Goal: Task Accomplishment & Management: Manage account settings

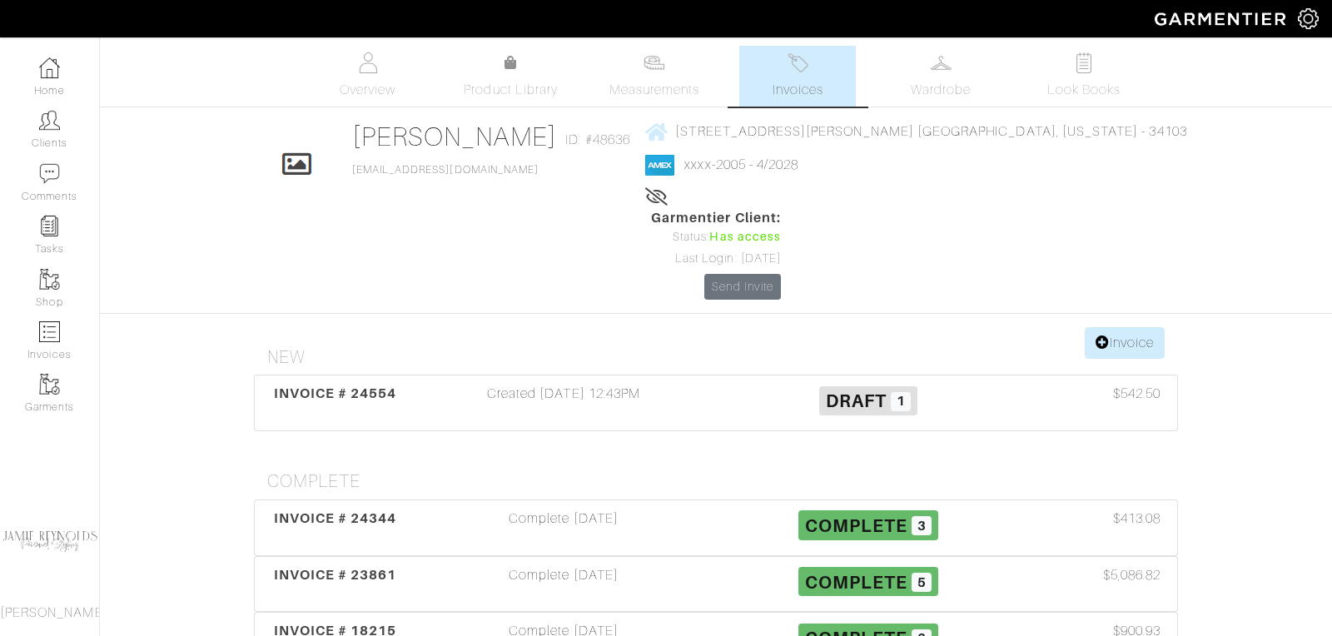
click at [809, 72] on img at bounding box center [798, 62] width 21 height 21
click at [357, 386] on span "INVOICE # 24554" at bounding box center [335, 394] width 123 height 16
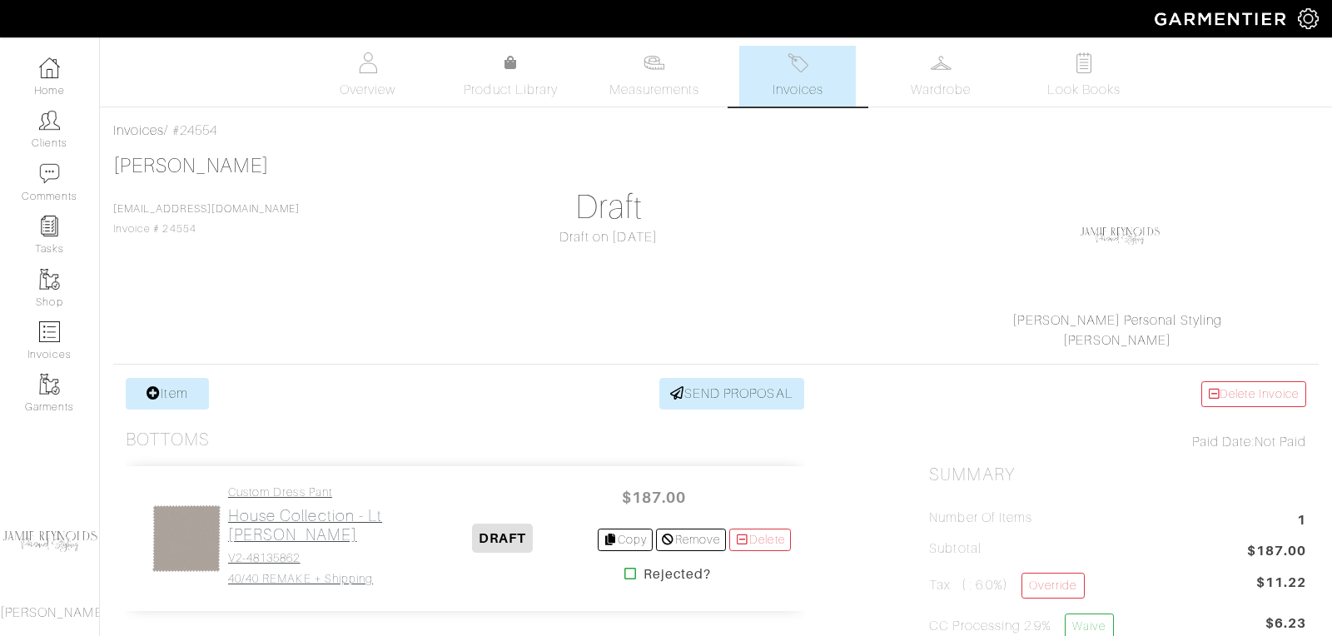
click at [296, 515] on h2 "House Collection - Lt Taupe" at bounding box center [318, 525] width 181 height 38
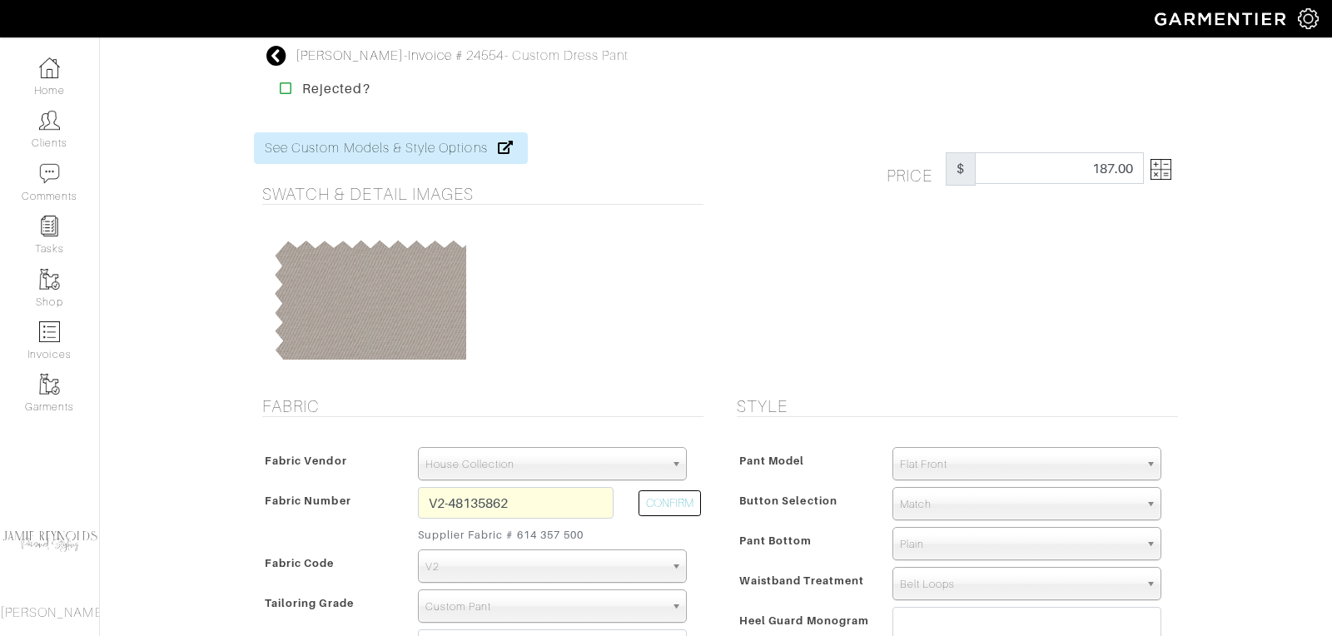
click at [1168, 173] on img at bounding box center [1161, 169] width 21 height 21
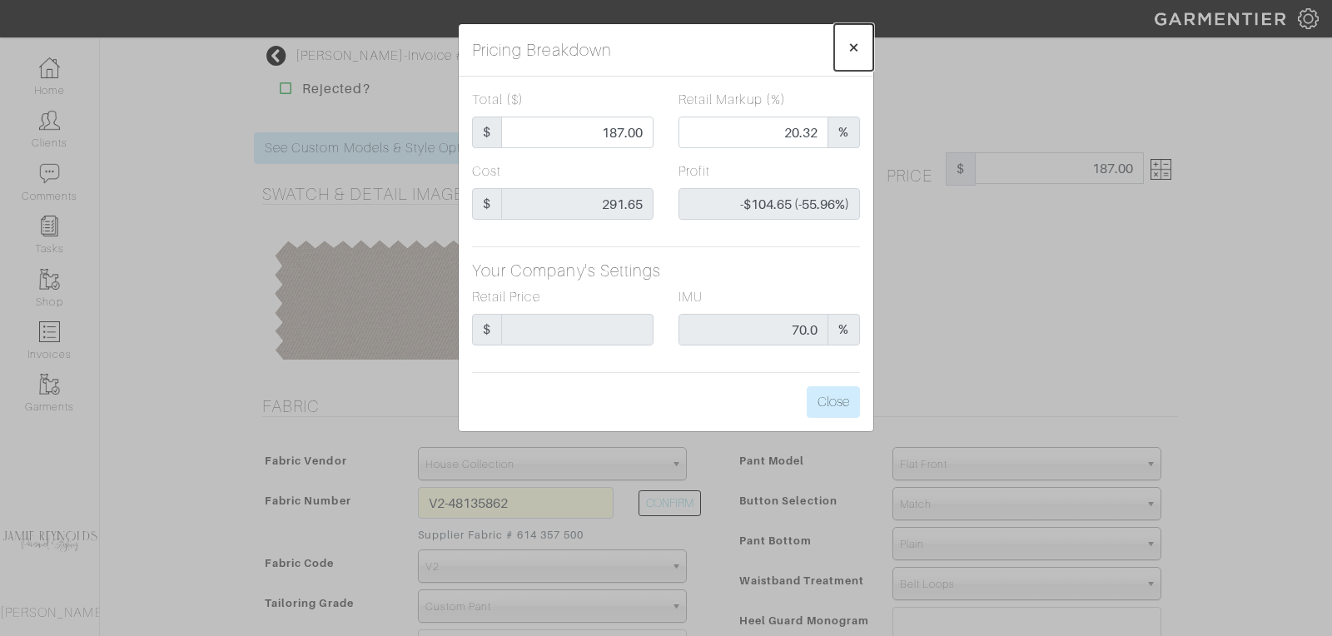
click at [857, 42] on span "×" at bounding box center [854, 47] width 12 height 22
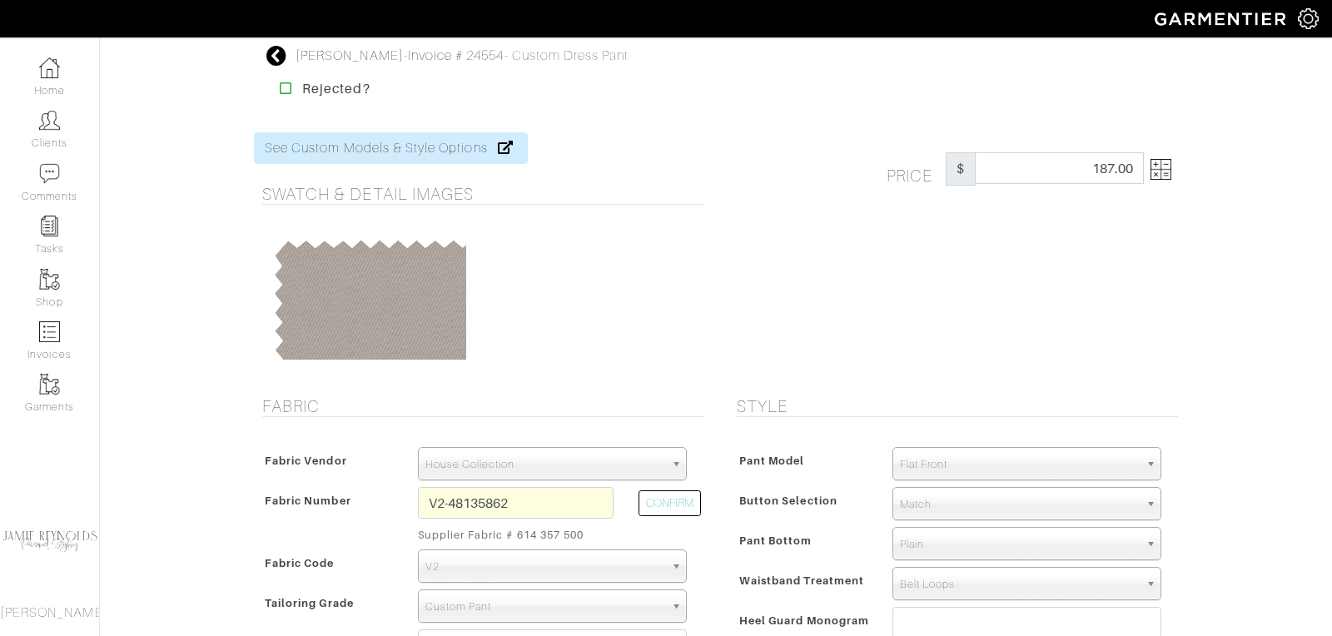
click at [280, 53] on icon at bounding box center [276, 56] width 21 height 20
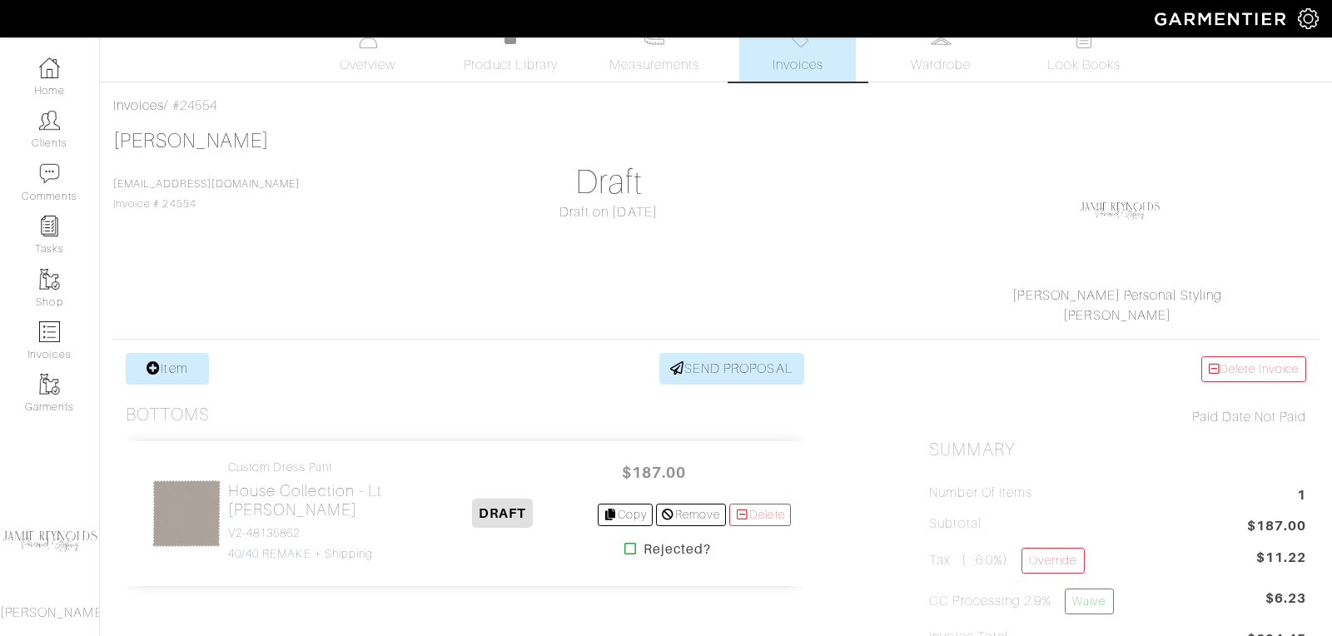
scroll to position [26, 0]
click at [321, 491] on h2 "House Collection - Lt Taupe" at bounding box center [318, 499] width 181 height 38
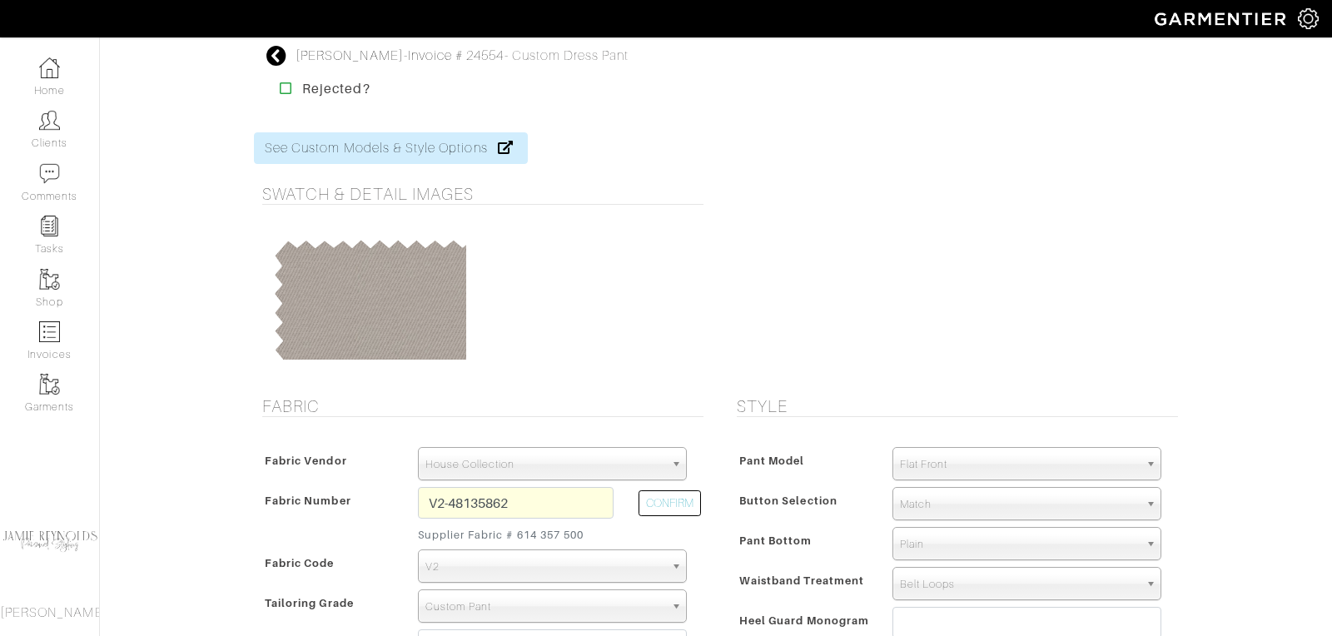
click at [321, 491] on span "Fabric Number" at bounding box center [308, 501] width 87 height 24
click at [281, 52] on icon at bounding box center [276, 56] width 21 height 20
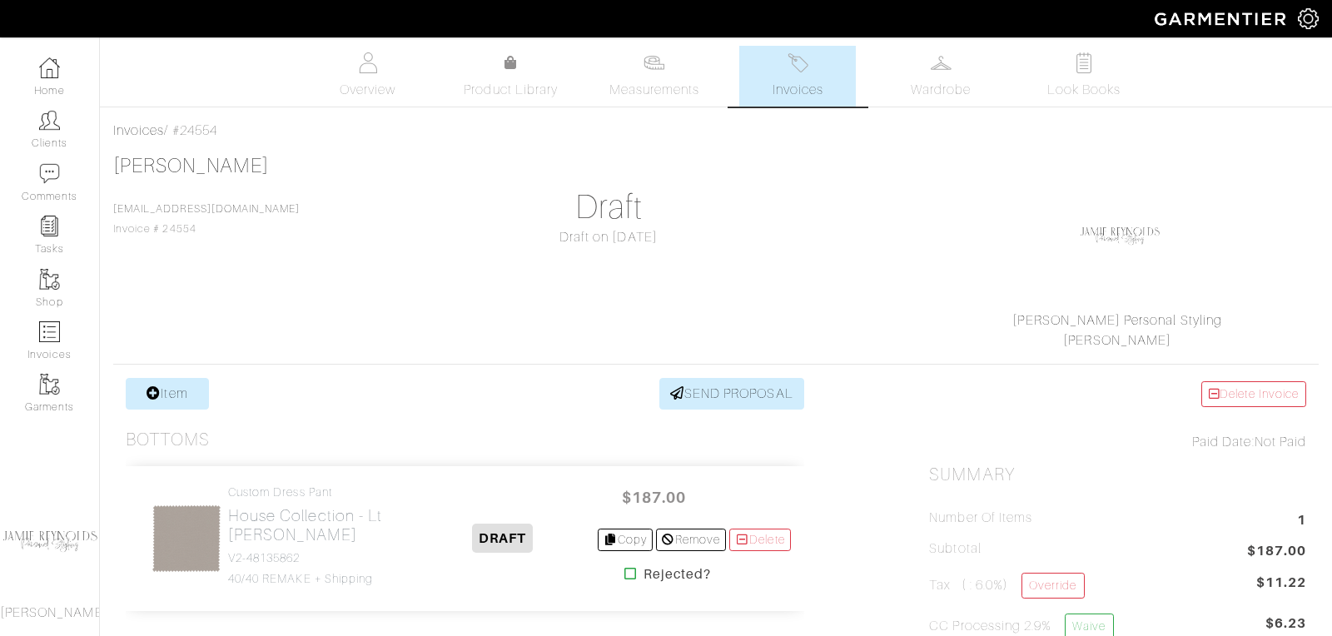
click at [789, 82] on span "Invoices" at bounding box center [798, 90] width 51 height 20
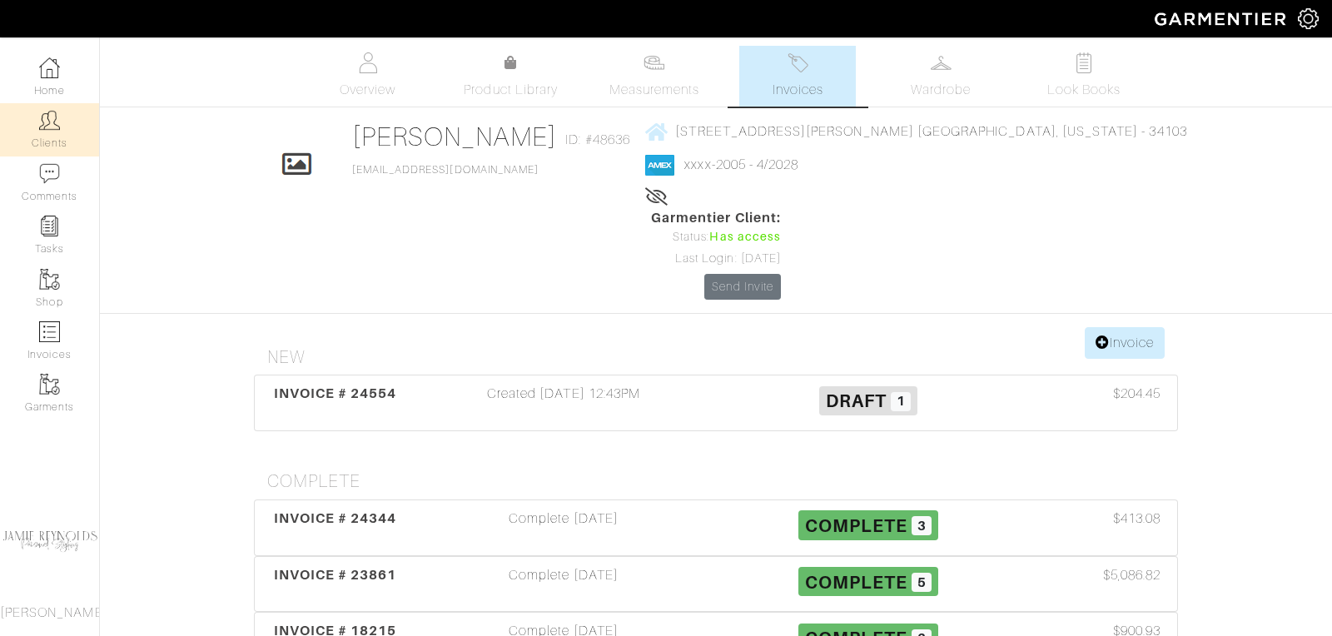
click at [57, 132] on link "Clients" at bounding box center [49, 129] width 99 height 52
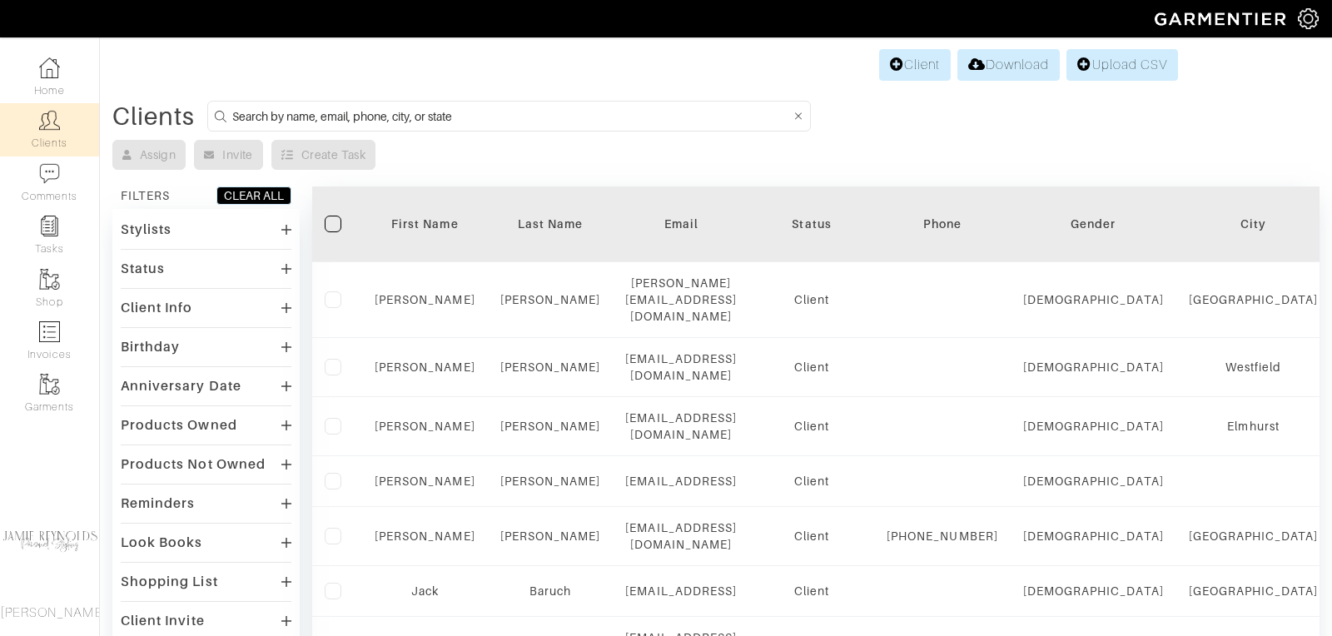
click at [361, 114] on input at bounding box center [511, 116] width 558 height 21
type input "andrew calcutt"
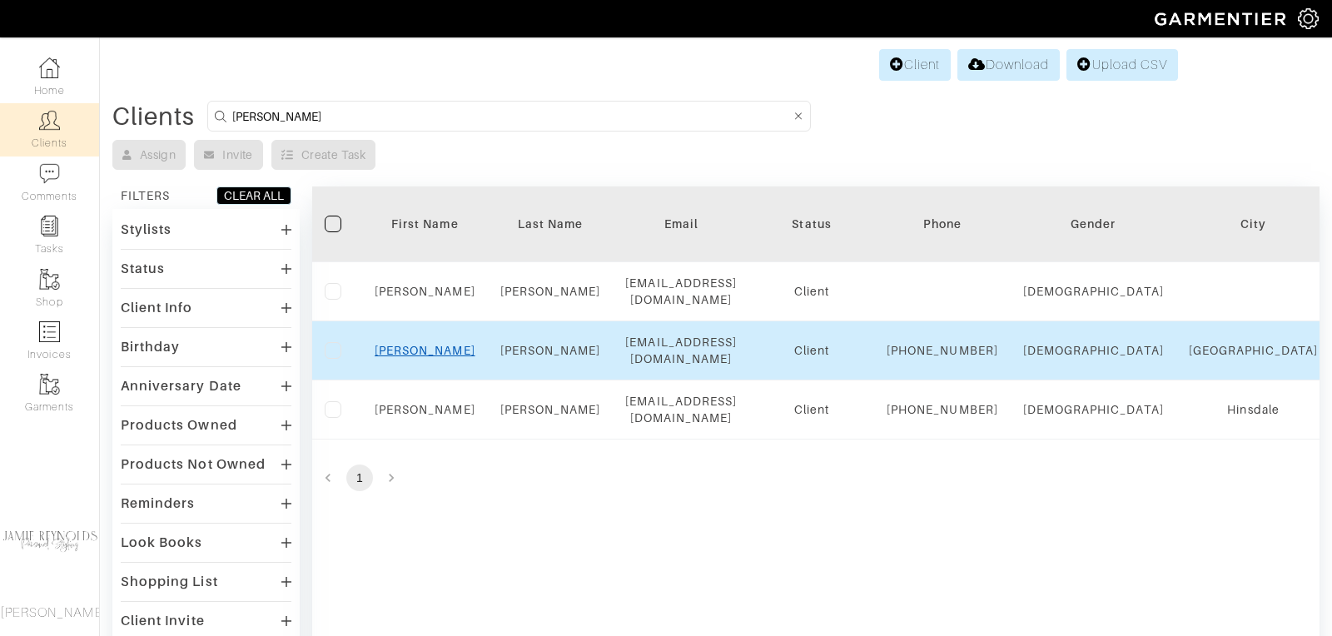
click at [421, 350] on link "Andrew" at bounding box center [425, 350] width 101 height 13
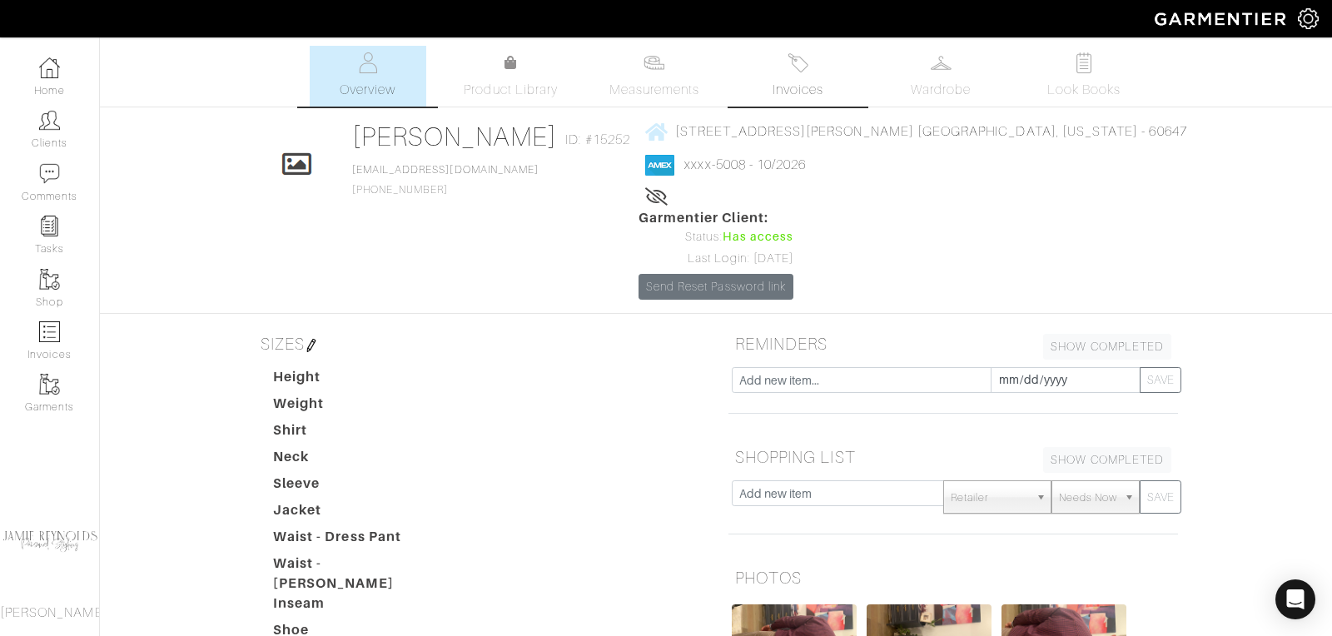
click at [817, 78] on link "Invoices" at bounding box center [797, 76] width 117 height 61
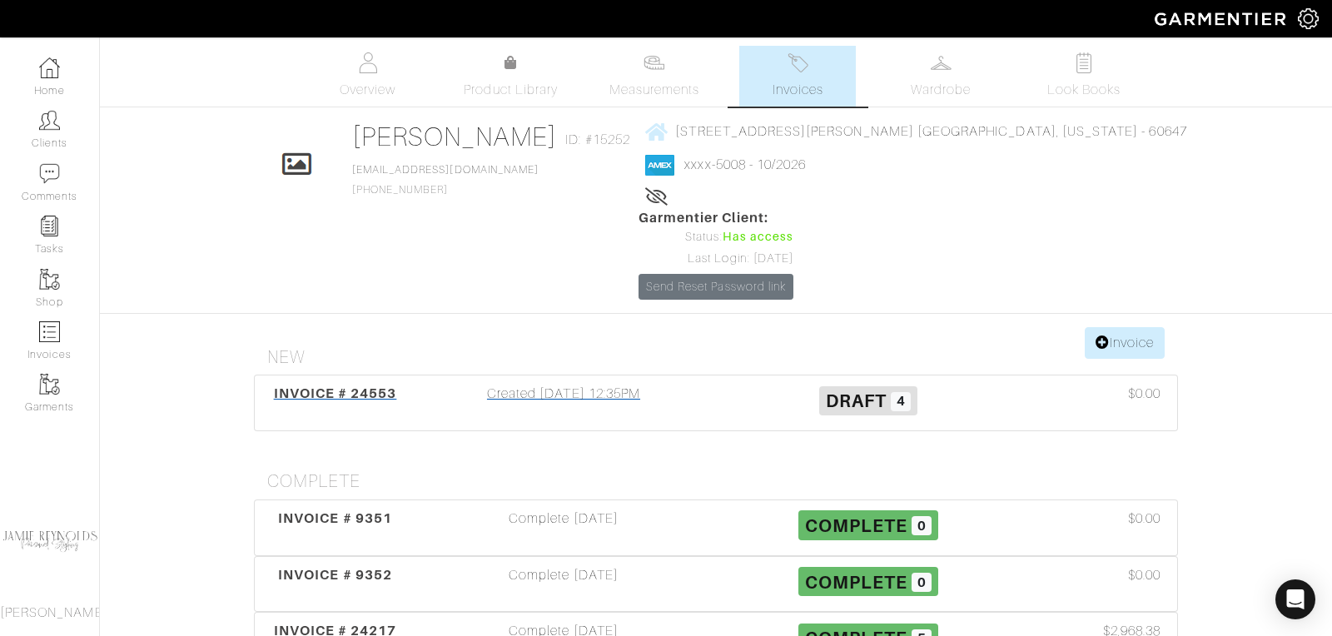
click at [365, 386] on span "INVOICE # 24553" at bounding box center [335, 394] width 123 height 16
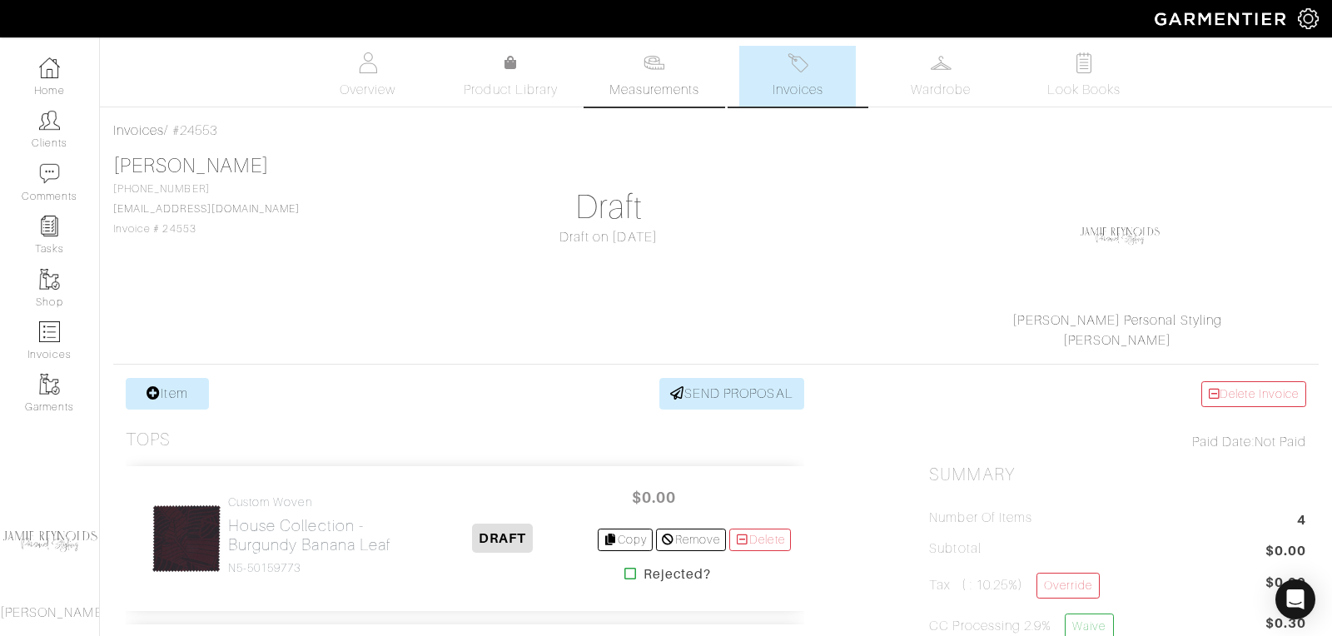
click at [637, 88] on span "Measurements" at bounding box center [655, 90] width 91 height 20
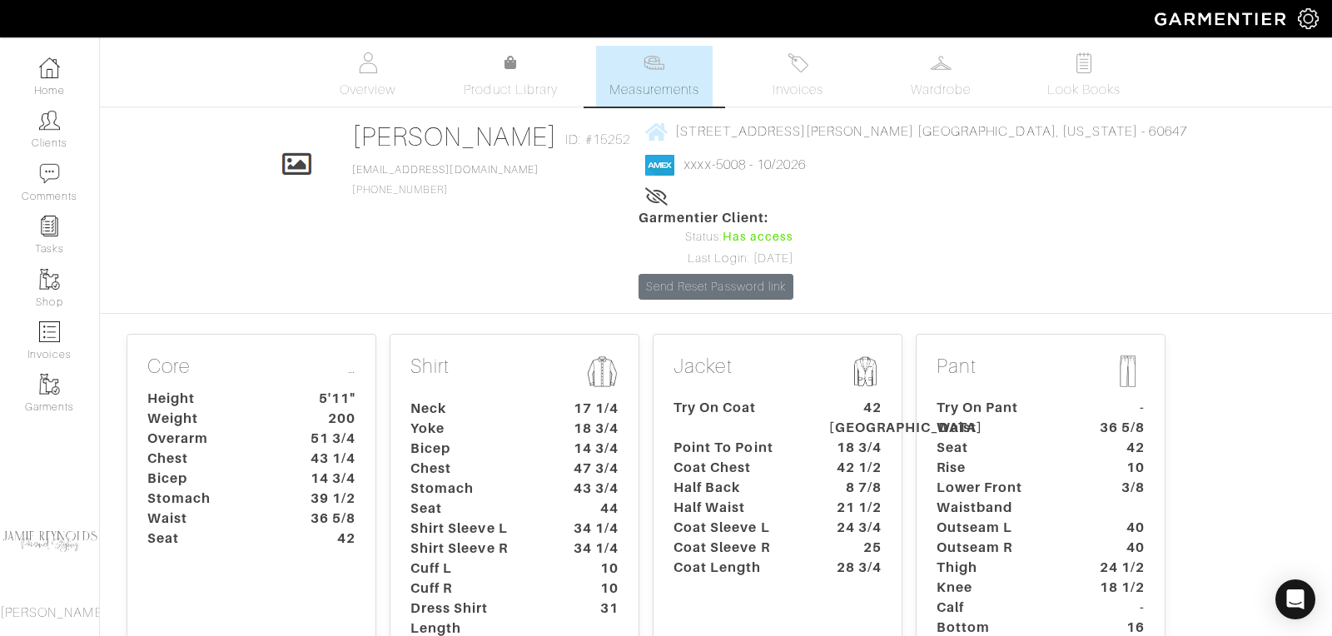
click at [520, 419] on dt "Yoke" at bounding box center [476, 429] width 156 height 20
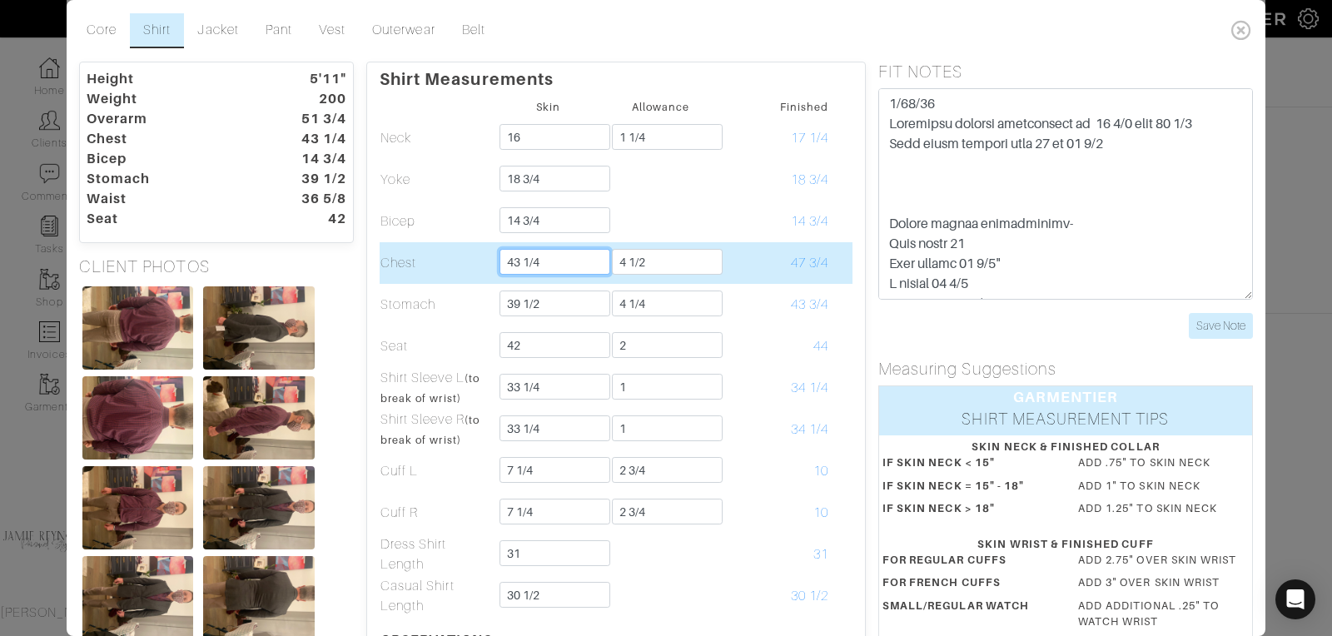
click at [541, 261] on input "43 1/4" at bounding box center [555, 262] width 111 height 26
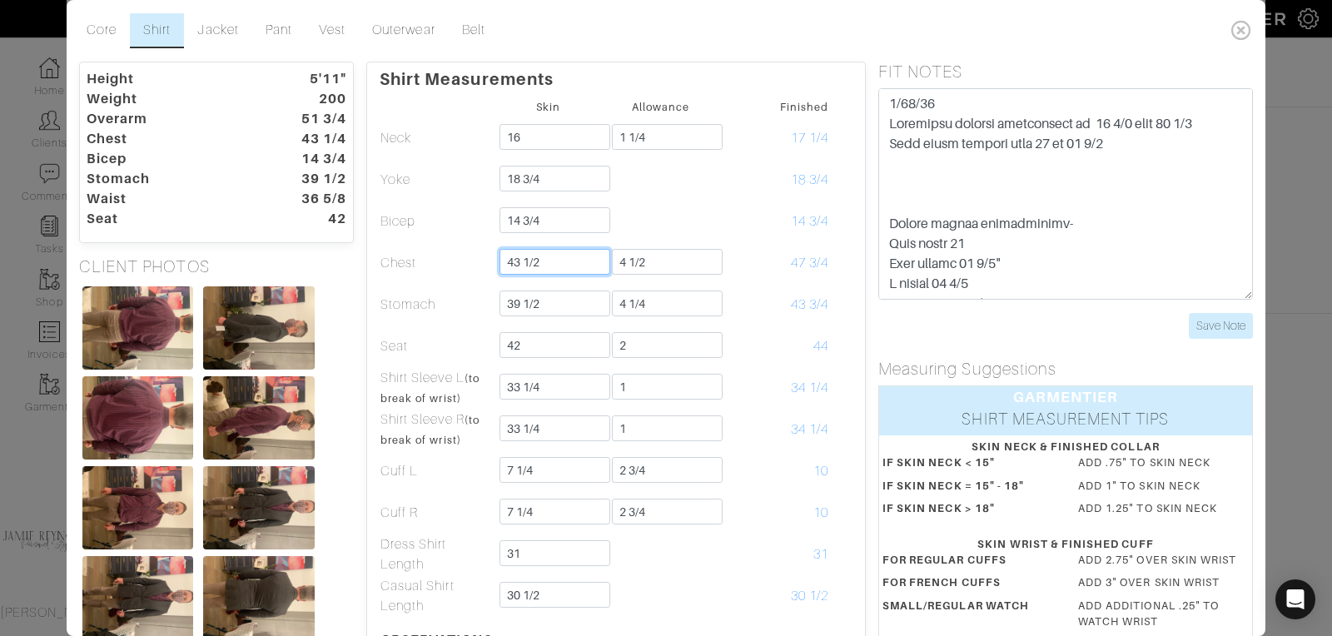
type input "43 1/2"
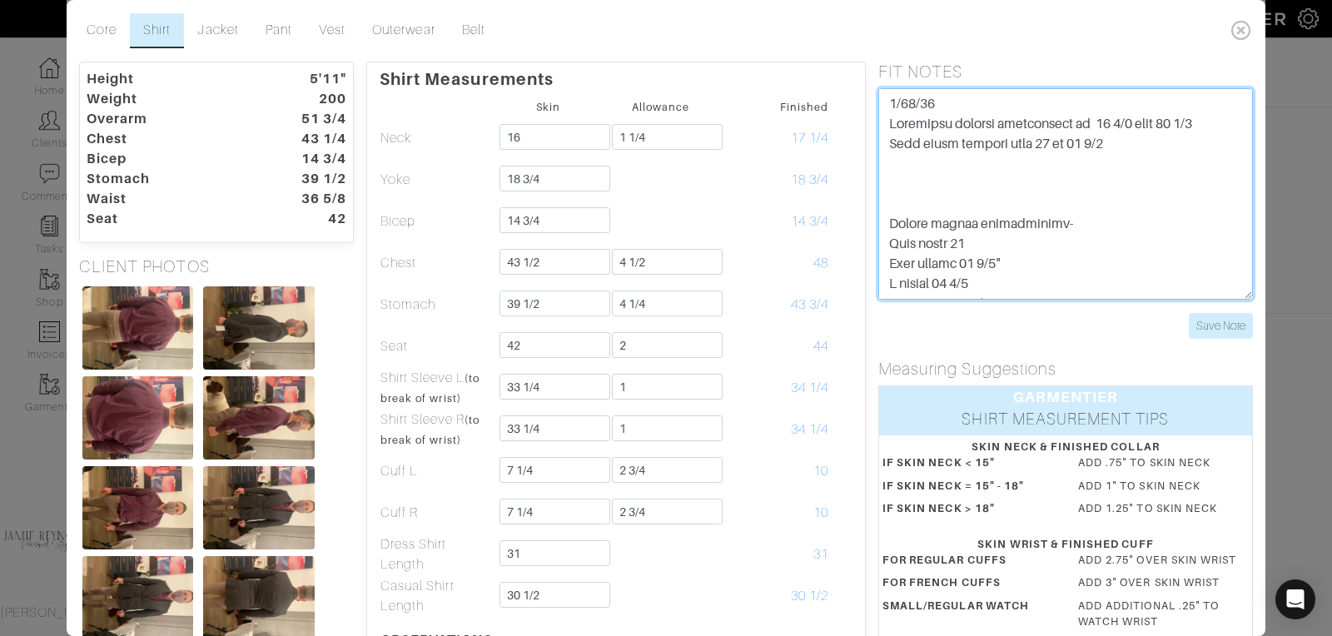
click at [1039, 163] on textarea at bounding box center [1066, 194] width 375 height 212
click at [1131, 142] on textarea at bounding box center [1066, 194] width 375 height 212
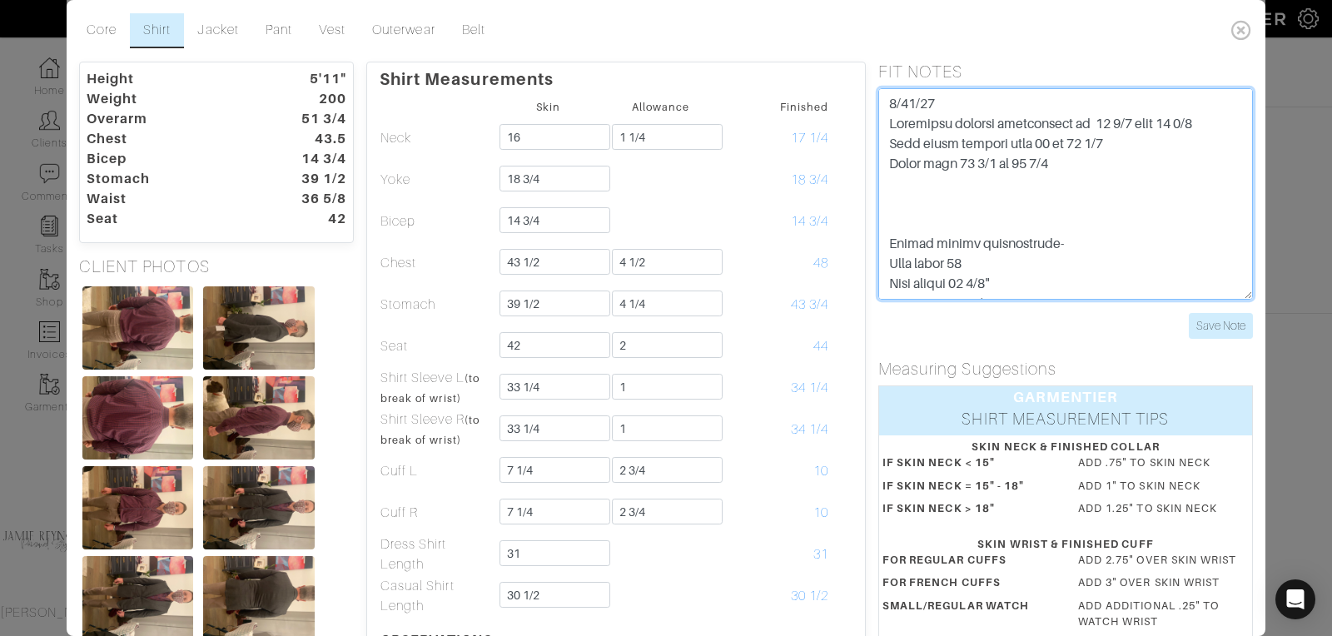
click at [1118, 220] on textarea at bounding box center [1066, 194] width 375 height 212
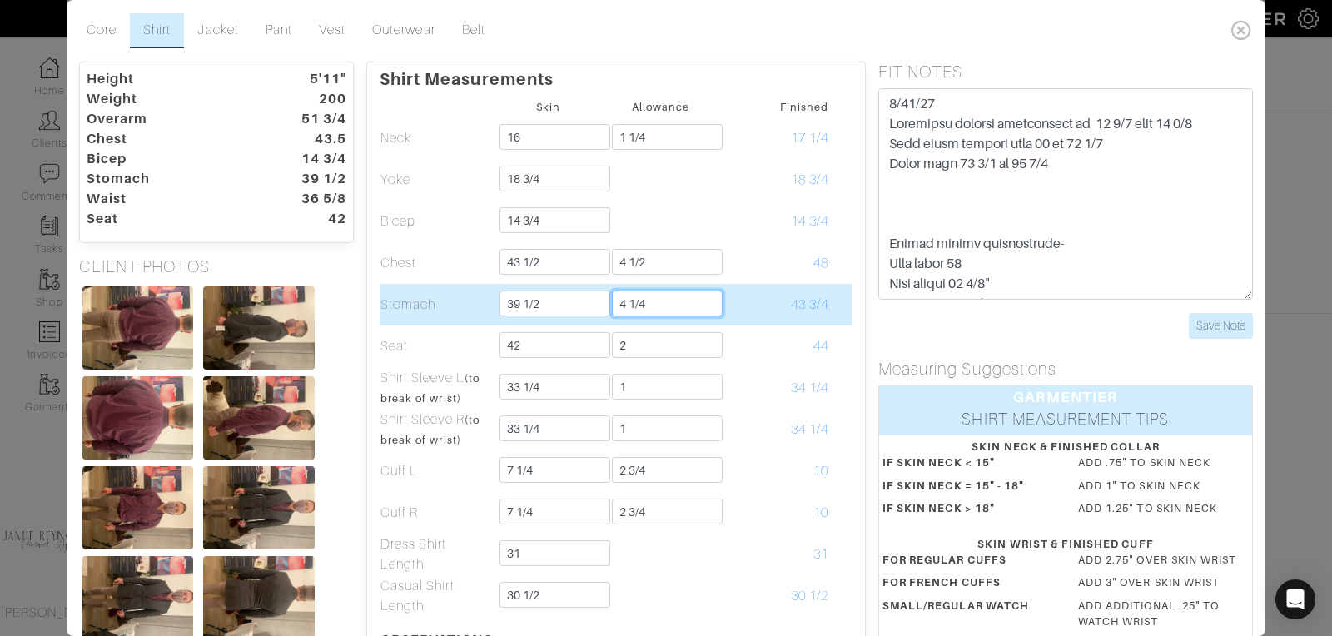
click at [650, 302] on input "4 1/4" at bounding box center [667, 304] width 111 height 26
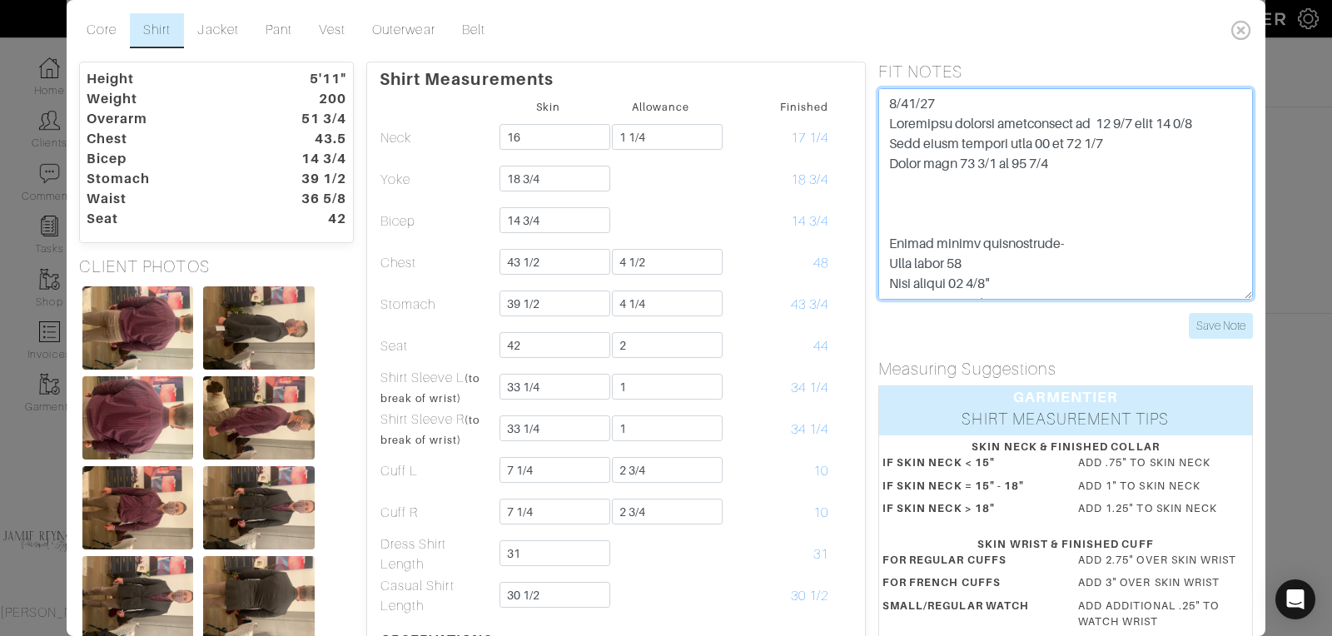
click at [1061, 163] on textarea at bounding box center [1066, 194] width 375 height 212
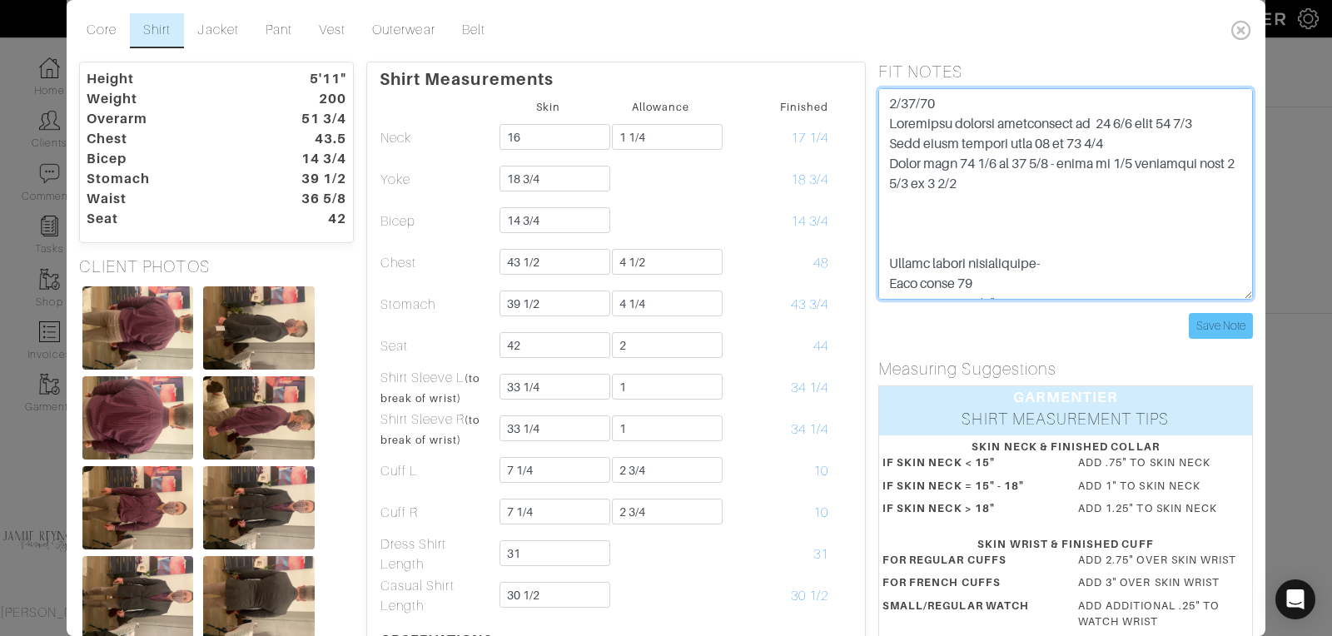
type textarea "9/10/25 Increased stomach measurement to 39 1/2 from 38 1/4 Half girth changed …"
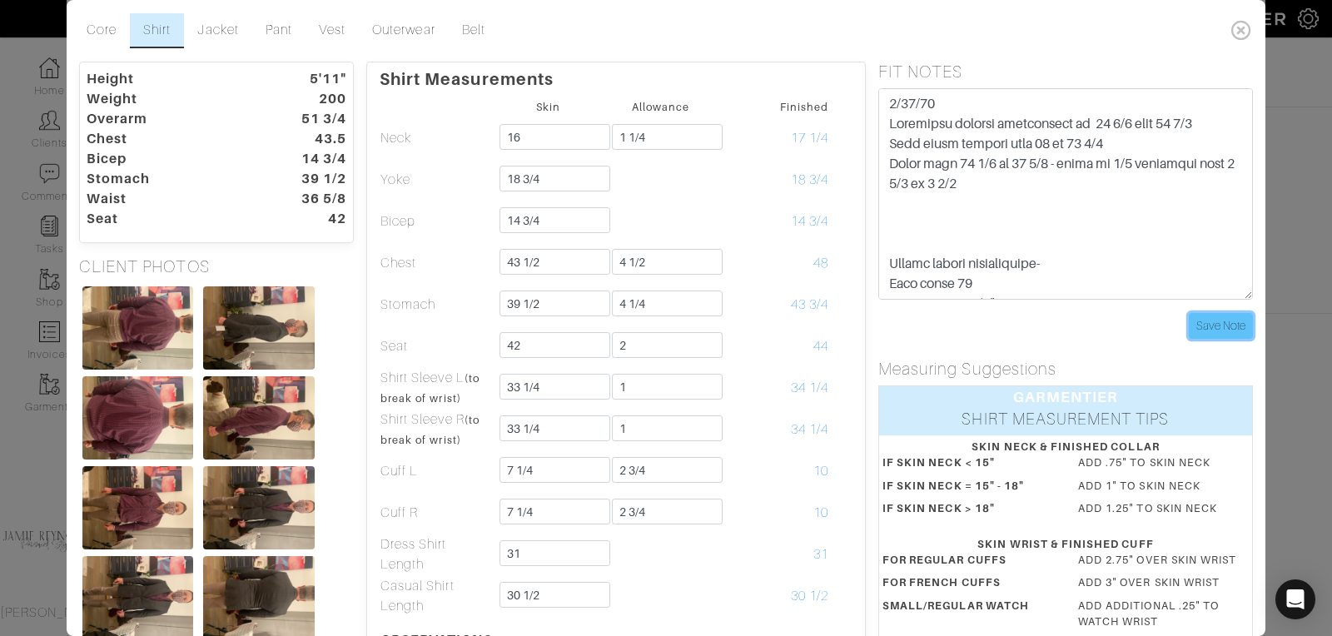
click at [1222, 328] on input "Save Note" at bounding box center [1221, 326] width 64 height 26
click at [1233, 326] on input "Save Note" at bounding box center [1221, 326] width 64 height 26
click at [1236, 31] on icon at bounding box center [1242, 29] width 34 height 33
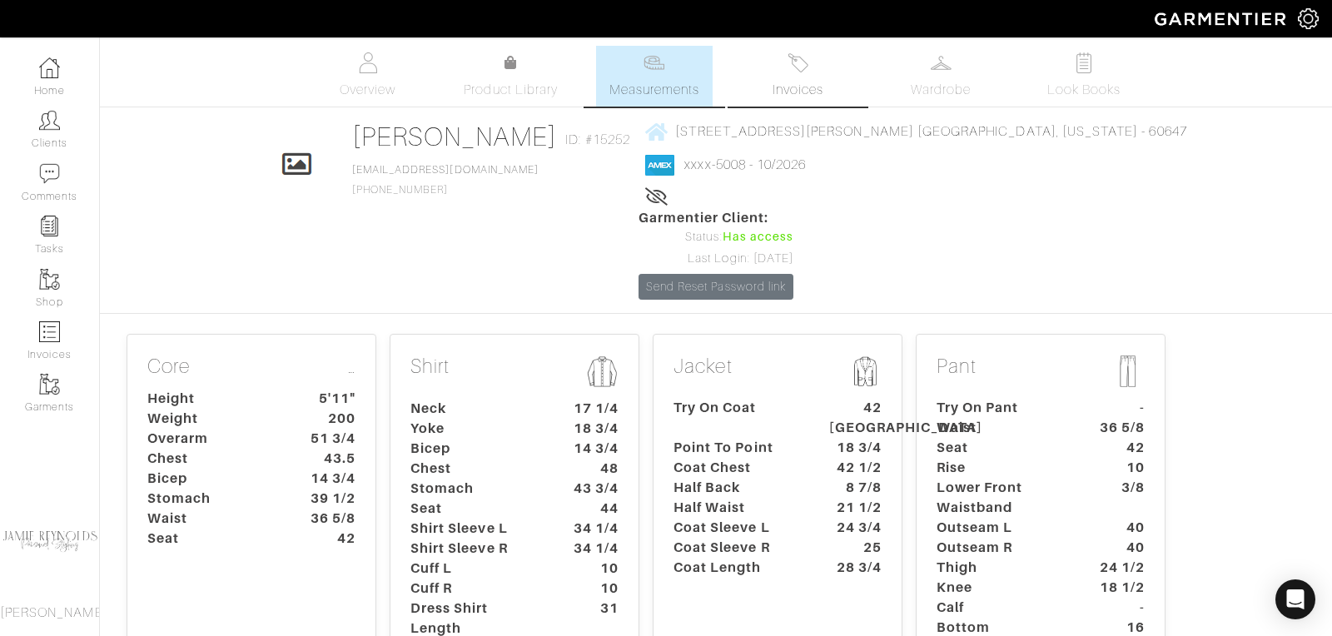
click at [809, 78] on link "Invoices" at bounding box center [797, 76] width 117 height 61
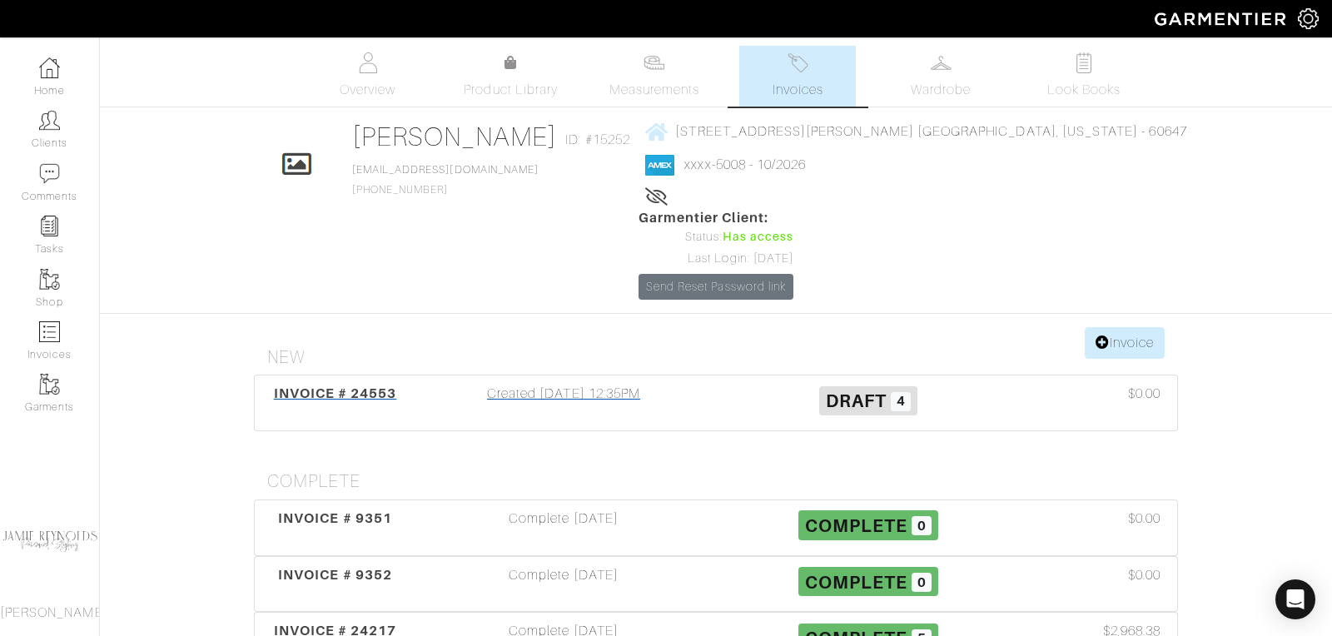
click at [356, 386] on span "INVOICE # 24553" at bounding box center [335, 394] width 123 height 16
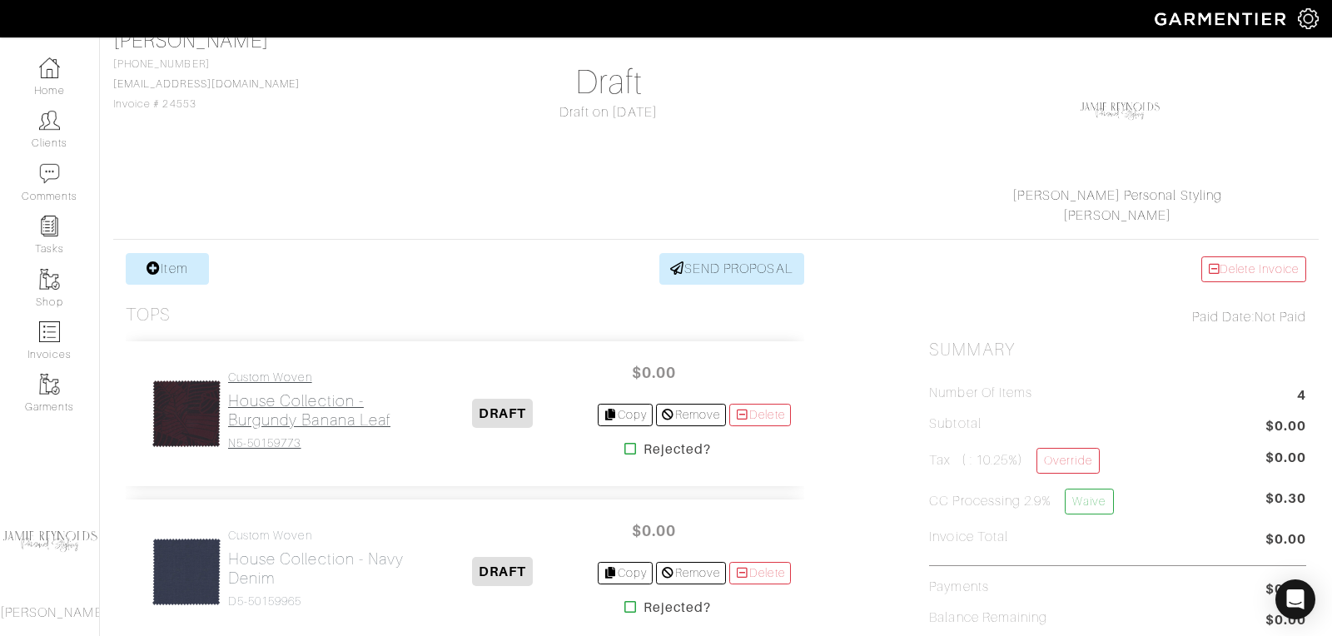
scroll to position [142, 0]
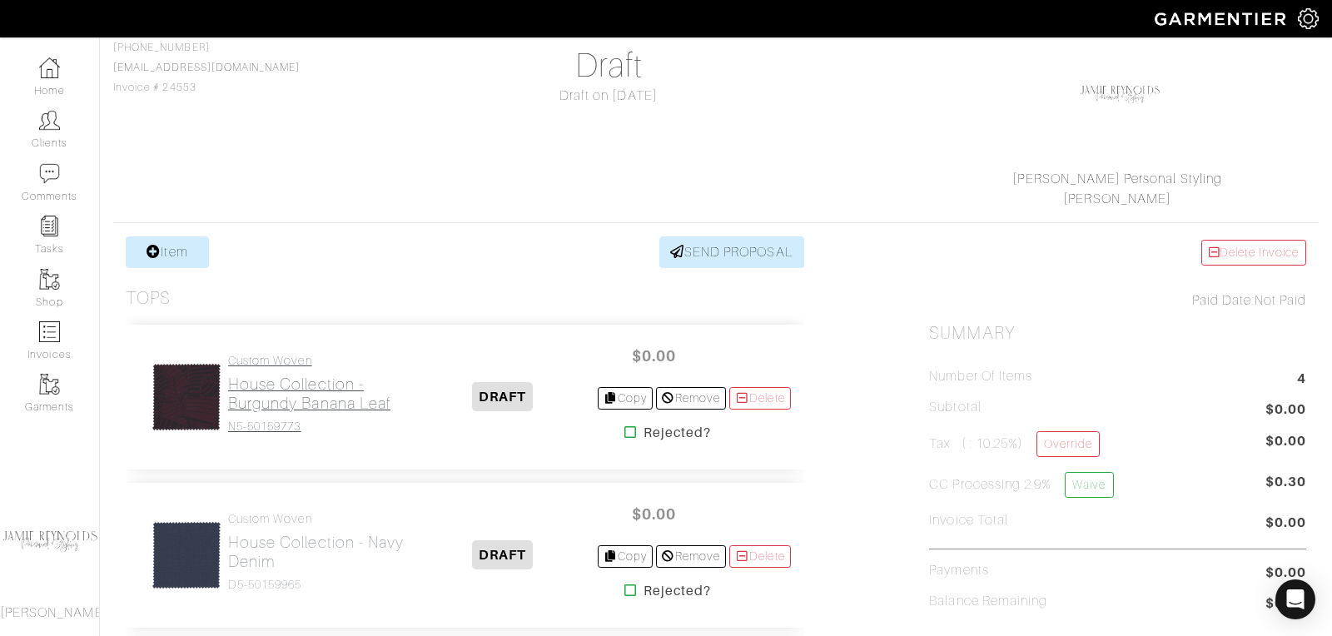
click at [302, 398] on h2 "House Collection - Burgundy Banana Leaf" at bounding box center [318, 394] width 181 height 38
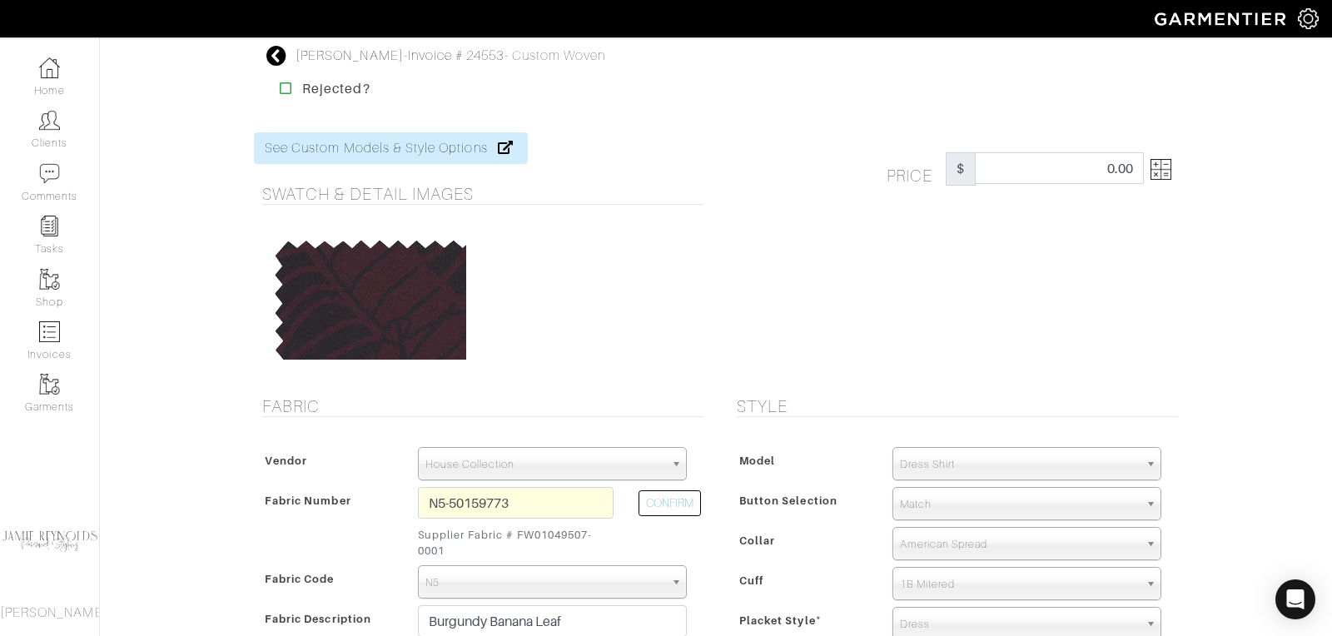
click at [279, 60] on icon at bounding box center [276, 56] width 21 height 20
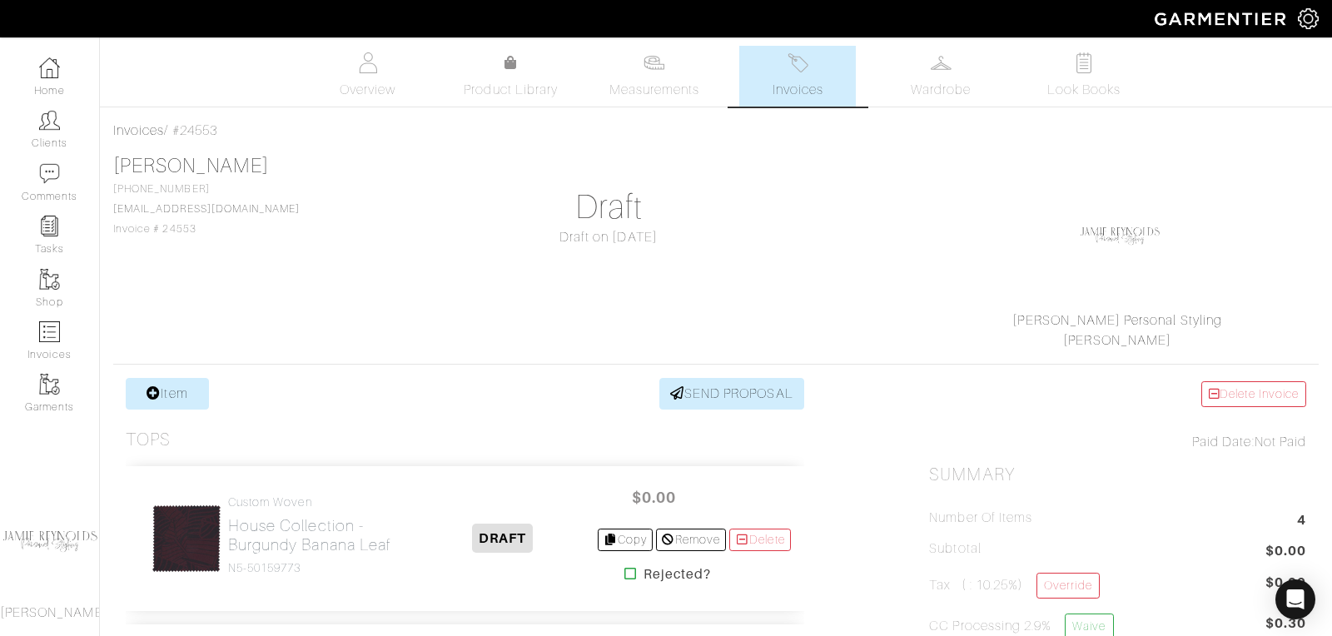
click at [794, 72] on img at bounding box center [798, 62] width 21 height 21
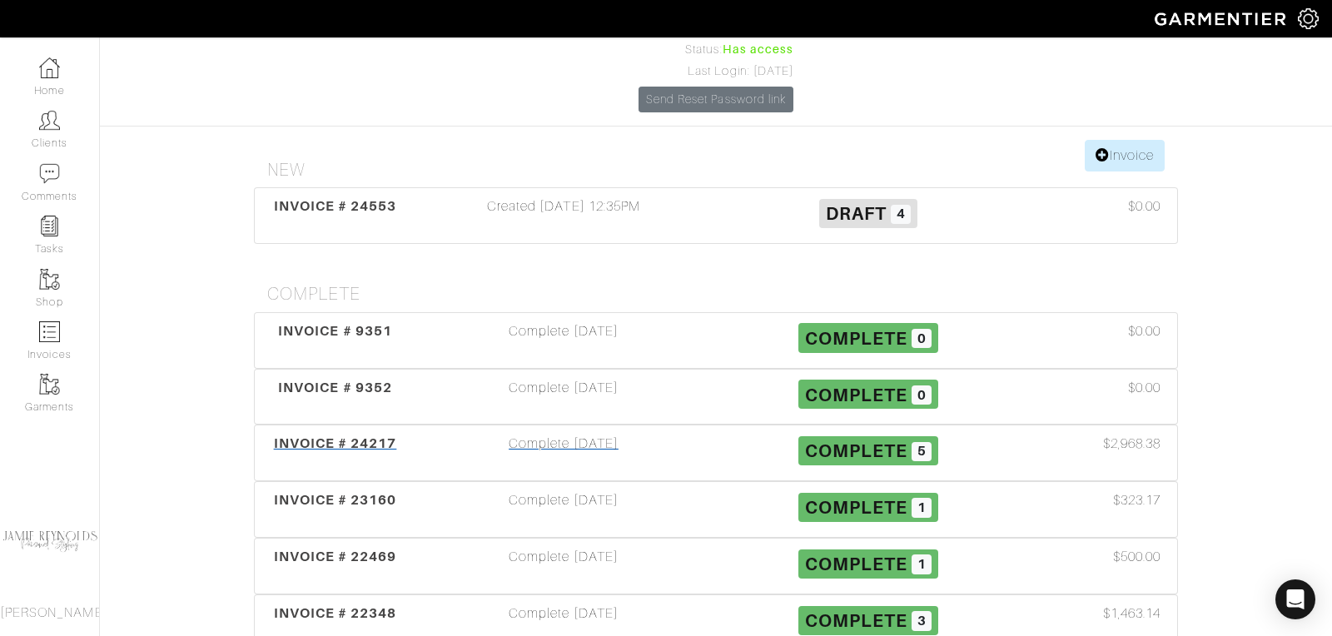
scroll to position [202, 0]
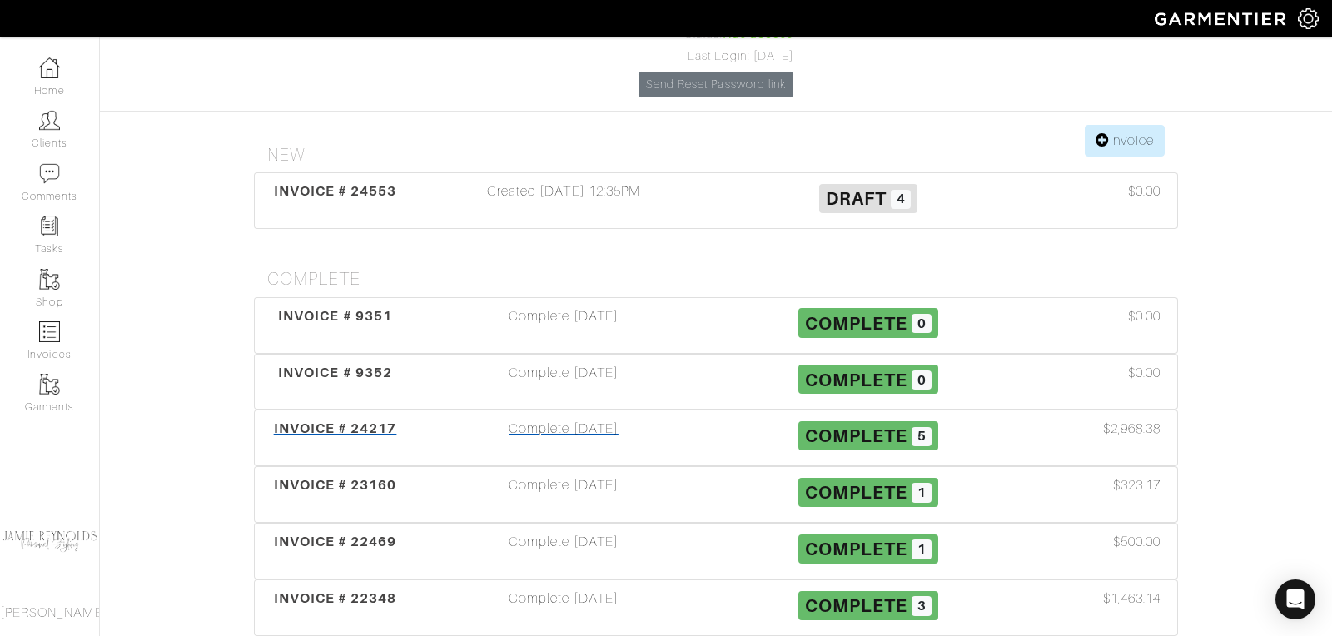
click at [356, 421] on span "INVOICE # 24217" at bounding box center [335, 429] width 123 height 16
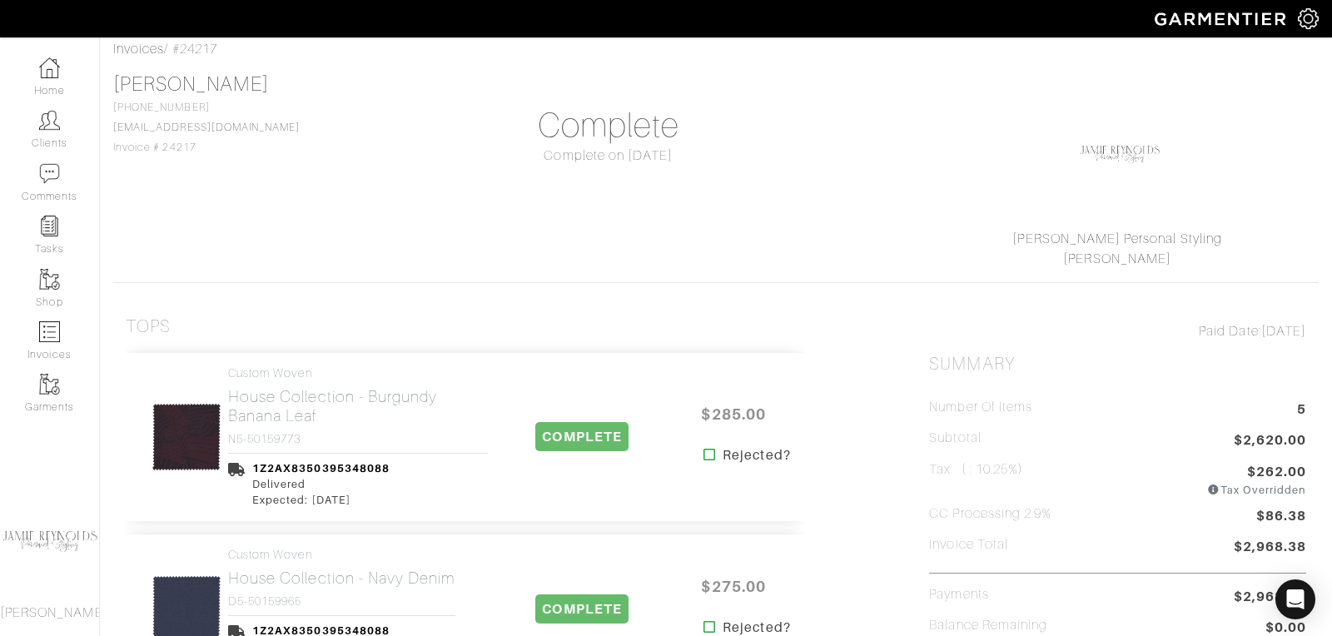
scroll to position [109, 0]
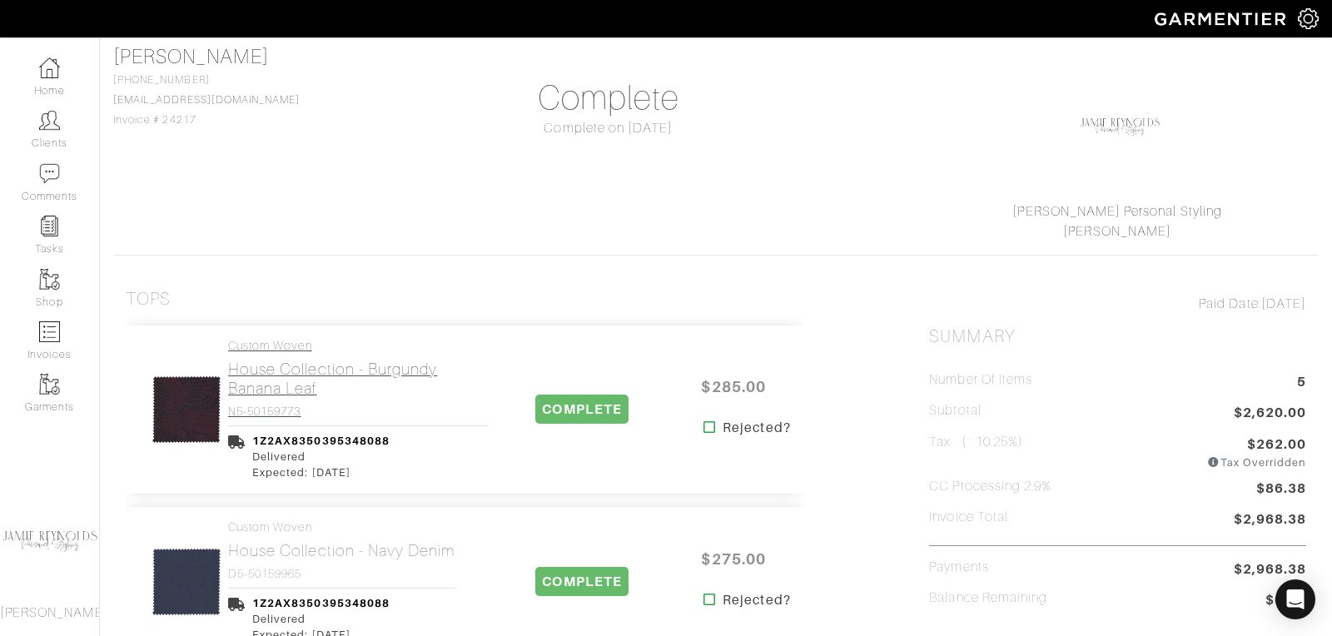
click at [356, 371] on h2 "House Collection - Burgundy Banana Leaf" at bounding box center [358, 379] width 260 height 38
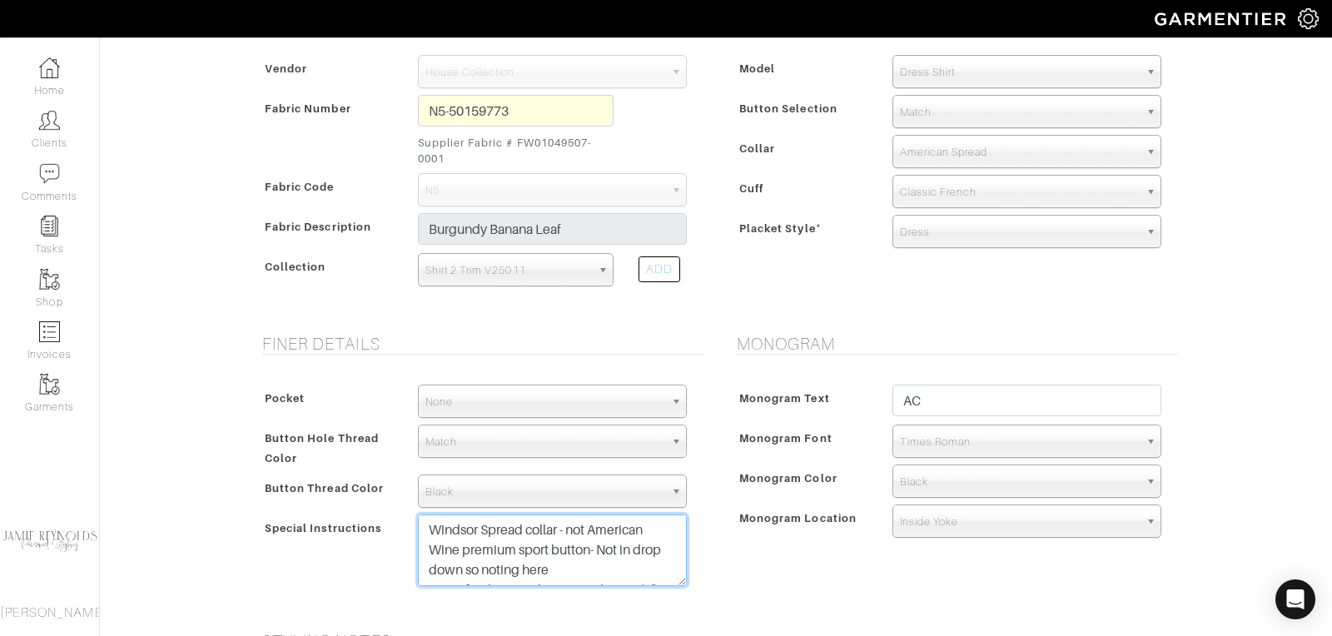
drag, startPoint x: 522, startPoint y: 570, endPoint x: 500, endPoint y: 474, distance: 98.2
click at [500, 474] on div "Pocket None V-Hem Left V-Hem Right None Button Hole Thread Color Match Aubergin…" at bounding box center [479, 489] width 450 height 243
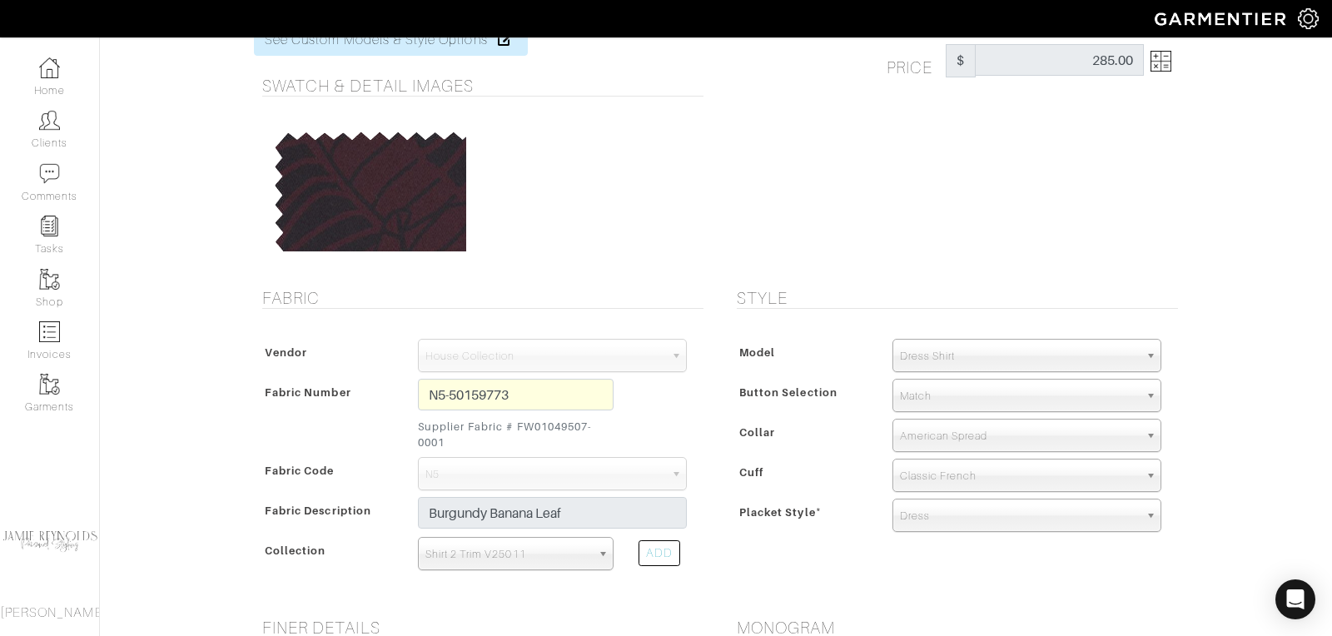
scroll to position [70, 0]
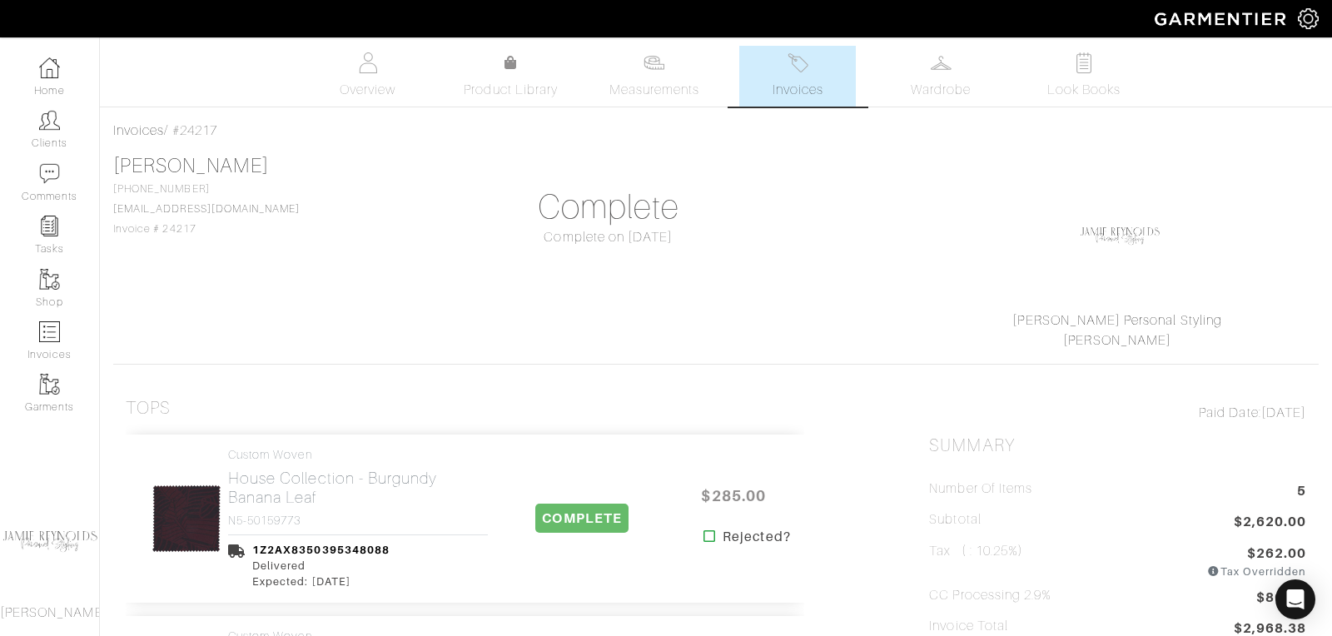
click at [806, 72] on img at bounding box center [798, 62] width 21 height 21
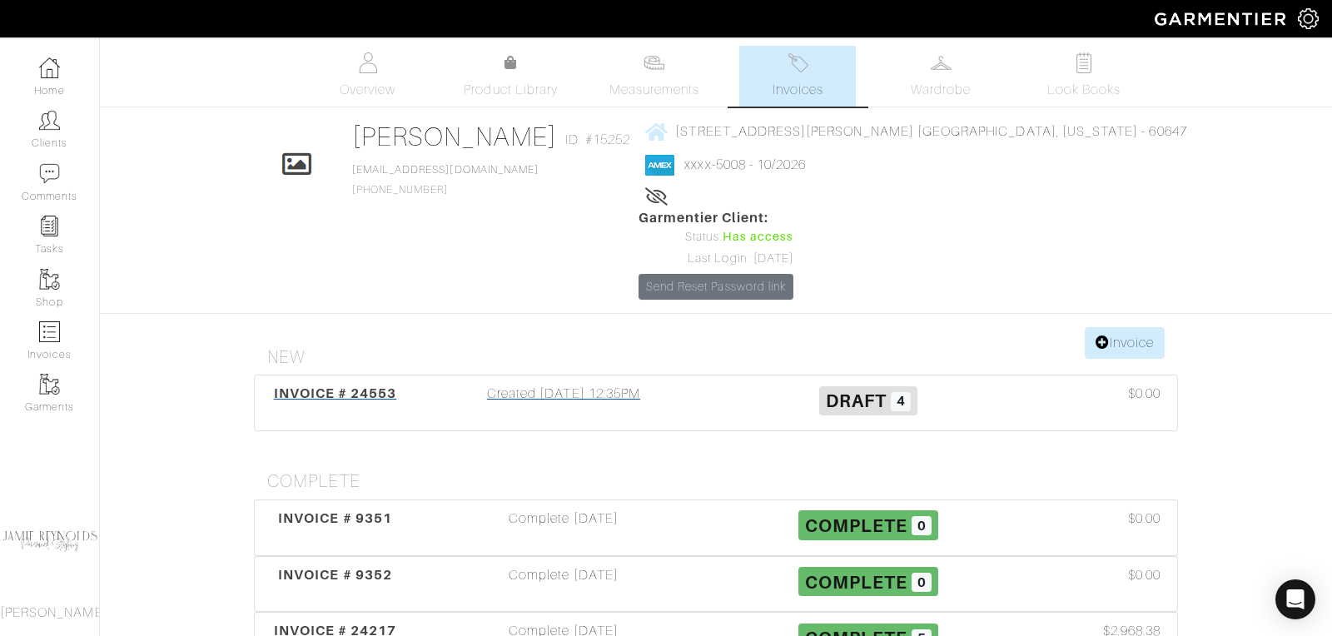
click at [366, 384] on div "INVOICE # 24553" at bounding box center [335, 403] width 152 height 38
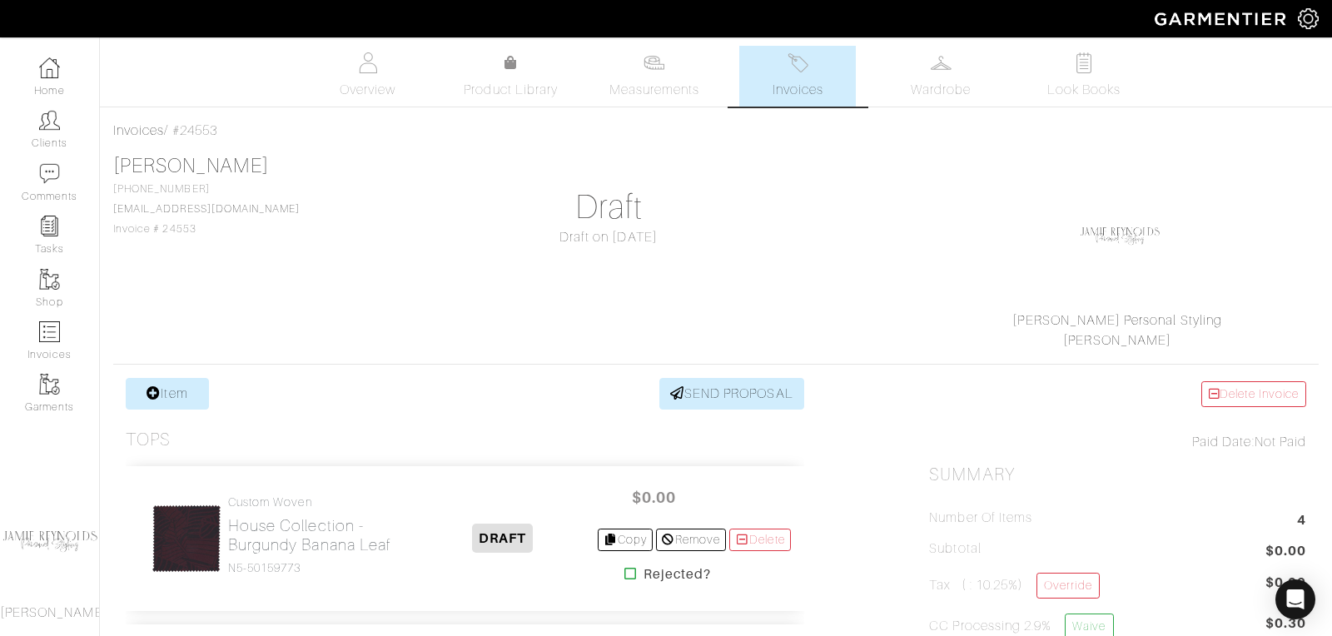
click at [256, 525] on h2 "House Collection - Burgundy Banana Leaf" at bounding box center [318, 535] width 181 height 38
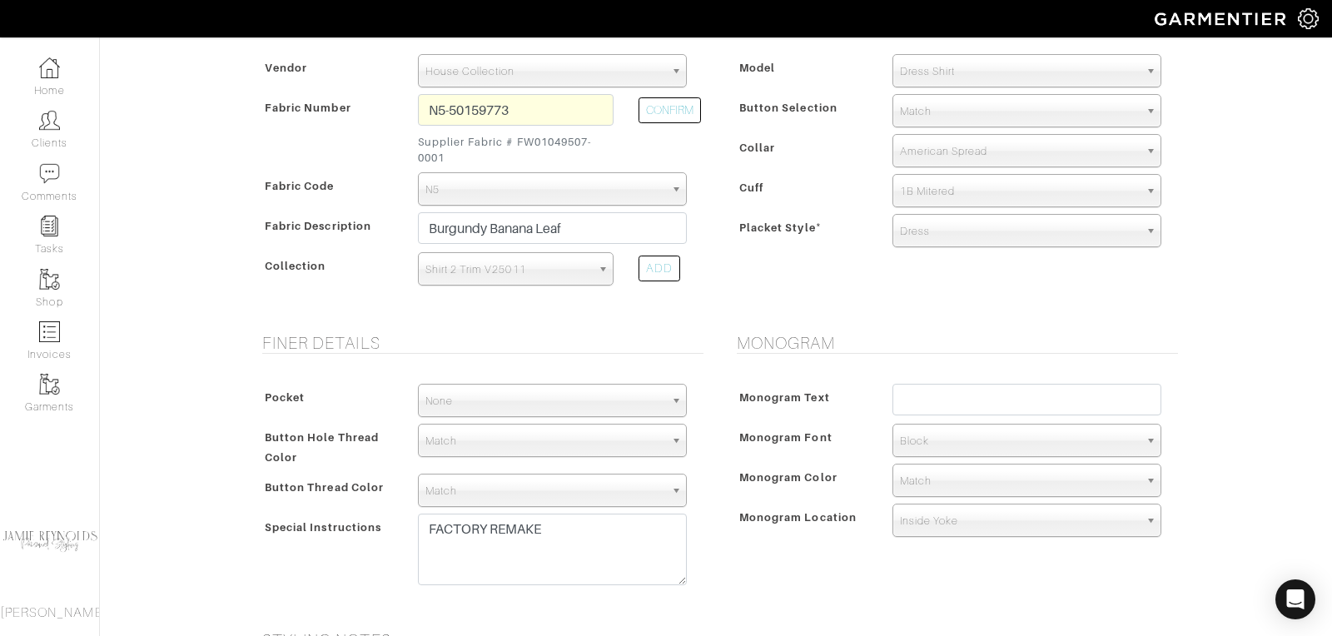
scroll to position [396, 0]
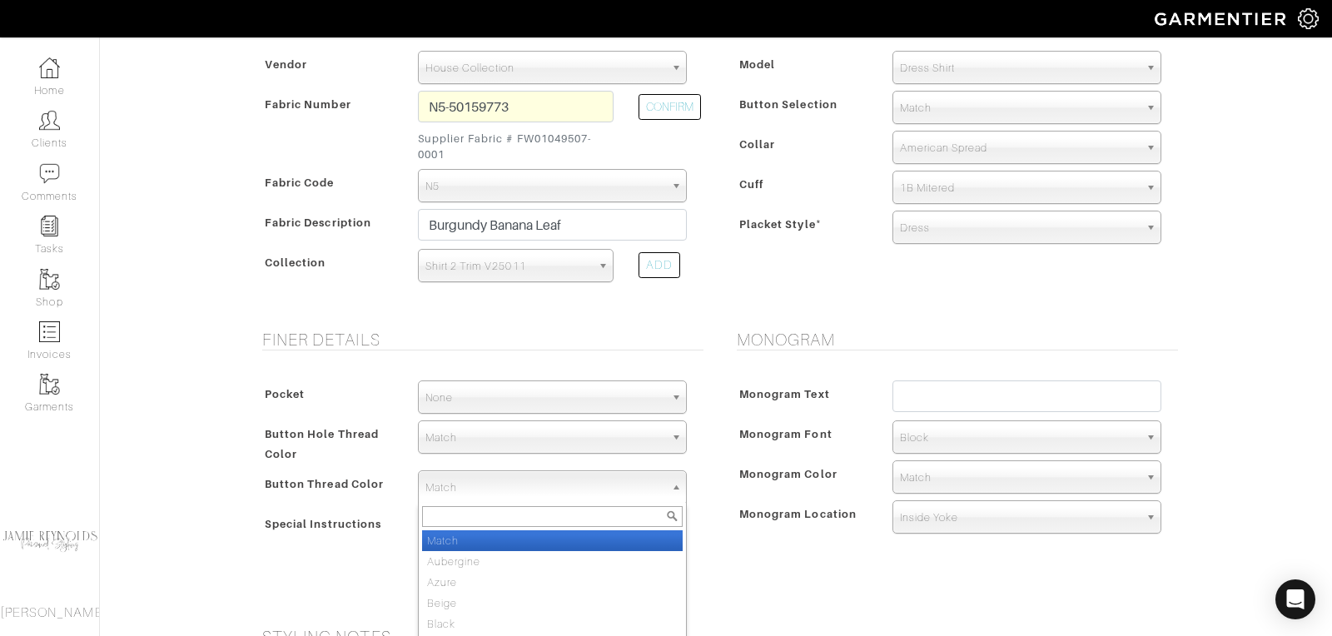
click at [495, 481] on span "Match" at bounding box center [545, 487] width 239 height 33
type input "black"
click at [468, 525] on div "black" at bounding box center [552, 516] width 267 height 27
click at [461, 540] on li "Black" at bounding box center [552, 540] width 261 height 21
select select "7"
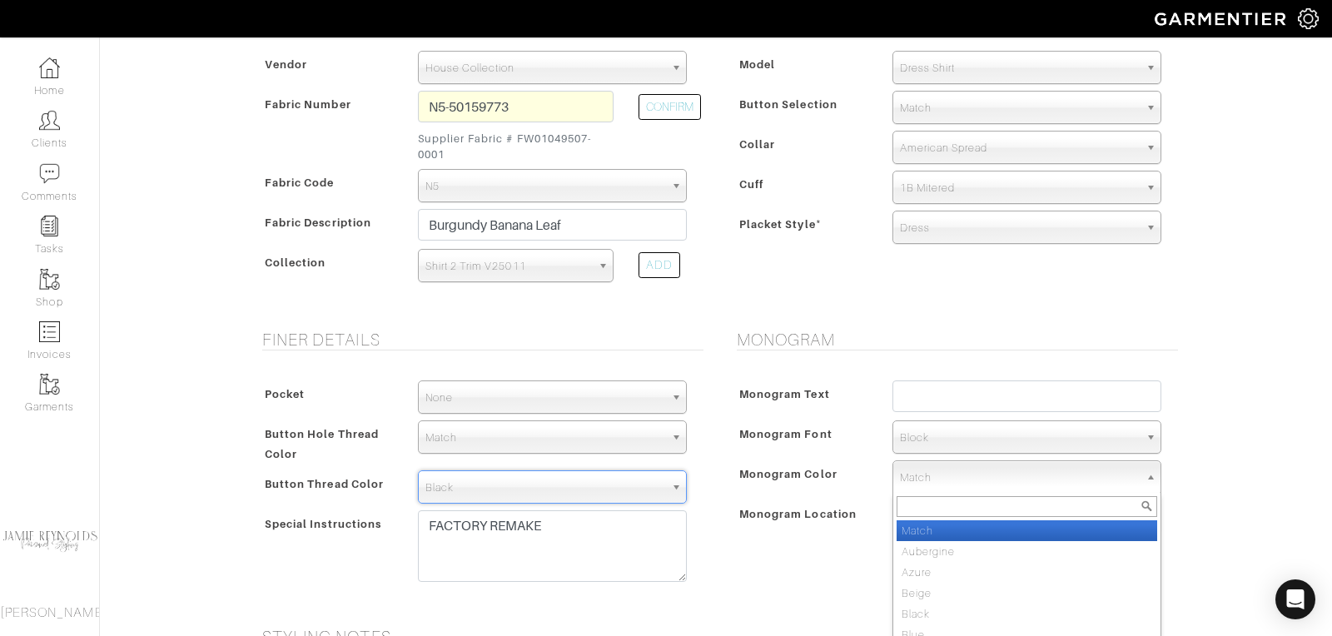
click at [942, 473] on span "Match" at bounding box center [1019, 477] width 239 height 33
type input "black"
click at [921, 525] on em "Black" at bounding box center [916, 531] width 28 height 12
select select "7"
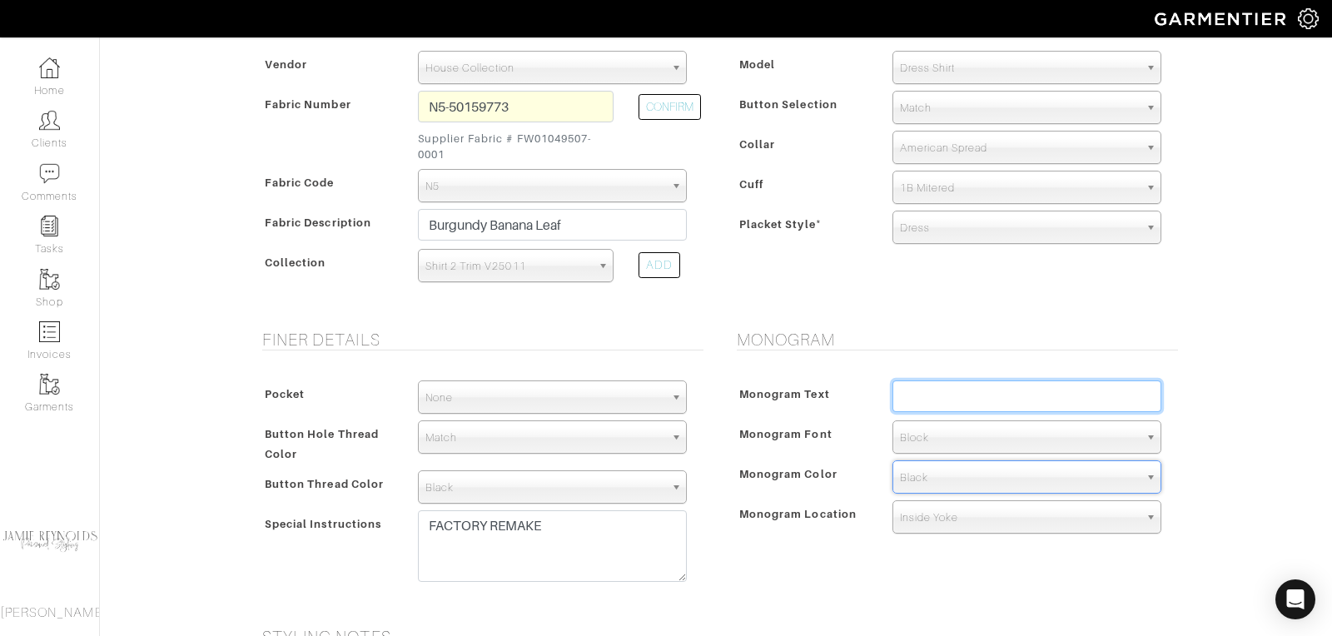
click at [936, 381] on input "text" at bounding box center [1027, 397] width 269 height 32
type input "AC"
click at [919, 440] on span "Block" at bounding box center [1019, 437] width 239 height 33
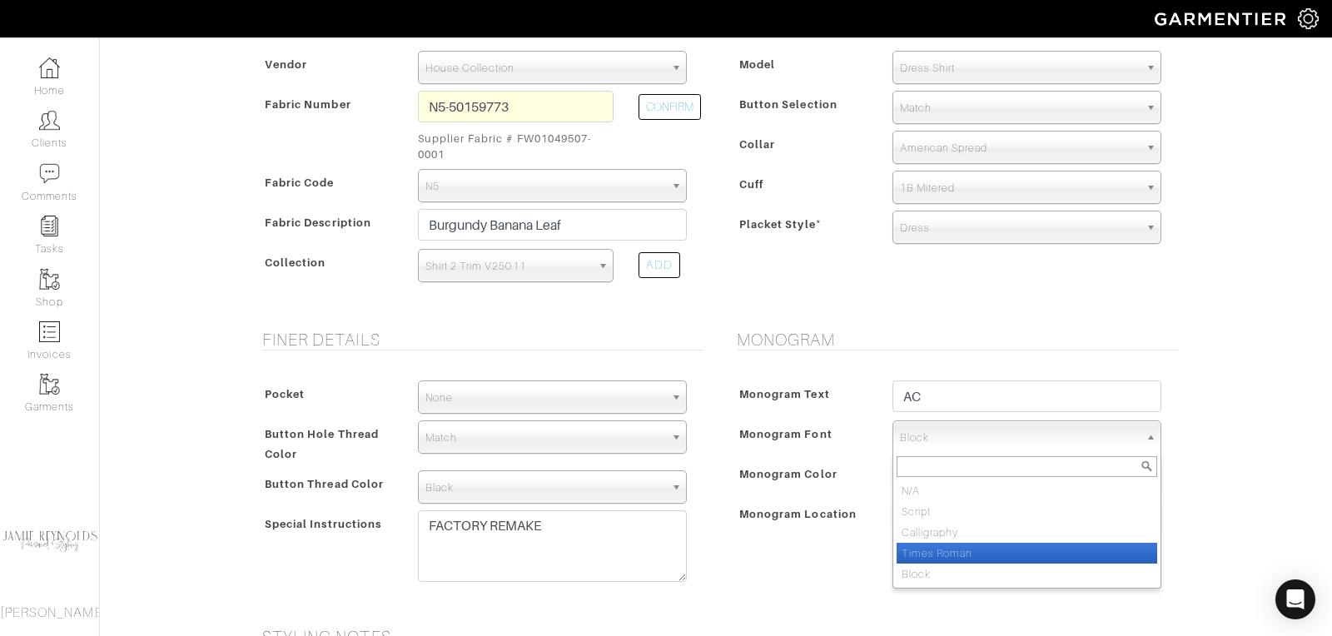
click at [929, 548] on li "Times Roman" at bounding box center [1027, 553] width 261 height 21
select select "Times Roman"
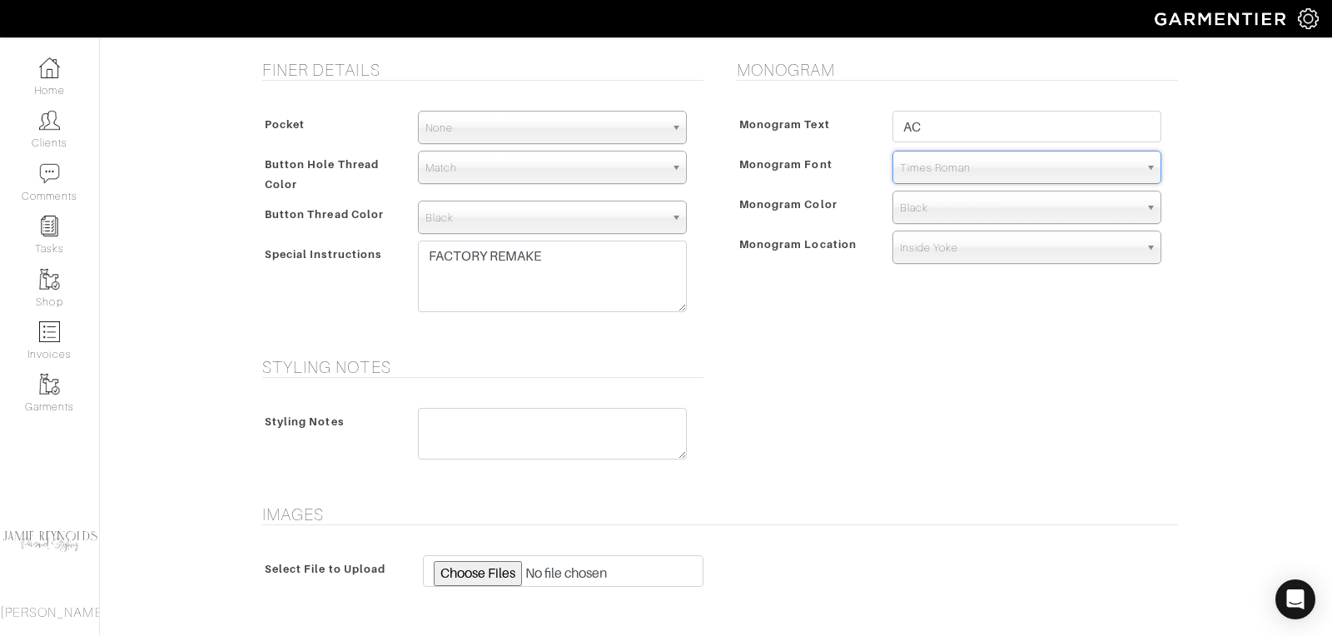
scroll to position [592, 0]
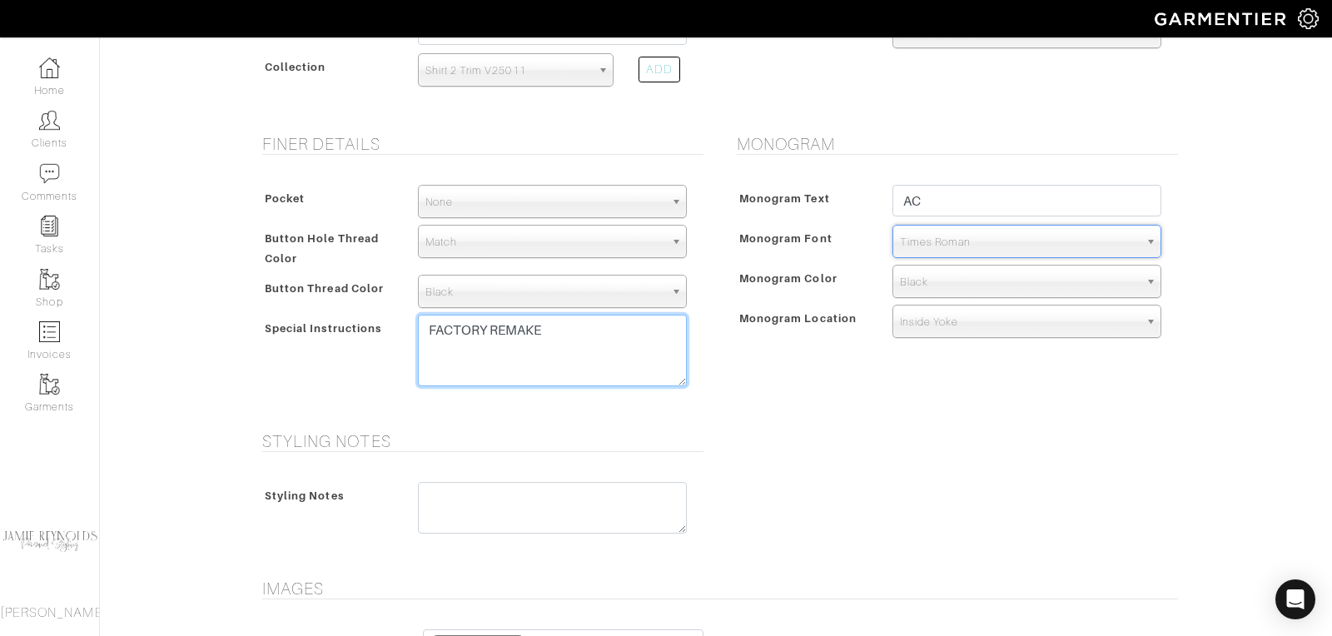
click at [547, 326] on textarea "FACTORY REMAKE" at bounding box center [552, 351] width 269 height 72
paste textarea "Windsor Spread collar - not American Wine premium sport button- Not in drop dow…"
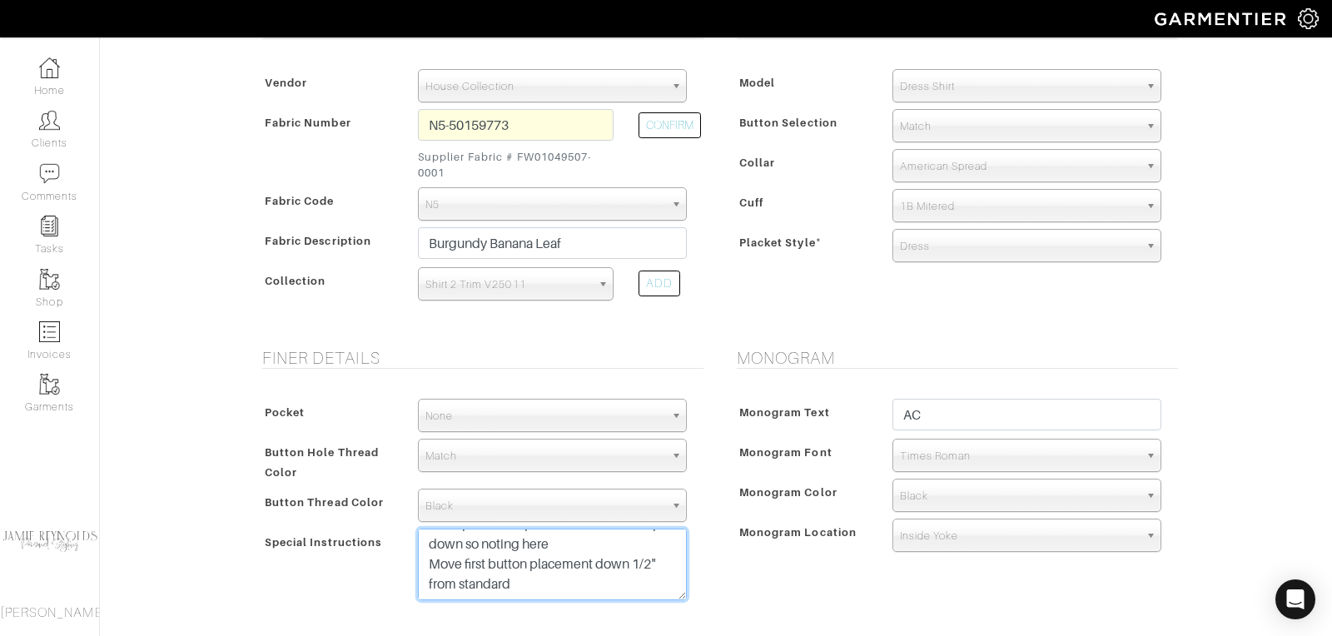
scroll to position [377, 0]
type textarea "FACTORY REMAKE Windsor Spread collar - not American Wine premium sport button- …"
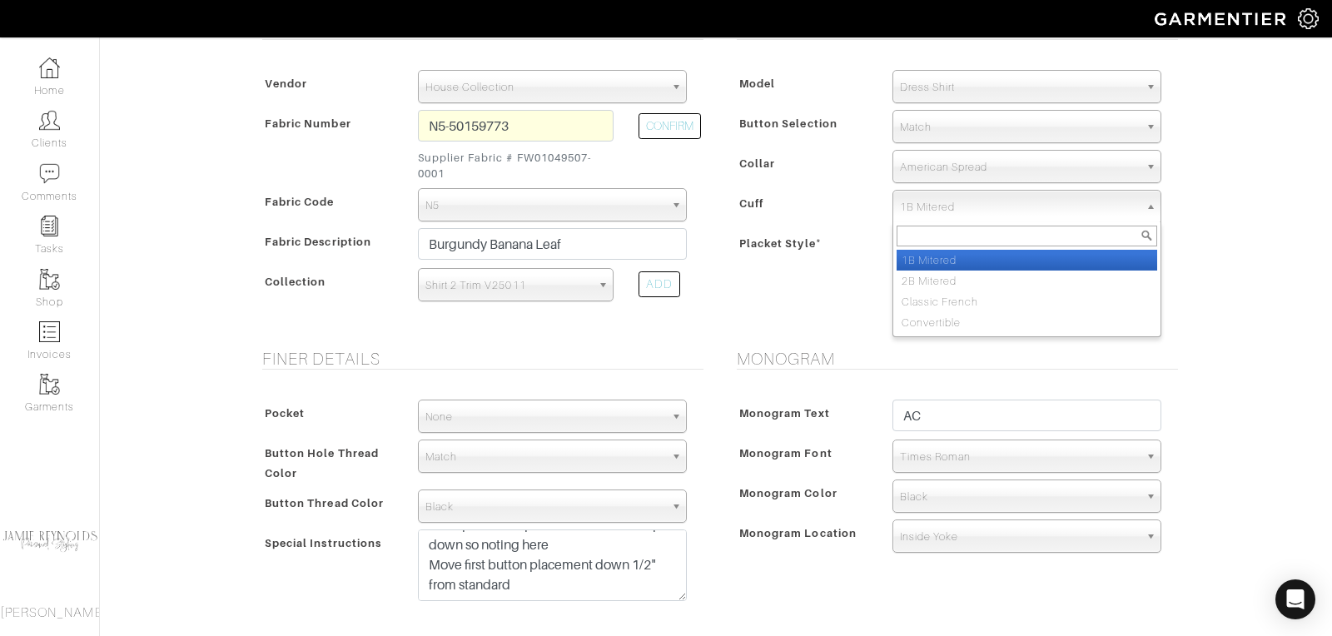
click at [927, 204] on span "1B Mitered" at bounding box center [1019, 207] width 239 height 33
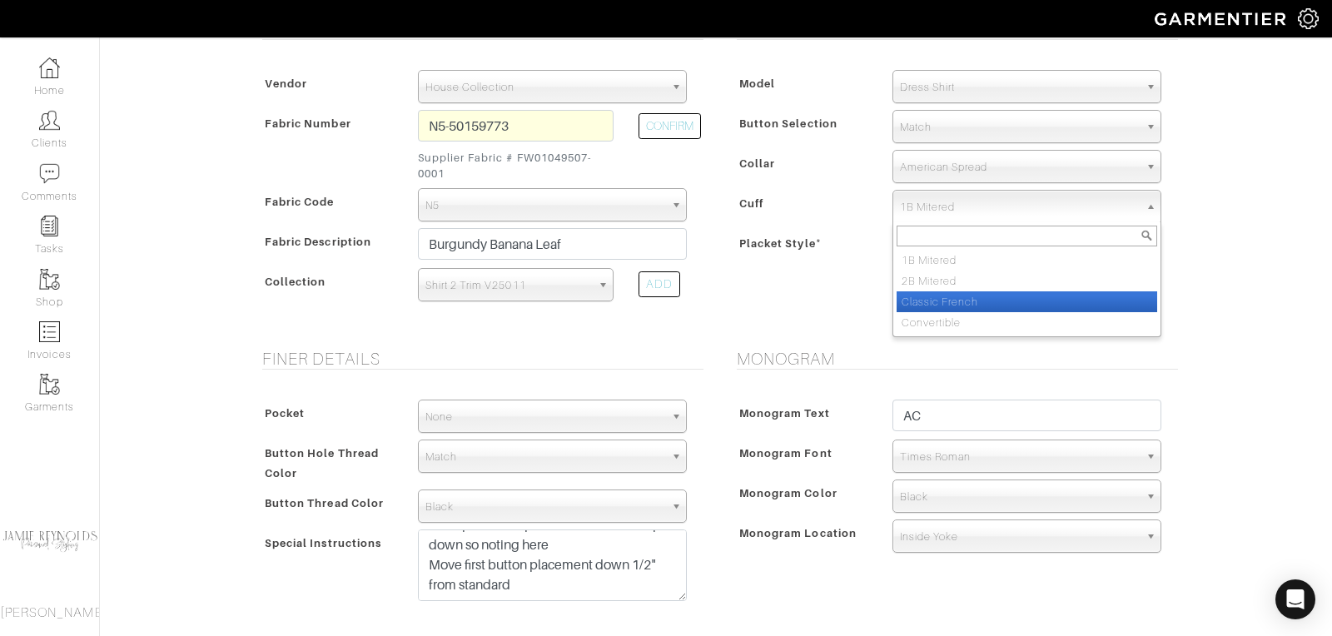
click at [924, 294] on li "Classic French" at bounding box center [1027, 301] width 261 height 21
select select "Classic French"
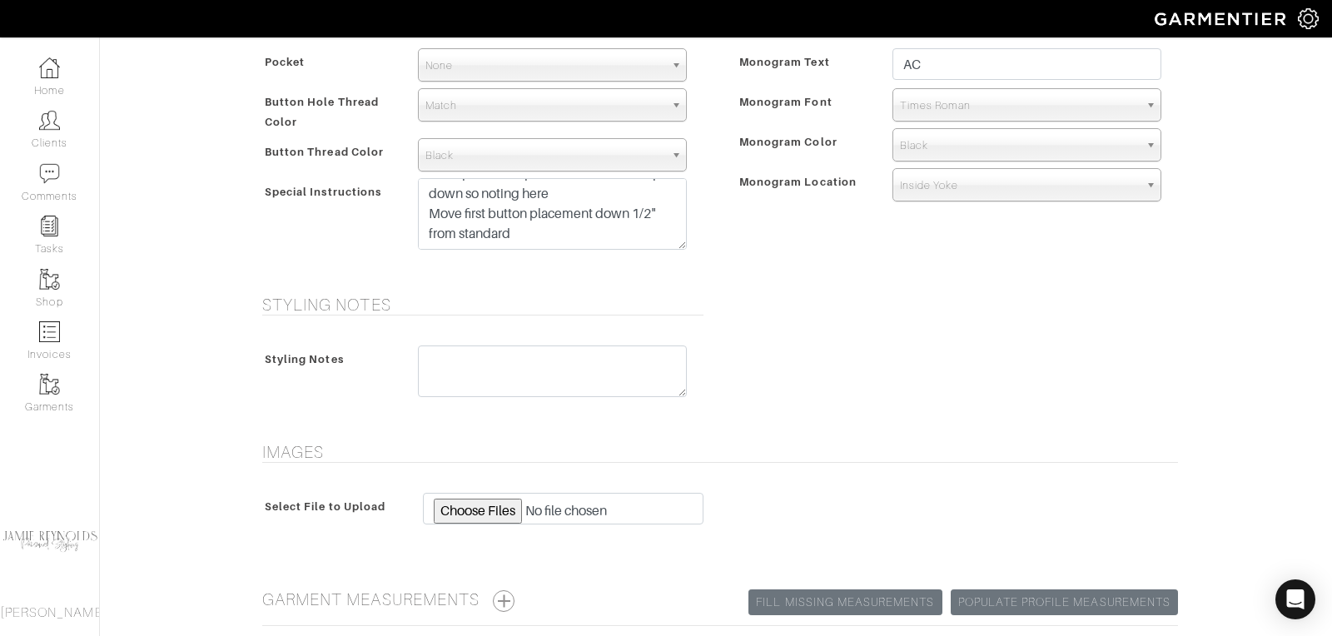
scroll to position [869, 0]
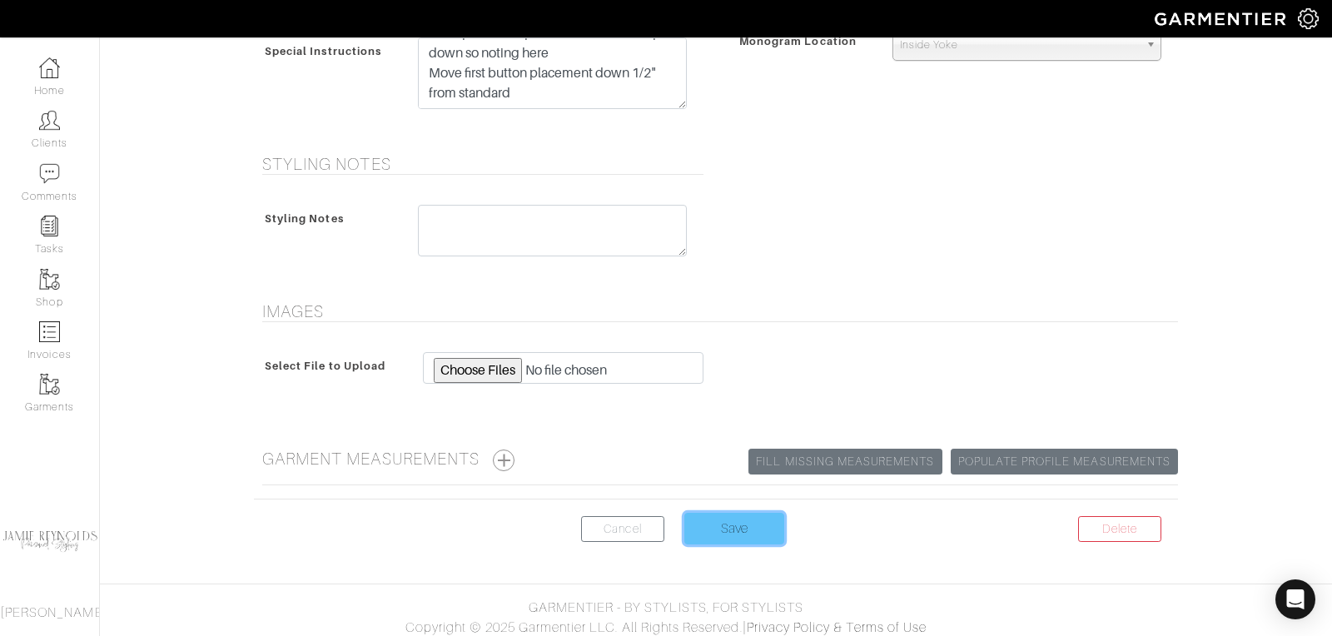
click at [739, 525] on input "Save" at bounding box center [735, 529] width 100 height 32
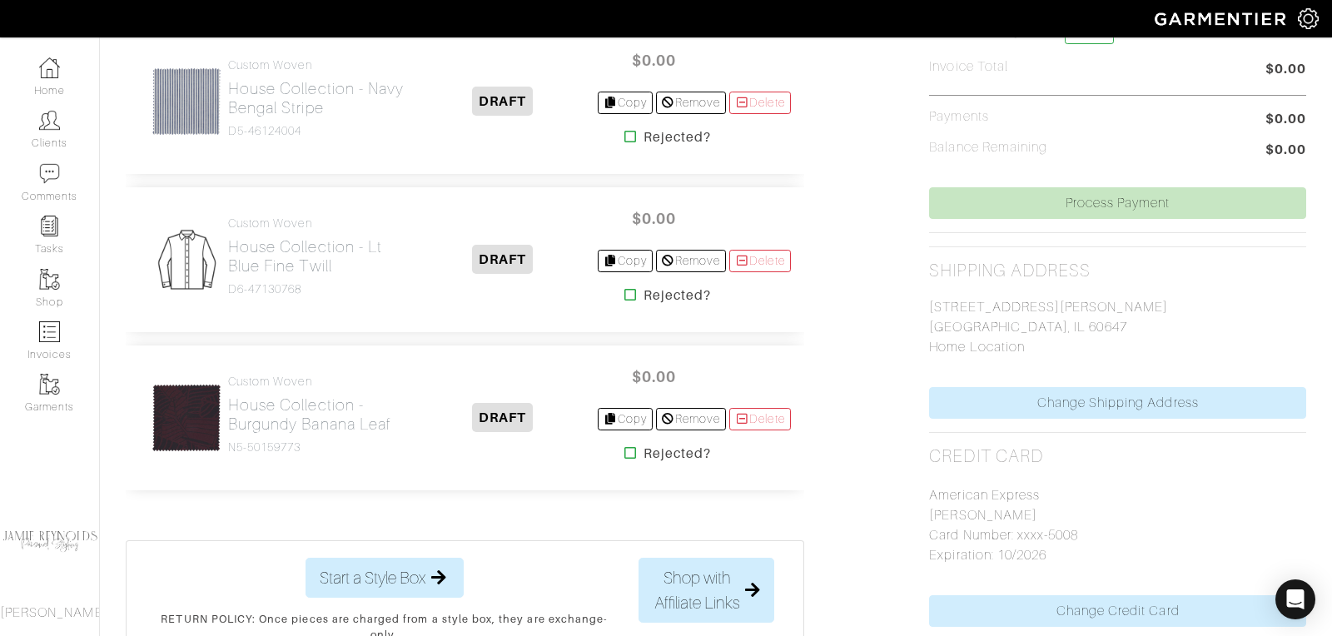
scroll to position [591, 0]
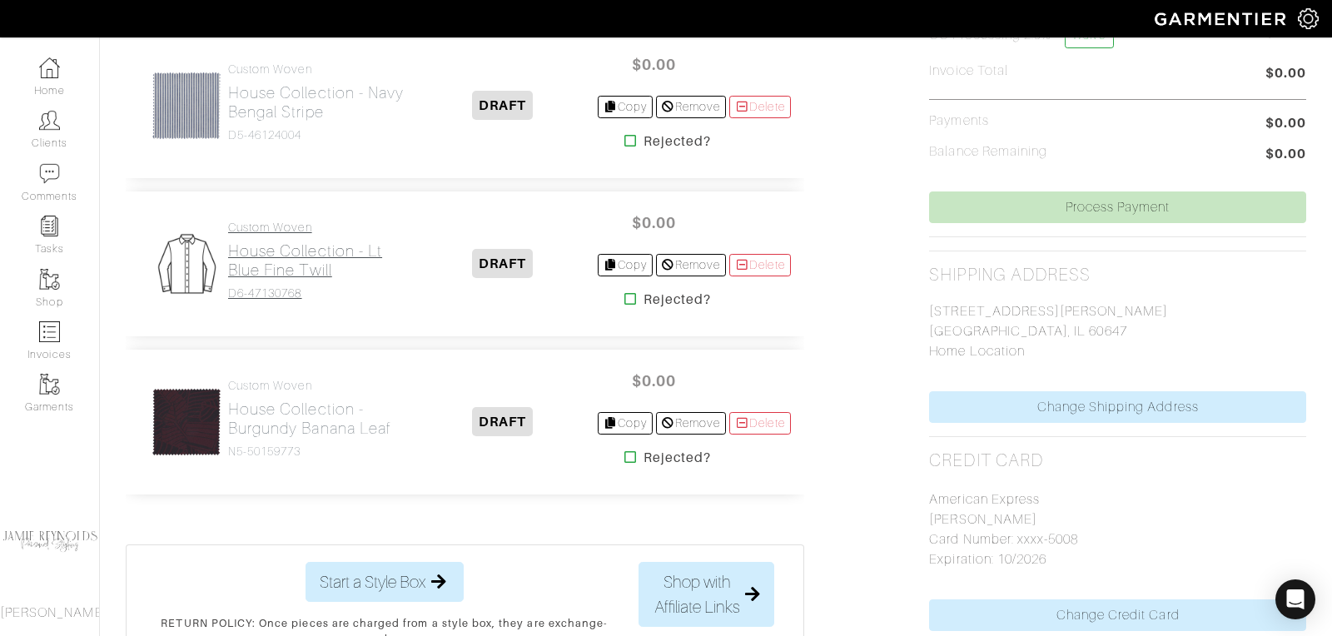
click at [294, 256] on h2 "House Collection - Lt Blue Fine Twill" at bounding box center [318, 260] width 181 height 38
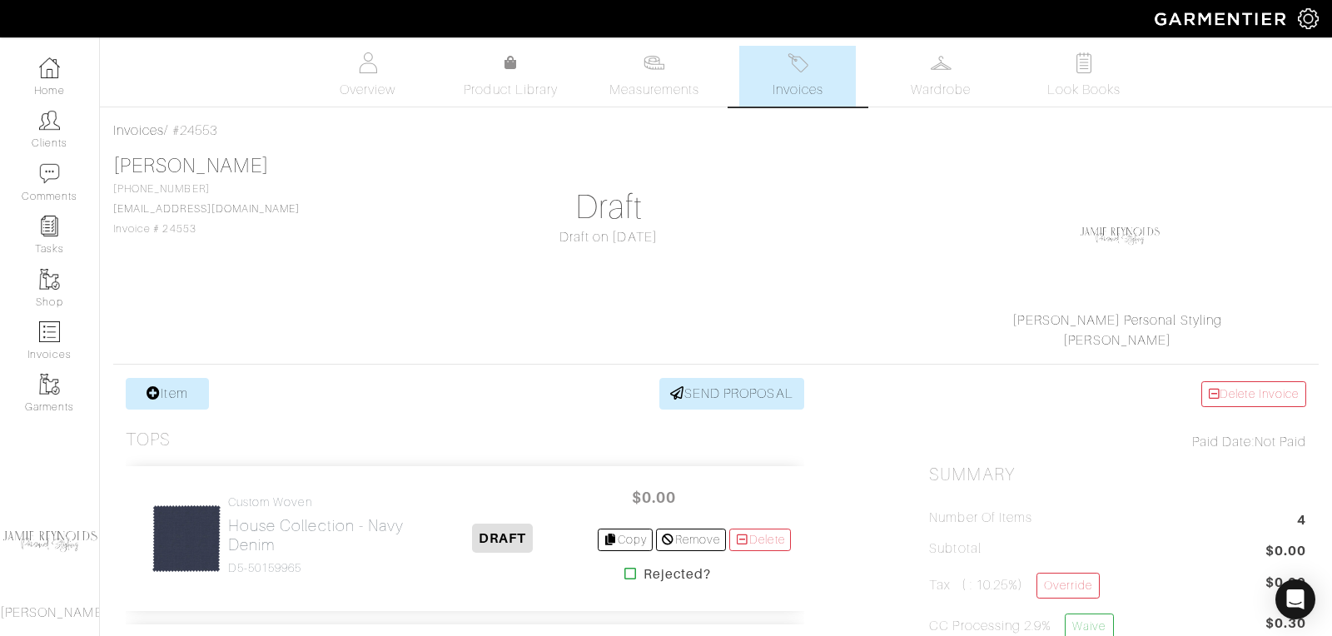
click at [833, 66] on link "Invoices" at bounding box center [797, 76] width 117 height 61
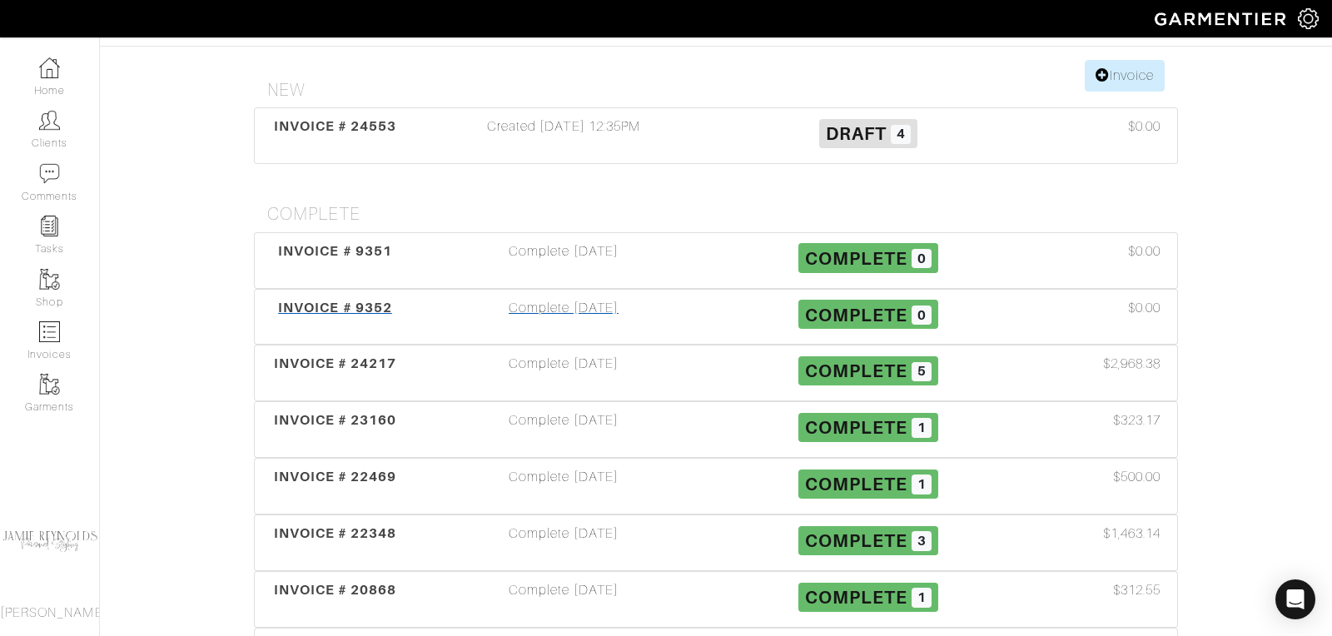
scroll to position [269, 0]
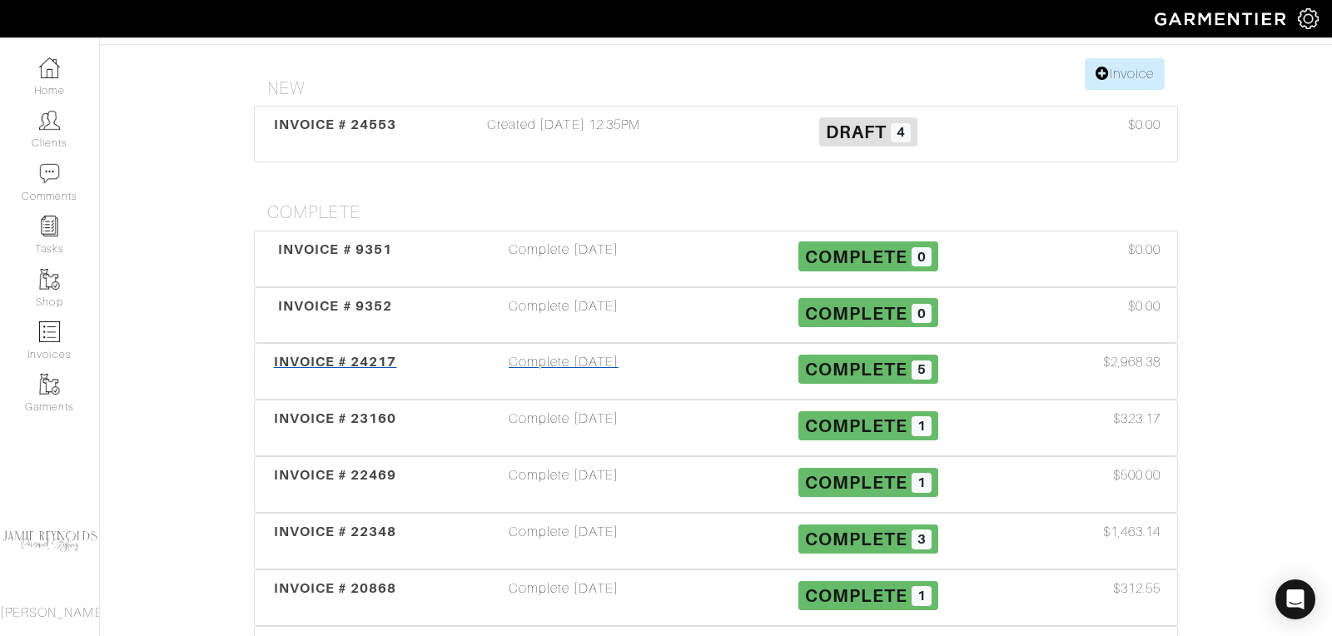
click at [326, 354] on span "INVOICE # 24217" at bounding box center [335, 362] width 123 height 16
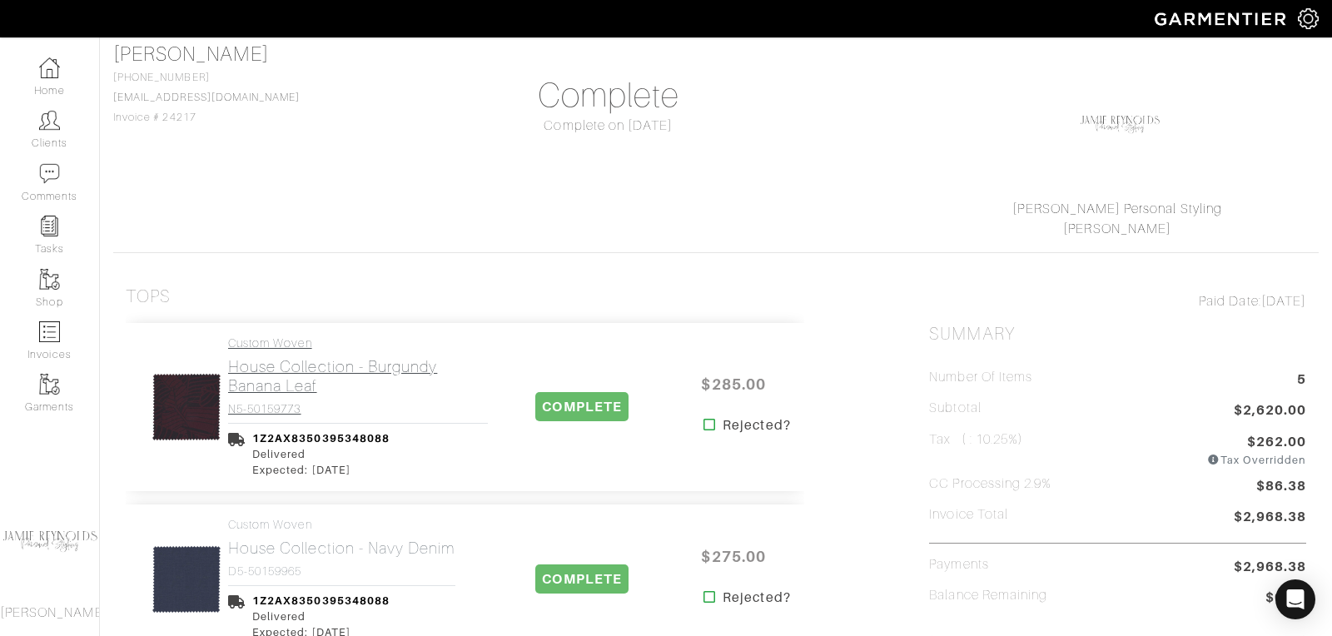
scroll to position [303, 0]
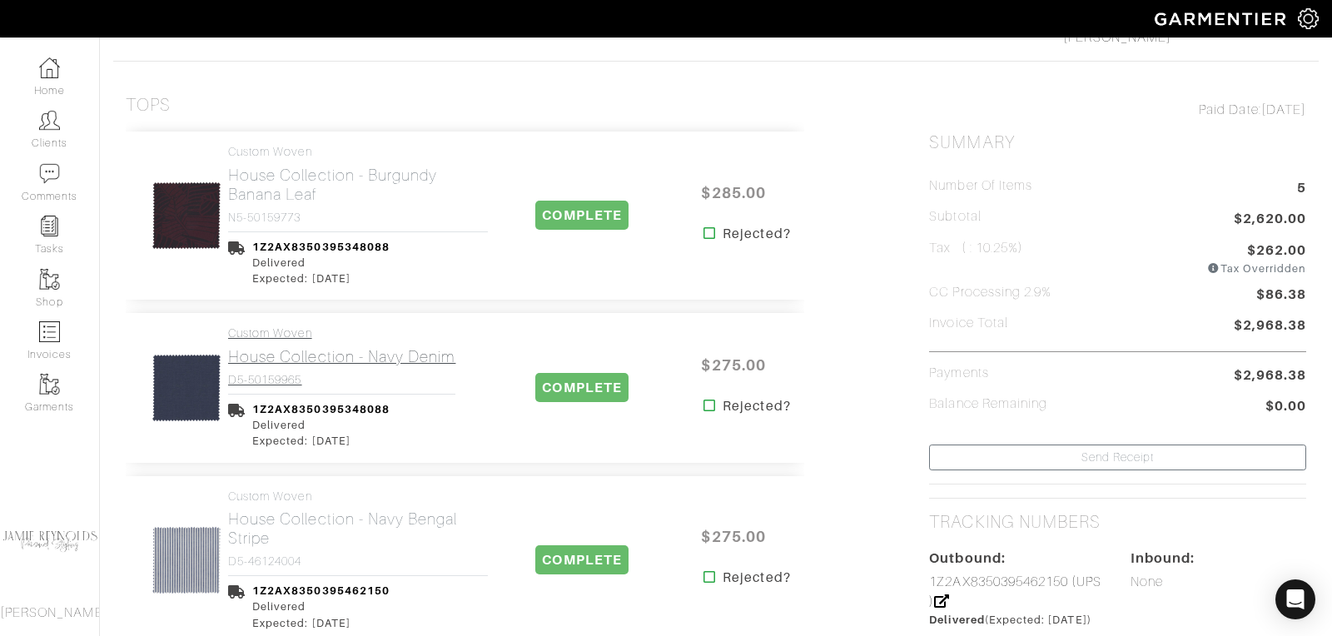
click at [291, 356] on h2 "House Collection - Navy Denim" at bounding box center [341, 356] width 227 height 19
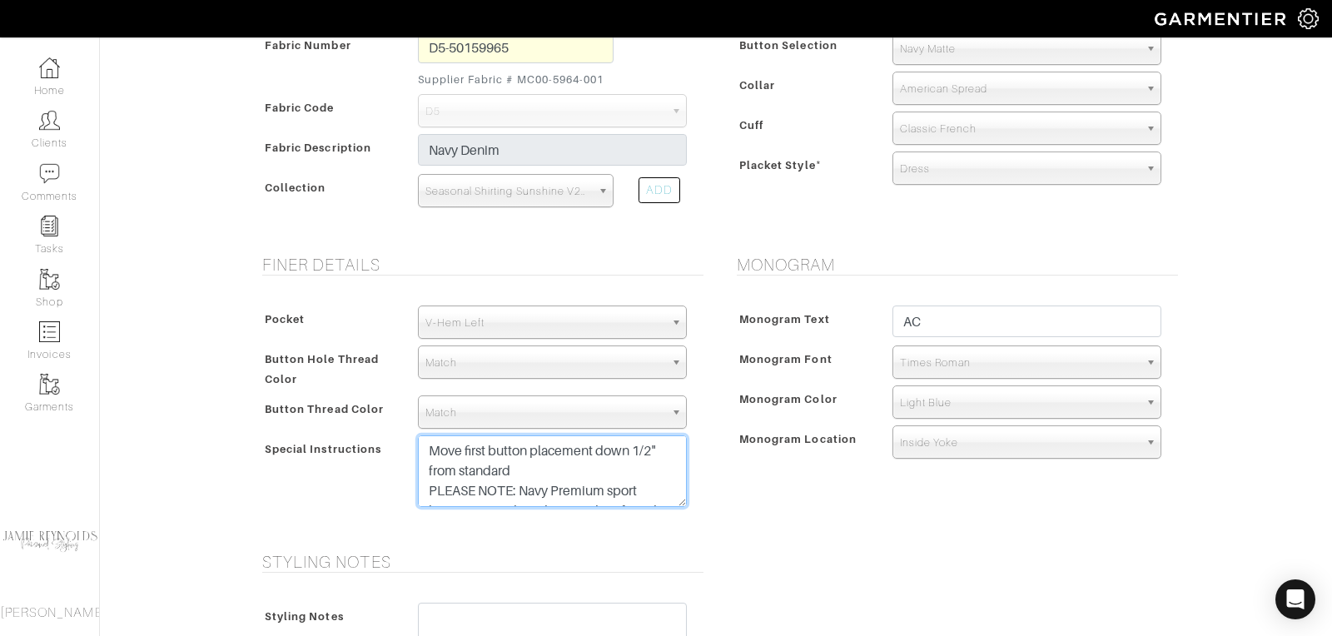
drag, startPoint x: 471, startPoint y: 491, endPoint x: 441, endPoint y: 412, distance: 84.3
click at [441, 412] on div "Pocket None V-Hem Left V-Hem Right V-Hem Left Button Hole Thread Color Match Au…" at bounding box center [479, 410] width 450 height 243
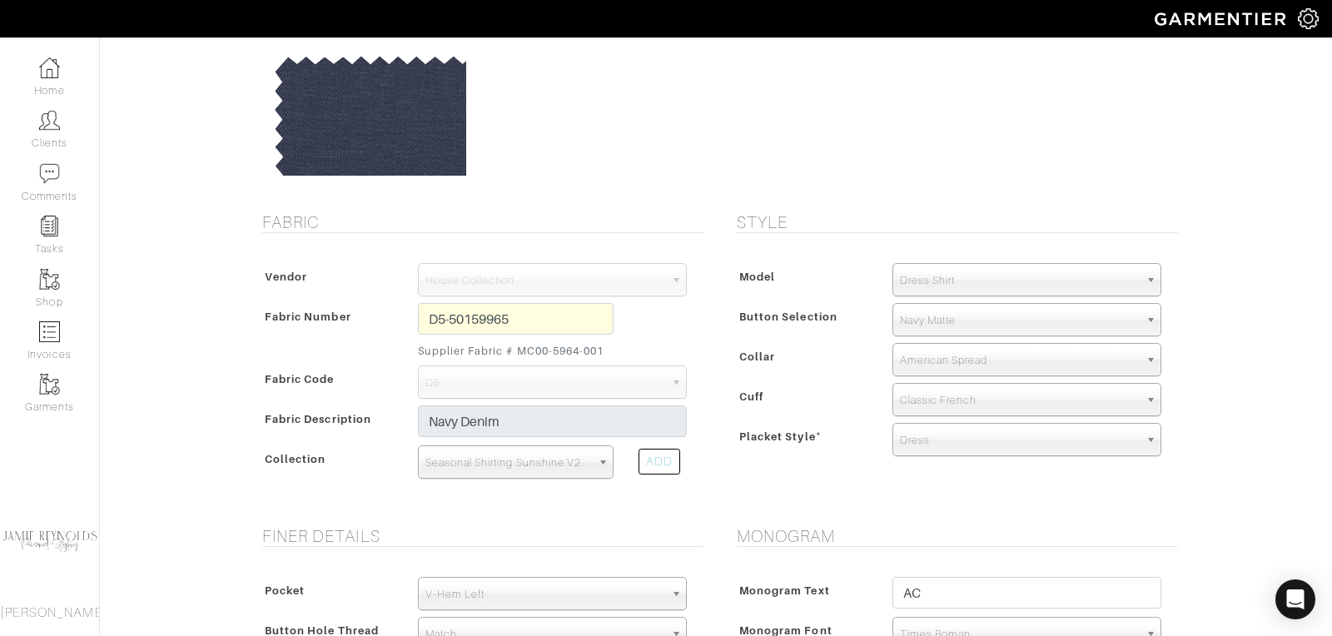
scroll to position [57, 0]
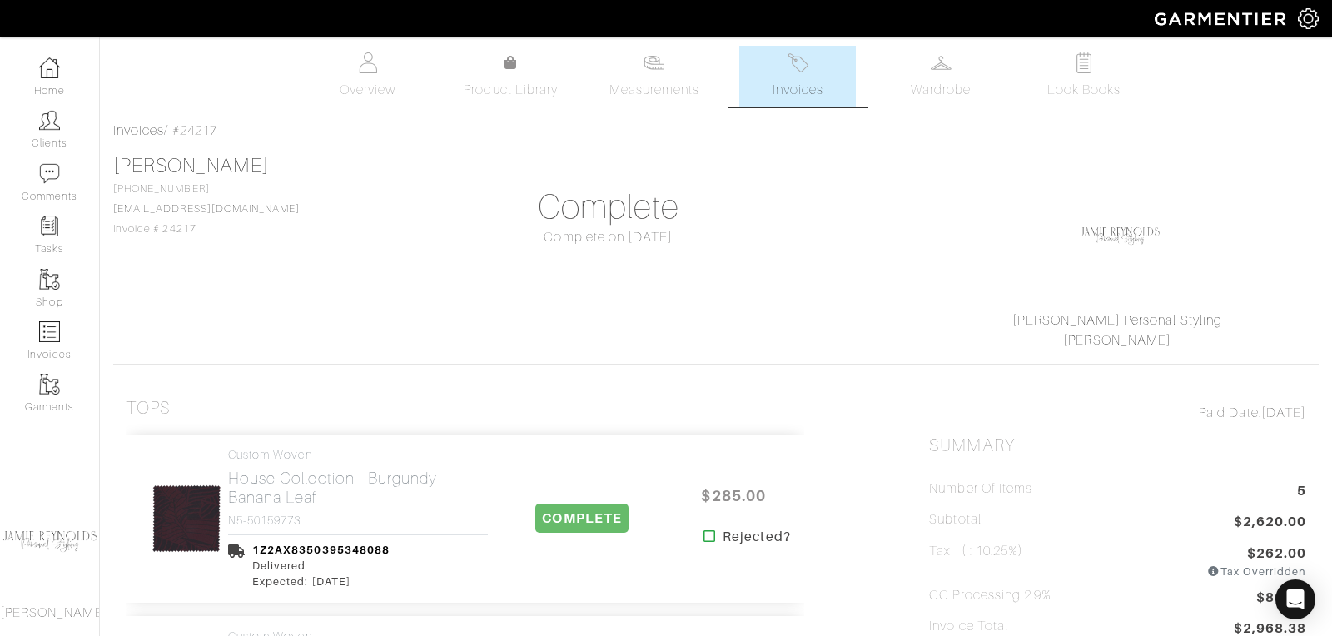
click at [804, 83] on span "Invoices" at bounding box center [798, 90] width 51 height 20
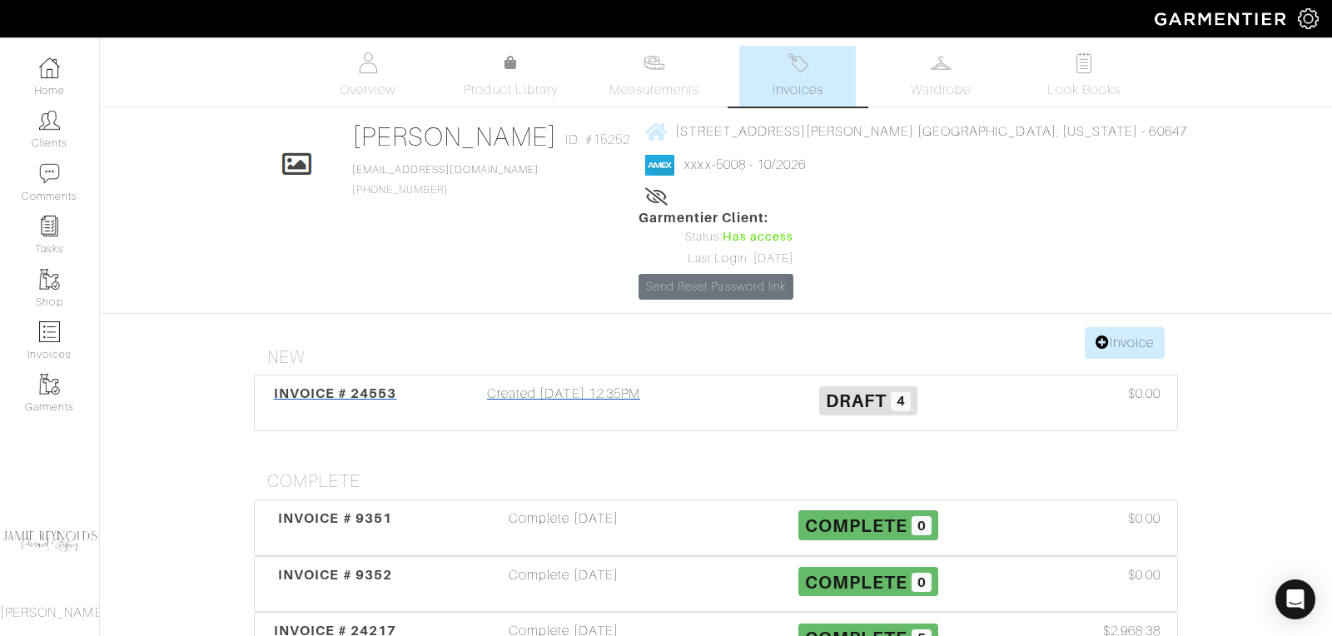
click at [363, 386] on span "INVOICE # 24553" at bounding box center [335, 394] width 123 height 16
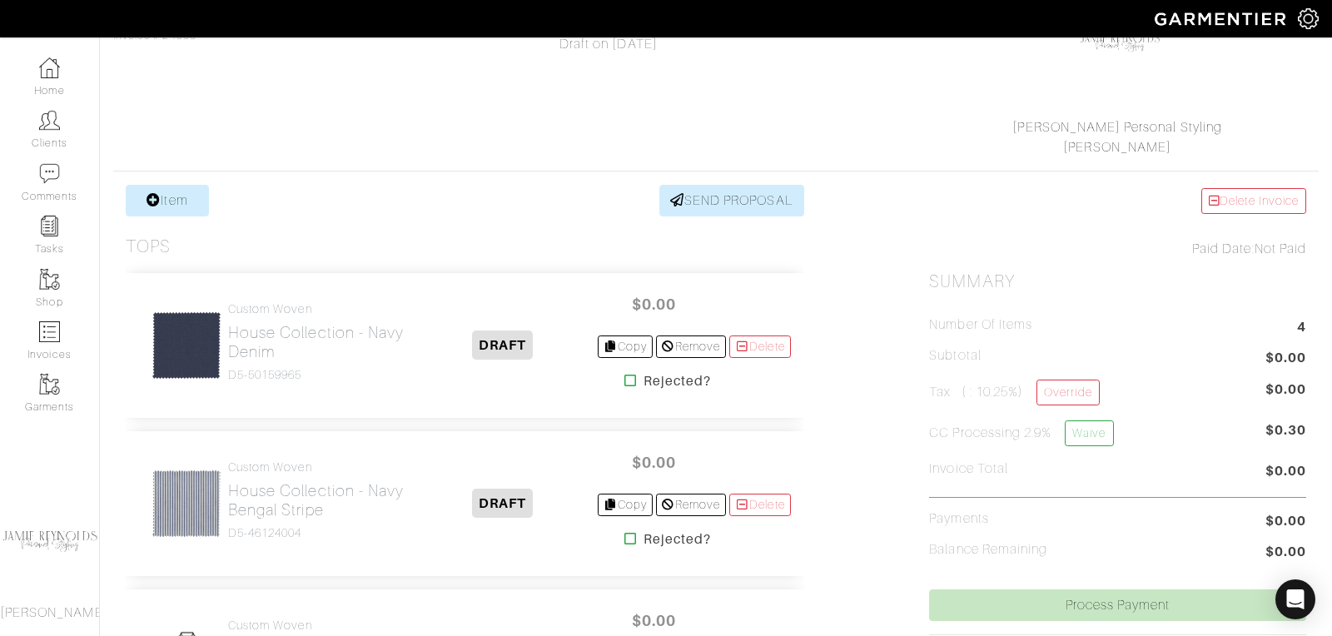
scroll to position [253, 0]
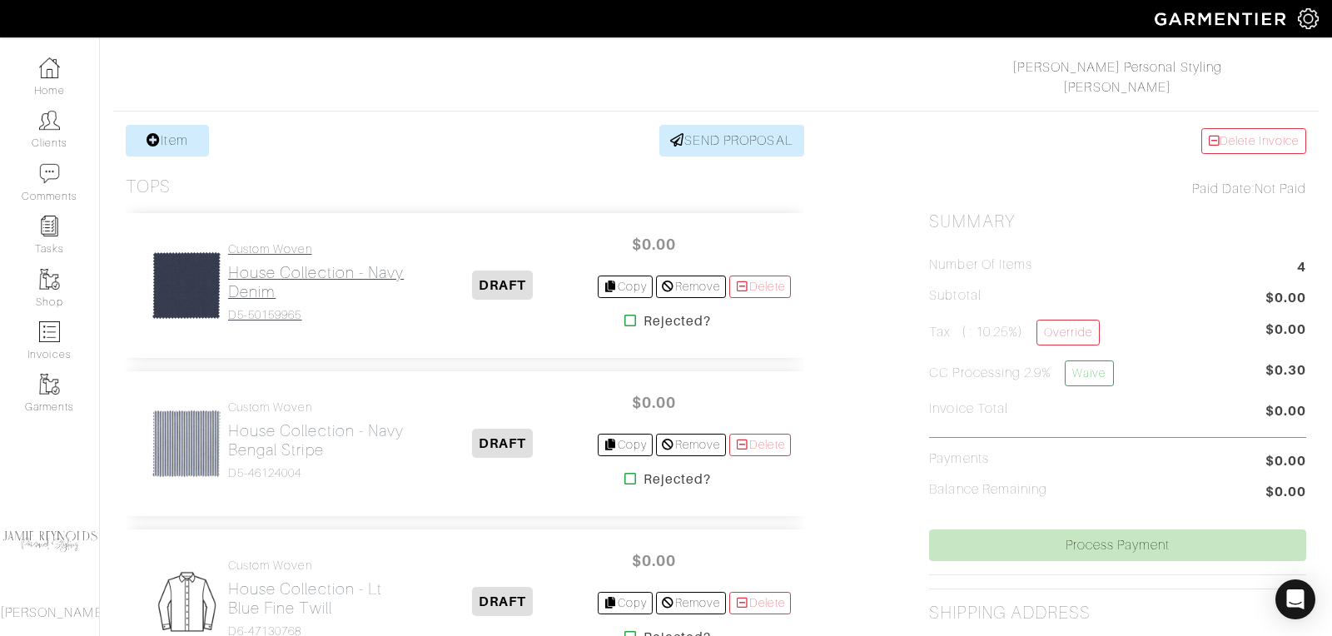
click at [305, 285] on h2 "House Collection - Navy Denim" at bounding box center [318, 282] width 181 height 38
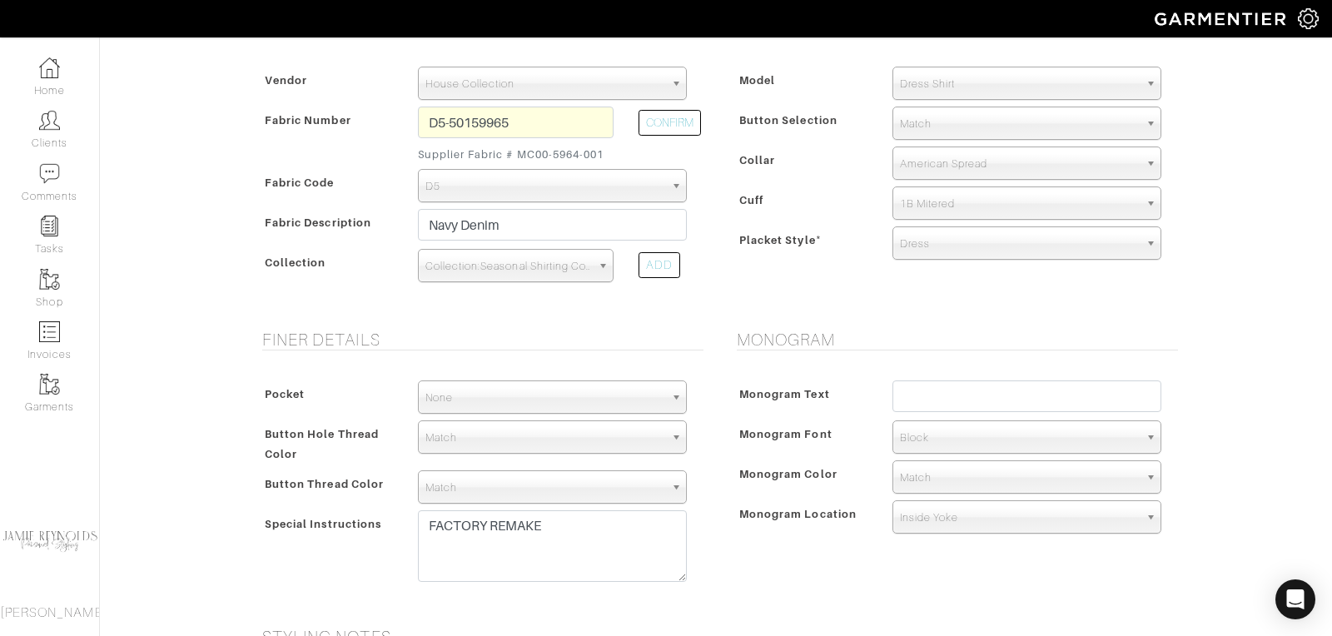
scroll to position [420, 0]
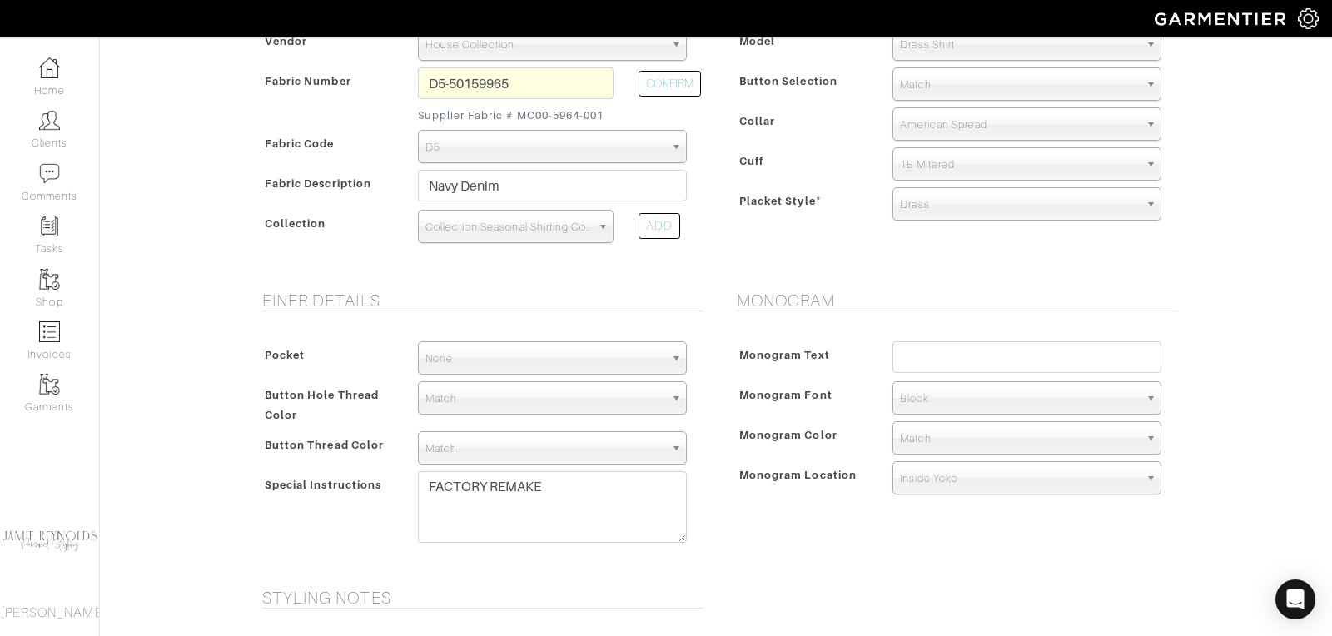
click at [950, 395] on span "Block" at bounding box center [1019, 398] width 239 height 33
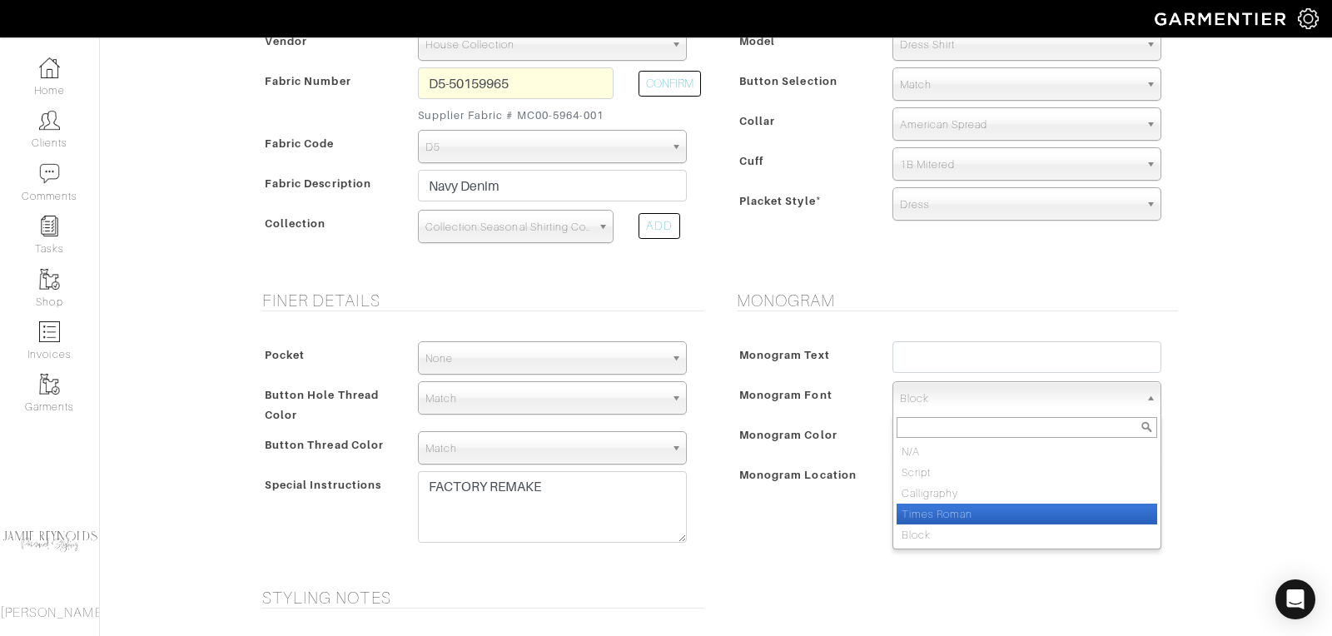
click at [954, 515] on li "Times Roman" at bounding box center [1027, 514] width 261 height 21
select select "Times Roman"
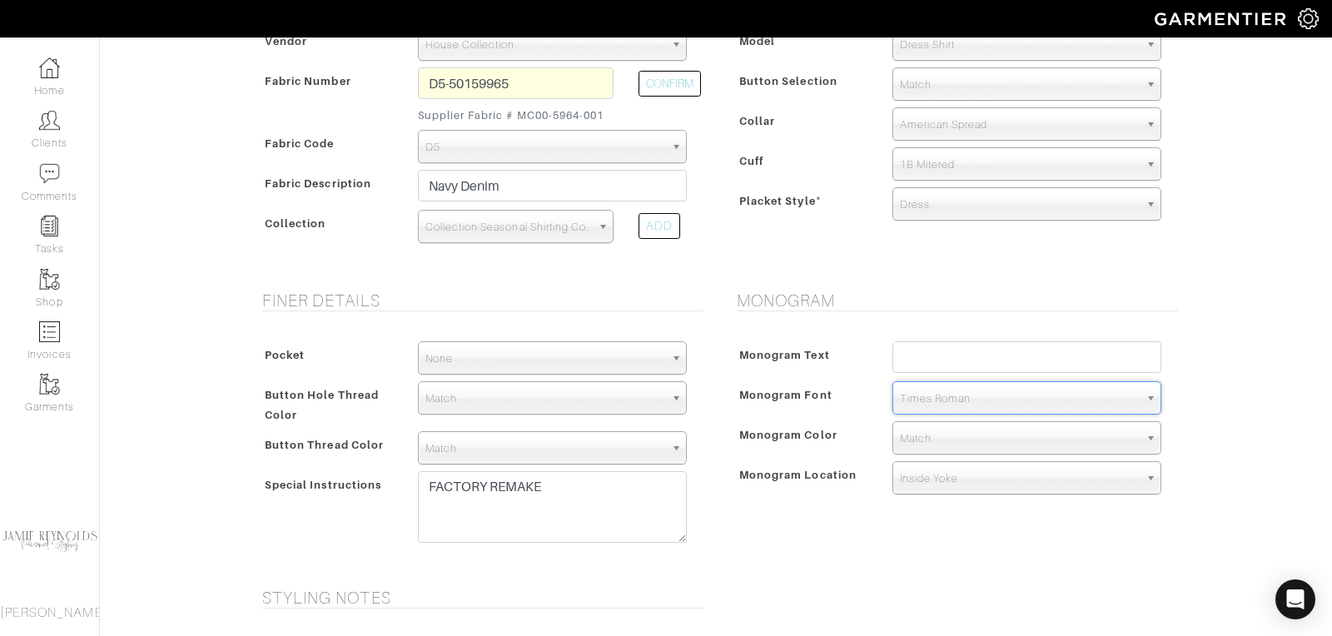
click at [925, 439] on span "Match" at bounding box center [1019, 438] width 239 height 33
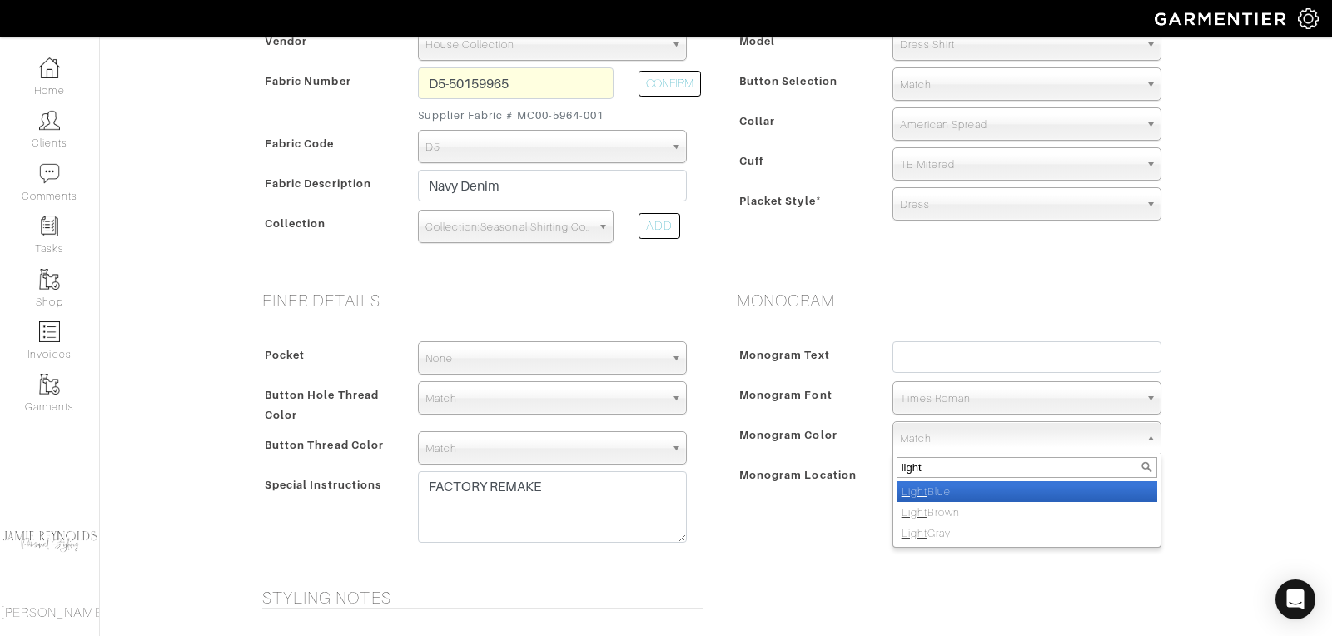
type input "light"
click at [930, 489] on li "Light Blue" at bounding box center [1027, 491] width 261 height 21
select select "70"
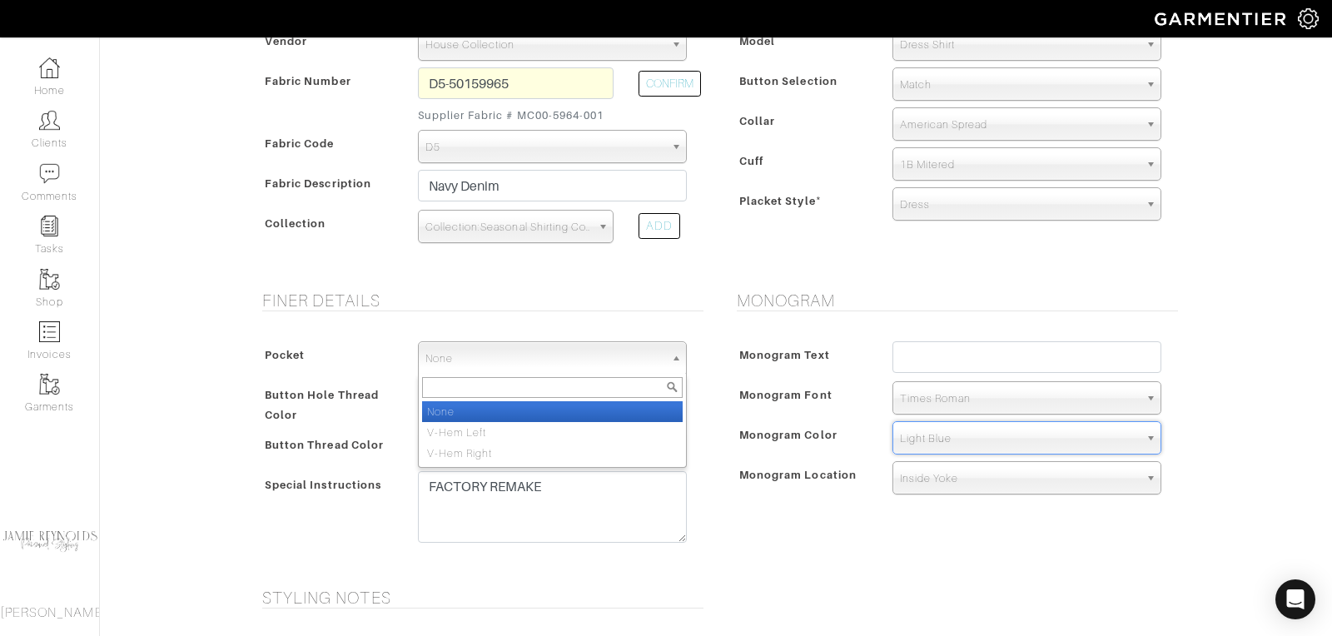
click at [555, 360] on span "None" at bounding box center [545, 358] width 239 height 33
click at [545, 408] on li "None" at bounding box center [552, 411] width 261 height 21
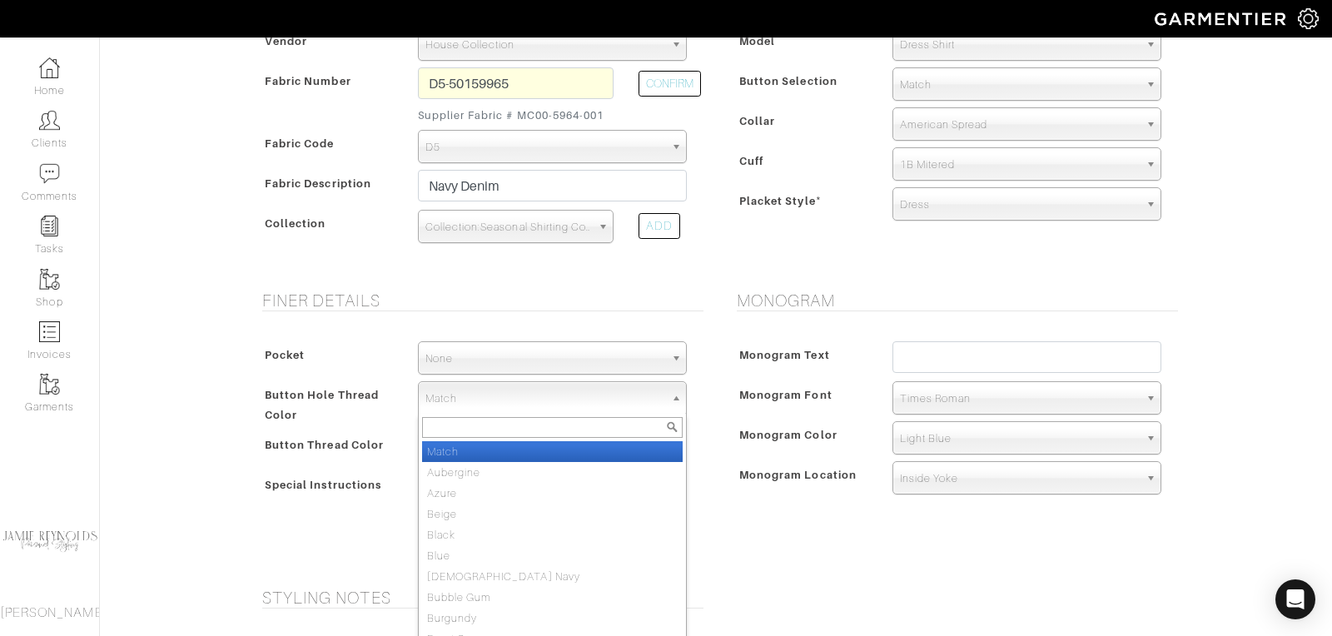
click at [545, 408] on span "Match" at bounding box center [545, 398] width 239 height 33
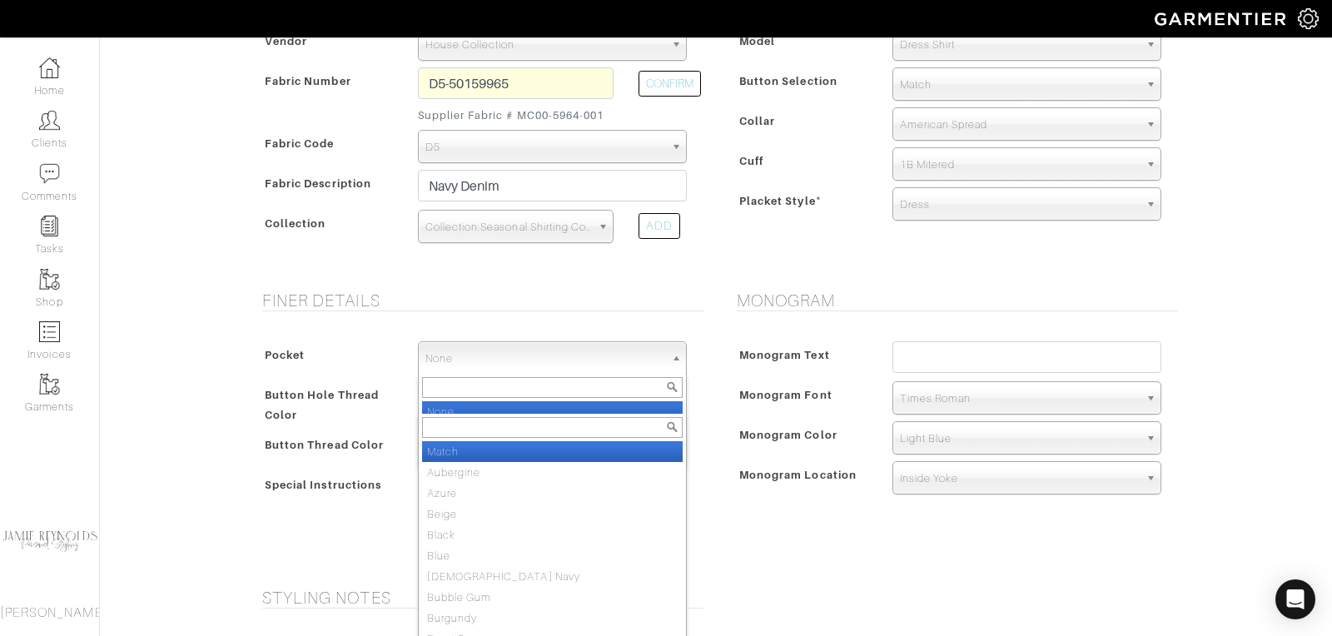
click at [545, 350] on span "None" at bounding box center [545, 358] width 239 height 33
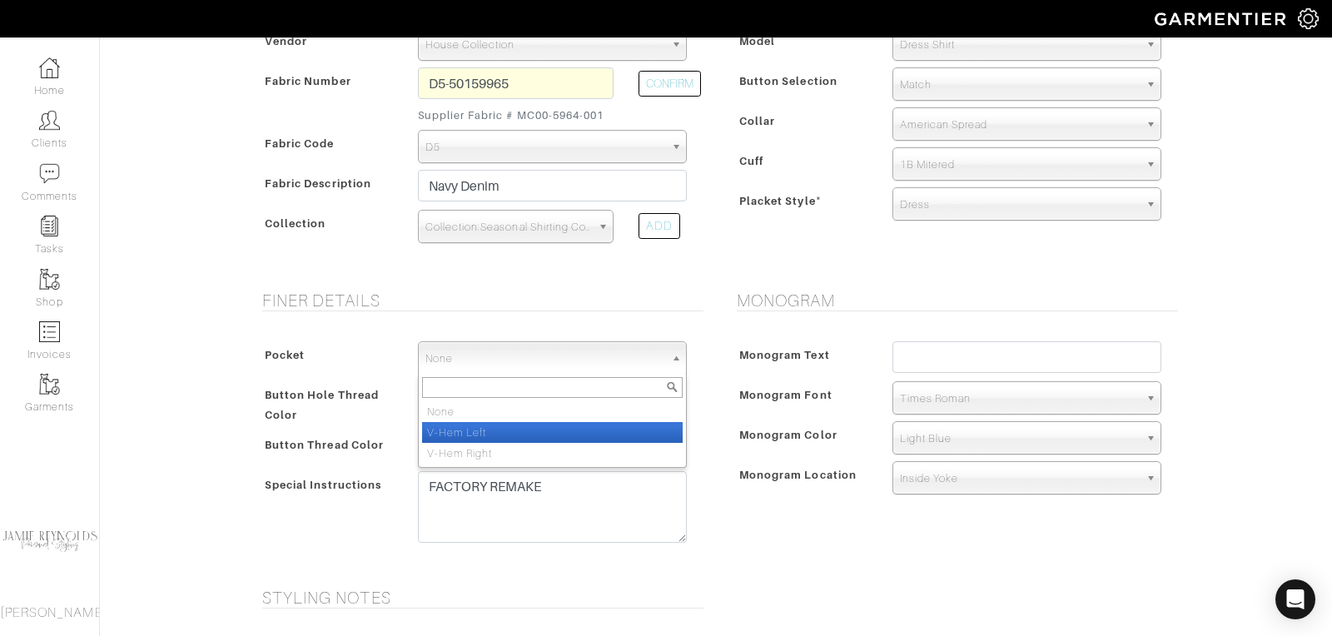
click at [539, 426] on li "V-Hem Left" at bounding box center [552, 432] width 261 height 21
select select "V-Hem Left"
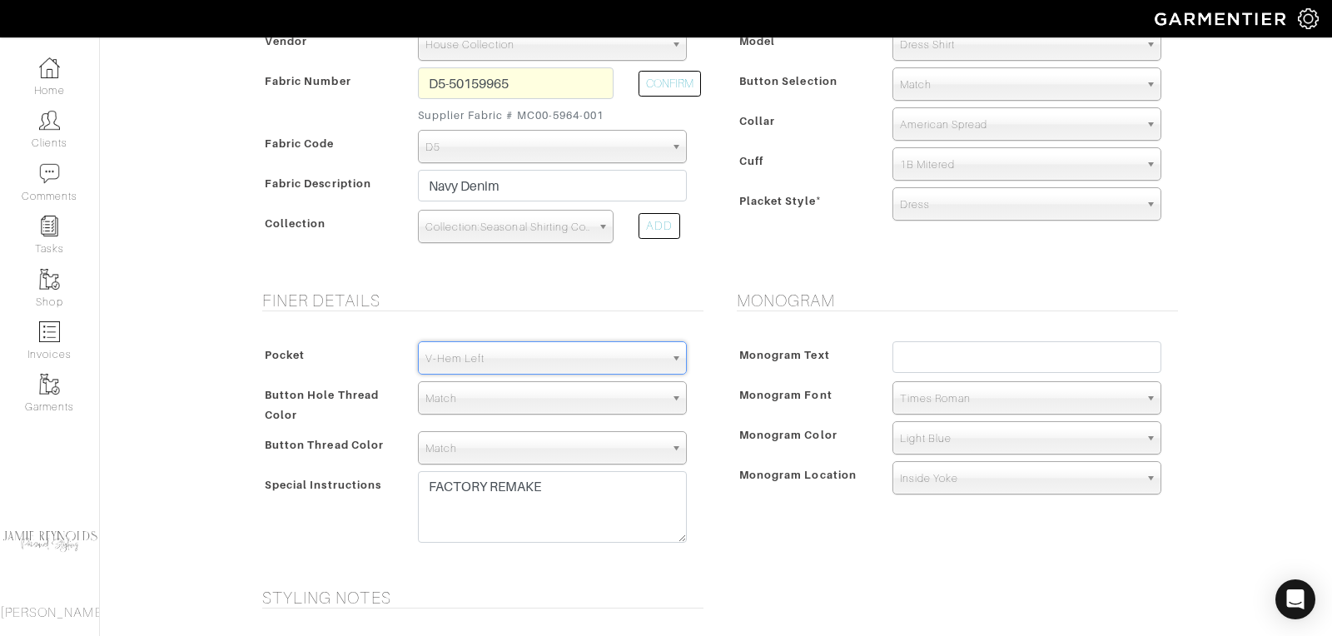
click at [941, 161] on span "1B Mitered" at bounding box center [1019, 164] width 239 height 33
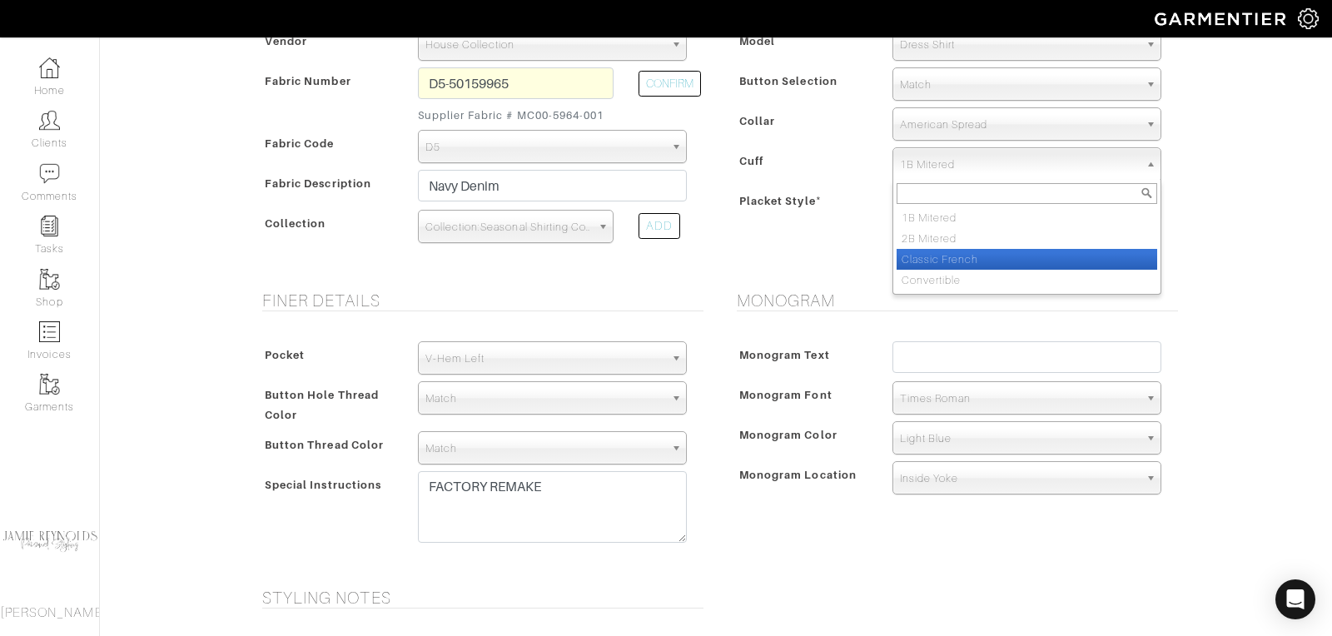
click at [936, 253] on li "Classic French" at bounding box center [1027, 259] width 261 height 21
select select "Classic French"
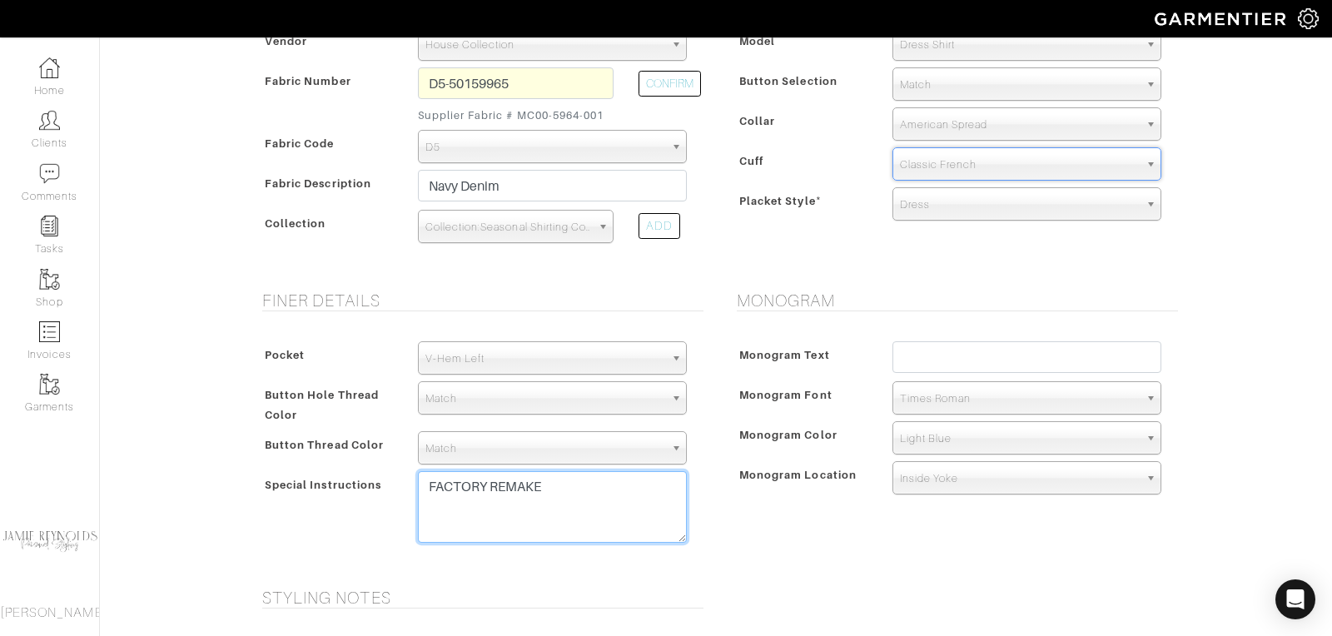
click at [565, 471] on textarea "FACTORY REMAKE" at bounding box center [552, 507] width 269 height 72
click at [554, 489] on textarea "FACTORY REMAKE" at bounding box center [552, 507] width 269 height 72
paste textarea "Move first button placement down 1/2" from standard PLEASE NOTE: Navy Premium s…"
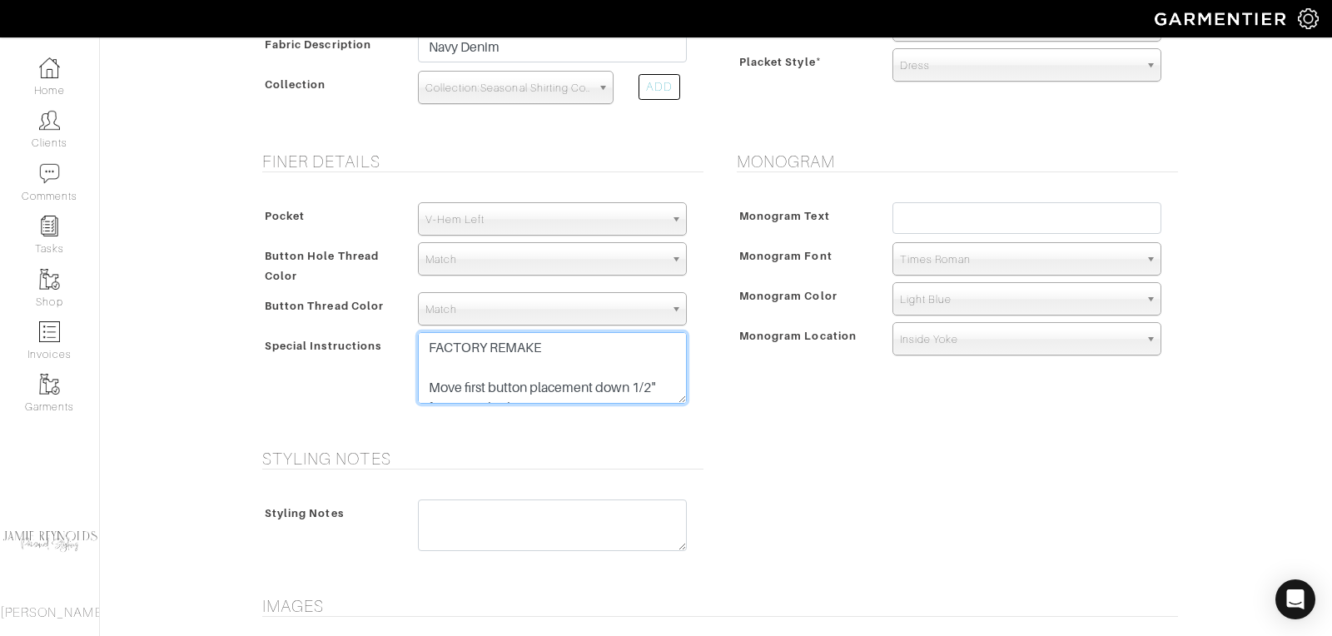
scroll to position [854, 0]
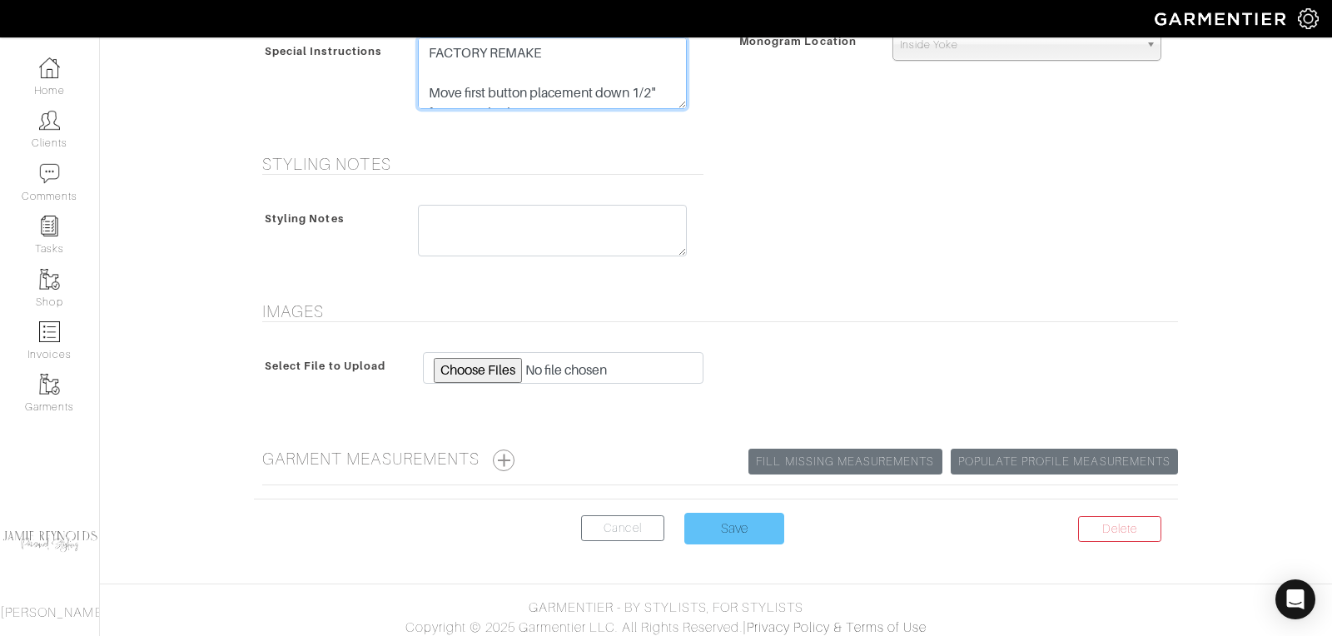
type textarea "FACTORY REMAKE Move first button placement down 1/2" from standard PLEASE NOTE:…"
click at [739, 513] on input "Save" at bounding box center [735, 529] width 100 height 32
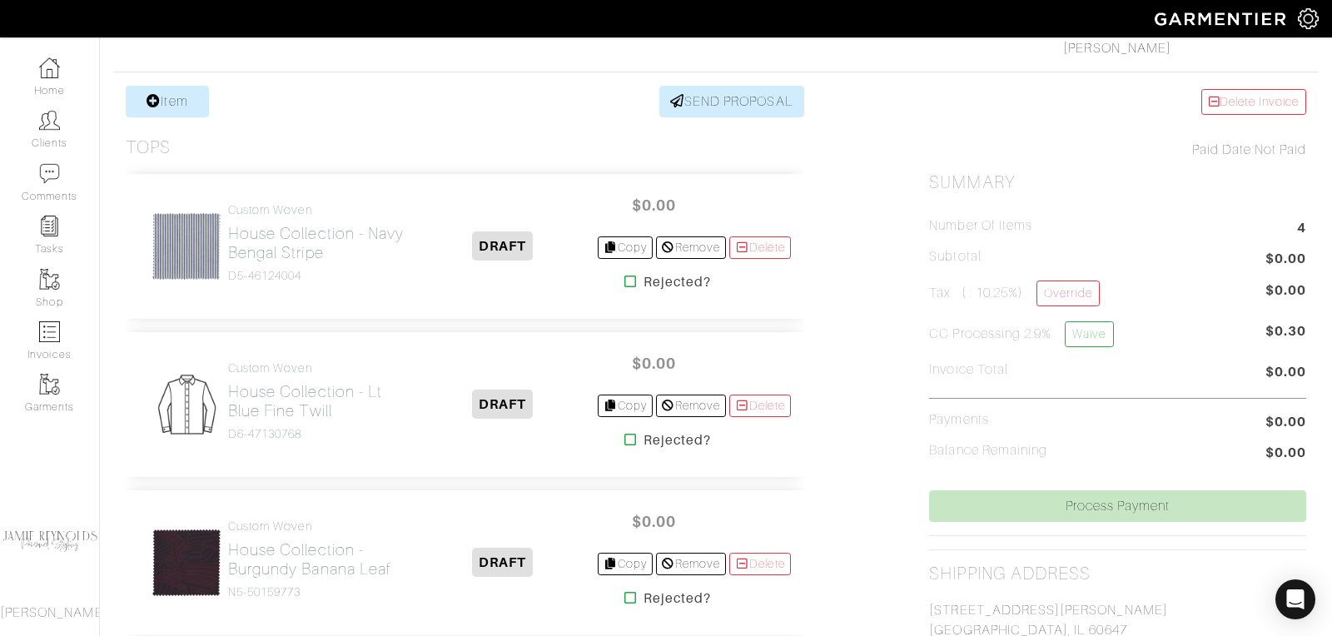
scroll to position [786, 0]
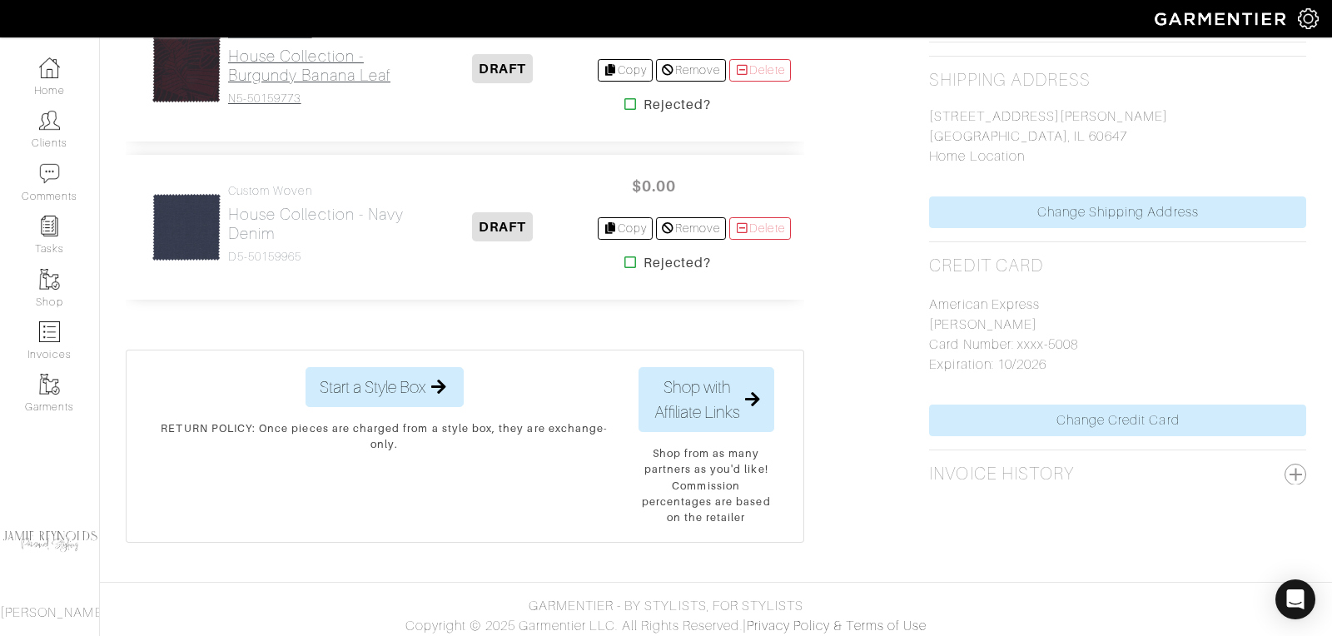
click at [317, 54] on h2 "House Collection - Burgundy Banana Leaf" at bounding box center [318, 66] width 181 height 38
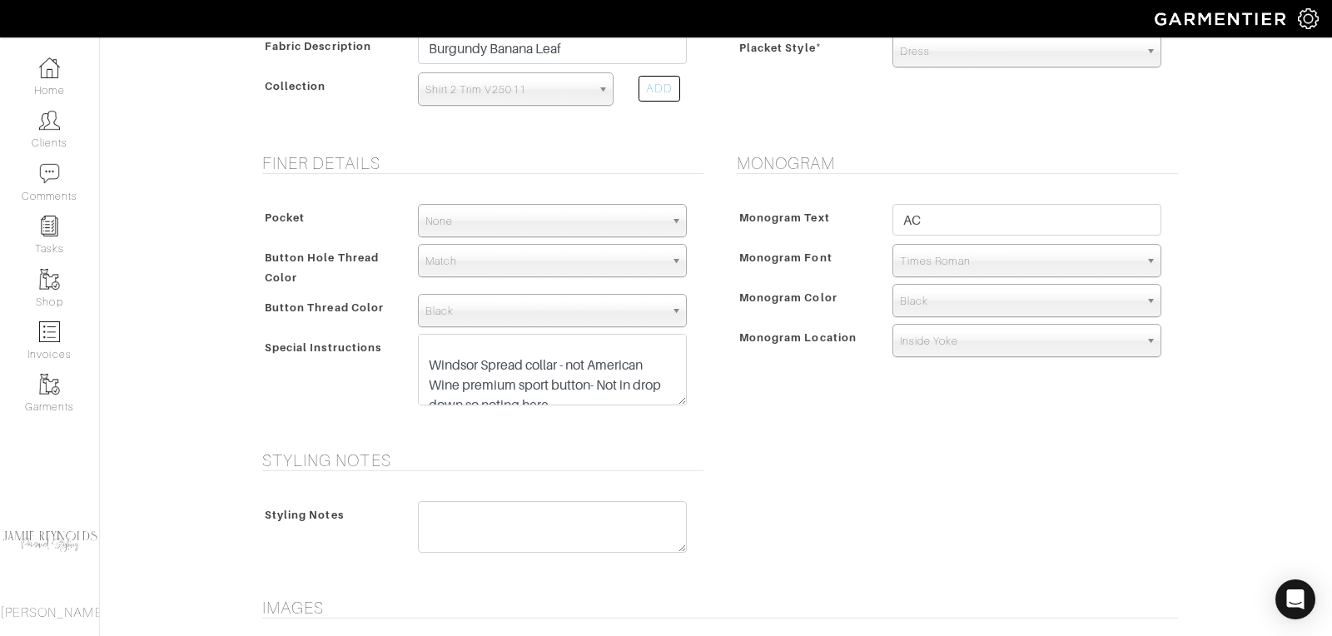
scroll to position [22, 0]
click at [651, 359] on textarea "FACTORY REMAKE Windsor Spread collar - not American Wine premium sport button- …" at bounding box center [552, 370] width 269 height 72
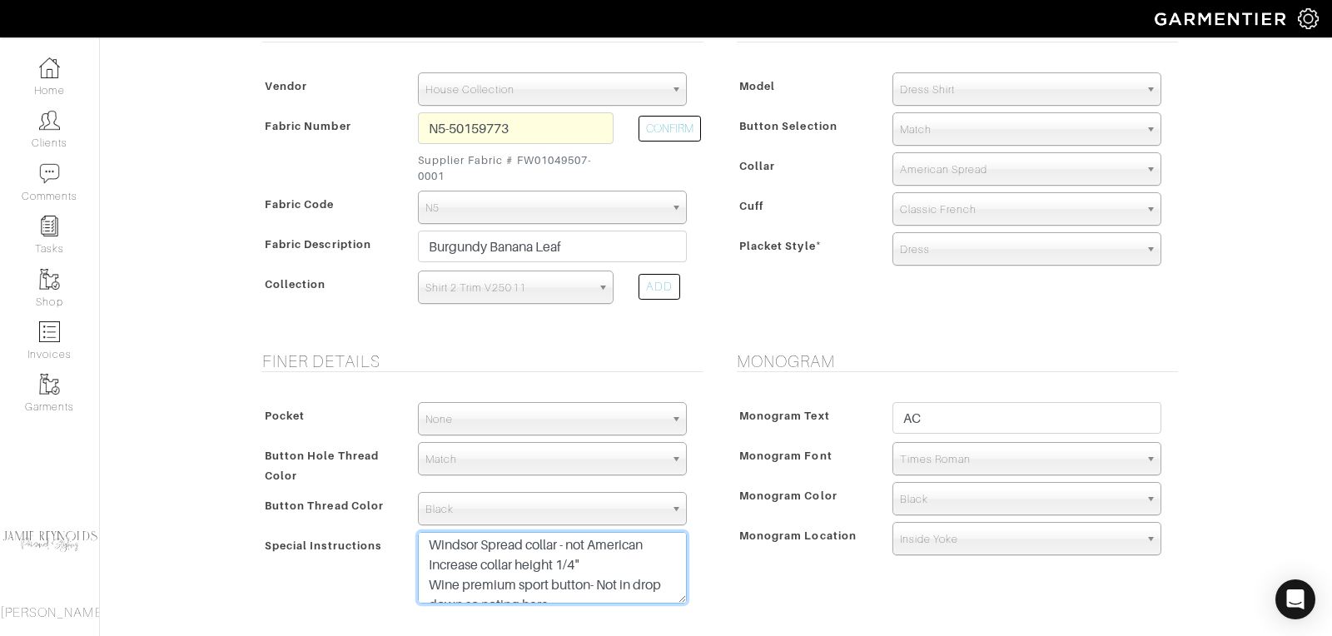
scroll to position [281, 0]
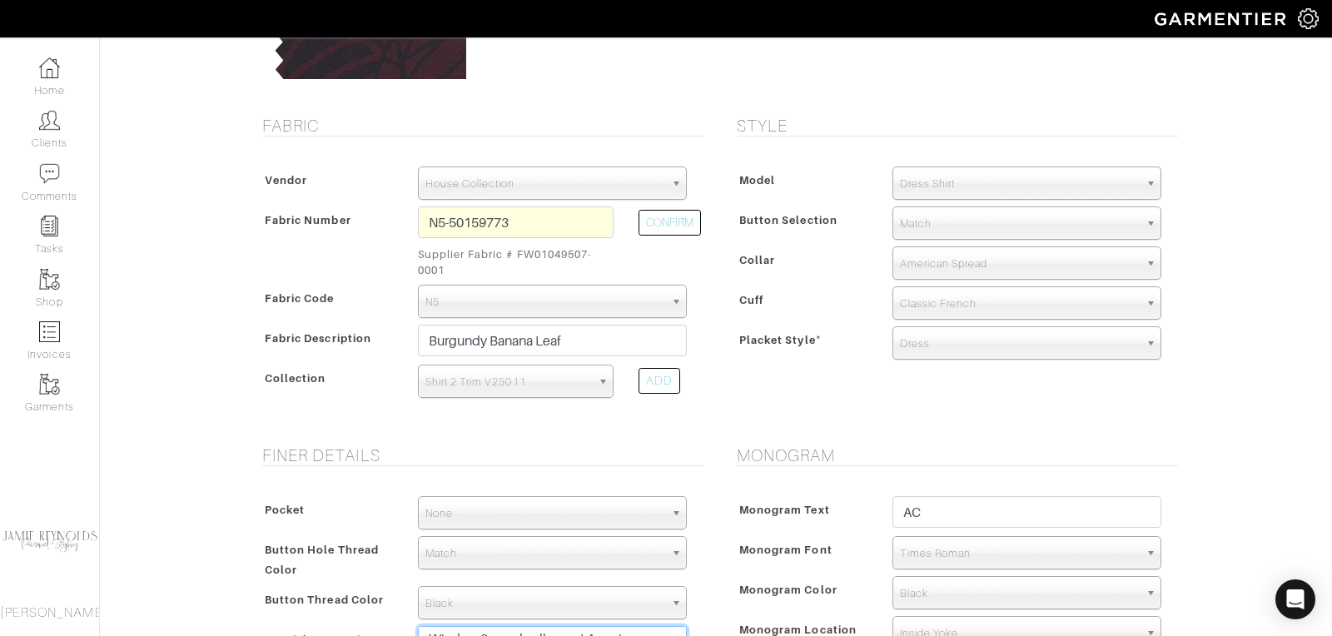
type textarea "FACTORY REMAKE Windsor Spread collar - not American Increase collar height 1/4"…"
click at [923, 185] on span "Dress Shirt" at bounding box center [1019, 183] width 239 height 33
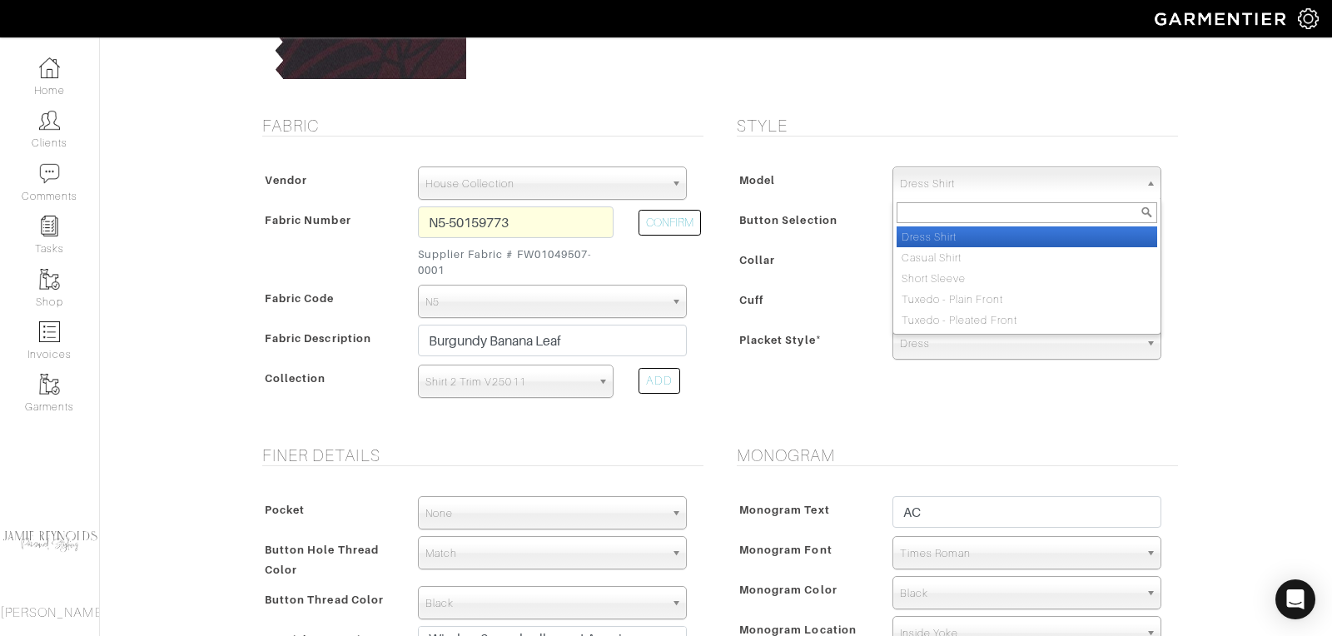
click at [923, 185] on span "Dress Shirt" at bounding box center [1019, 183] width 239 height 33
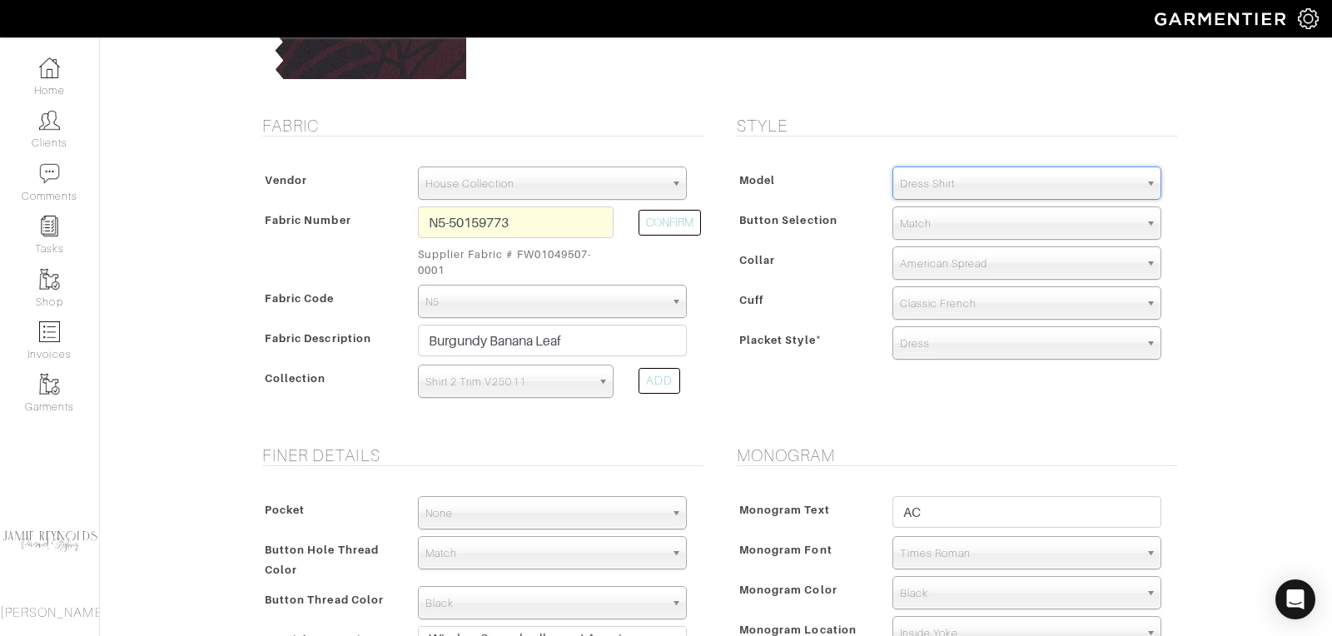
click at [923, 255] on span "American Spread" at bounding box center [1019, 263] width 239 height 33
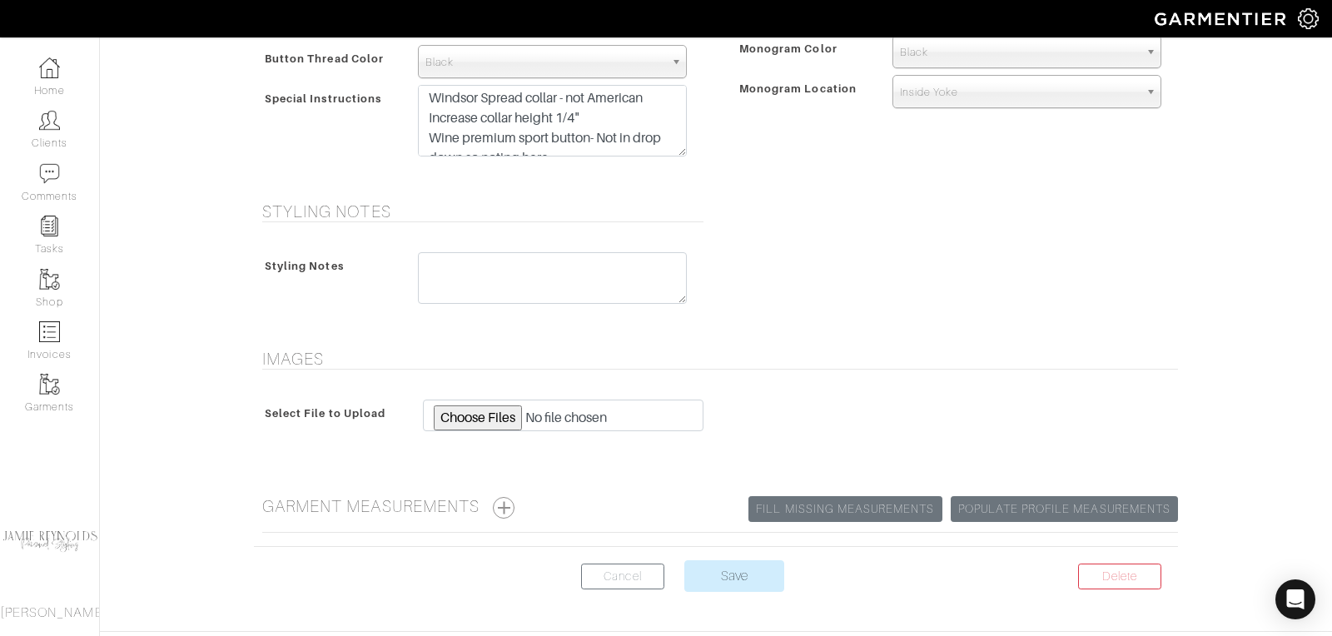
scroll to position [869, 0]
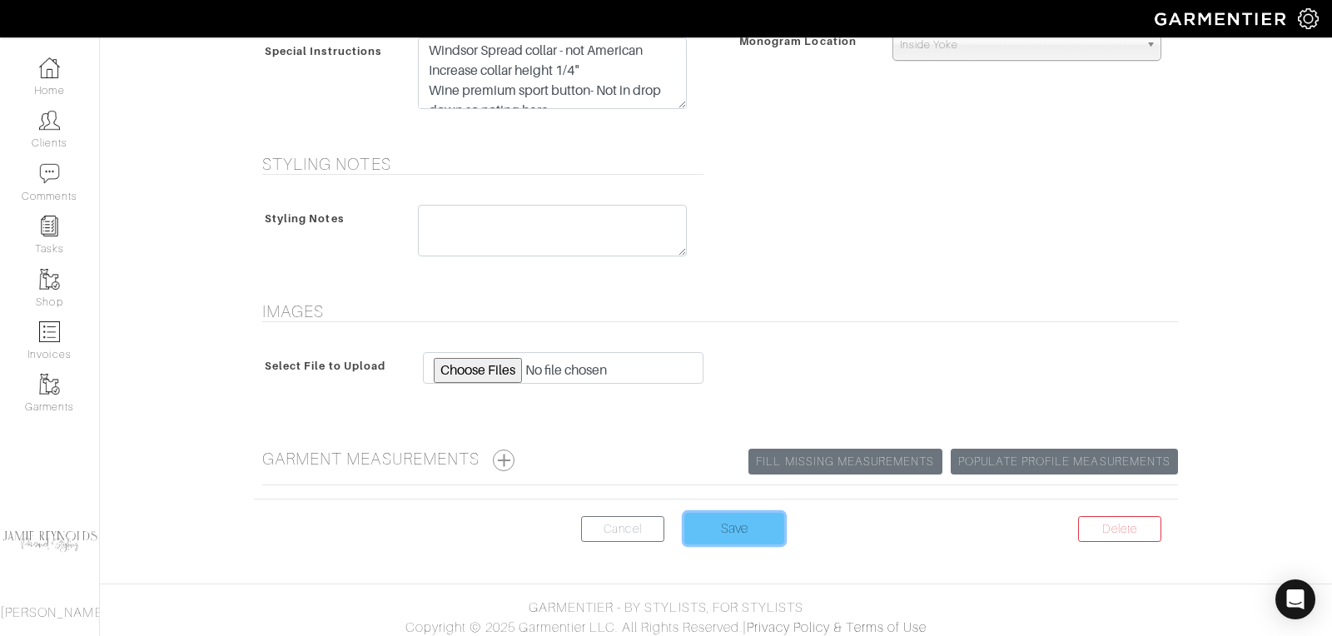
click at [718, 520] on input "Save" at bounding box center [735, 529] width 100 height 32
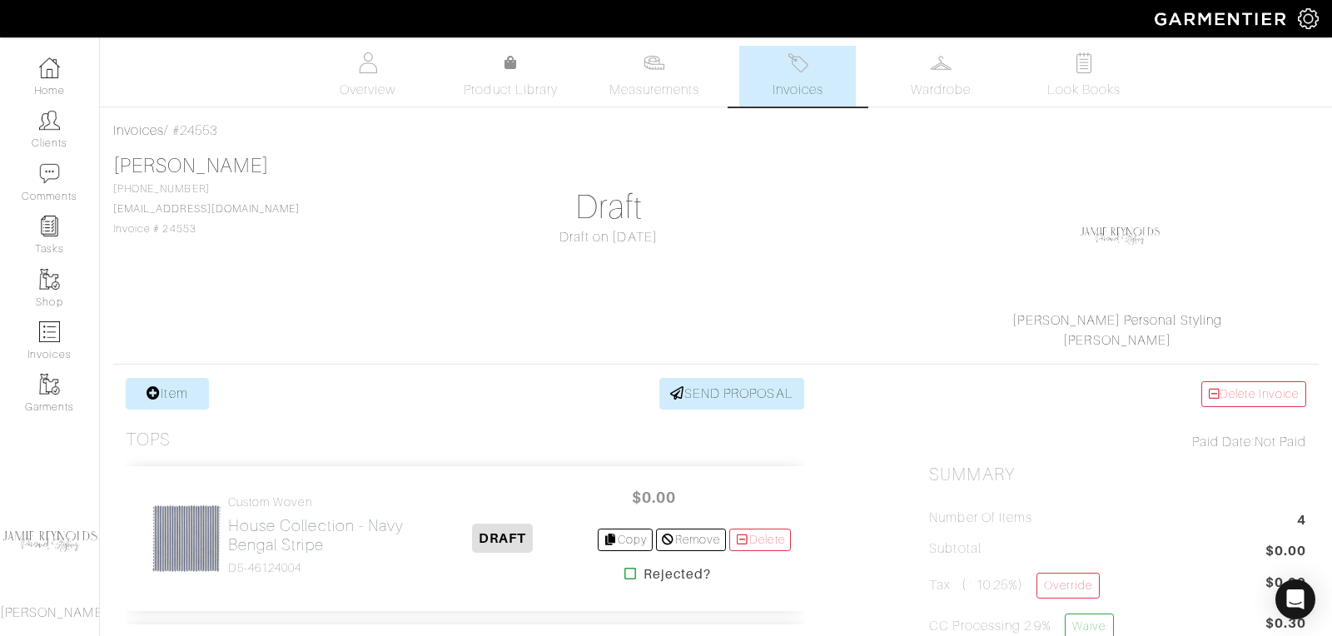
click at [779, 97] on span "Invoices" at bounding box center [798, 90] width 51 height 20
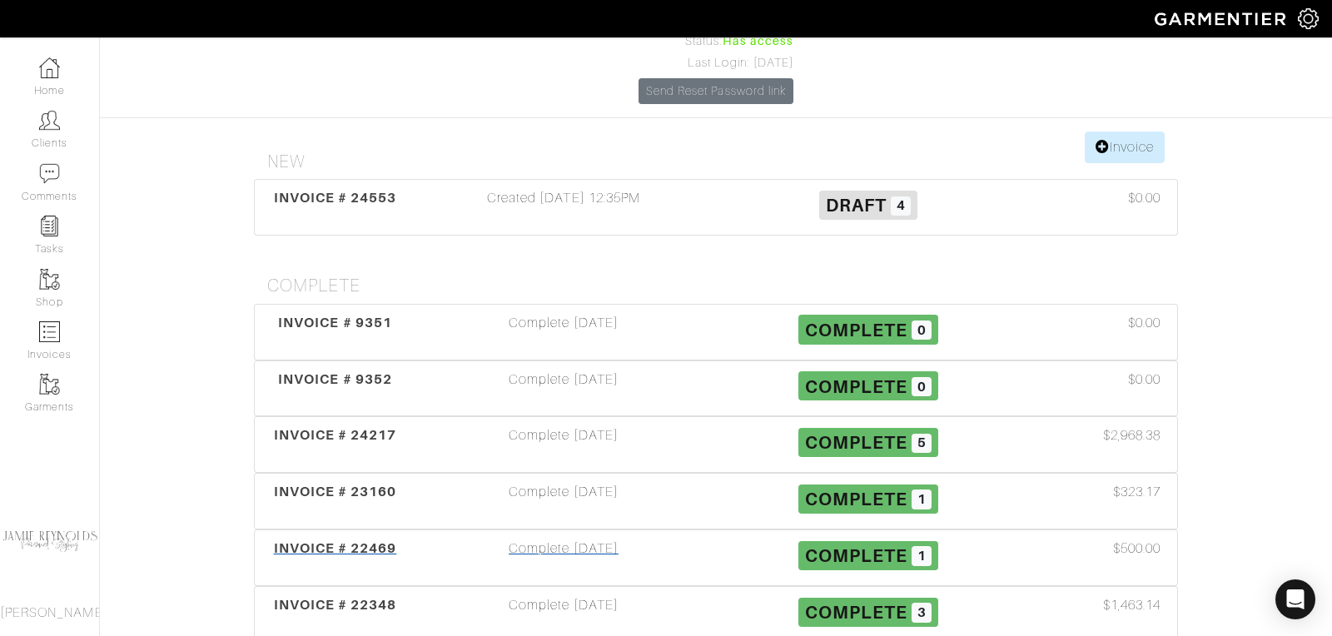
scroll to position [197, 0]
click at [327, 426] on span "INVOICE # 24217" at bounding box center [335, 434] width 123 height 16
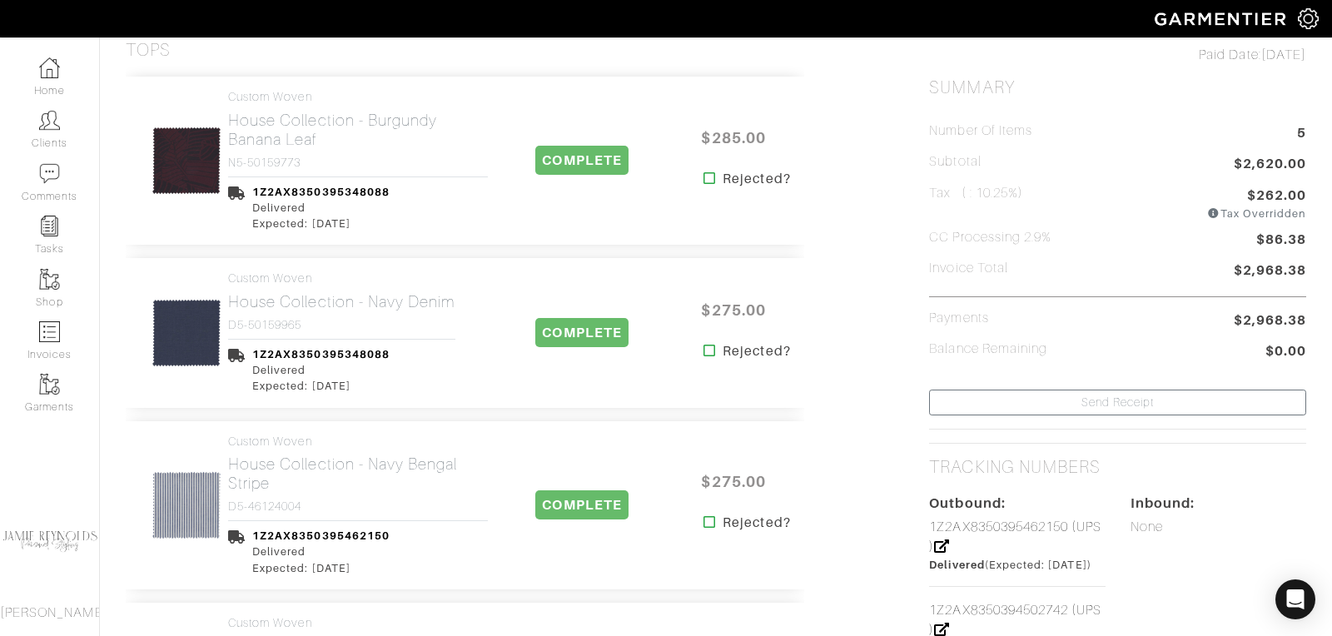
scroll to position [366, 0]
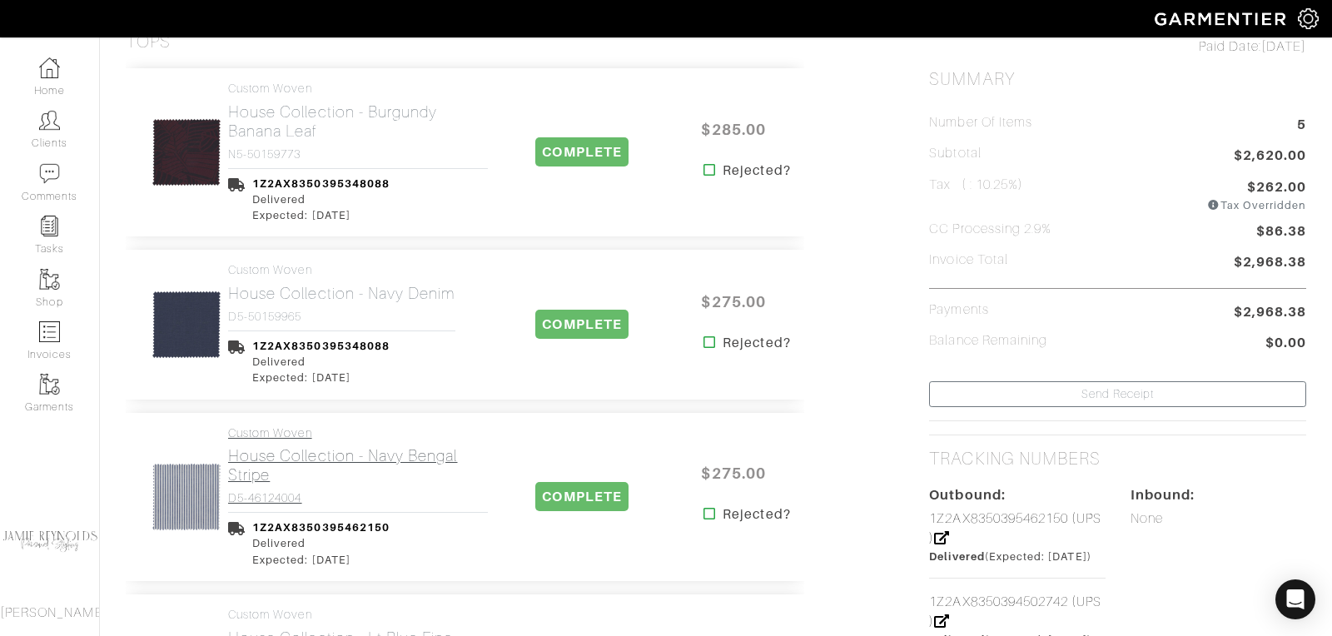
click at [311, 456] on h2 "House Collection - Navy Bengal Stripe" at bounding box center [358, 465] width 260 height 38
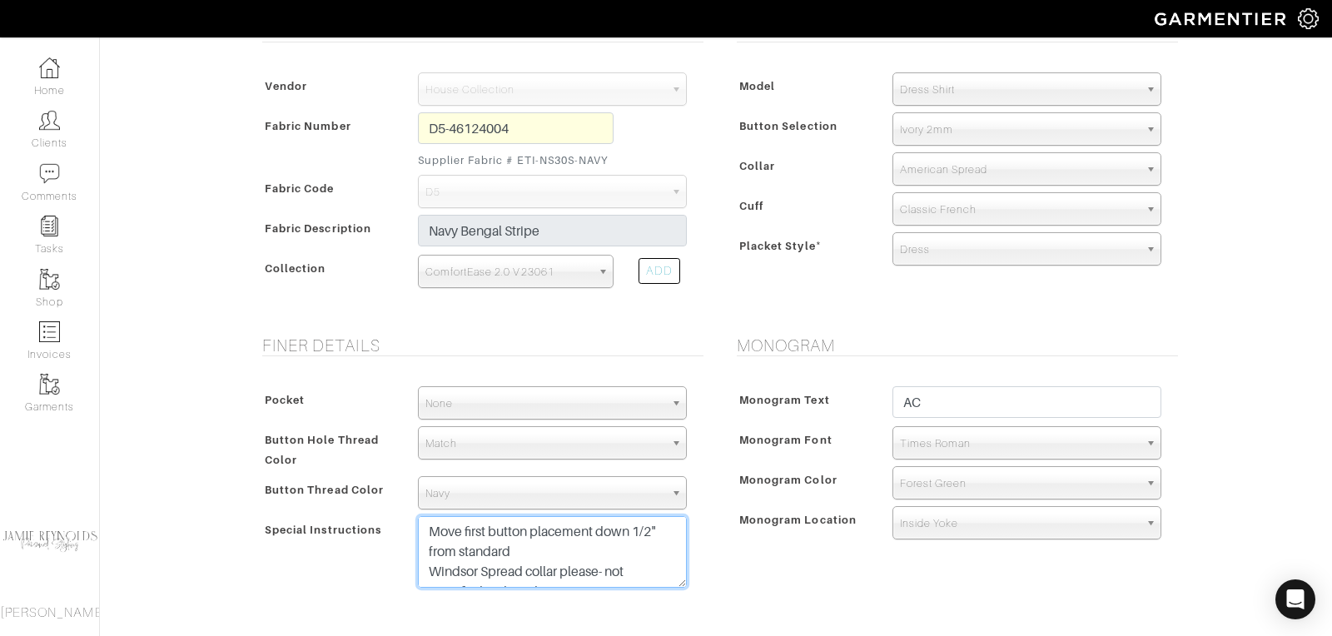
drag, startPoint x: 571, startPoint y: 572, endPoint x: 495, endPoint y: 485, distance: 115.1
click at [495, 485] on div "Pocket None V-Hem Left V-Hem Right None Button Hole Thread Color Match Aubergin…" at bounding box center [479, 491] width 450 height 243
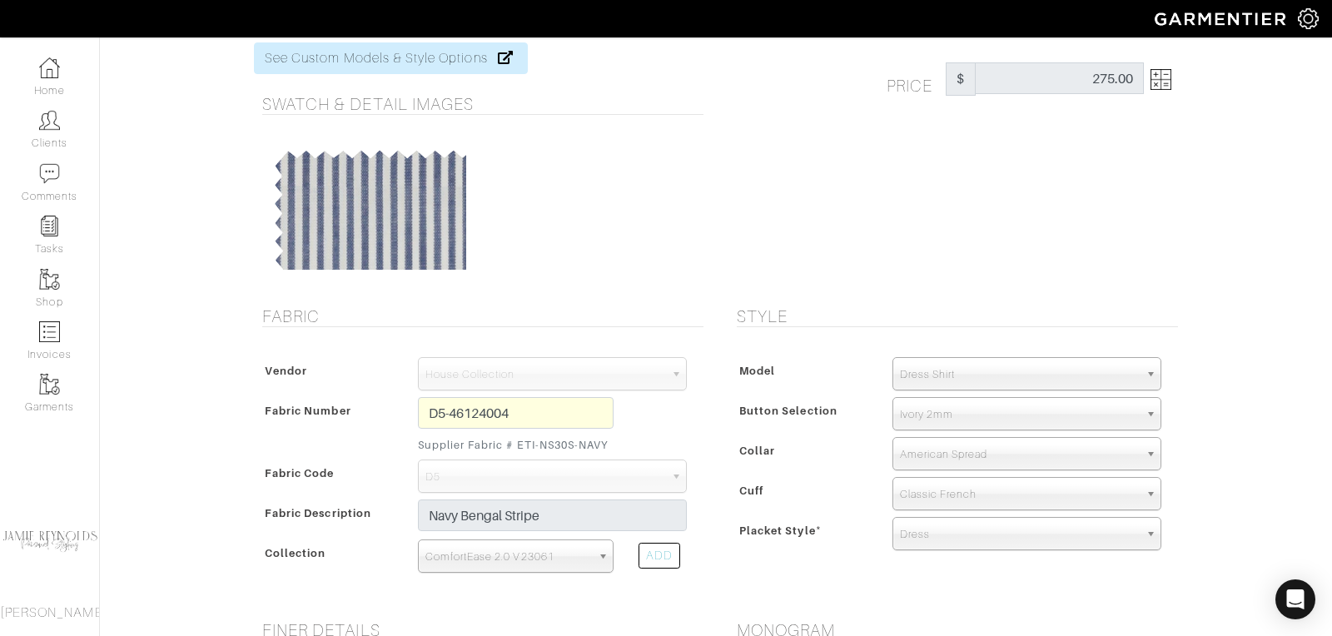
scroll to position [35, 0]
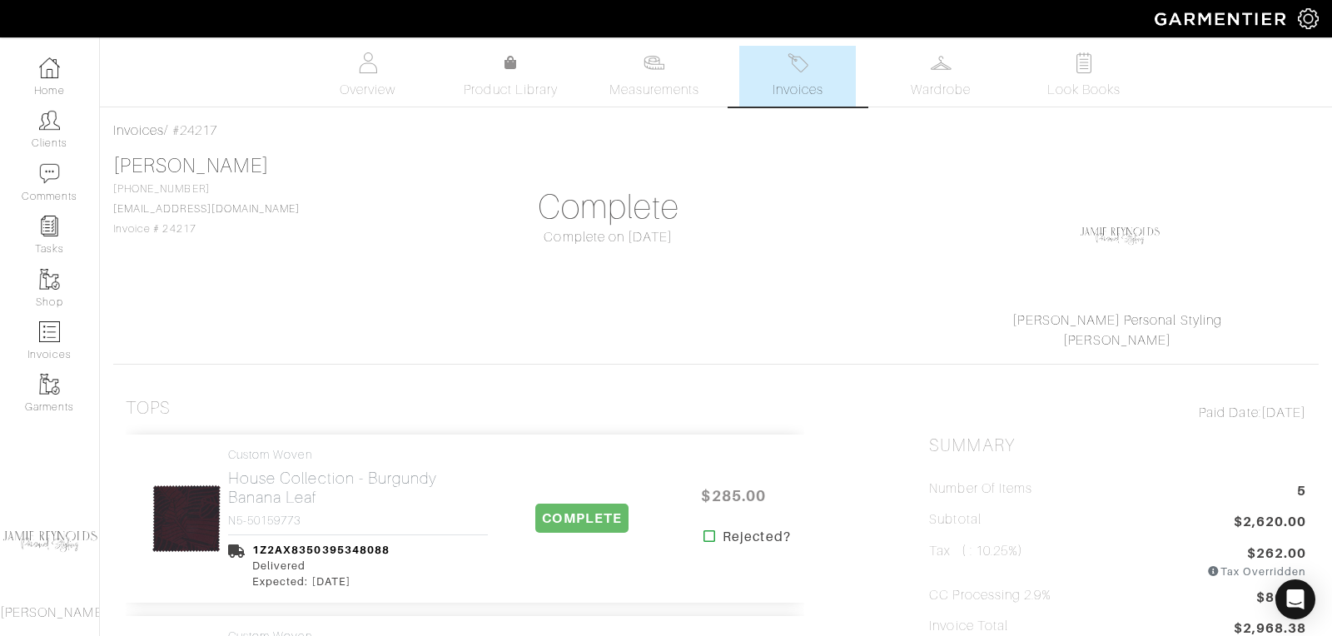
click at [797, 78] on link "Invoices" at bounding box center [797, 76] width 117 height 61
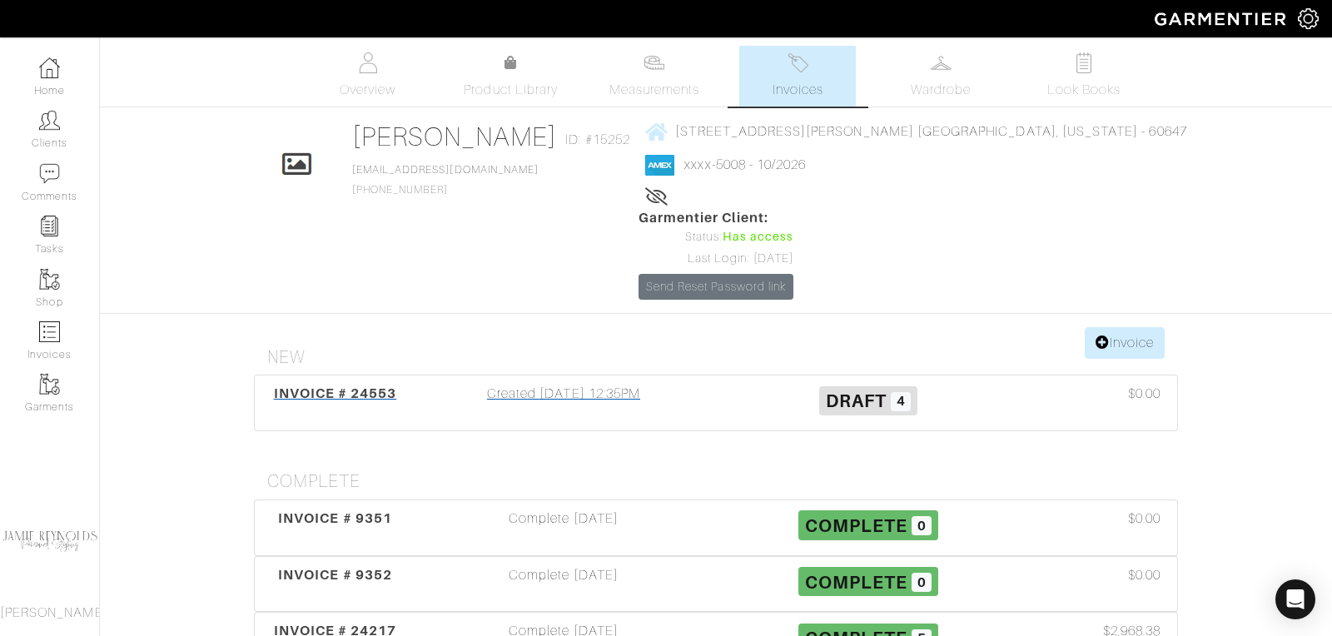
click at [376, 386] on span "INVOICE # 24553" at bounding box center [335, 394] width 123 height 16
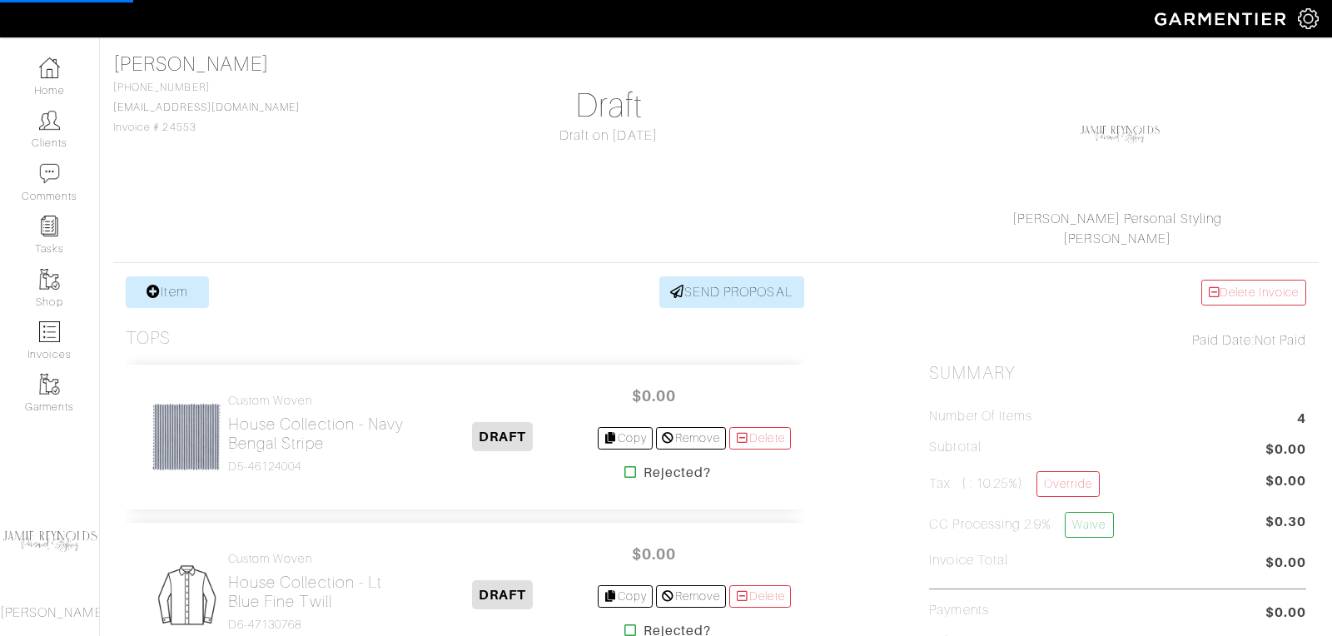
scroll to position [105, 0]
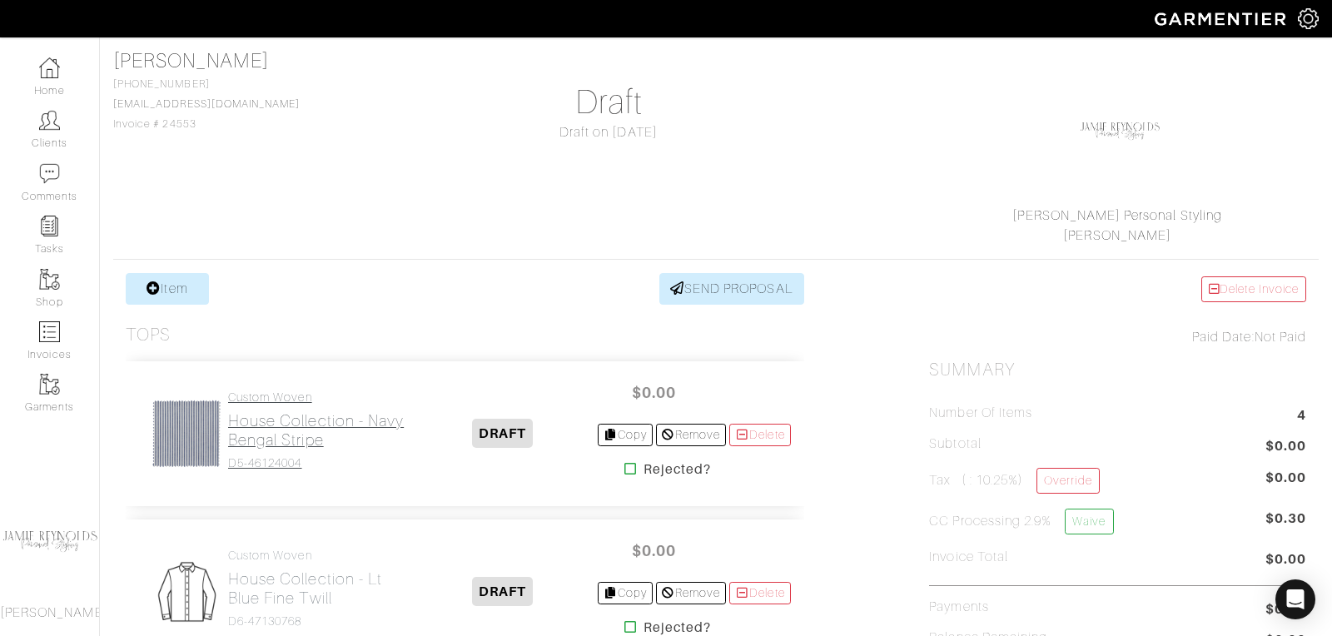
click at [321, 417] on h2 "House Collection - Navy Bengal Stripe" at bounding box center [318, 430] width 181 height 38
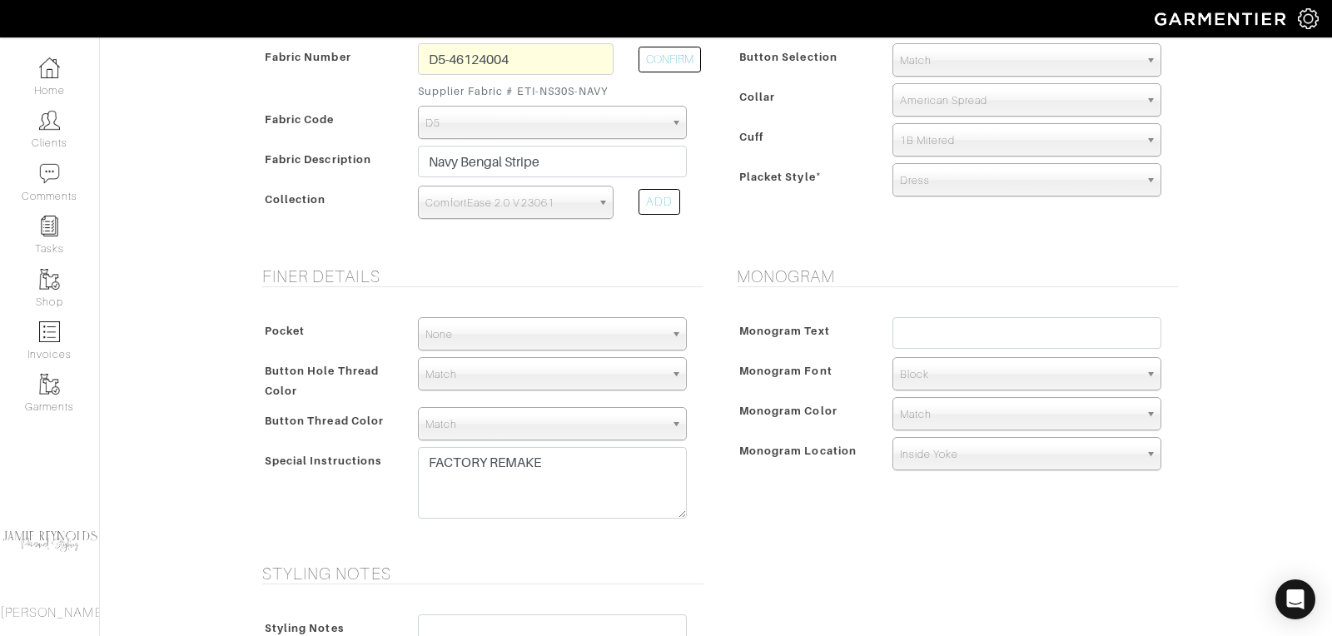
scroll to position [480, 0]
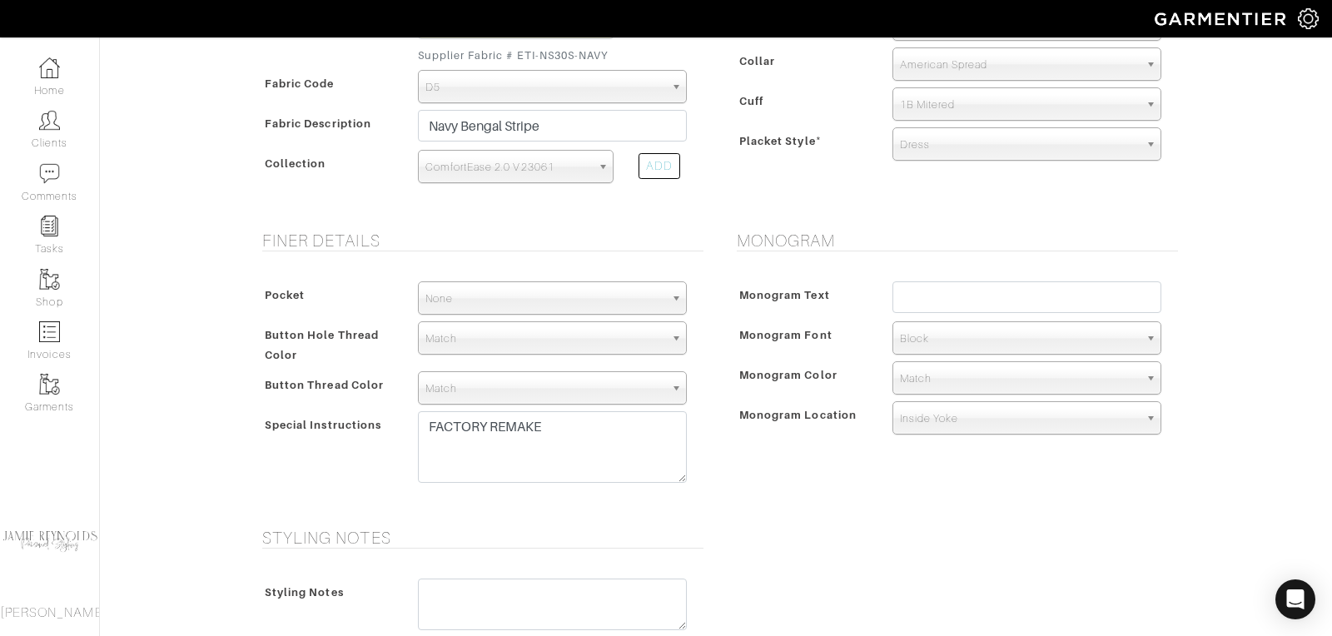
click at [936, 374] on span "Match" at bounding box center [1019, 378] width 239 height 33
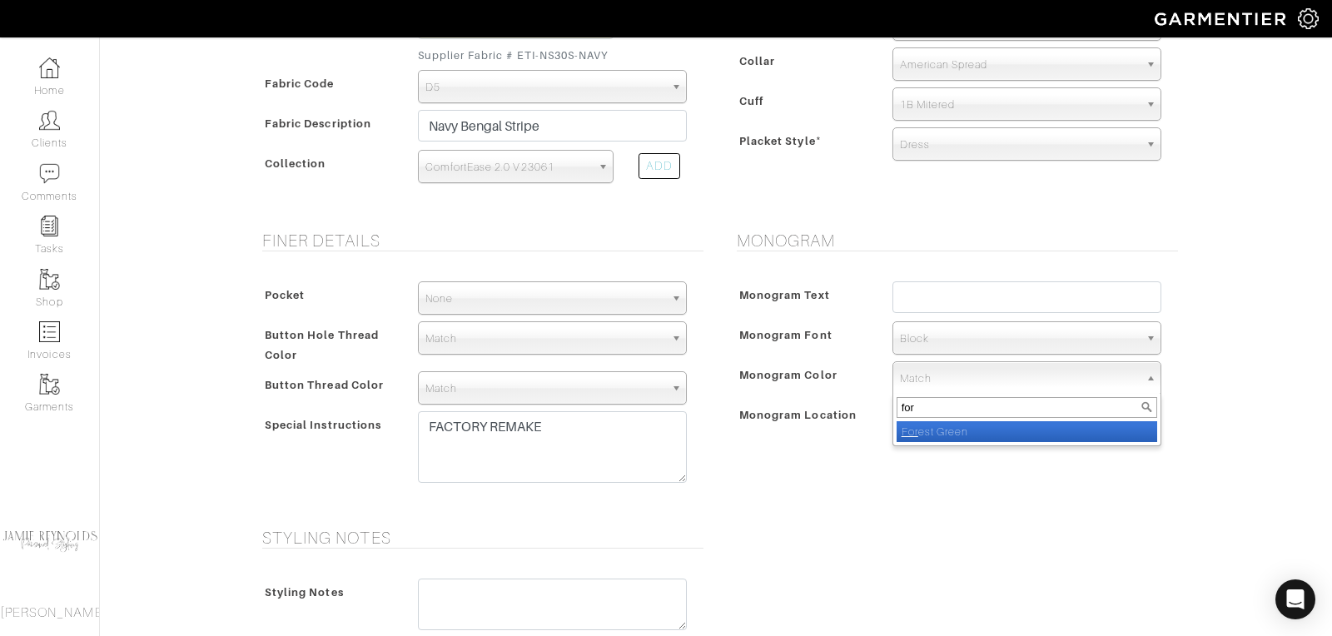
type input "for"
click at [946, 426] on li "For est Green" at bounding box center [1027, 431] width 261 height 21
select select "66"
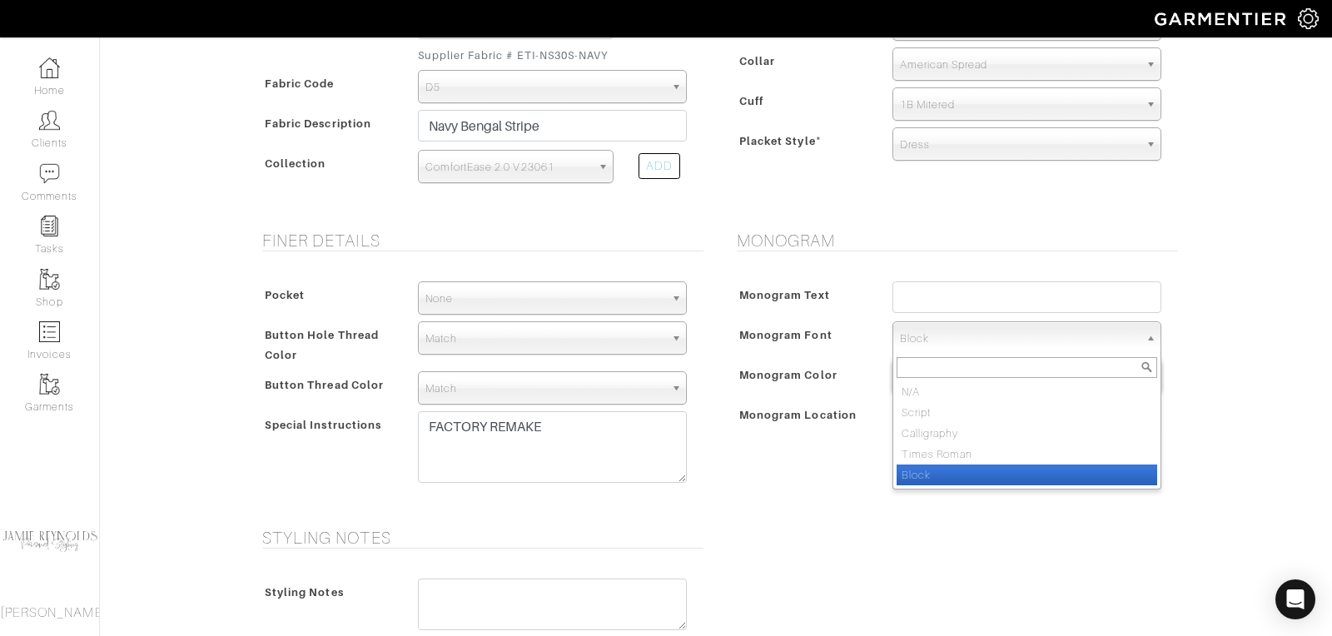
click at [943, 341] on span "Block" at bounding box center [1019, 338] width 239 height 33
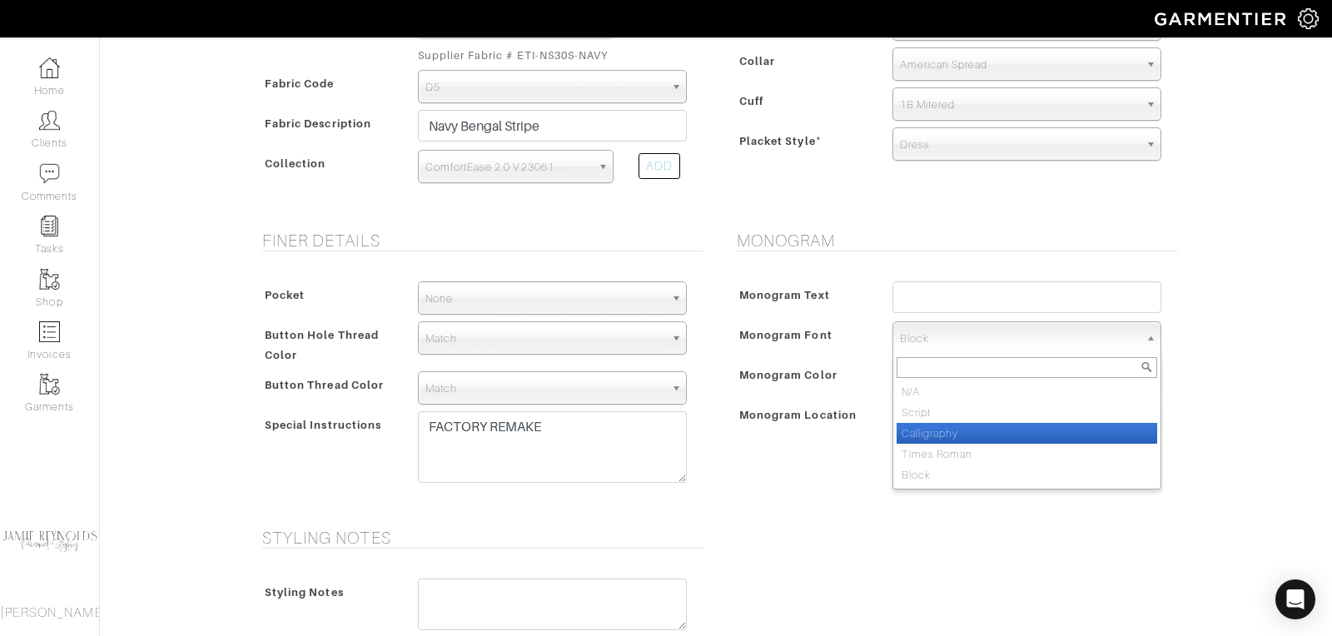
click at [947, 444] on li "Times Roman" at bounding box center [1027, 454] width 261 height 21
select select "Times Roman"
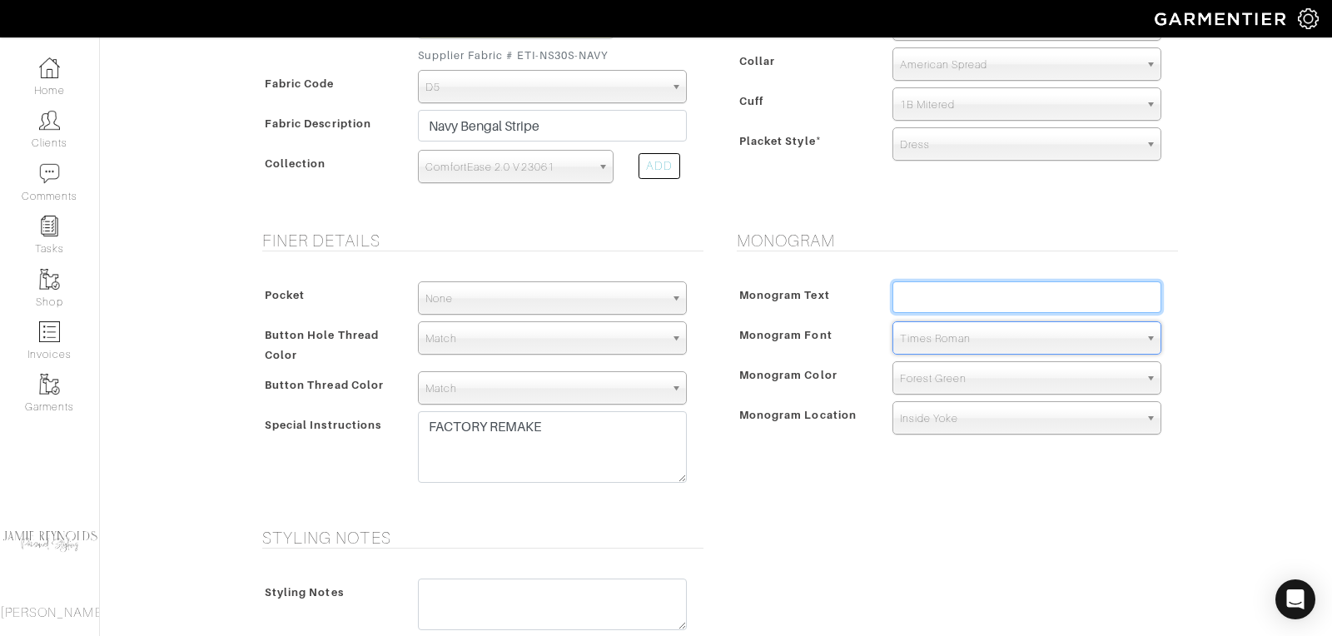
click at [934, 292] on input "text" at bounding box center [1027, 297] width 269 height 32
type input "AC"
click at [784, 475] on div "Monogram Monogram Text AC Monogram Font N/A Script Calligraphy Times Roman Bloc…" at bounding box center [953, 369] width 475 height 277
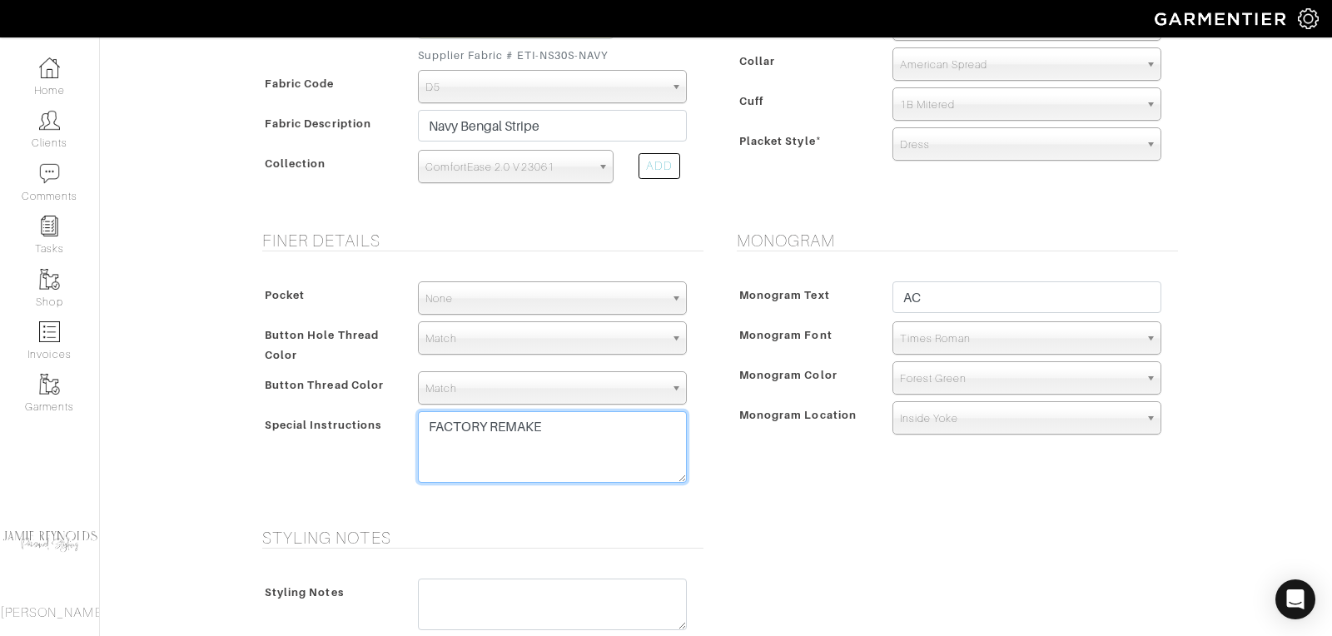
click at [573, 413] on textarea "FACTORY REMAKE" at bounding box center [552, 447] width 269 height 72
click at [558, 420] on textarea "FACTORY REMAKE" at bounding box center [552, 447] width 269 height 72
paste textarea "Move first button placement down 1/2" from standard Windsor Spread collar pleas…"
click at [584, 465] on textarea "FACTORY REMAKE" at bounding box center [552, 447] width 269 height 72
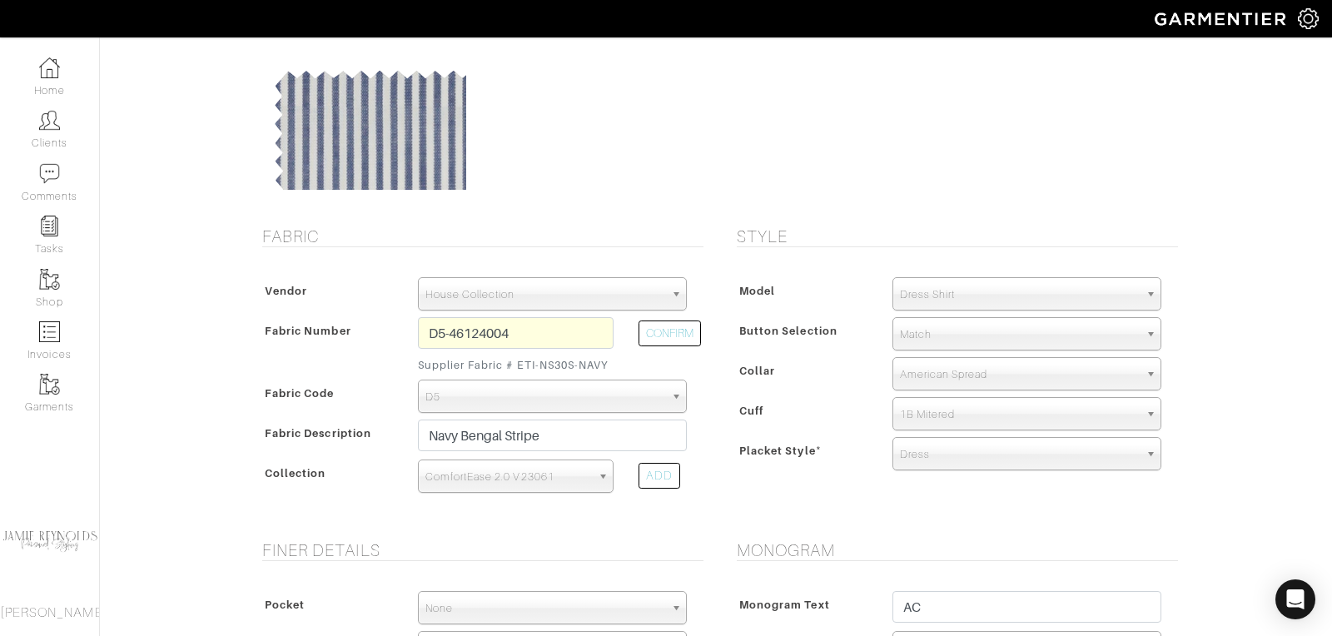
scroll to position [206, 0]
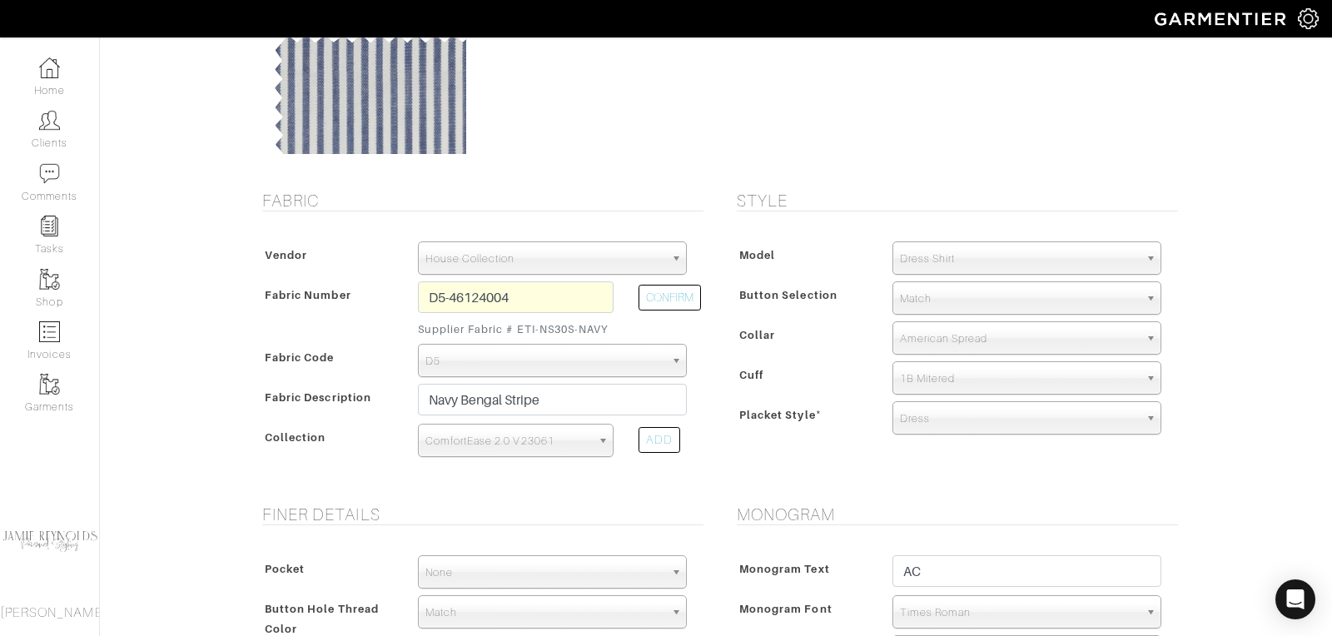
type textarea "FACTORY REMAKE Move first button placement down 1/2" from standard Windsor Spre…"
click at [942, 368] on span "1B Mitered" at bounding box center [1019, 378] width 239 height 33
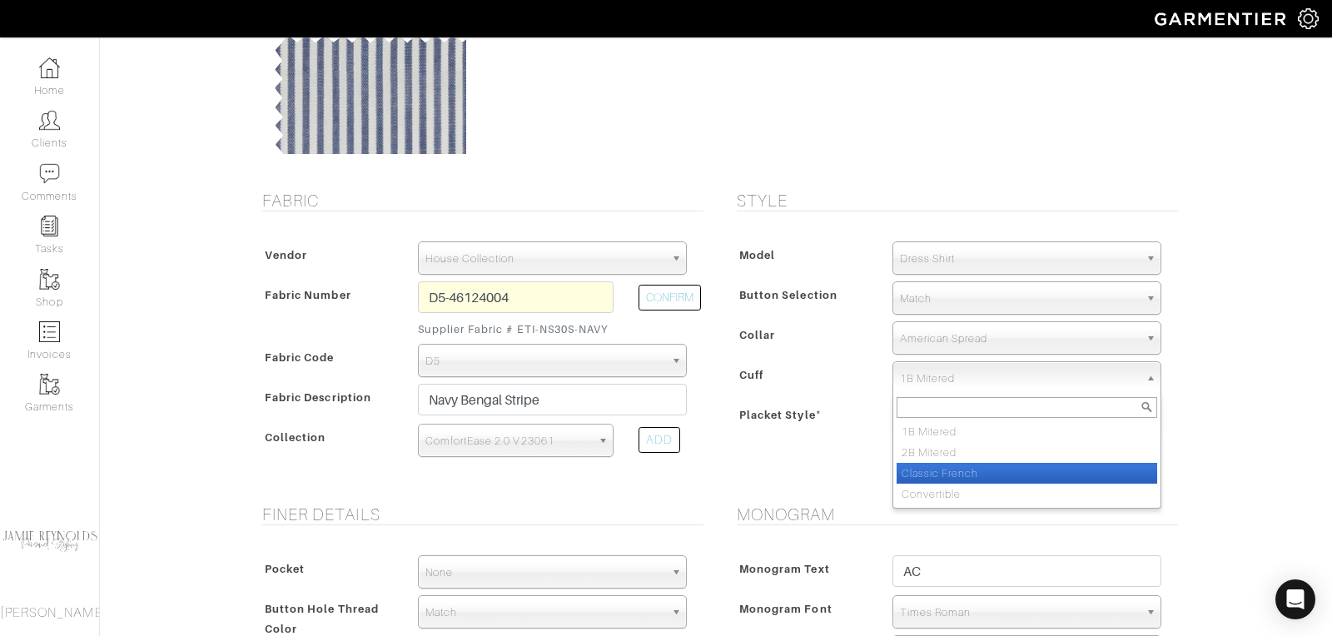
click at [949, 471] on li "Classic French" at bounding box center [1027, 473] width 261 height 21
select select "Classic French"
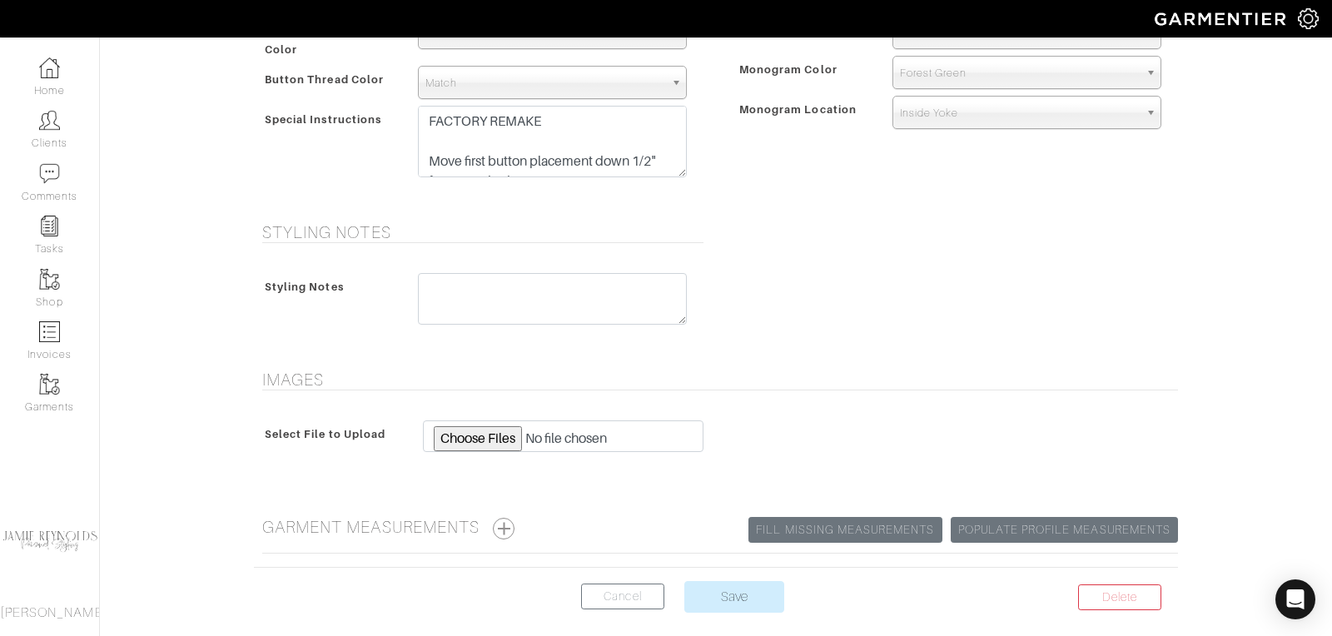
scroll to position [854, 0]
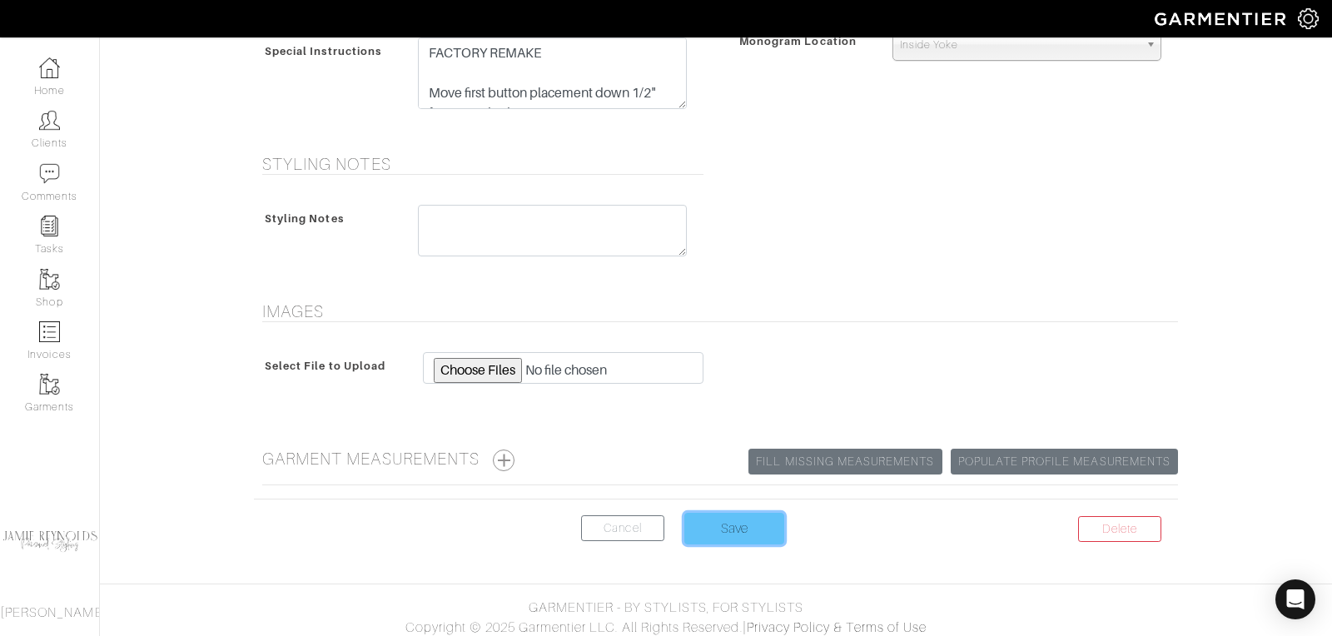
click at [731, 526] on input "Save" at bounding box center [735, 529] width 100 height 32
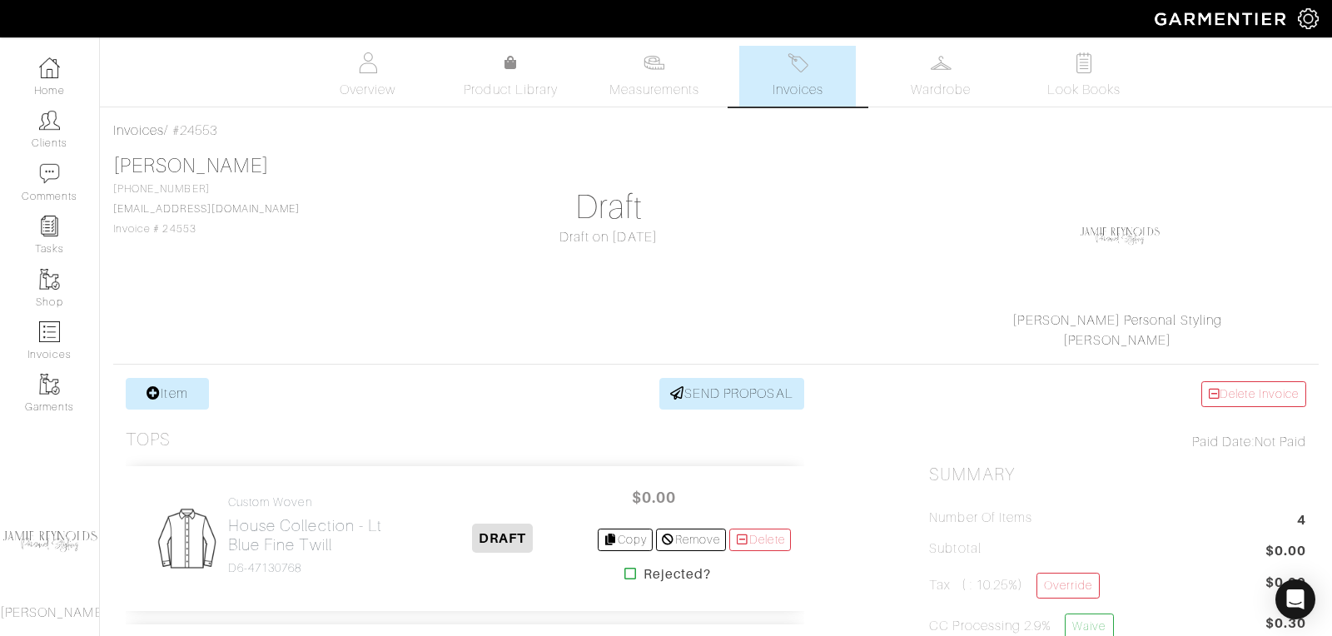
click at [804, 70] on img at bounding box center [798, 62] width 21 height 21
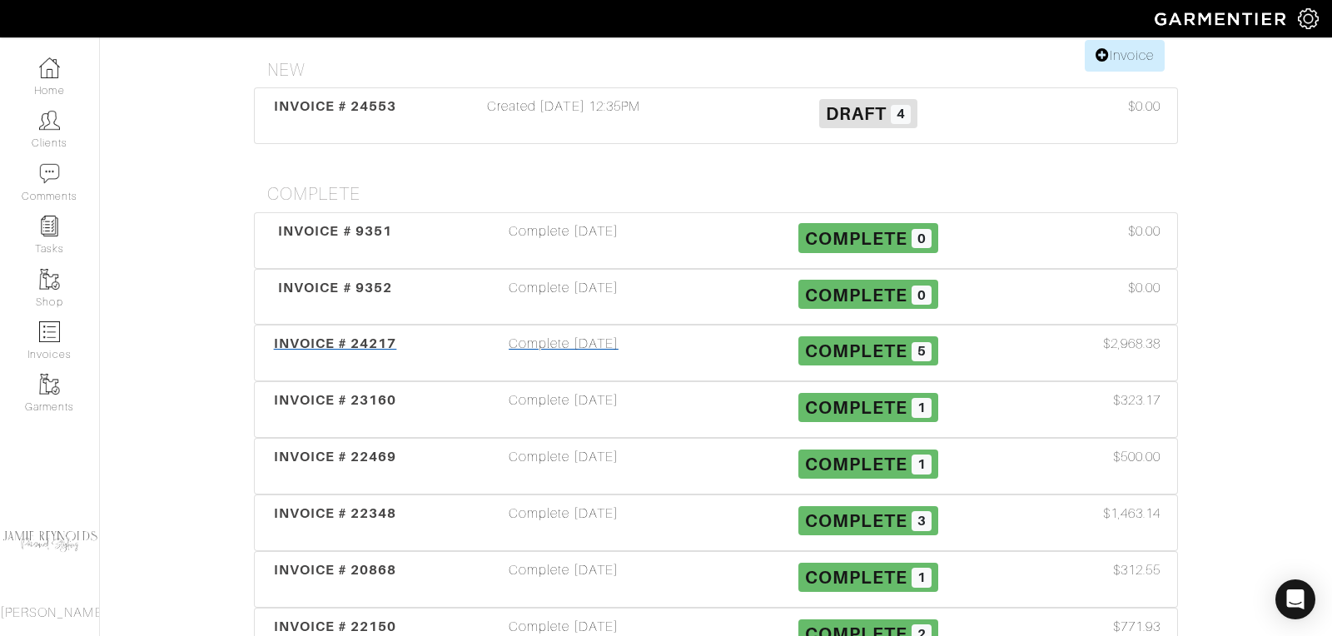
scroll to position [254, 0]
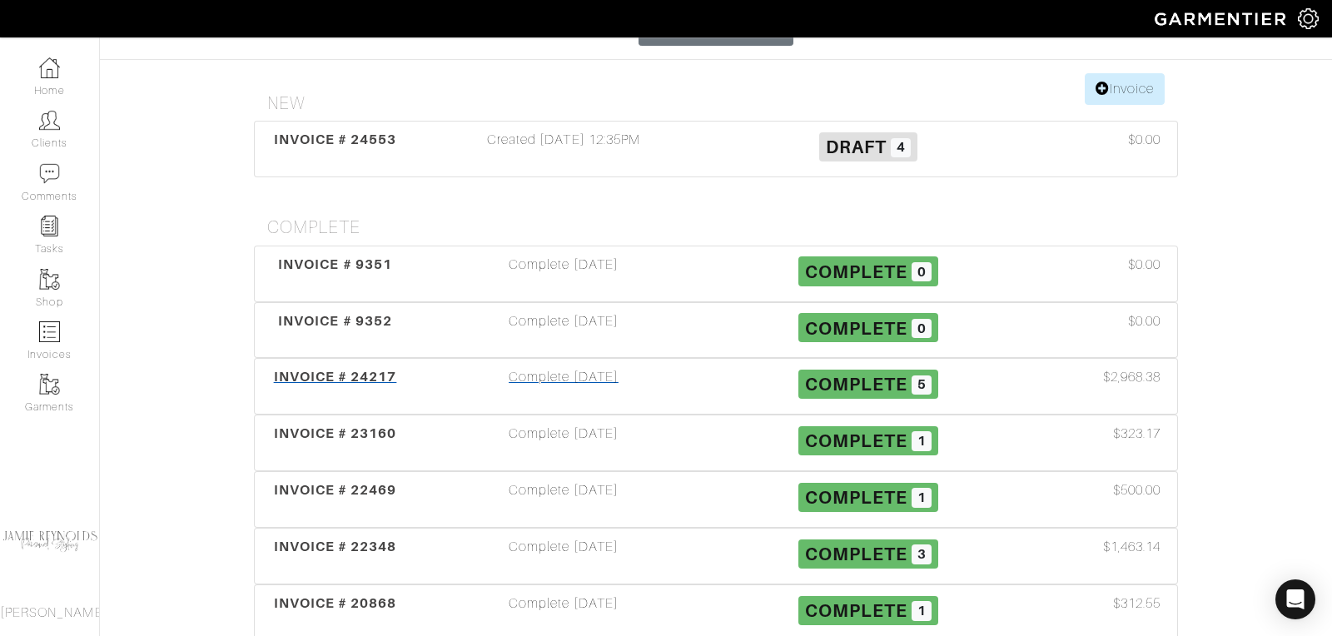
click at [341, 369] on span "INVOICE # 24217" at bounding box center [335, 377] width 123 height 16
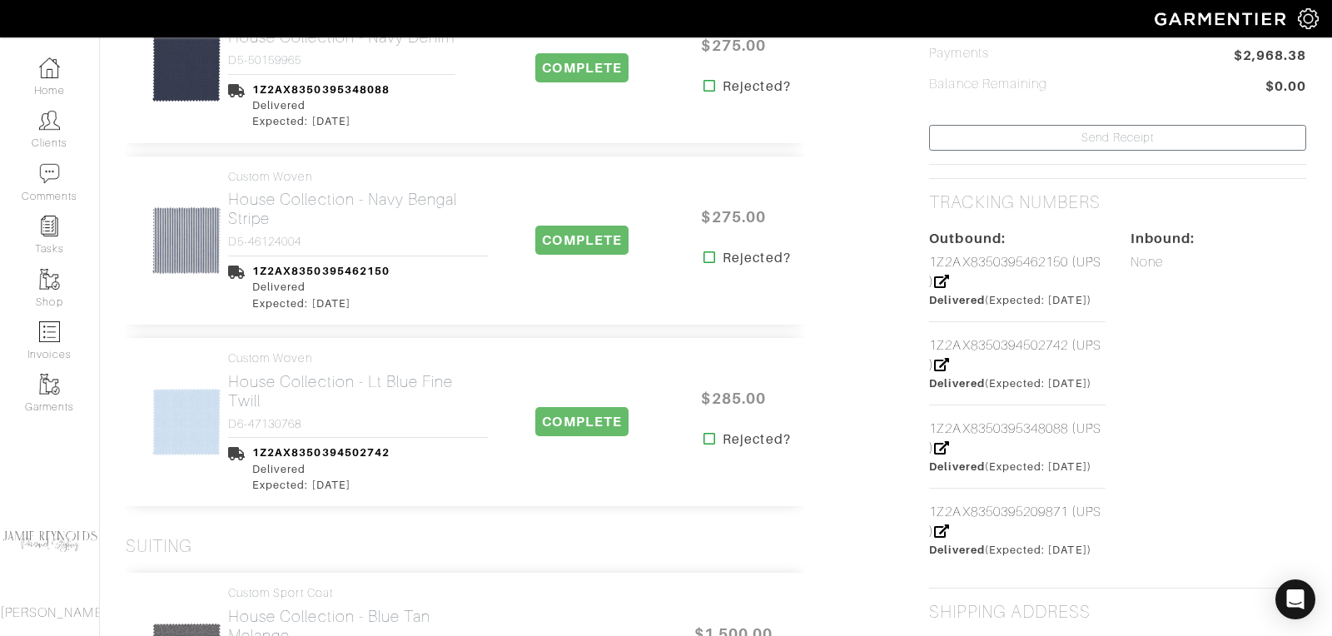
scroll to position [641, 0]
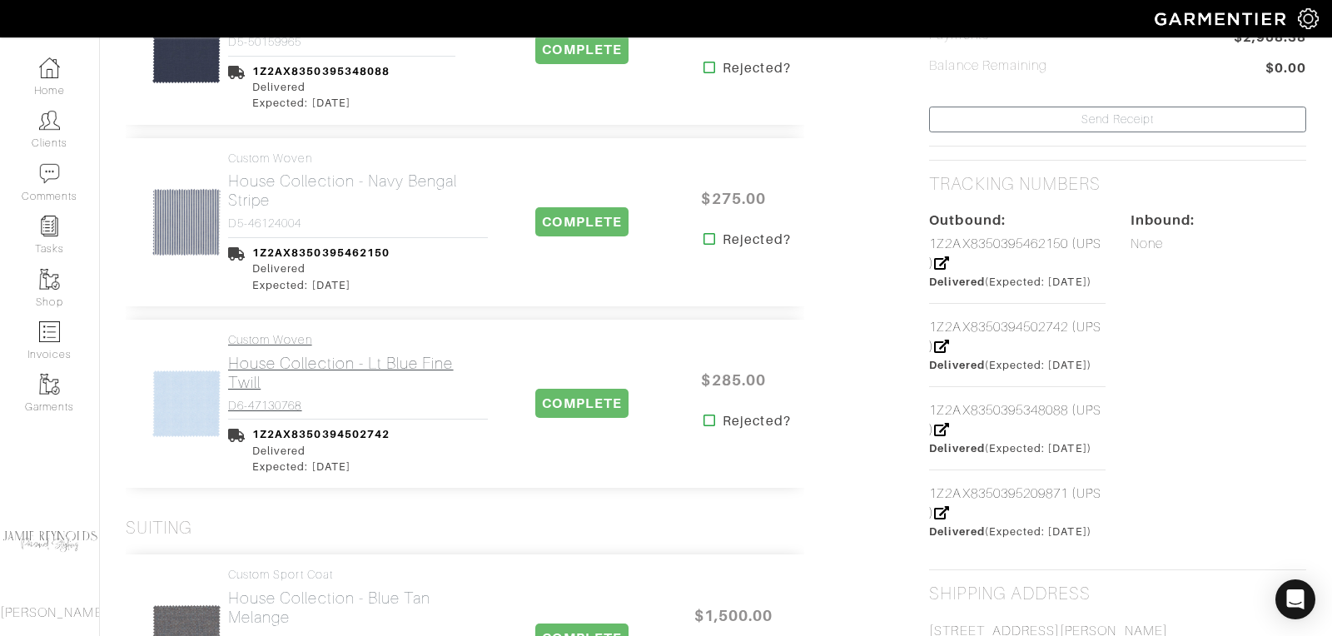
click at [355, 360] on h2 "House Collection - Lt Blue Fine Twill" at bounding box center [358, 373] width 260 height 38
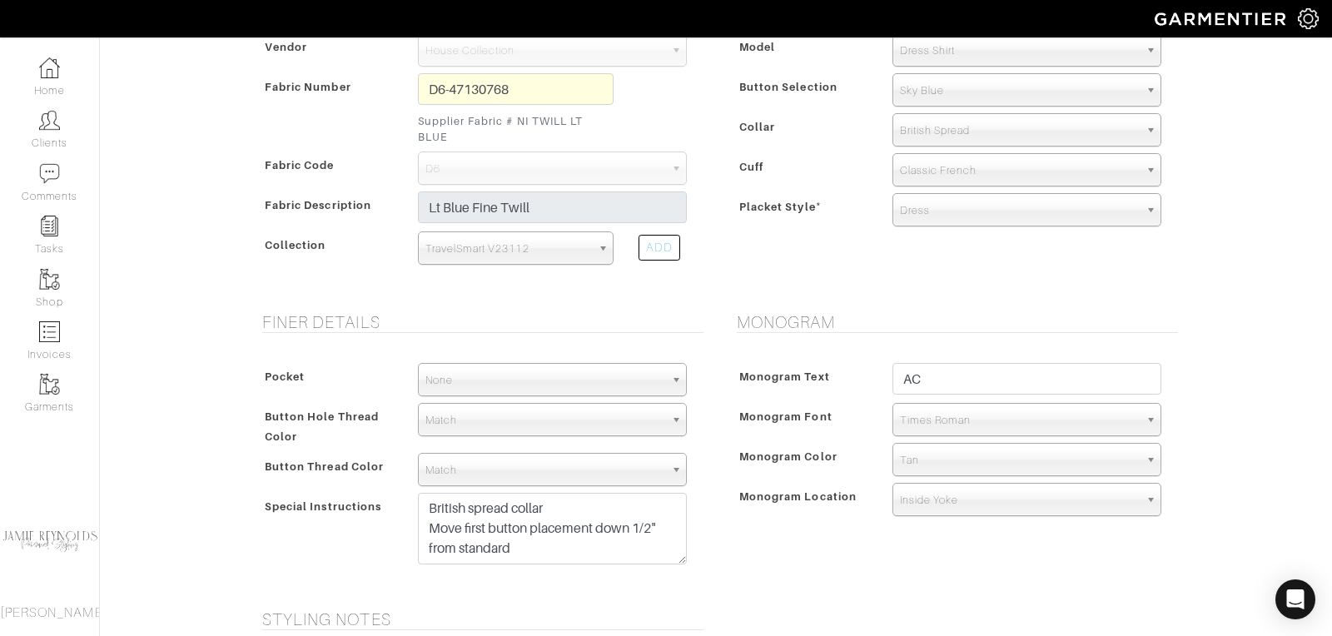
scroll to position [452, 0]
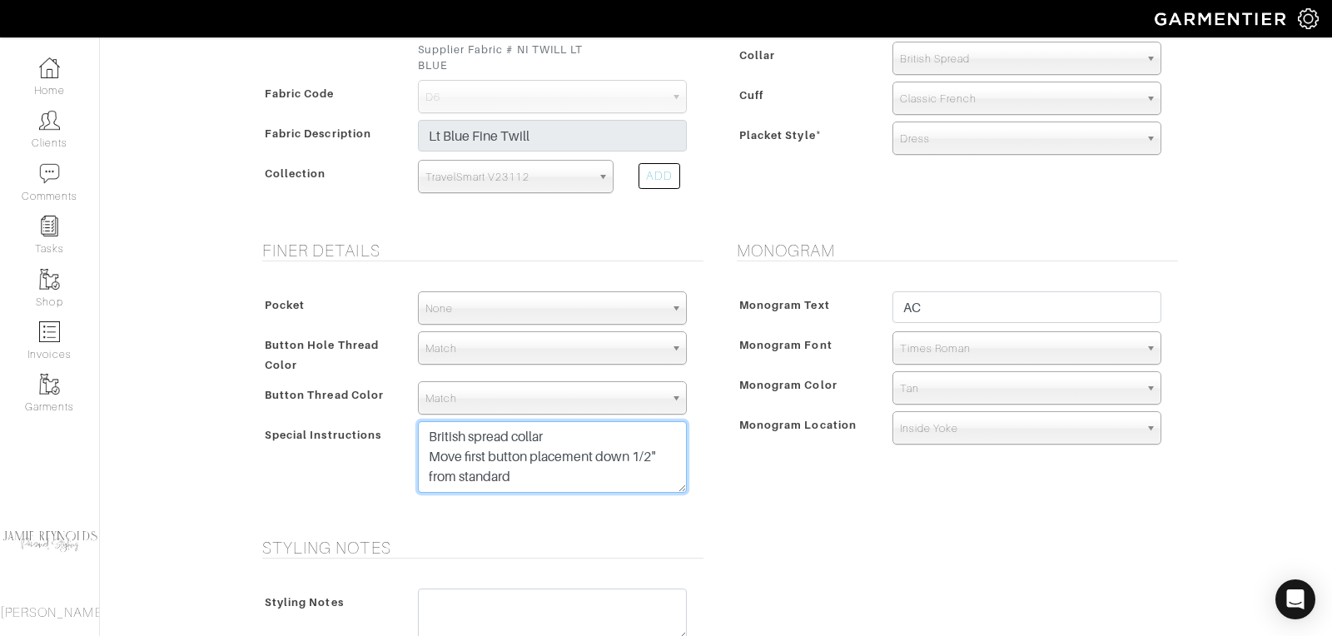
drag, startPoint x: 524, startPoint y: 477, endPoint x: 482, endPoint y: 411, distance: 77.9
click at [482, 411] on div "Pocket None V-Hem Left V-Hem Right None Button Hole Thread Color Match Aubergin…" at bounding box center [479, 396] width 450 height 243
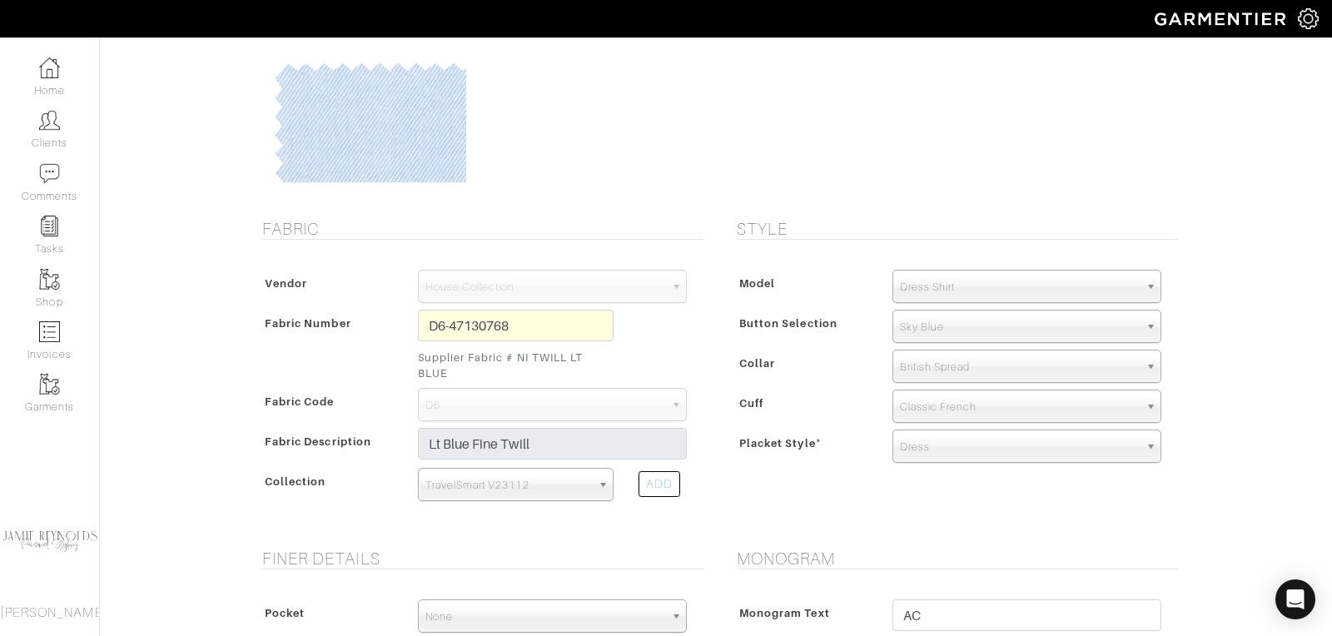
scroll to position [0, 0]
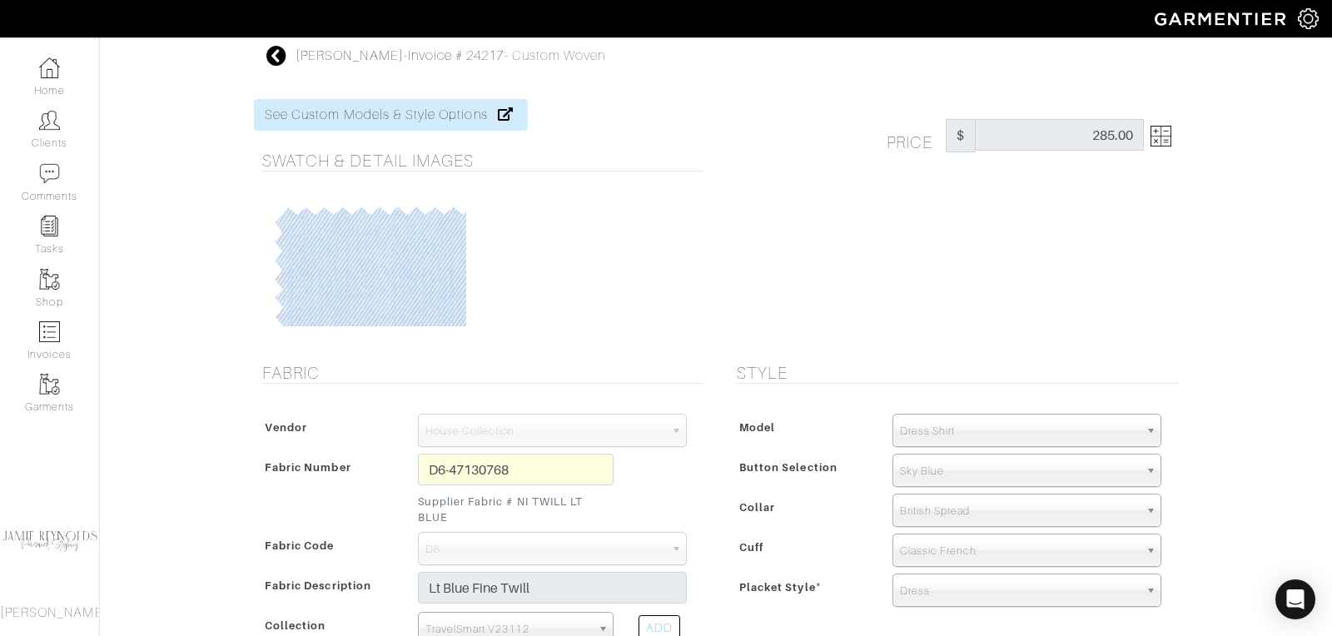
click at [277, 53] on icon at bounding box center [276, 56] width 21 height 20
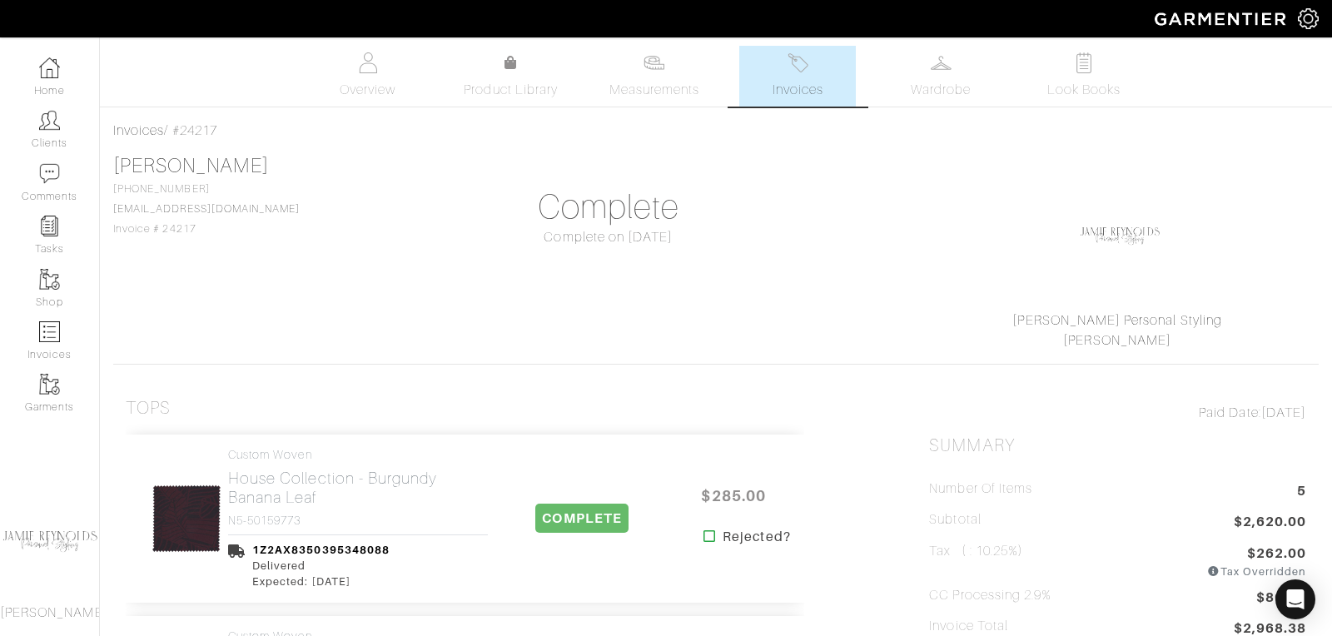
click at [784, 89] on span "Invoices" at bounding box center [798, 90] width 51 height 20
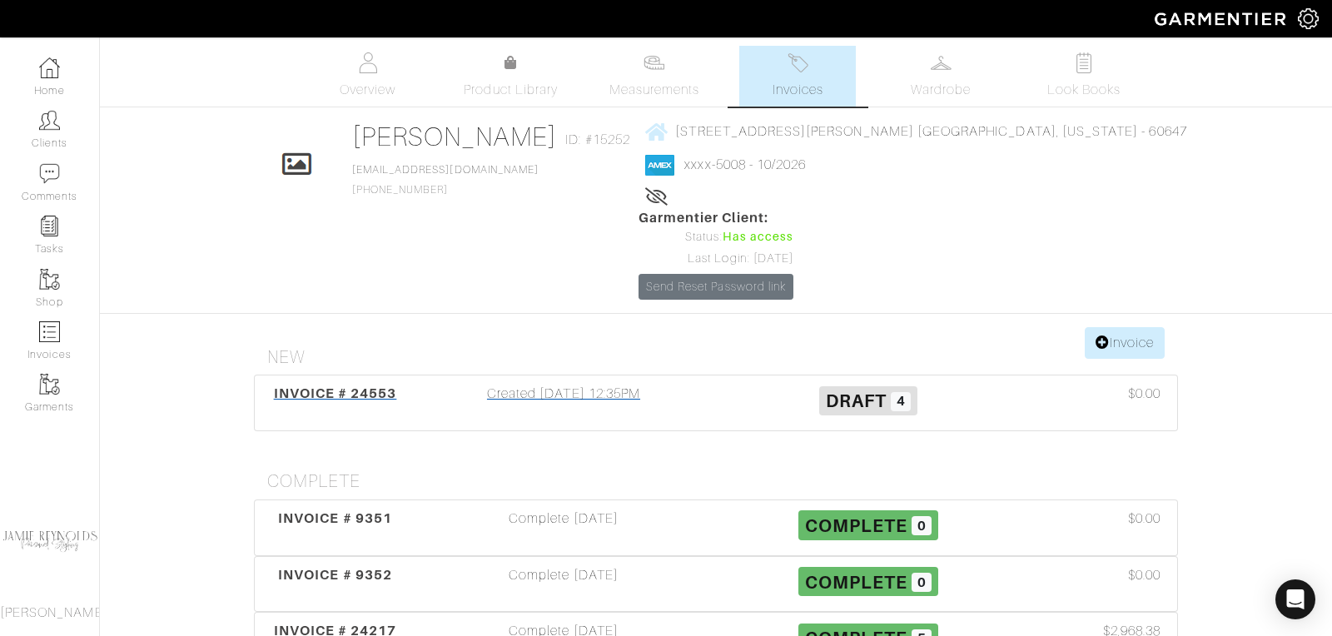
click at [371, 384] on div "INVOICE # 24553" at bounding box center [335, 403] width 152 height 38
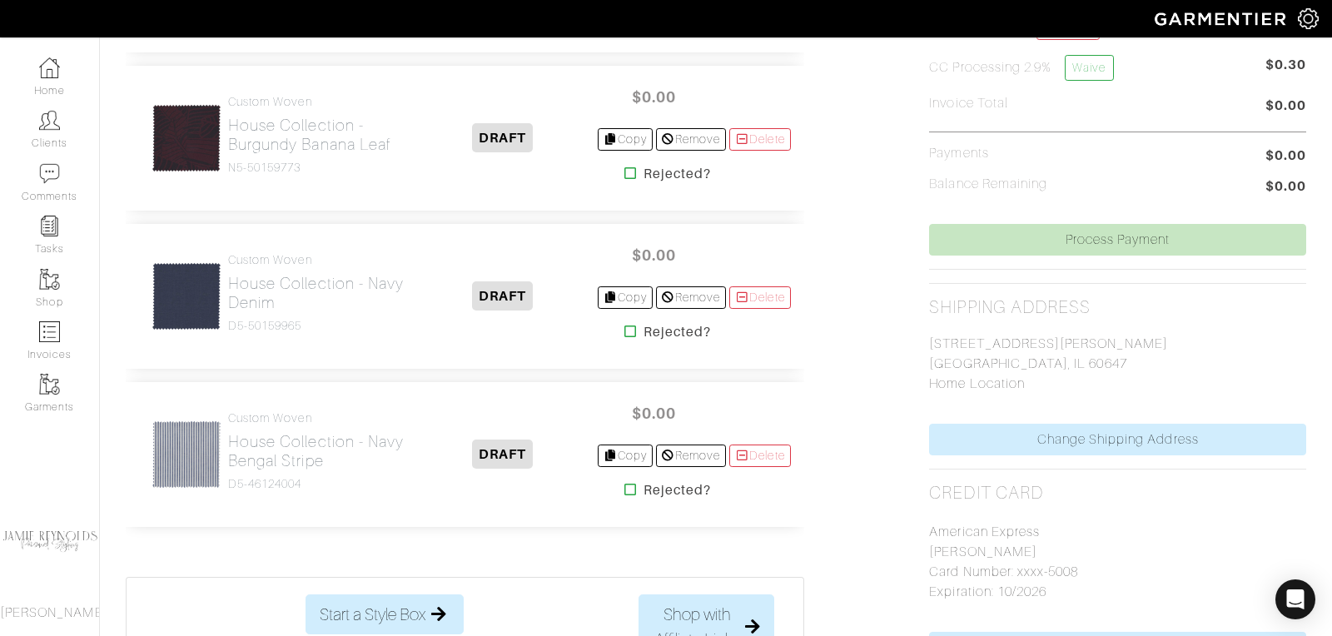
scroll to position [421, 0]
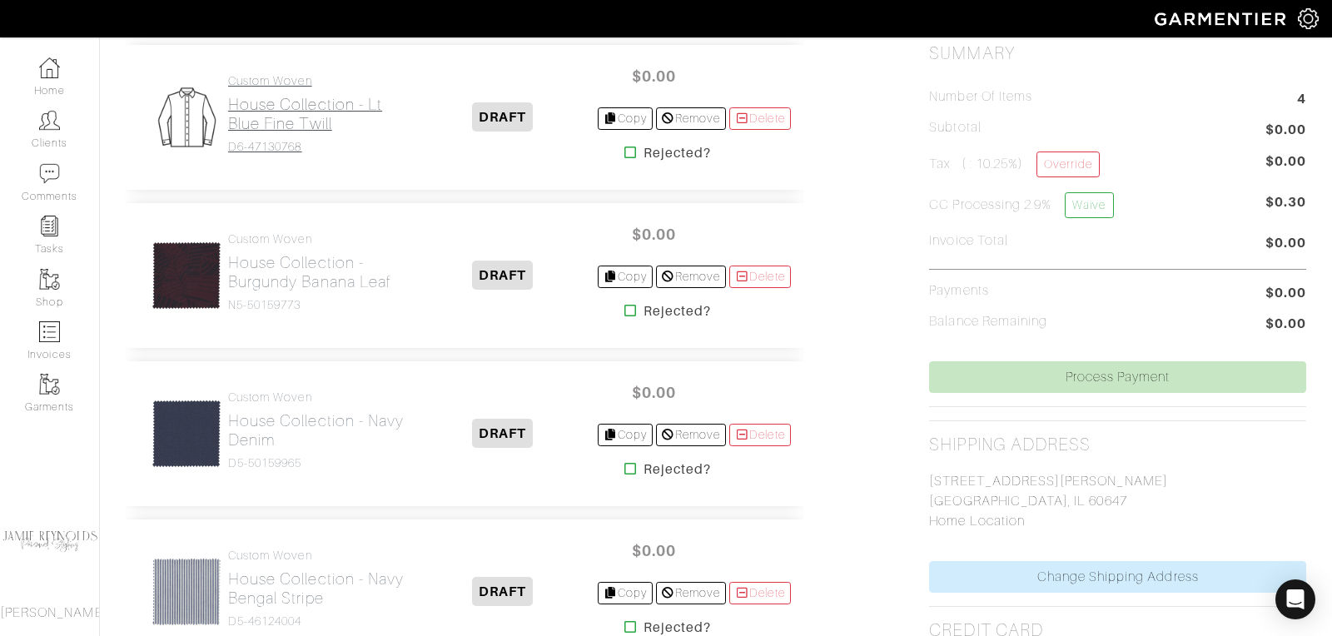
click at [296, 117] on h2 "House Collection - Lt Blue Fine Twill" at bounding box center [318, 114] width 181 height 38
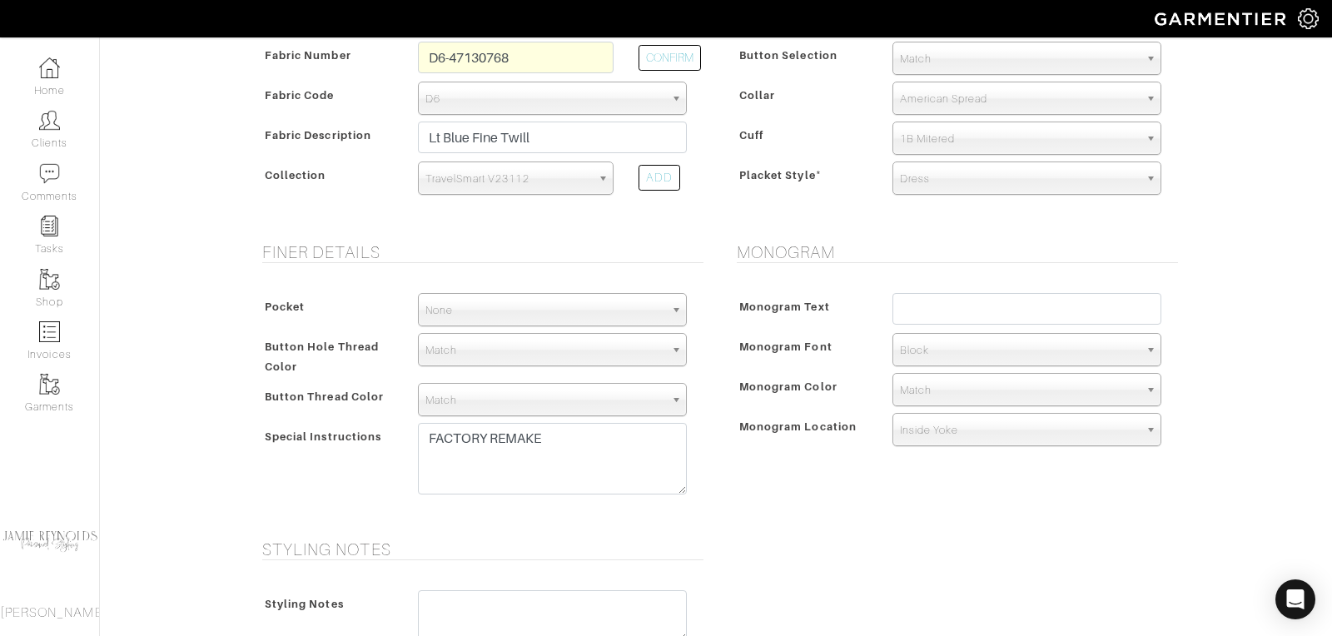
scroll to position [341, 0]
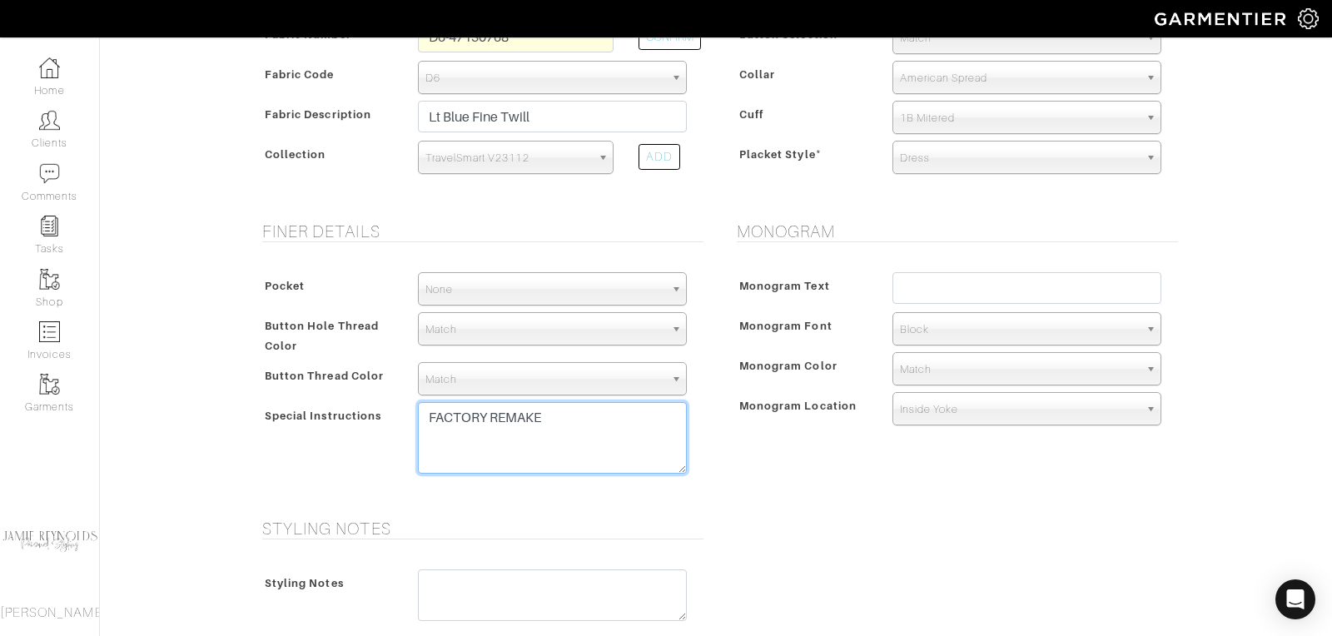
click at [568, 412] on textarea "FACTORY REMAKE" at bounding box center [552, 438] width 269 height 72
paste textarea "British spread collar Move first button placement down 1/2" from standard"
click at [557, 423] on textarea "FACTORY REMAKE" at bounding box center [552, 438] width 269 height 72
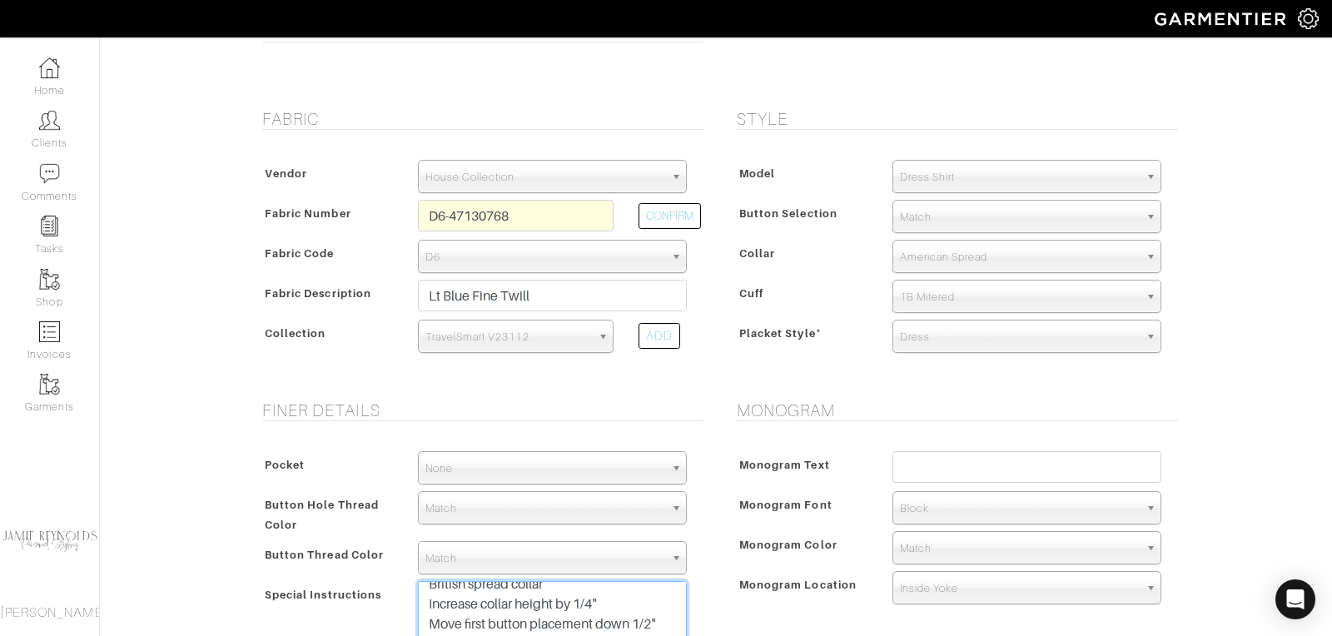
scroll to position [142, 0]
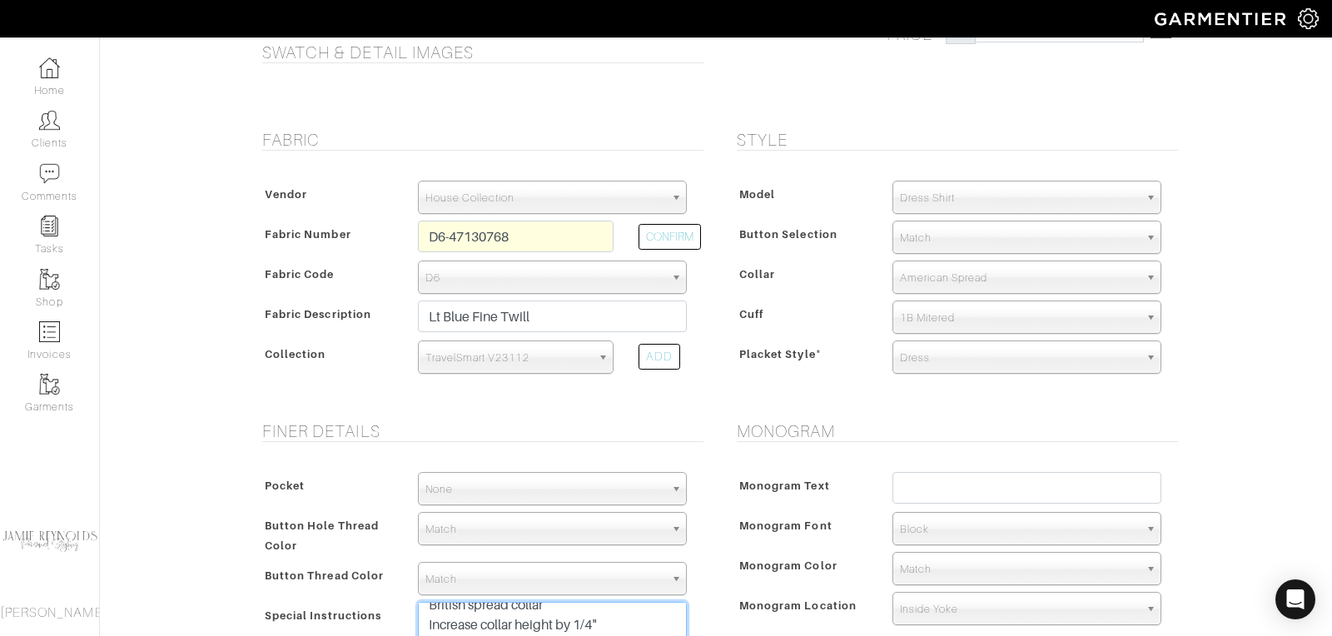
type textarea "FACTORY REMAKE British spread collar Increase collar height by 1/4" Move first …"
click at [957, 238] on span "Match" at bounding box center [1019, 238] width 239 height 33
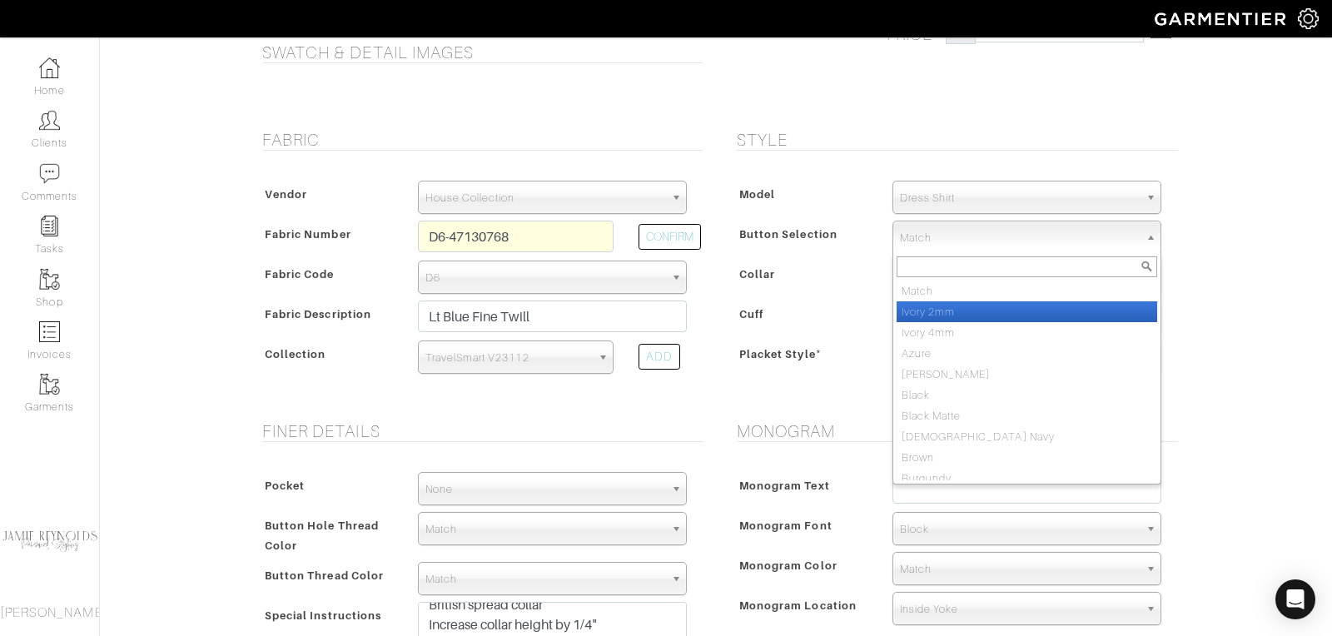
click at [947, 307] on li "Ivory 2mm" at bounding box center [1027, 311] width 261 height 21
select select "2"
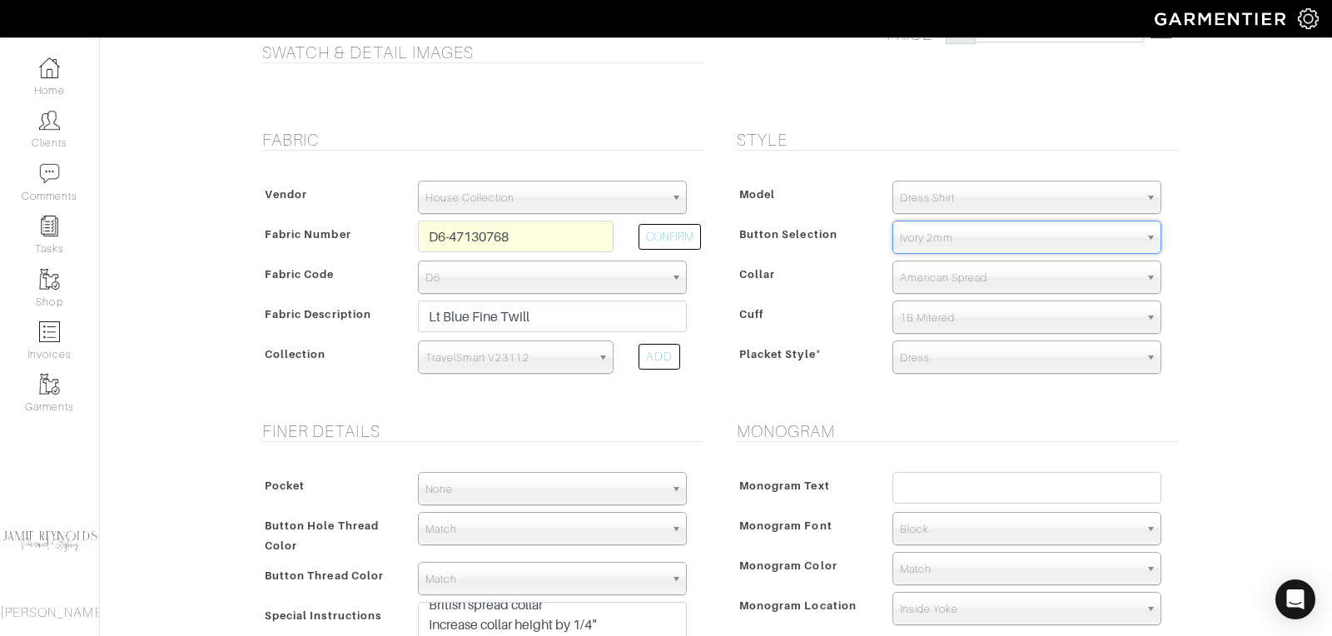
click at [960, 200] on span "Dress Shirt" at bounding box center [1019, 198] width 239 height 33
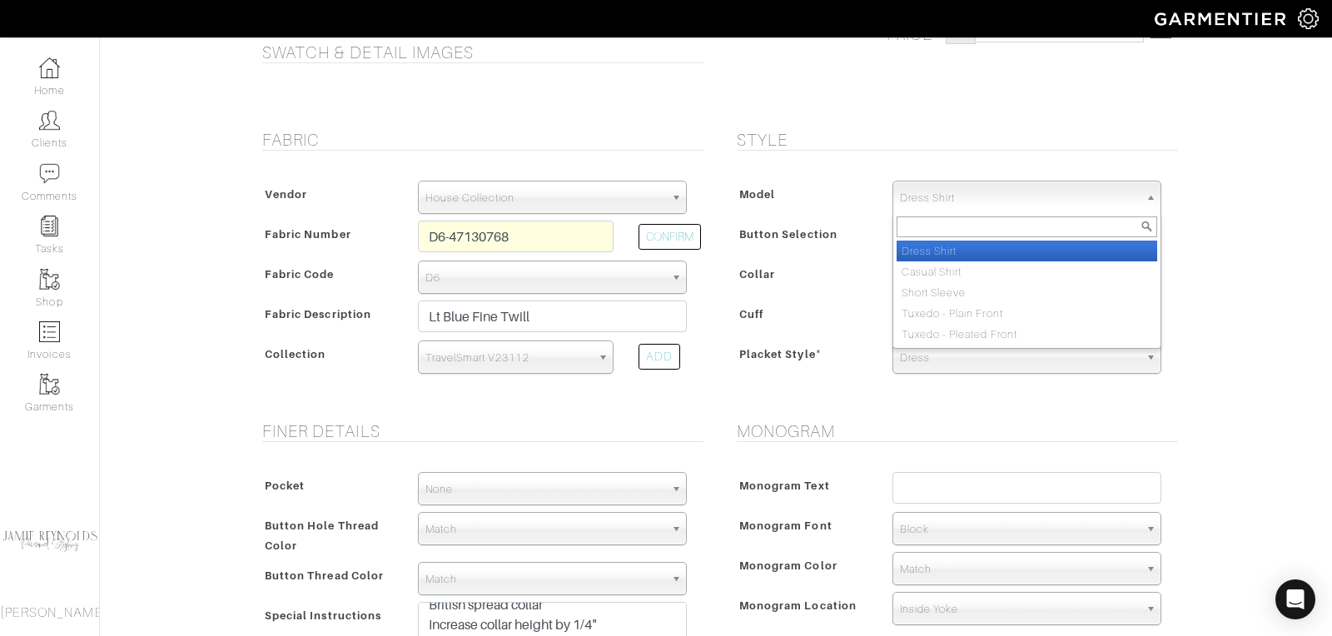
click at [960, 200] on span "Dress Shirt" at bounding box center [1019, 198] width 239 height 33
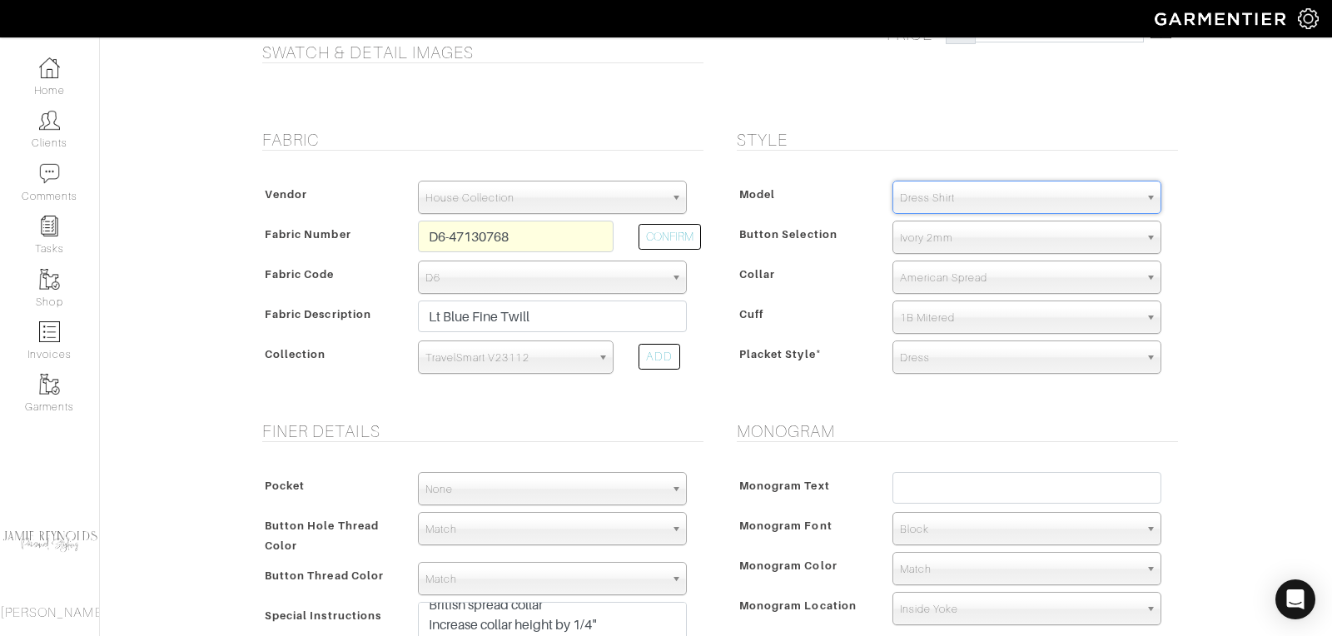
click at [942, 277] on span "American Spread" at bounding box center [1019, 277] width 239 height 33
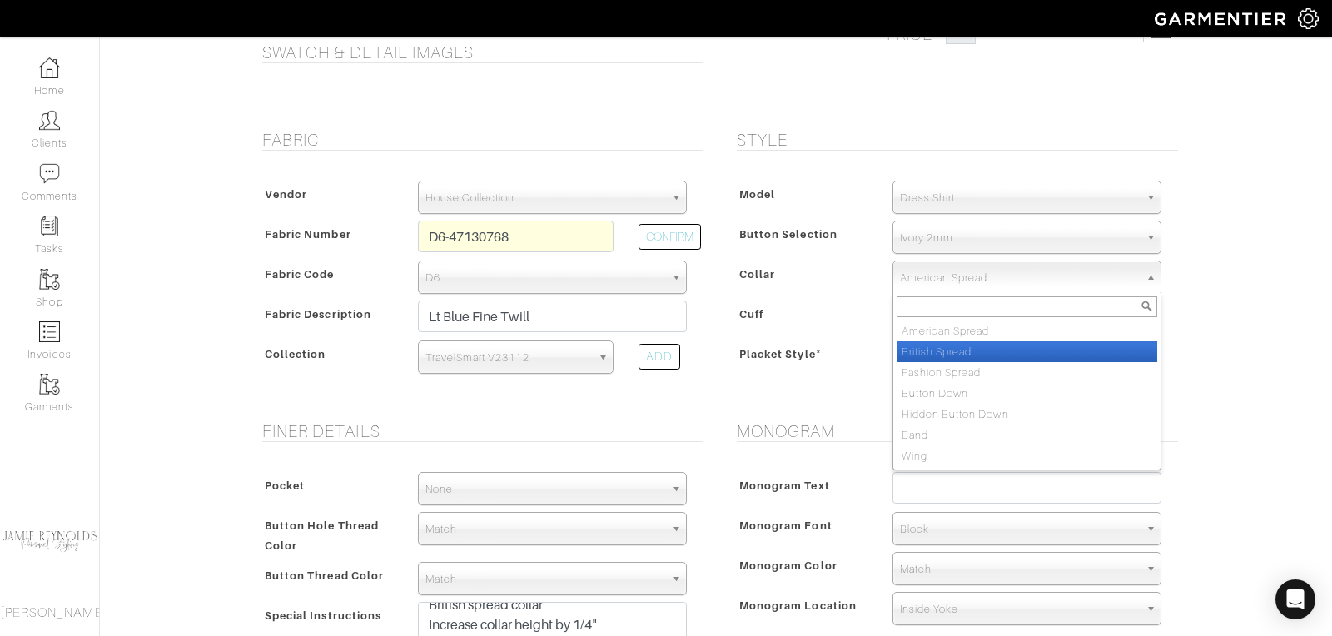
click at [942, 344] on li "British Spread" at bounding box center [1027, 351] width 261 height 21
select select "British Spread"
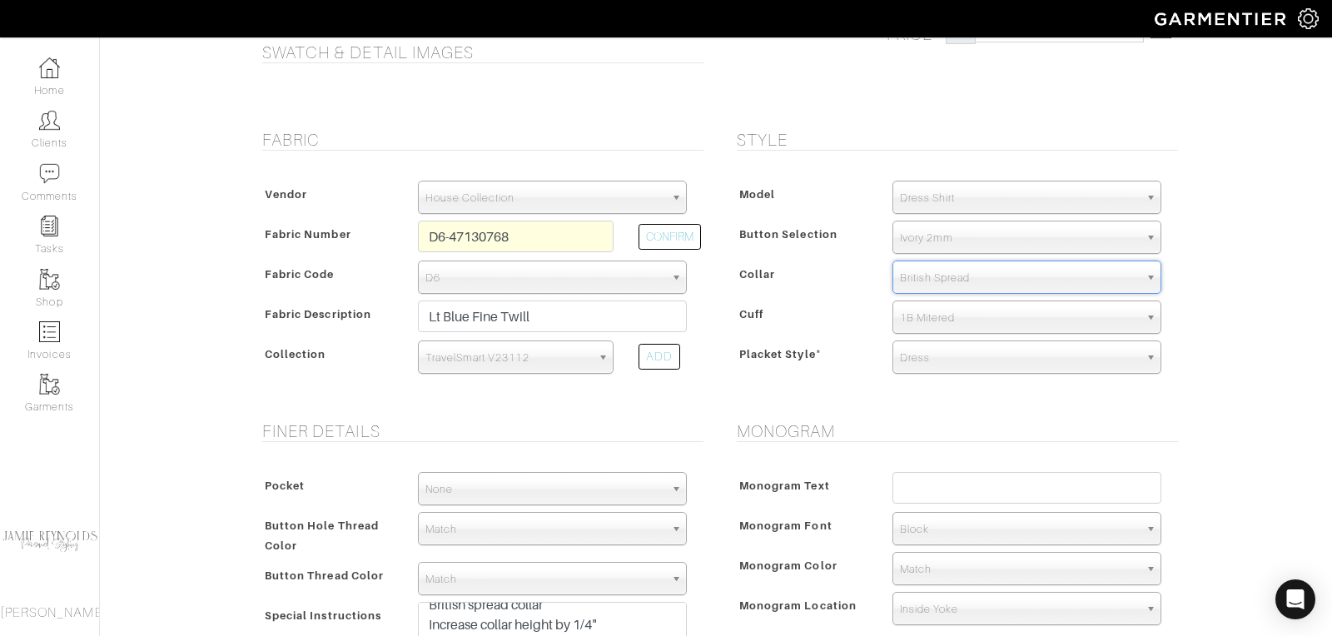
scroll to position [213, 0]
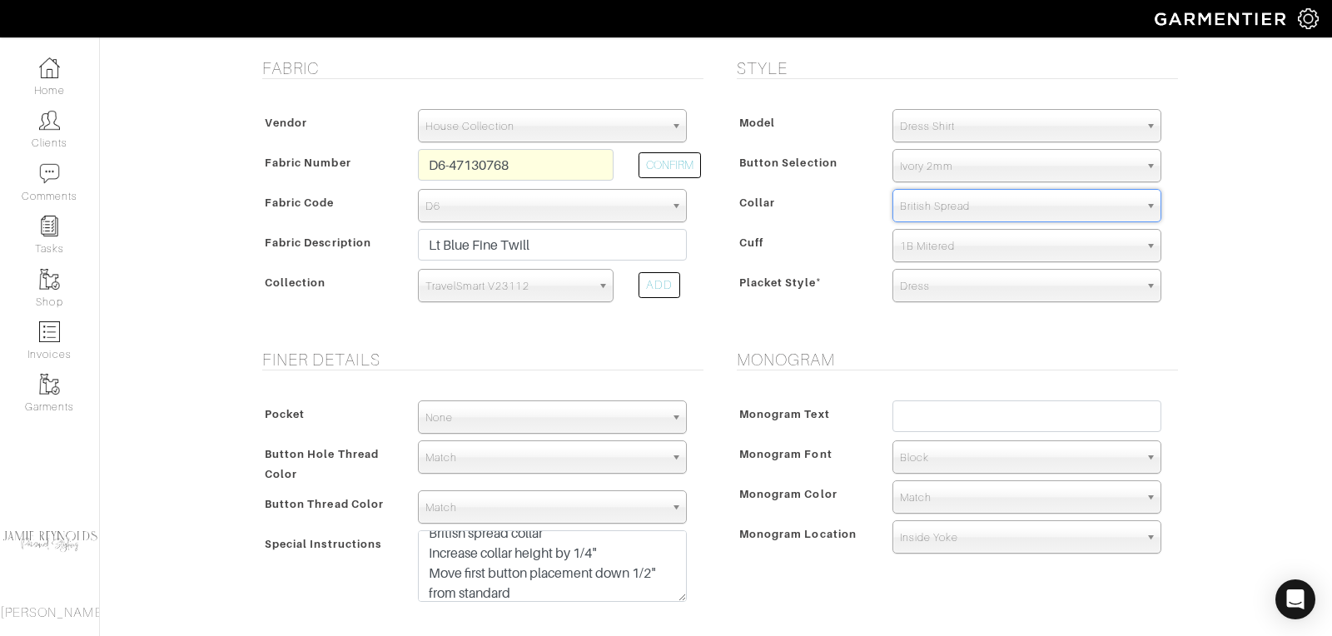
click at [965, 243] on span "1B Mitered" at bounding box center [1019, 246] width 239 height 33
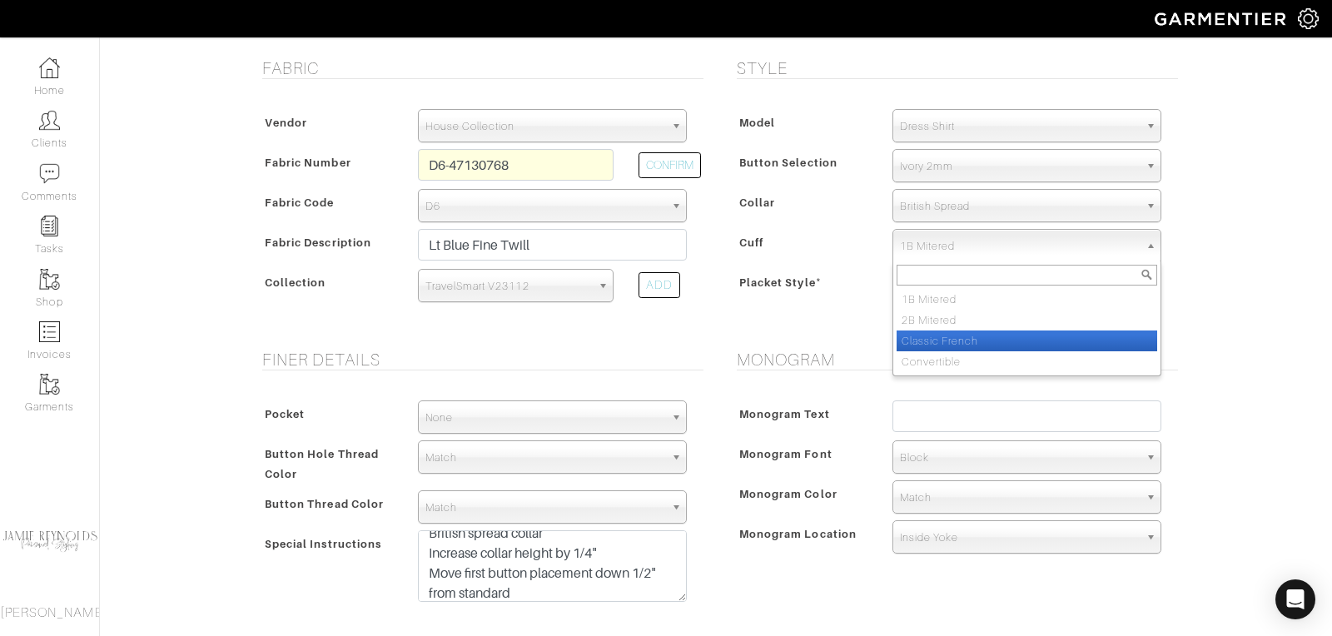
click at [953, 331] on li "Classic French" at bounding box center [1027, 341] width 261 height 21
select select "Classic French"
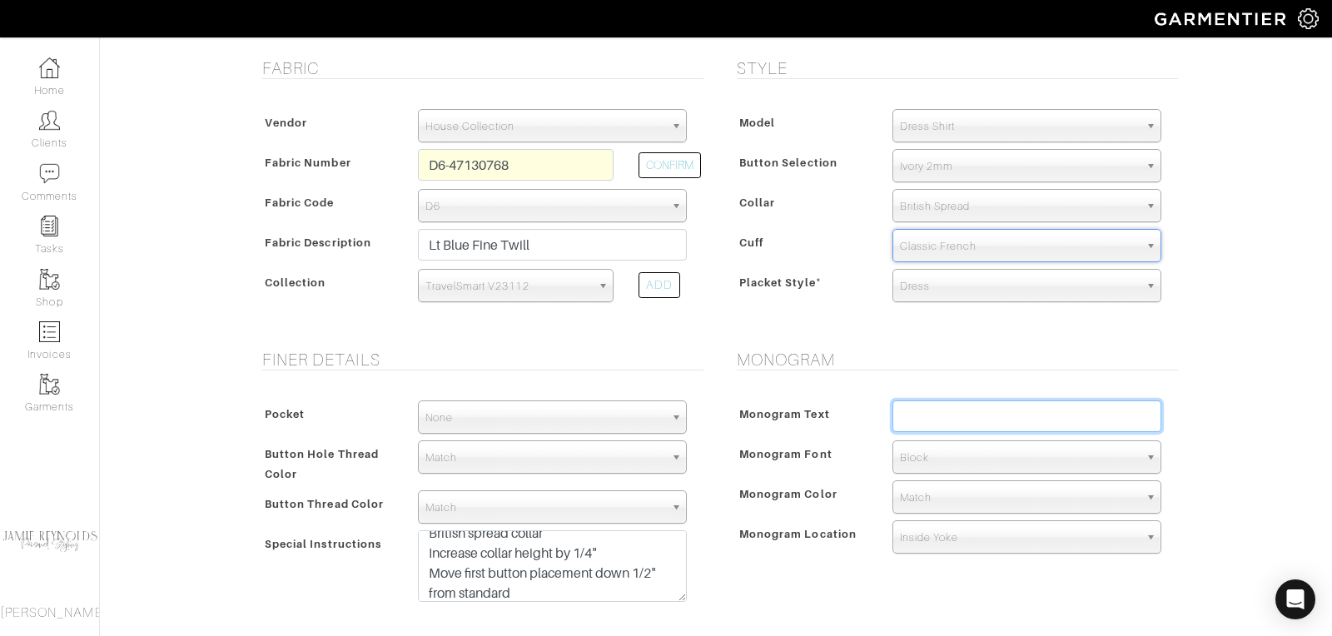
click at [921, 404] on input "text" at bounding box center [1027, 417] width 269 height 32
type input "AC"
click at [945, 371] on div "Monogram Monogram Text AC Monogram Font N/A Script Calligraphy Times Roman Bloc…" at bounding box center [953, 488] width 475 height 277
click at [931, 495] on span "Match" at bounding box center [1019, 497] width 239 height 33
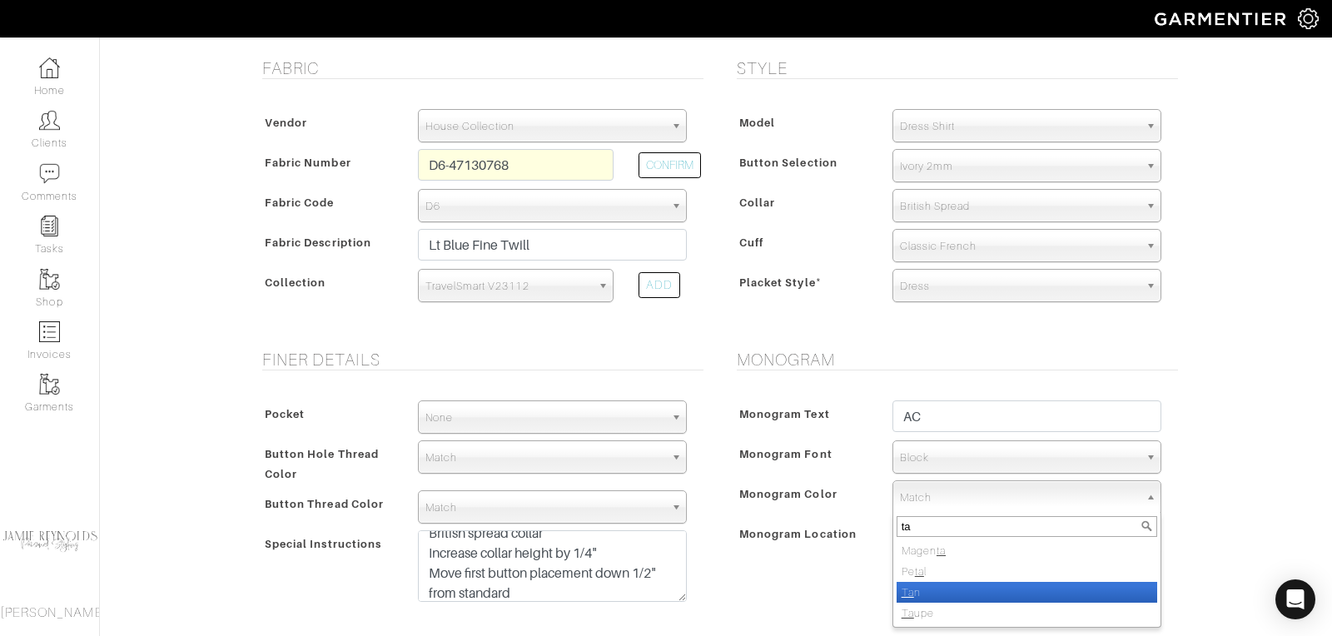
type input "ta"
click at [919, 584] on li "Ta n" at bounding box center [1027, 592] width 261 height 21
select select "41"
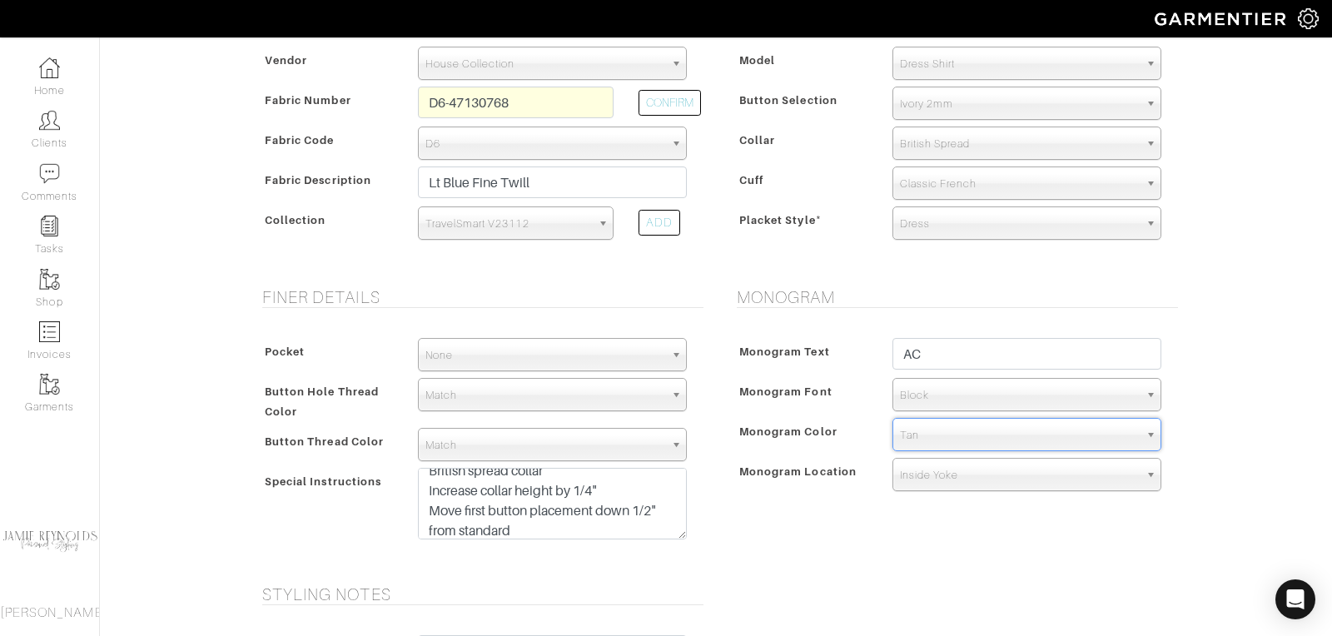
scroll to position [281, 0]
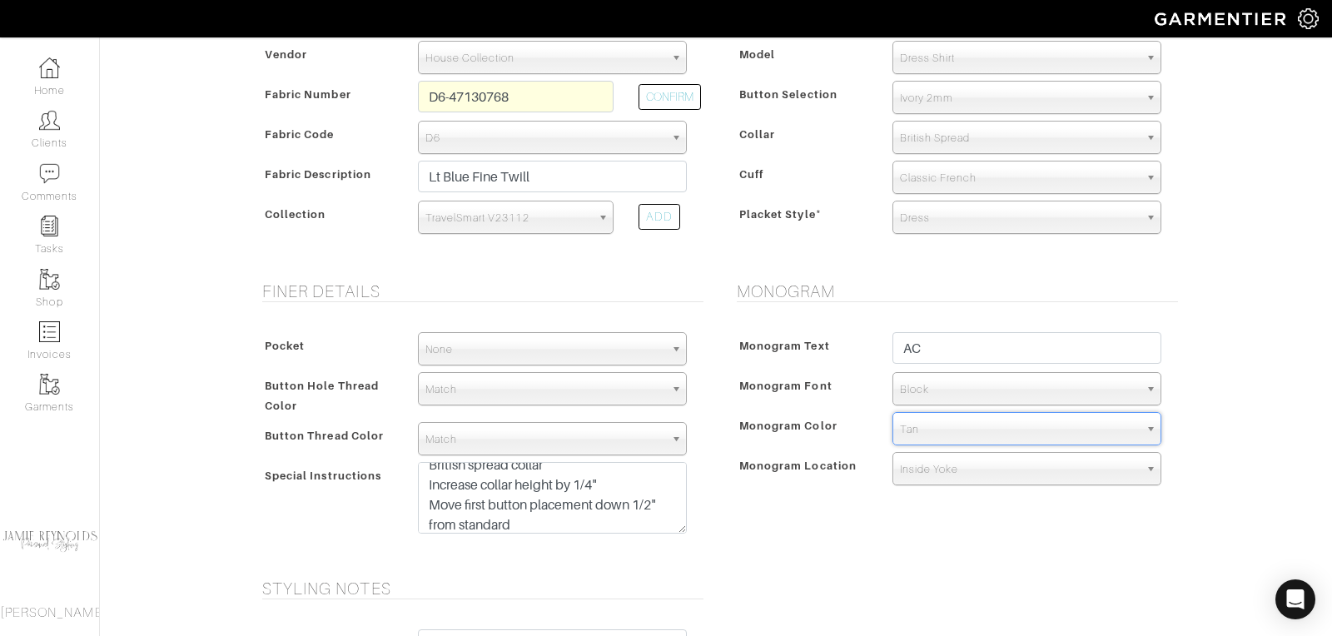
click at [941, 398] on span "Block" at bounding box center [1019, 389] width 239 height 33
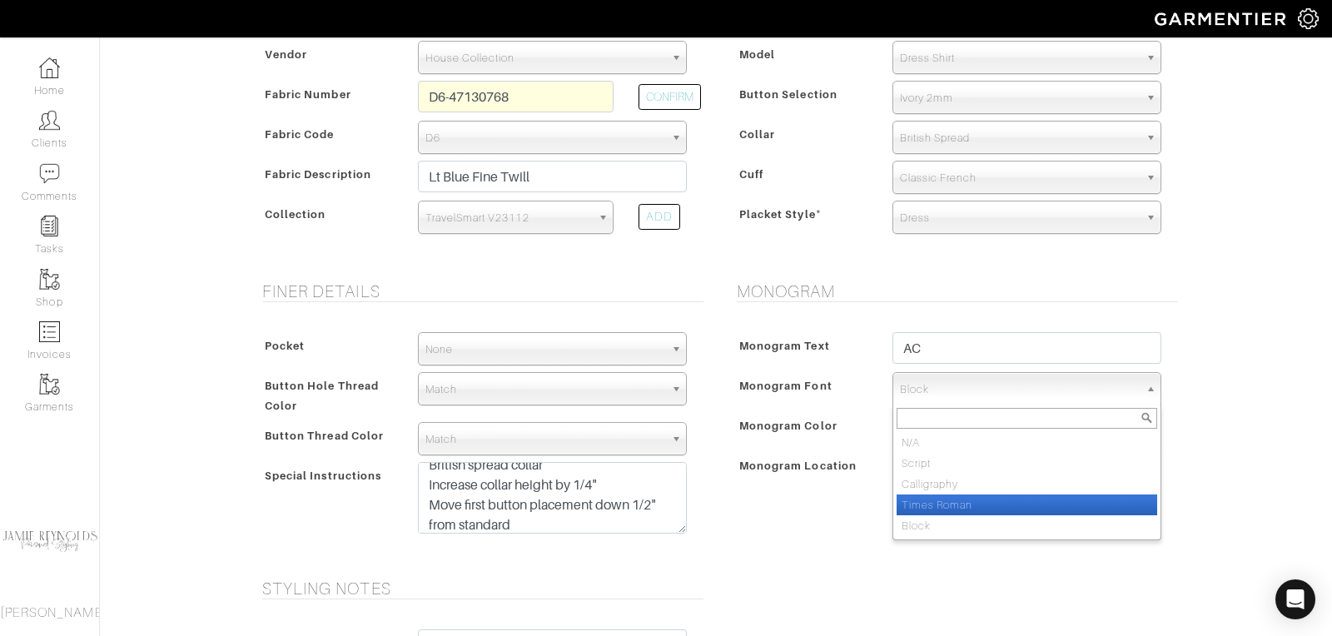
click at [940, 504] on li "Times Roman" at bounding box center [1027, 505] width 261 height 21
select select "Times Roman"
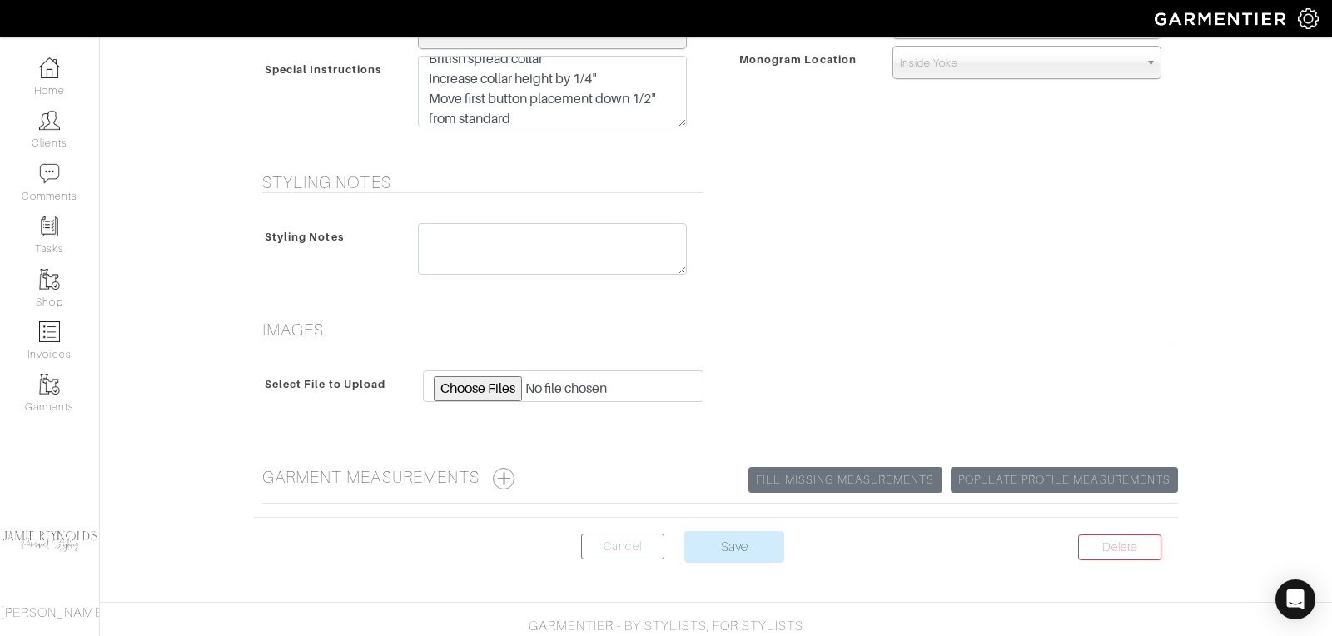
scroll to position [706, 0]
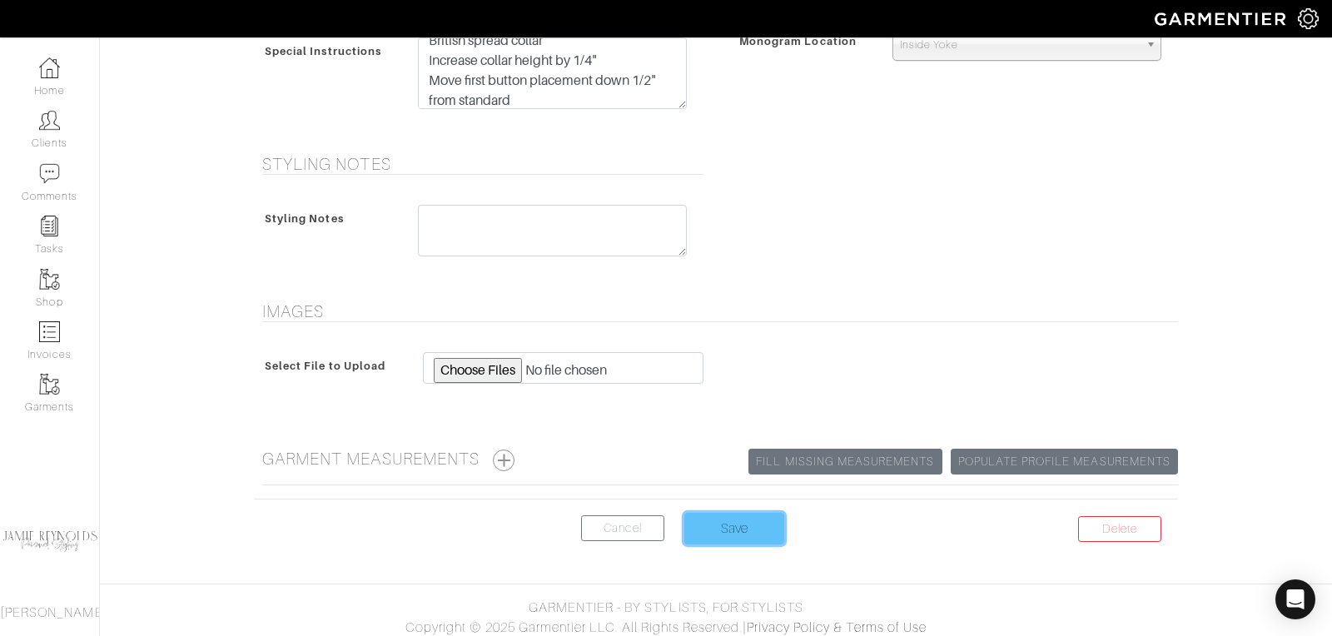
click at [723, 530] on input "Save" at bounding box center [735, 529] width 100 height 32
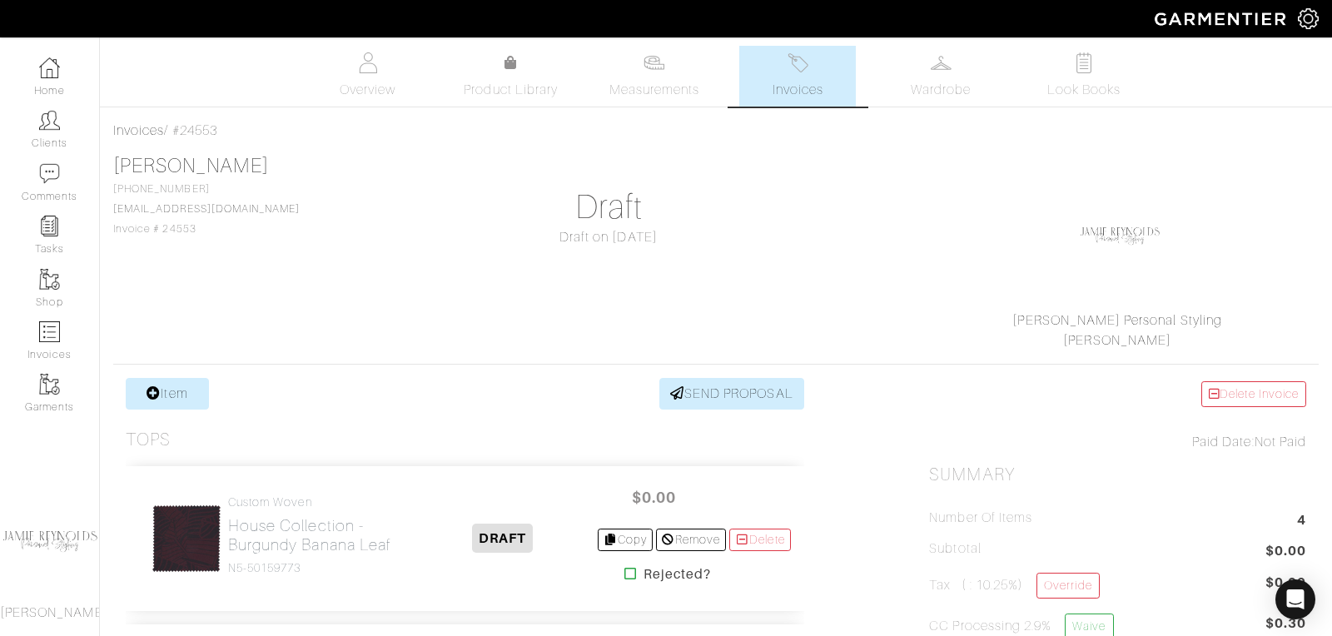
click at [793, 87] on span "Invoices" at bounding box center [798, 90] width 51 height 20
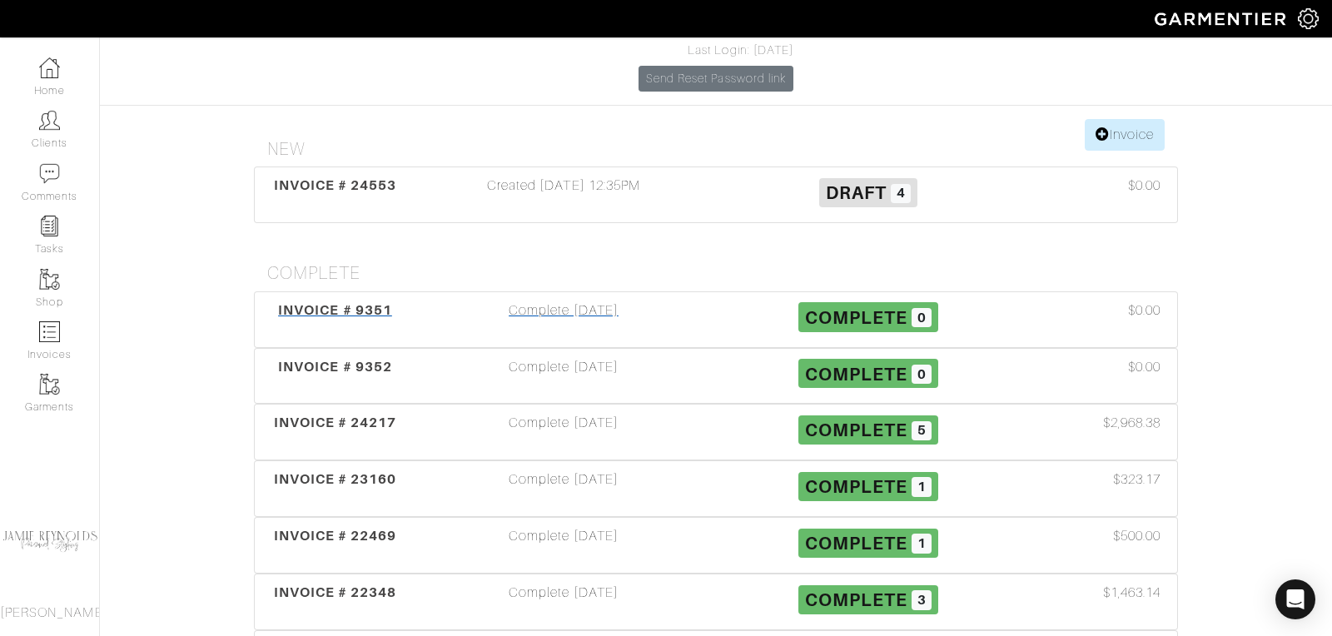
scroll to position [237, 0]
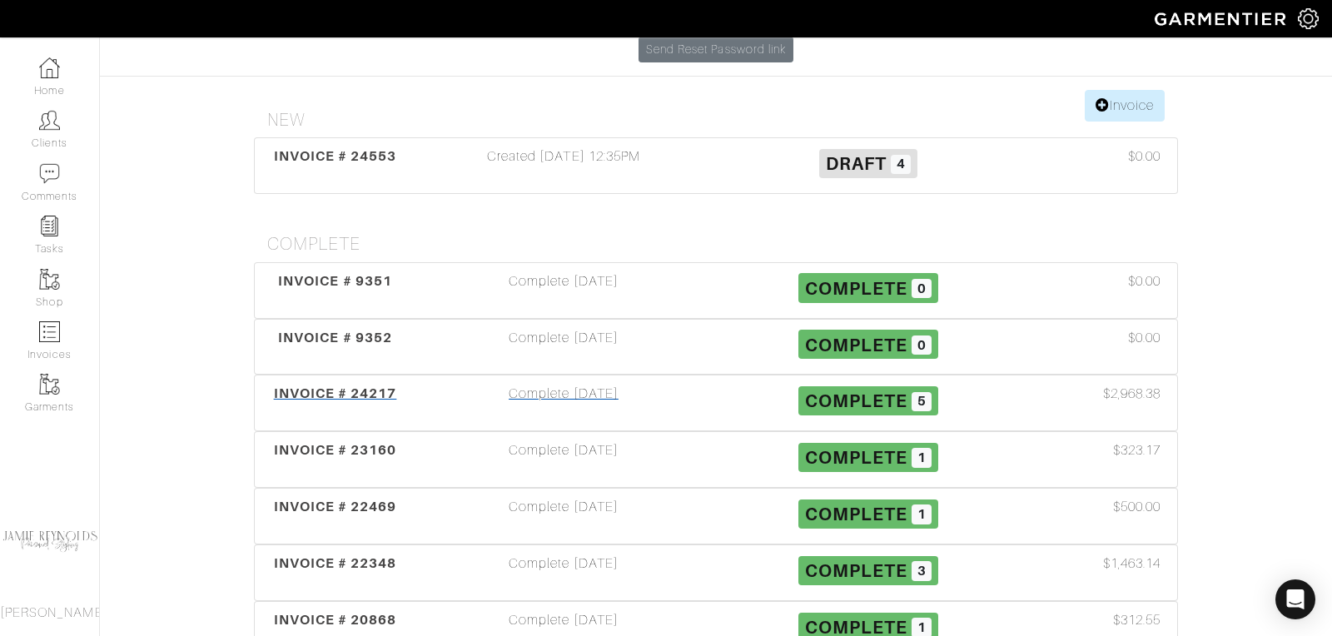
click at [359, 386] on span "INVOICE # 24217" at bounding box center [335, 394] width 123 height 16
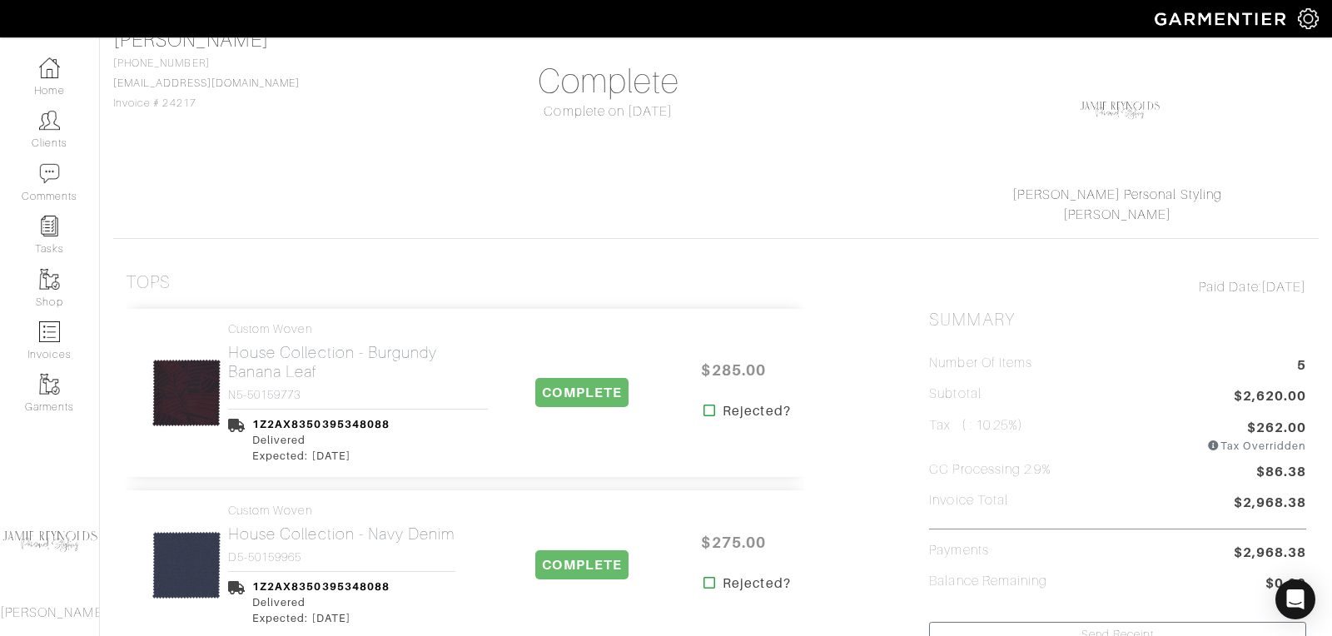
scroll to position [147, 0]
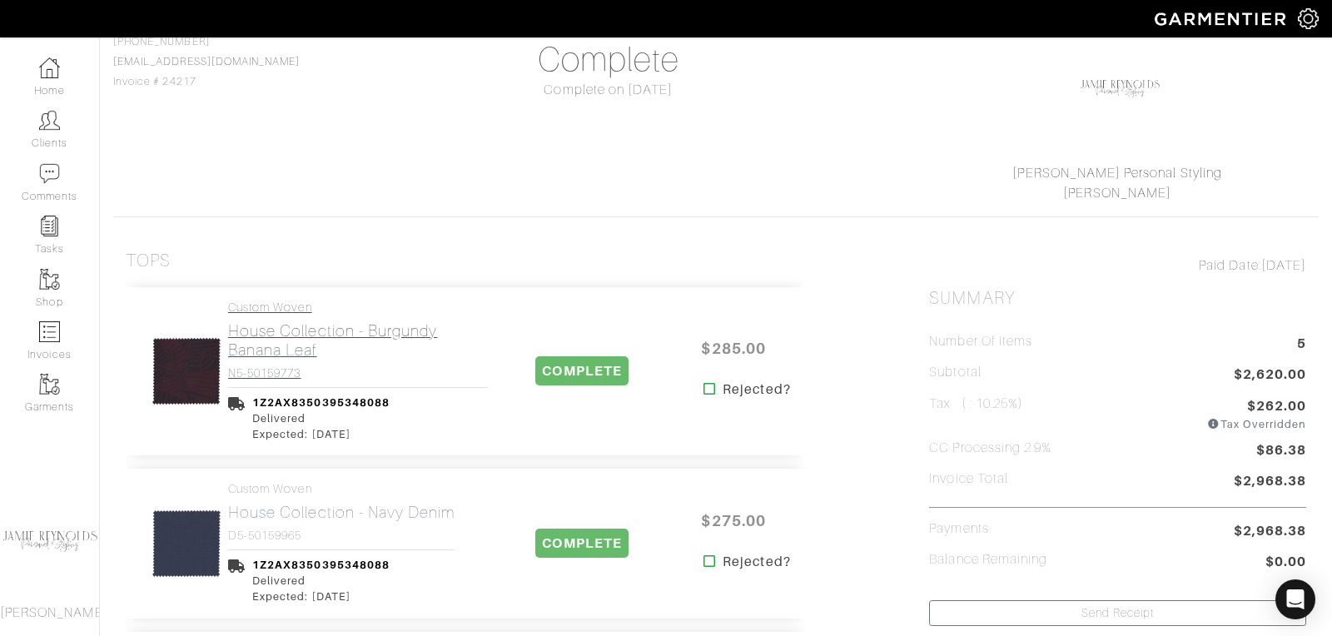
click at [355, 326] on h2 "House Collection - Burgundy Banana Leaf" at bounding box center [358, 340] width 260 height 38
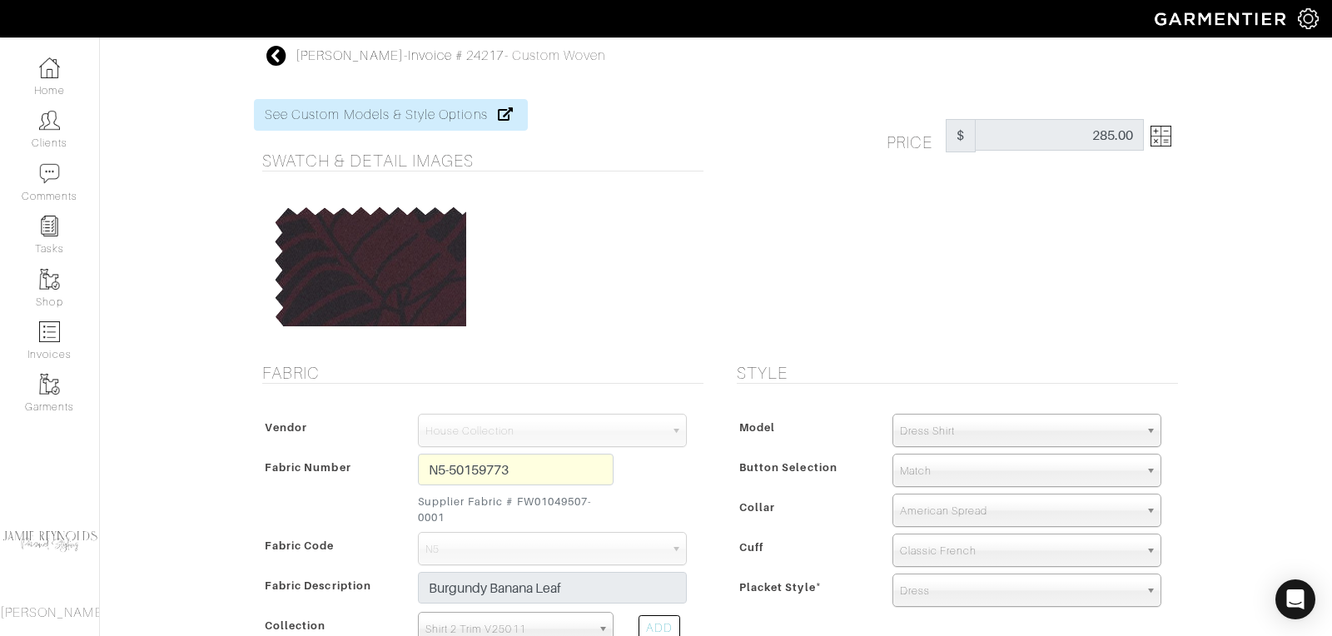
click at [282, 51] on icon at bounding box center [276, 56] width 21 height 20
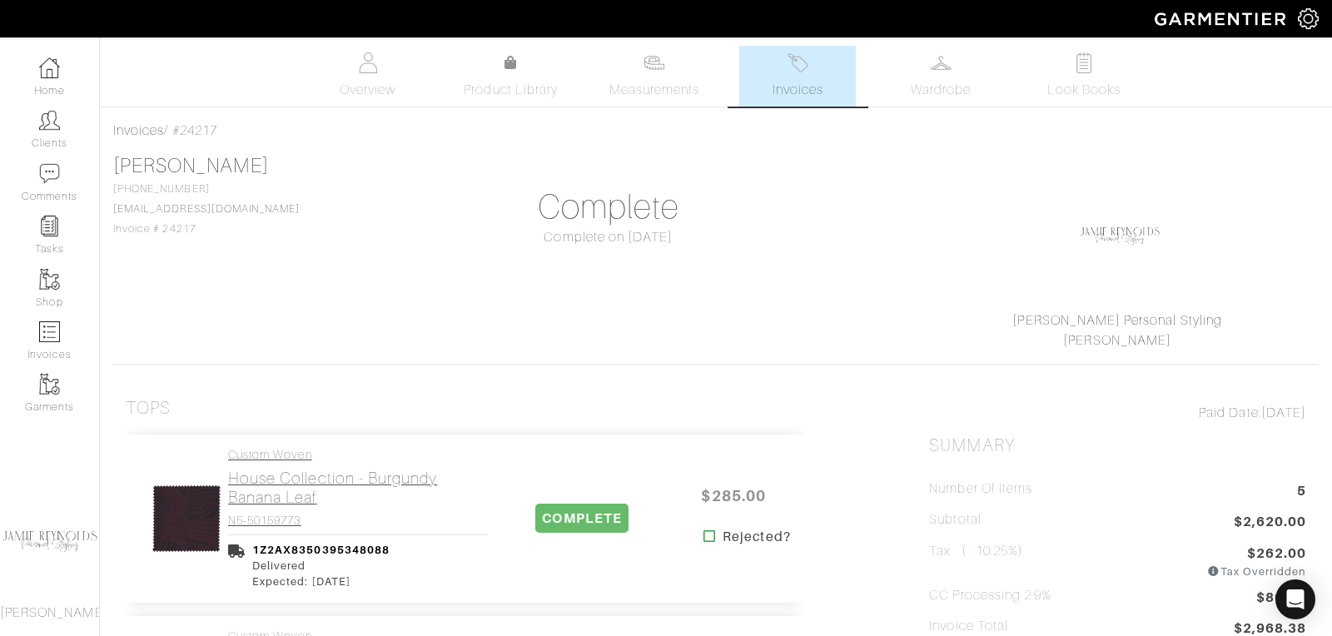
click at [314, 475] on h2 "House Collection - Burgundy Banana Leaf" at bounding box center [358, 488] width 260 height 38
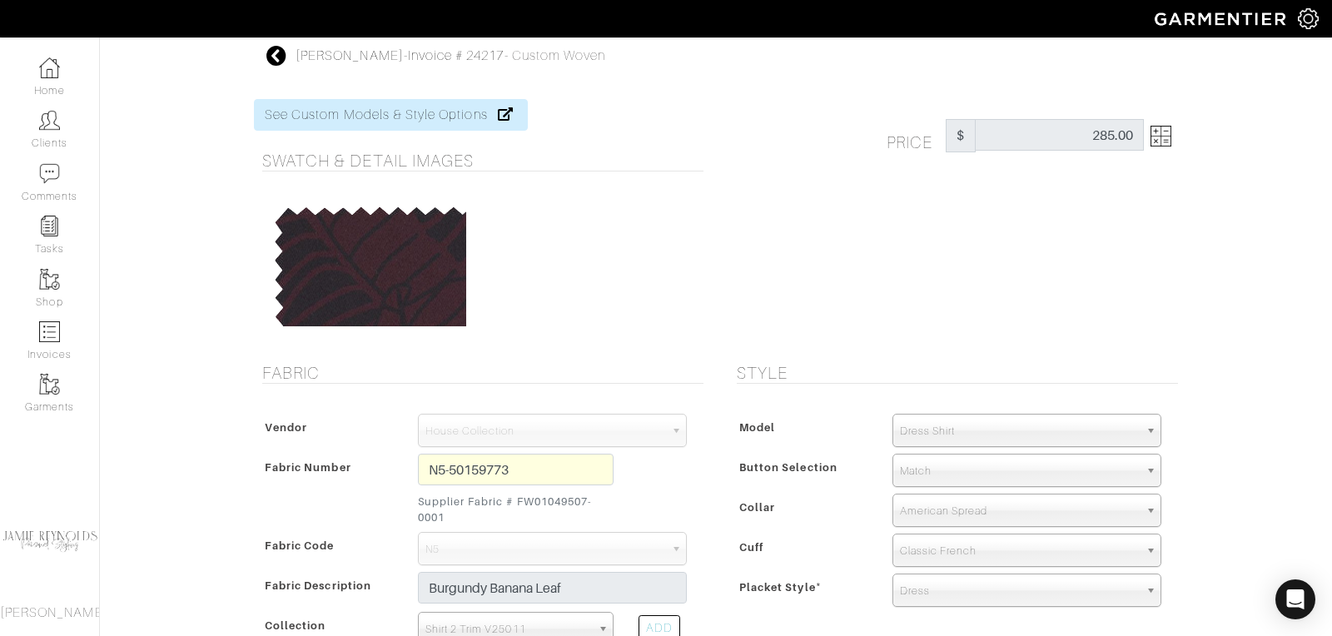
click at [279, 53] on icon at bounding box center [276, 56] width 21 height 20
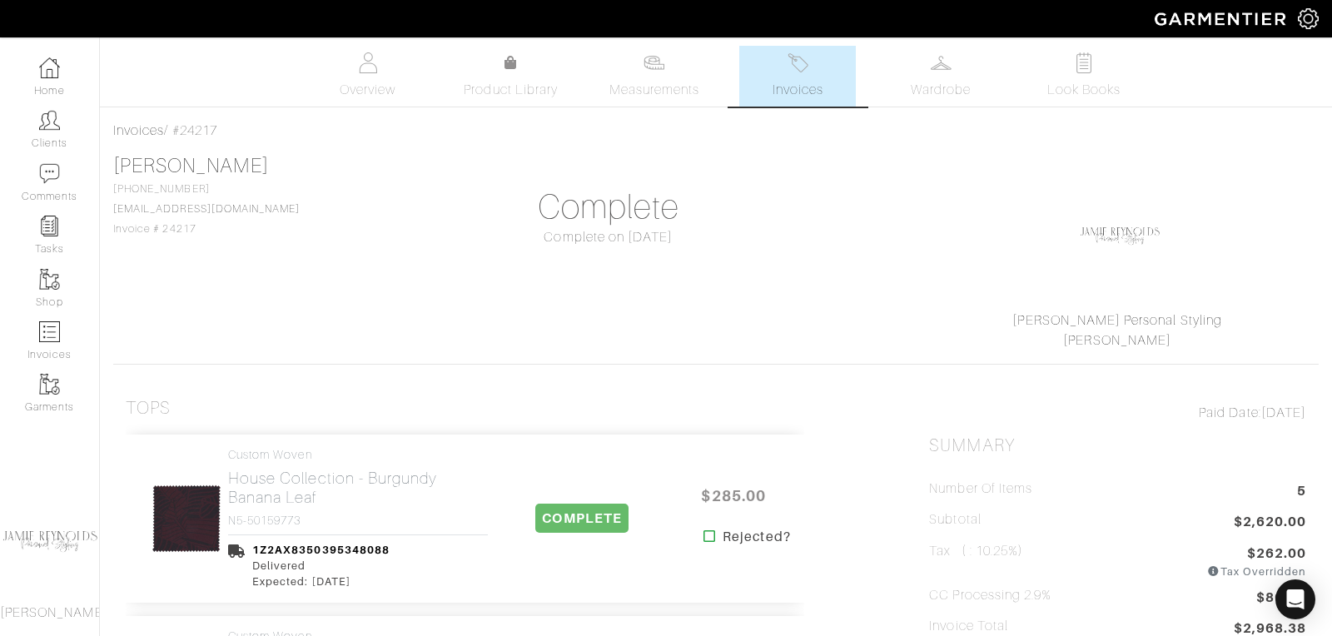
click at [784, 80] on span "Invoices" at bounding box center [798, 90] width 51 height 20
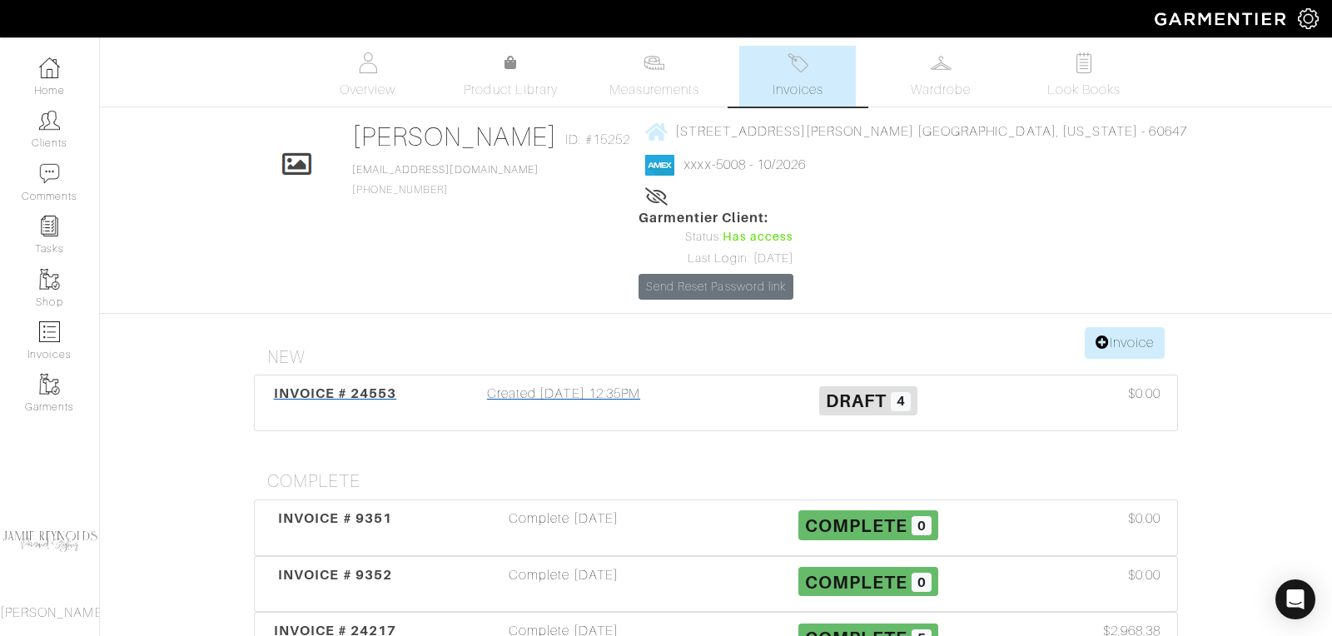
click at [381, 386] on span "INVOICE # 24553" at bounding box center [335, 394] width 123 height 16
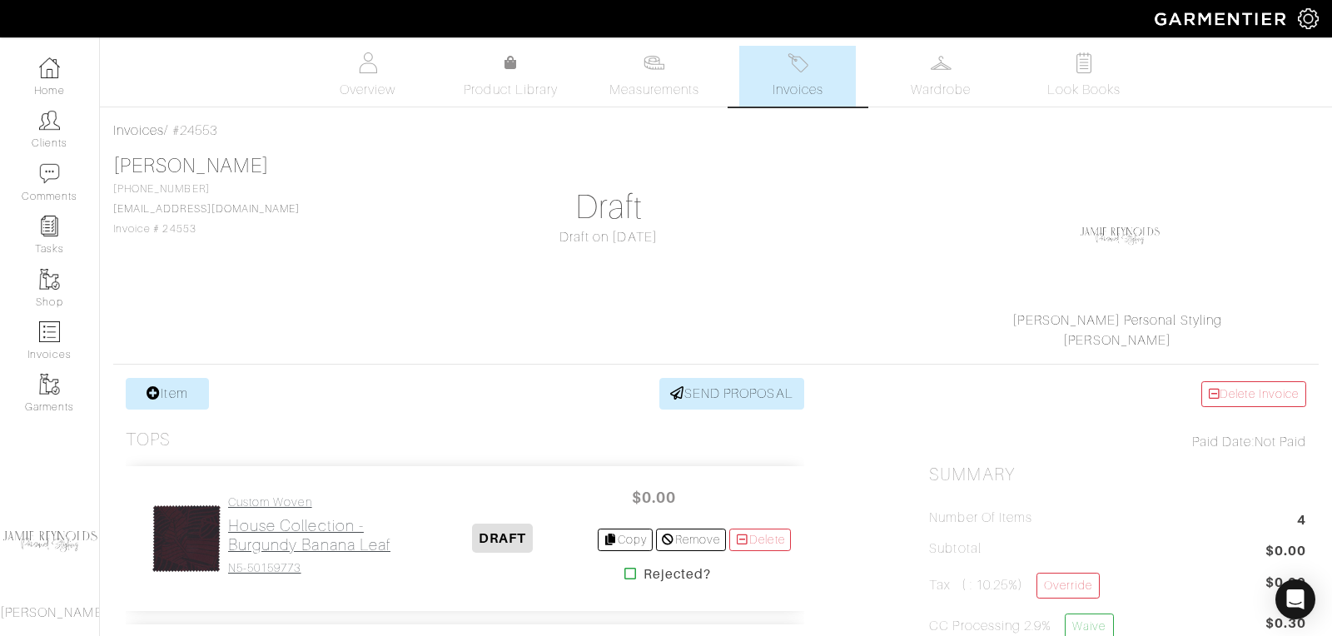
click at [333, 519] on h2 "House Collection - Burgundy Banana Leaf" at bounding box center [318, 535] width 181 height 38
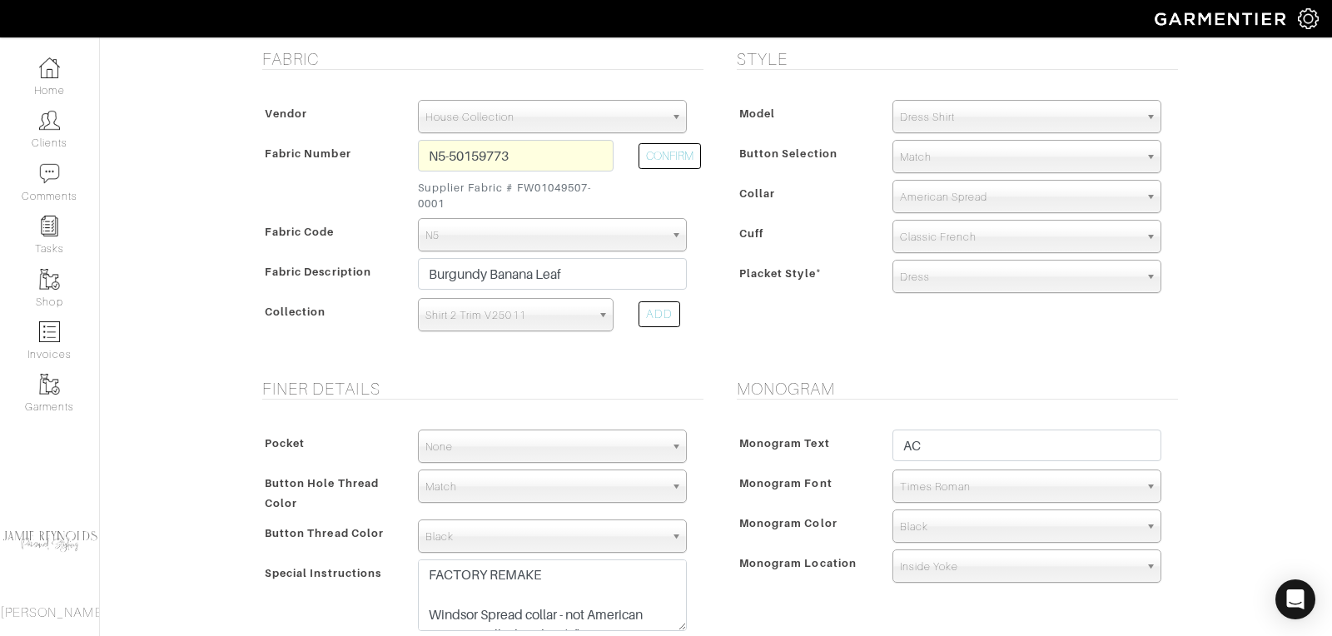
scroll to position [318, 0]
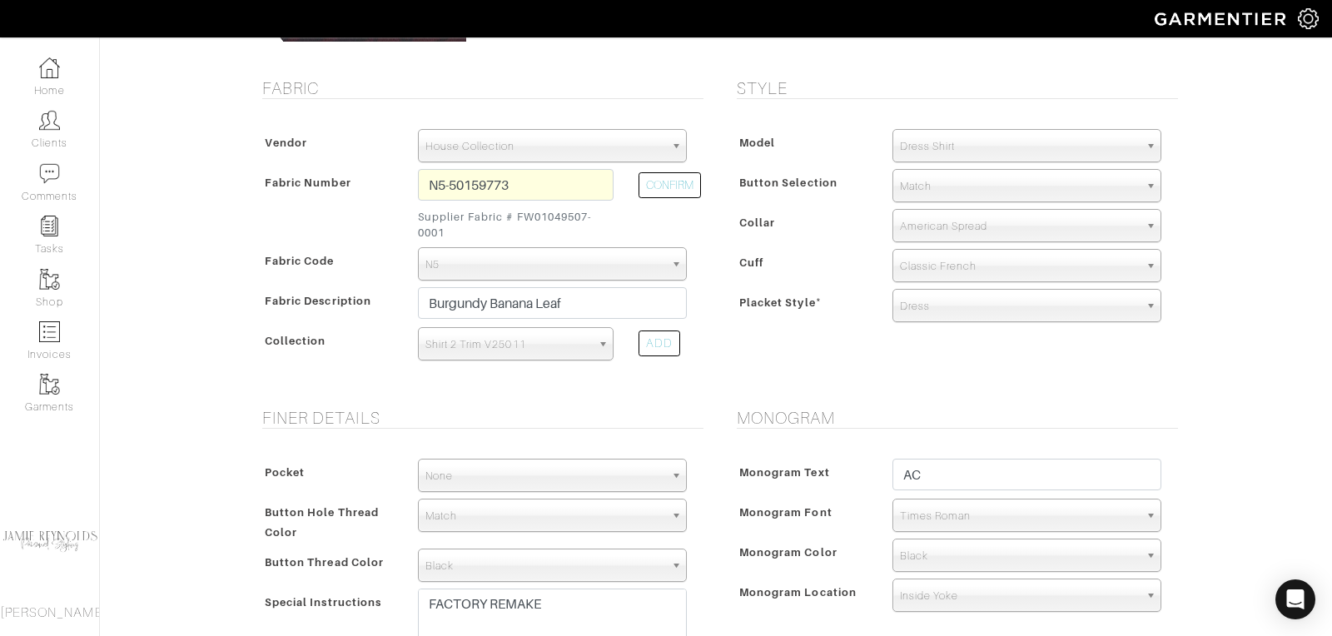
click at [963, 220] on span "American Spread" at bounding box center [1019, 226] width 239 height 33
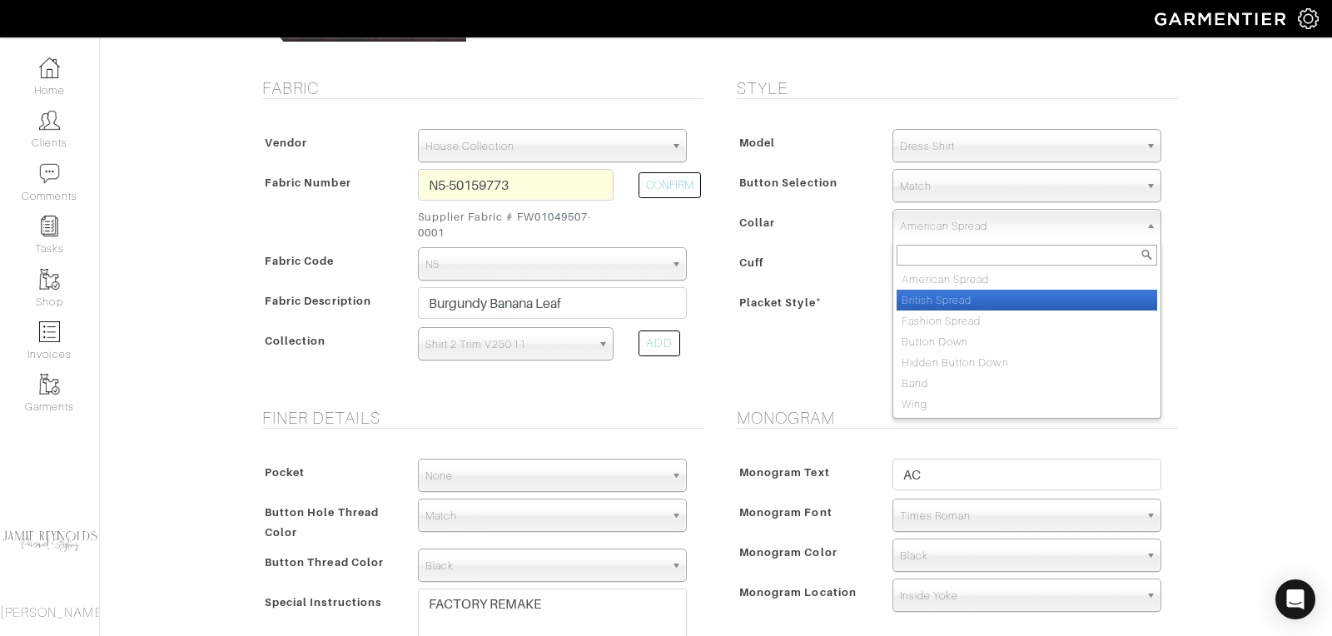
click at [949, 294] on li "British Spread" at bounding box center [1027, 300] width 261 height 21
select select "British Spread"
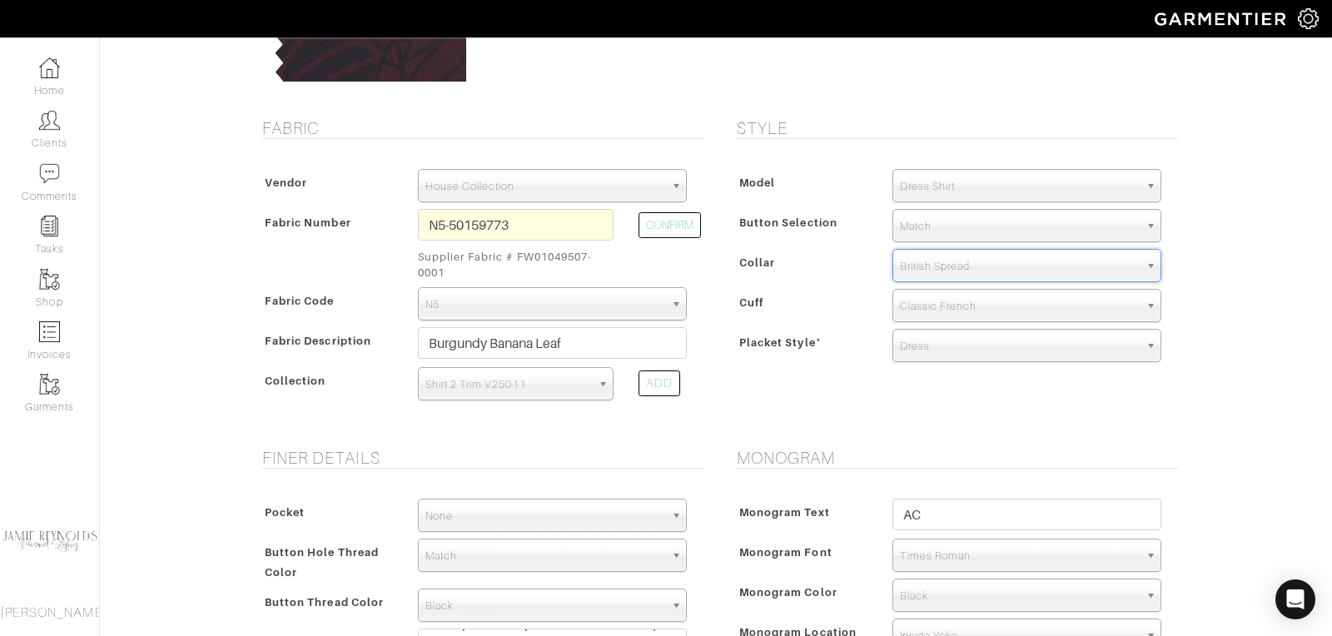
scroll to position [869, 0]
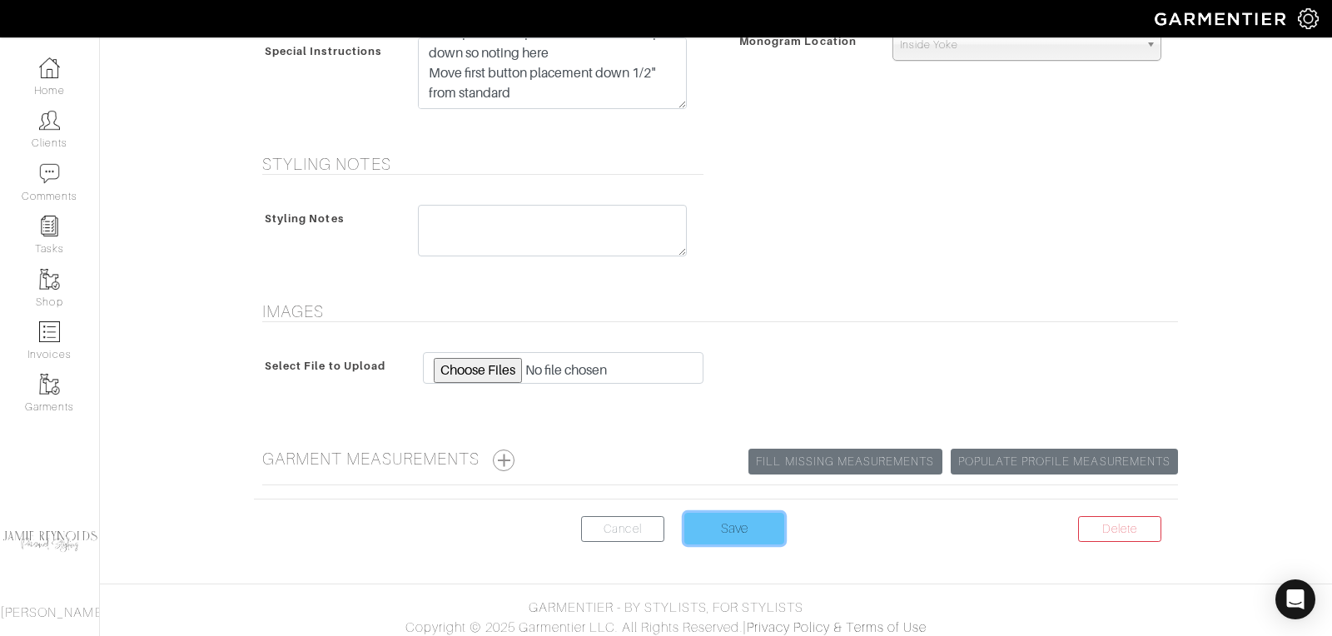
click at [734, 528] on input "Save" at bounding box center [735, 529] width 100 height 32
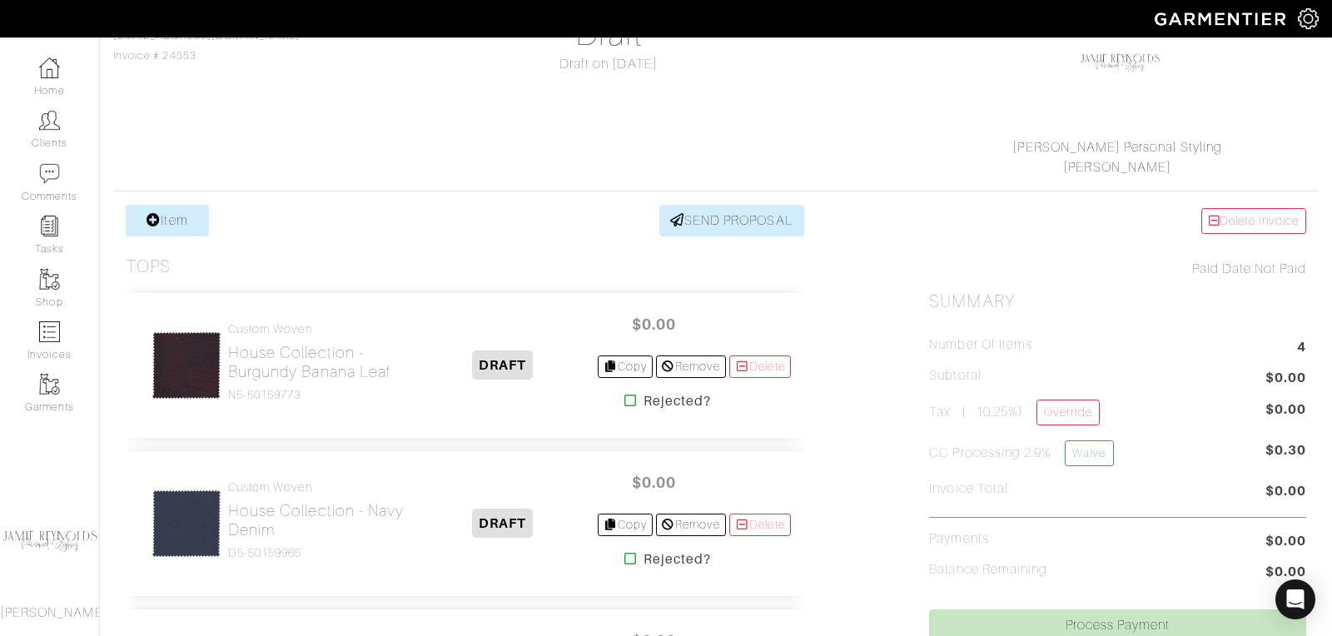
scroll to position [198, 0]
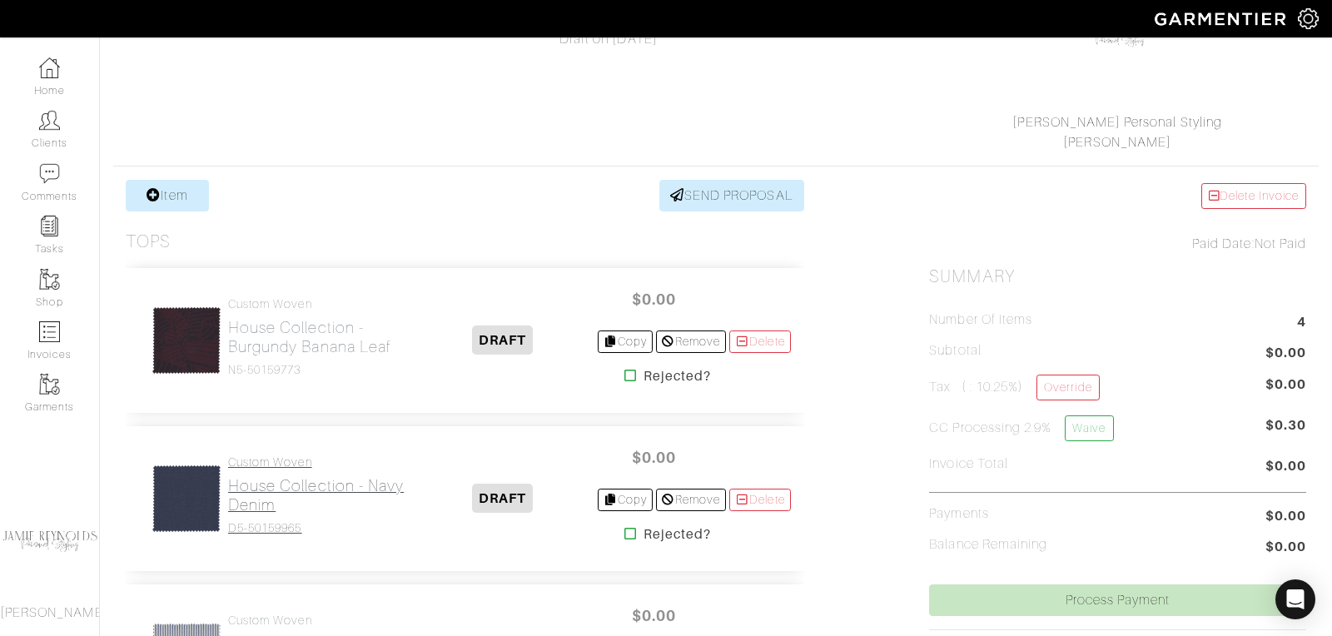
click at [284, 490] on h2 "House Collection - Navy Denim" at bounding box center [318, 495] width 181 height 38
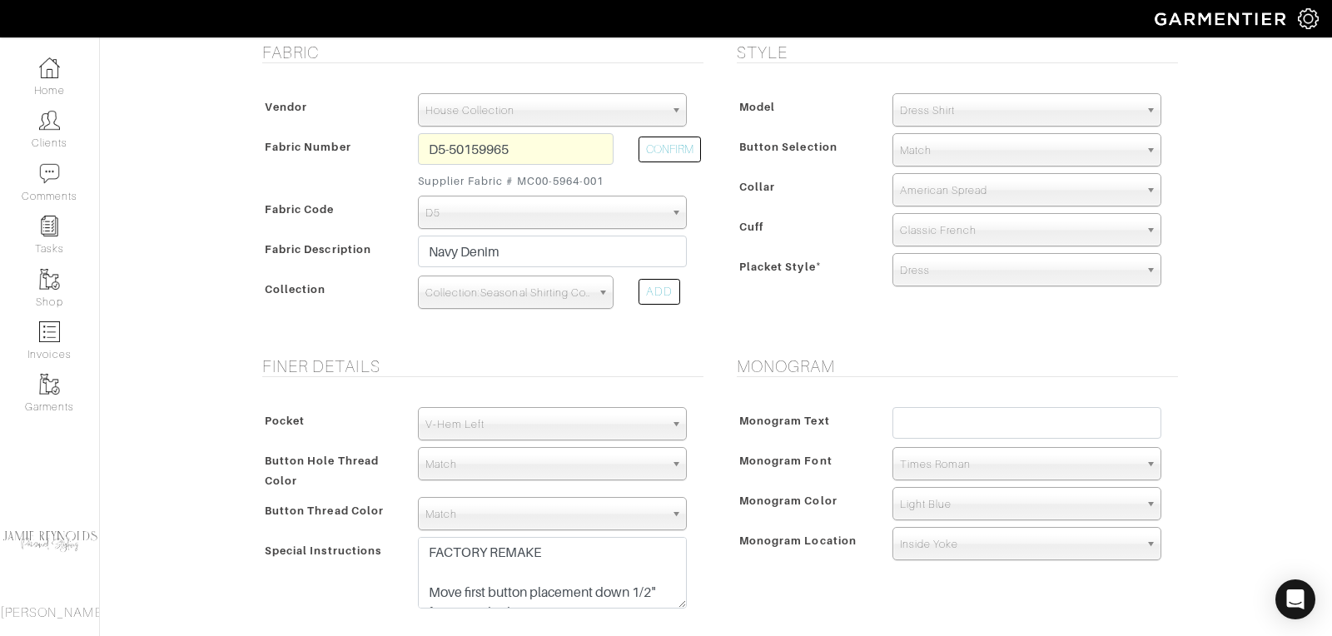
scroll to position [361, 0]
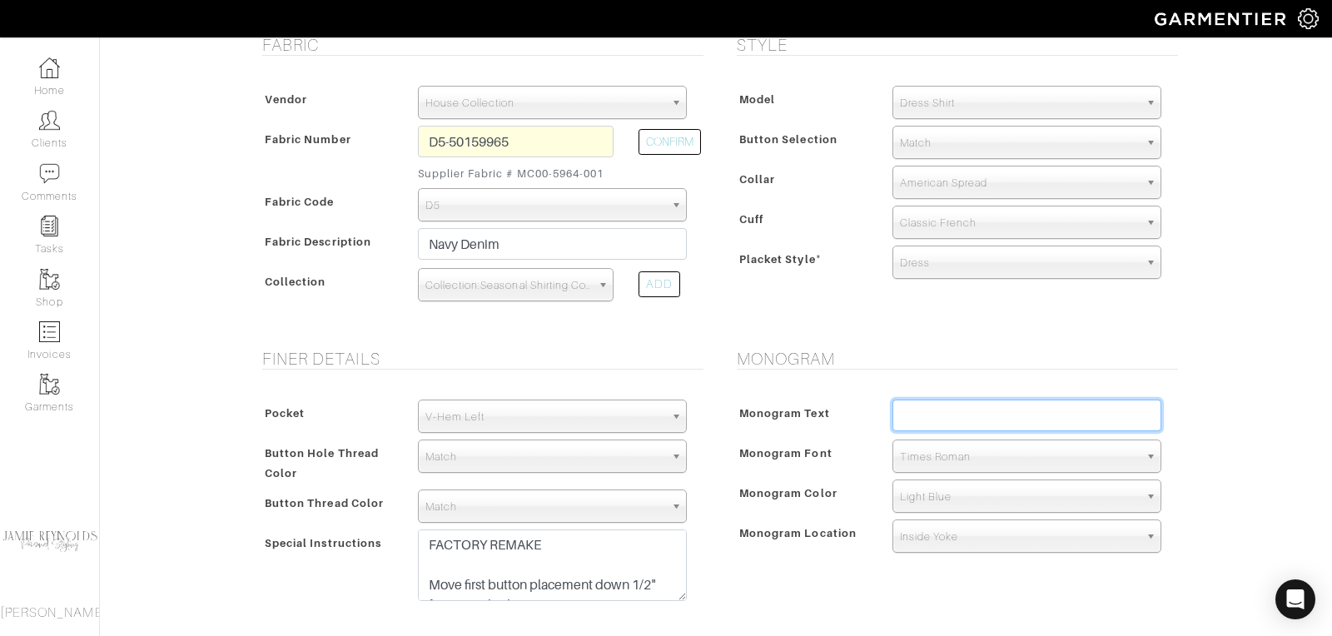
click at [910, 421] on input "text" at bounding box center [1027, 416] width 269 height 32
type input "AC"
click at [854, 570] on div "Monogram Text AC Monogram Font N/A Script Calligraphy Times Roman Block Times R…" at bounding box center [954, 479] width 450 height 193
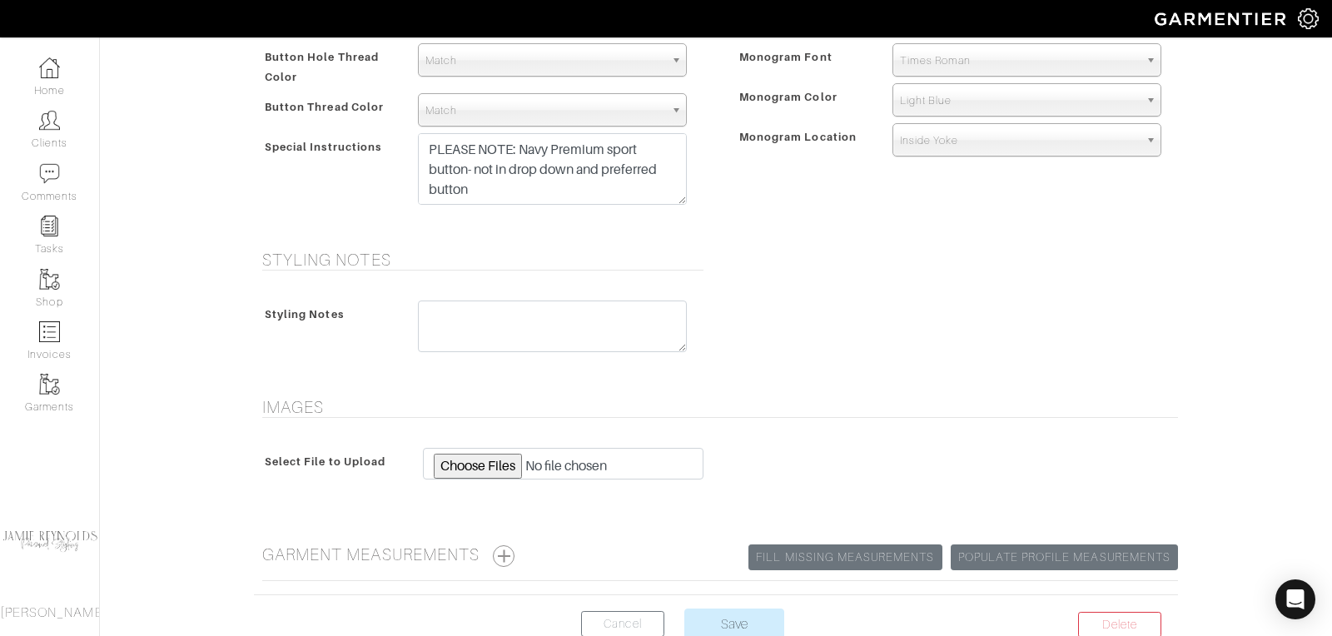
scroll to position [854, 0]
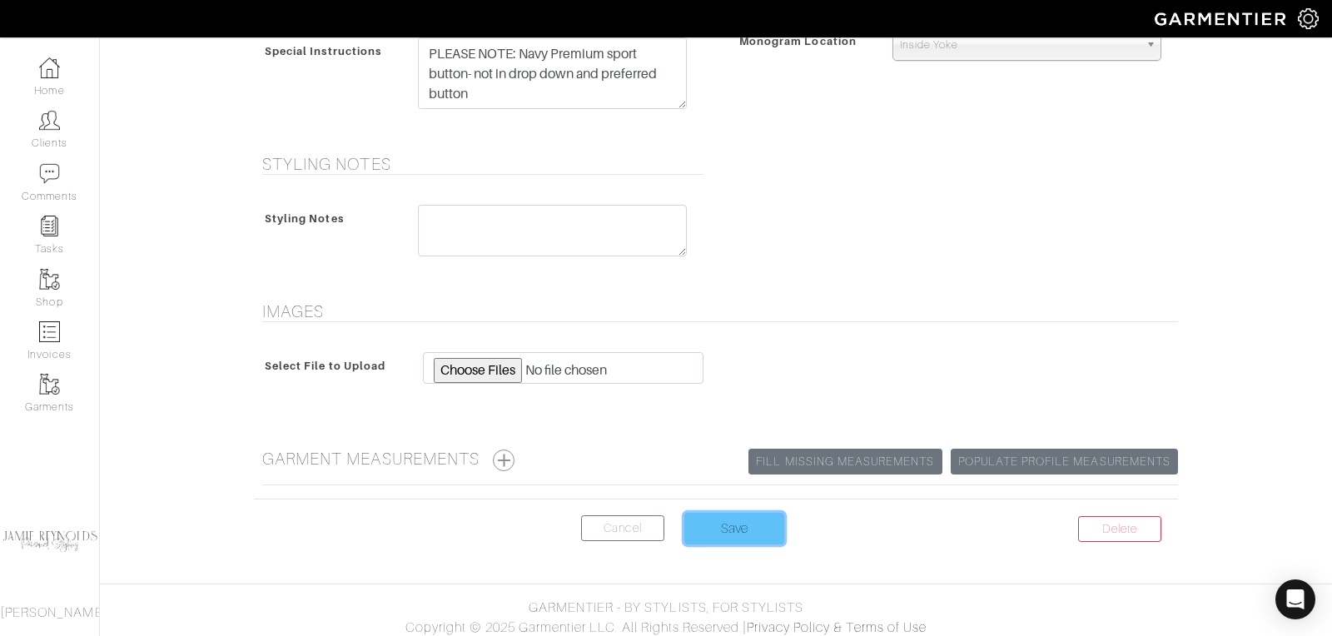
click at [724, 519] on input "Save" at bounding box center [735, 529] width 100 height 32
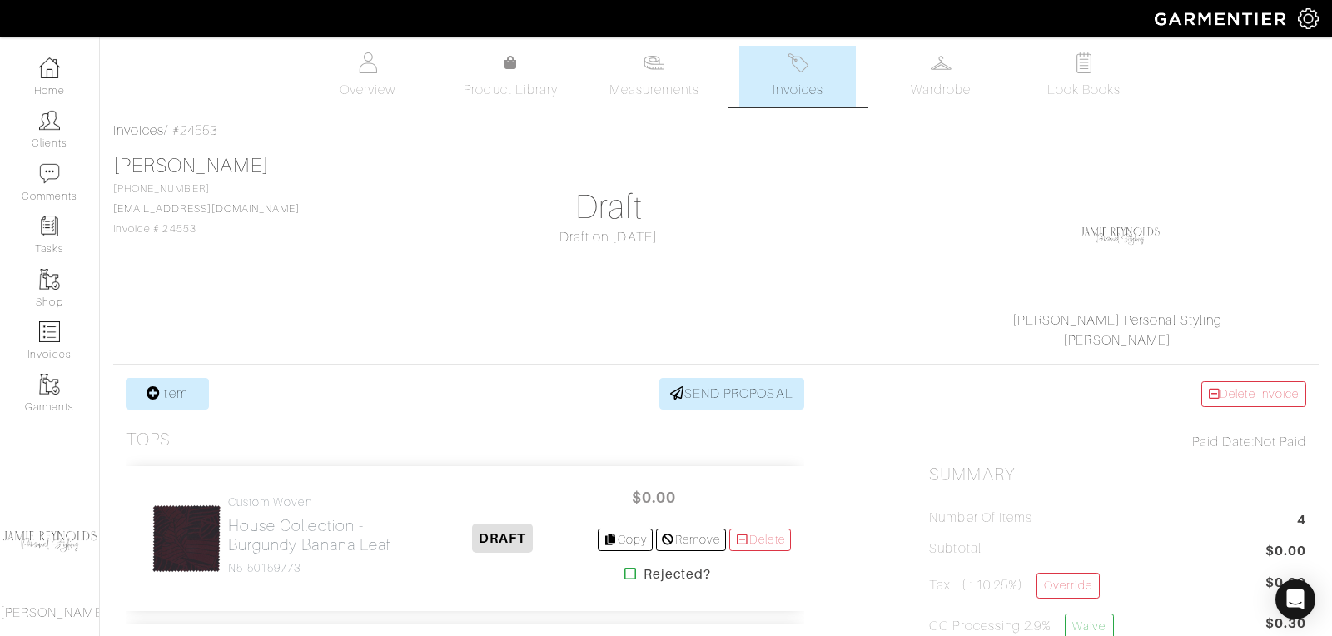
click at [798, 95] on span "Invoices" at bounding box center [798, 90] width 51 height 20
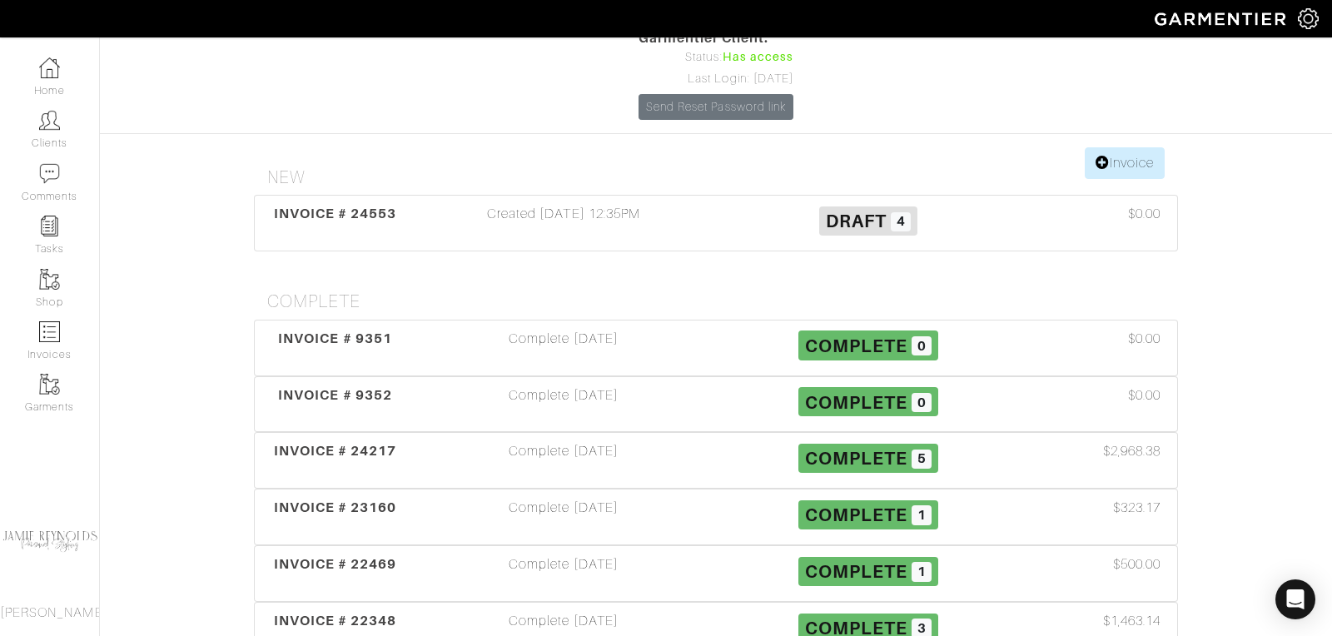
scroll to position [237, 0]
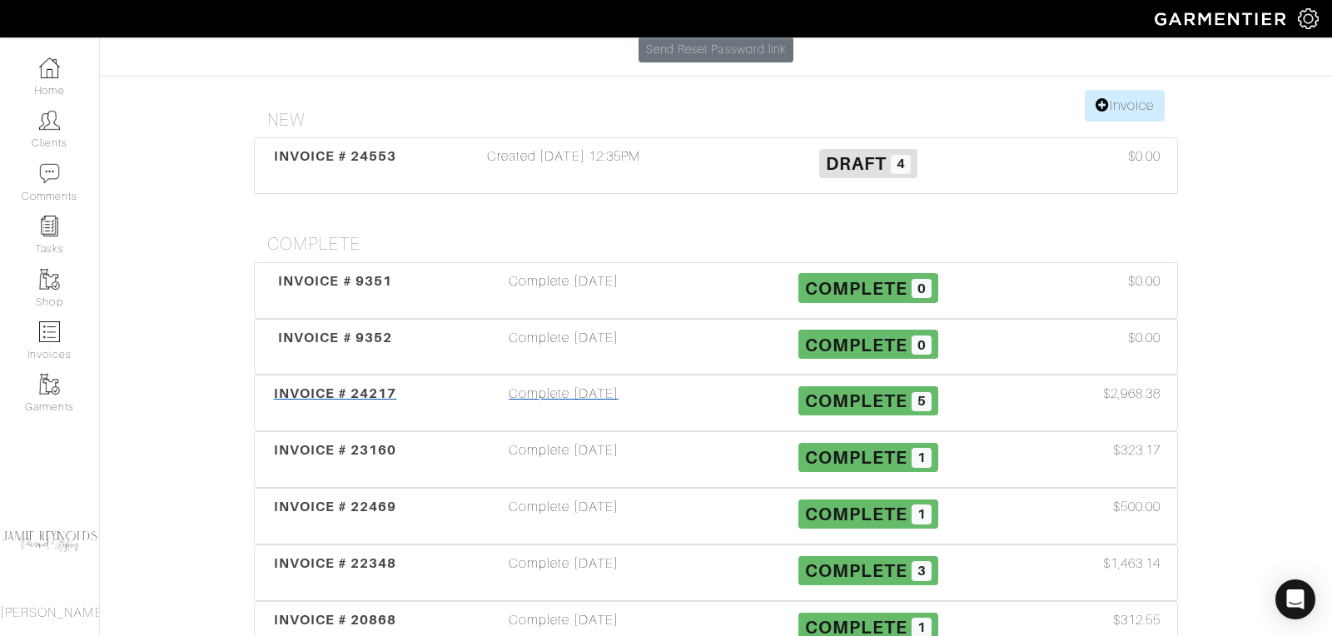
click at [331, 386] on span "INVOICE # 24217" at bounding box center [335, 394] width 123 height 16
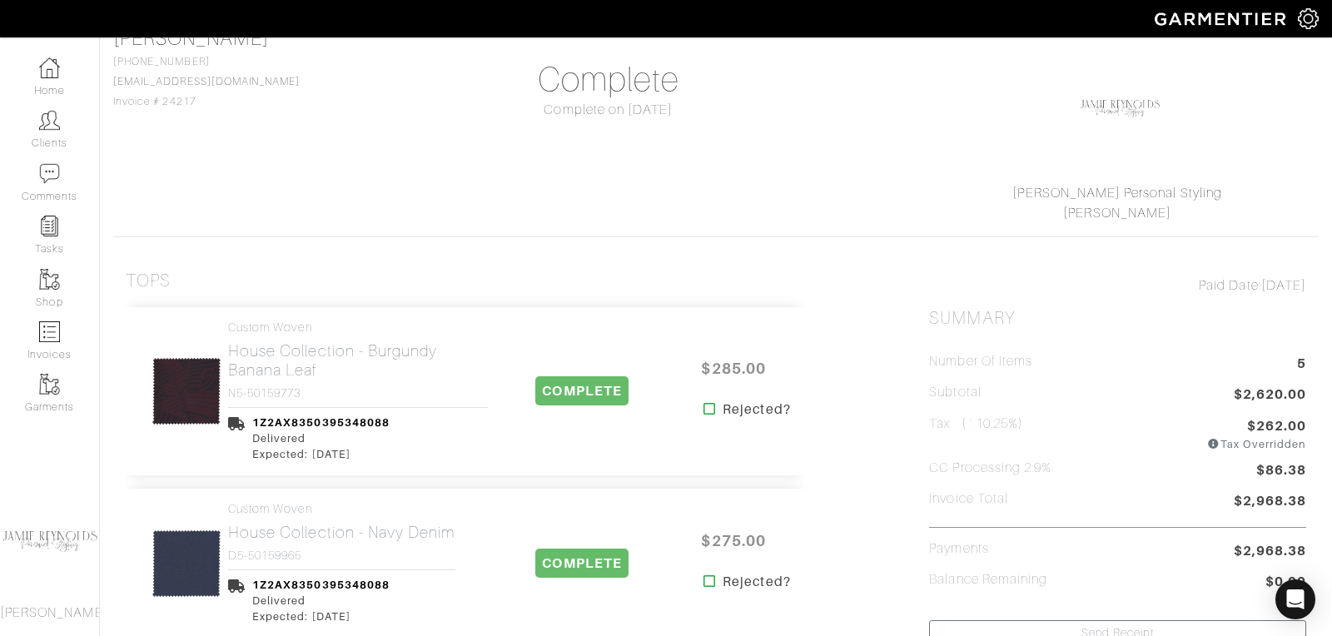
scroll to position [247, 0]
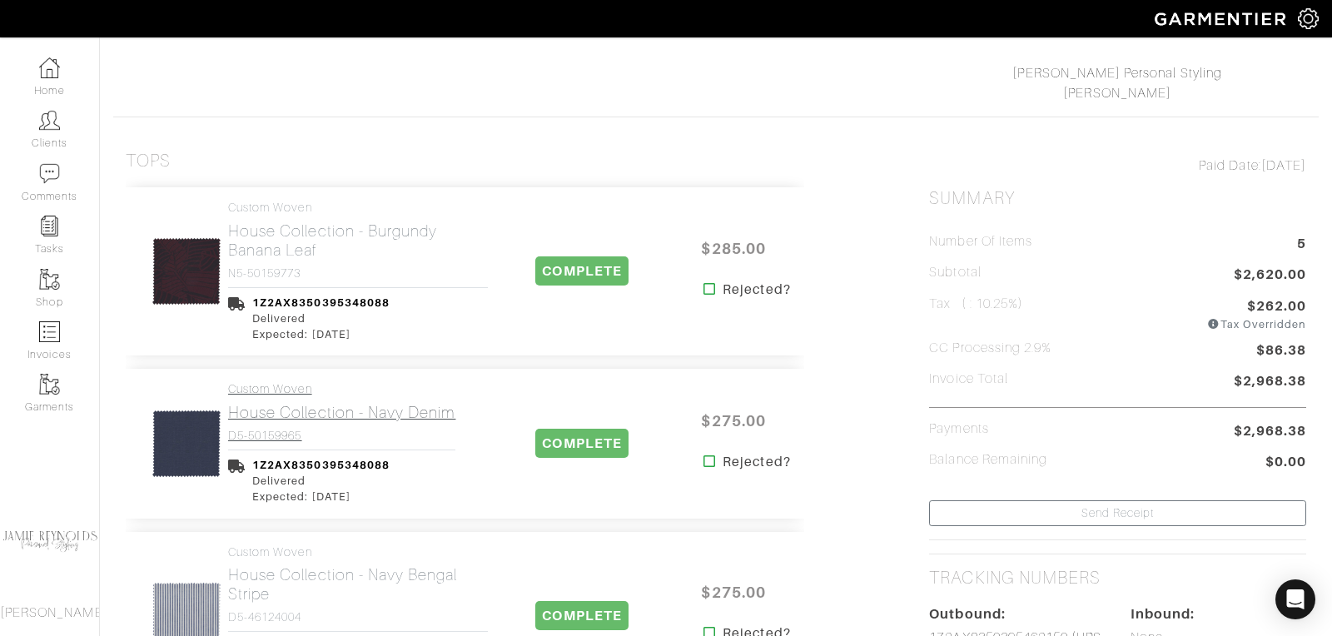
click at [305, 416] on h2 "House Collection - Navy Denim" at bounding box center [341, 412] width 227 height 19
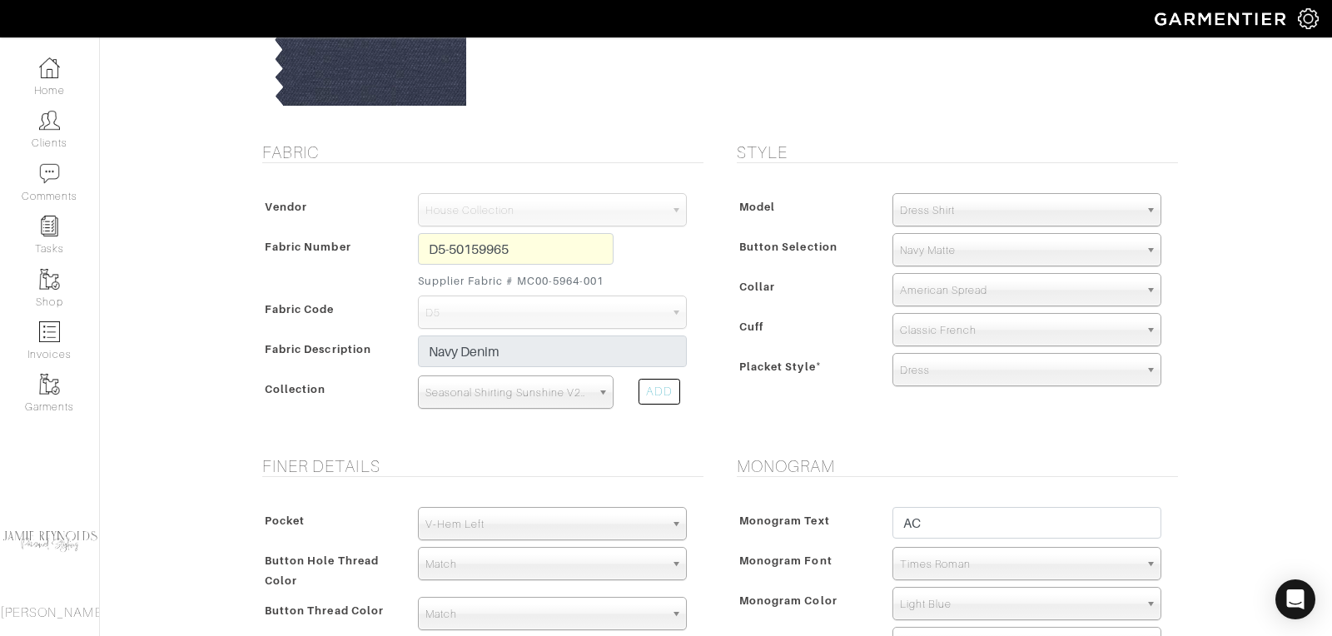
scroll to position [202, 0]
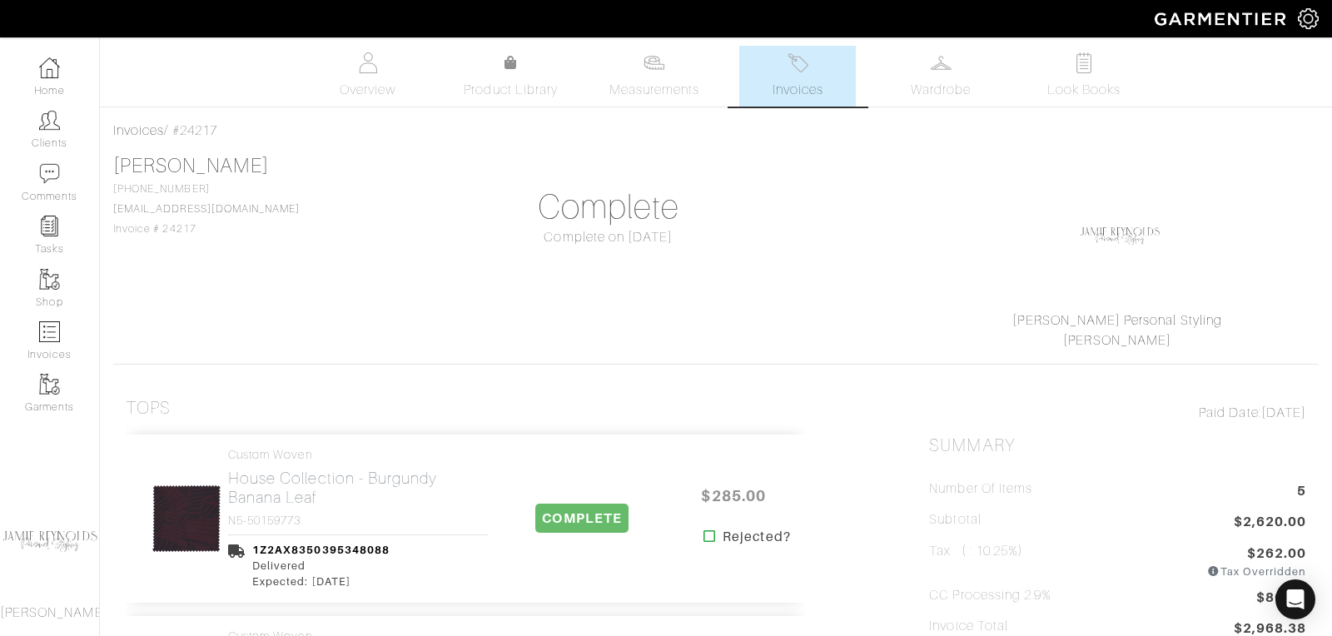
click at [764, 73] on link "Invoices" at bounding box center [797, 76] width 117 height 61
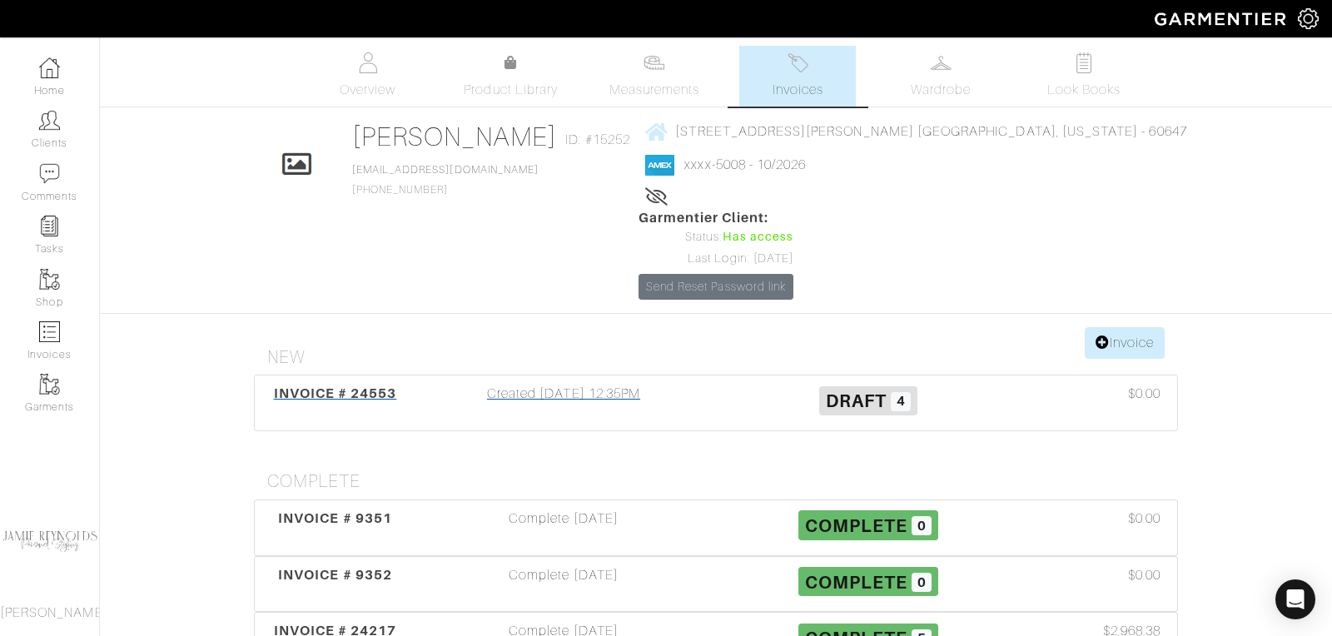
click at [358, 386] on span "INVOICE # 24553" at bounding box center [335, 394] width 123 height 16
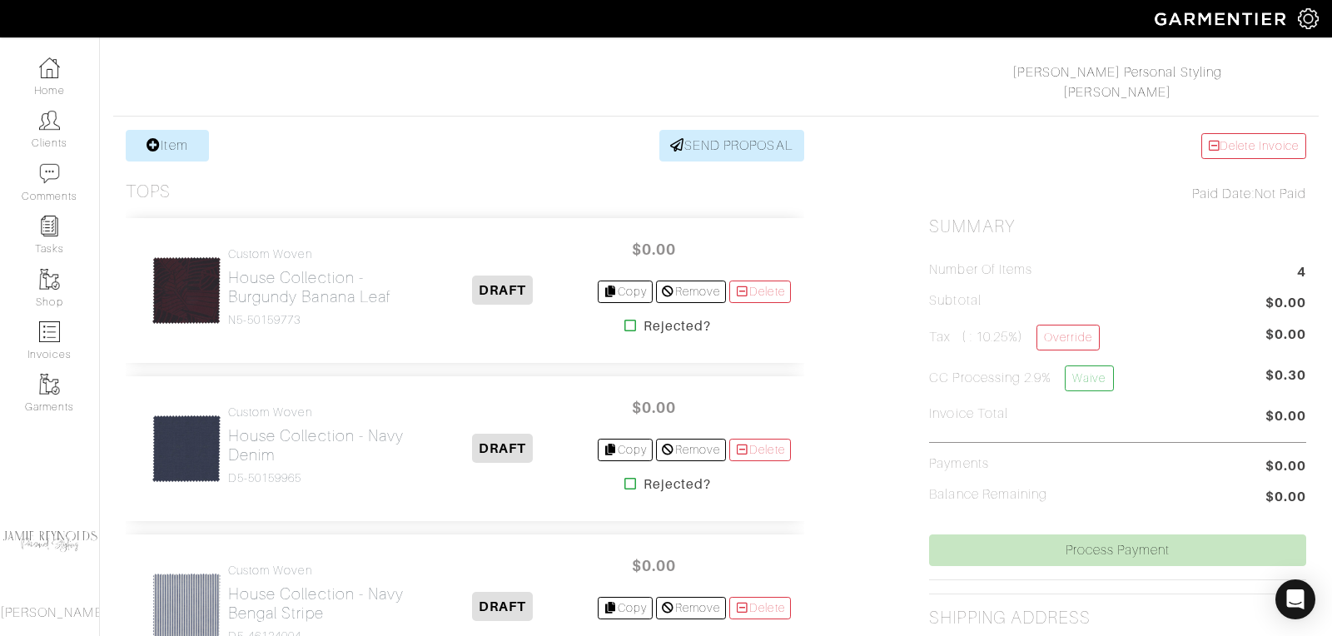
scroll to position [279, 0]
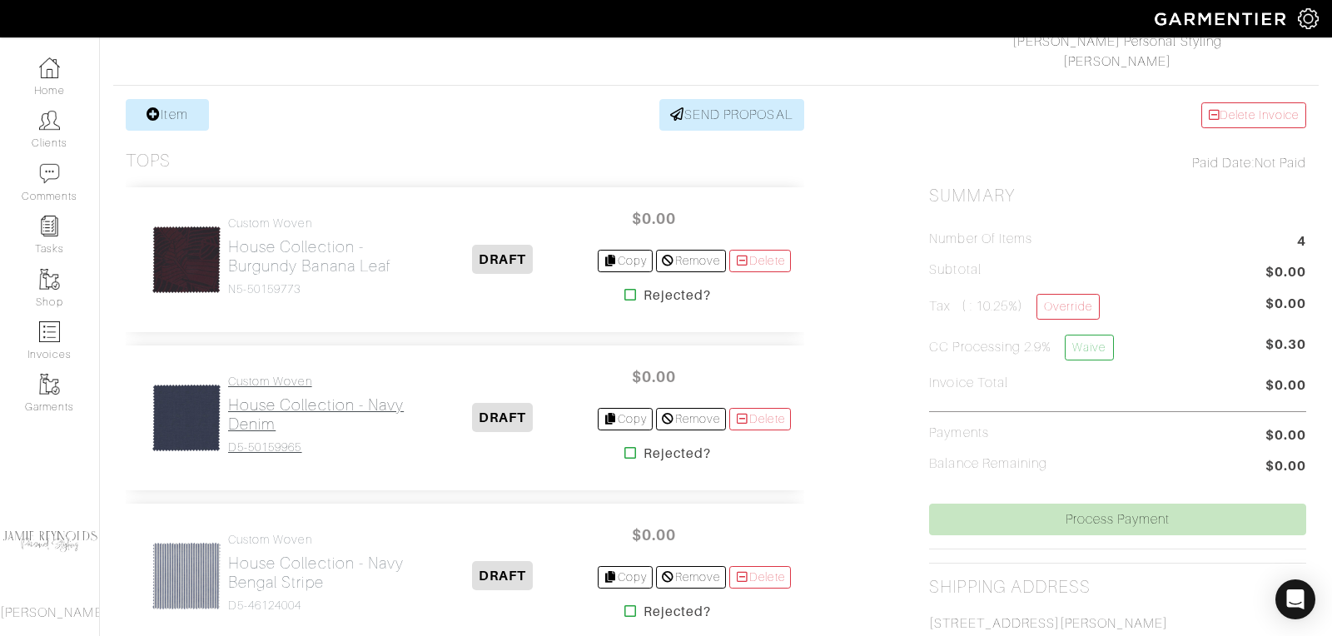
click at [296, 420] on h2 "House Collection - Navy Denim" at bounding box center [318, 415] width 181 height 38
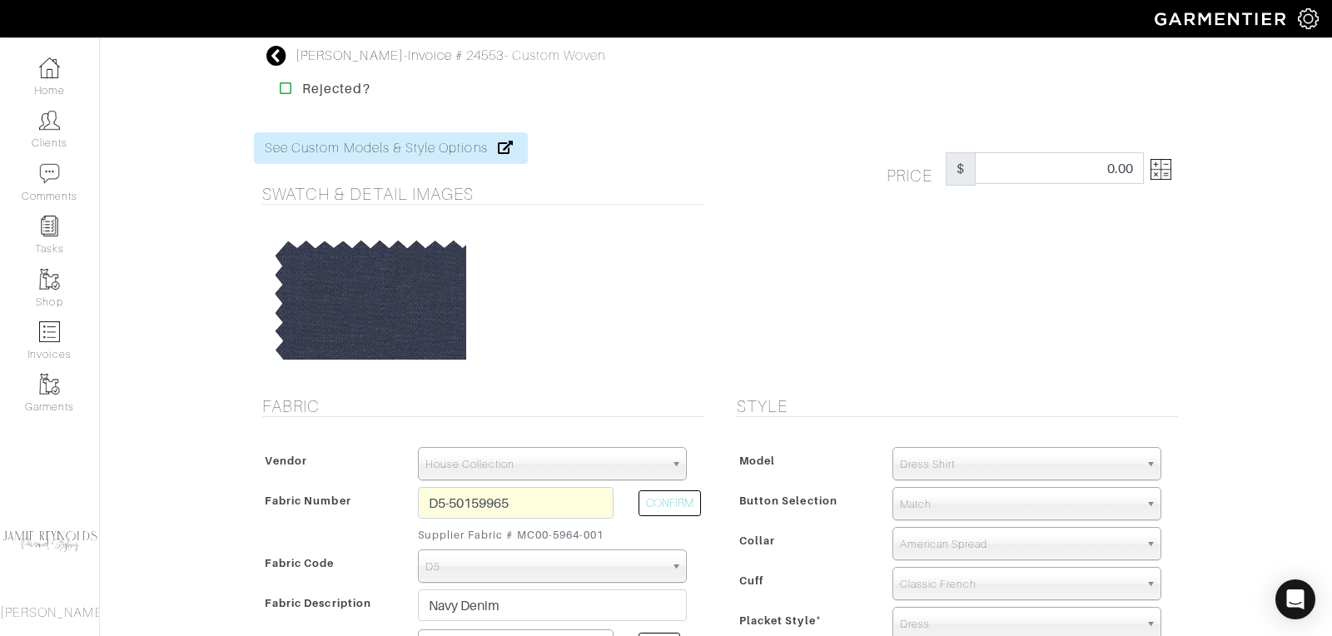
click at [934, 506] on span "Match" at bounding box center [1019, 504] width 239 height 33
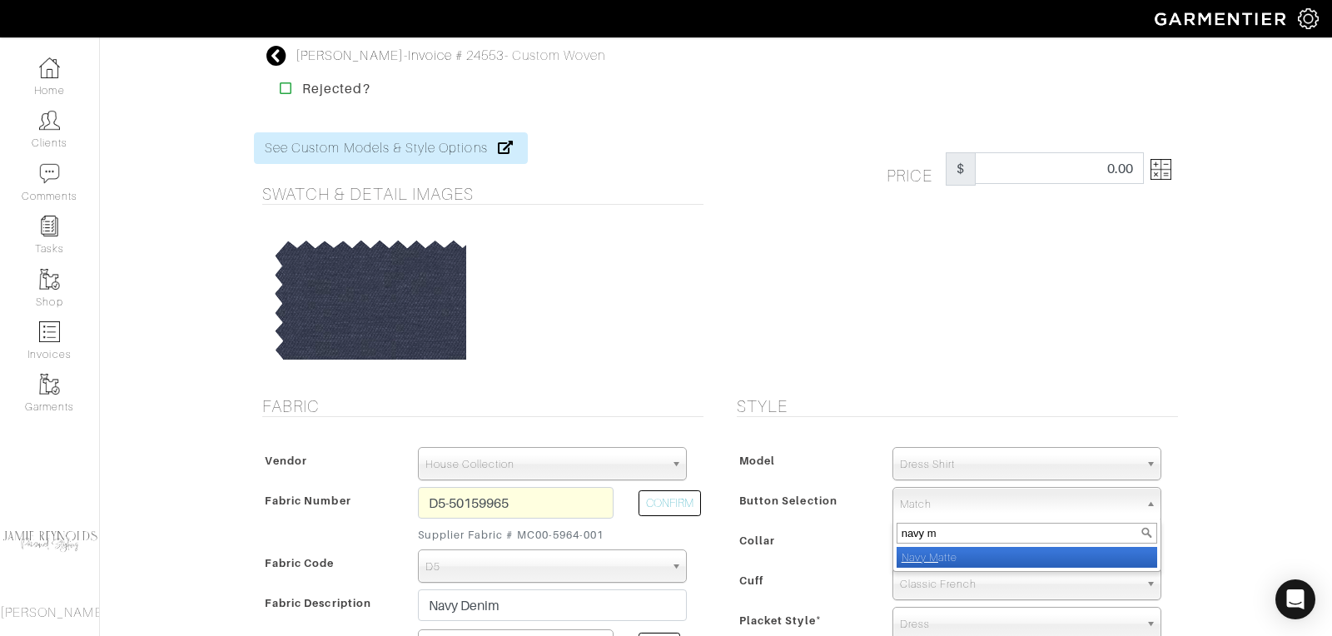
type input "navy m"
click at [934, 552] on em "Navy M" at bounding box center [920, 557] width 37 height 12
select select "9"
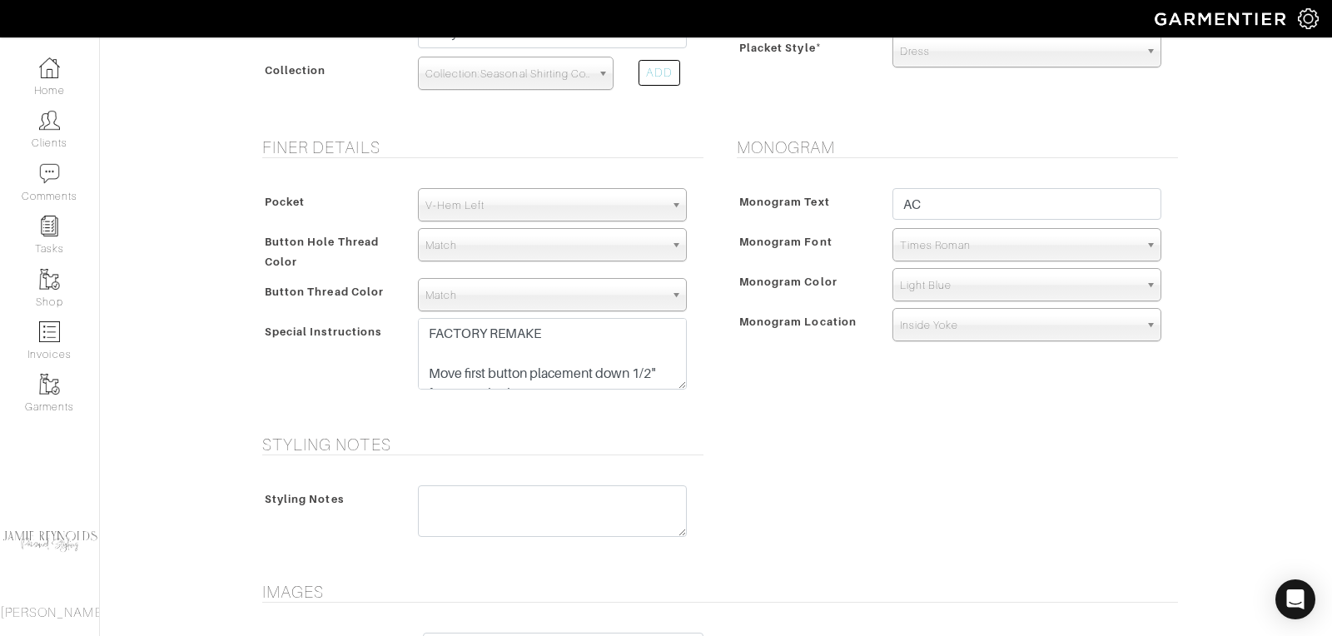
scroll to position [854, 0]
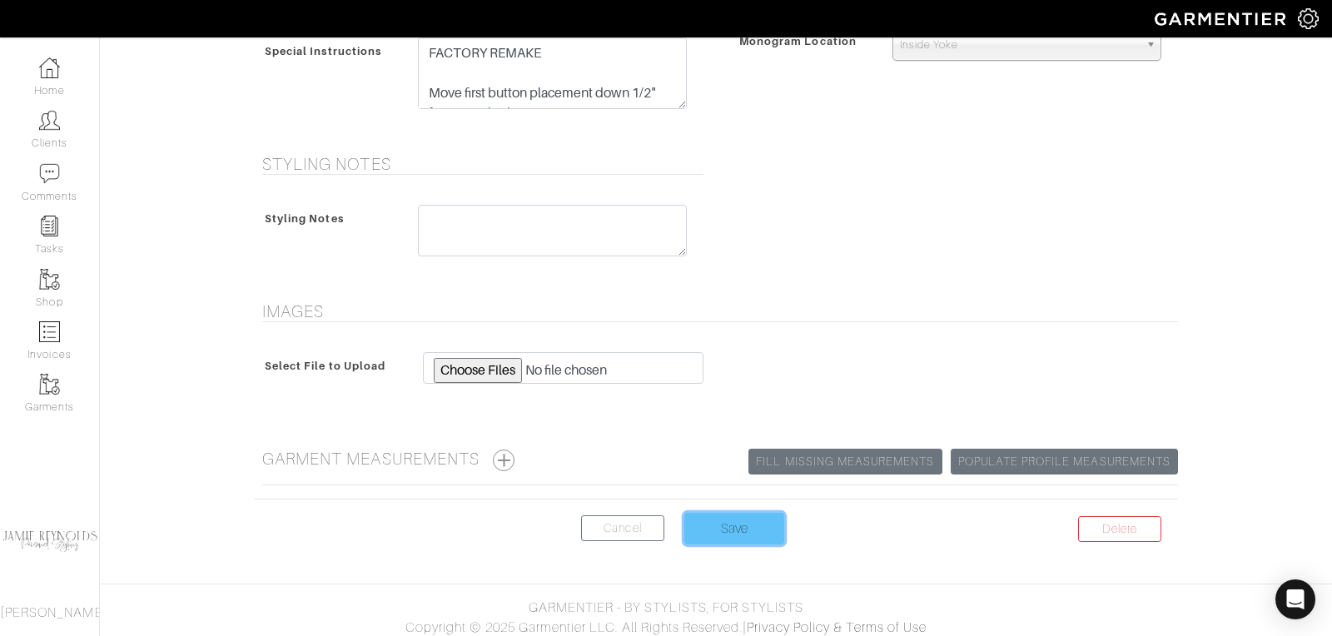
click at [739, 524] on input "Save" at bounding box center [735, 529] width 100 height 32
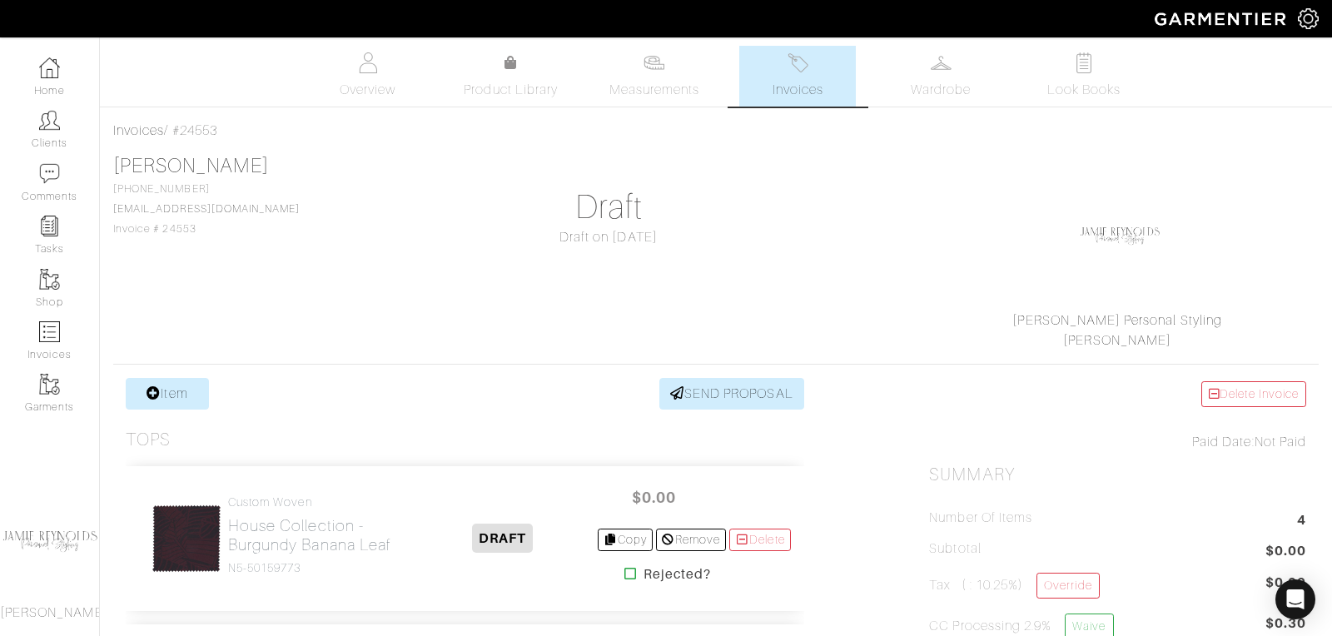
click at [808, 77] on link "Invoices" at bounding box center [797, 76] width 117 height 61
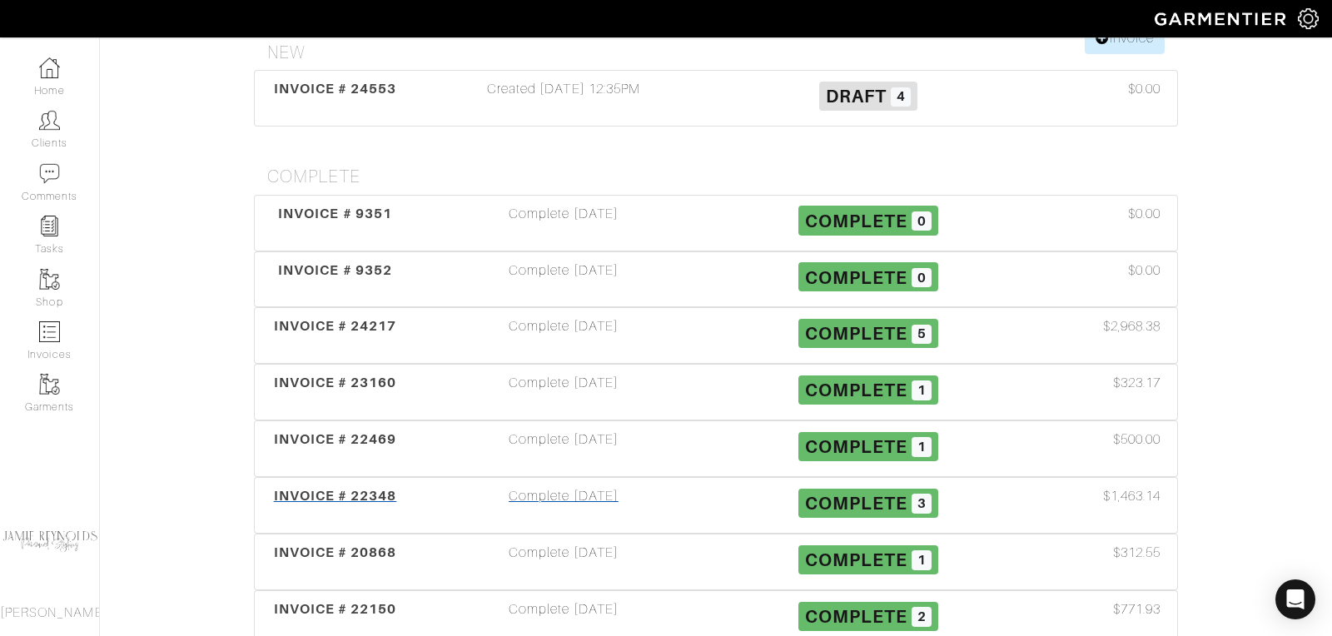
scroll to position [271, 0]
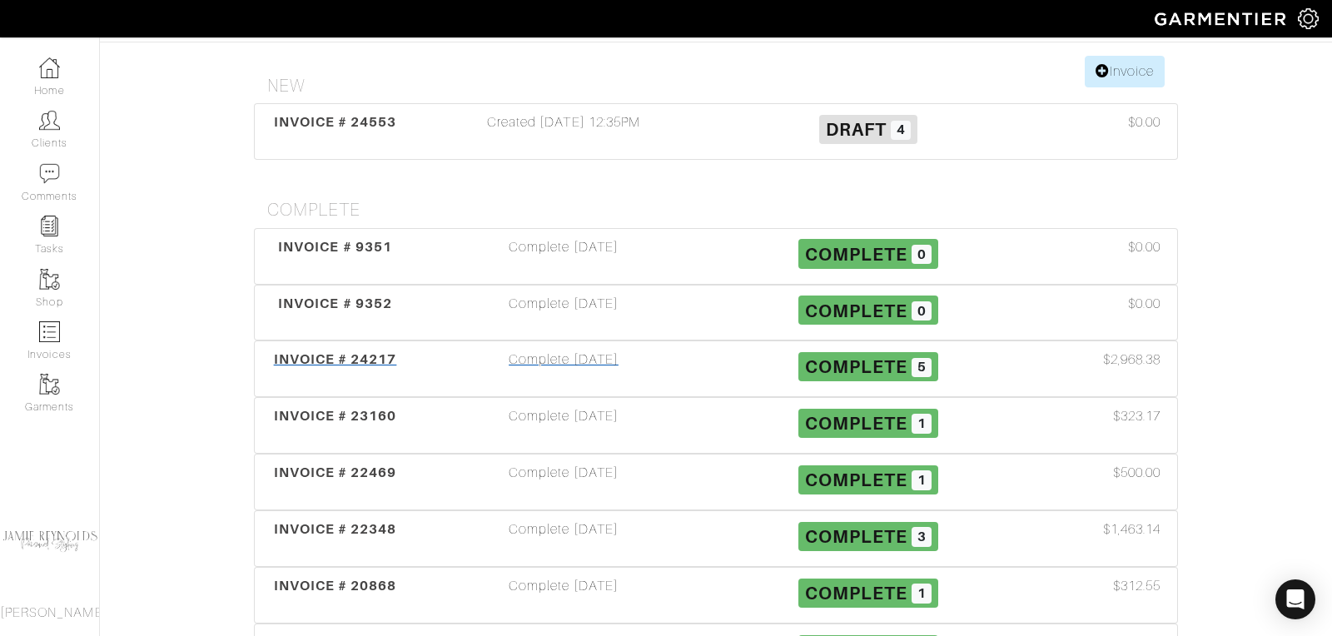
click at [384, 351] on span "INVOICE # 24217" at bounding box center [335, 359] width 123 height 16
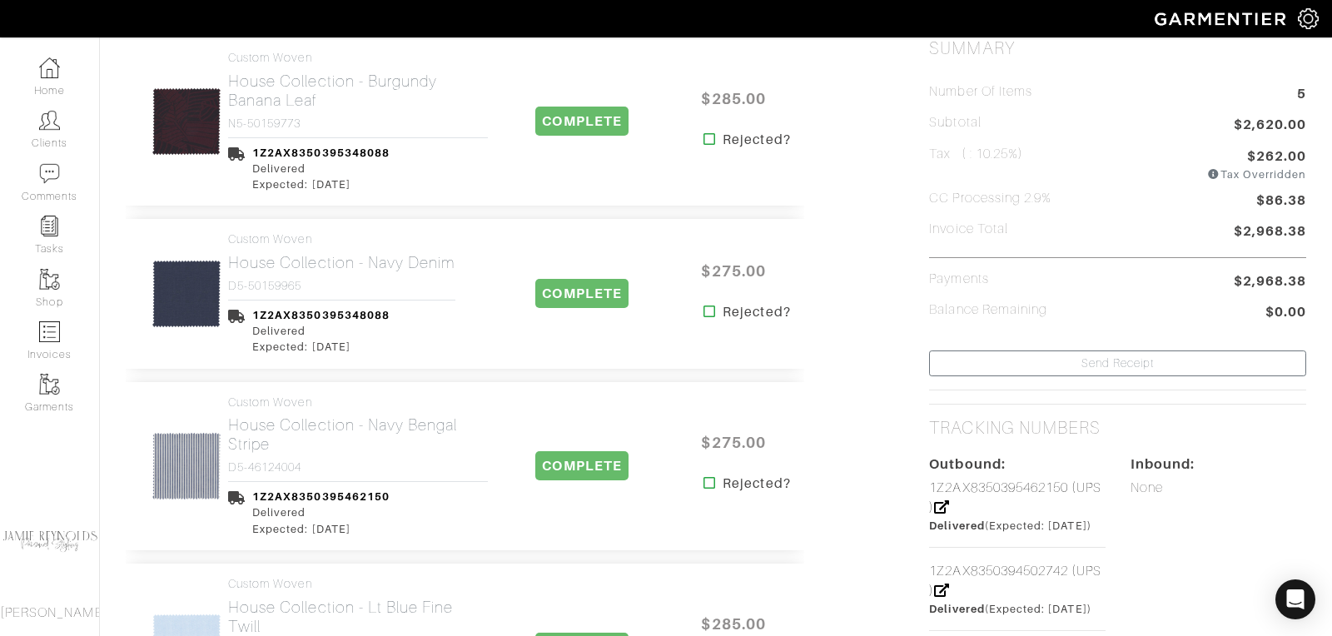
scroll to position [476, 0]
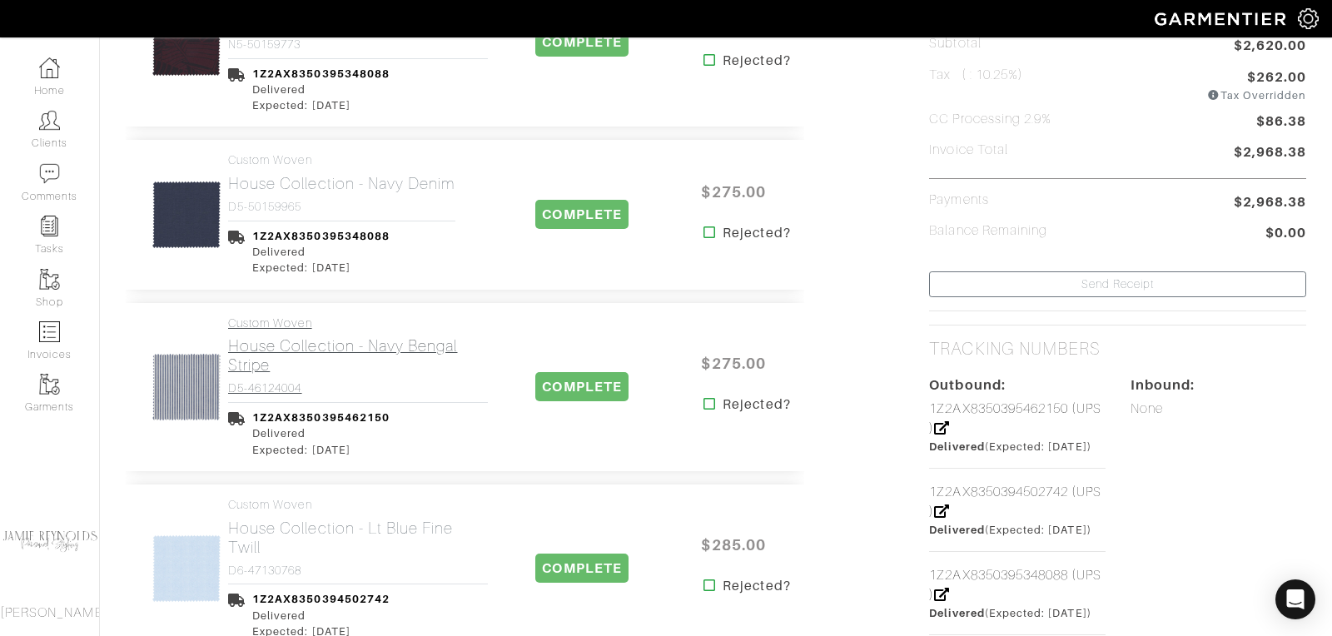
click at [312, 339] on h2 "House Collection - Navy Bengal Stripe" at bounding box center [358, 355] width 260 height 38
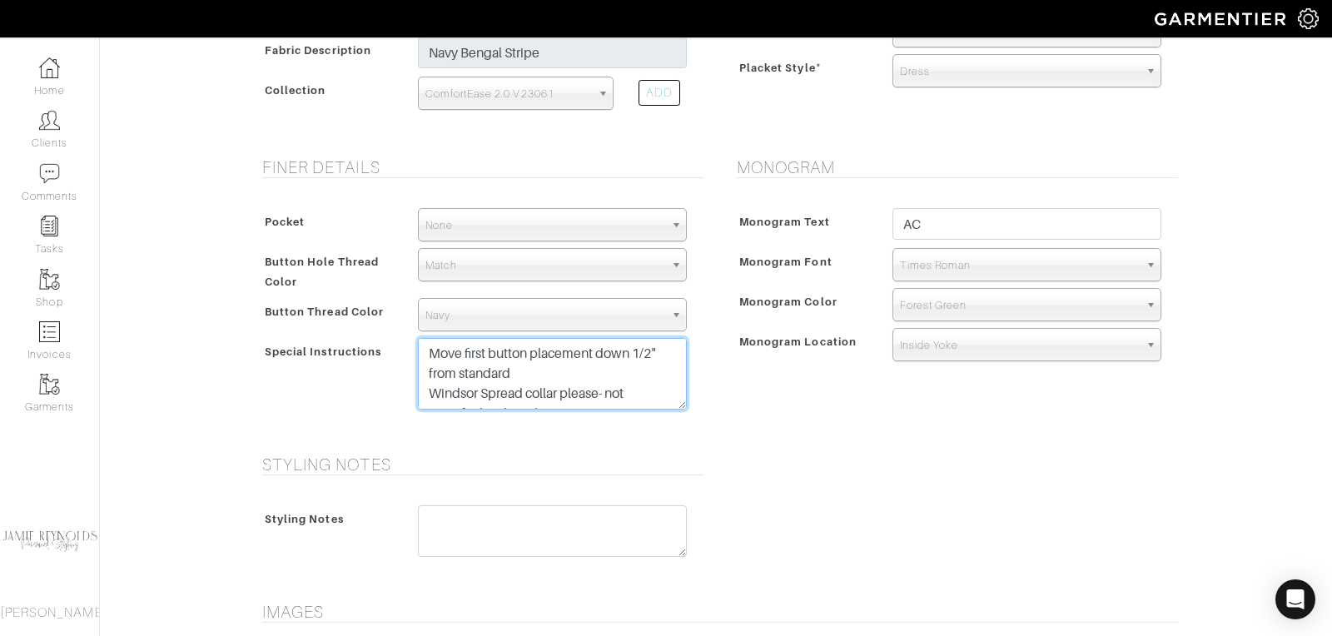
drag, startPoint x: 574, startPoint y: 395, endPoint x: 494, endPoint y: 314, distance: 113.6
click at [493, 313] on div "Pocket None V-Hem Left V-Hem Right None Button Hole Thread Color Match Aubergin…" at bounding box center [479, 313] width 450 height 243
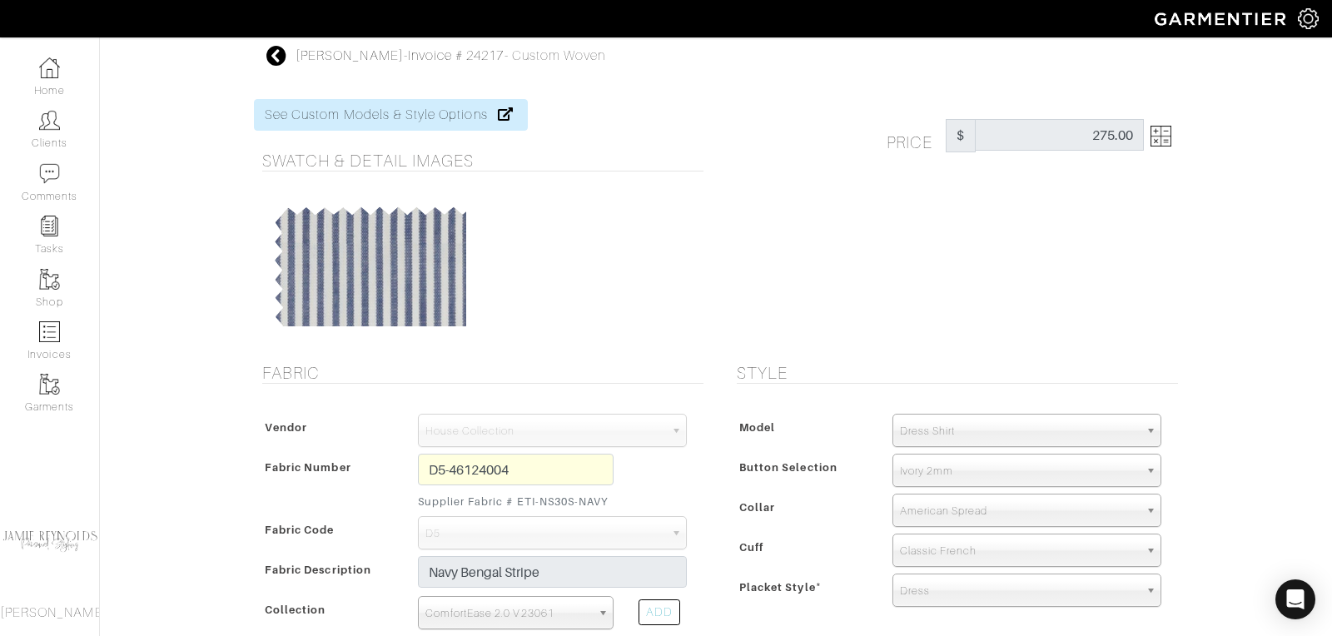
click at [281, 52] on icon at bounding box center [276, 56] width 21 height 20
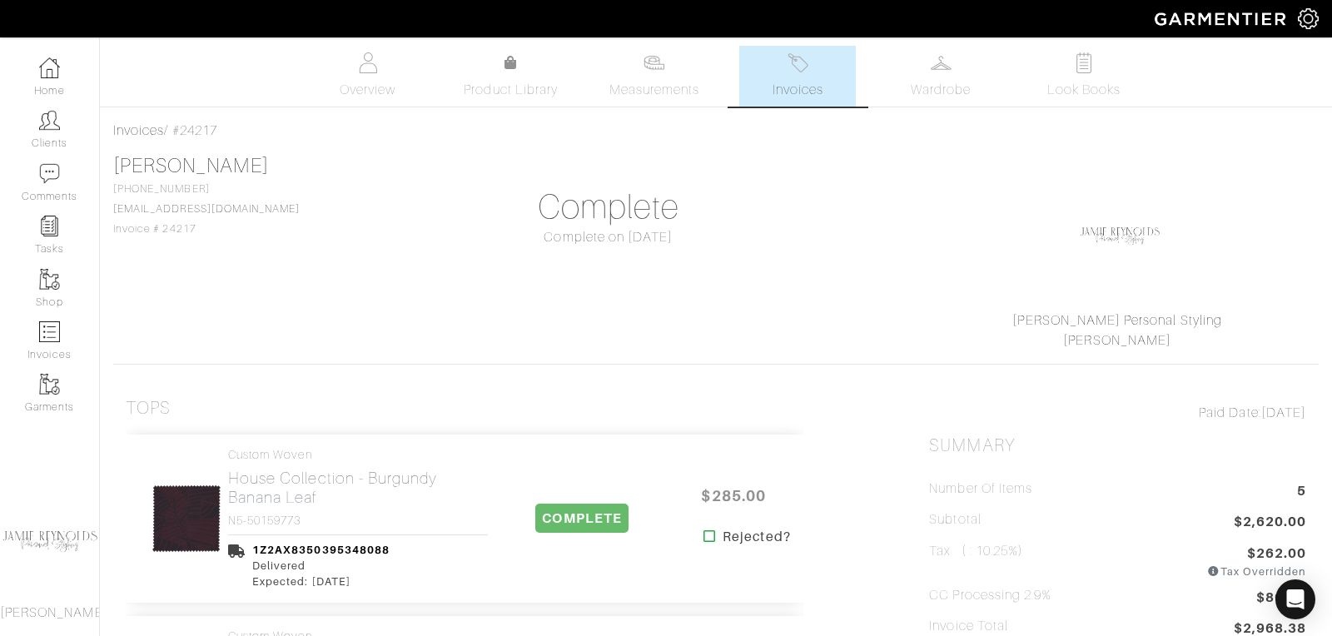
click at [803, 103] on link "Invoices" at bounding box center [797, 76] width 117 height 61
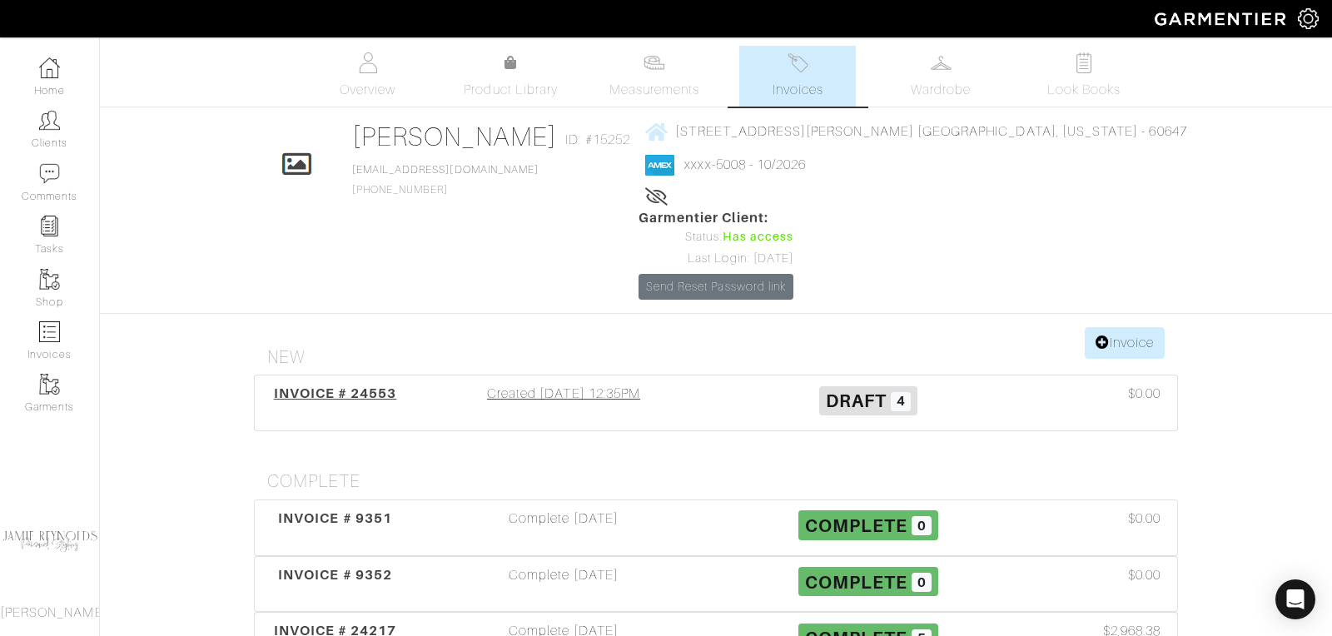
click at [369, 386] on span "INVOICE # 24553" at bounding box center [335, 394] width 123 height 16
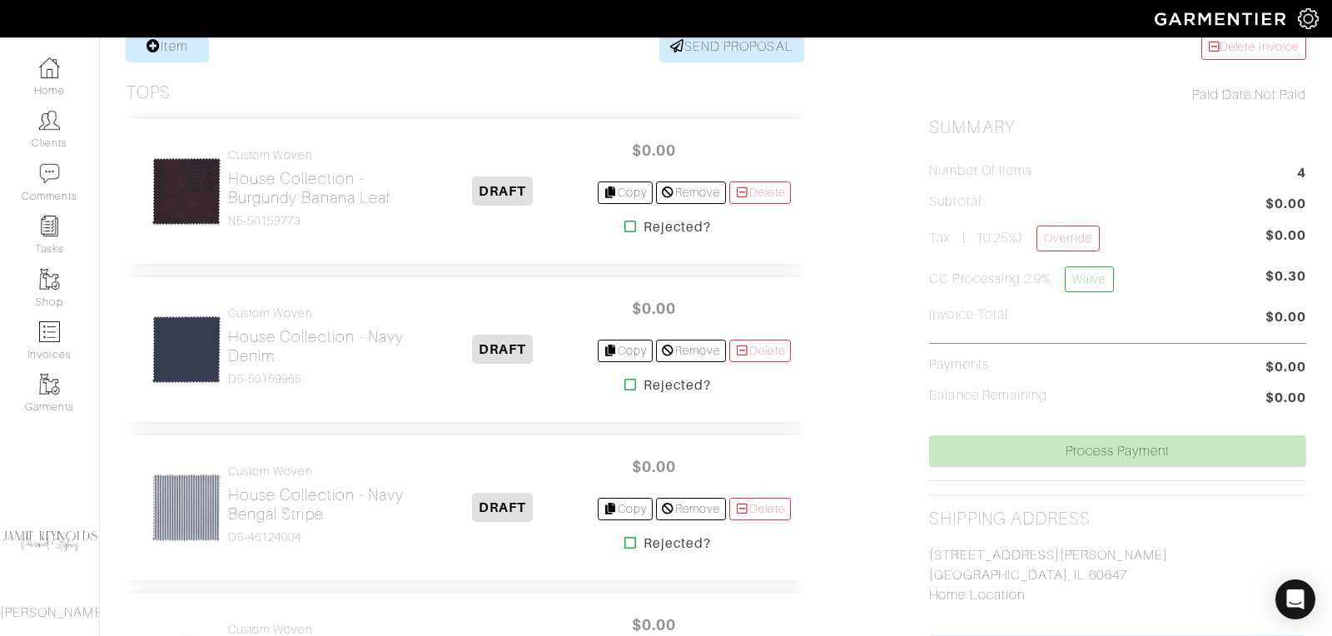
scroll to position [456, 0]
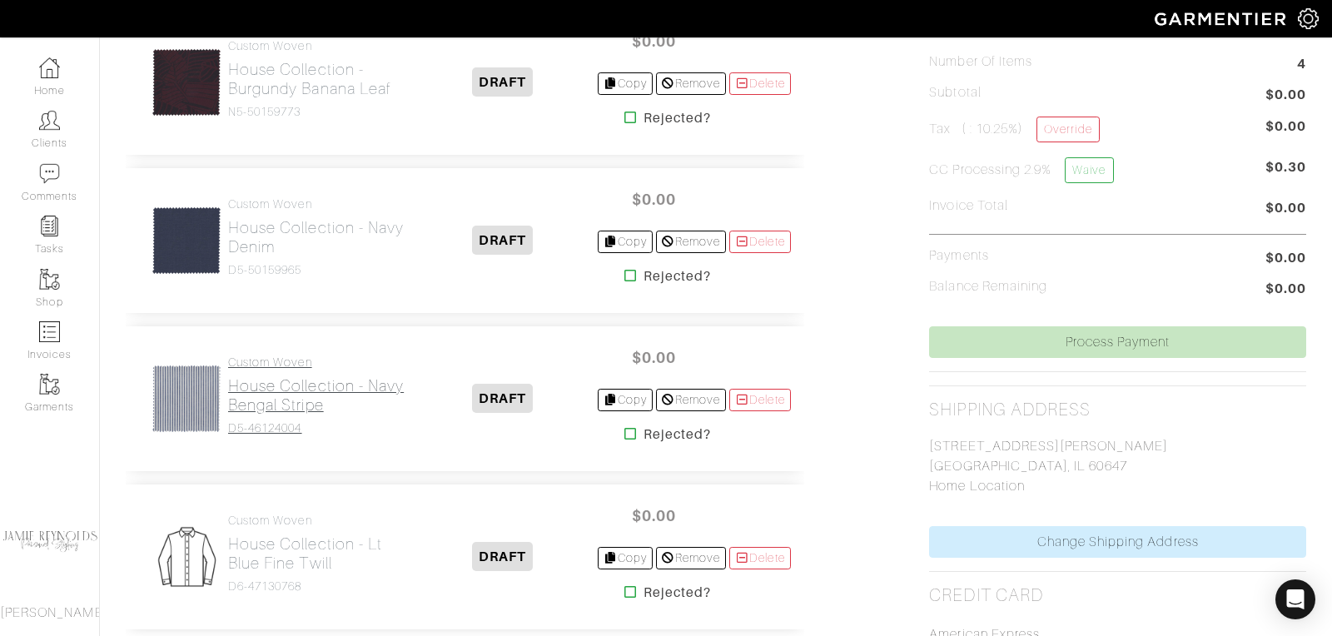
click at [282, 399] on h2 "House Collection - Navy Bengal Stripe" at bounding box center [318, 395] width 181 height 38
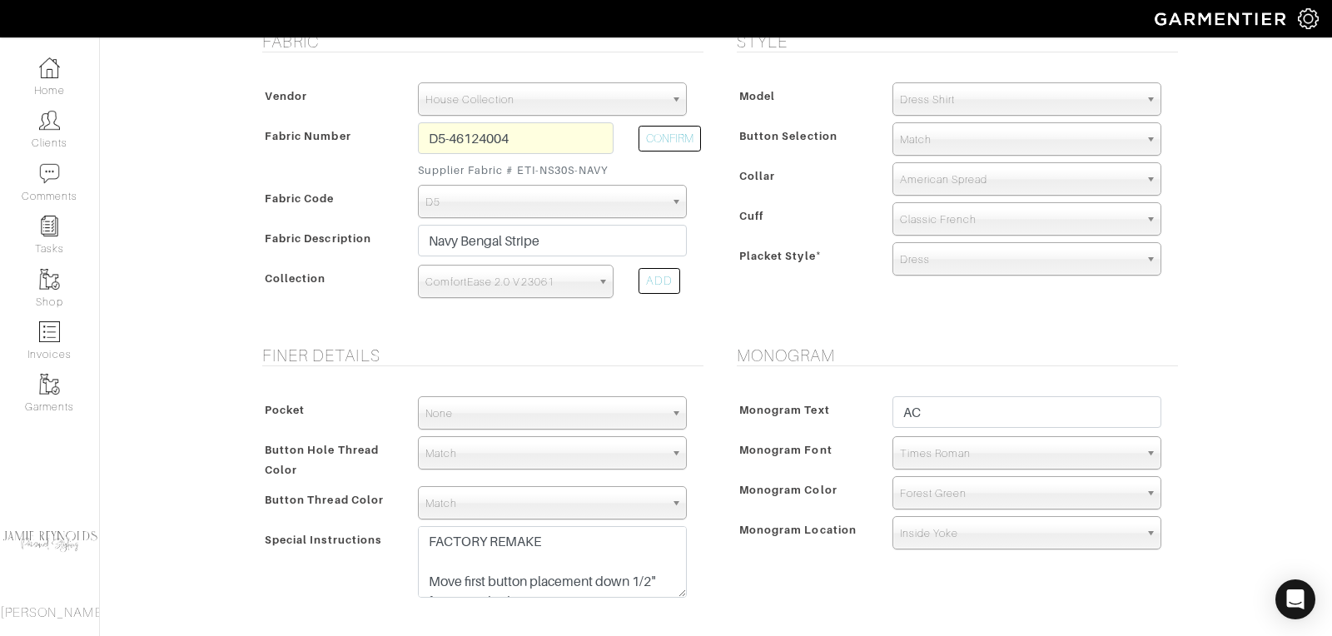
scroll to position [459, 0]
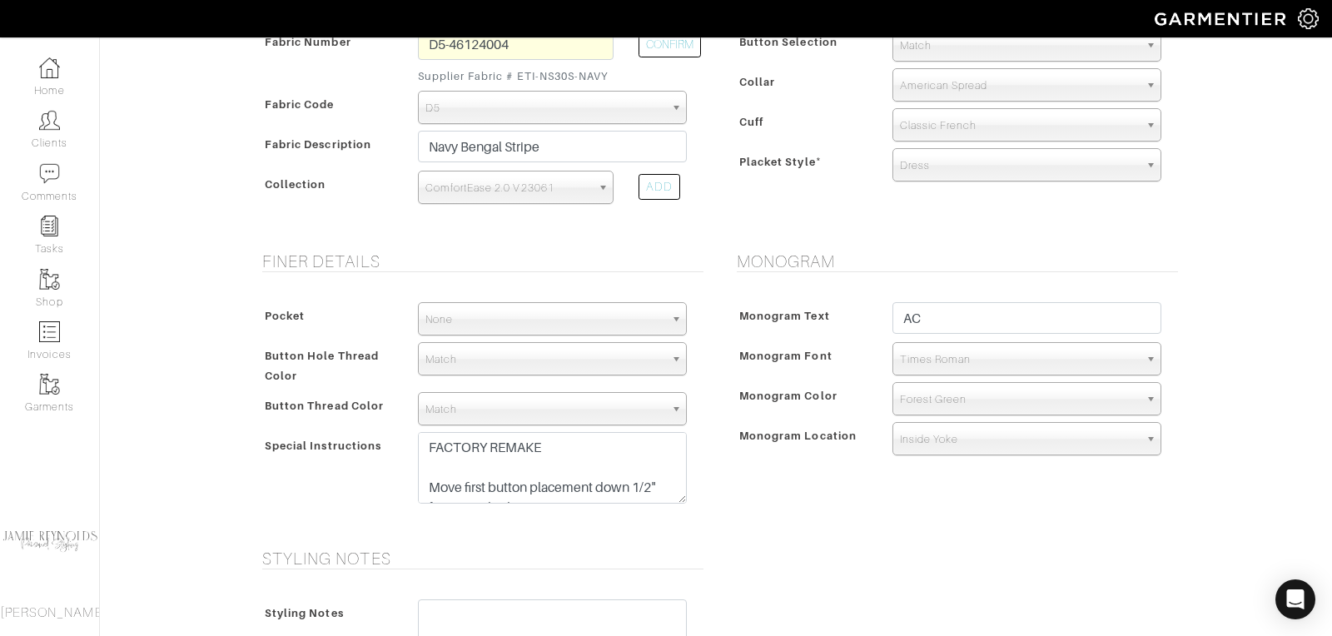
click at [480, 400] on span "Match" at bounding box center [545, 409] width 239 height 33
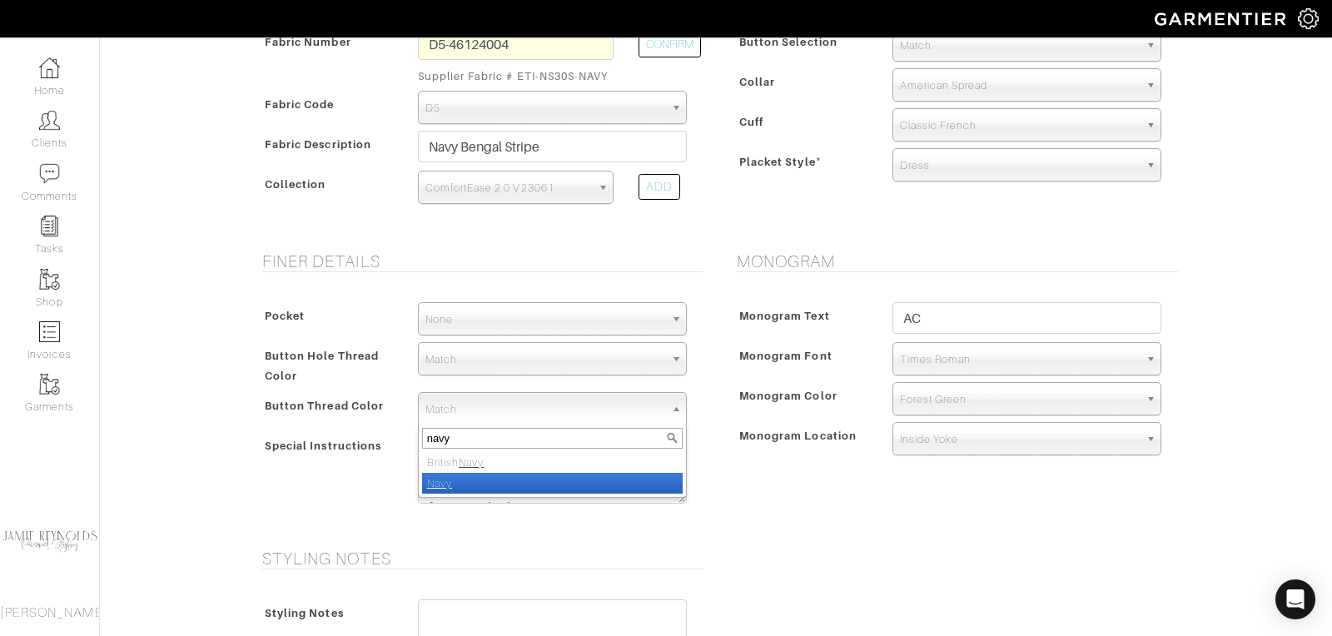
type input "navy"
click at [465, 474] on li "Navy" at bounding box center [552, 483] width 261 height 21
select select "8"
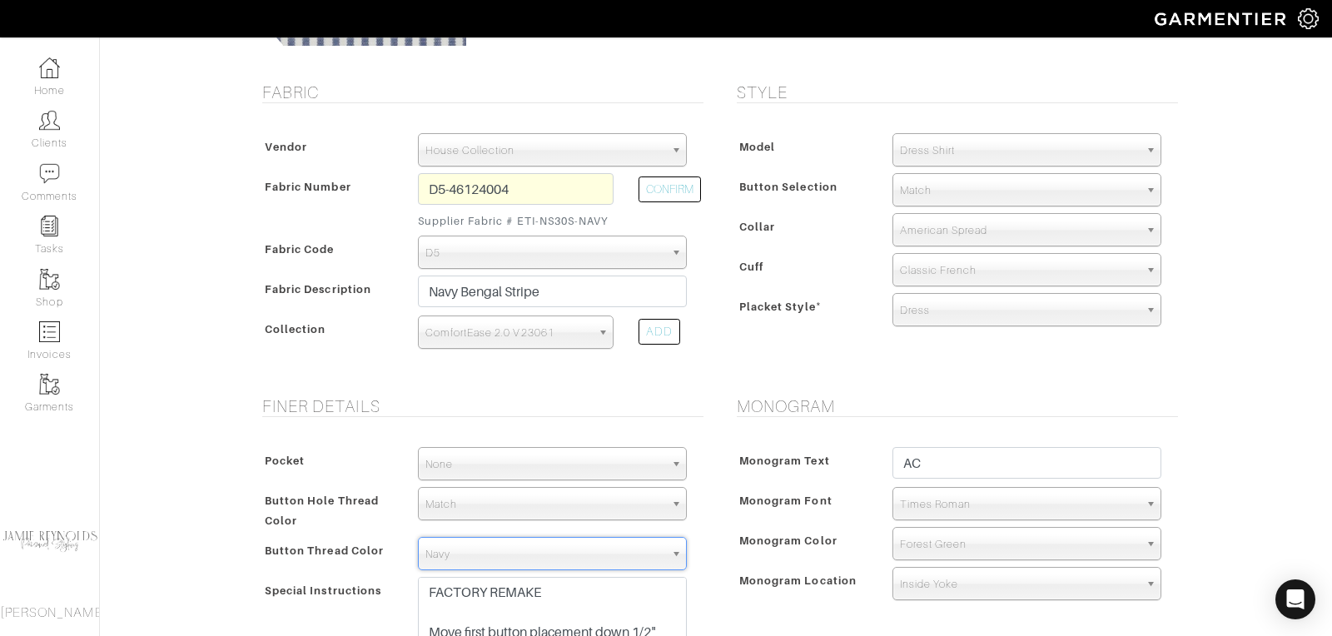
scroll to position [296, 0]
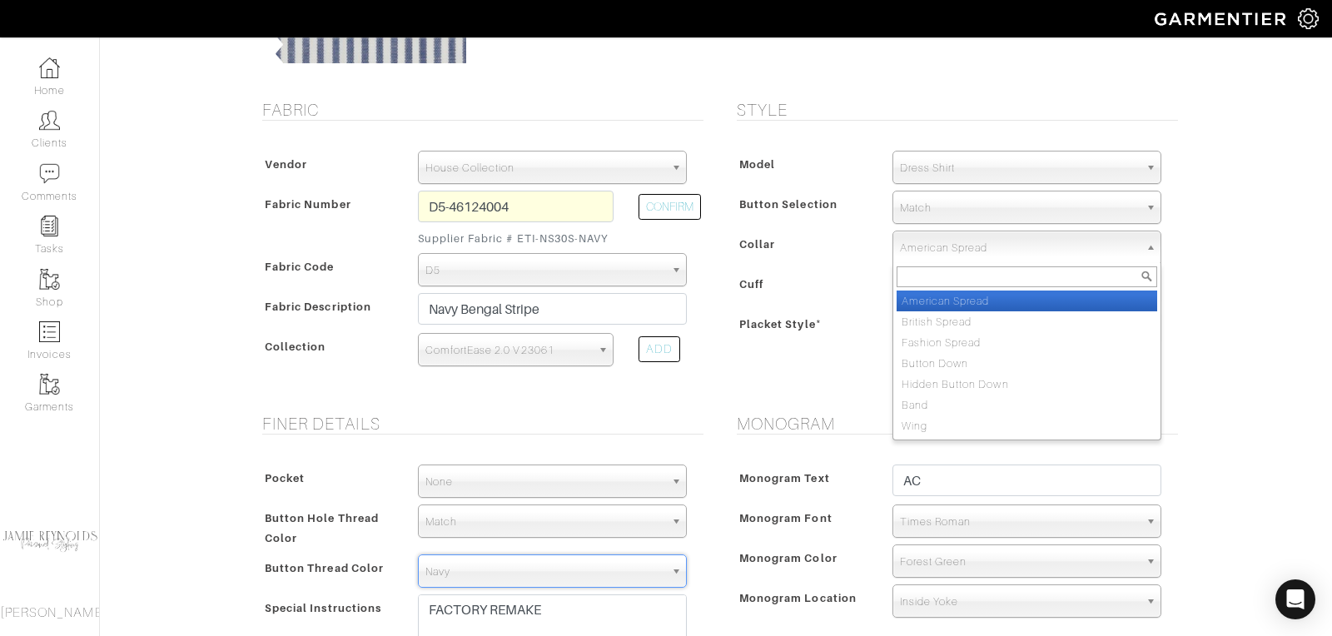
click at [938, 248] on span "American Spread" at bounding box center [1019, 248] width 239 height 33
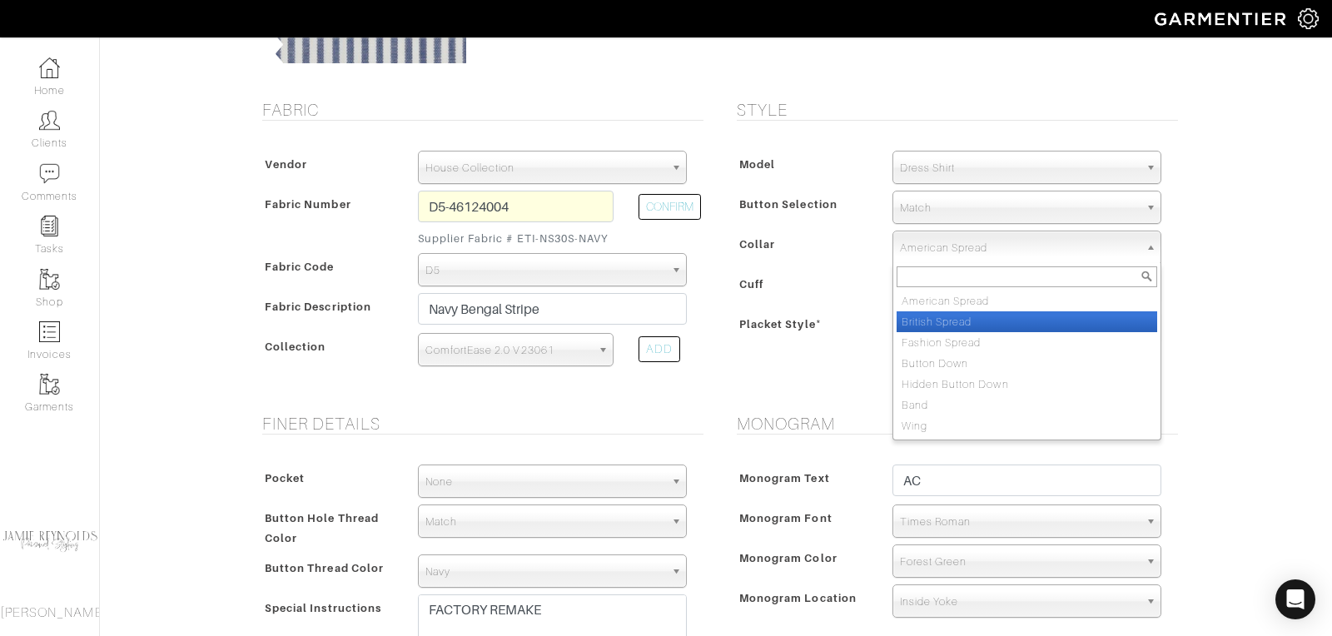
drag, startPoint x: 938, startPoint y: 307, endPoint x: 938, endPoint y: 316, distance: 9.2
click at [938, 316] on ul "American Spread British Spread Fashion Spread Button Down Hidden Button Down Ba…" at bounding box center [1026, 364] width 264 height 146
select select "British Spread"
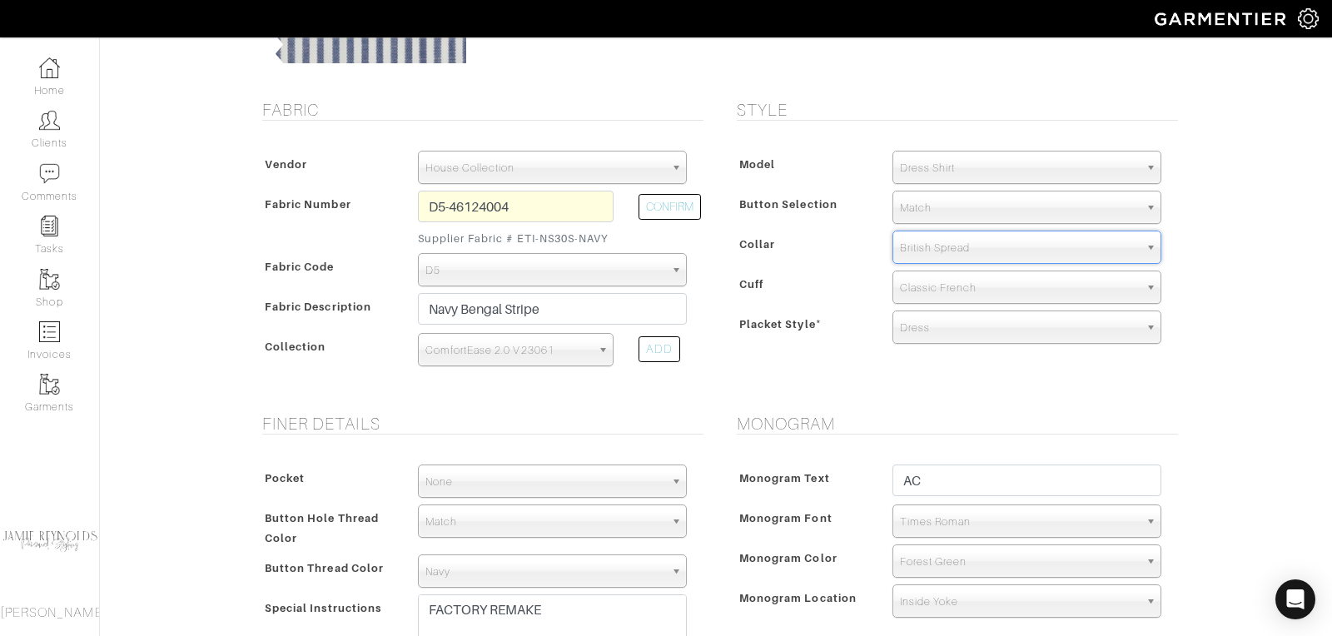
click at [887, 398] on form "See Custom Models & Style Options Swatch & Detail Images Price $ 0.00 Fabric Ve…" at bounding box center [716, 469] width 924 height 1306
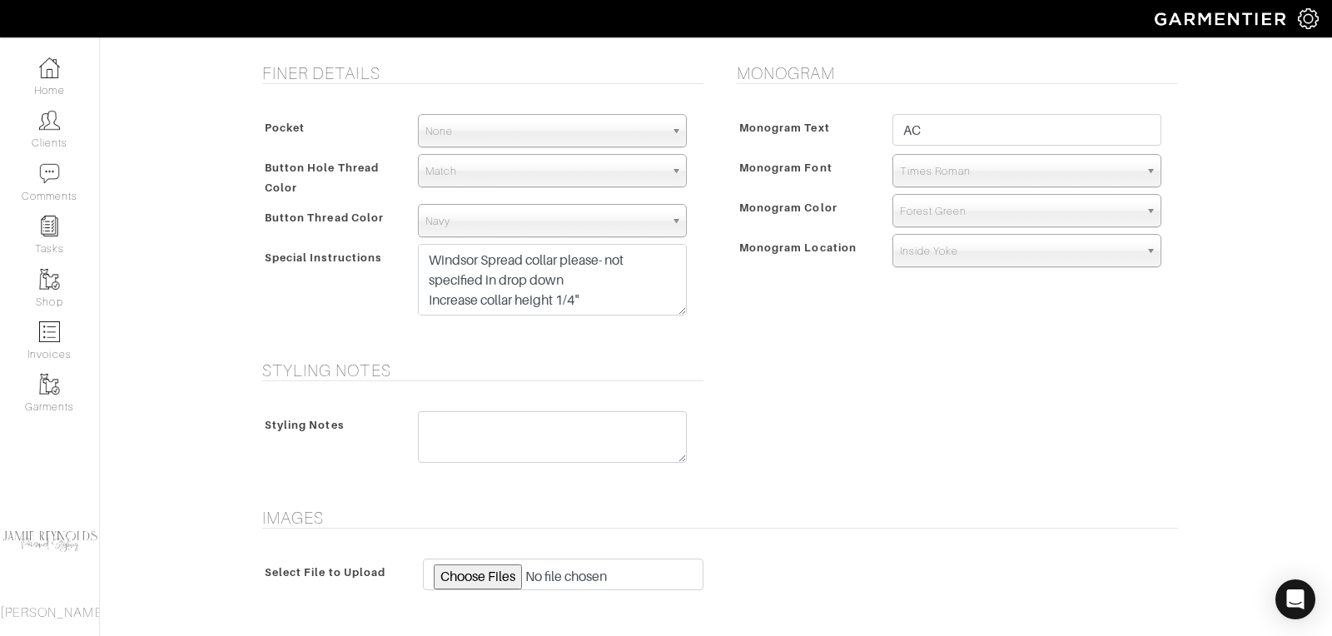
scroll to position [650, 0]
click at [588, 295] on textarea "FACTORY REMAKE Move first button placement down 1/2" from standard Windsor Spre…" at bounding box center [552, 277] width 269 height 72
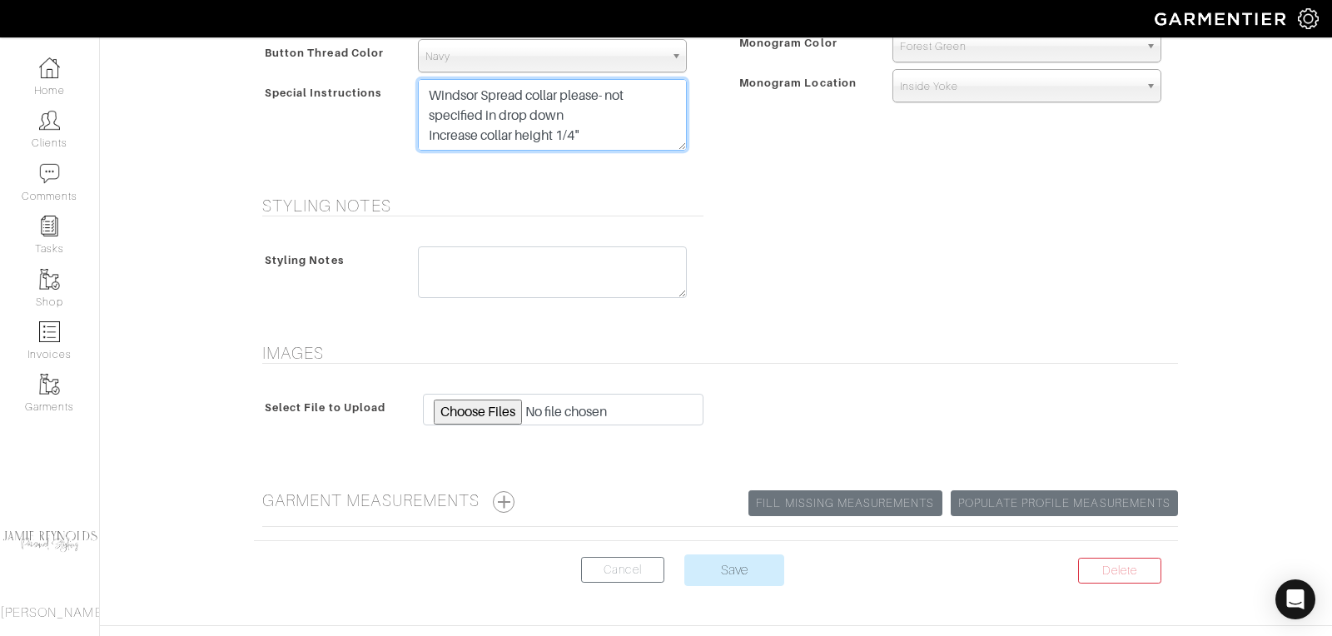
scroll to position [854, 0]
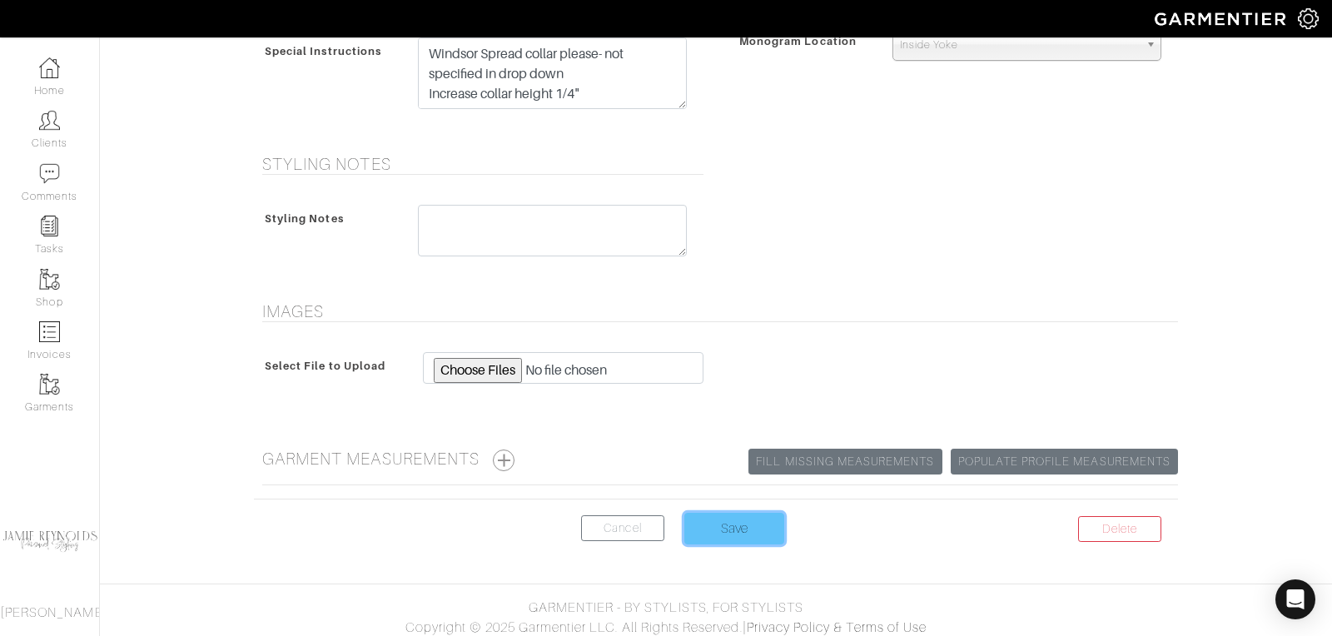
click at [745, 521] on input "Save" at bounding box center [735, 529] width 100 height 32
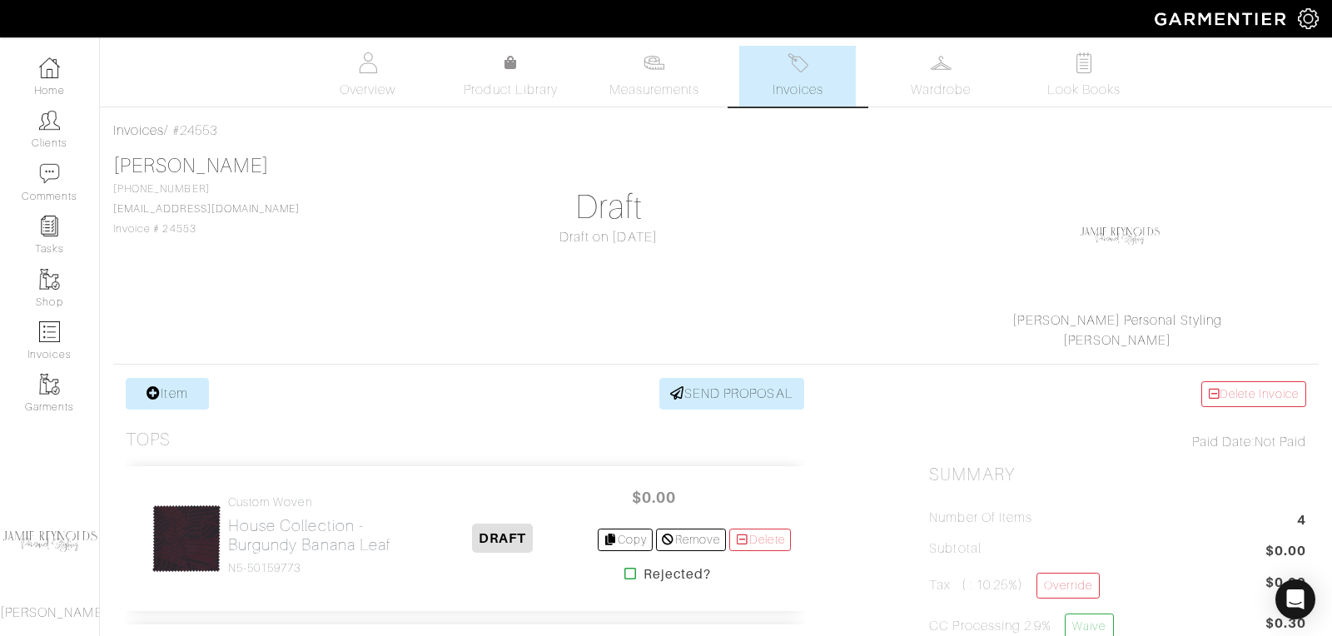
click at [804, 62] on img at bounding box center [798, 62] width 21 height 21
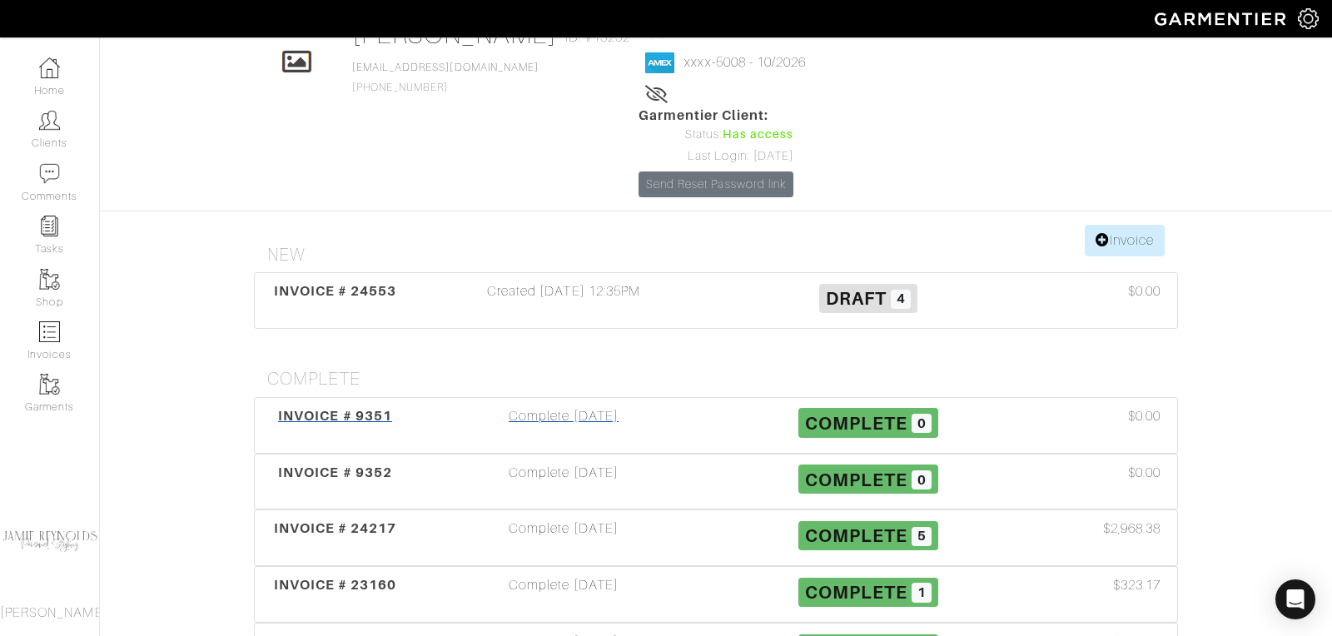
scroll to position [103, 0]
click at [371, 282] on span "INVOICE # 24553" at bounding box center [335, 290] width 123 height 16
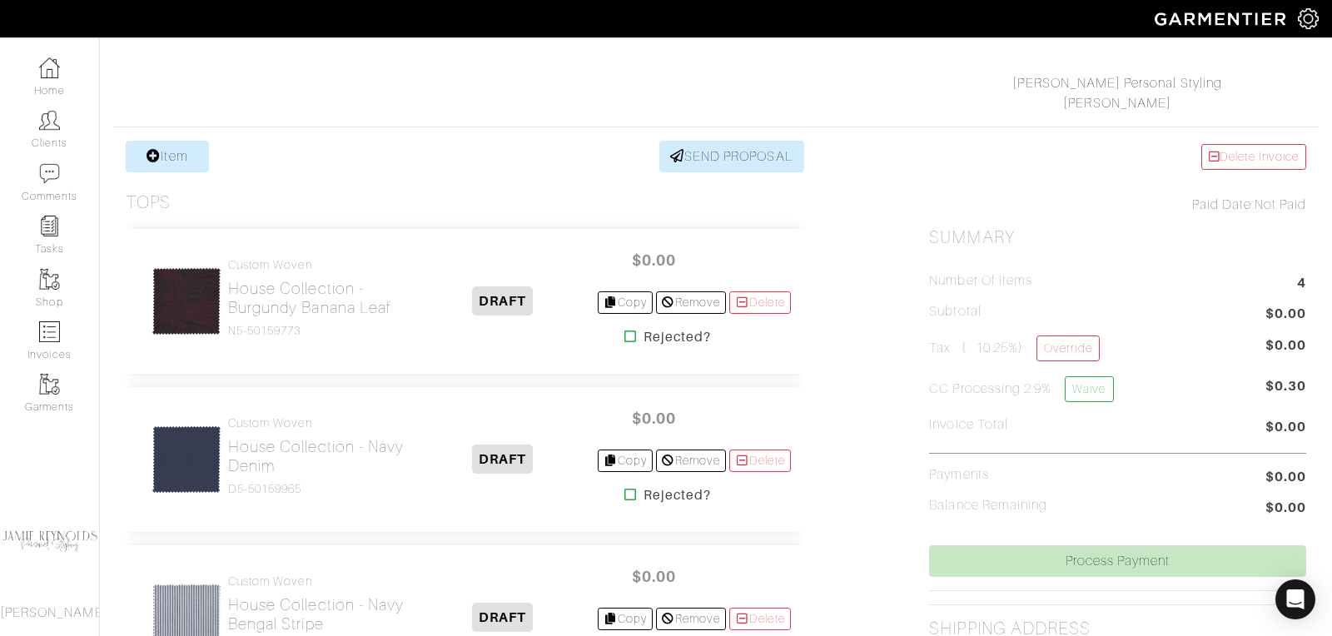
scroll to position [369, 0]
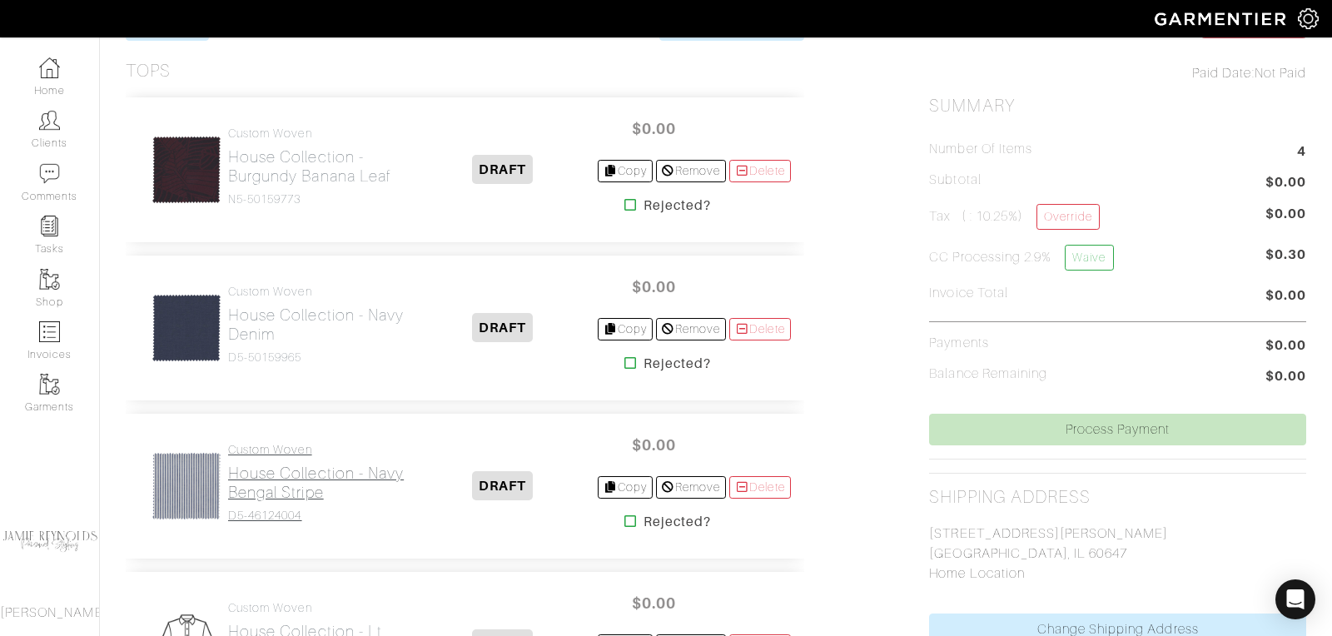
click at [291, 479] on h2 "House Collection - Navy Bengal Stripe" at bounding box center [318, 483] width 181 height 38
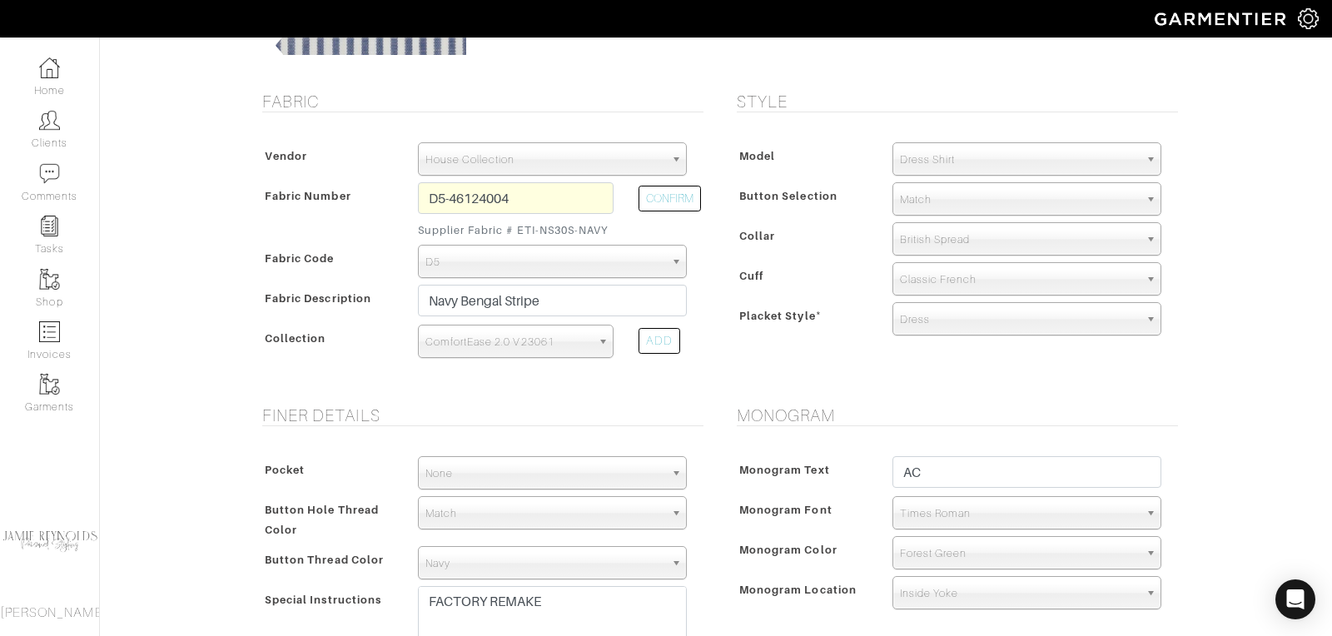
scroll to position [296, 0]
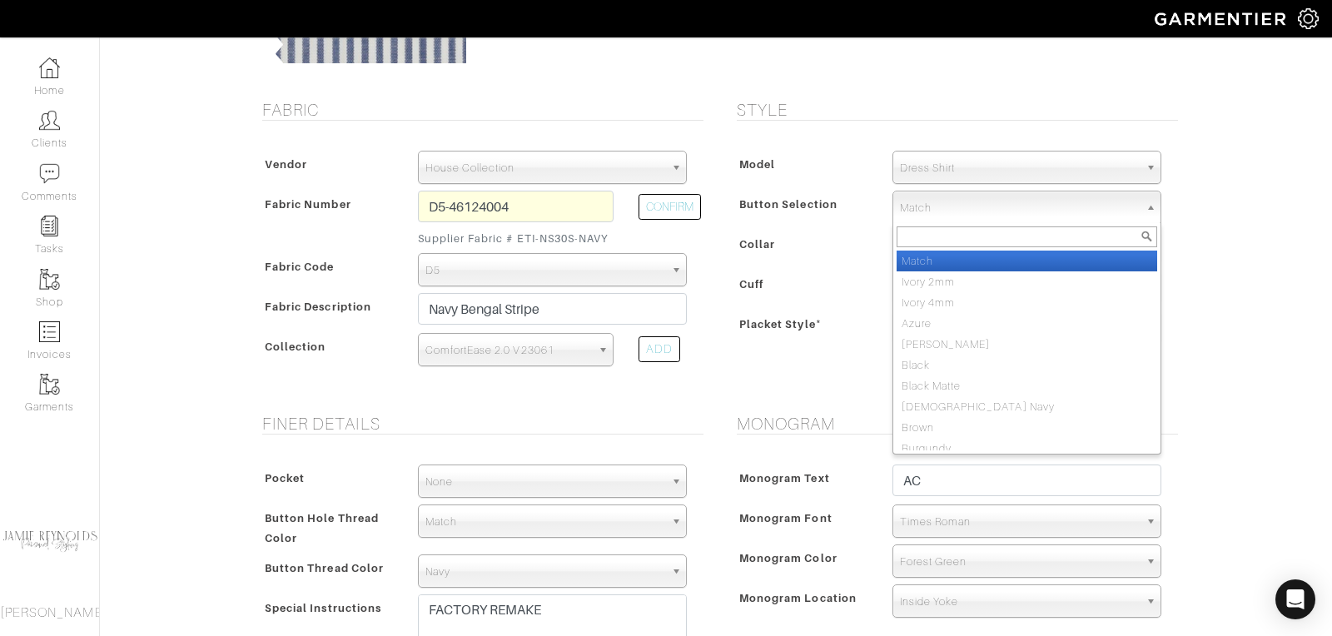
click at [977, 206] on span "Match" at bounding box center [1019, 208] width 239 height 33
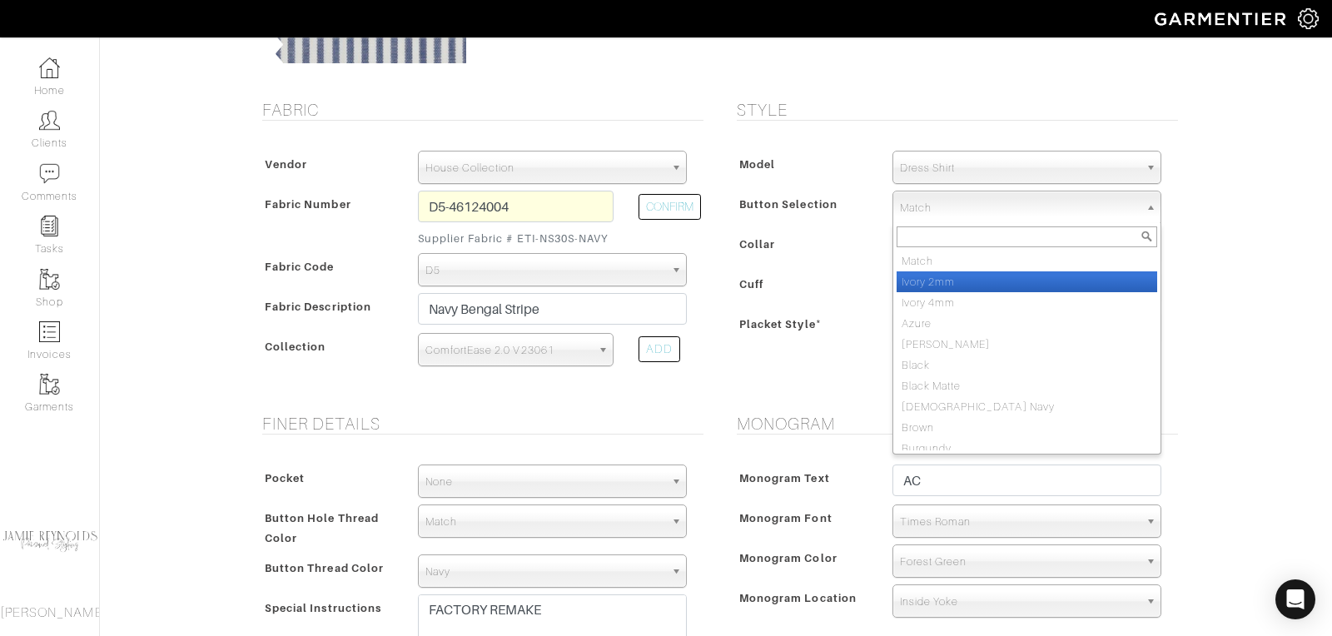
click at [933, 276] on li "Ivory 2mm" at bounding box center [1027, 281] width 261 height 21
select select "2"
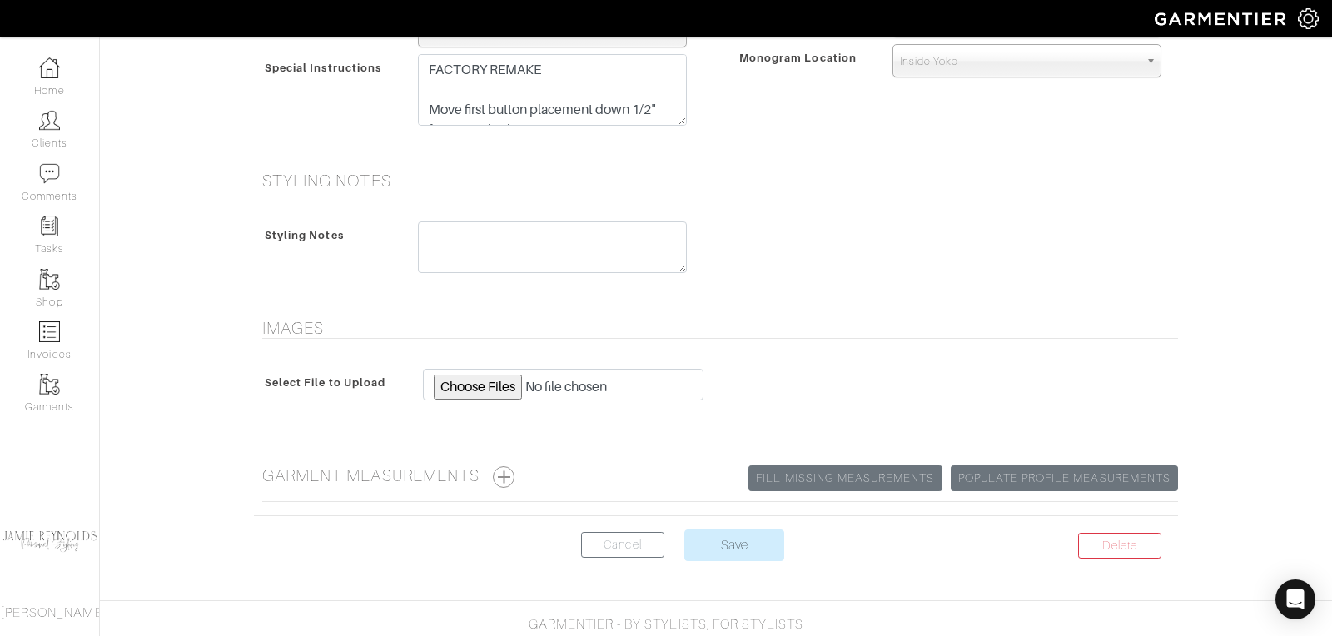
scroll to position [854, 0]
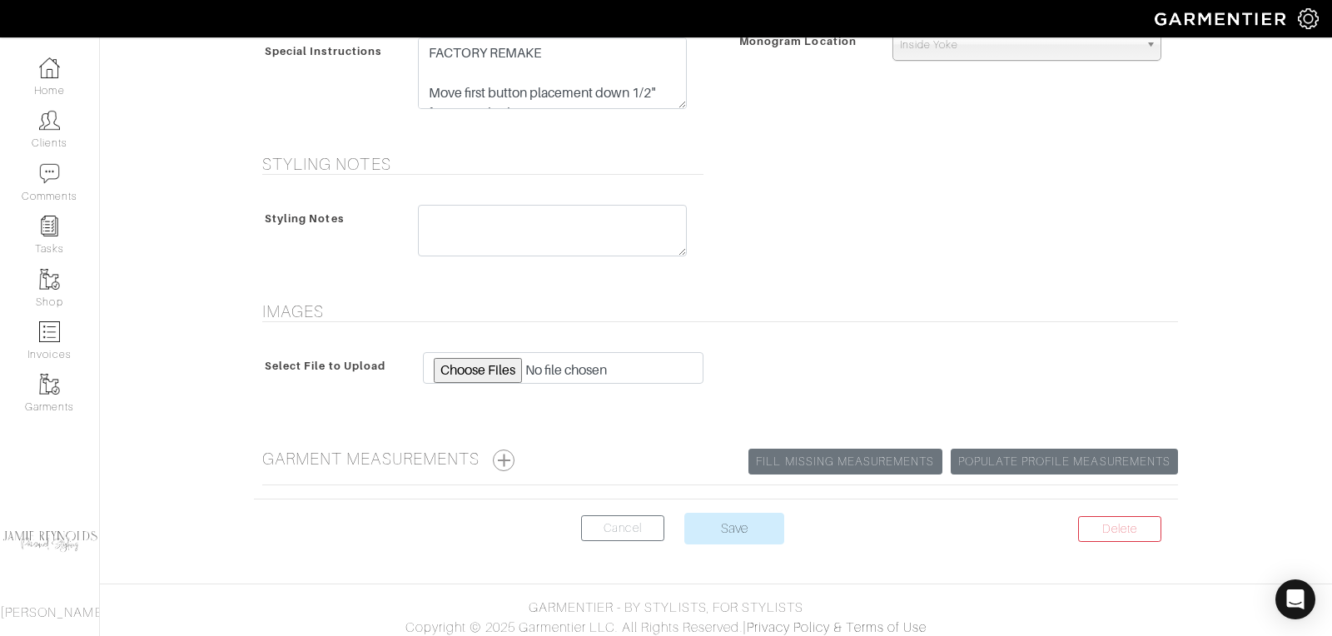
click at [719, 520] on input "Save" at bounding box center [735, 529] width 100 height 32
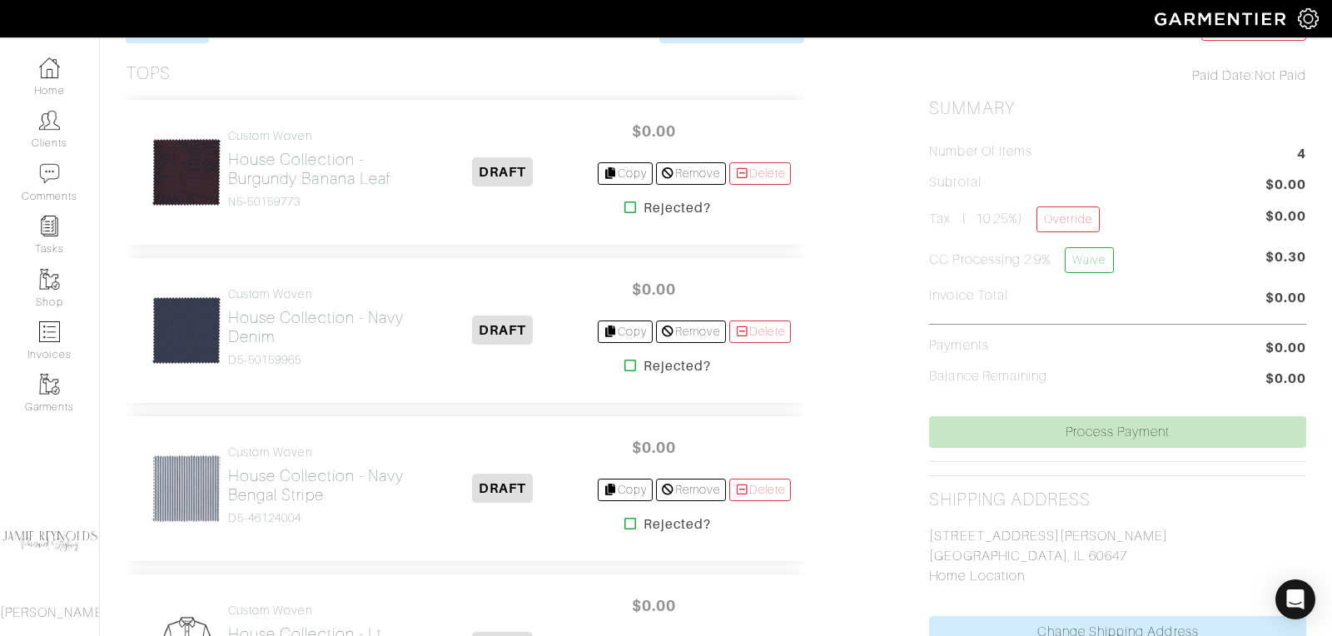
scroll to position [391, 0]
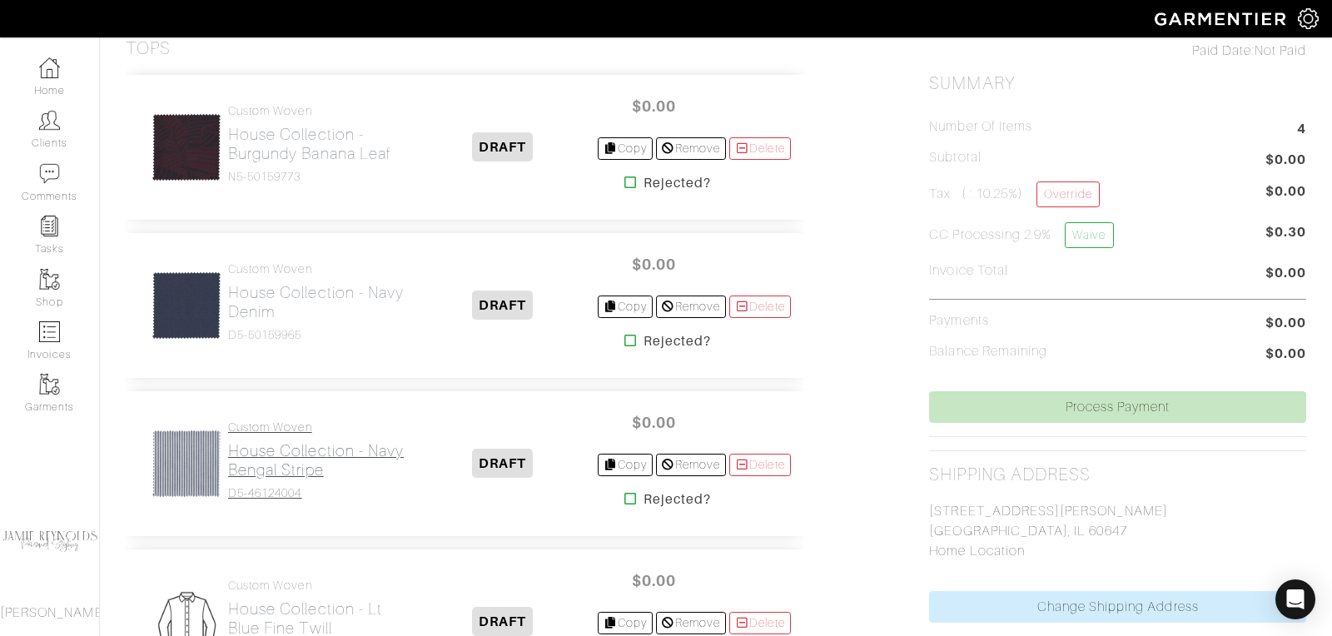
click at [260, 450] on h2 "House Collection - Navy Bengal Stripe" at bounding box center [318, 460] width 181 height 38
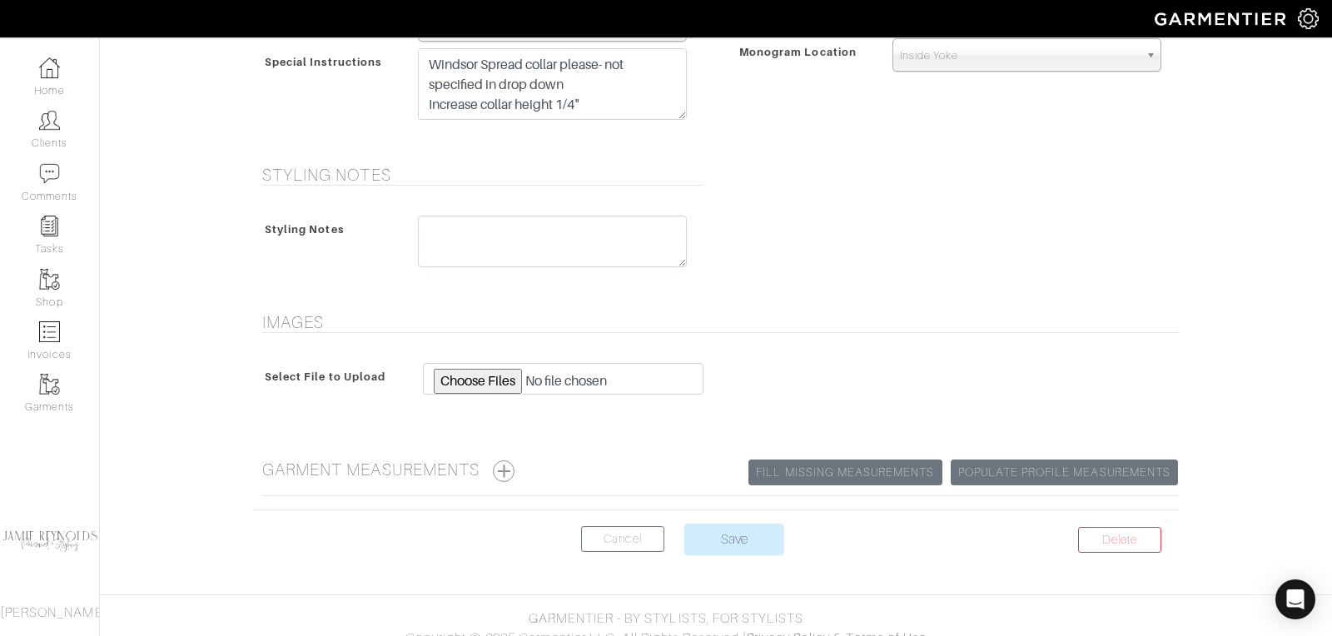
scroll to position [854, 0]
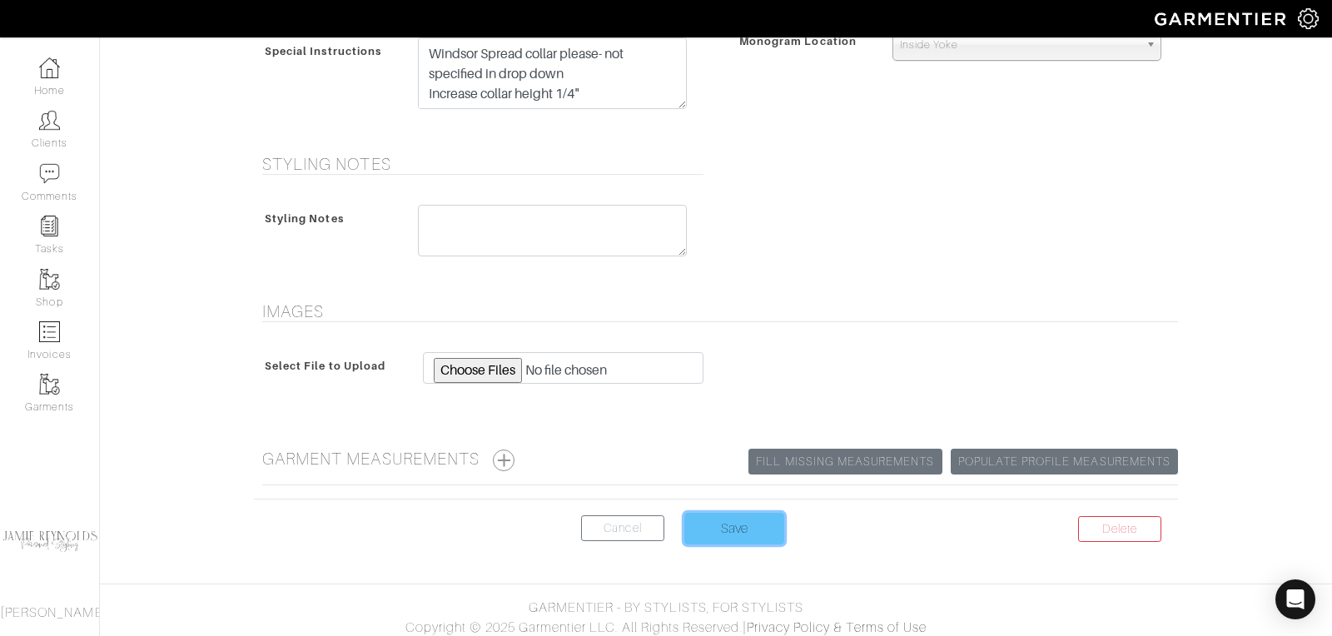
click at [739, 521] on input "Save" at bounding box center [735, 529] width 100 height 32
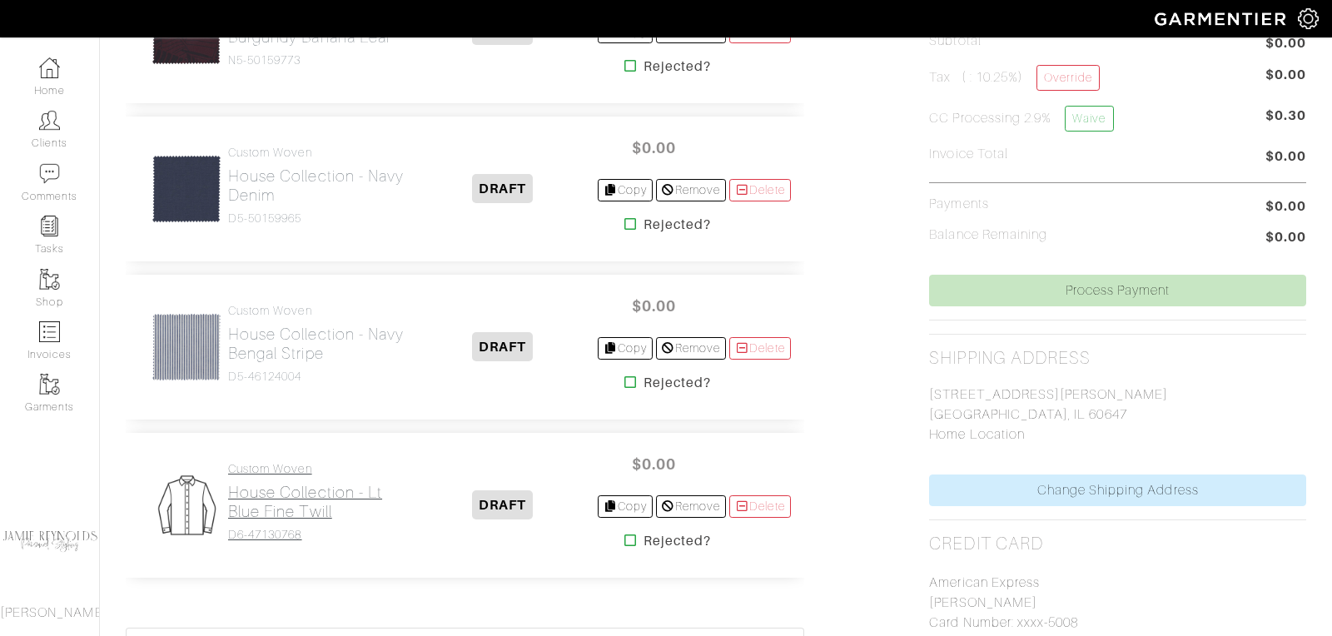
scroll to position [517, 0]
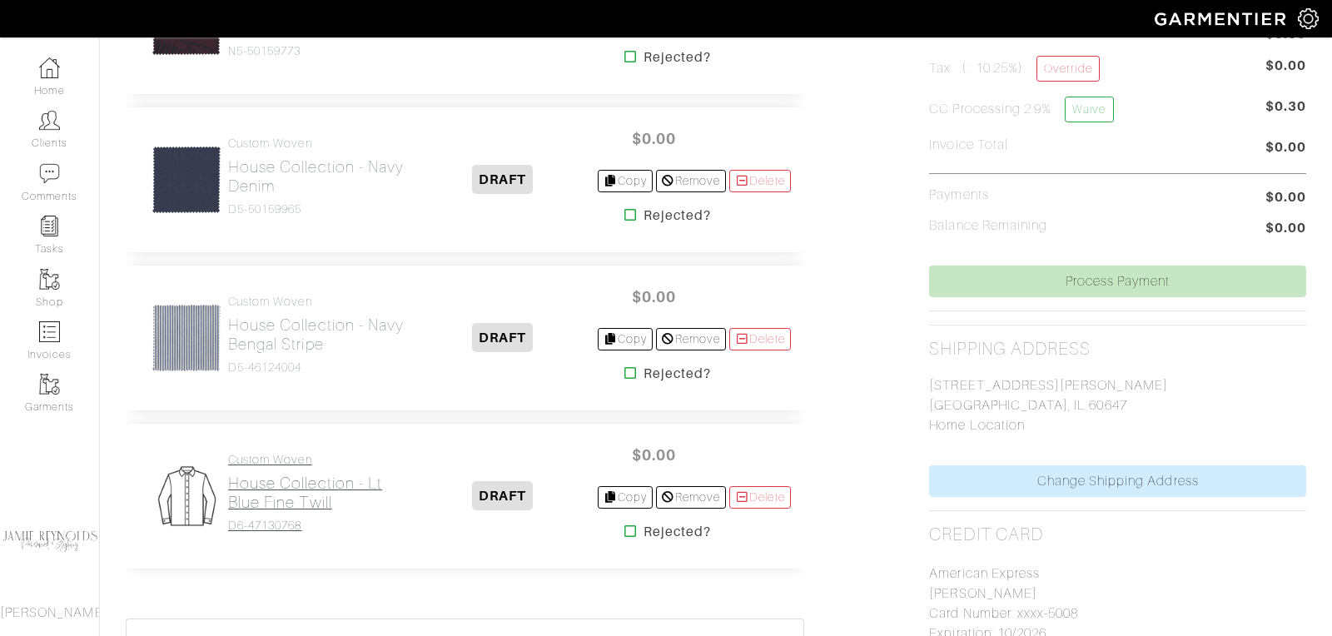
click at [301, 488] on h2 "House Collection - Lt Blue Fine Twill" at bounding box center [318, 493] width 181 height 38
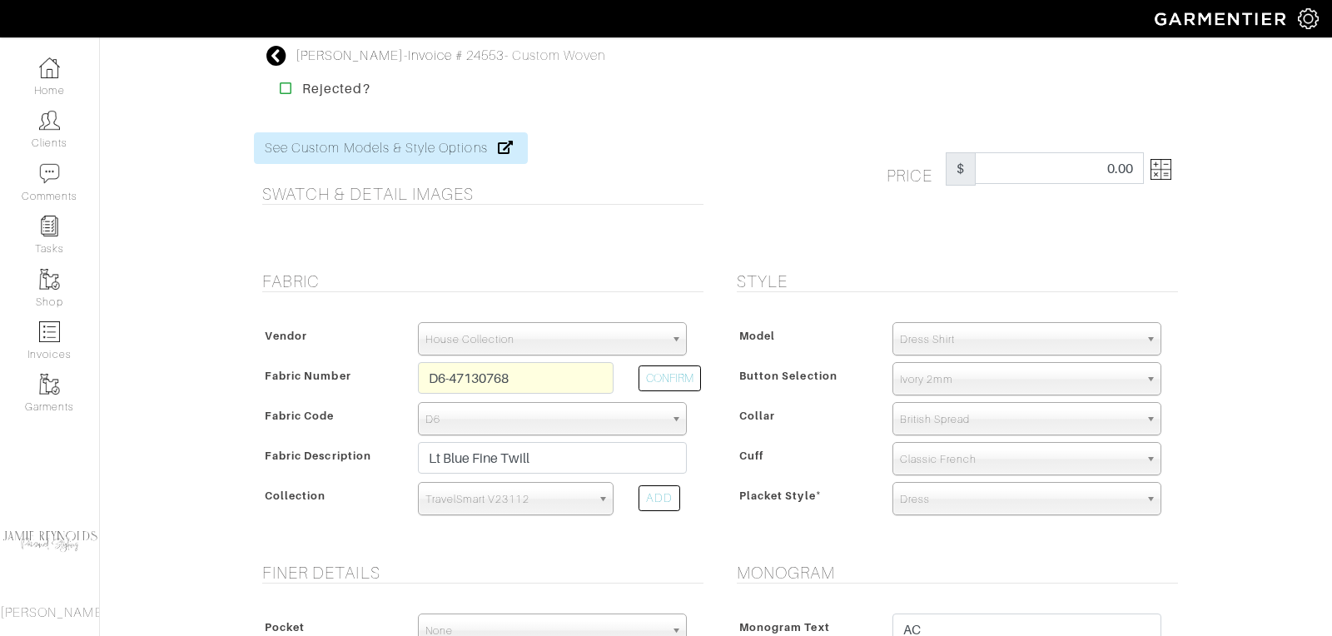
click at [281, 61] on icon at bounding box center [276, 56] width 21 height 20
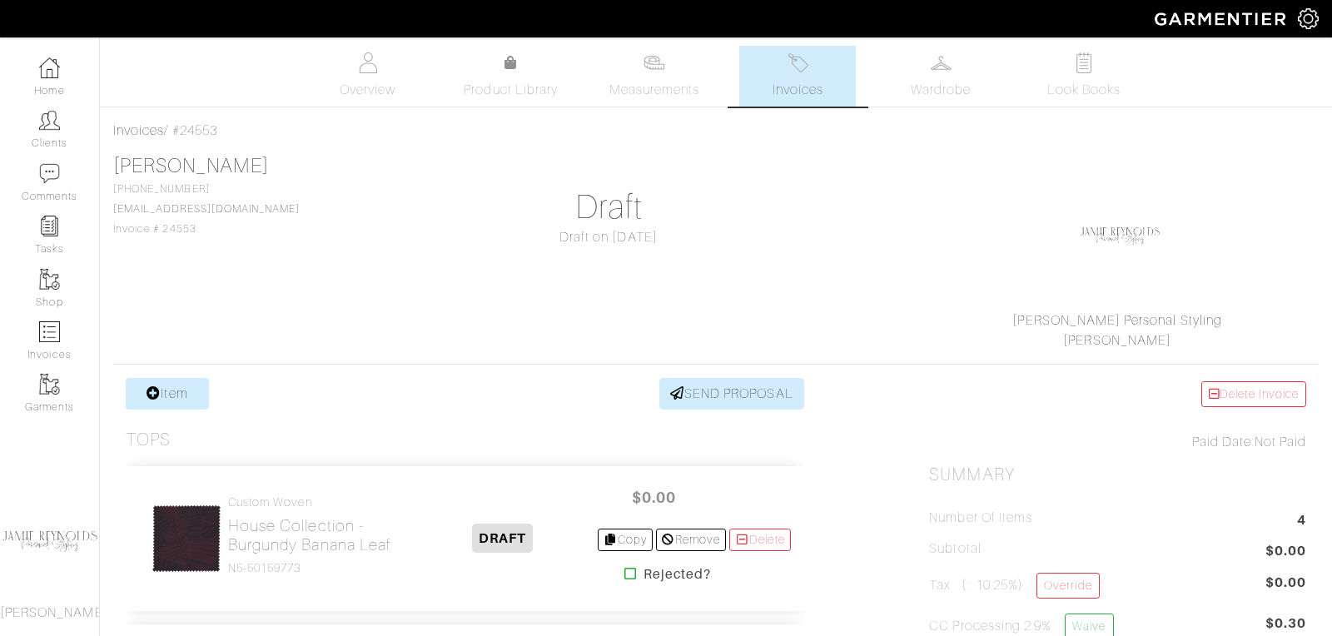
click at [790, 77] on link "Invoices" at bounding box center [797, 76] width 117 height 61
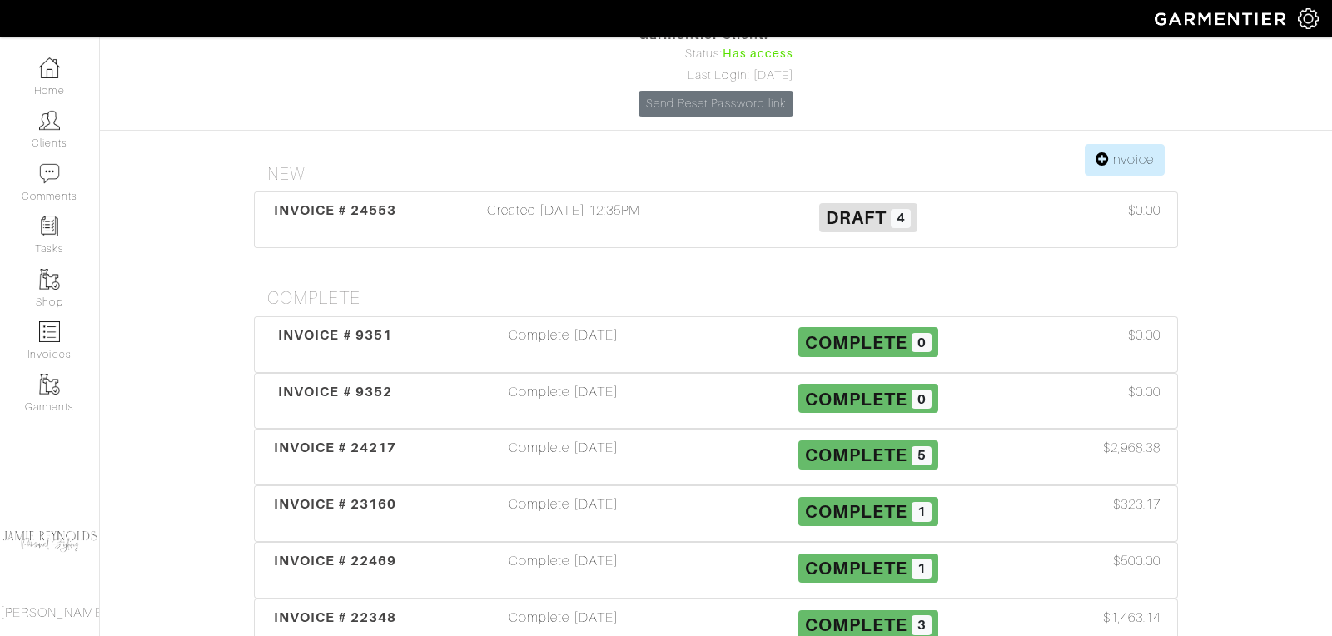
scroll to position [248, 0]
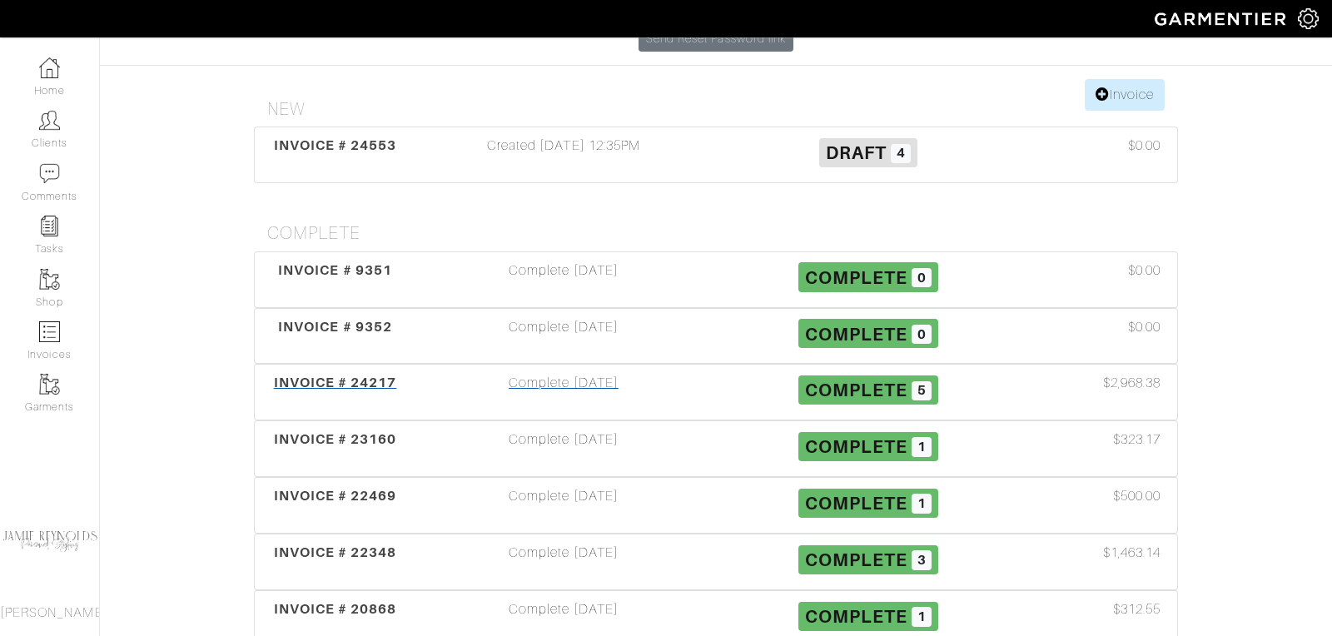
click at [377, 375] on span "INVOICE # 24217" at bounding box center [335, 383] width 123 height 16
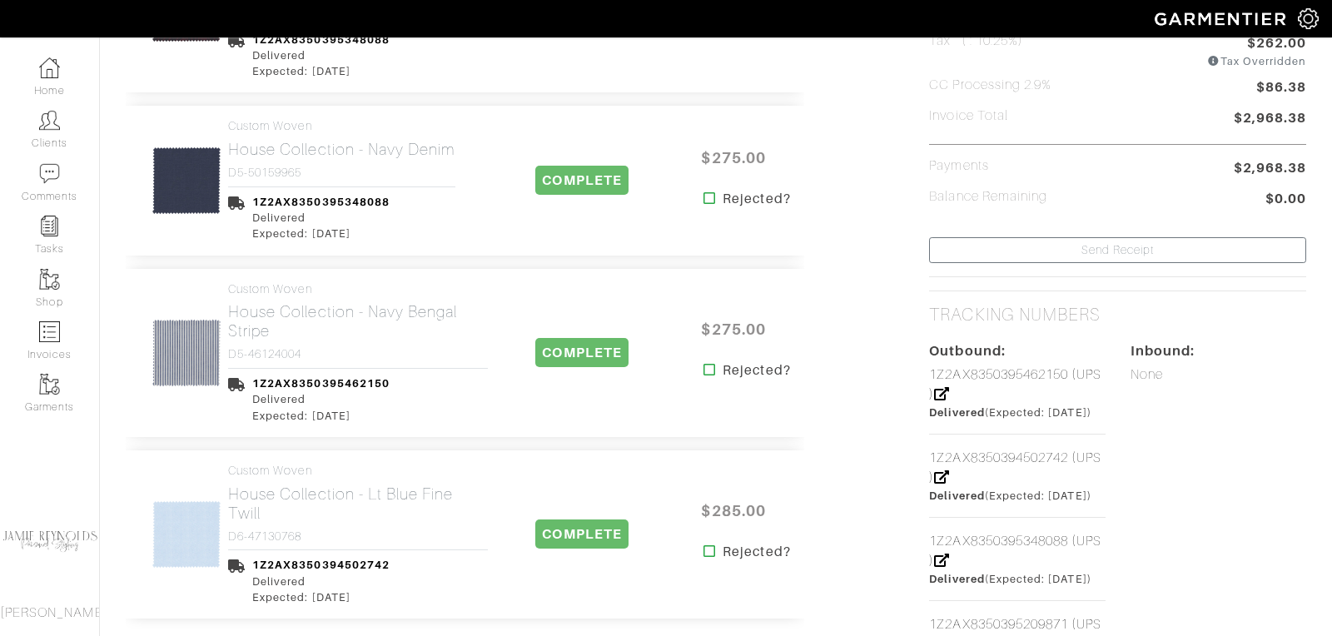
scroll to position [675, 0]
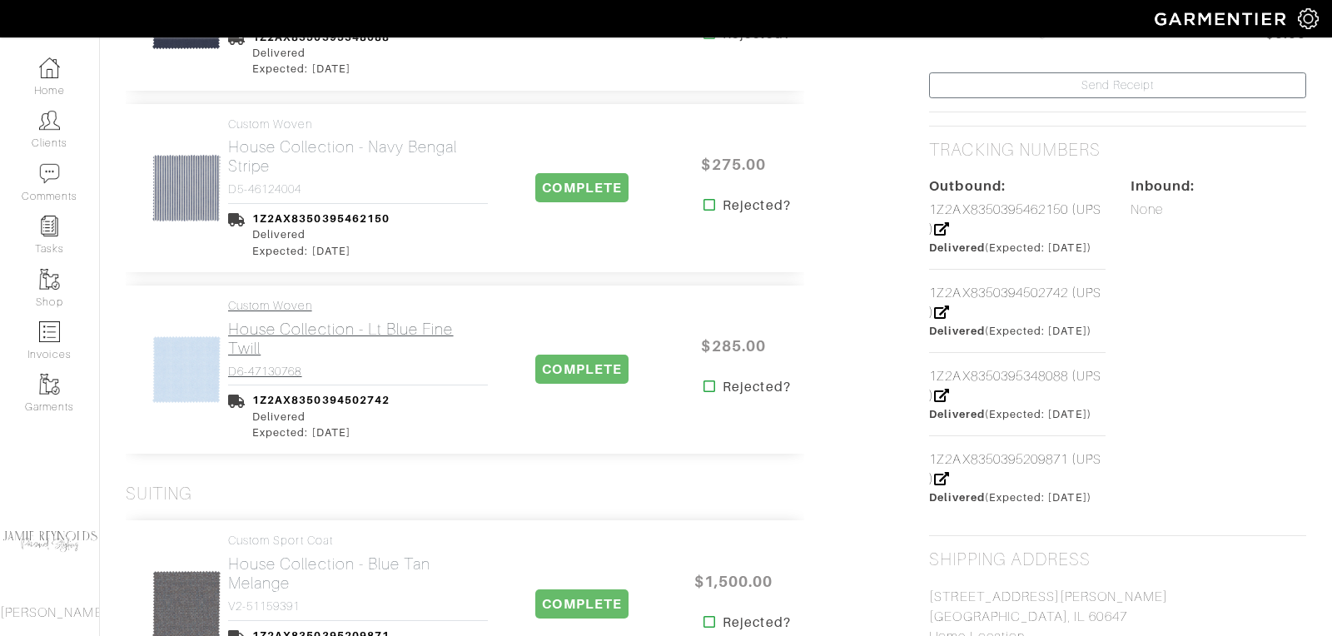
click at [346, 328] on h2 "House Collection - Lt Blue Fine Twill" at bounding box center [358, 339] width 260 height 38
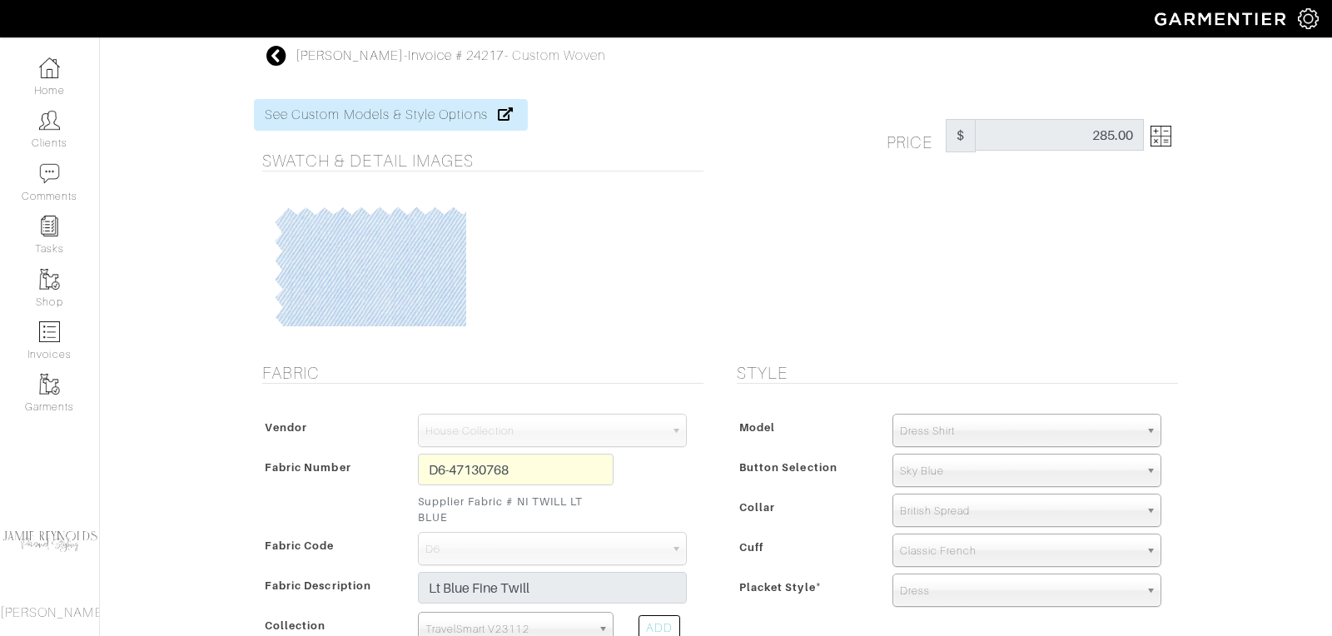
click at [273, 59] on icon at bounding box center [276, 56] width 21 height 20
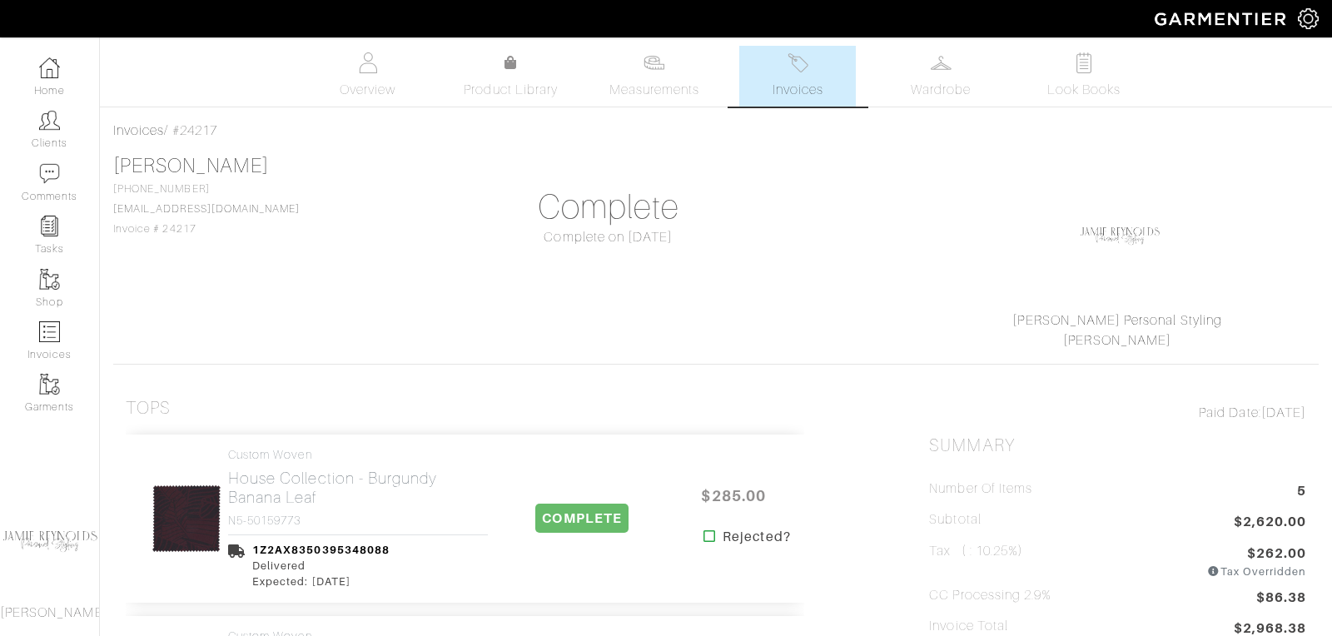
click at [796, 69] on img at bounding box center [798, 62] width 21 height 21
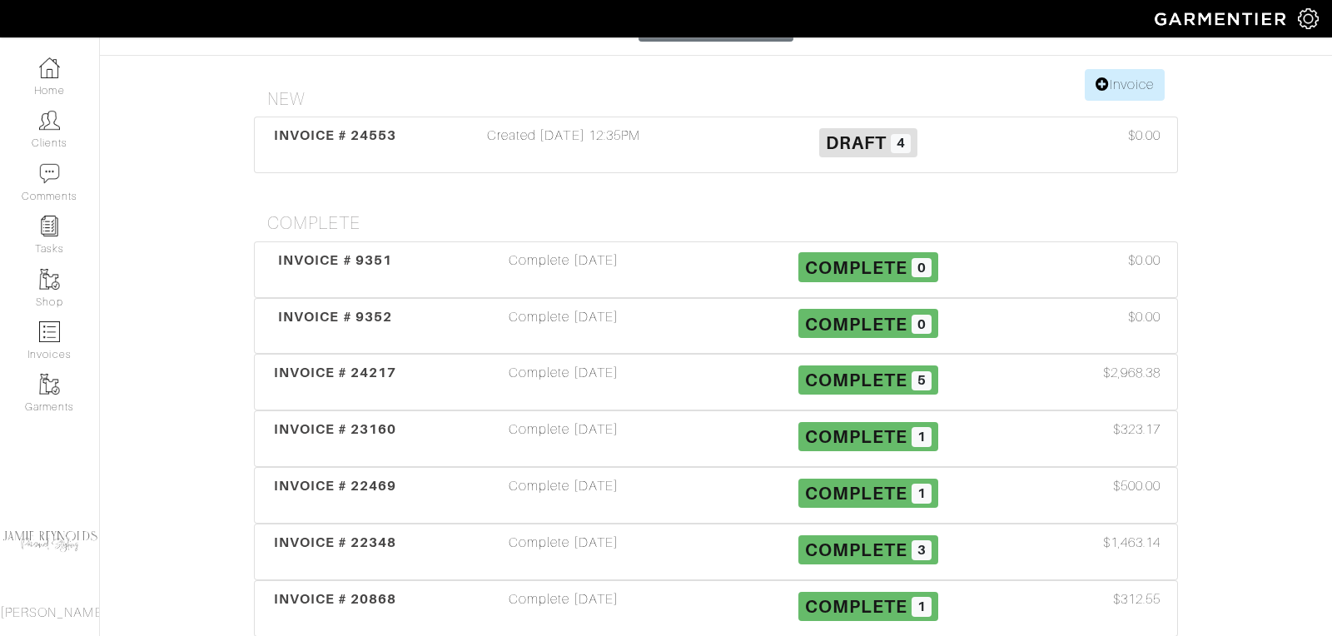
scroll to position [266, 0]
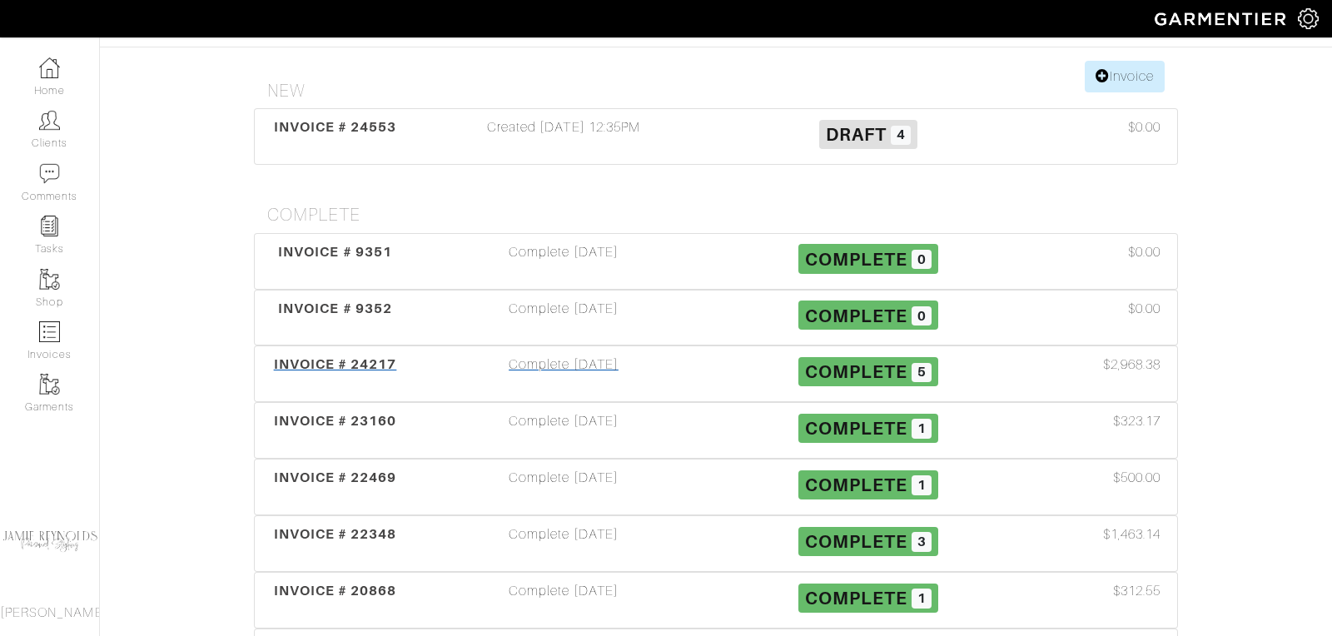
click at [330, 356] on span "INVOICE # 24217" at bounding box center [335, 364] width 123 height 16
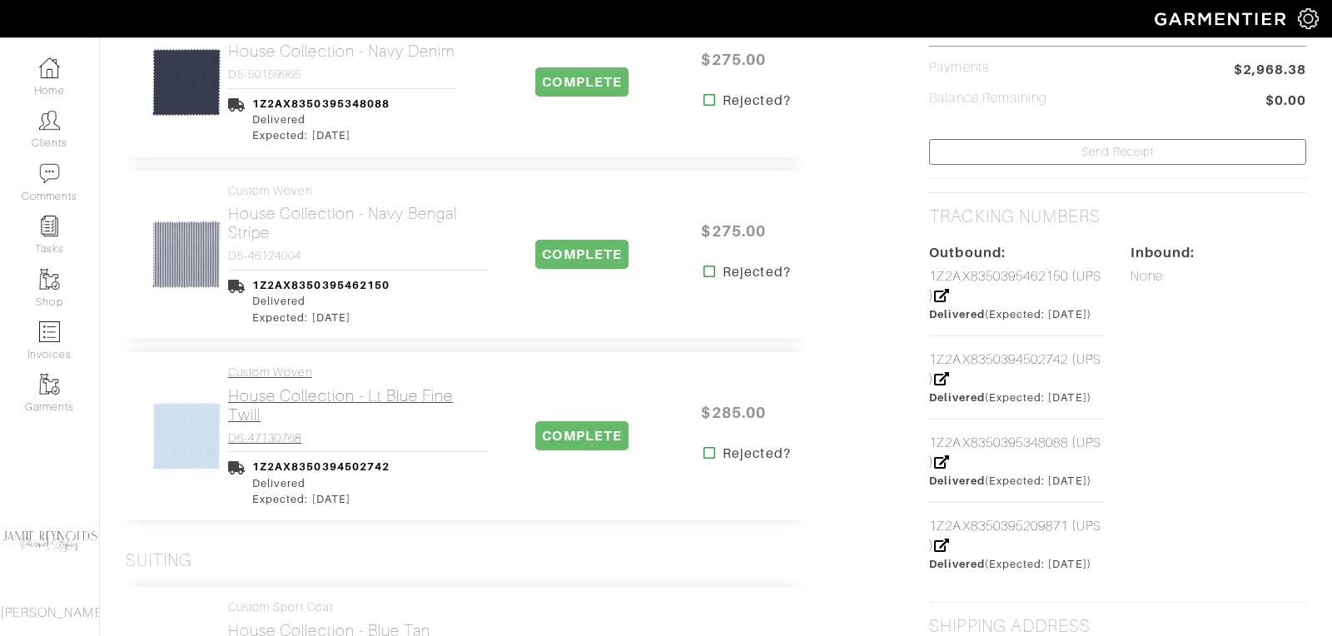
scroll to position [640, 0]
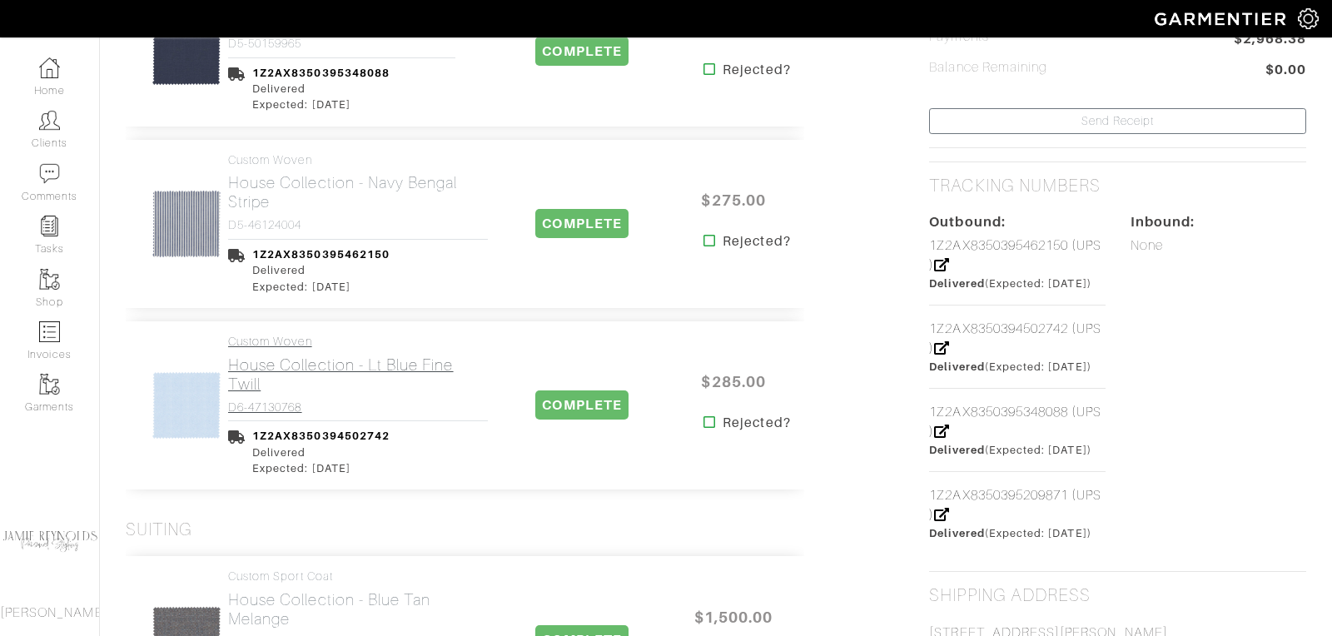
click at [316, 357] on h2 "House Collection - Lt Blue Fine Twill" at bounding box center [358, 375] width 260 height 38
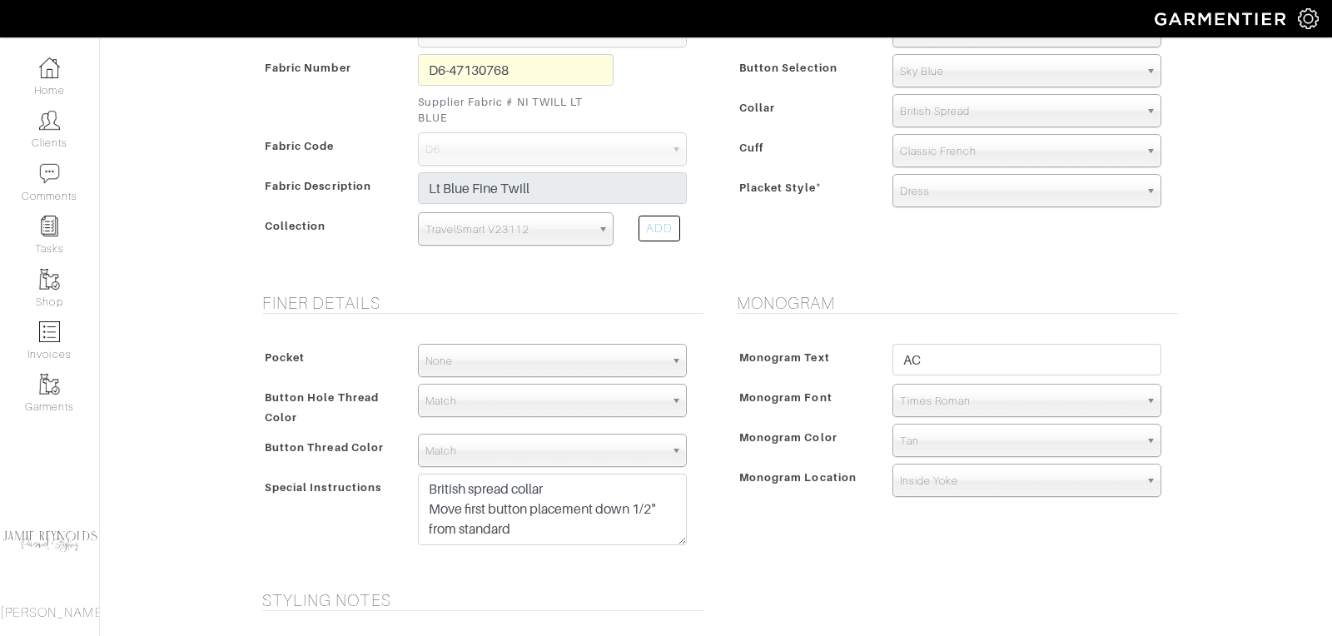
scroll to position [406, 0]
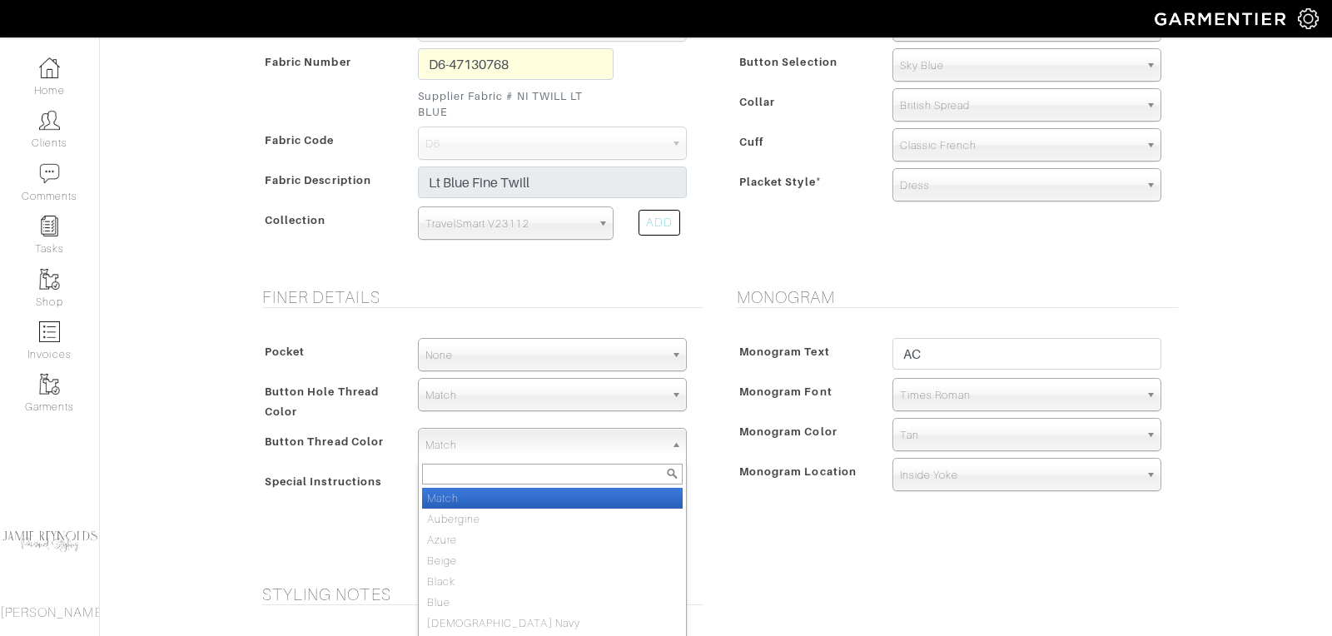
click at [481, 442] on span "Match" at bounding box center [545, 445] width 239 height 33
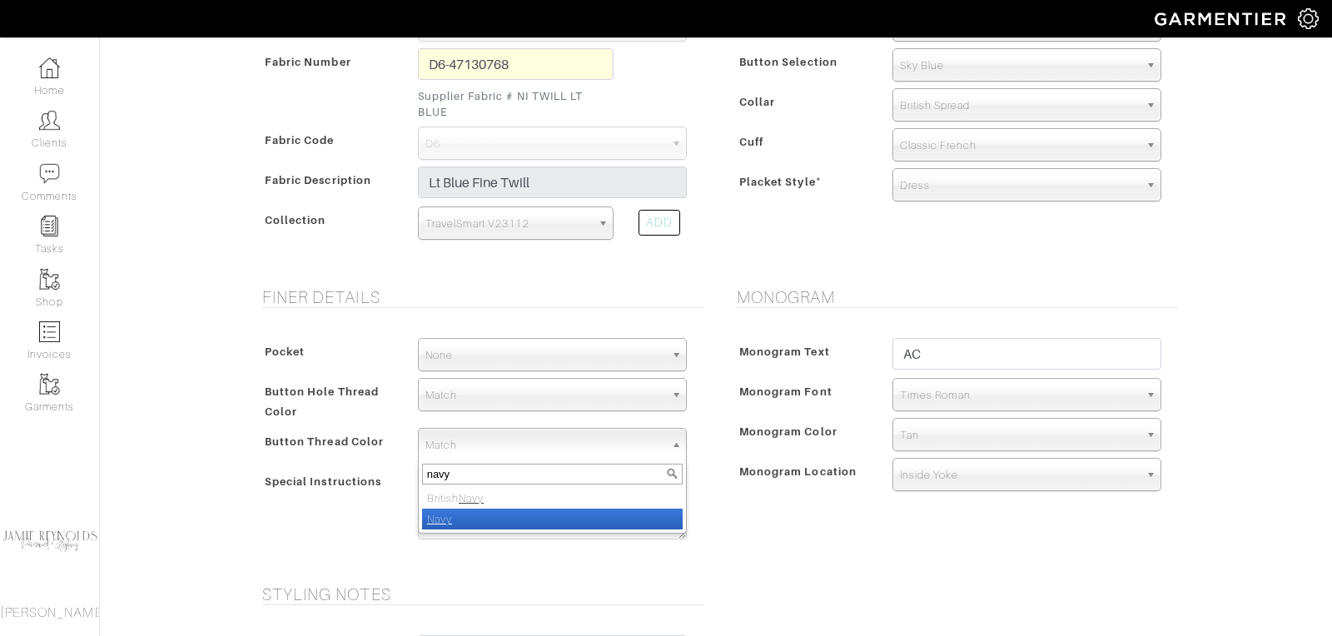
type input "navy"
click at [461, 509] on li "Navy" at bounding box center [552, 519] width 261 height 21
select select "8"
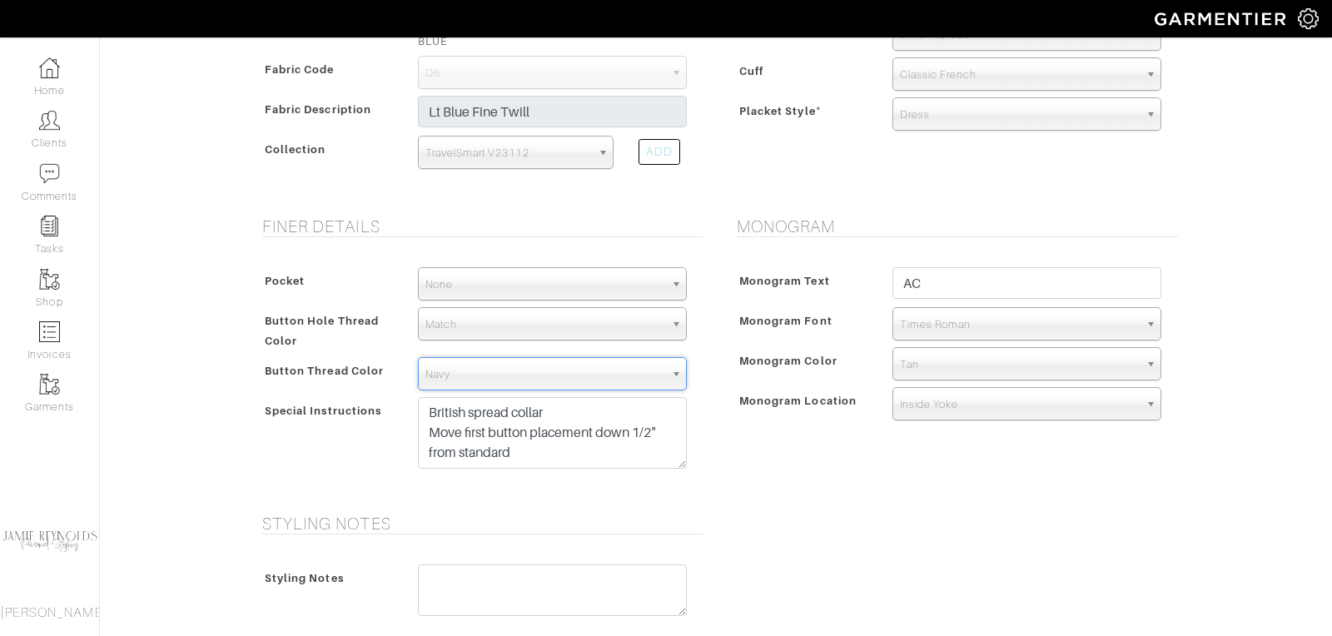
scroll to position [475, 0]
click at [554, 409] on textarea "British spread collar Move first button placement down 1/2" from standard" at bounding box center [552, 435] width 269 height 72
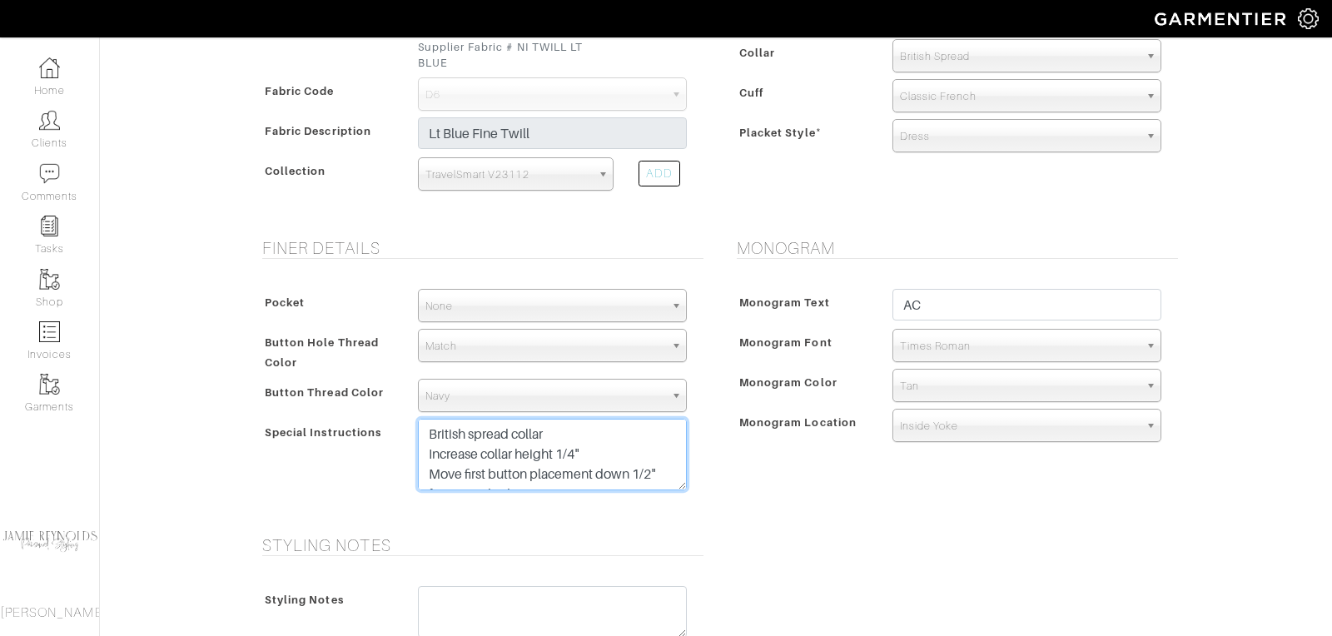
scroll to position [834, 0]
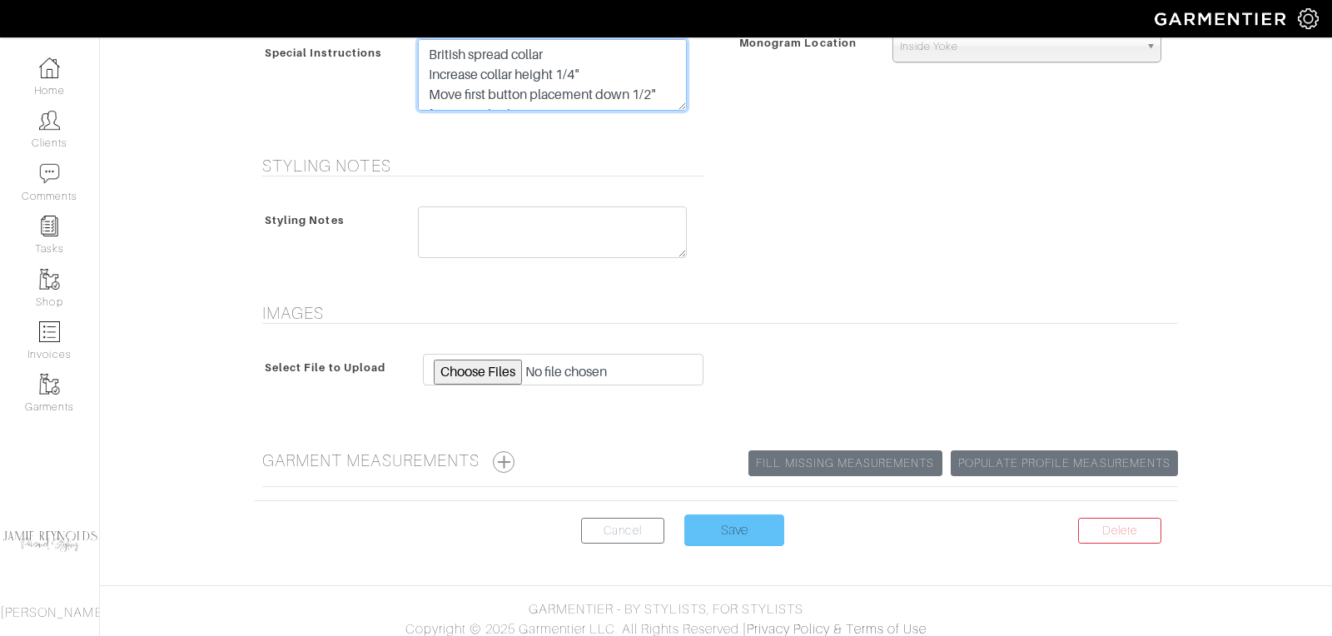
type textarea "British spread collar Increase collar height 1/4" Move first button placement d…"
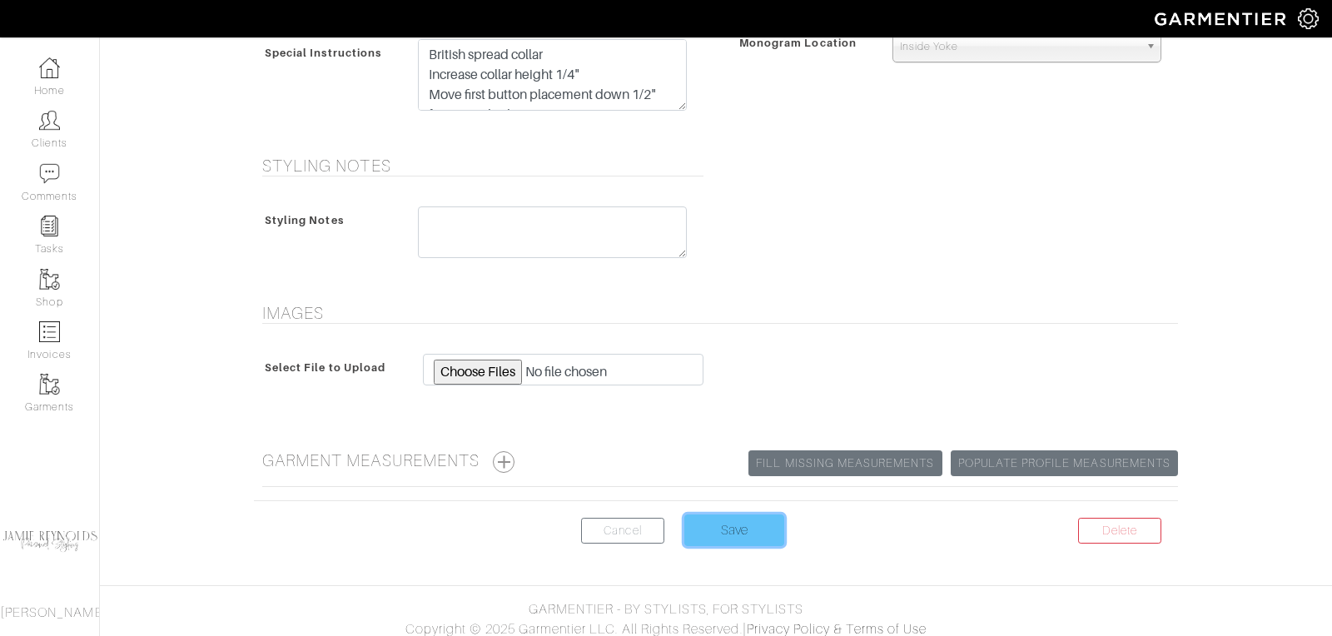
click at [753, 530] on input "Save" at bounding box center [735, 531] width 100 height 32
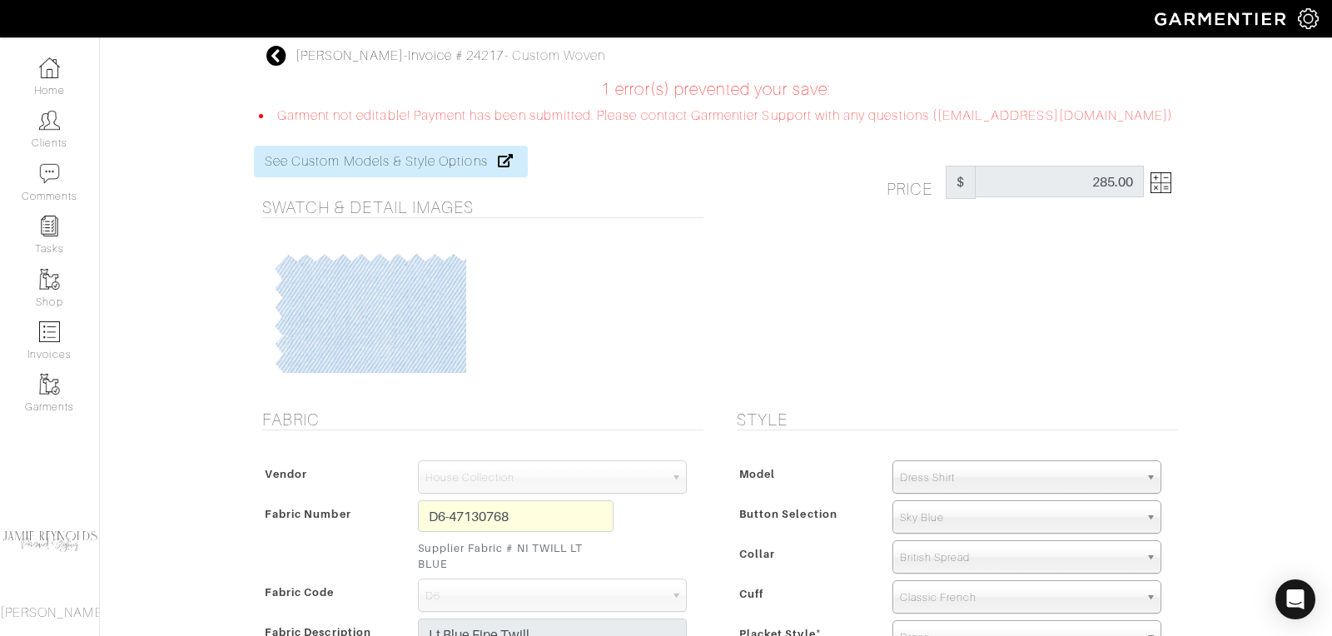
click at [272, 52] on icon at bounding box center [276, 56] width 21 height 20
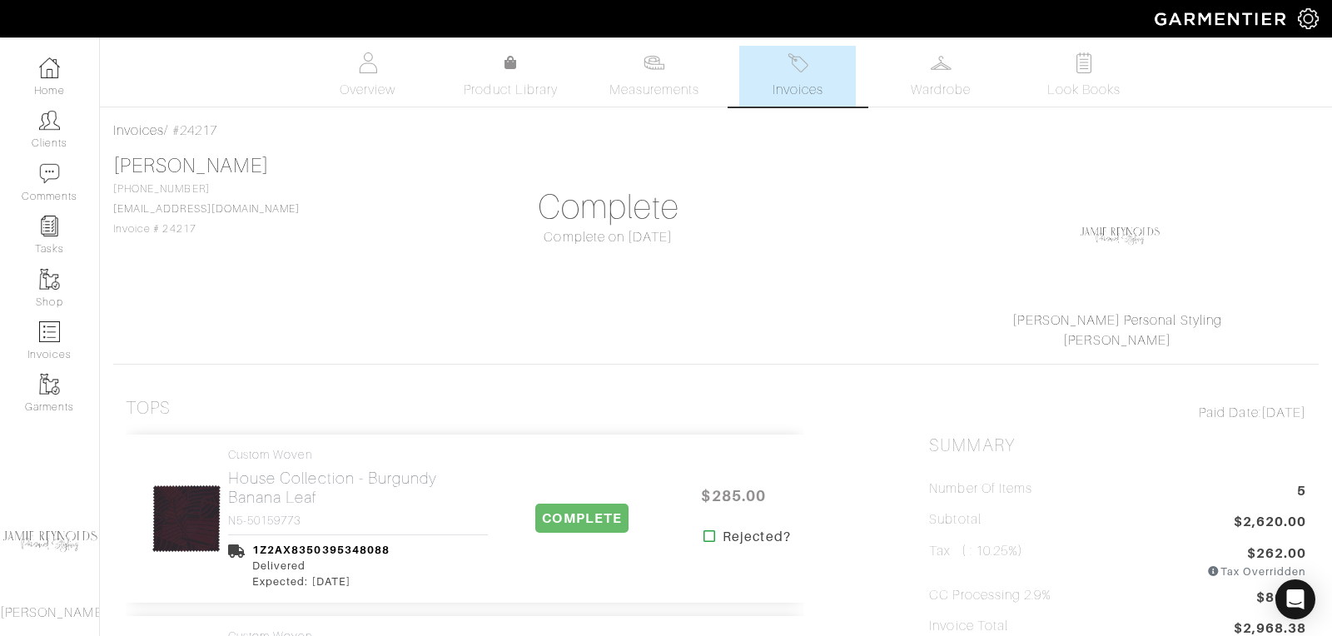
click at [834, 72] on link "Invoices" at bounding box center [797, 76] width 117 height 61
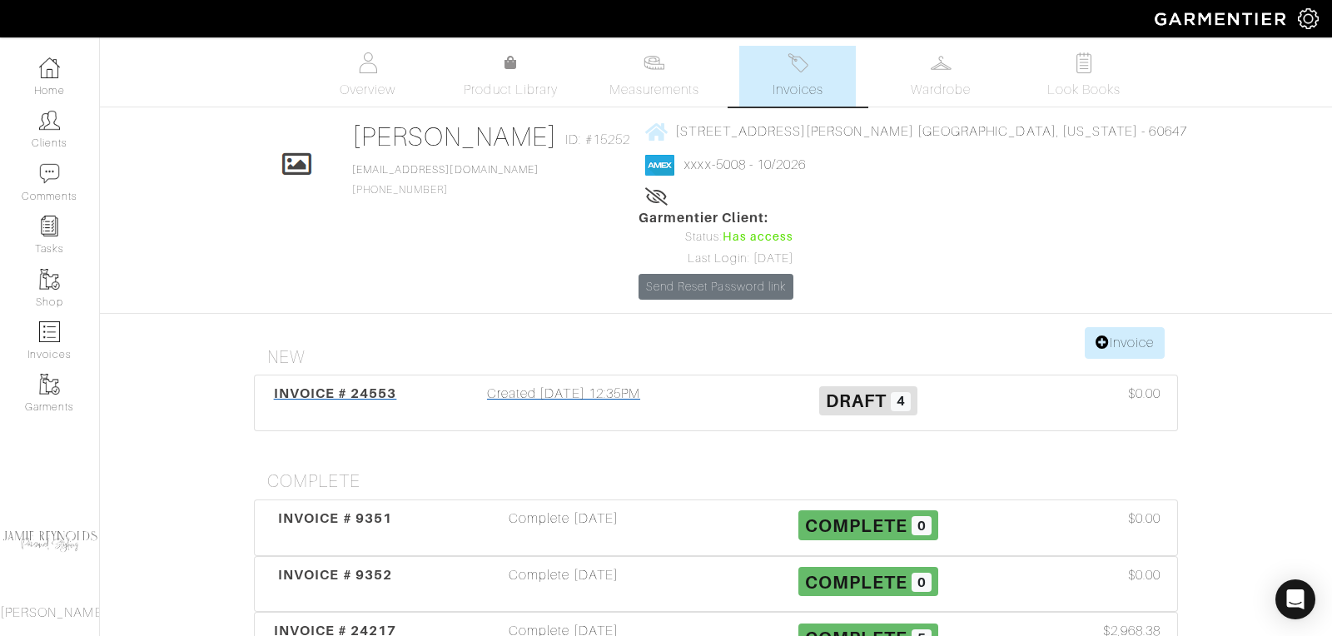
click at [348, 386] on span "INVOICE # 24553" at bounding box center [335, 394] width 123 height 16
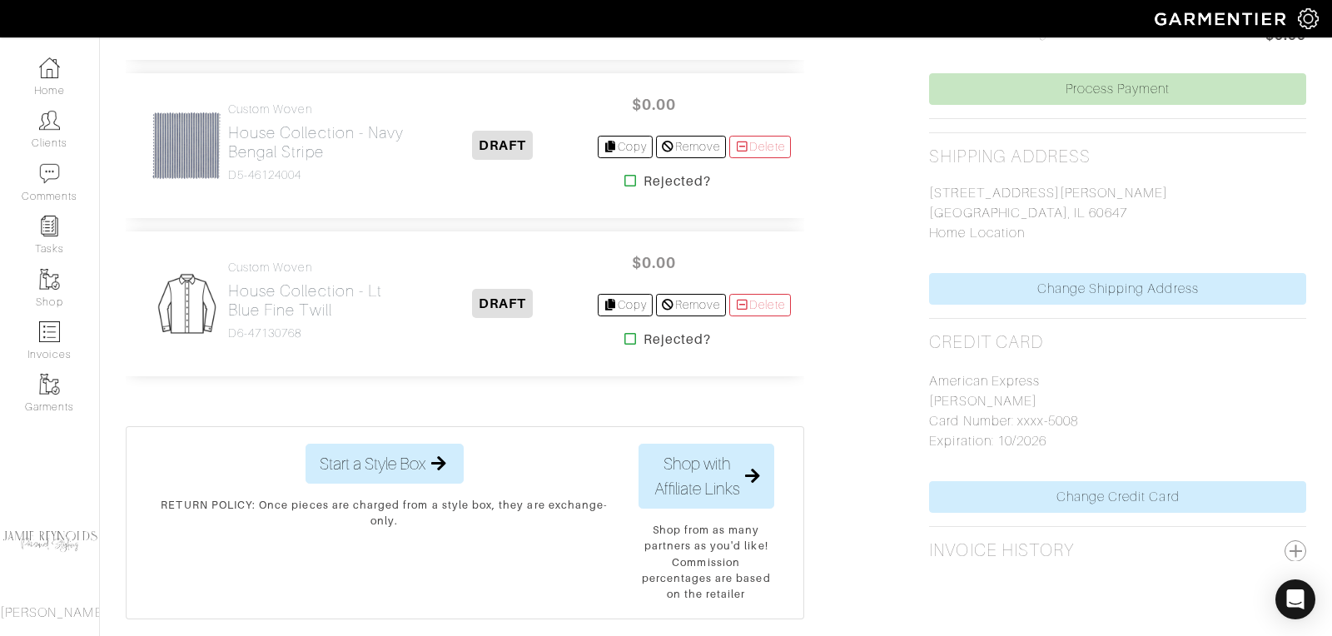
scroll to position [556, 0]
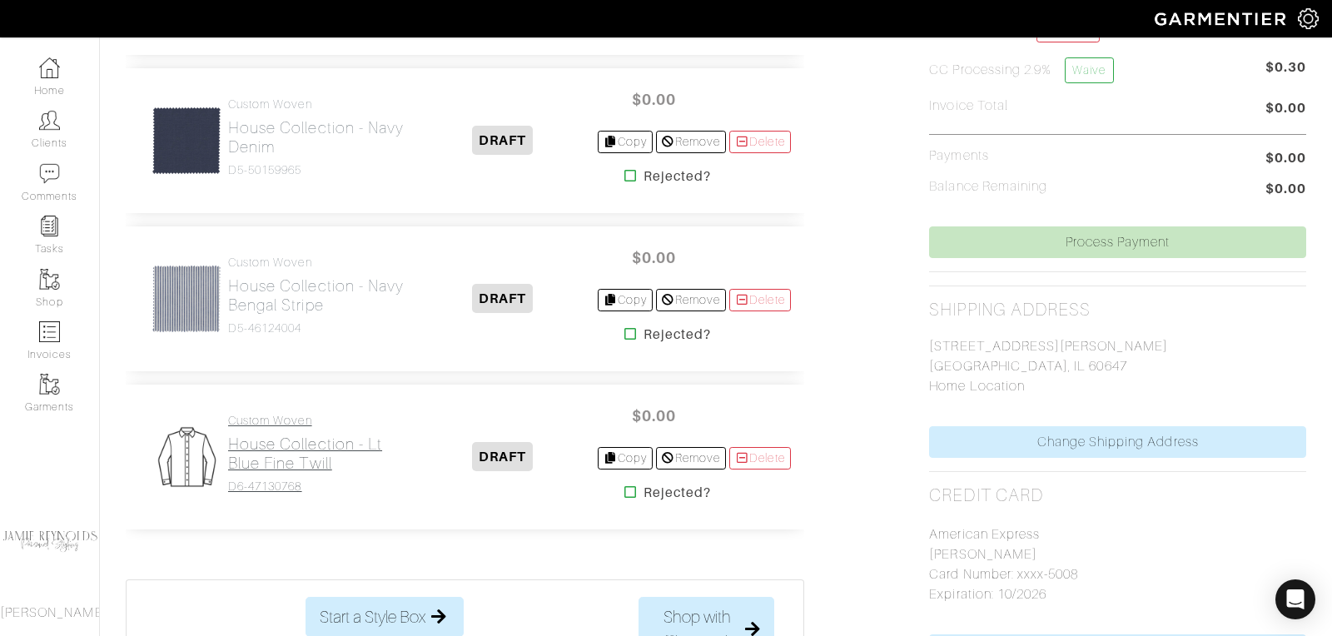
click at [282, 451] on h2 "House Collection - Lt Blue Fine Twill" at bounding box center [318, 454] width 181 height 38
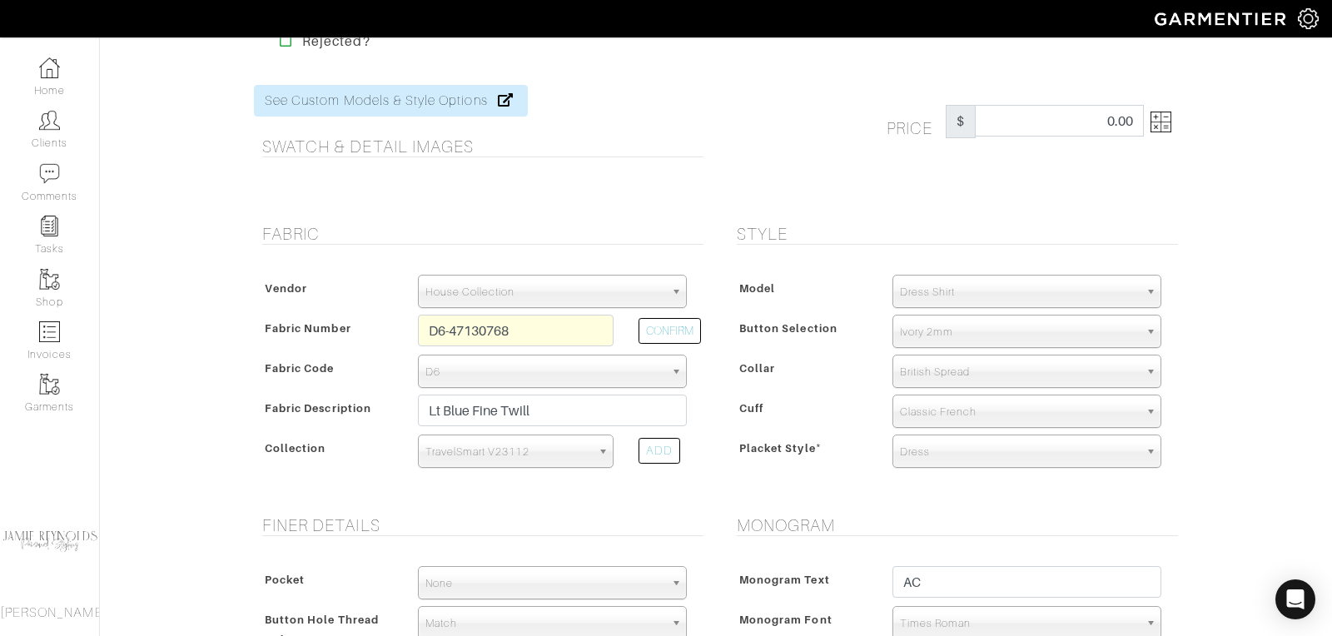
scroll to position [54, 0]
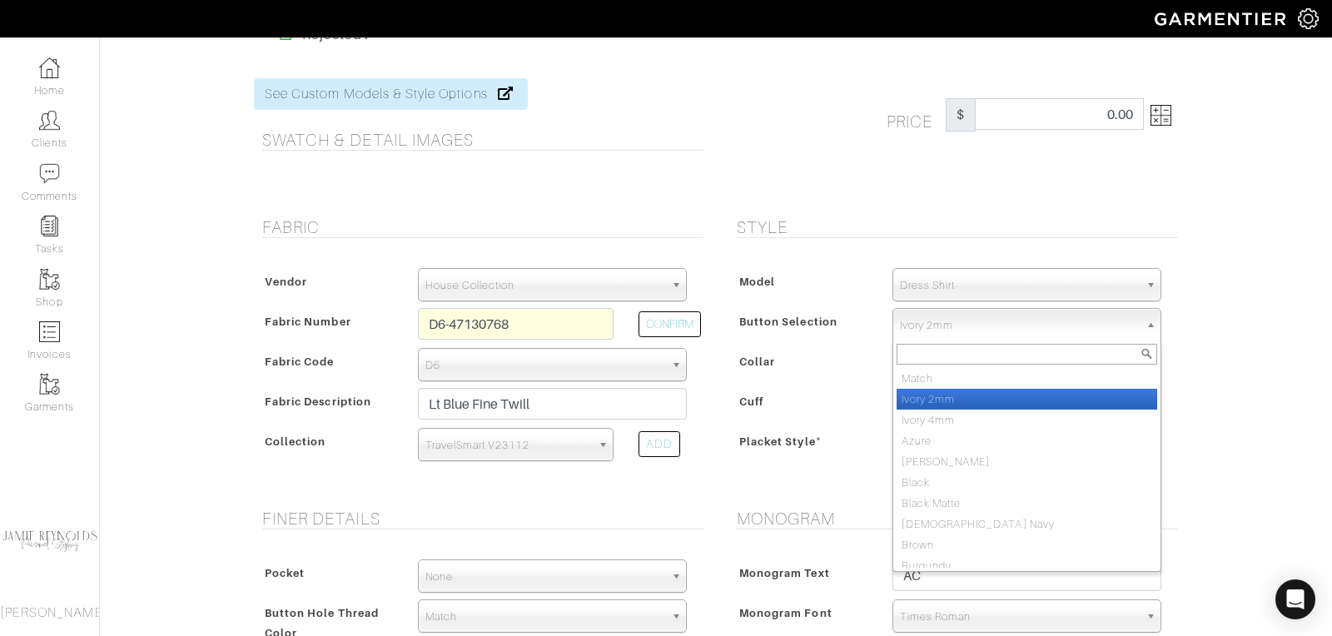
click at [929, 331] on span "Ivory 2mm" at bounding box center [1019, 325] width 239 height 33
type input "k"
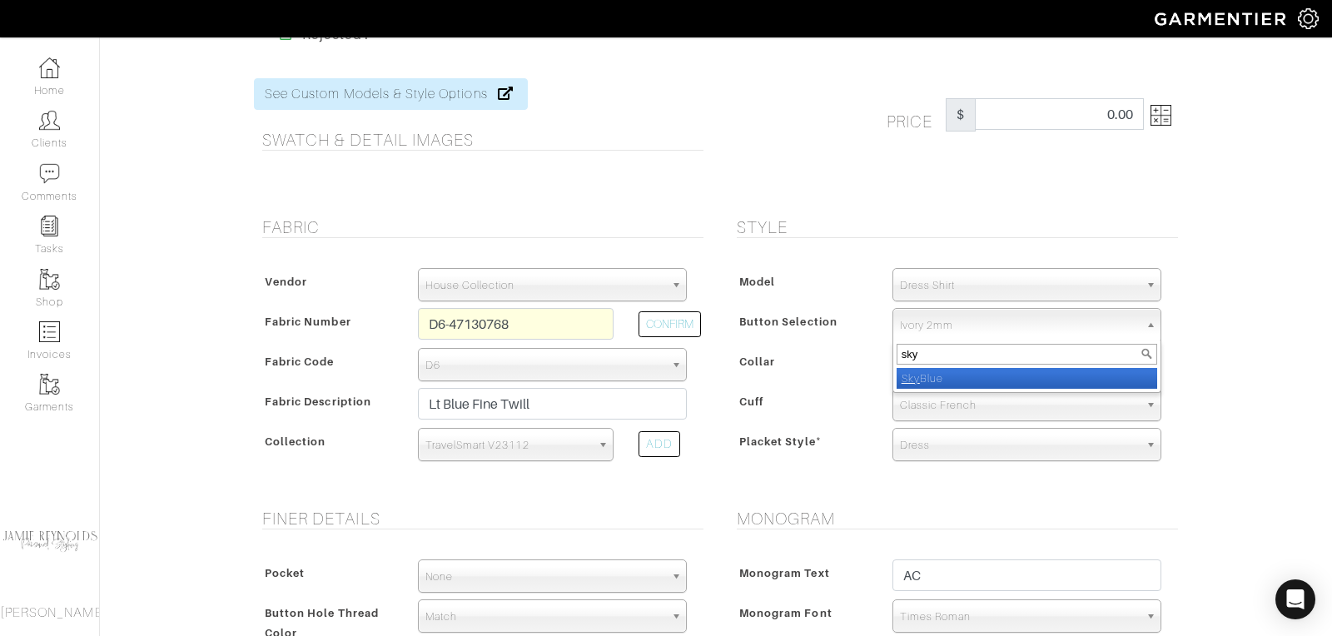
type input "sky"
click at [926, 376] on li "Sky Blue" at bounding box center [1027, 378] width 261 height 21
select select "13"
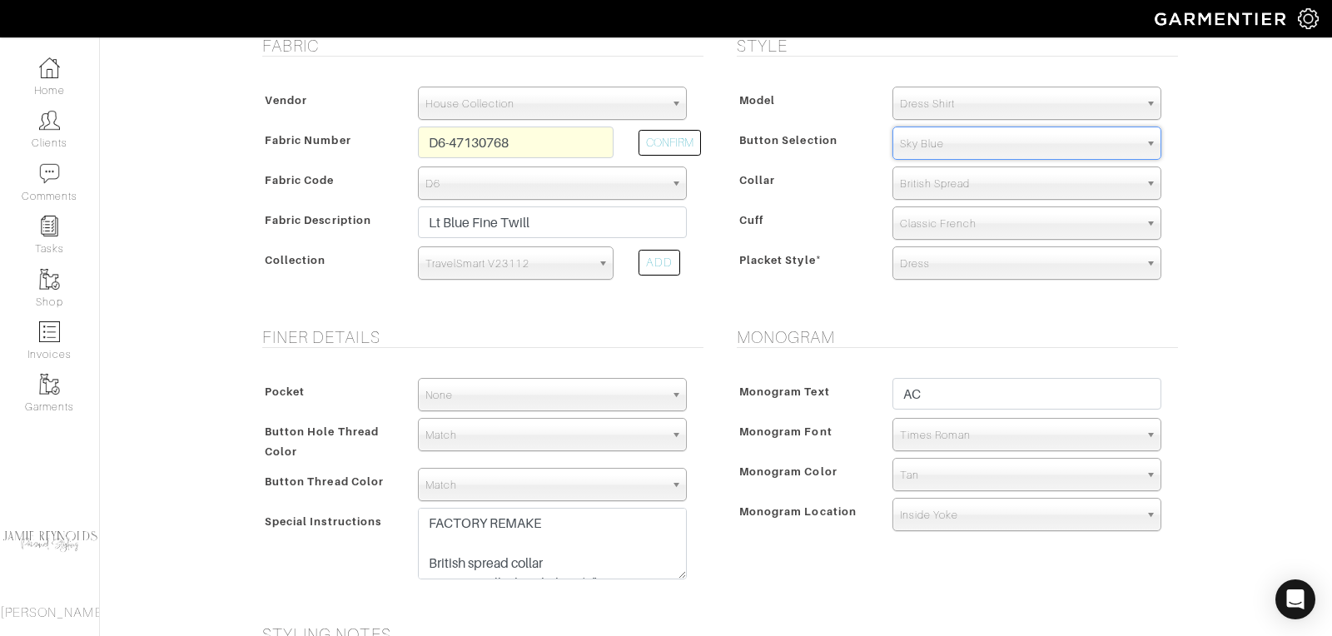
scroll to position [237, 0]
click at [501, 477] on span "Match" at bounding box center [545, 484] width 239 height 33
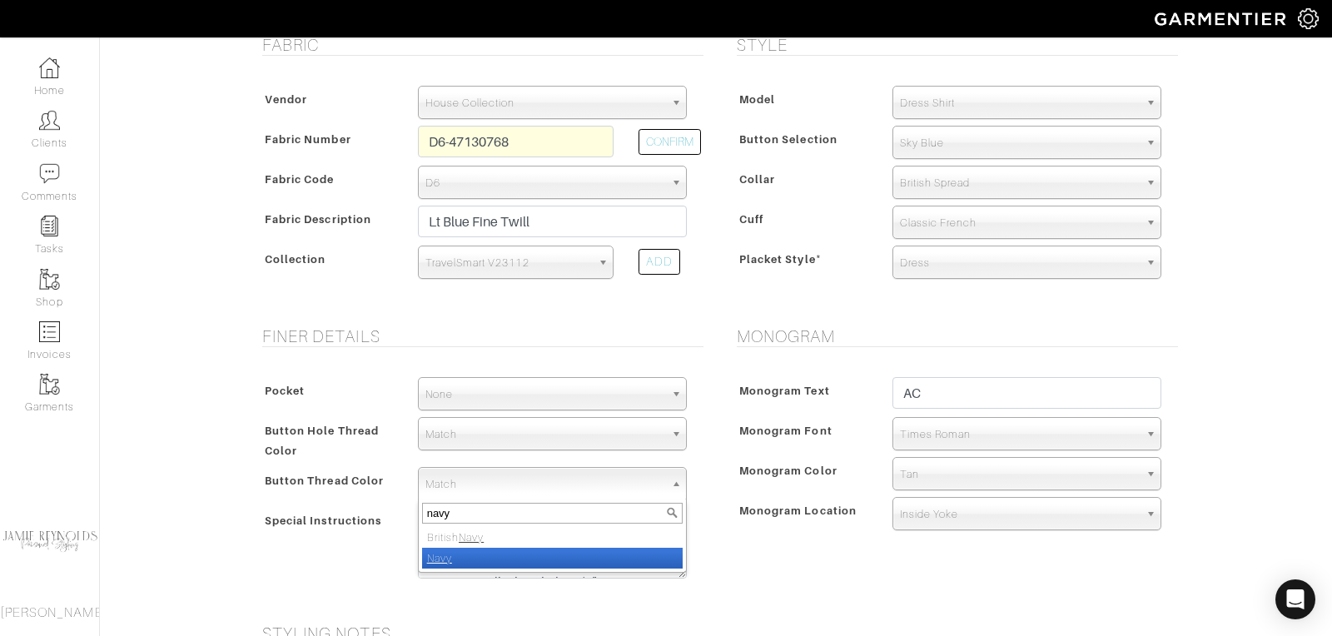
type input "navy"
click at [476, 553] on li "Navy" at bounding box center [552, 558] width 261 height 21
select select "8"
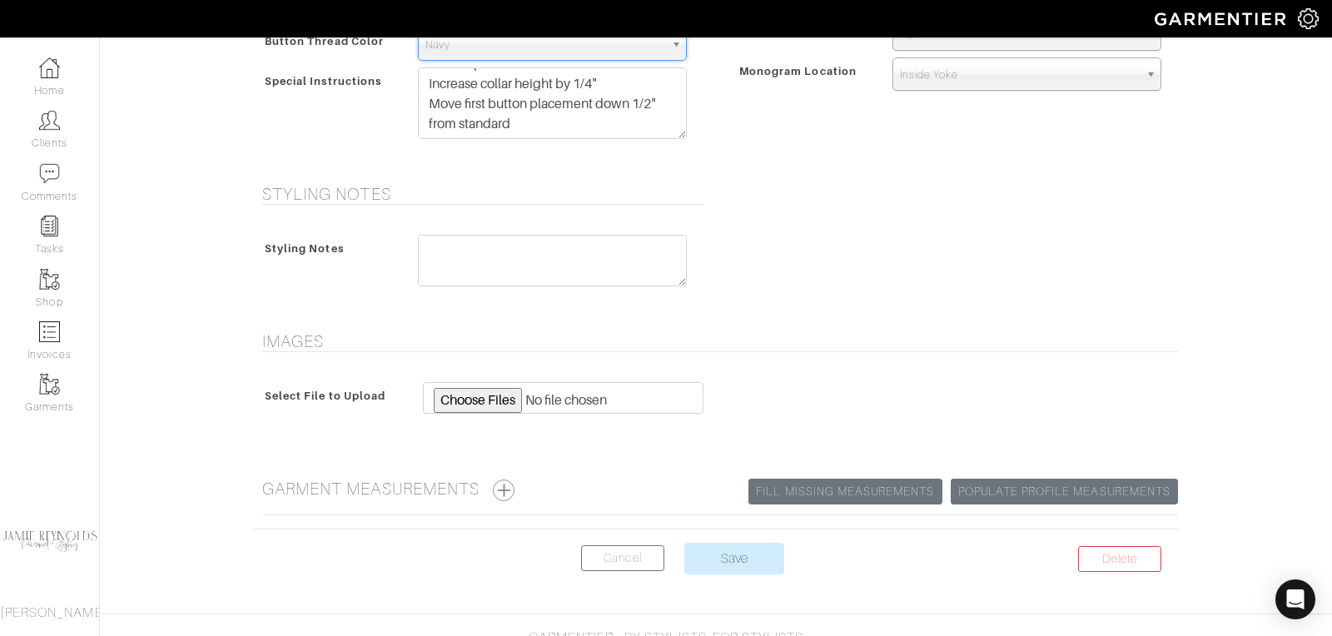
scroll to position [706, 0]
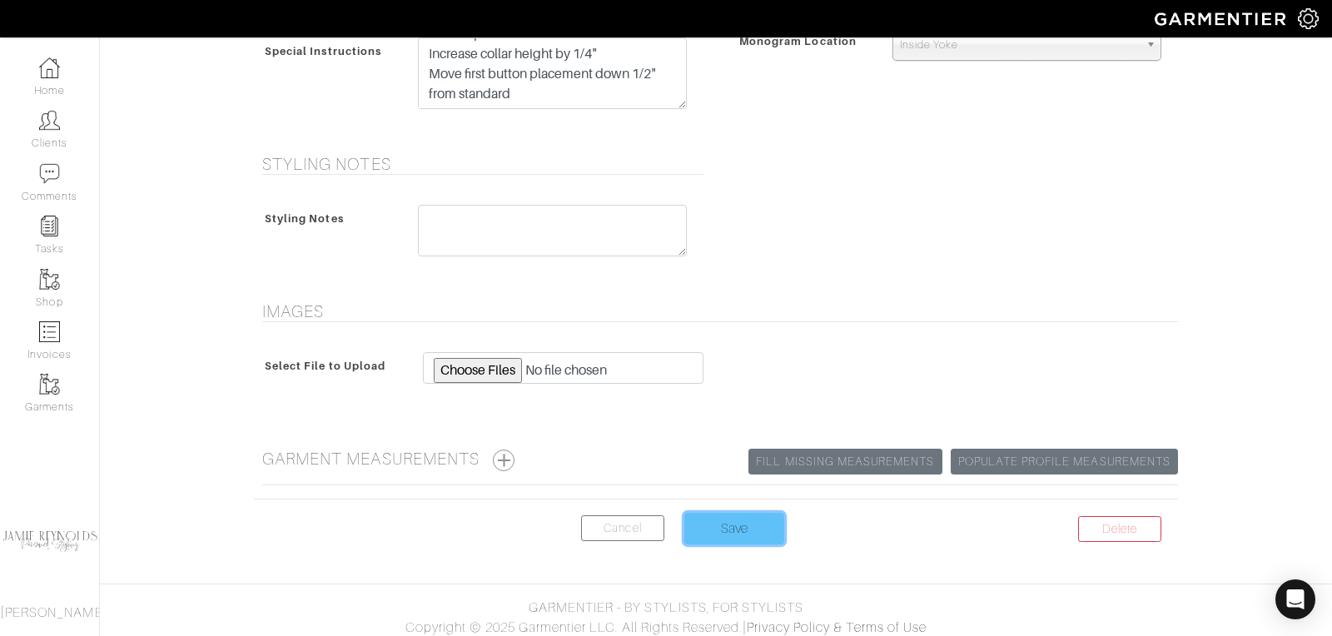
click at [730, 522] on input "Save" at bounding box center [735, 529] width 100 height 32
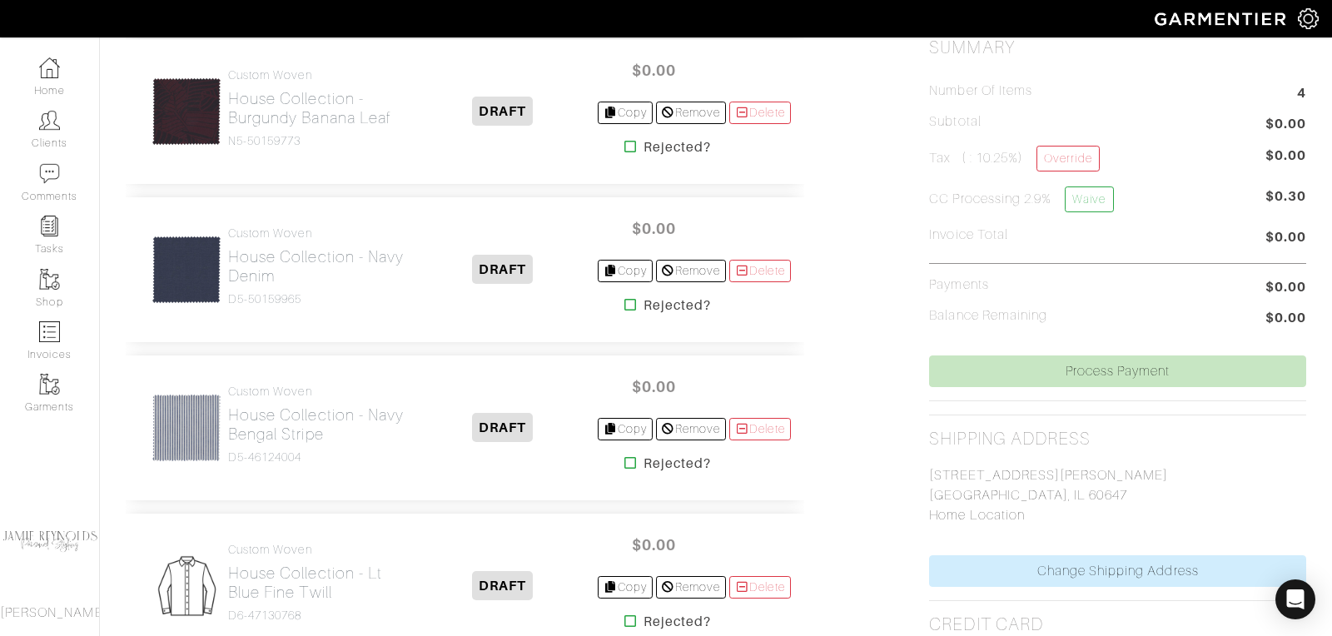
scroll to position [479, 0]
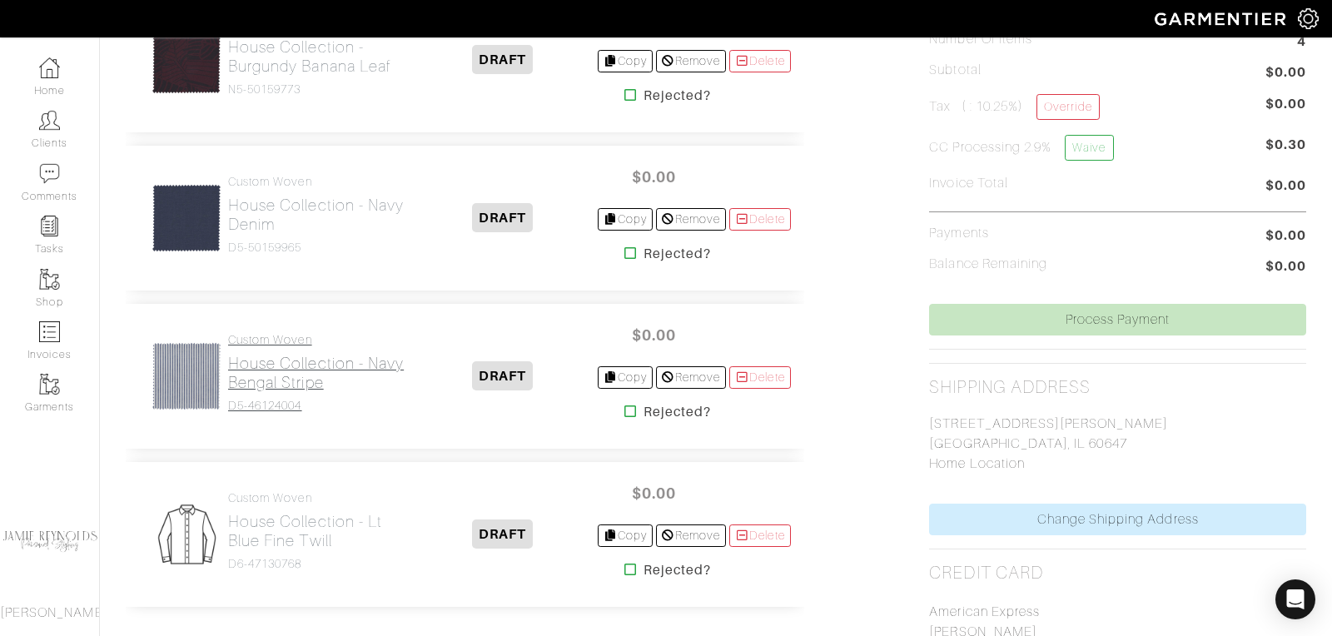
click at [308, 371] on h2 "House Collection - Navy Bengal Stripe" at bounding box center [318, 373] width 181 height 38
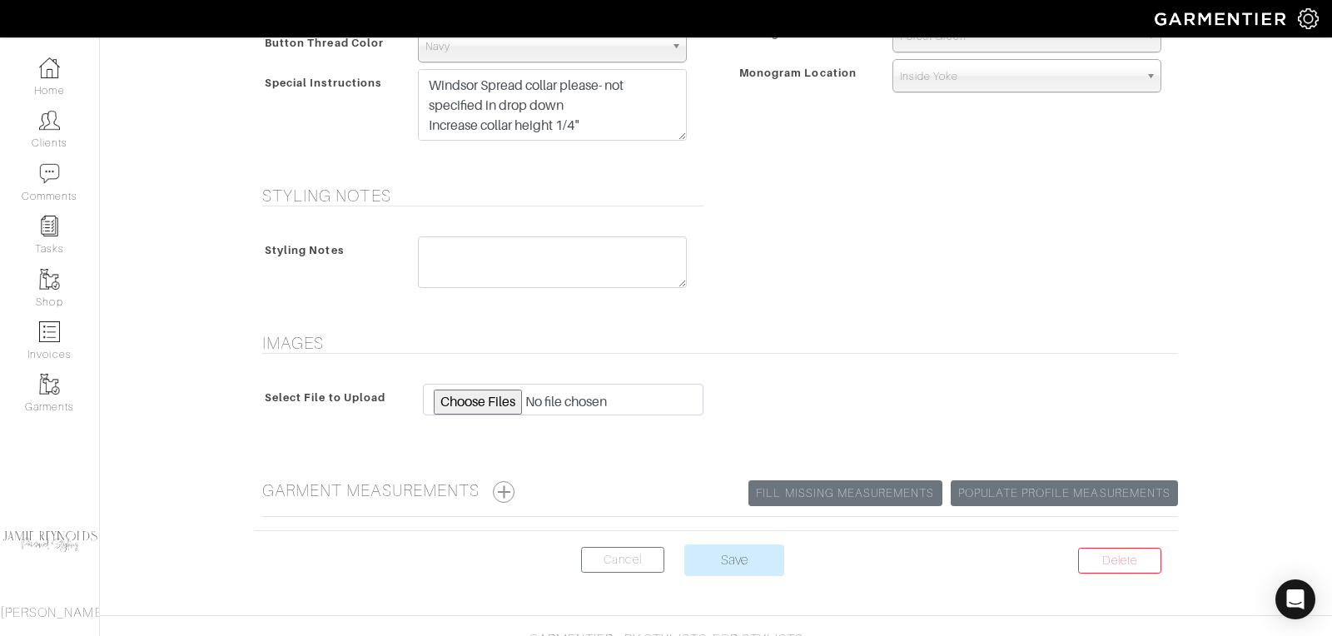
scroll to position [854, 0]
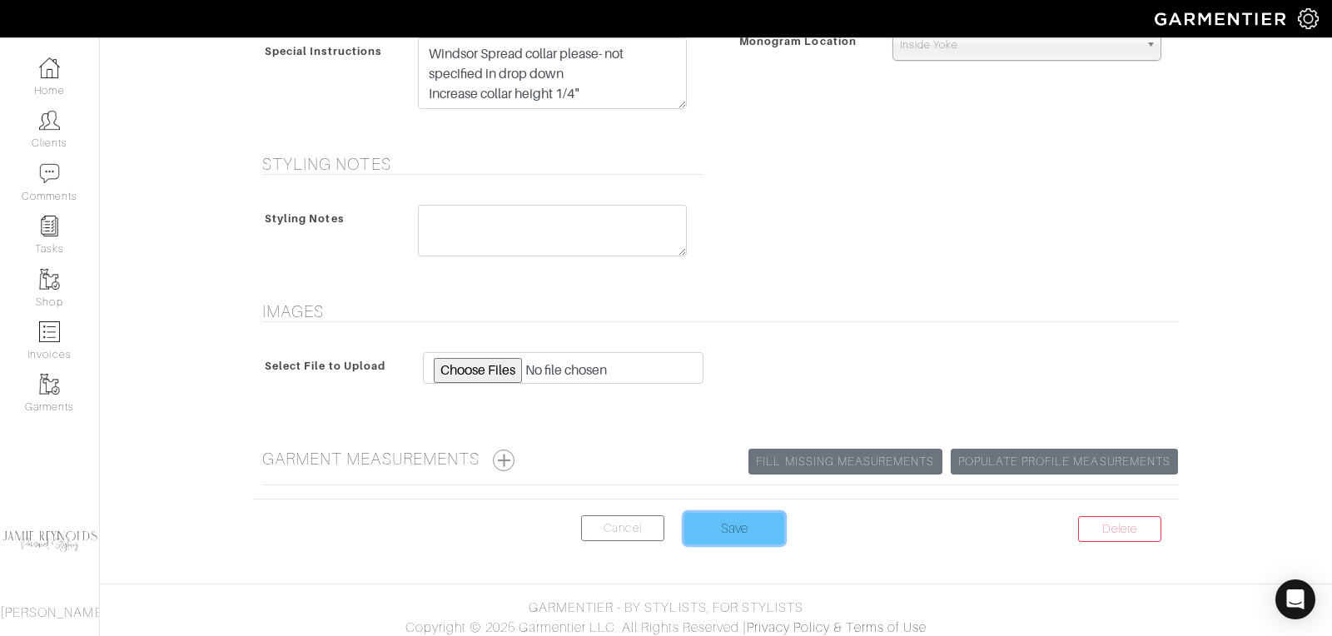
click at [731, 517] on input "Save" at bounding box center [735, 529] width 100 height 32
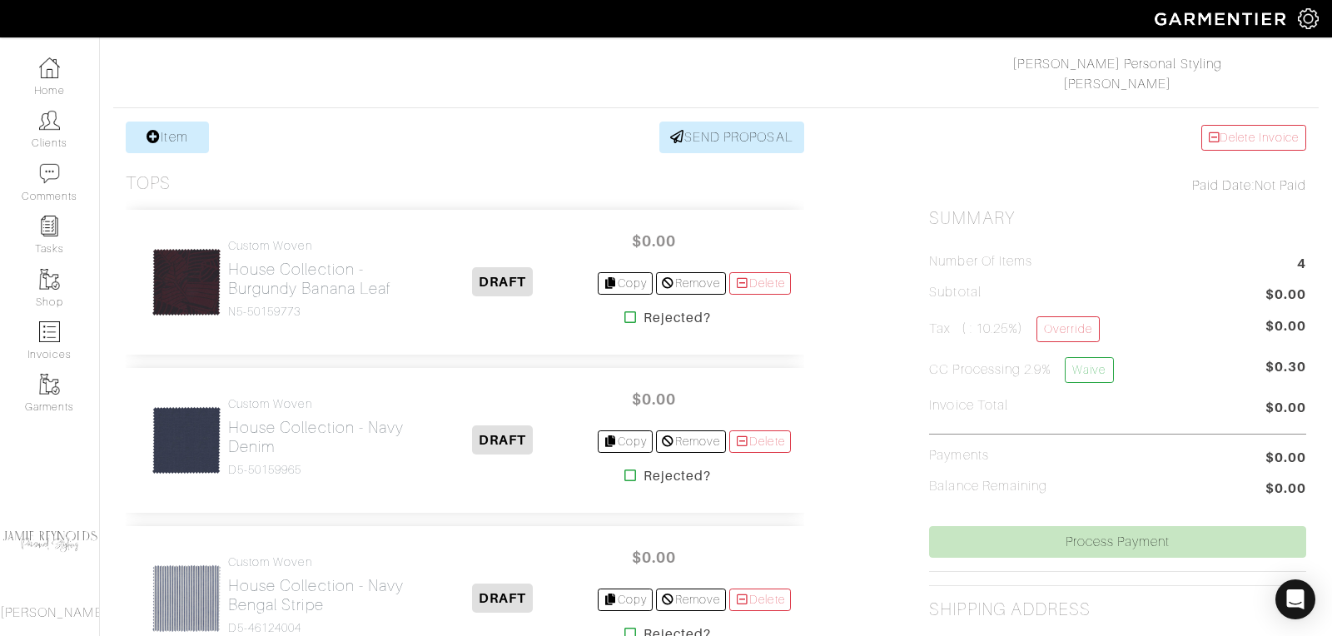
scroll to position [266, 0]
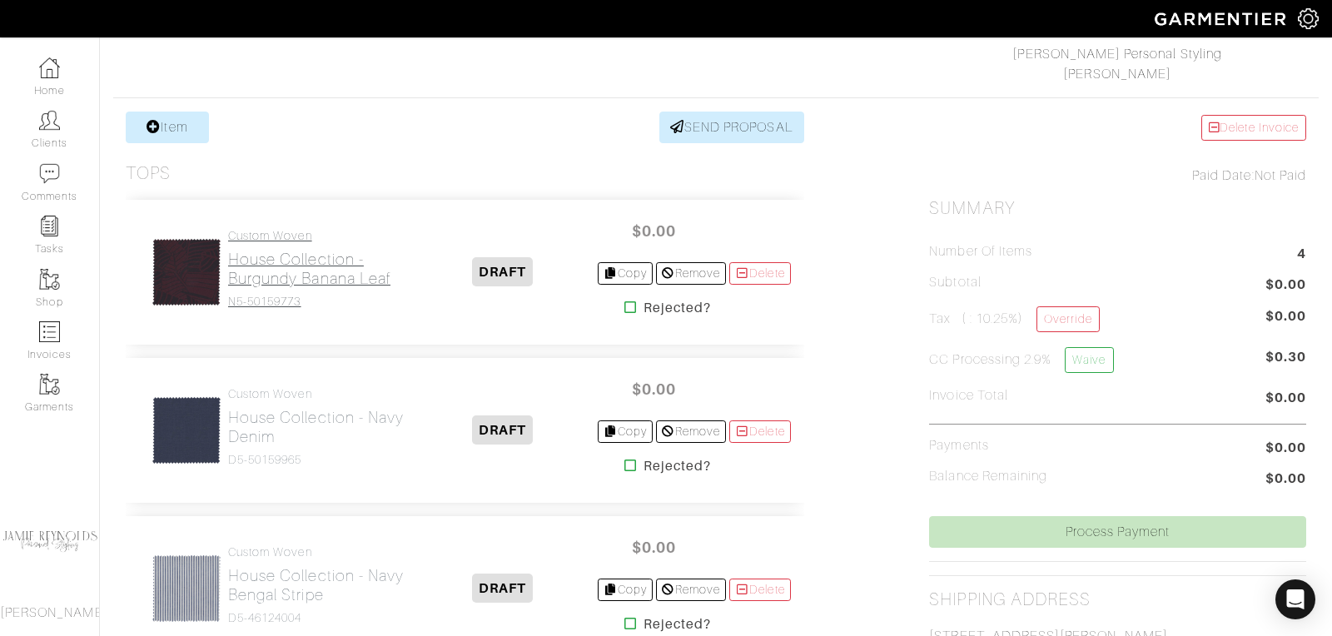
click at [336, 254] on h2 "House Collection - Burgundy Banana Leaf" at bounding box center [318, 269] width 181 height 38
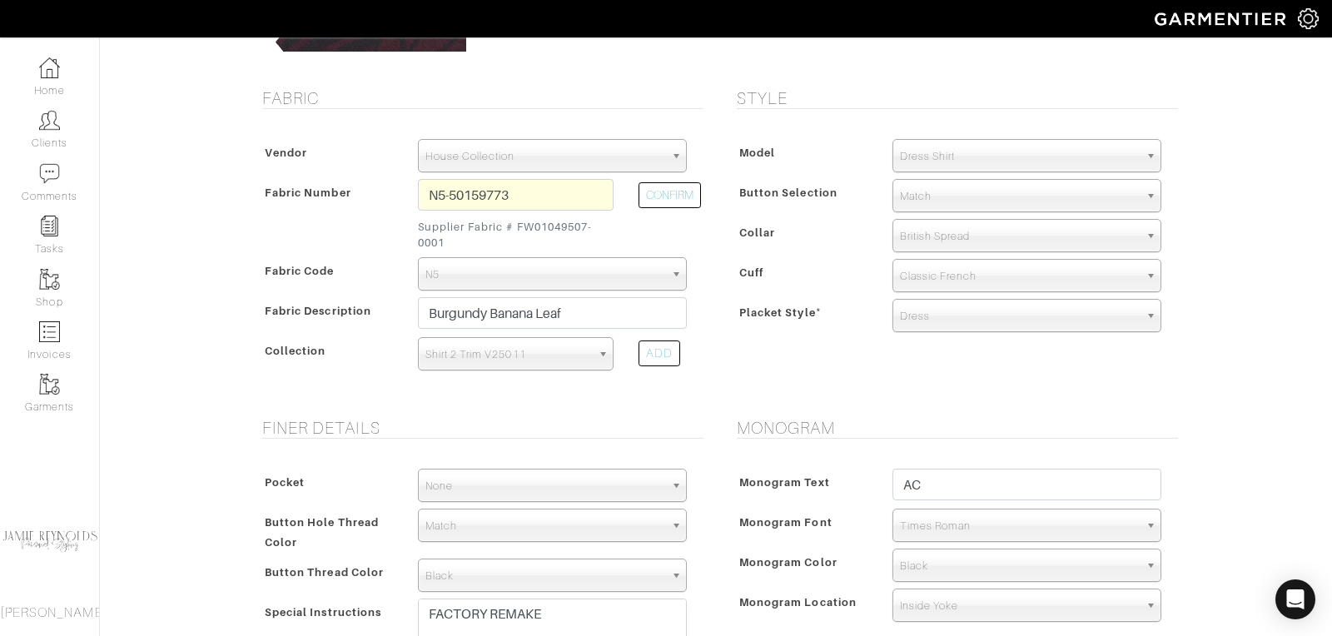
scroll to position [202, 0]
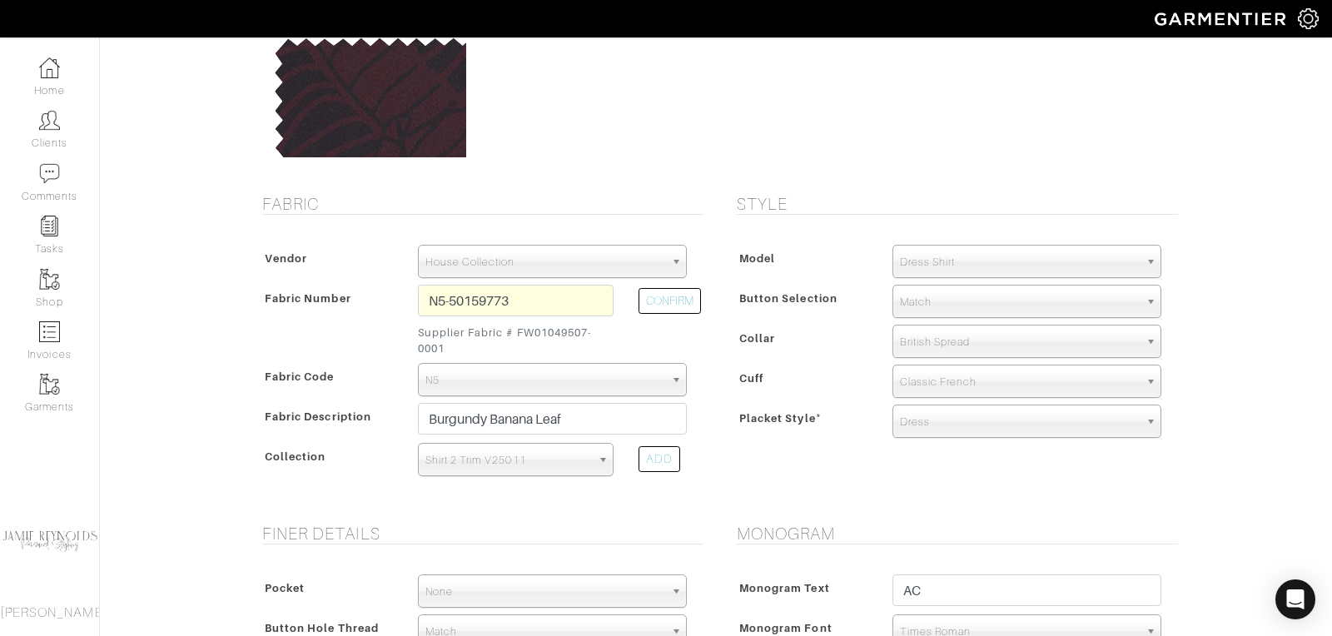
click at [963, 340] on span "British Spread" at bounding box center [1019, 342] width 239 height 33
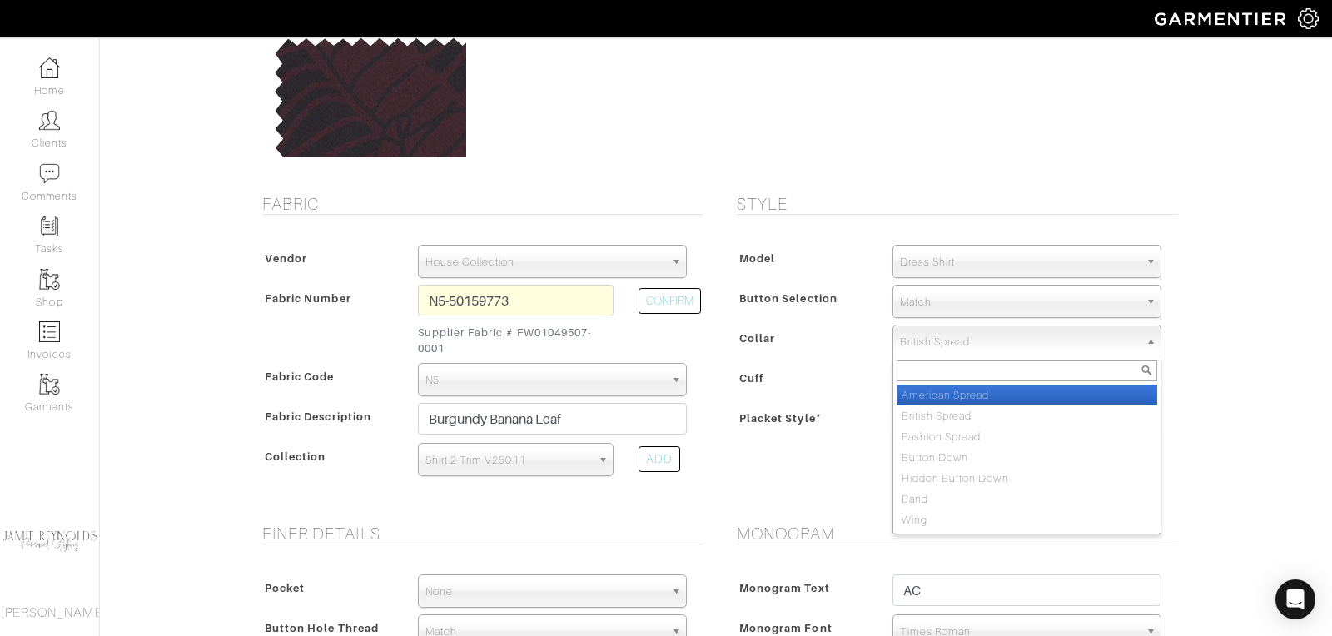
click at [957, 392] on li "American Spread" at bounding box center [1027, 395] width 261 height 21
select select "American Spread"
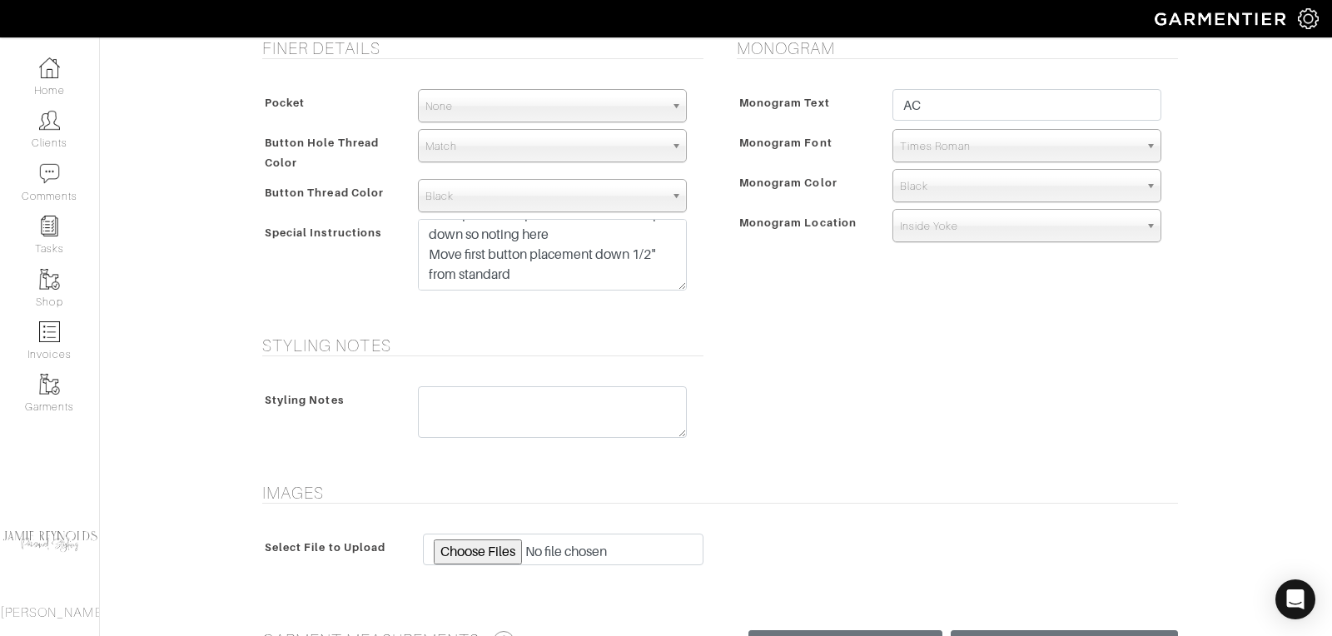
scroll to position [869, 0]
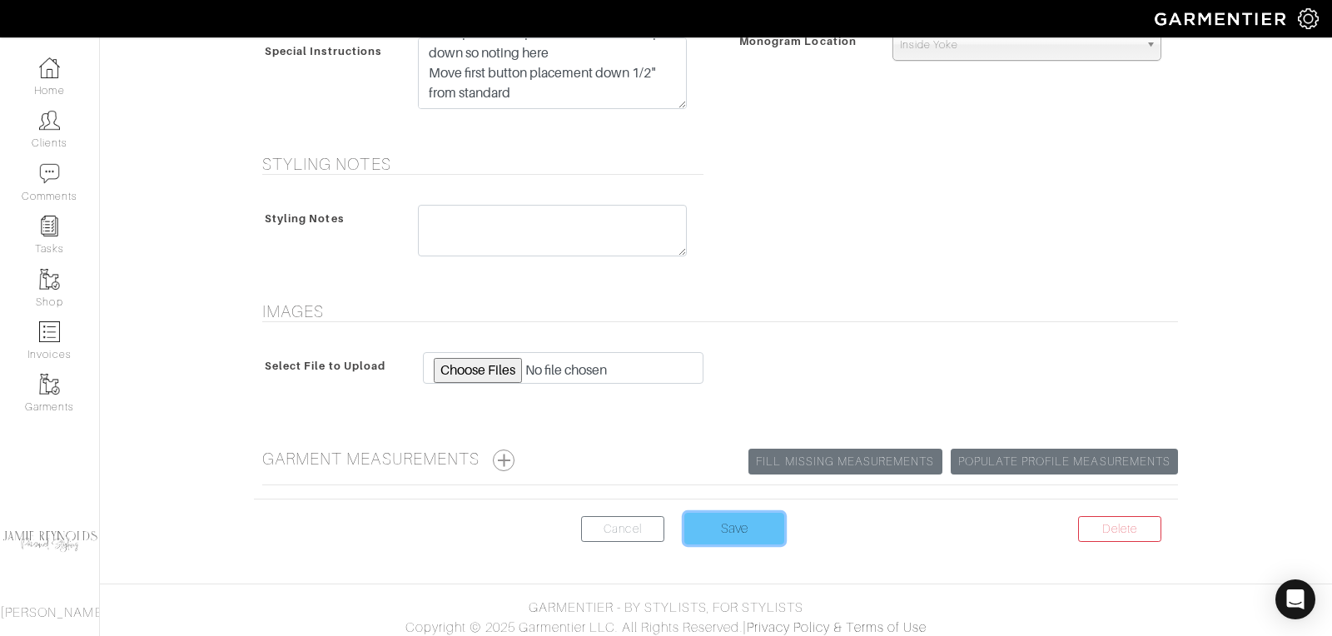
click at [698, 513] on input "Save" at bounding box center [735, 529] width 100 height 32
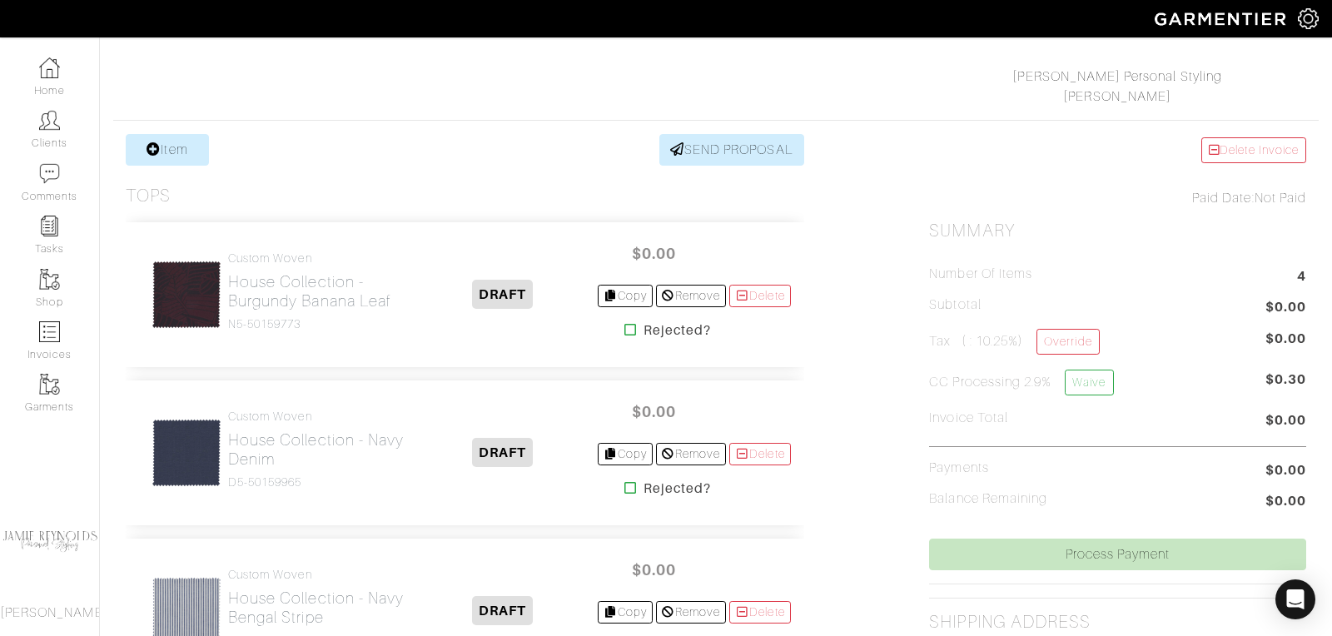
scroll to position [263, 0]
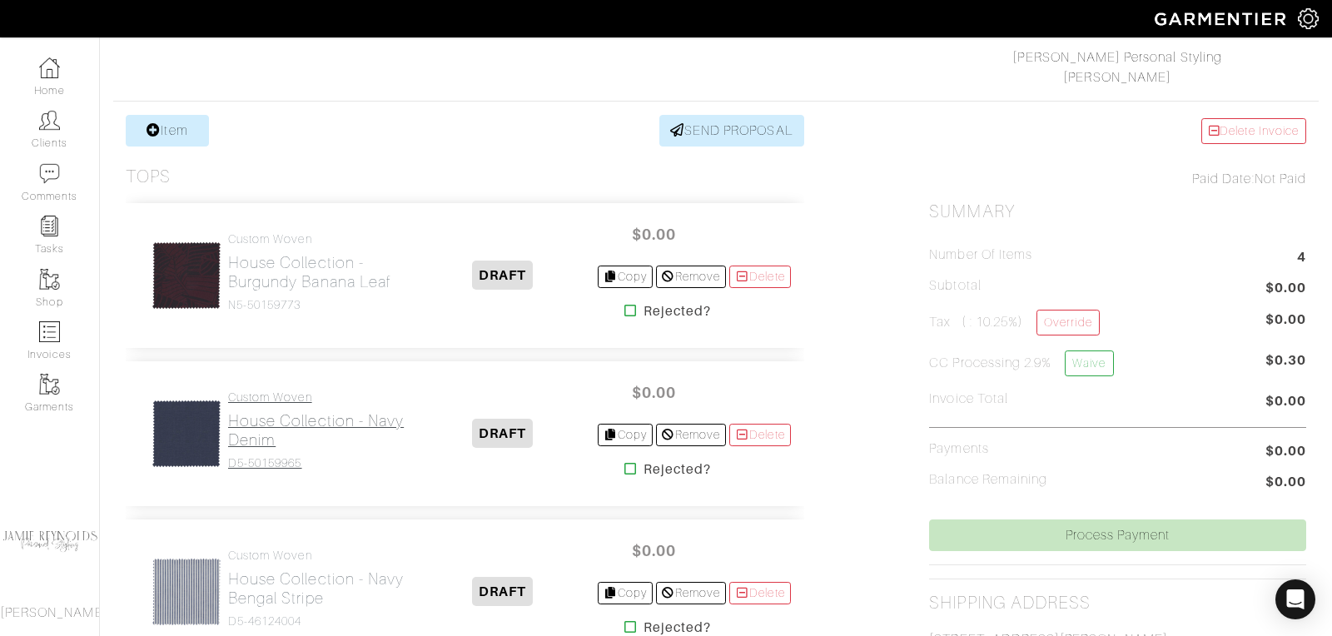
click at [302, 421] on h2 "House Collection - Navy Denim" at bounding box center [318, 430] width 181 height 38
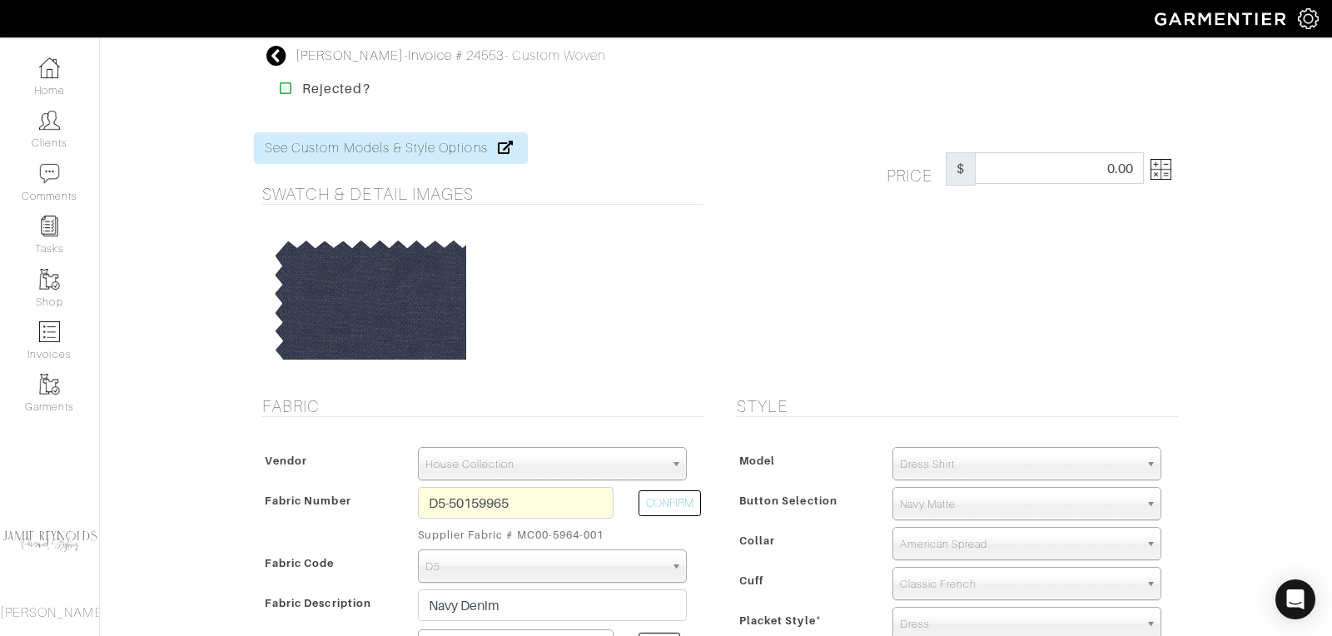
click at [279, 55] on icon at bounding box center [276, 56] width 21 height 20
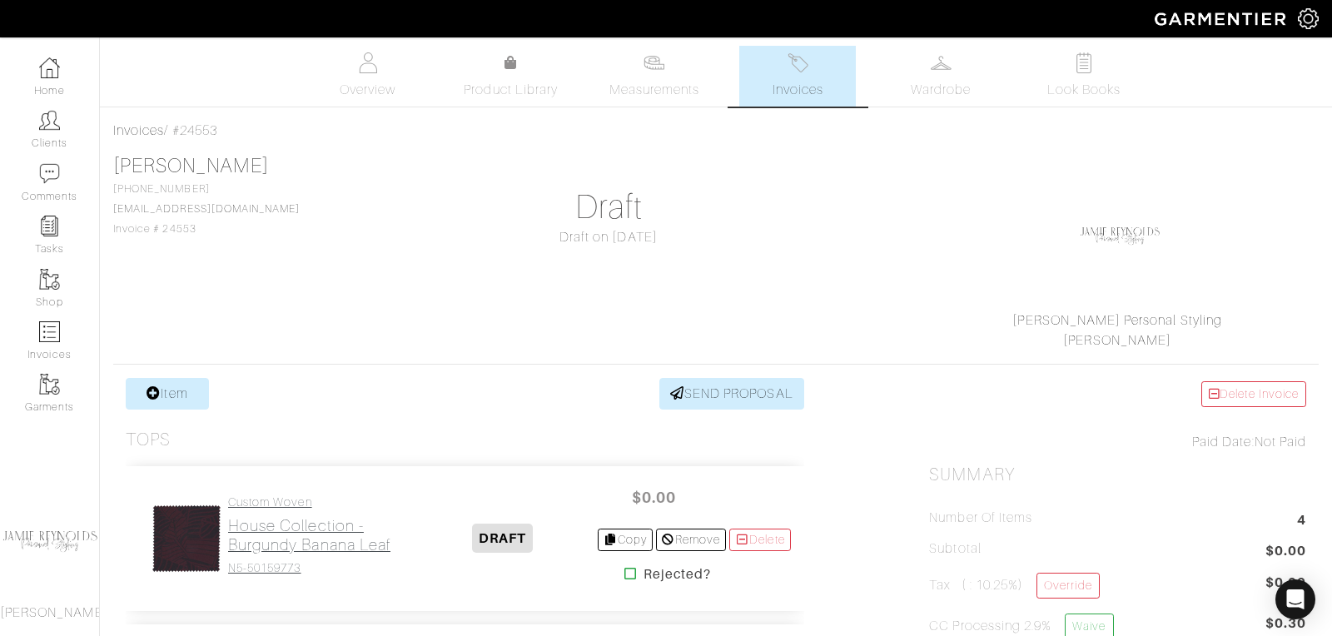
click at [296, 527] on h2 "House Collection - Burgundy Banana Leaf" at bounding box center [318, 535] width 181 height 38
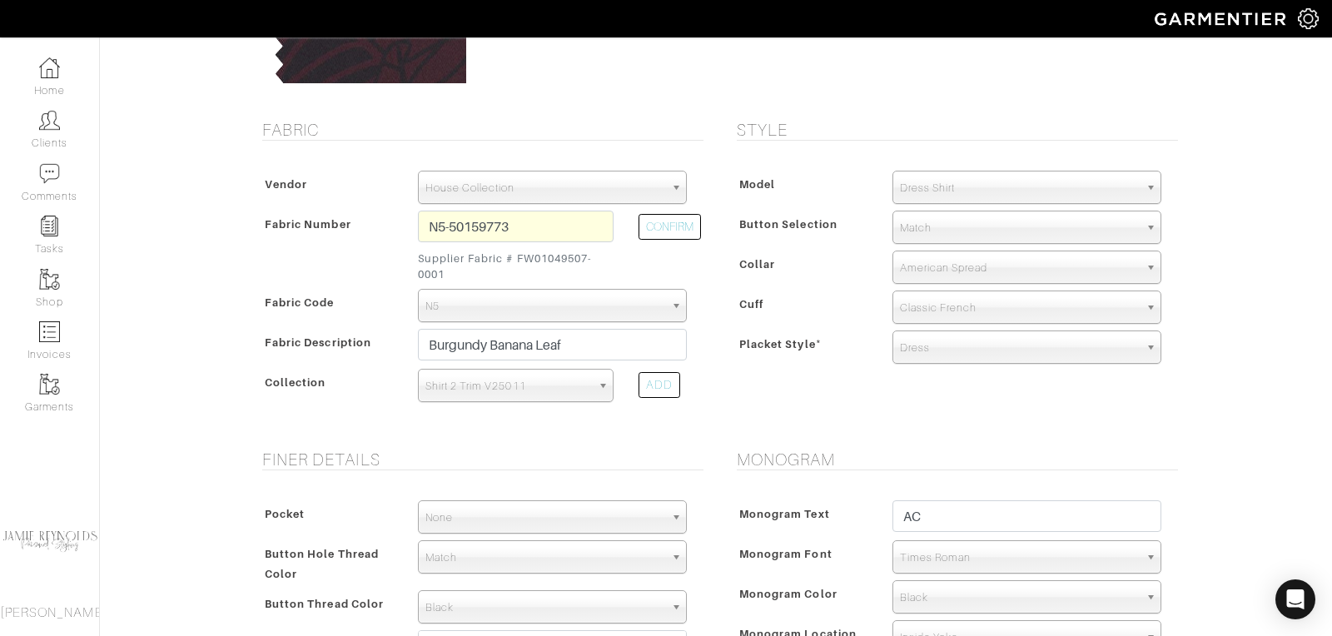
scroll to position [189, 0]
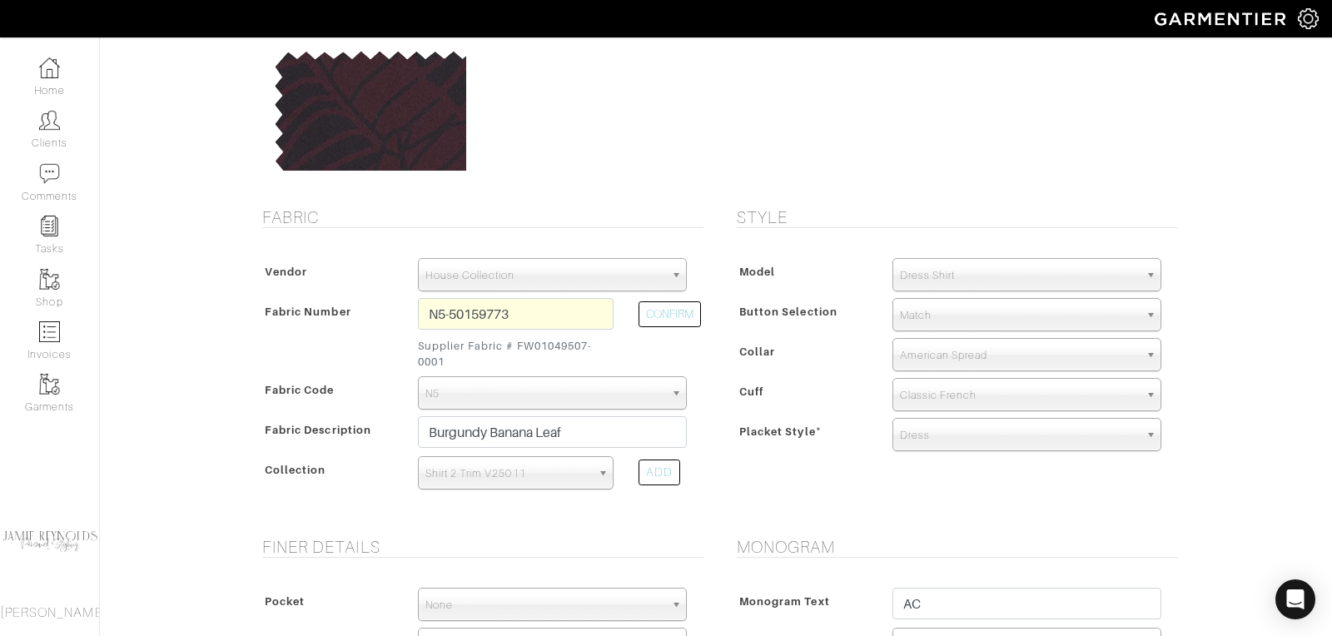
click at [940, 311] on span "Match" at bounding box center [1019, 315] width 239 height 33
type input "w"
type input "b"
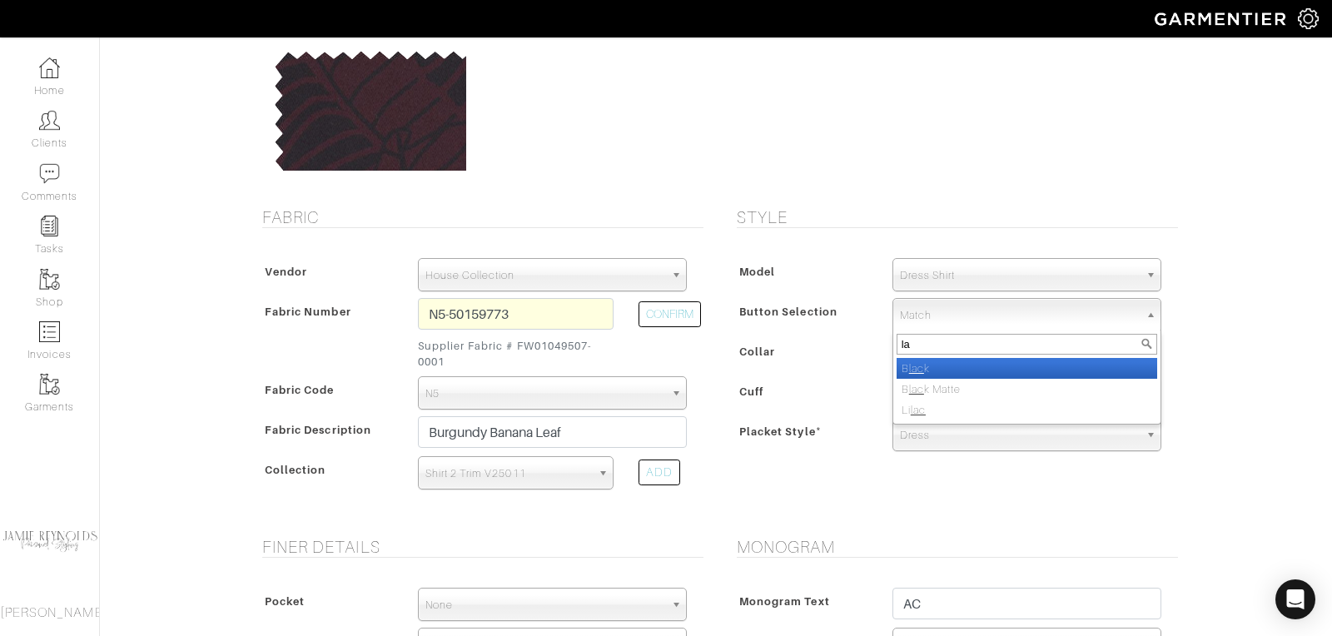
type input "l"
type input "black"
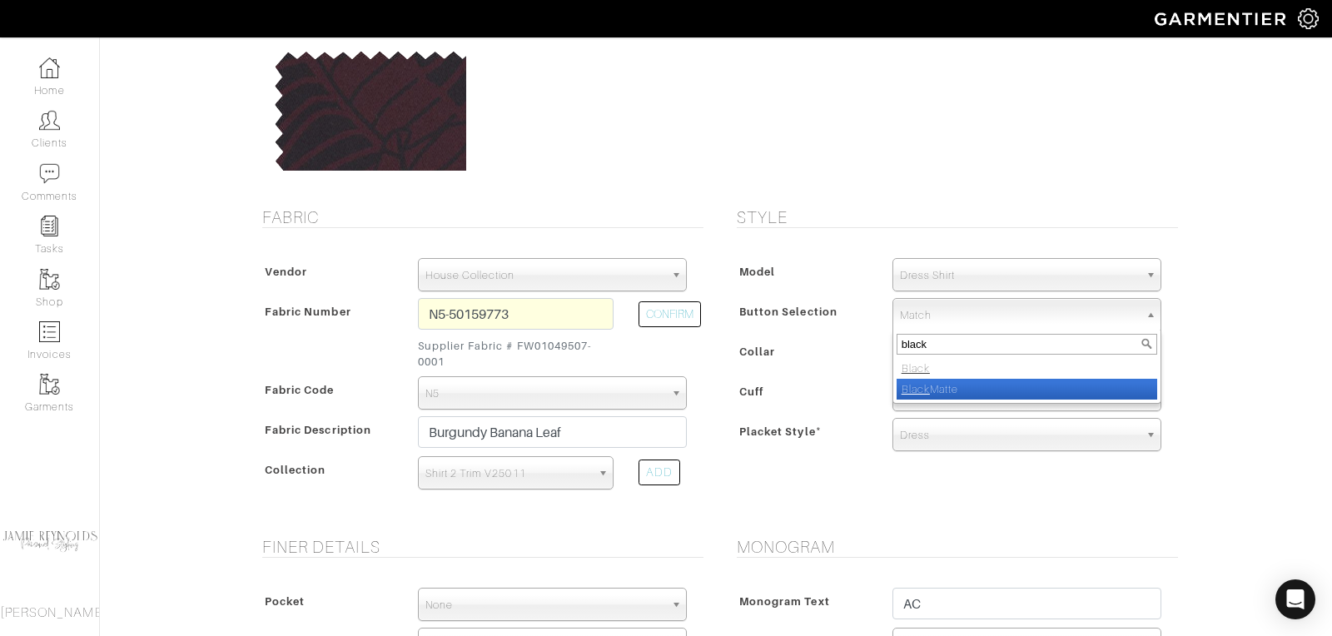
click at [949, 386] on li "Black Matte" at bounding box center [1027, 389] width 261 height 21
select select "8"
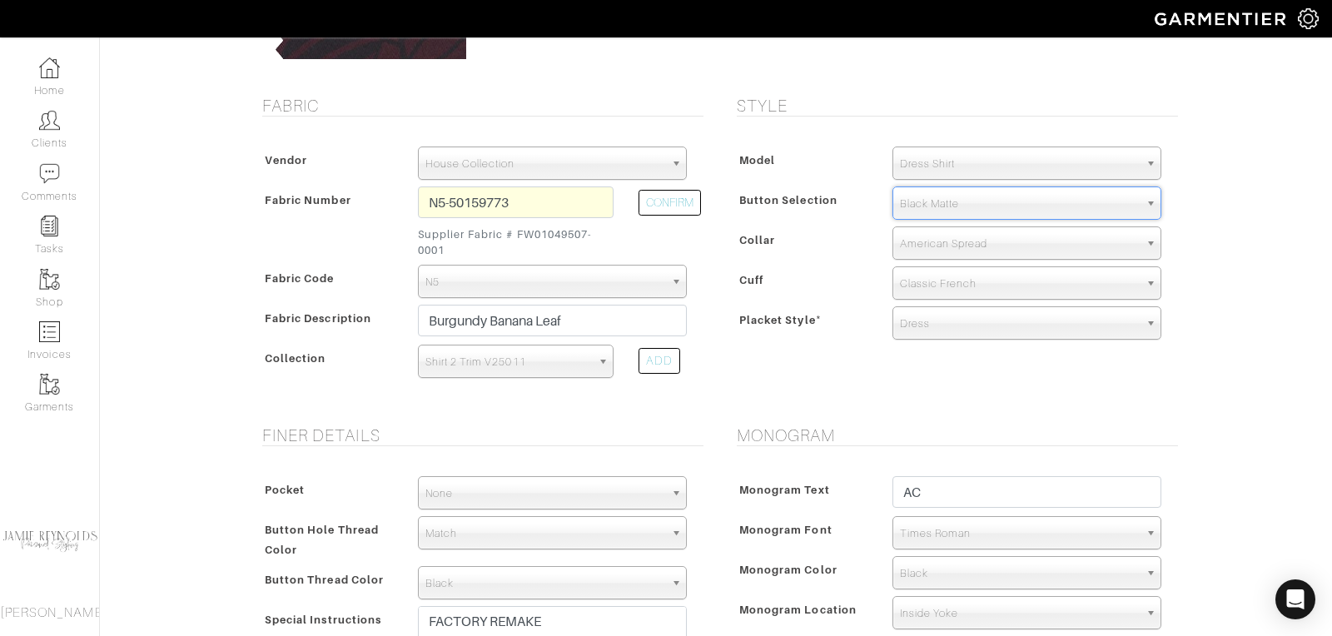
scroll to position [292, 0]
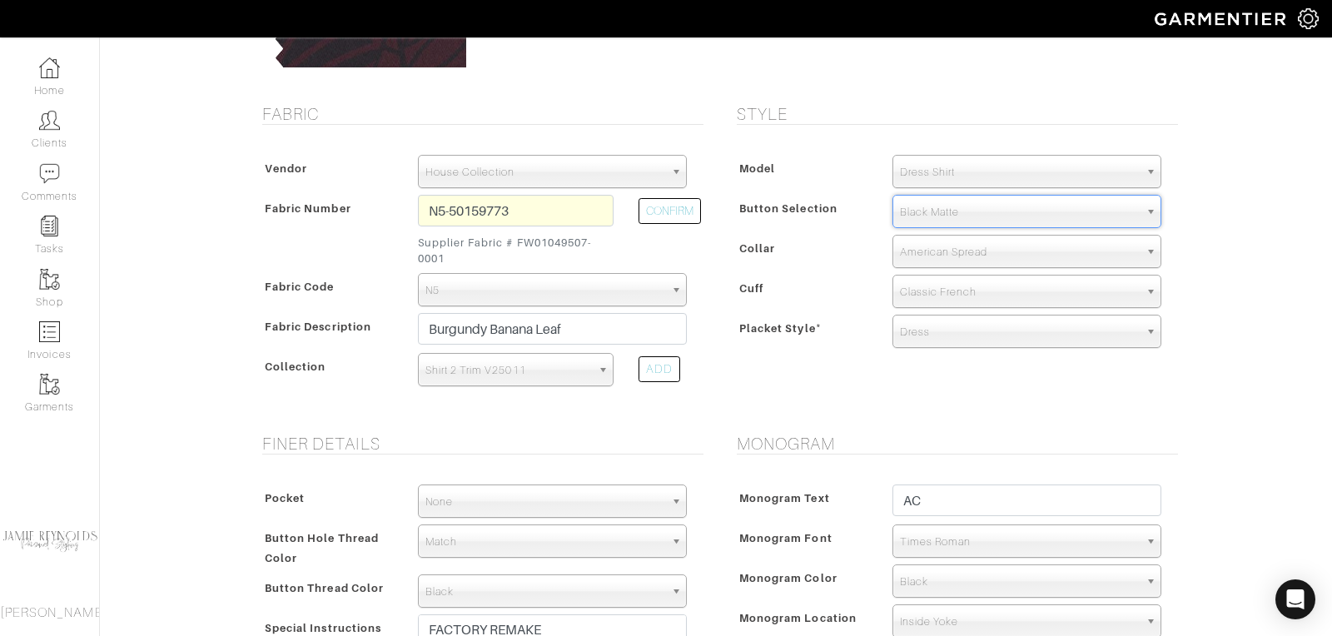
click at [947, 209] on span "Black Matte" at bounding box center [1019, 212] width 239 height 33
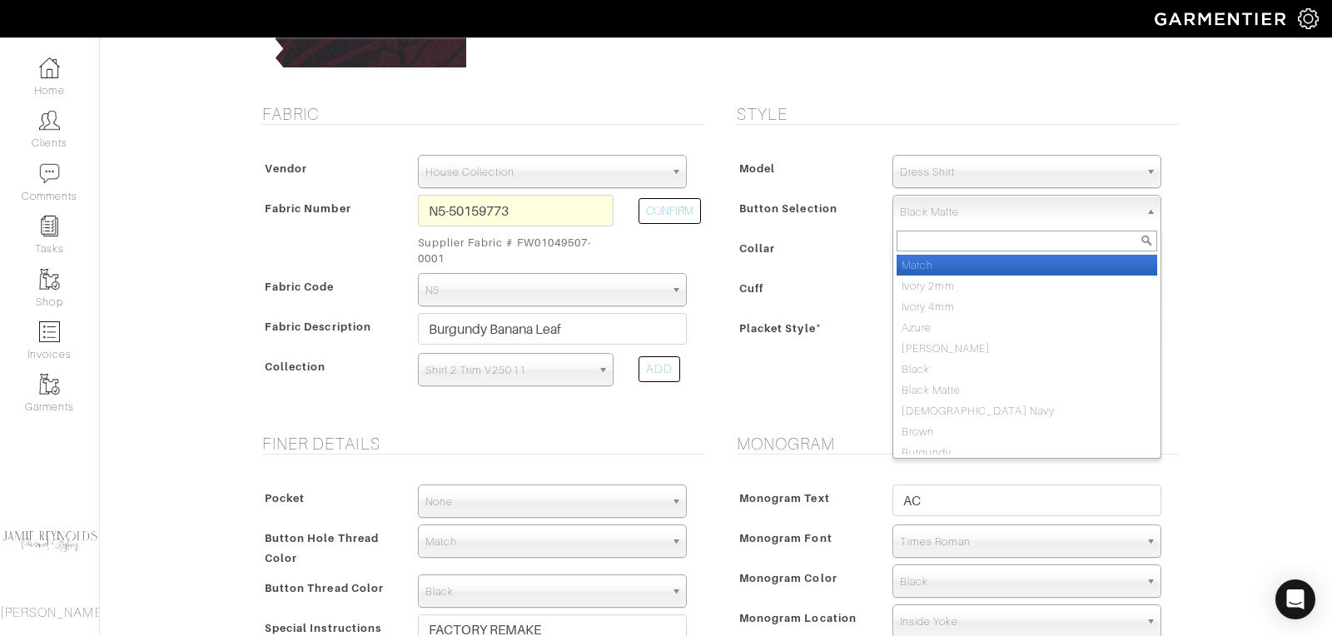
click at [942, 261] on li "Match" at bounding box center [1027, 265] width 261 height 21
select select "1"
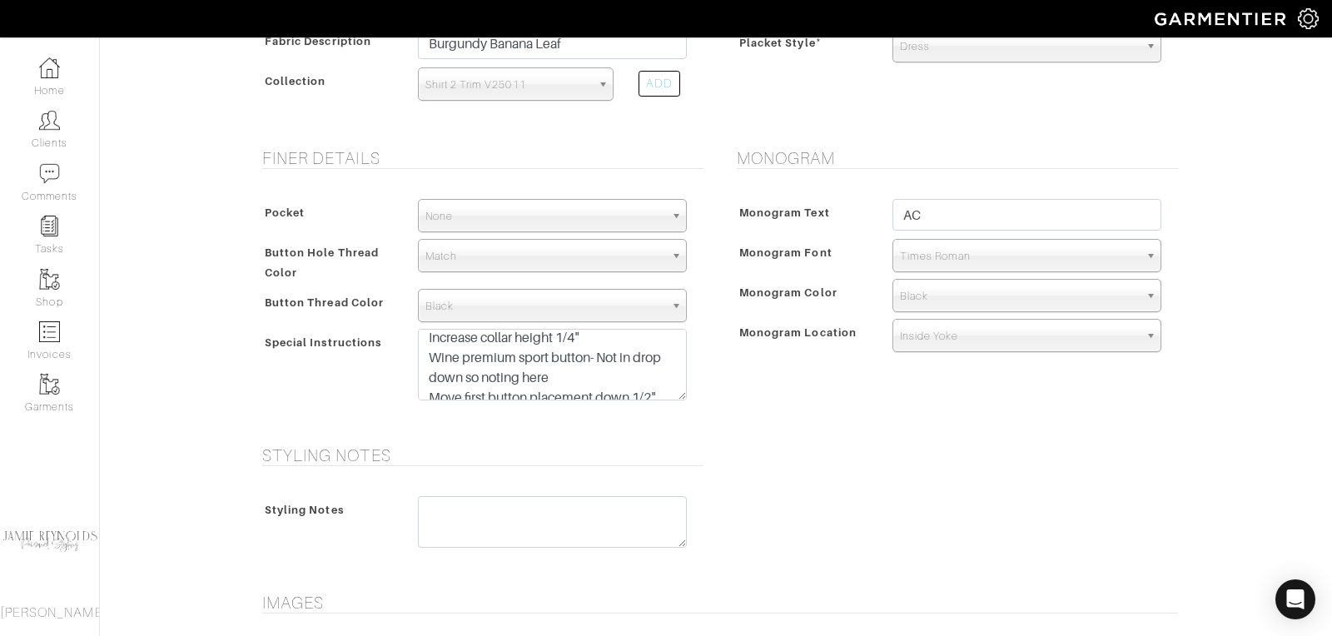
scroll to position [51, 0]
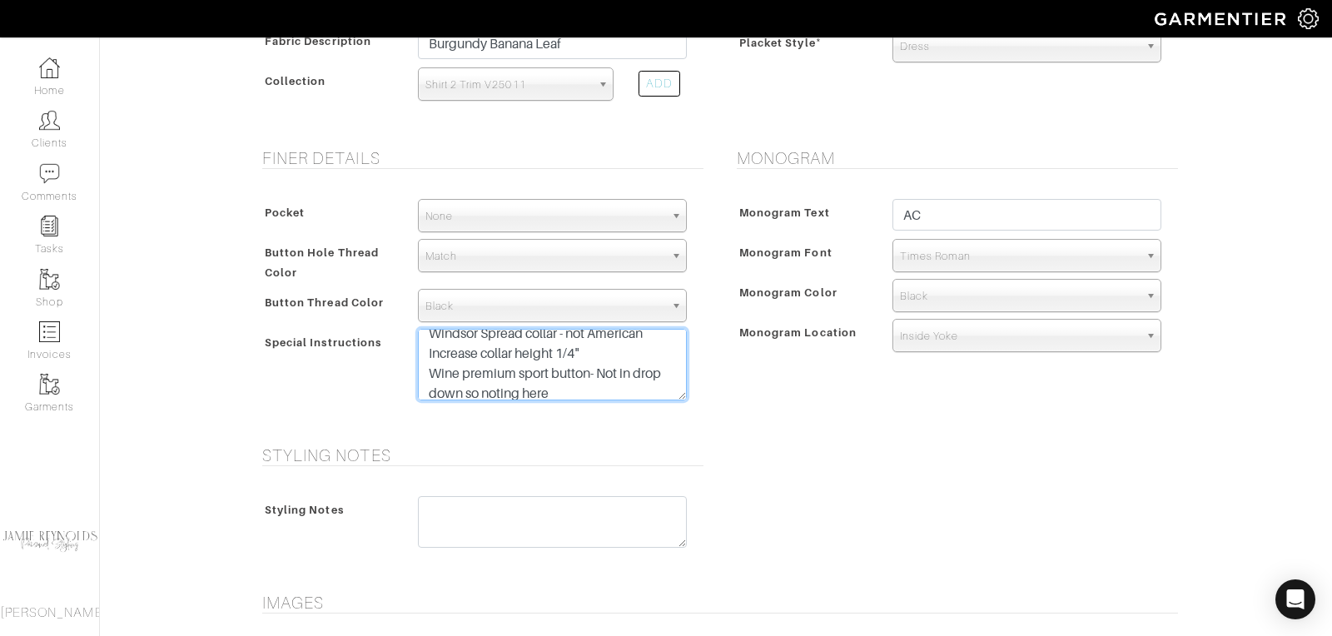
drag, startPoint x: 594, startPoint y: 353, endPoint x: 426, endPoint y: 357, distance: 167.4
click at [426, 357] on textarea "FACTORY REMAKE Windsor Spread collar - not American Increase collar height 1/4"…" at bounding box center [552, 365] width 269 height 72
type textarea "FACTORY REMAKE Windsor Spread collar - not American Increase collar height 1/4"…"
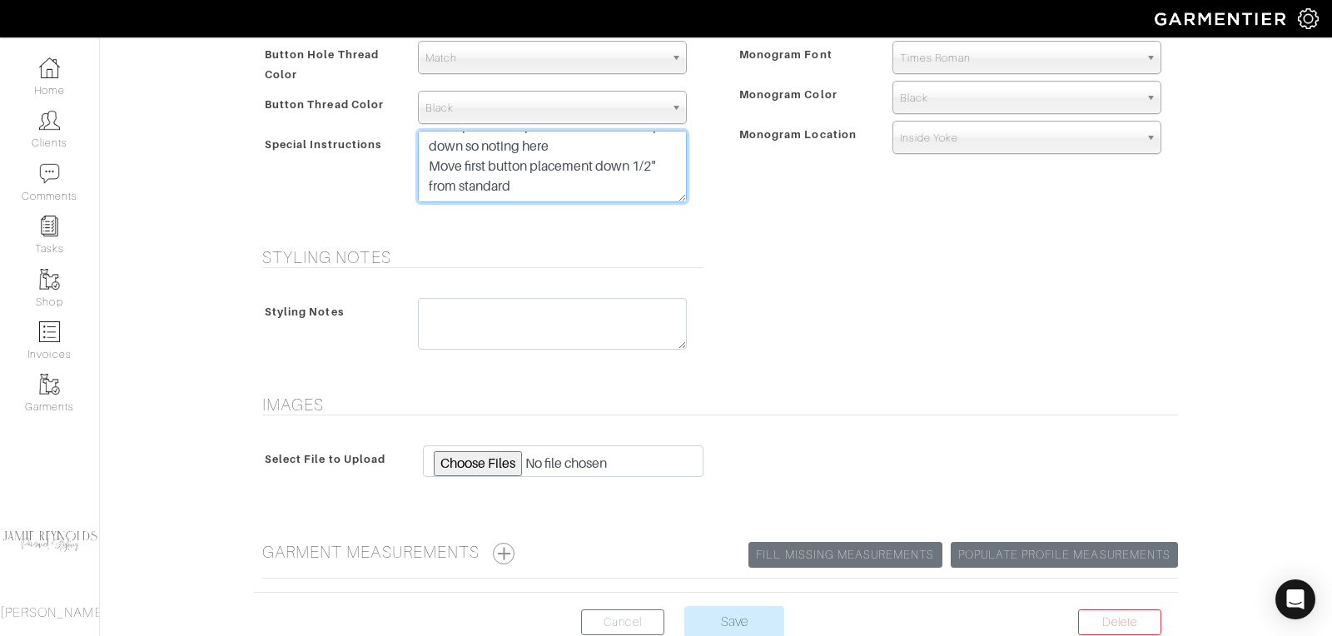
scroll to position [869, 0]
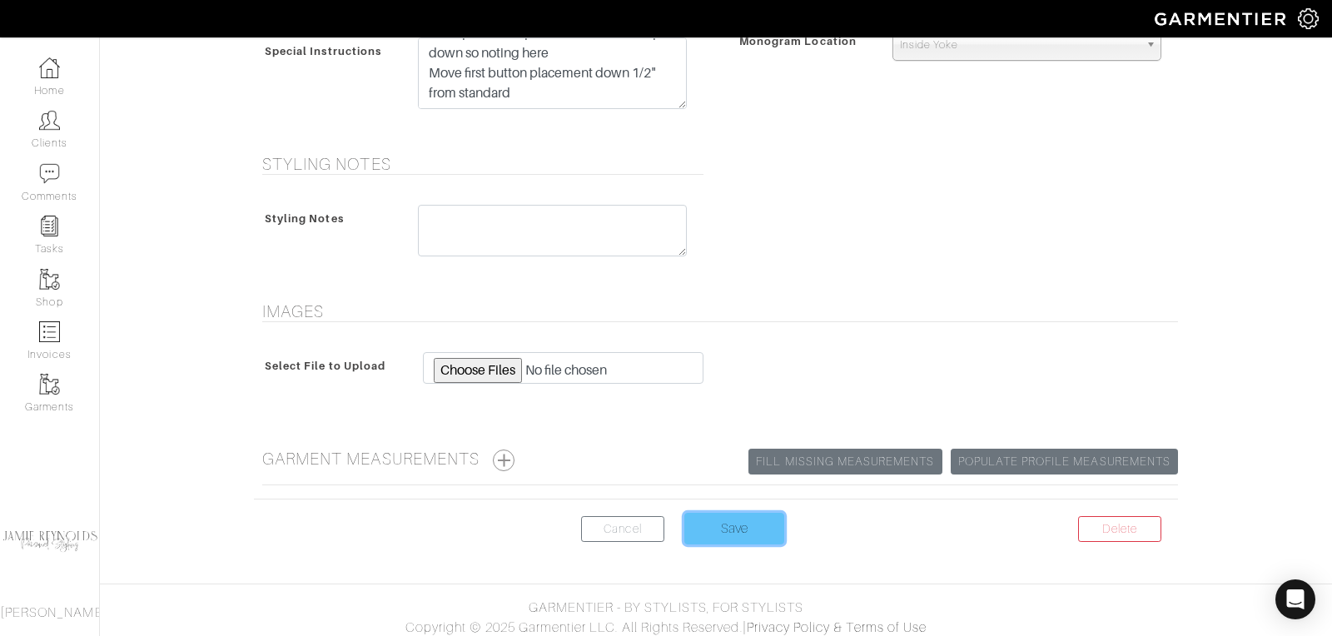
click at [714, 519] on input "Save" at bounding box center [735, 529] width 100 height 32
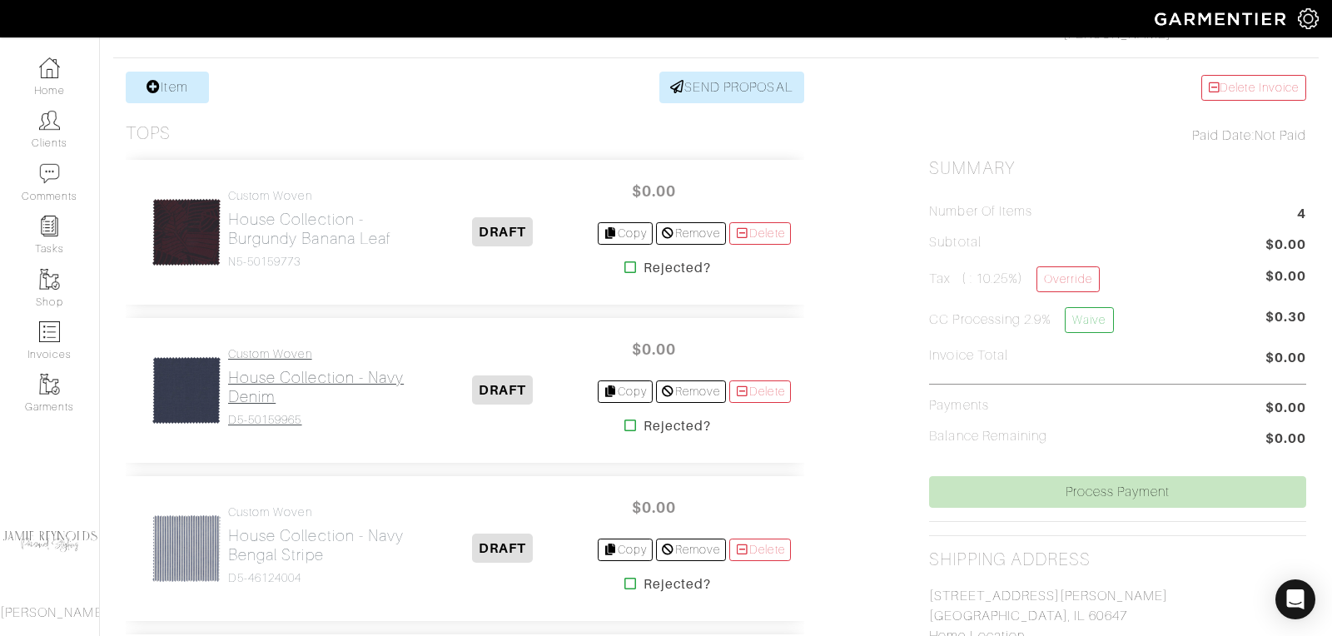
scroll to position [364, 0]
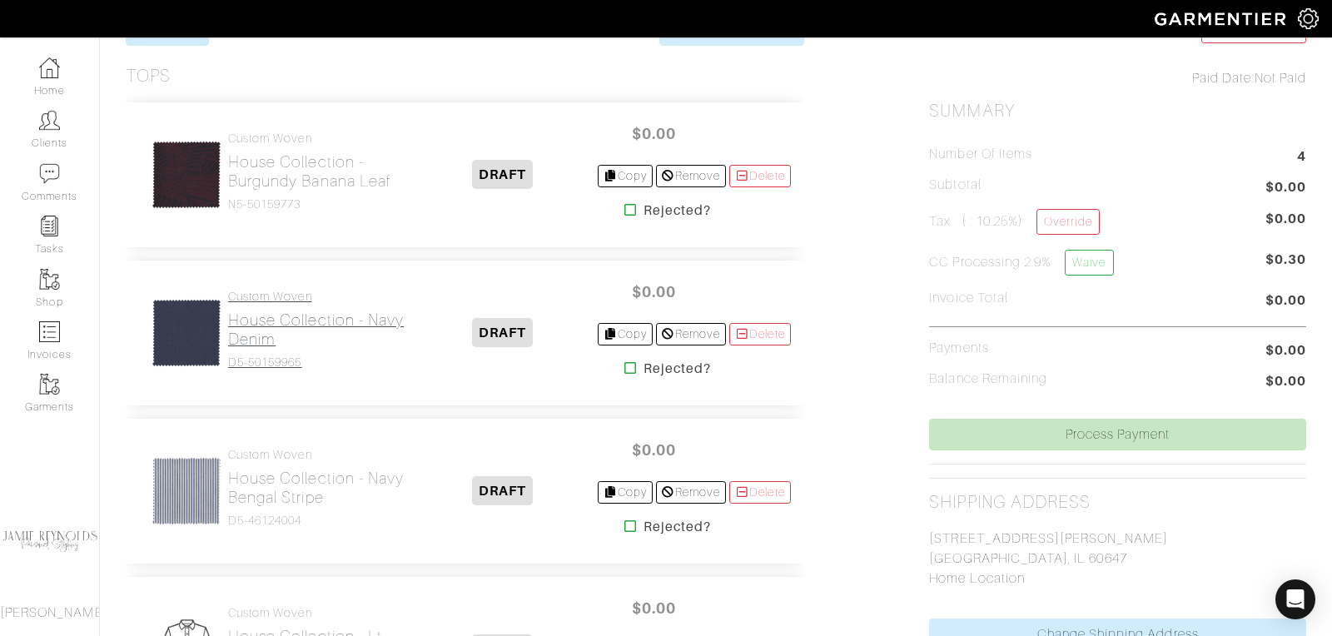
click at [301, 325] on h2 "House Collection - Navy Denim" at bounding box center [318, 330] width 181 height 38
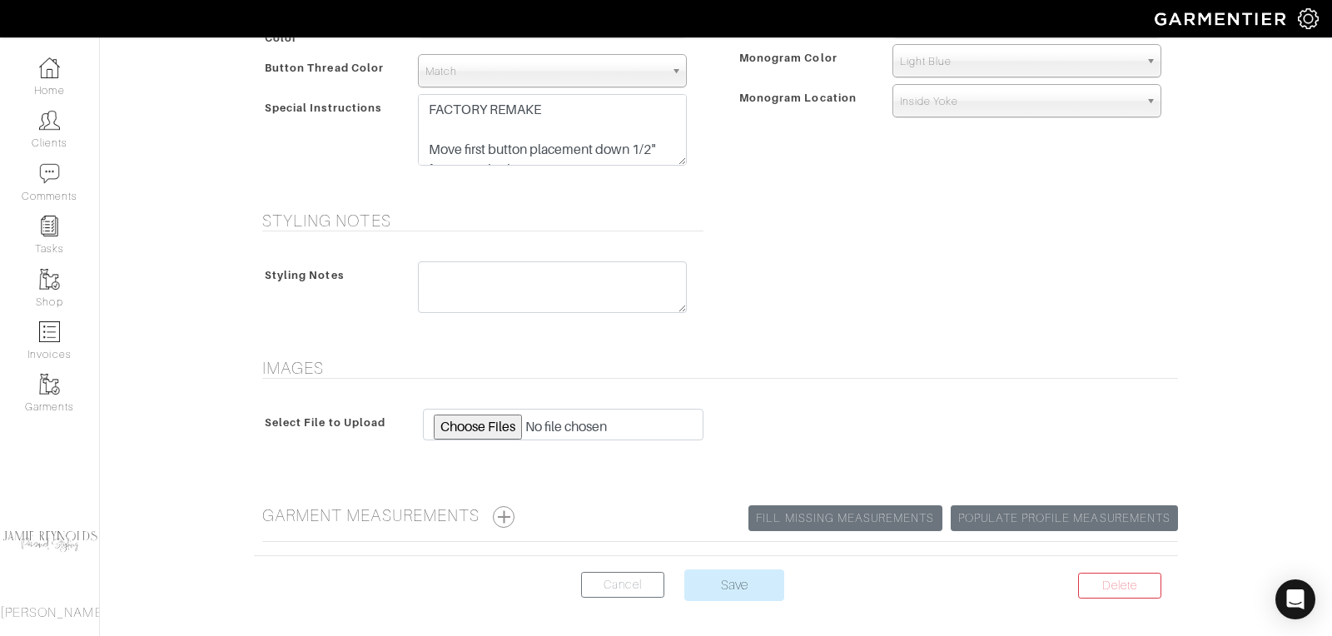
scroll to position [854, 0]
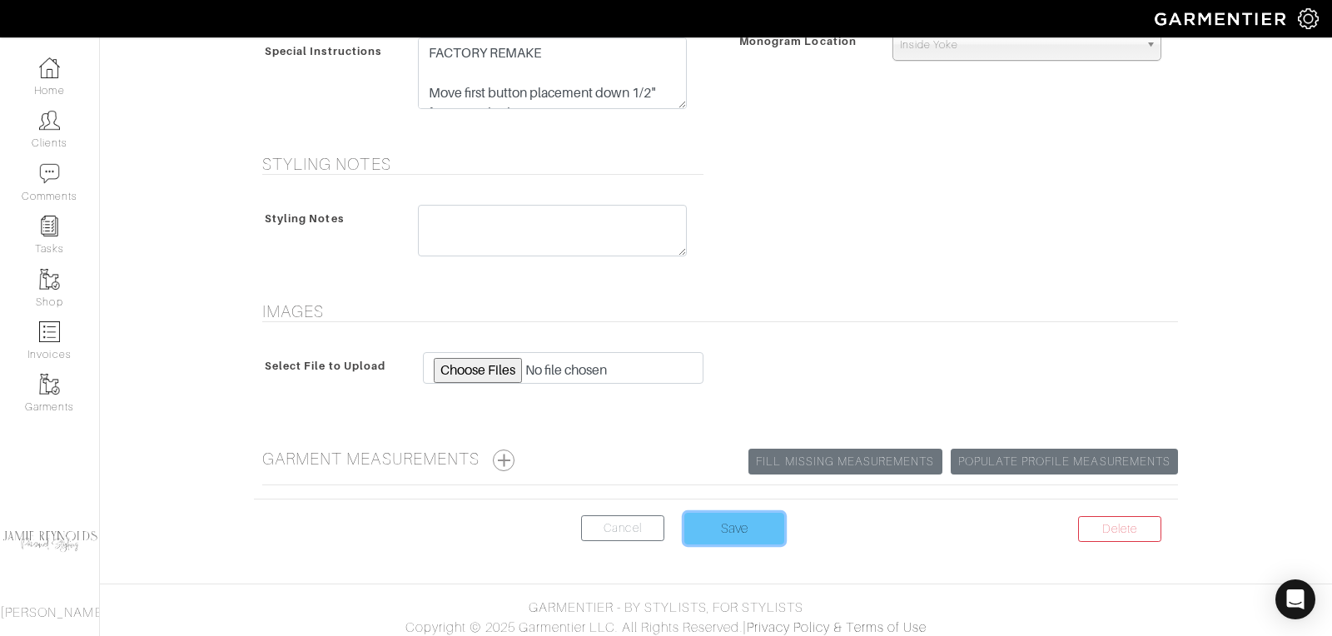
click at [751, 526] on input "Save" at bounding box center [735, 529] width 100 height 32
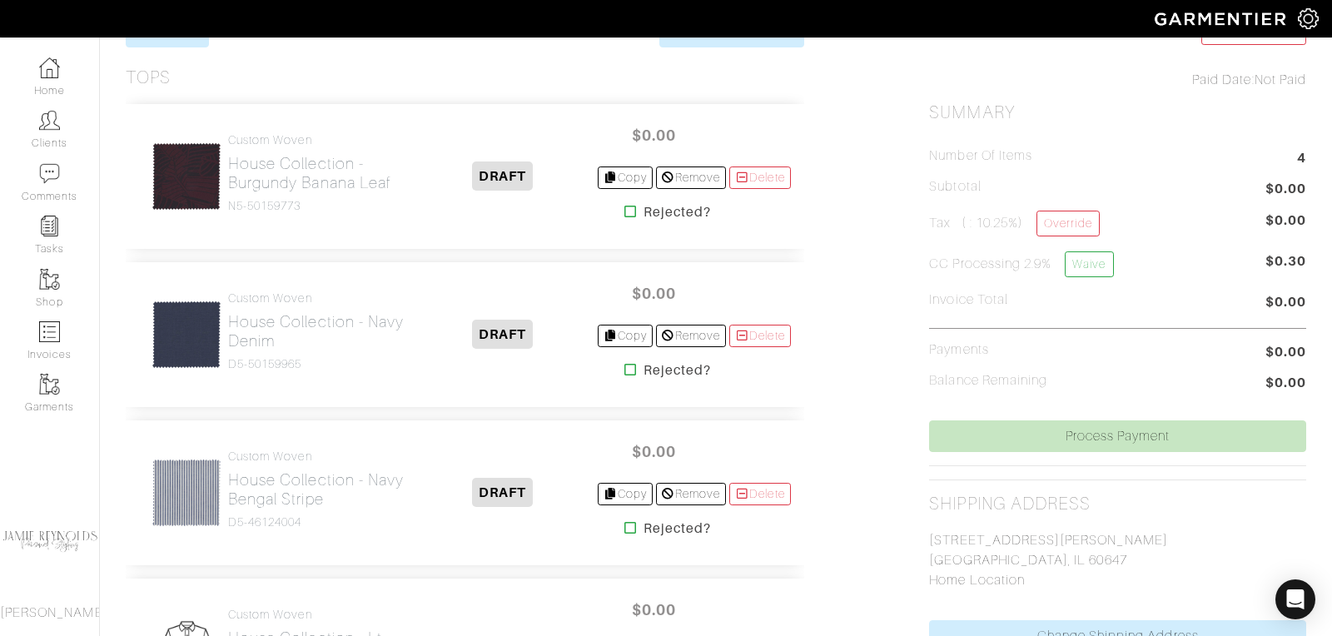
scroll to position [376, 0]
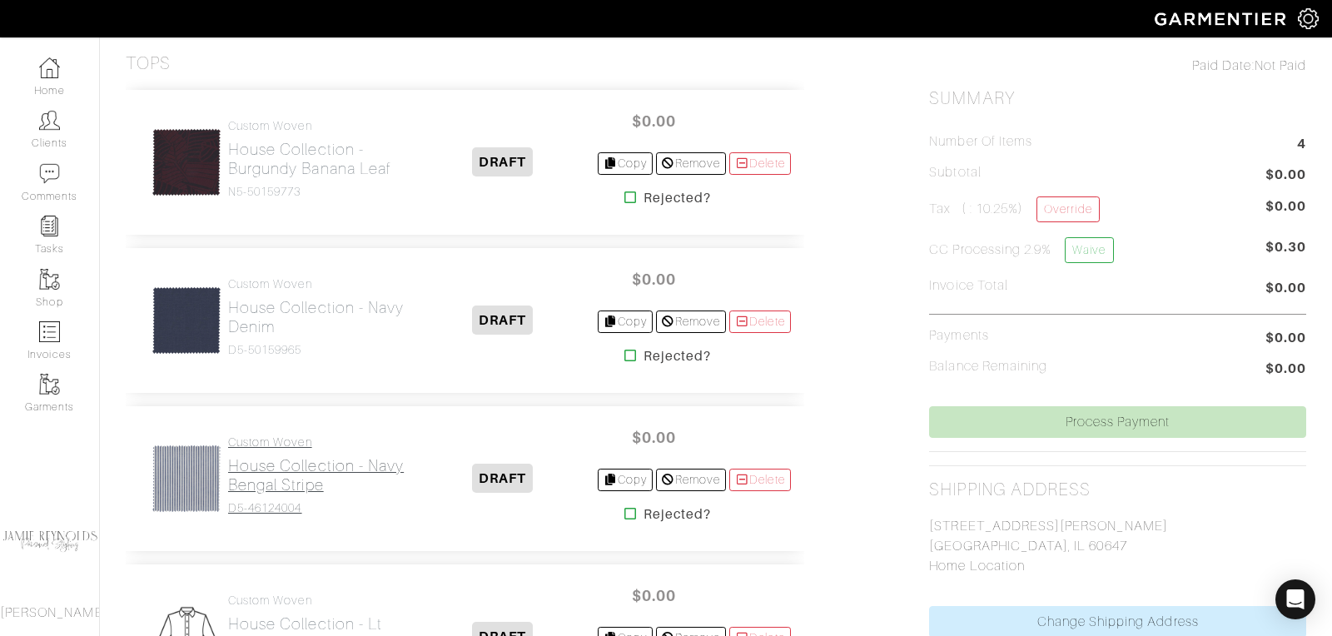
click at [325, 473] on h2 "House Collection - Navy Bengal Stripe" at bounding box center [318, 475] width 181 height 38
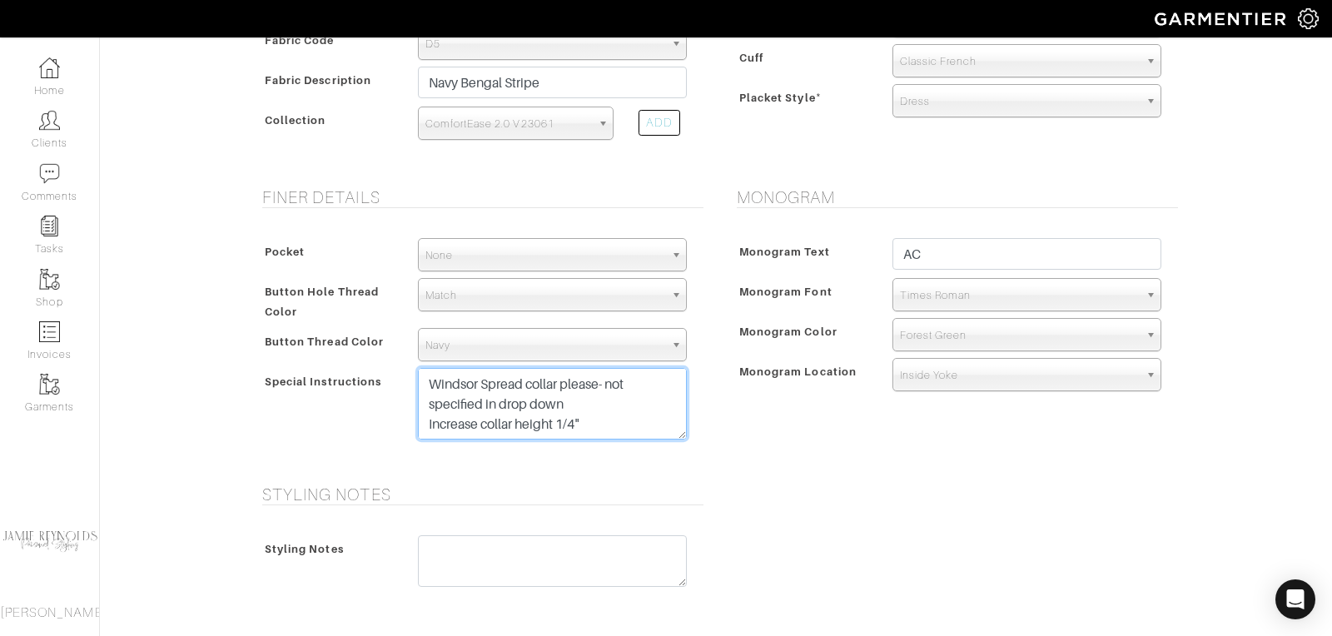
scroll to position [80, 0]
drag, startPoint x: 589, startPoint y: 419, endPoint x: 495, endPoint y: 428, distance: 93.7
click at [495, 428] on textarea "FACTORY REMAKE Move first button placement down 1/2" from standard Windsor Spre…" at bounding box center [552, 404] width 269 height 72
click at [604, 423] on textarea "FACTORY REMAKE Move first button placement down 1/2" from standard Windsor Spre…" at bounding box center [552, 404] width 269 height 72
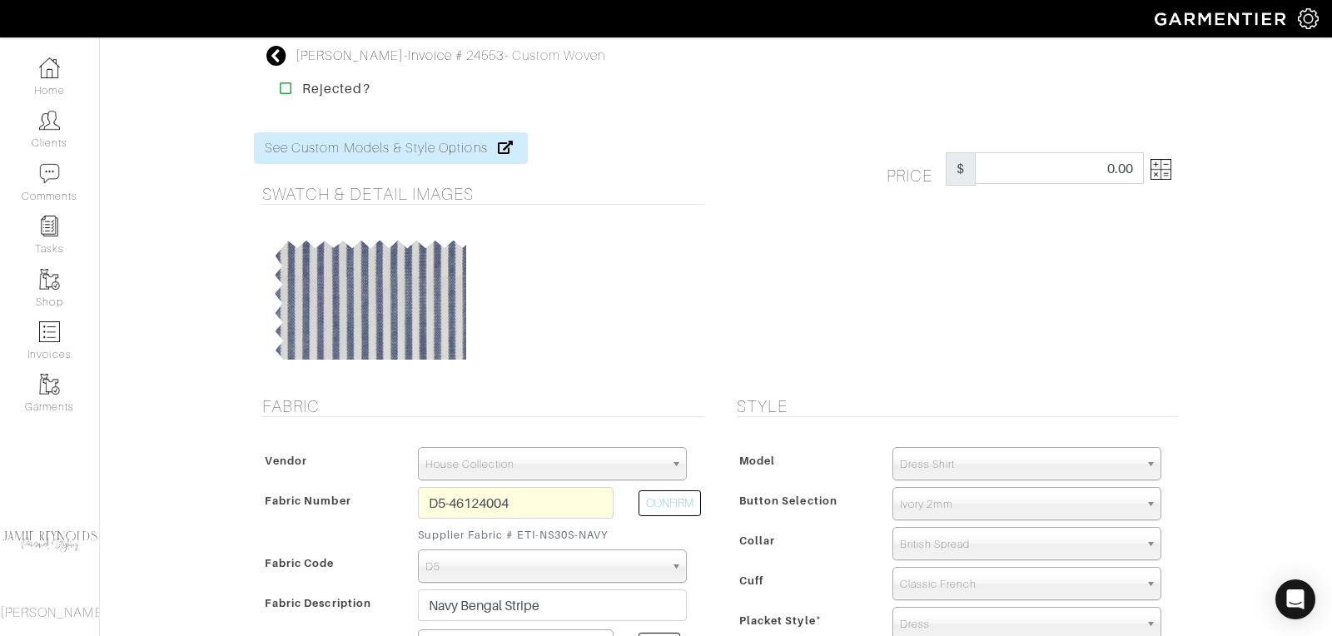
scroll to position [854, 0]
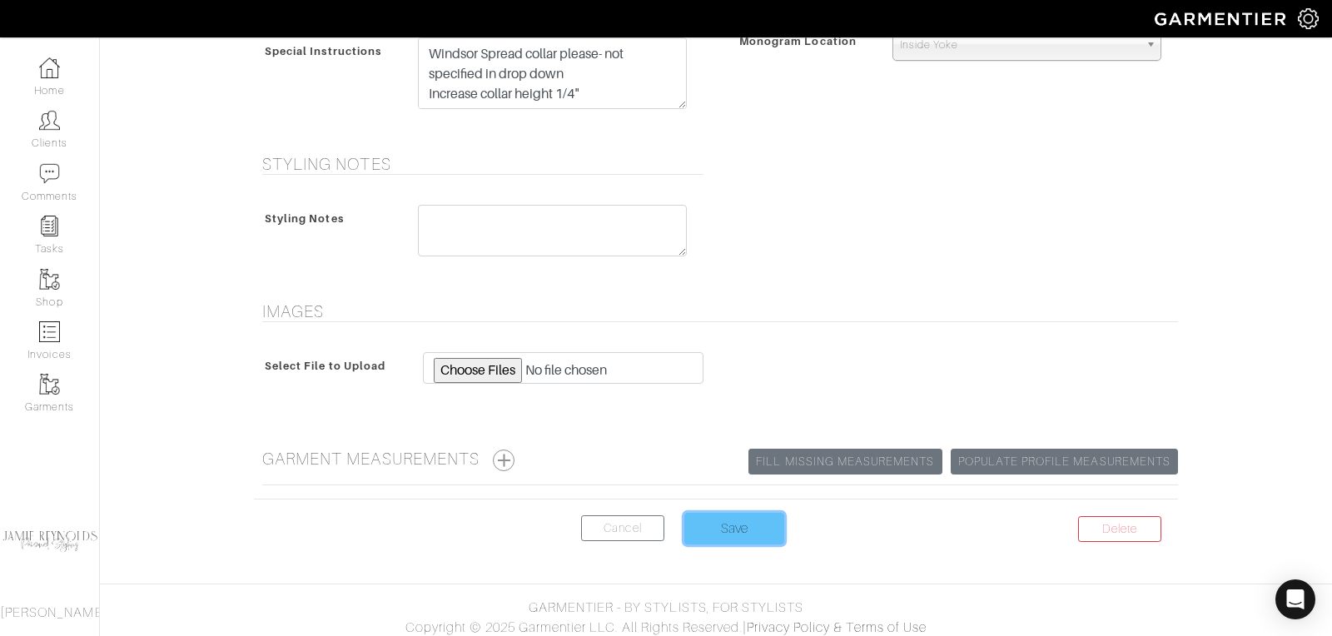
click at [743, 516] on input "Save" at bounding box center [735, 529] width 100 height 32
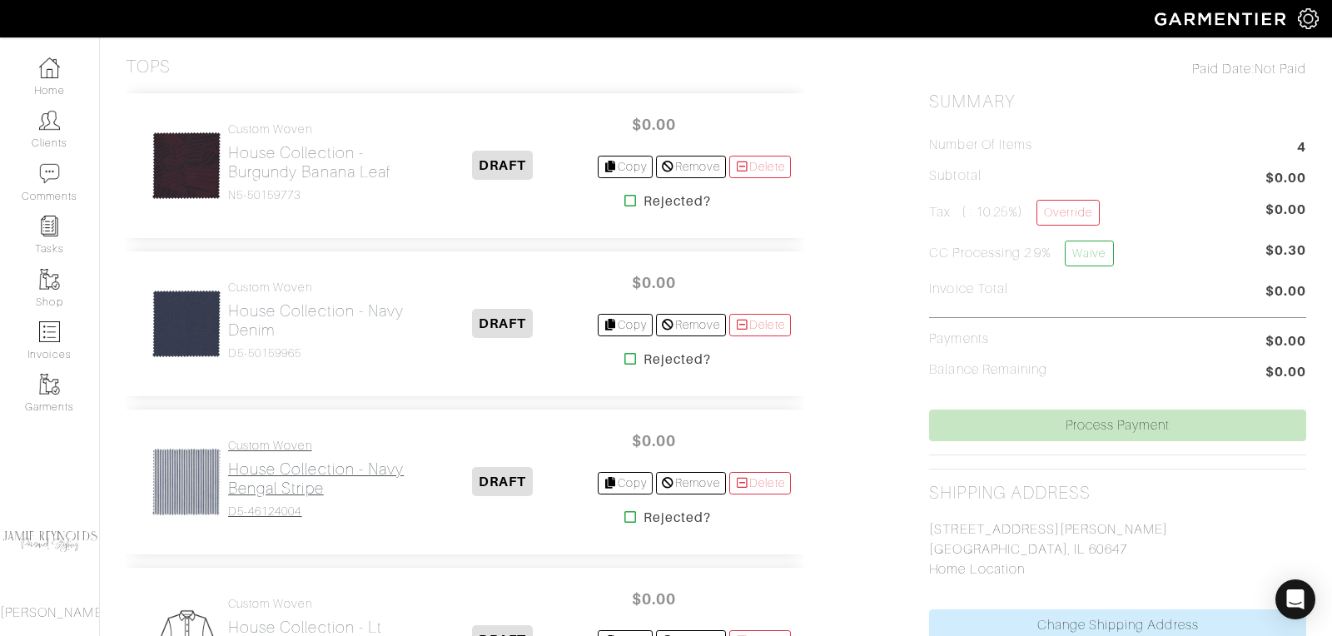
scroll to position [138, 0]
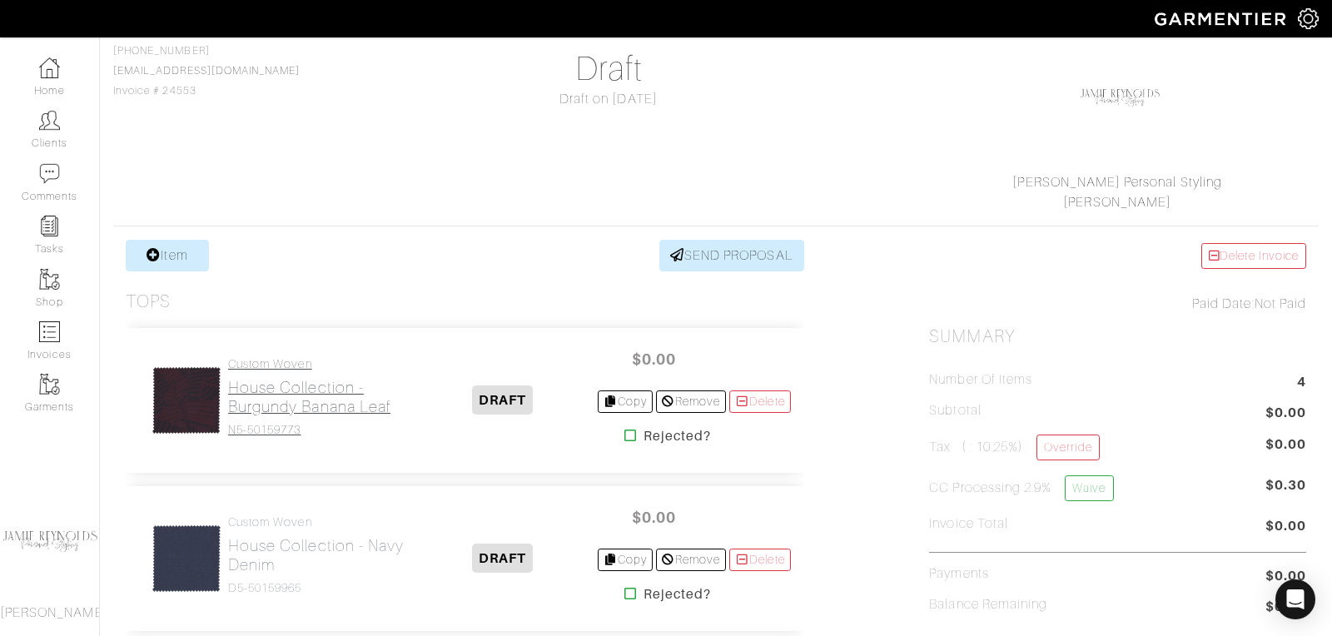
click at [286, 396] on h2 "House Collection - Burgundy Banana Leaf" at bounding box center [318, 397] width 181 height 38
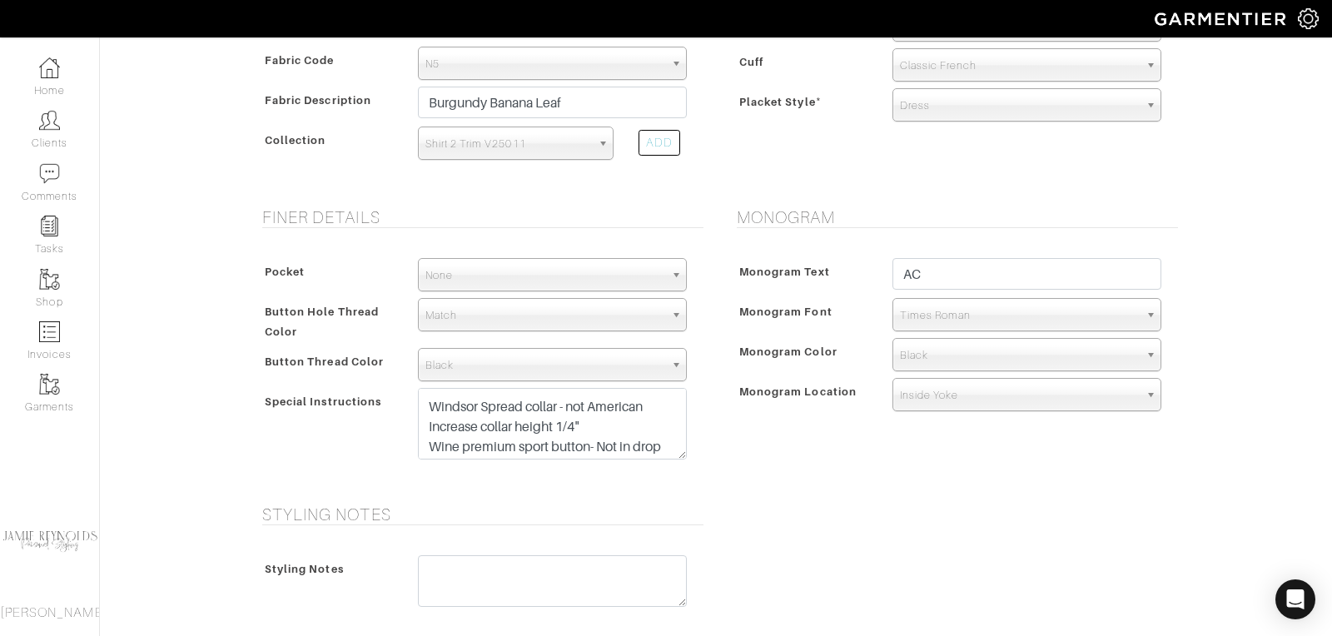
scroll to position [38, 0]
click at [594, 401] on textarea "FACTORY REMAKE Windsor Spread collar - not American Increase collar height 1/4"…" at bounding box center [552, 424] width 269 height 72
click at [653, 404] on textarea "FACTORY REMAKE Windsor Spread collar - not American Increase collar height 1/4"…" at bounding box center [552, 424] width 269 height 72
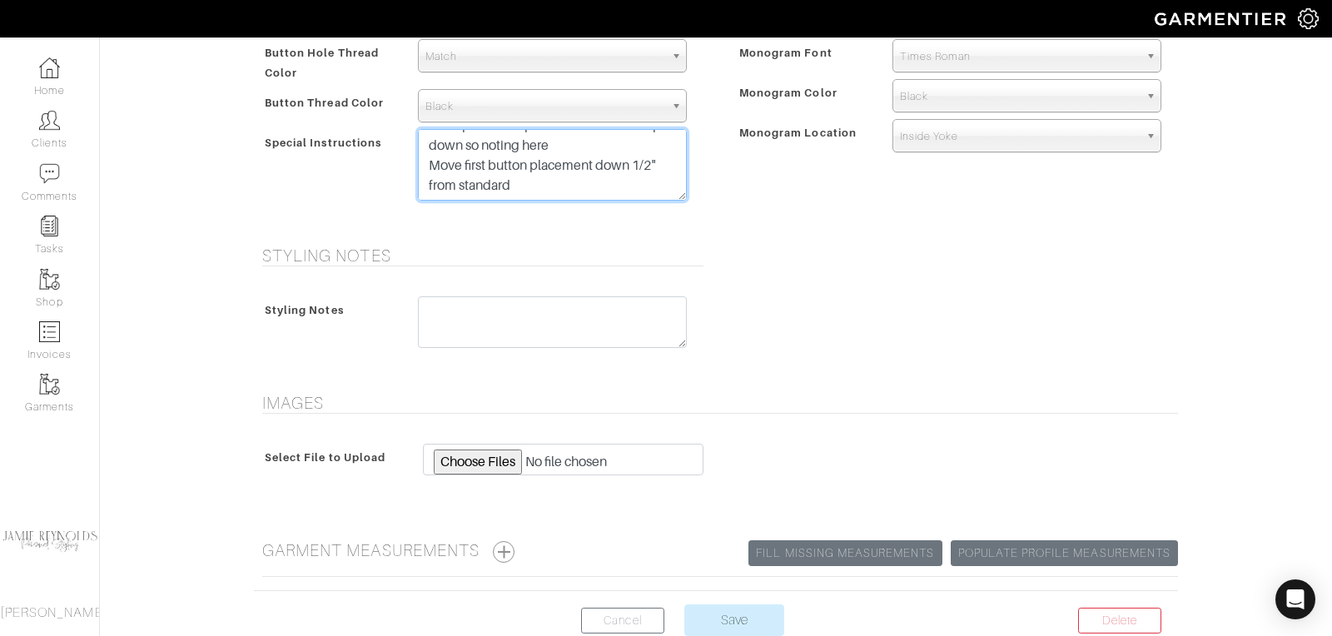
scroll to position [869, 0]
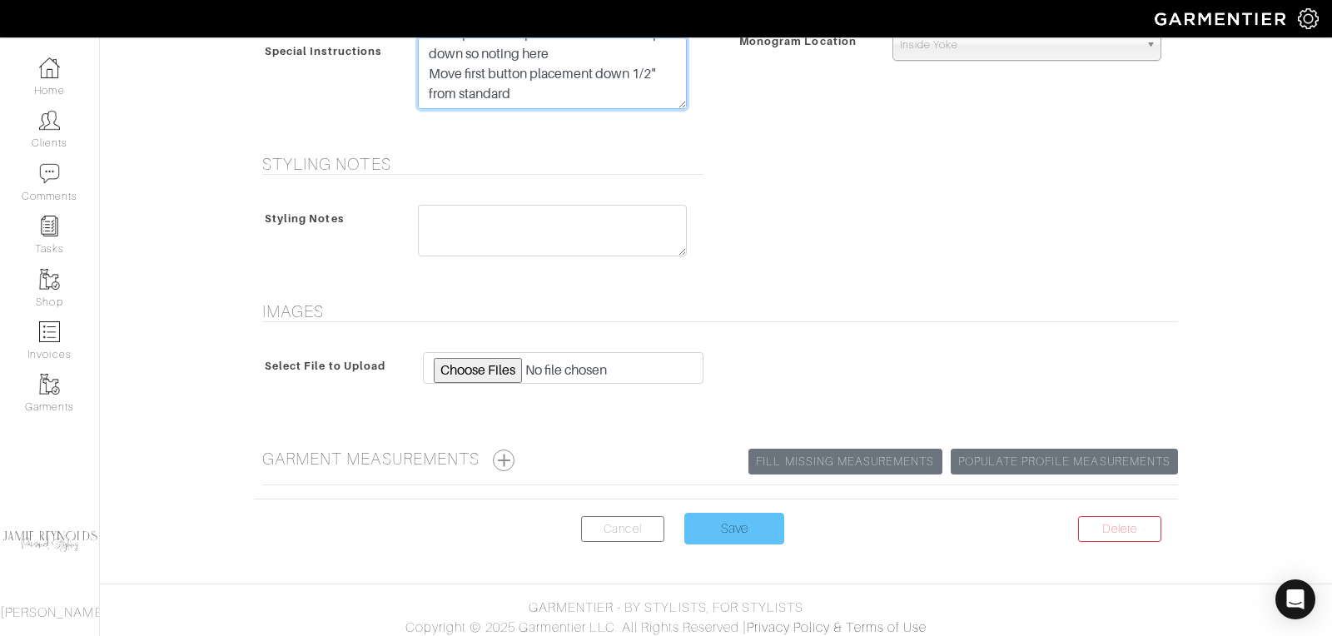
type textarea "FACTORY REMAKE Windsor Spread collar - Not American Spread Increase collar heig…"
click at [732, 524] on input "Save" at bounding box center [735, 529] width 100 height 32
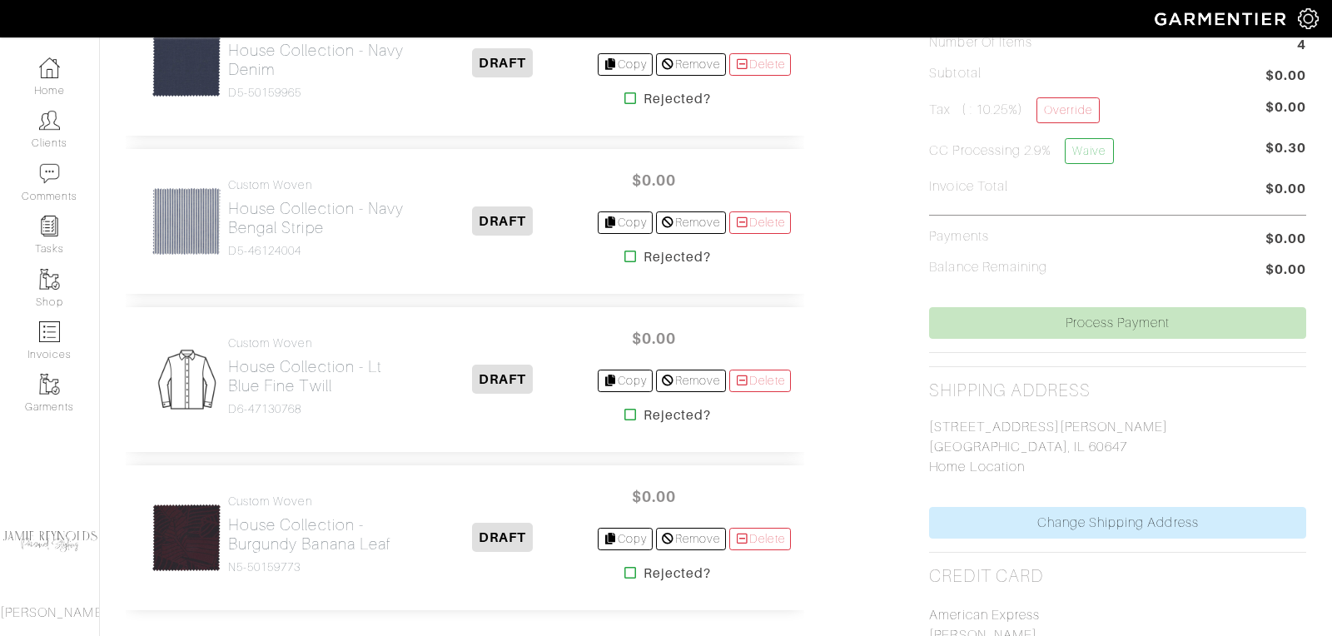
scroll to position [497, 0]
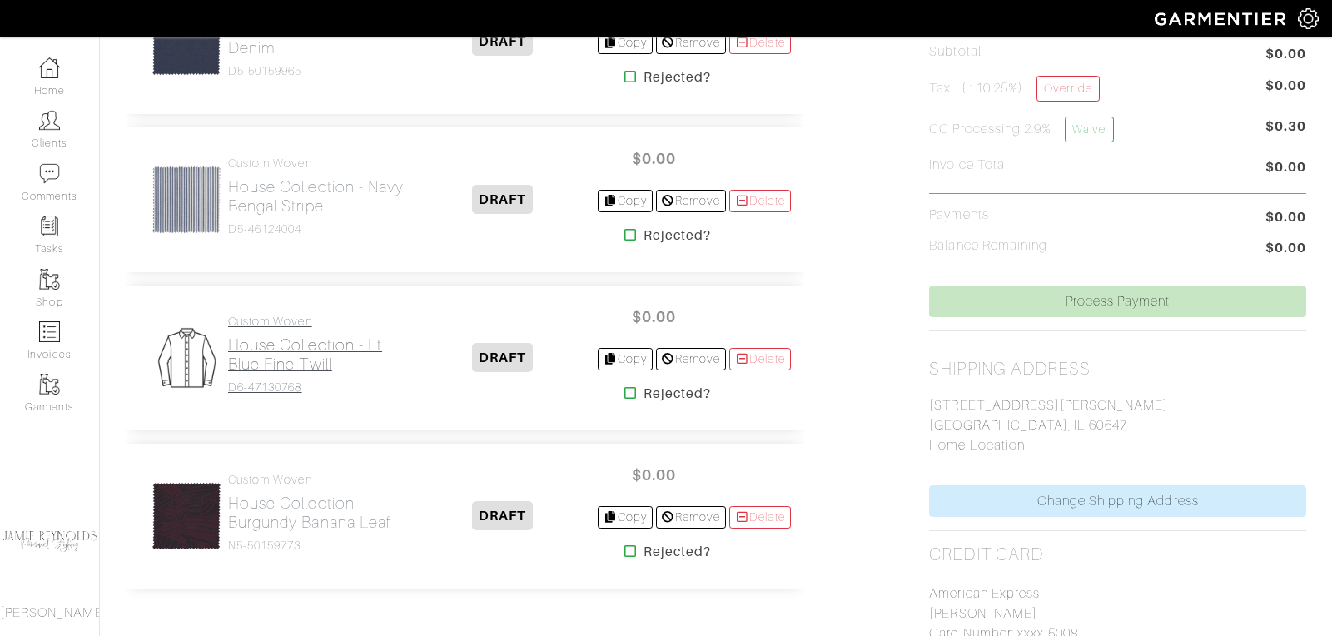
click at [297, 356] on h2 "House Collection - Lt Blue Fine Twill" at bounding box center [318, 355] width 181 height 38
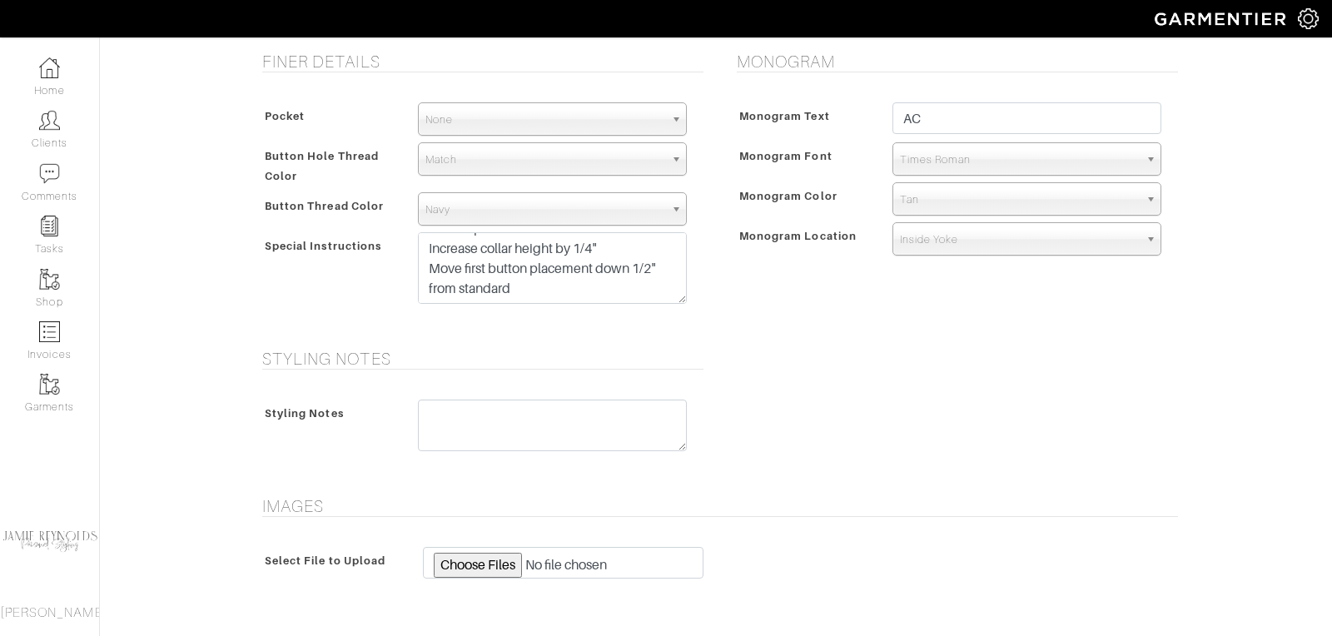
scroll to position [706, 0]
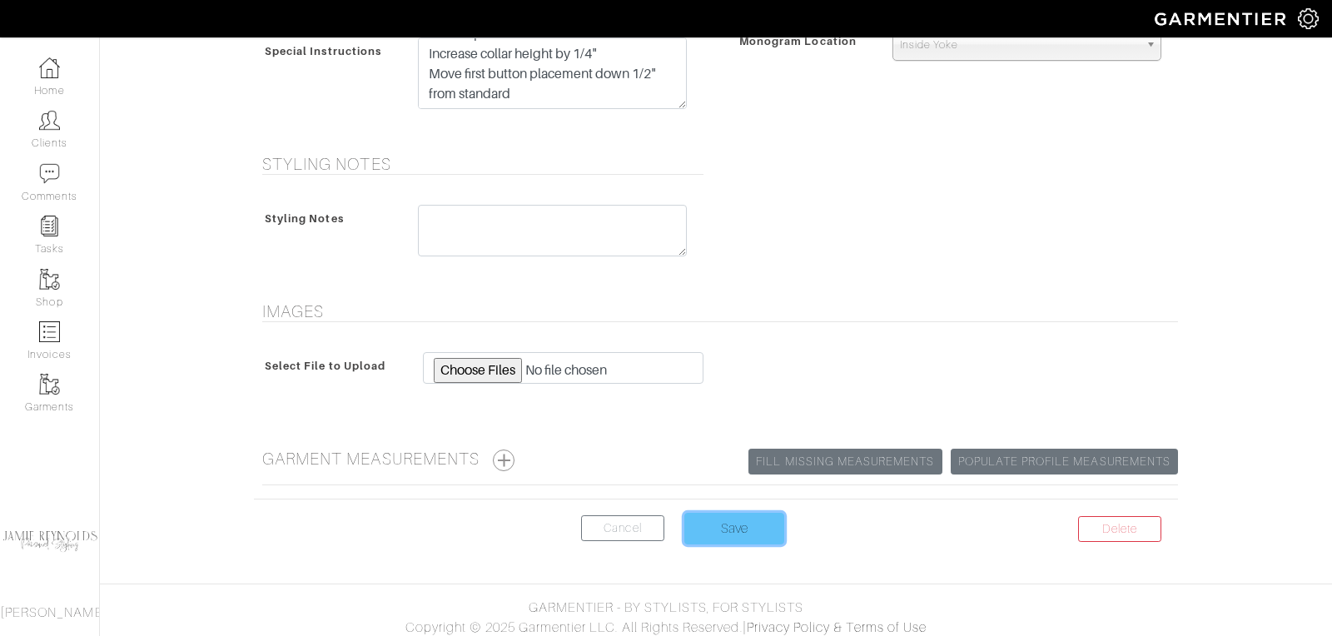
click at [726, 516] on input "Save" at bounding box center [735, 529] width 100 height 32
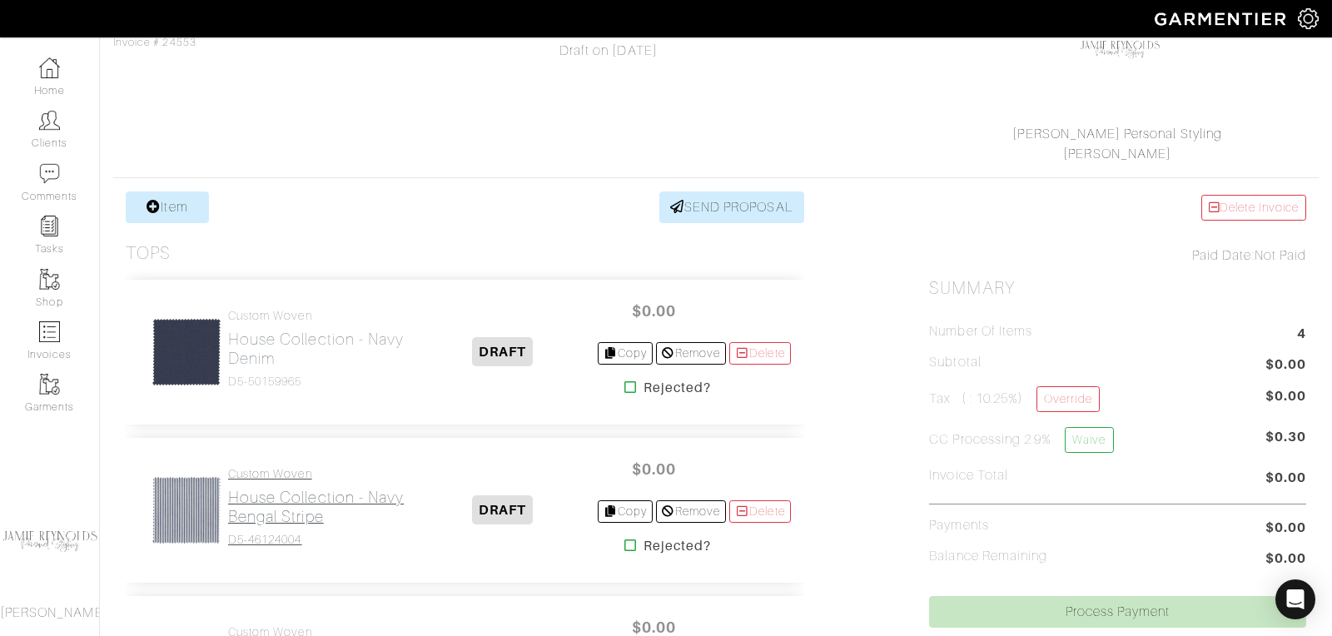
scroll to position [213, 0]
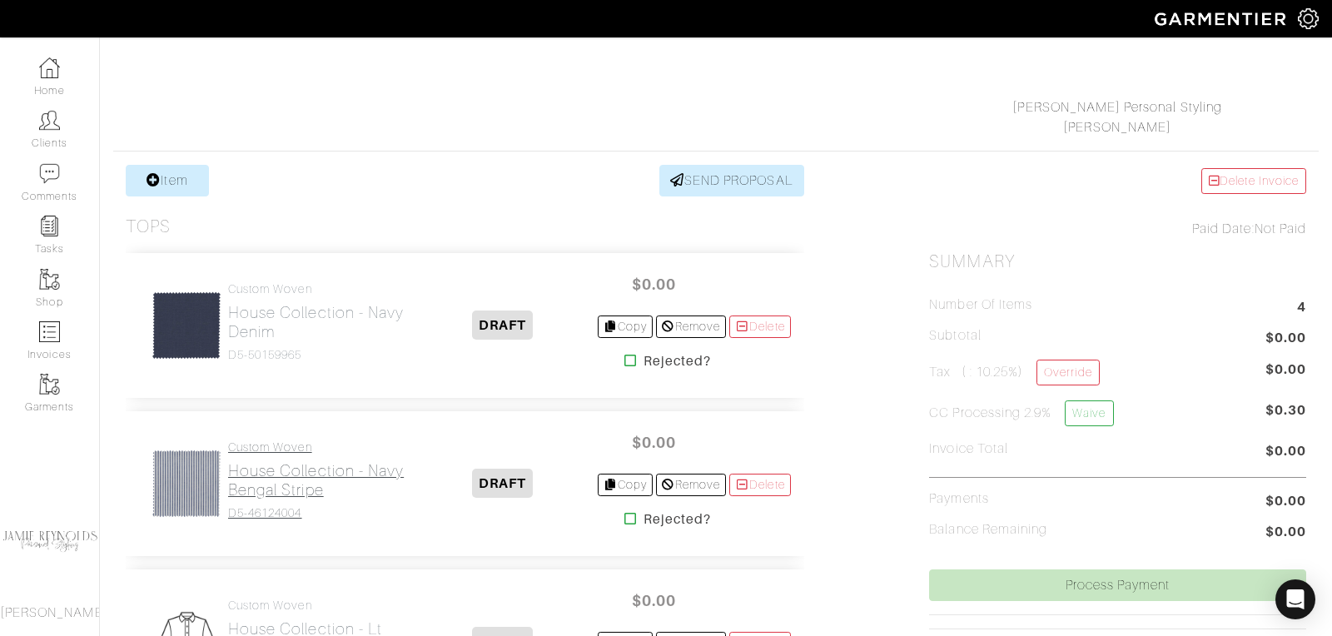
click at [296, 481] on h2 "House Collection - Navy Bengal Stripe" at bounding box center [318, 480] width 181 height 38
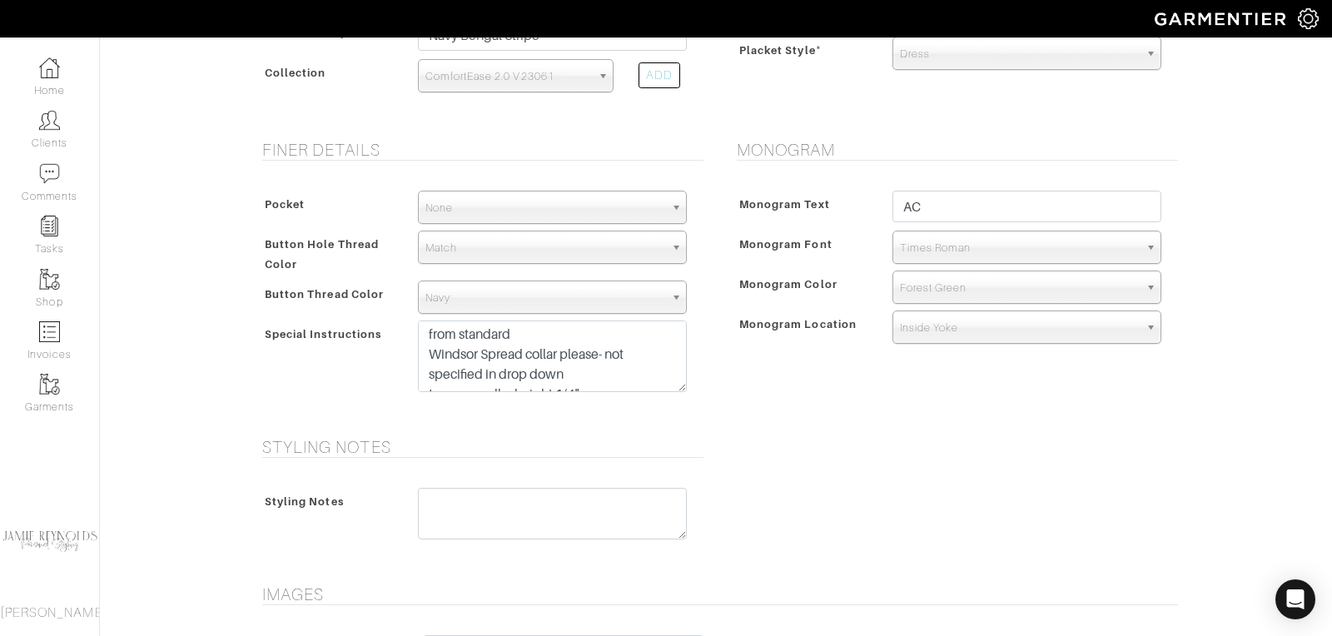
scroll to position [72, 0]
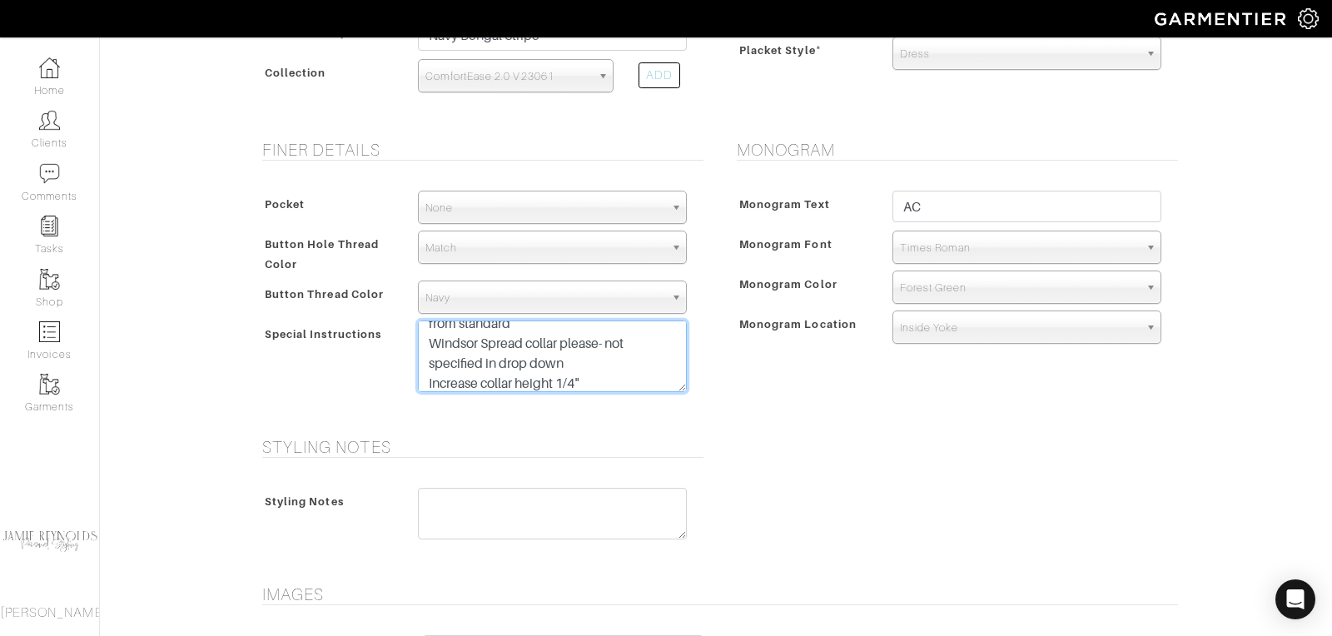
drag, startPoint x: 572, startPoint y: 360, endPoint x: 429, endPoint y: 340, distance: 144.6
click at [429, 340] on textarea "FACTORY REMAKE Move first button placement down 1/2" from standard Windsor Spre…" at bounding box center [552, 357] width 269 height 72
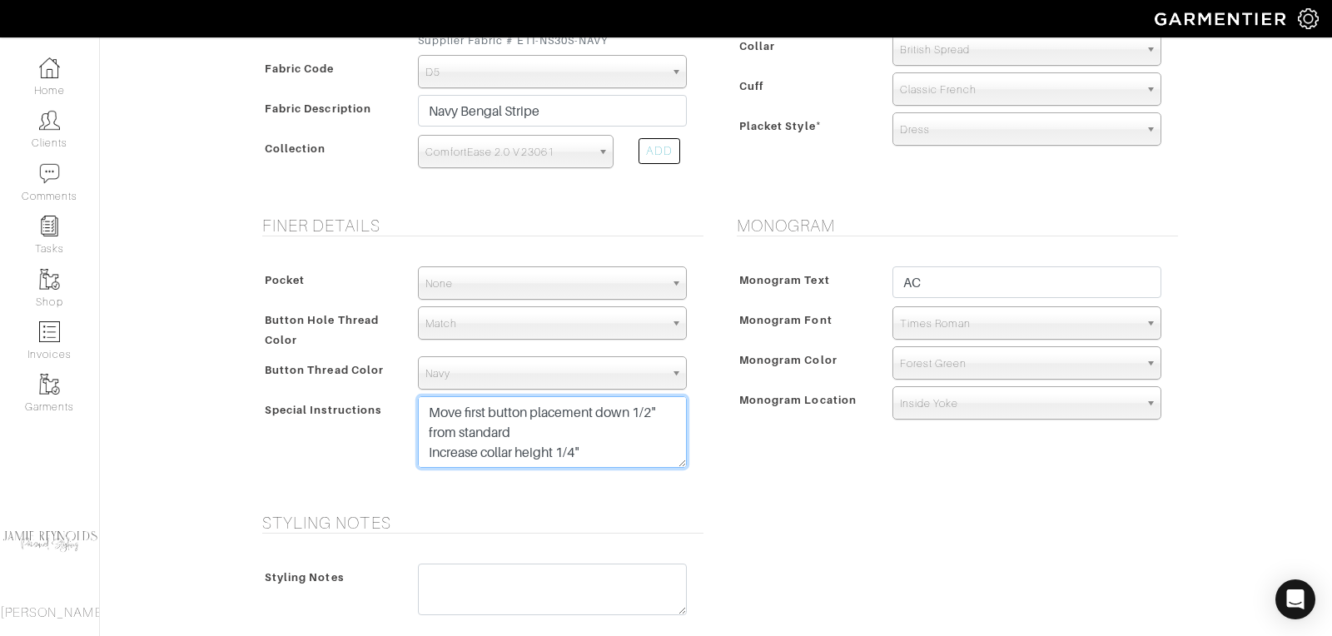
scroll to position [515, 0]
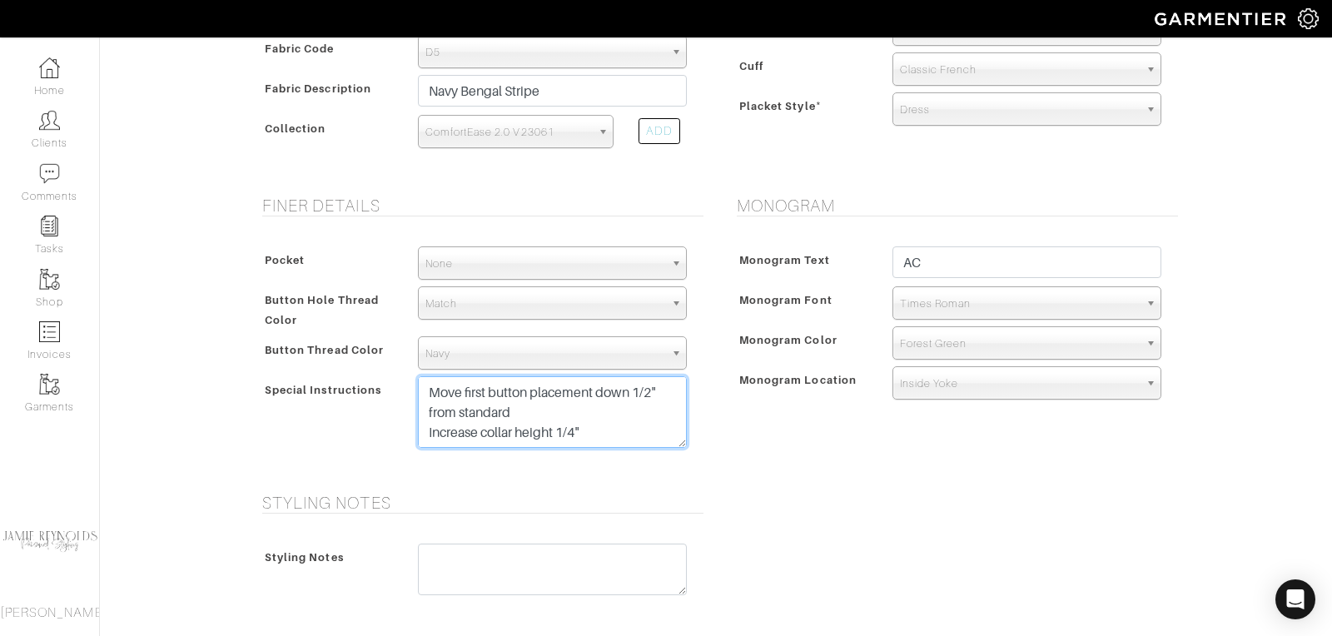
type textarea "FACTORY REMAKE Move first button placement down 1/2" from standard Increase col…"
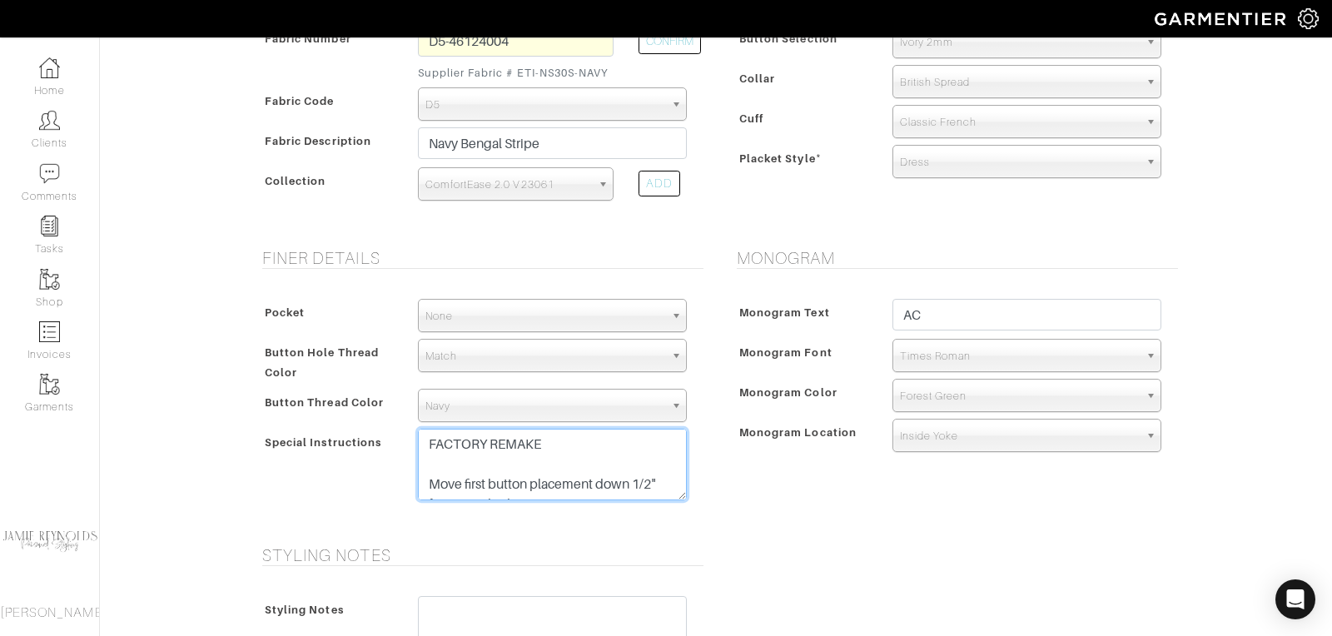
scroll to position [854, 0]
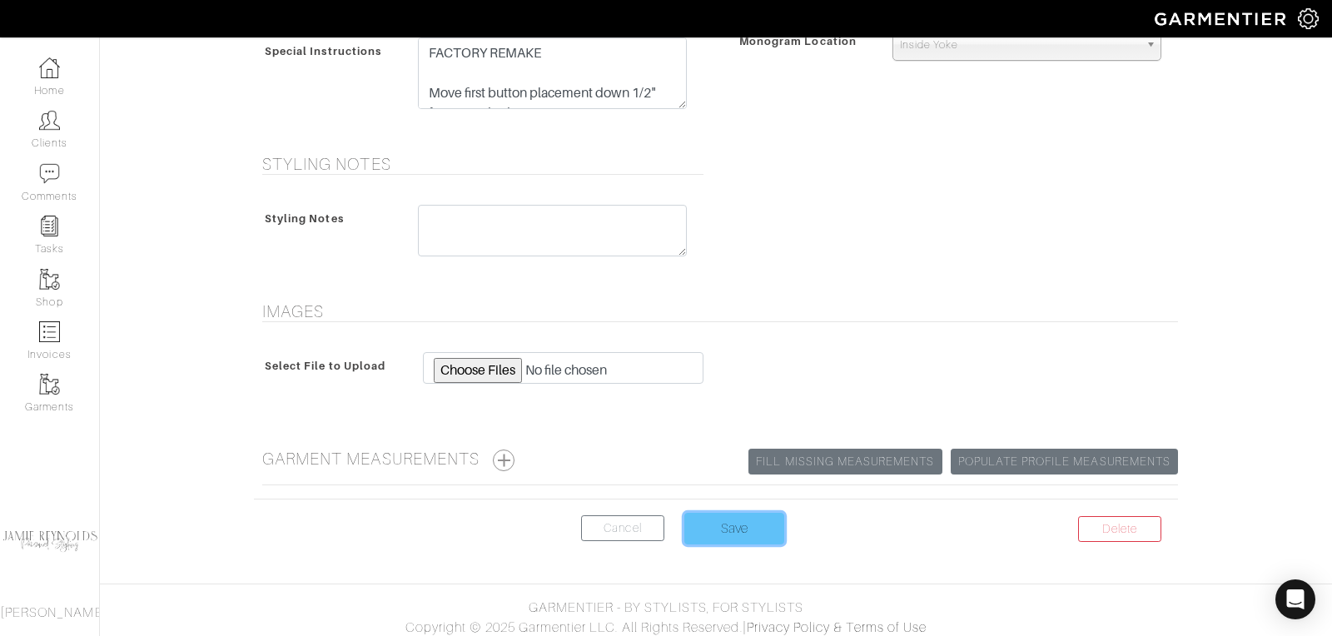
click at [743, 515] on input "Save" at bounding box center [735, 529] width 100 height 32
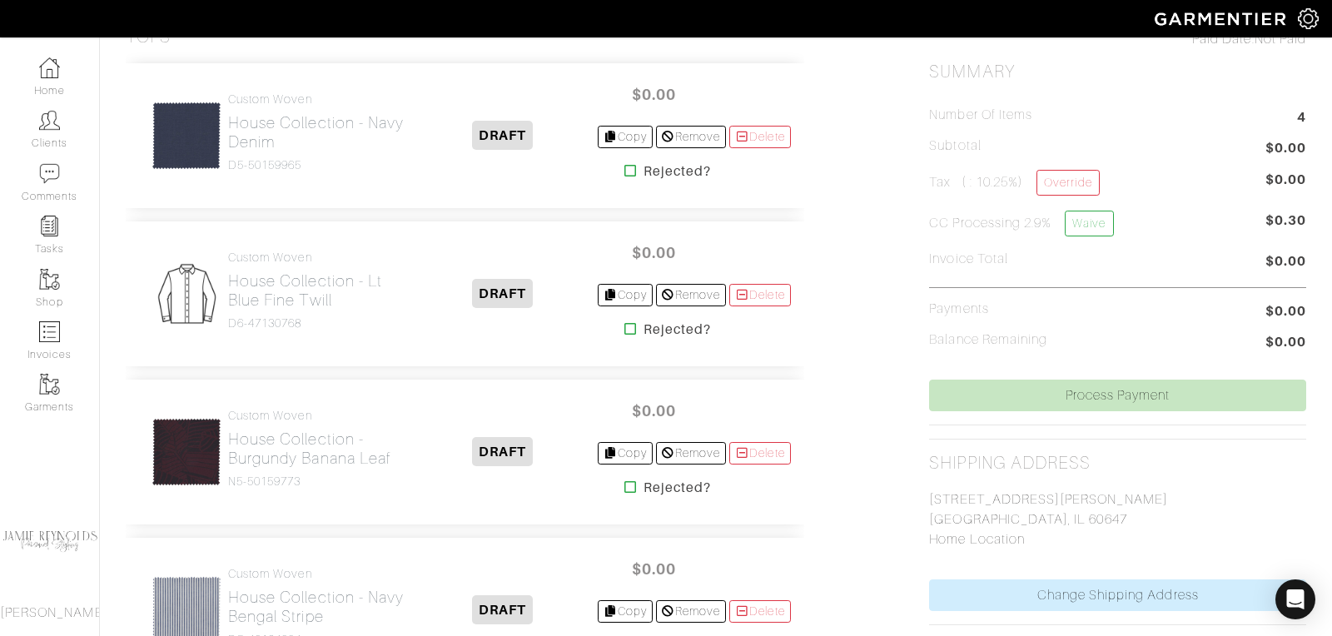
scroll to position [418, 0]
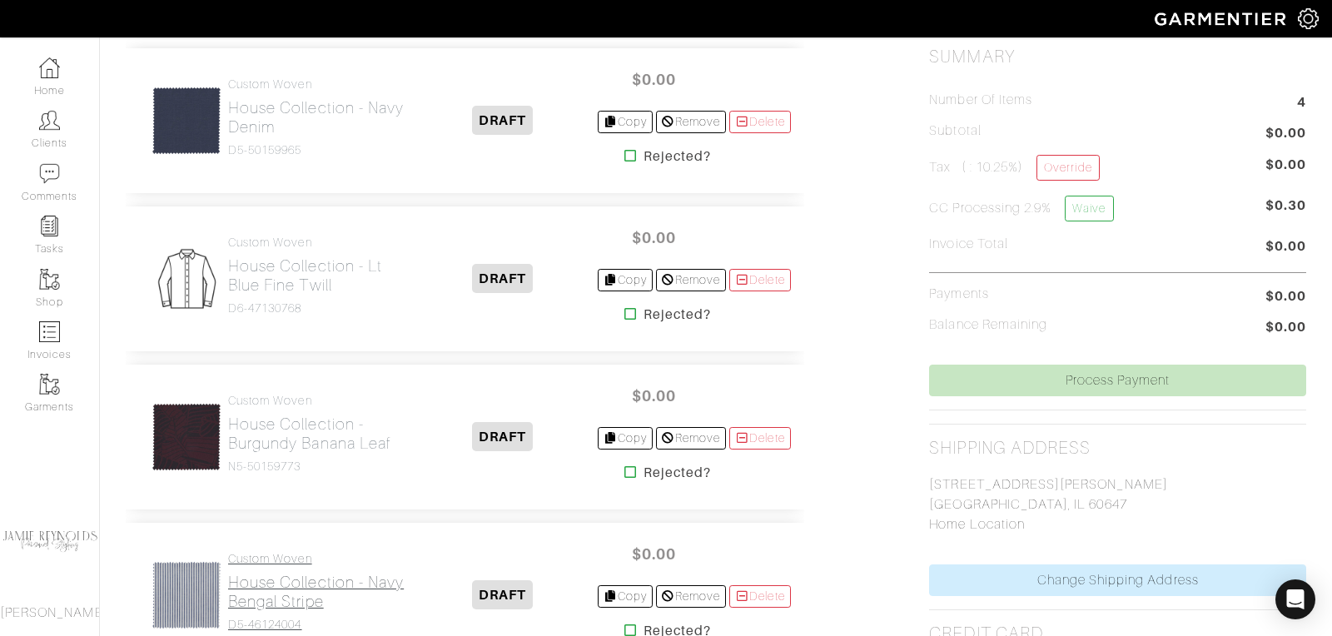
click at [286, 575] on h2 "House Collection - Navy Bengal Stripe" at bounding box center [318, 592] width 181 height 38
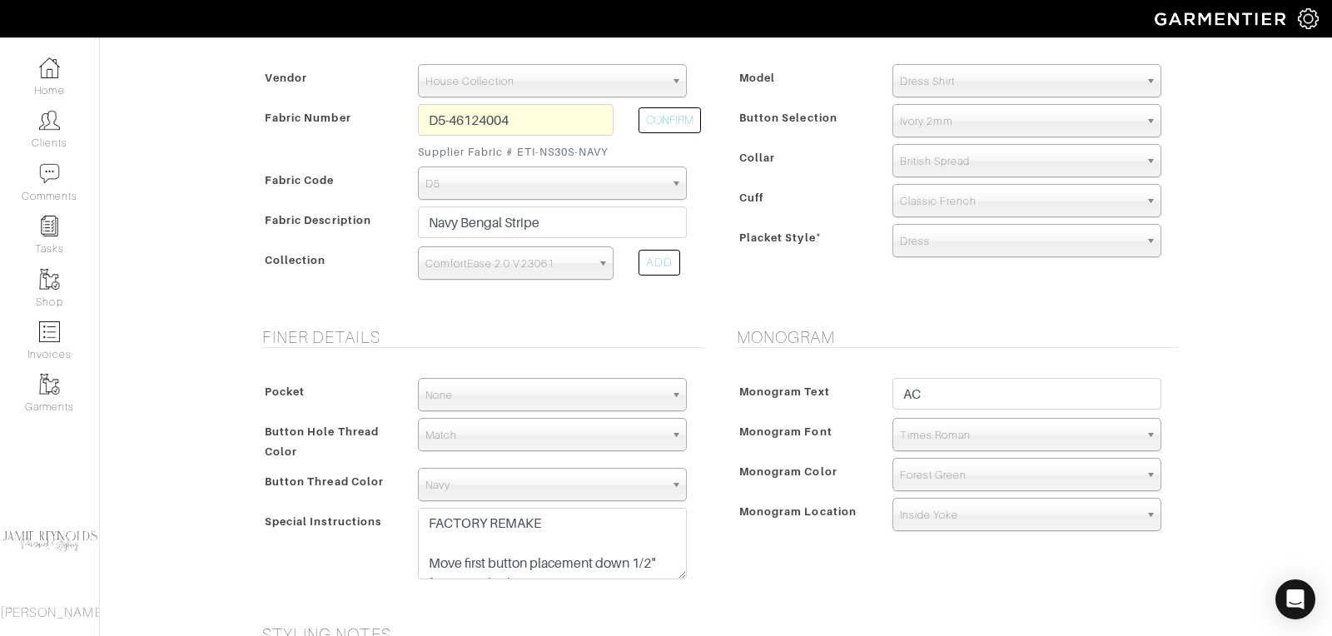
scroll to position [854, 0]
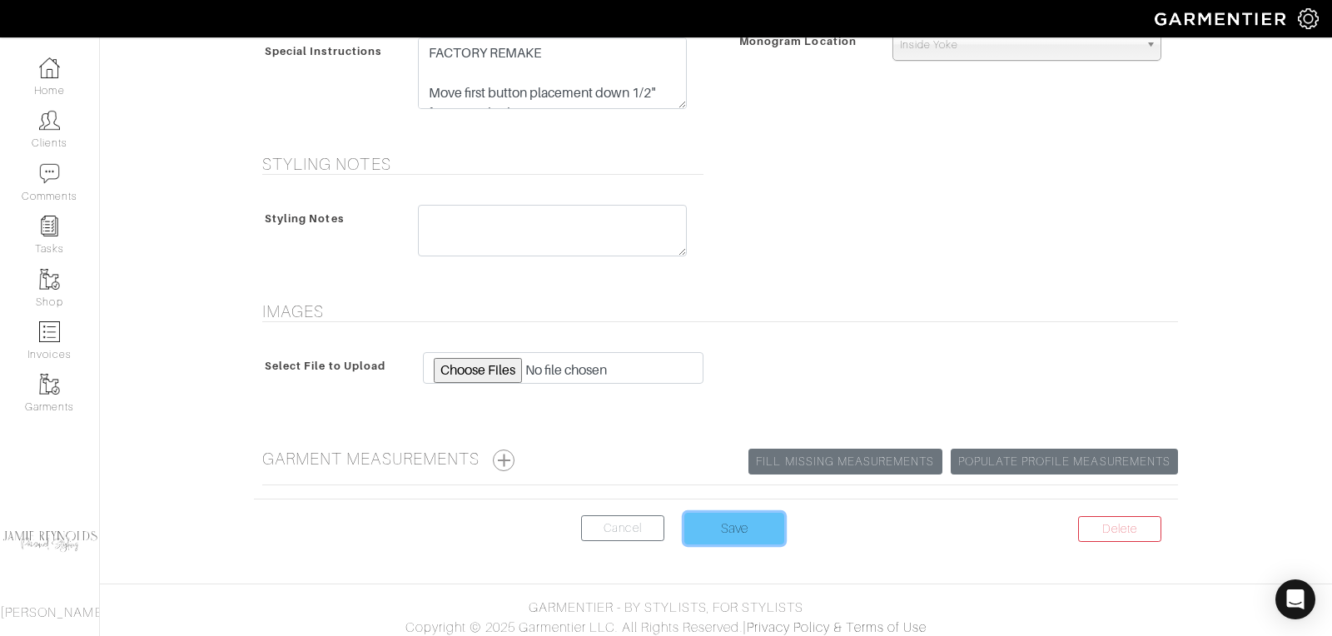
click at [719, 520] on input "Save" at bounding box center [735, 529] width 100 height 32
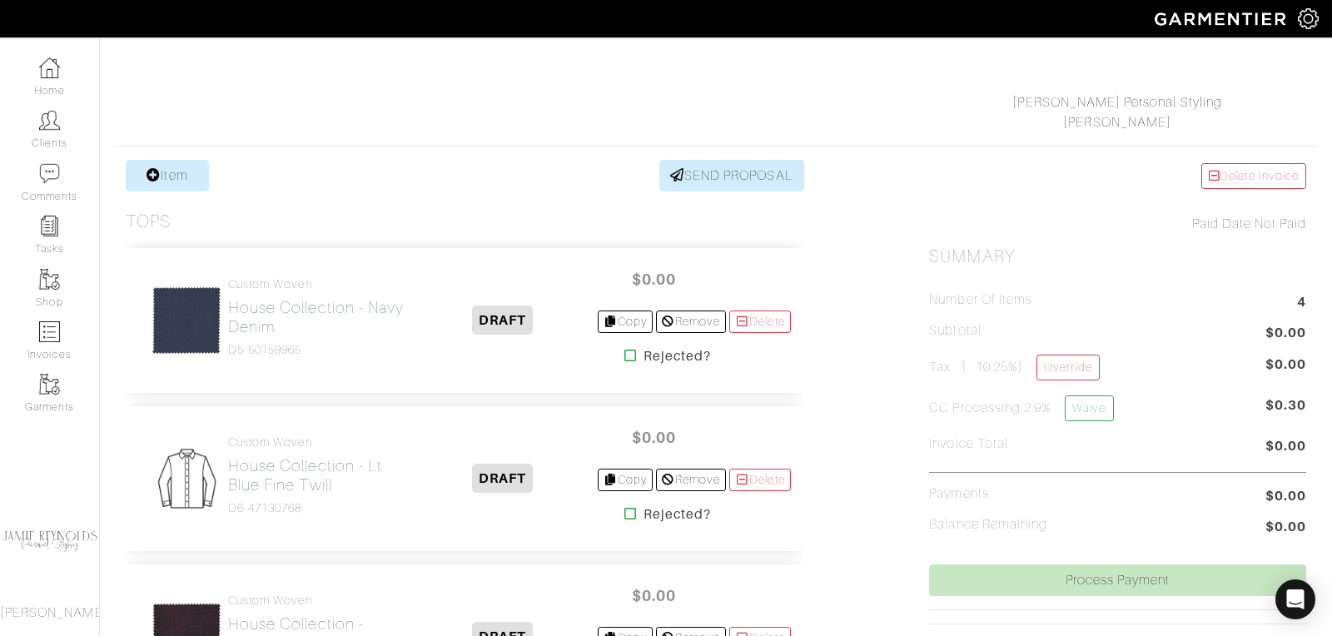
scroll to position [243, 0]
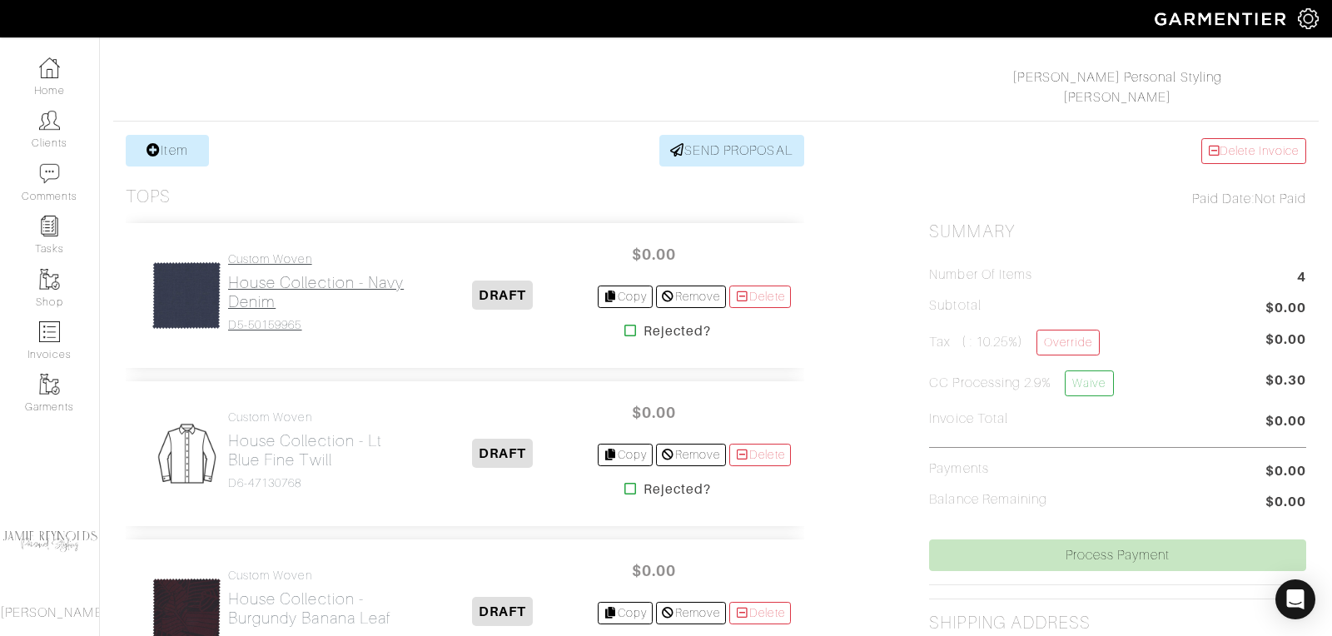
click at [255, 295] on h2 "House Collection - Navy Denim" at bounding box center [318, 292] width 181 height 38
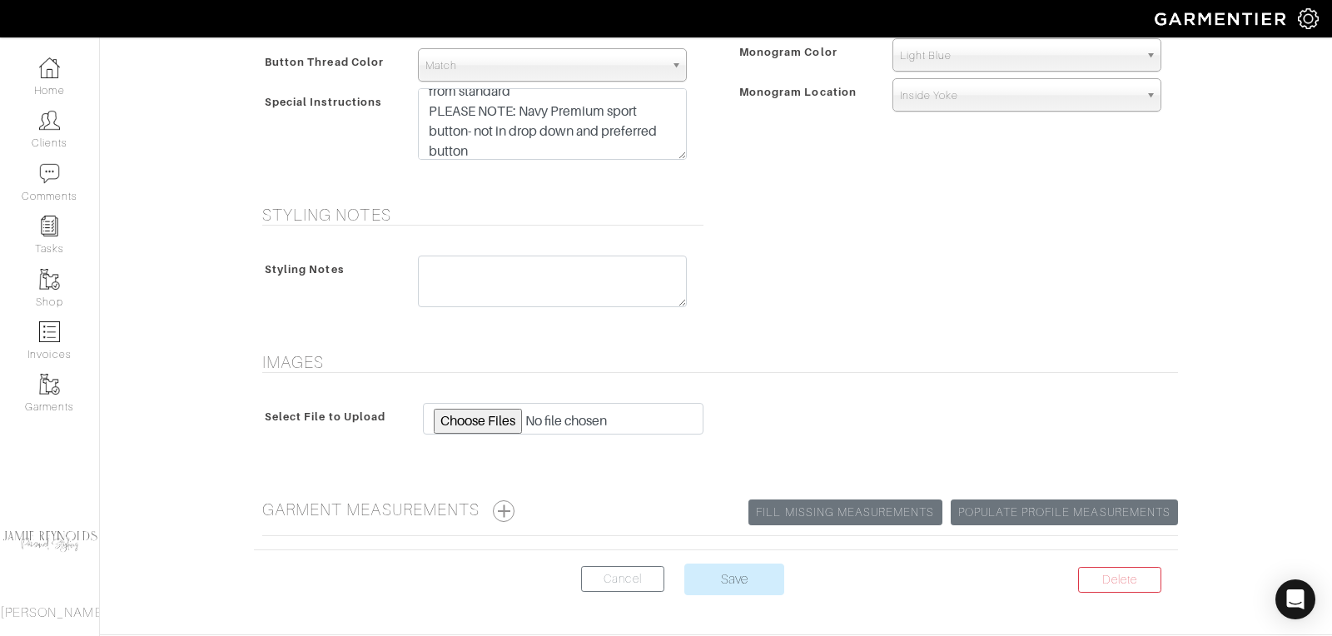
scroll to position [854, 0]
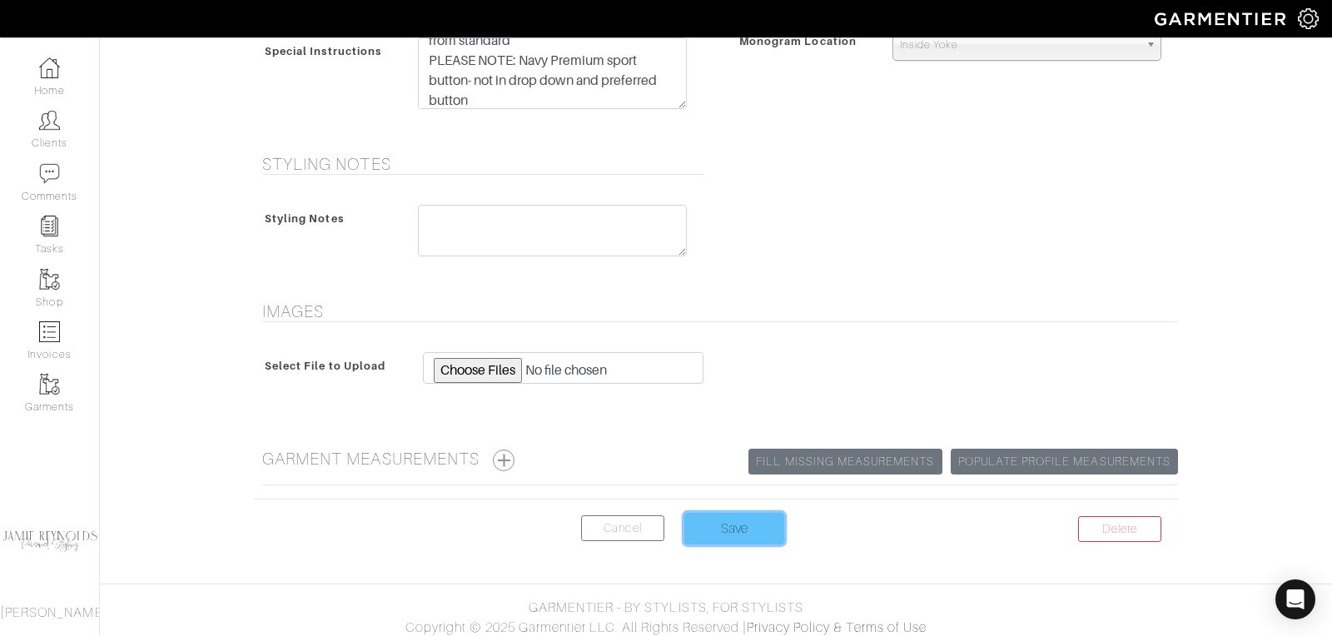
click at [751, 515] on input "Save" at bounding box center [735, 529] width 100 height 32
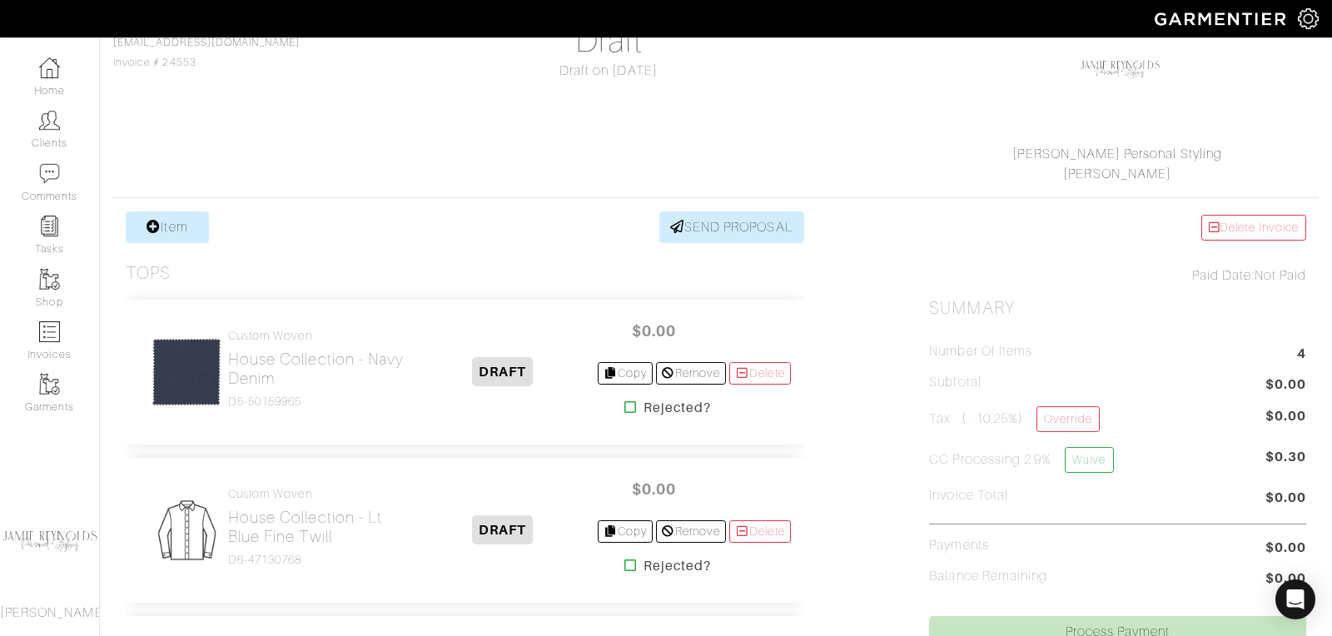
scroll to position [290, 0]
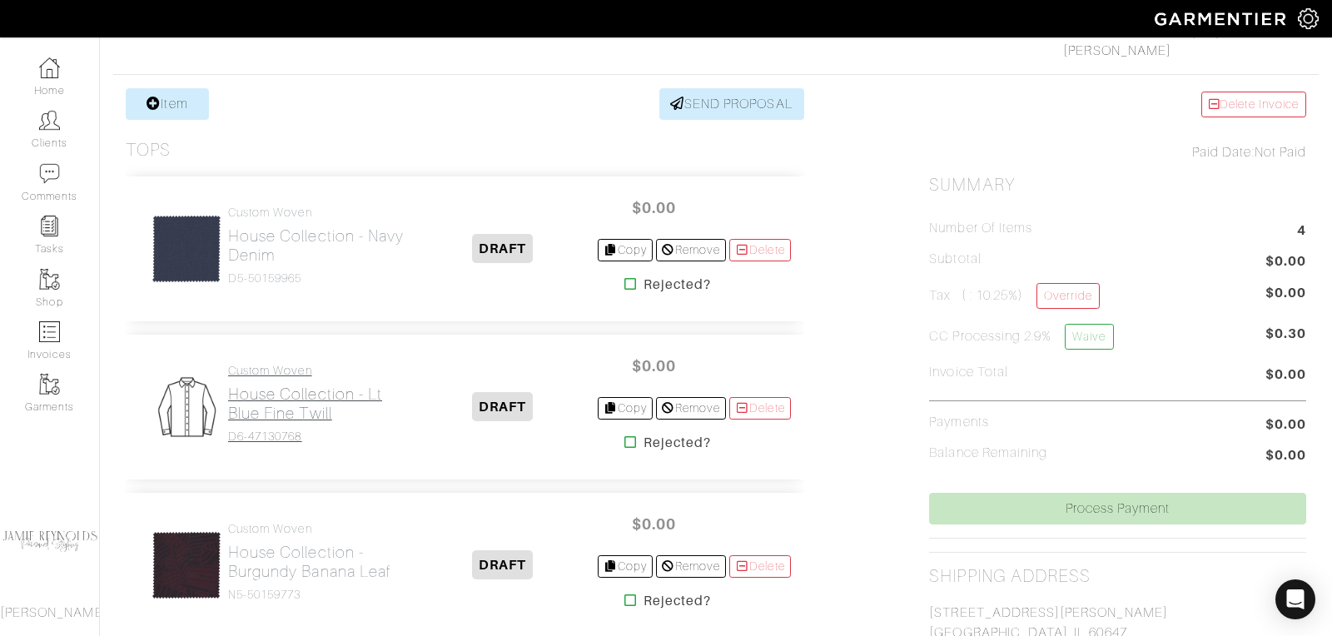
click at [305, 405] on h2 "House Collection - Lt Blue Fine Twill" at bounding box center [318, 404] width 181 height 38
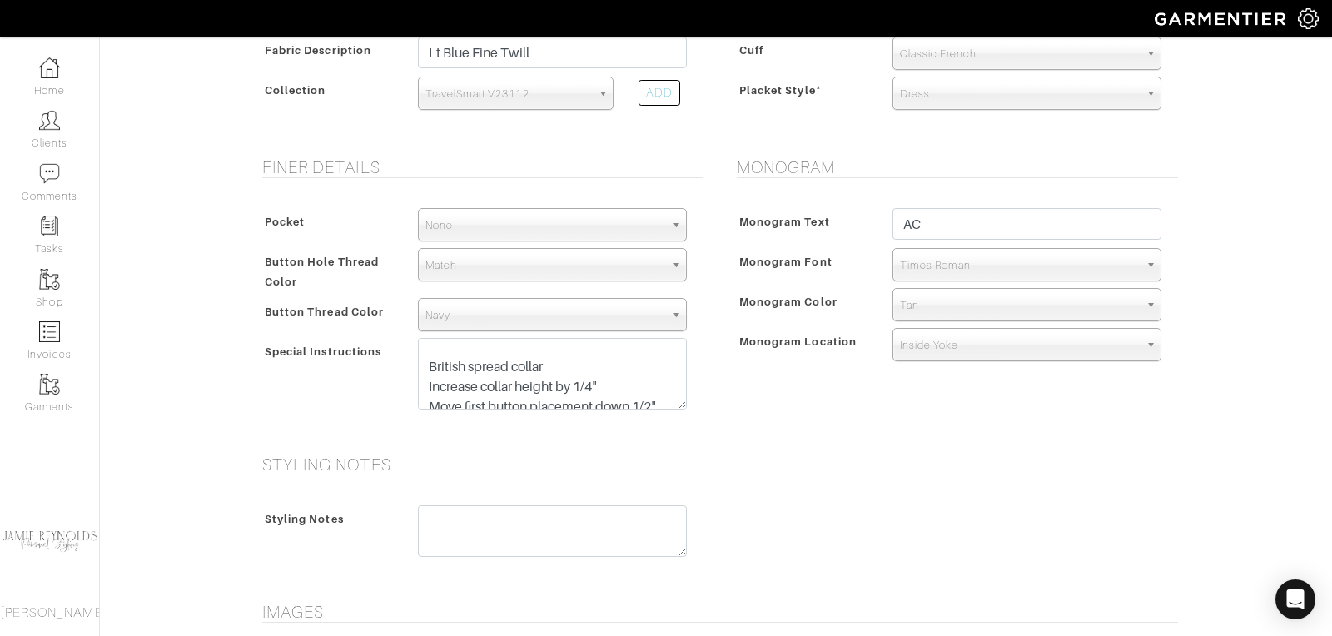
scroll to position [667, 0]
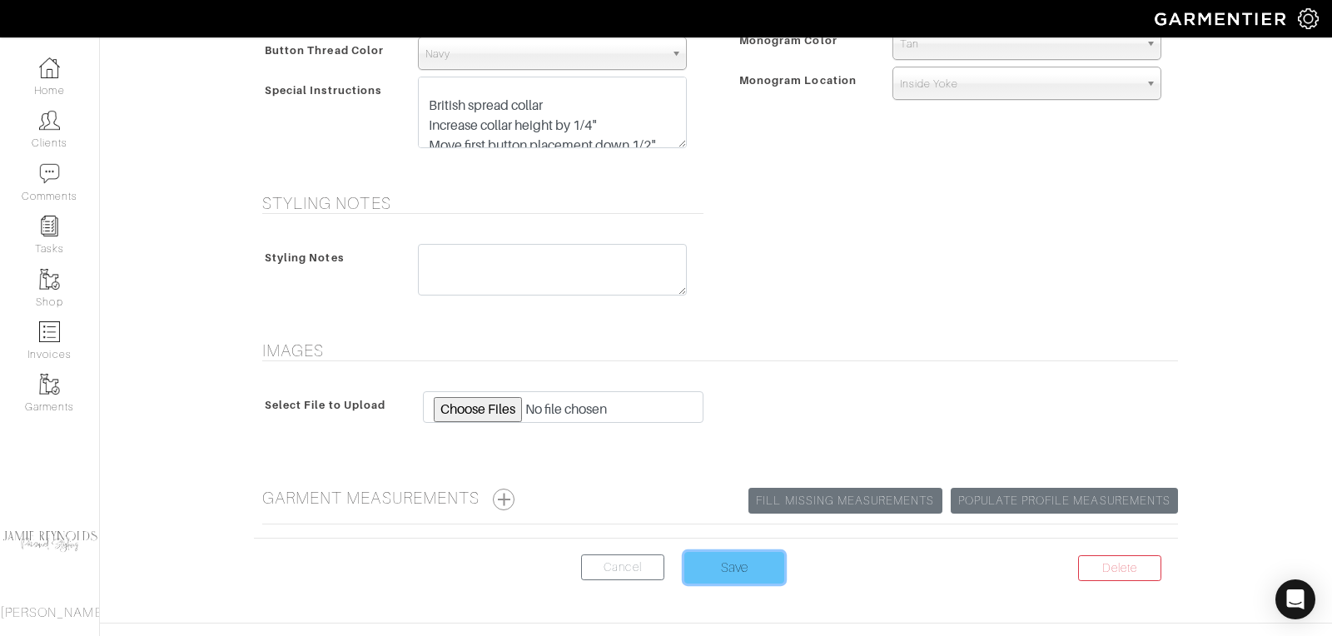
click at [737, 560] on input "Save" at bounding box center [735, 568] width 100 height 32
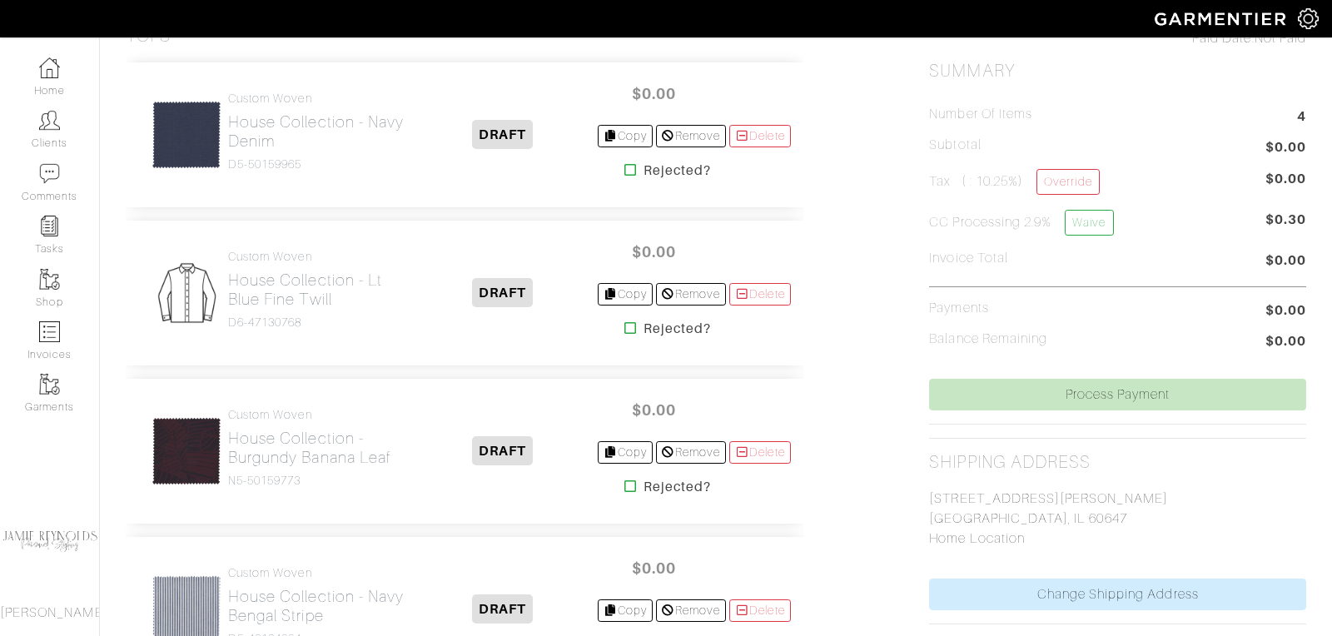
scroll to position [446, 0]
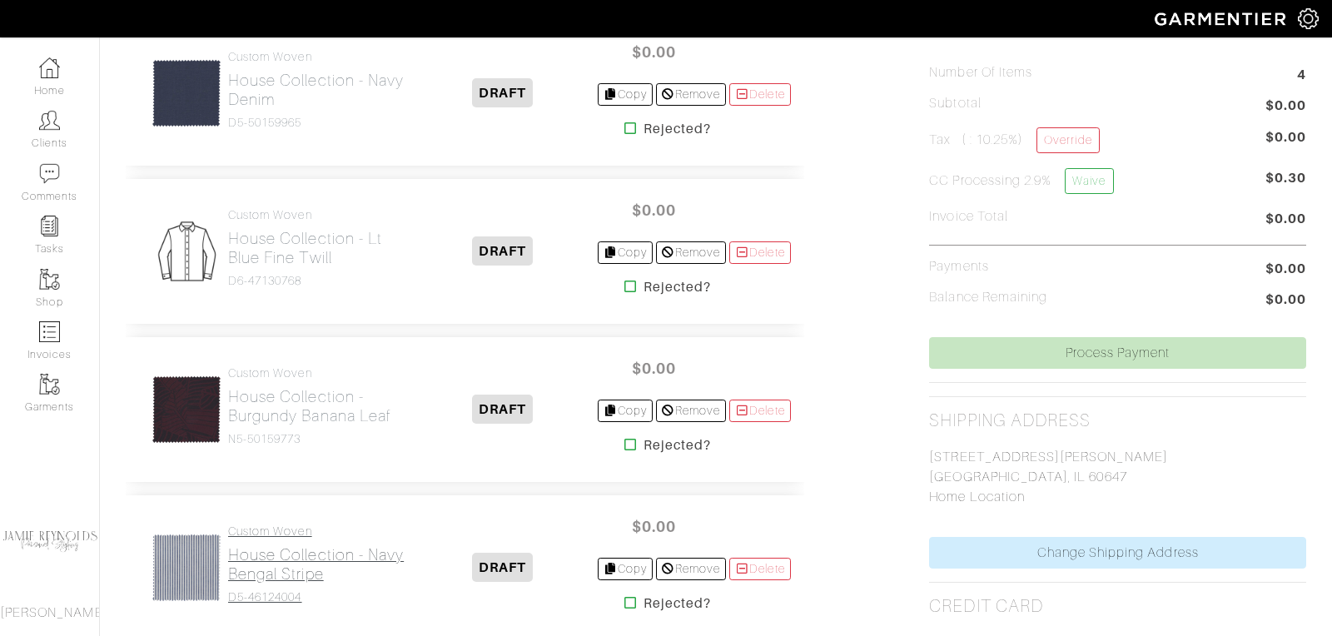
click at [289, 553] on h2 "House Collection - Navy Bengal Stripe" at bounding box center [318, 564] width 181 height 38
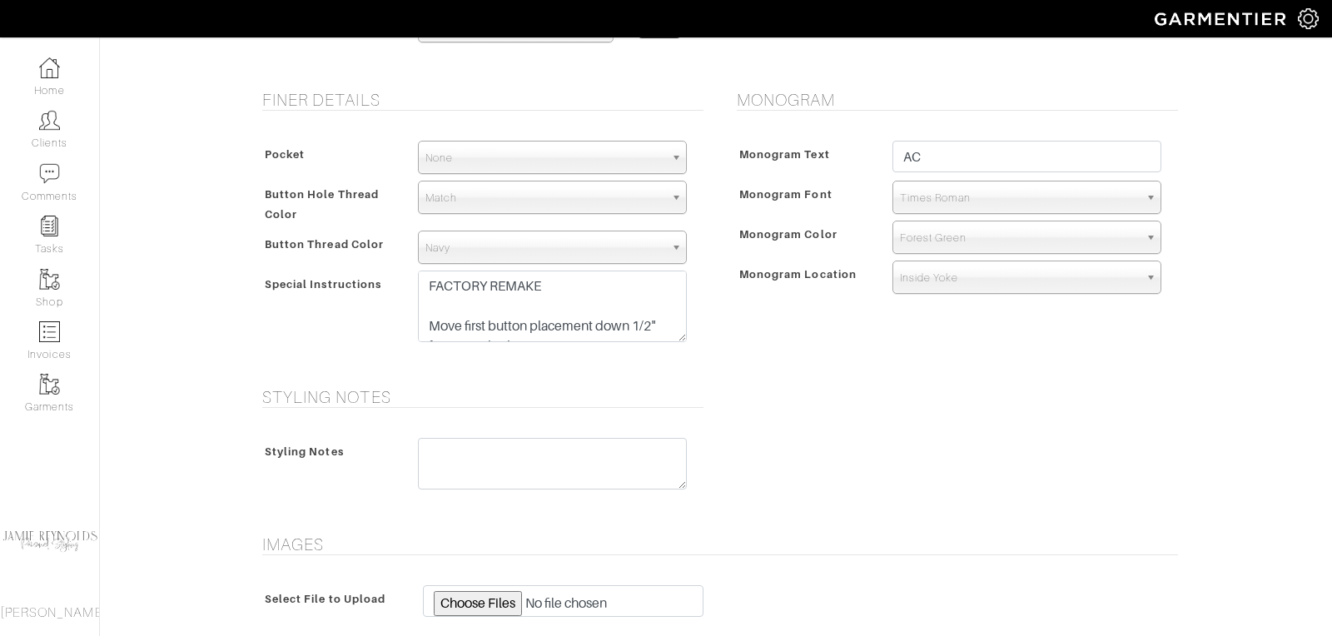
scroll to position [829, 0]
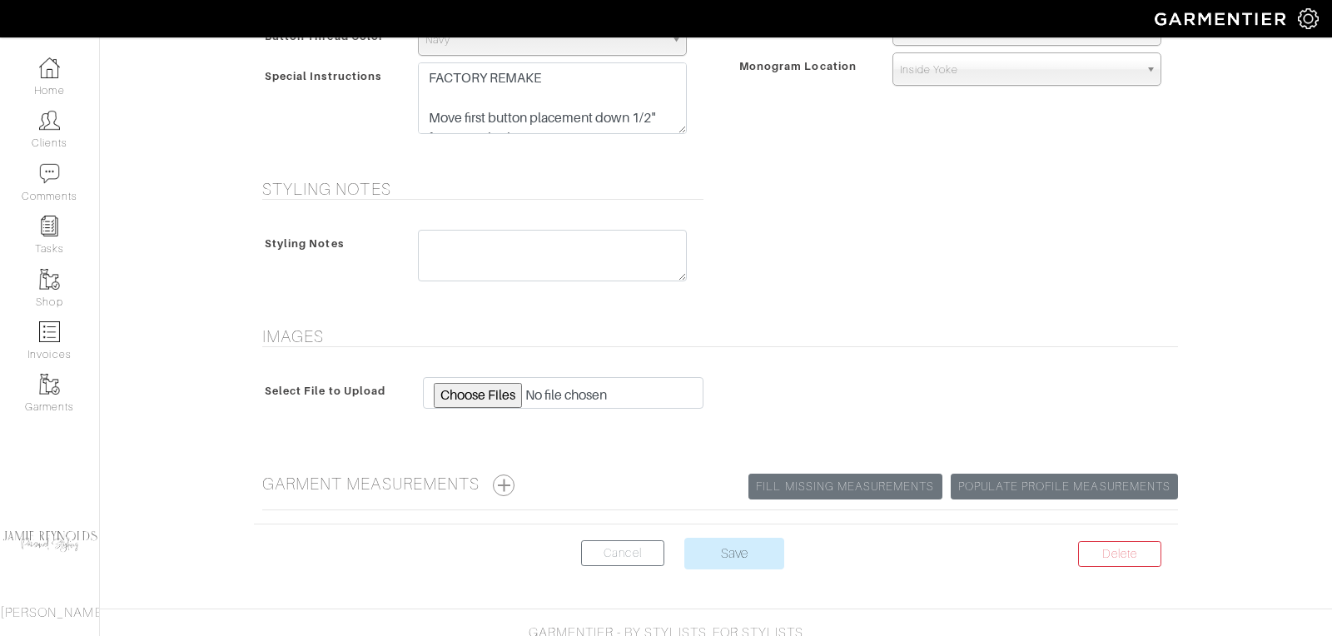
click at [714, 567] on center "Delete Cancel Save" at bounding box center [716, 564] width 924 height 52
click at [718, 540] on input "Save" at bounding box center [735, 554] width 100 height 32
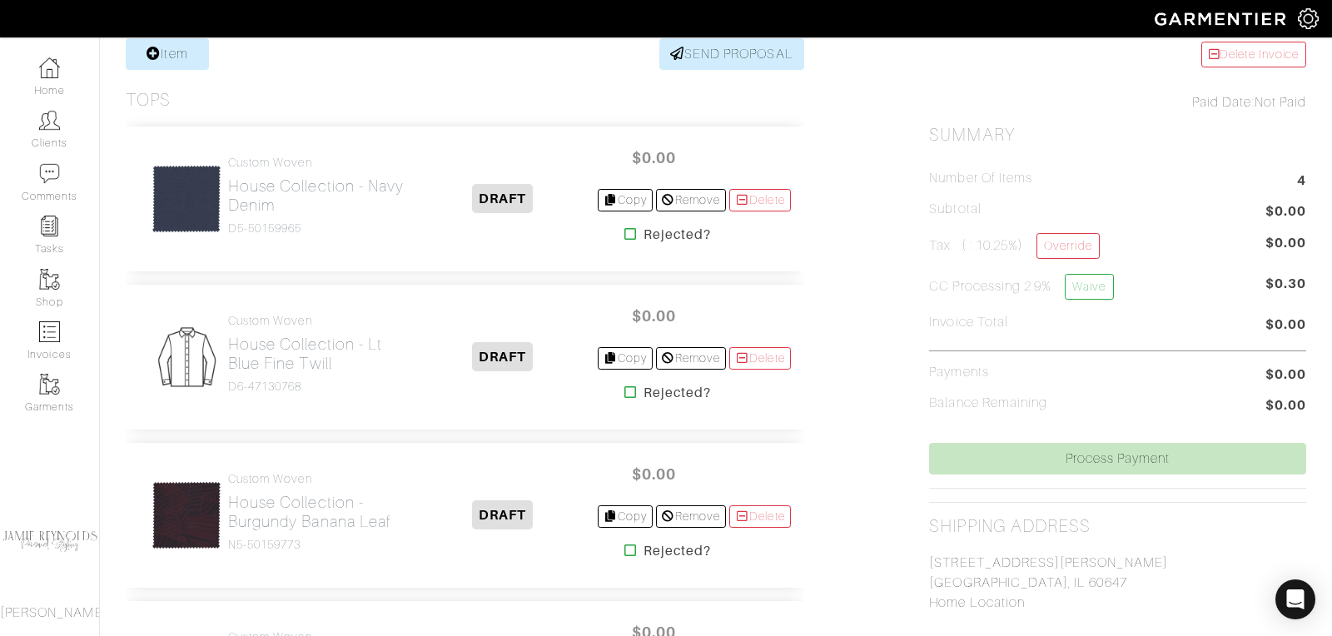
scroll to position [373, 0]
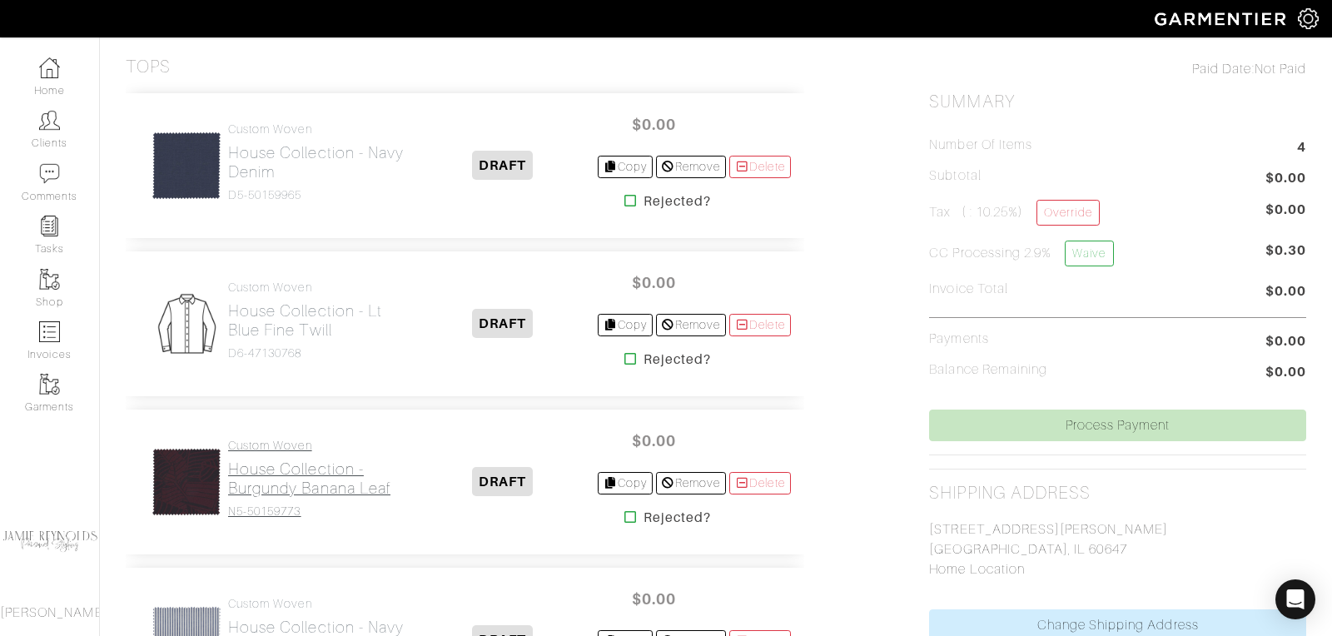
click at [331, 495] on link "Custom Woven House Collection - Burgundy Banana Leaf N5-50159773" at bounding box center [318, 479] width 181 height 80
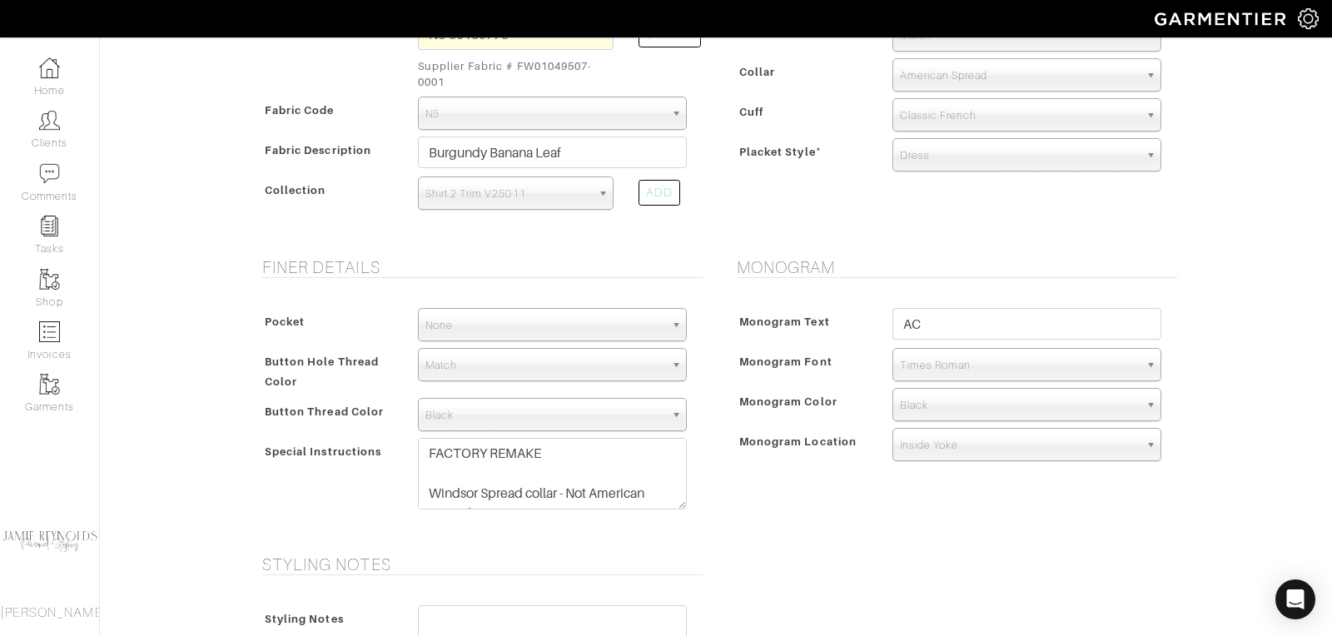
scroll to position [869, 0]
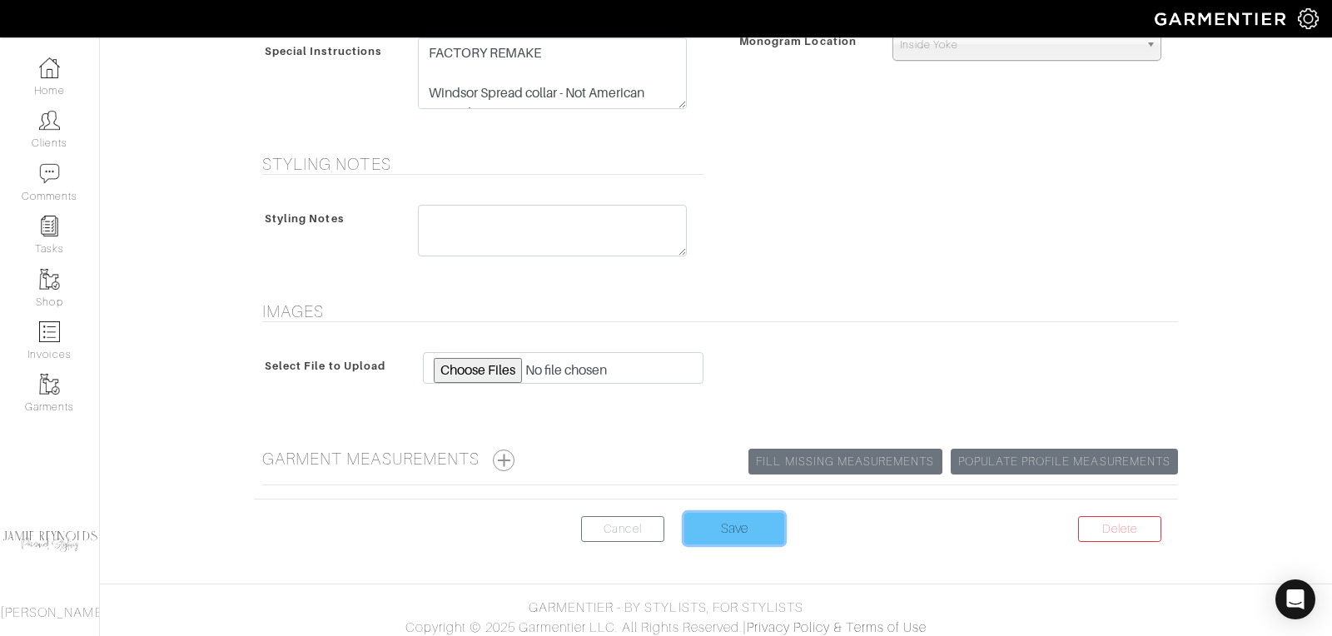
click at [738, 515] on input "Save" at bounding box center [735, 529] width 100 height 32
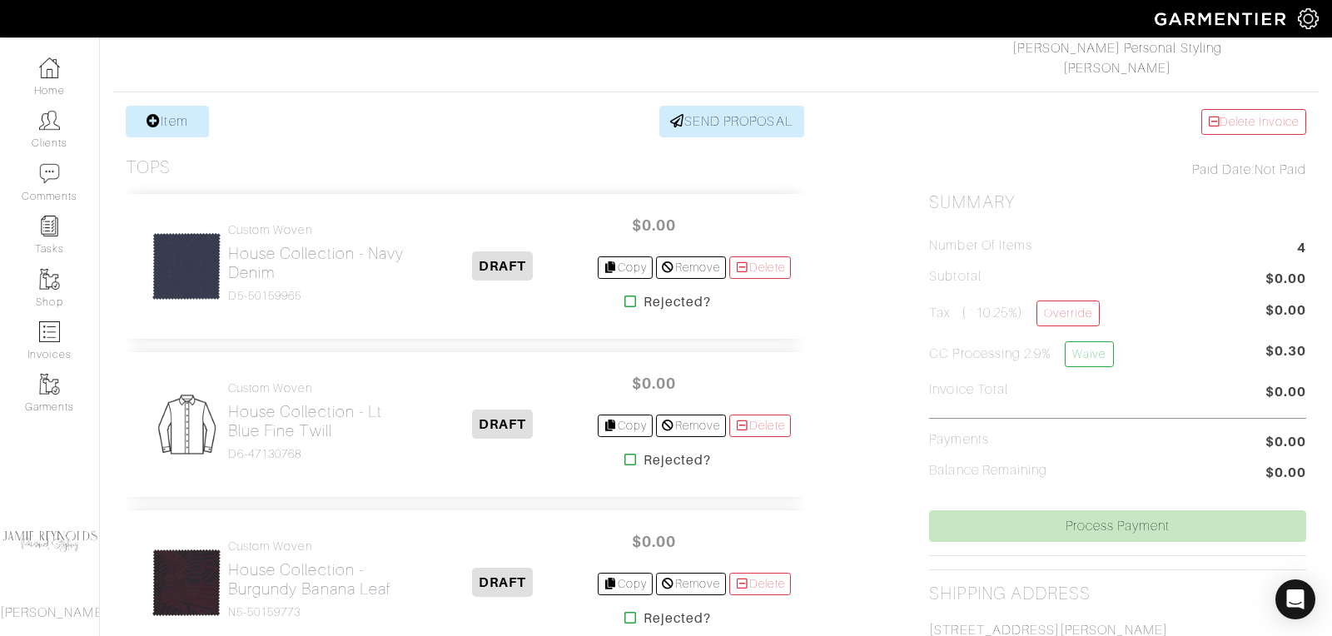
scroll to position [360, 0]
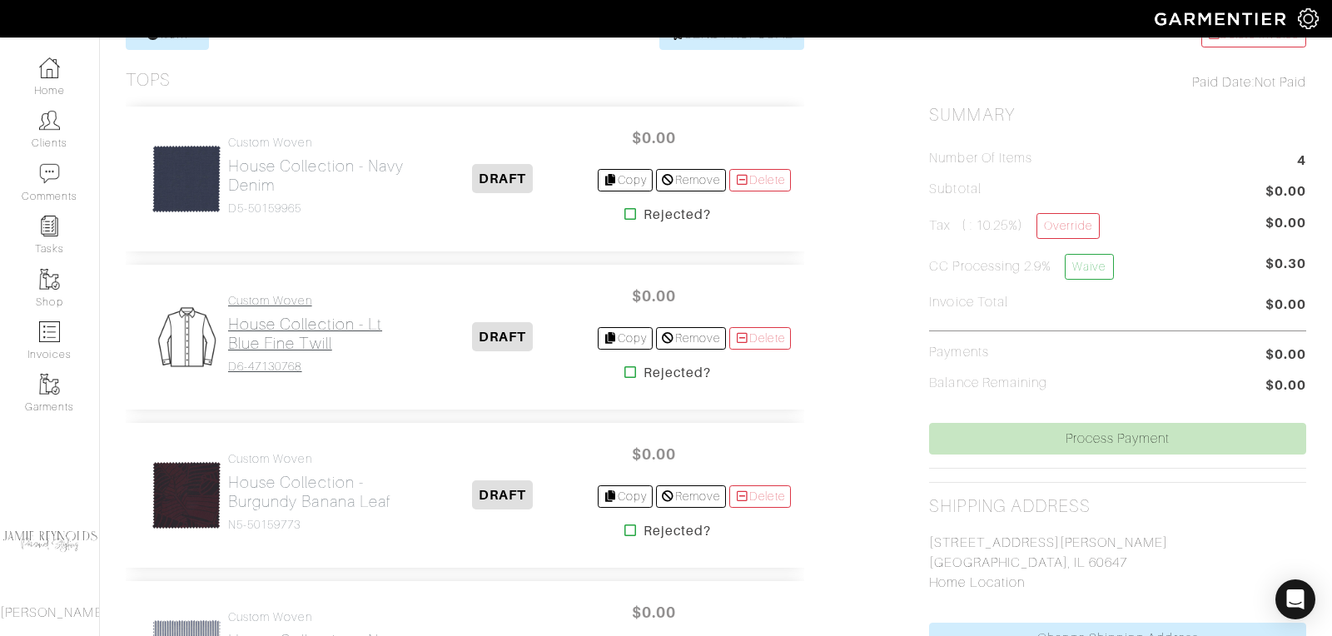
click at [307, 336] on h2 "House Collection - Lt Blue Fine Twill" at bounding box center [318, 334] width 181 height 38
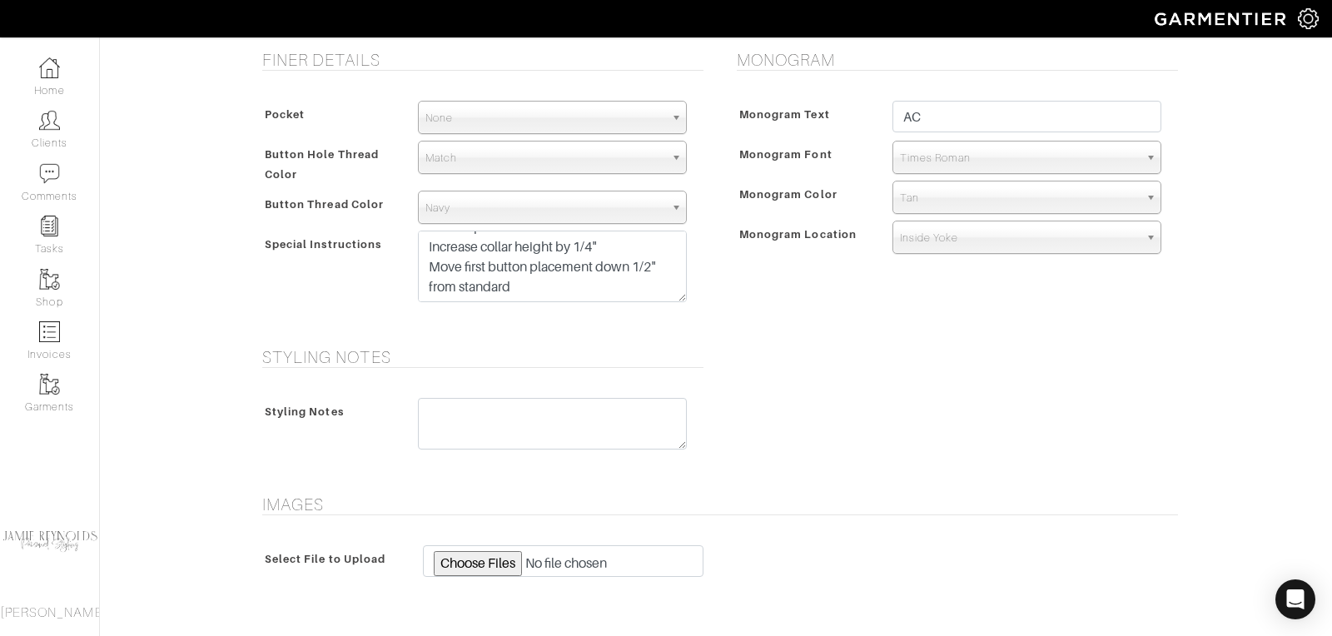
scroll to position [639, 0]
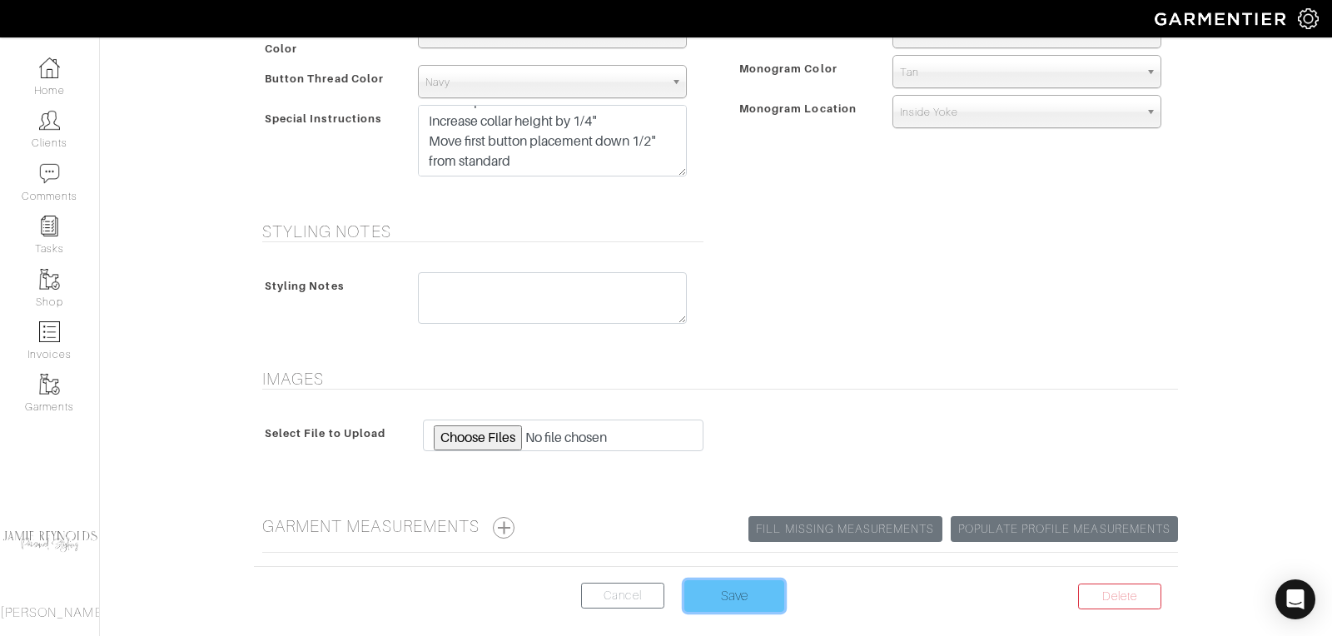
click at [736, 595] on input "Save" at bounding box center [735, 596] width 100 height 32
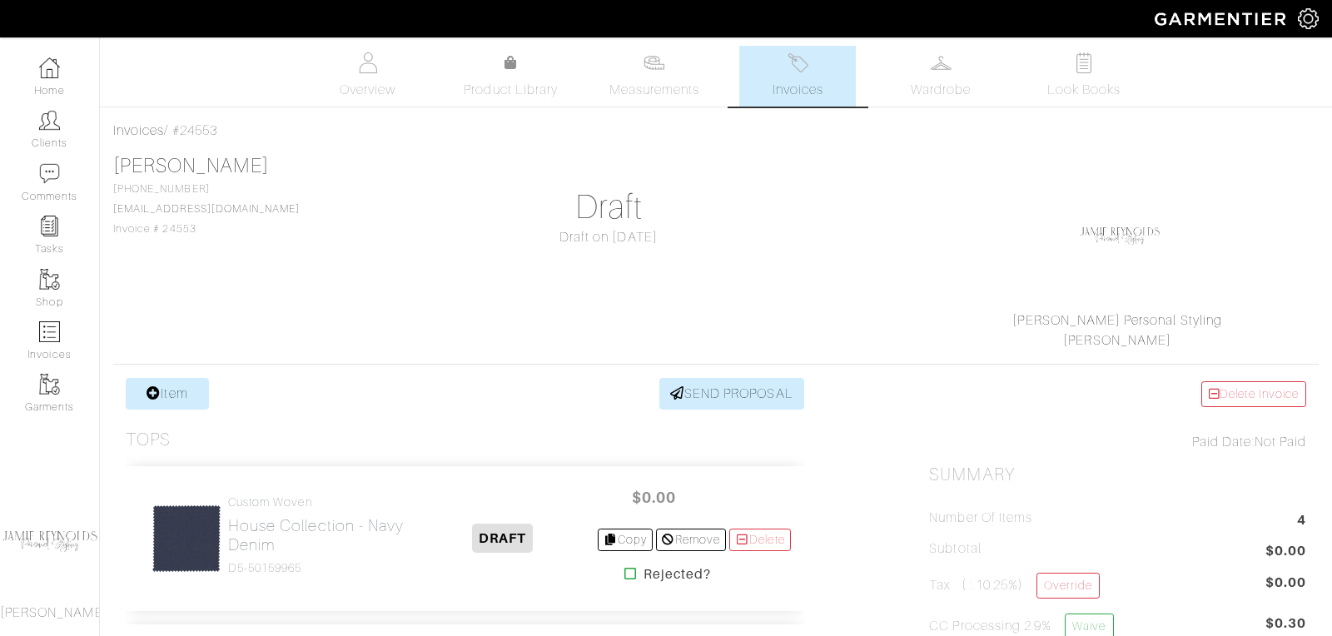
drag, startPoint x: 235, startPoint y: 131, endPoint x: 111, endPoint y: 136, distance: 124.2
copy div "Invoices / #24553"
click at [198, 158] on link "[PERSON_NAME]" at bounding box center [191, 166] width 156 height 22
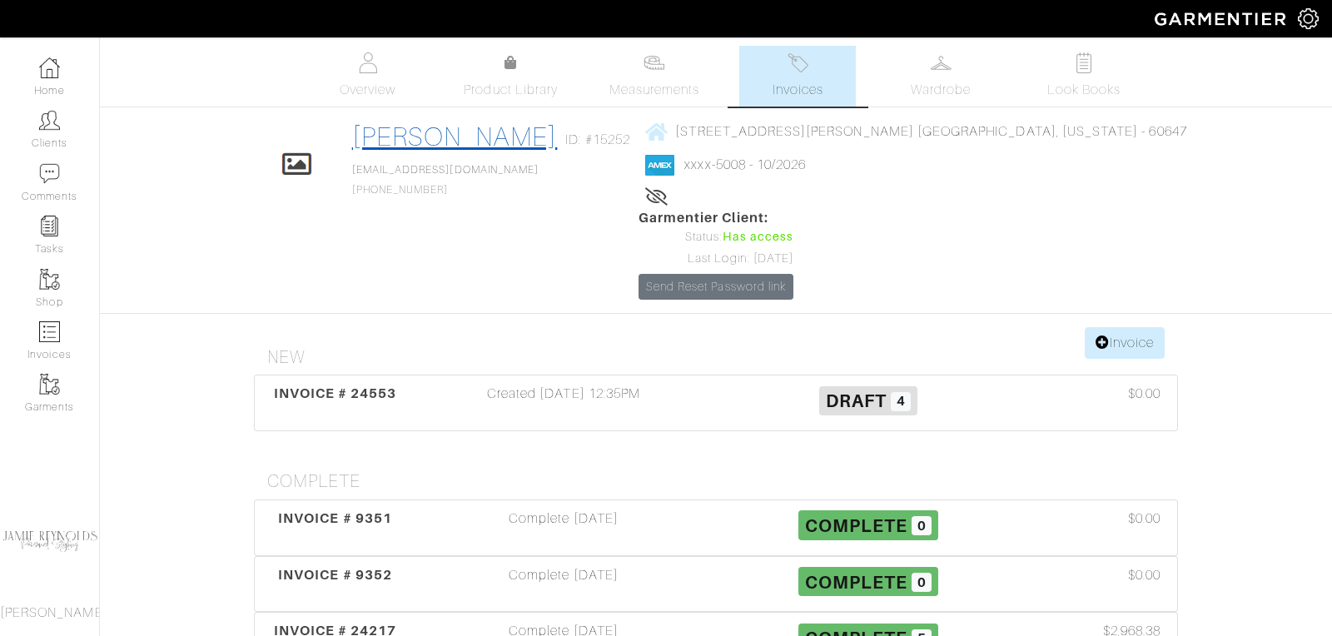
click at [473, 126] on link "[PERSON_NAME]" at bounding box center [455, 137] width 206 height 30
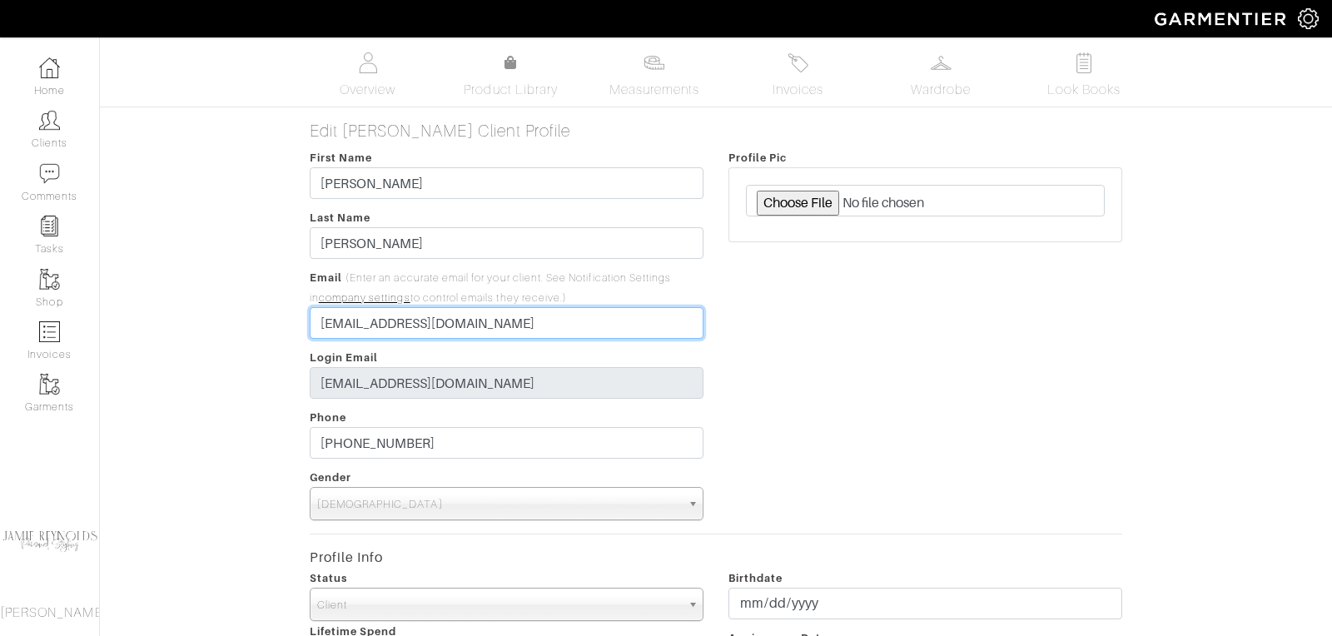
click at [455, 330] on input "acalcutt@gmail.com" at bounding box center [507, 323] width 394 height 32
type input "[EMAIL_ADDRESS]"
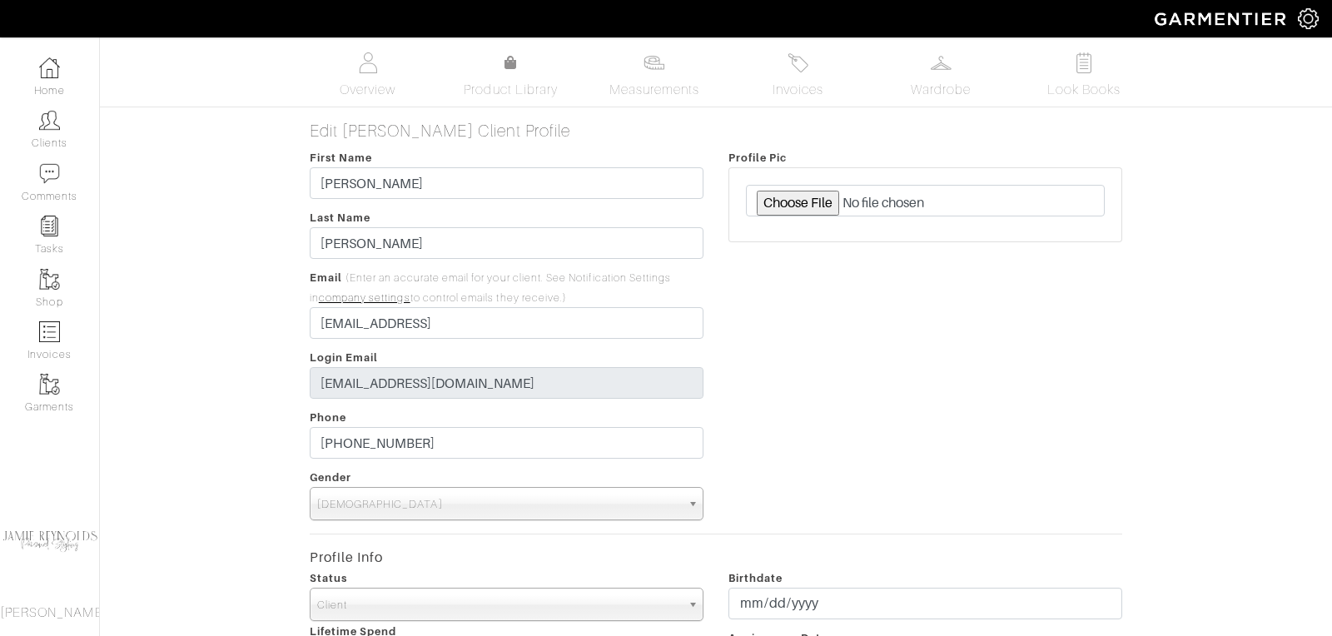
click at [843, 343] on div "Profile Pic" at bounding box center [925, 333] width 419 height 373
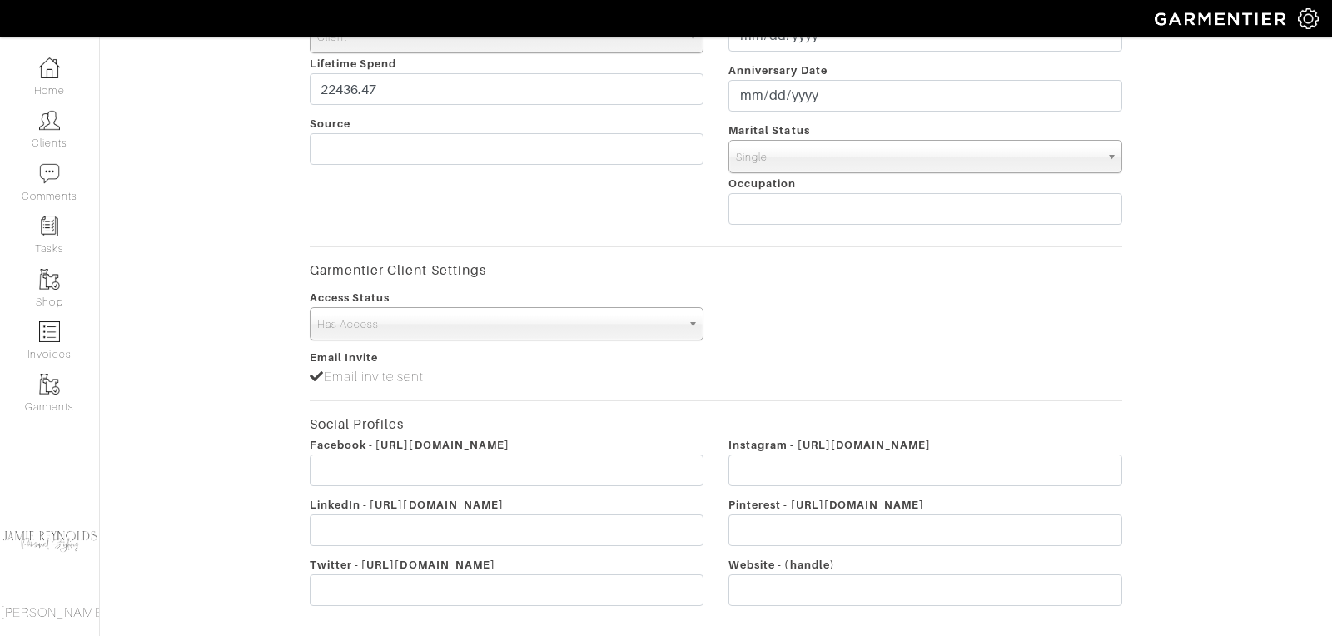
scroll to position [702, 0]
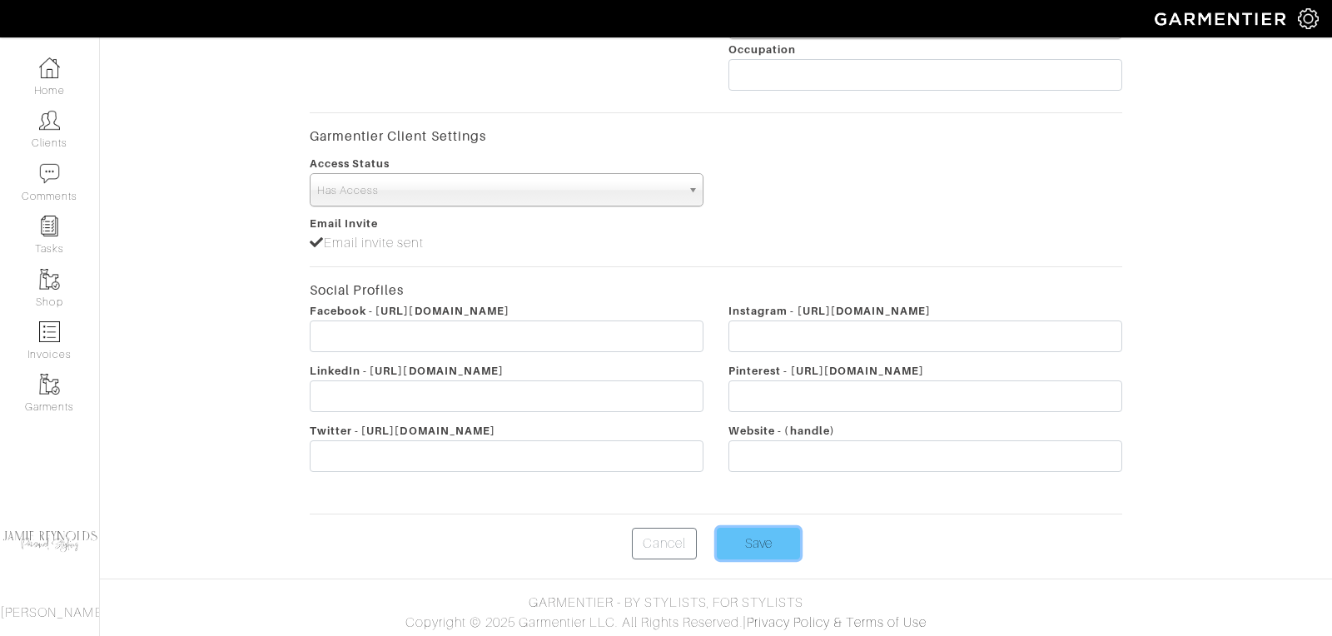
click at [745, 549] on input "Save" at bounding box center [758, 544] width 83 height 32
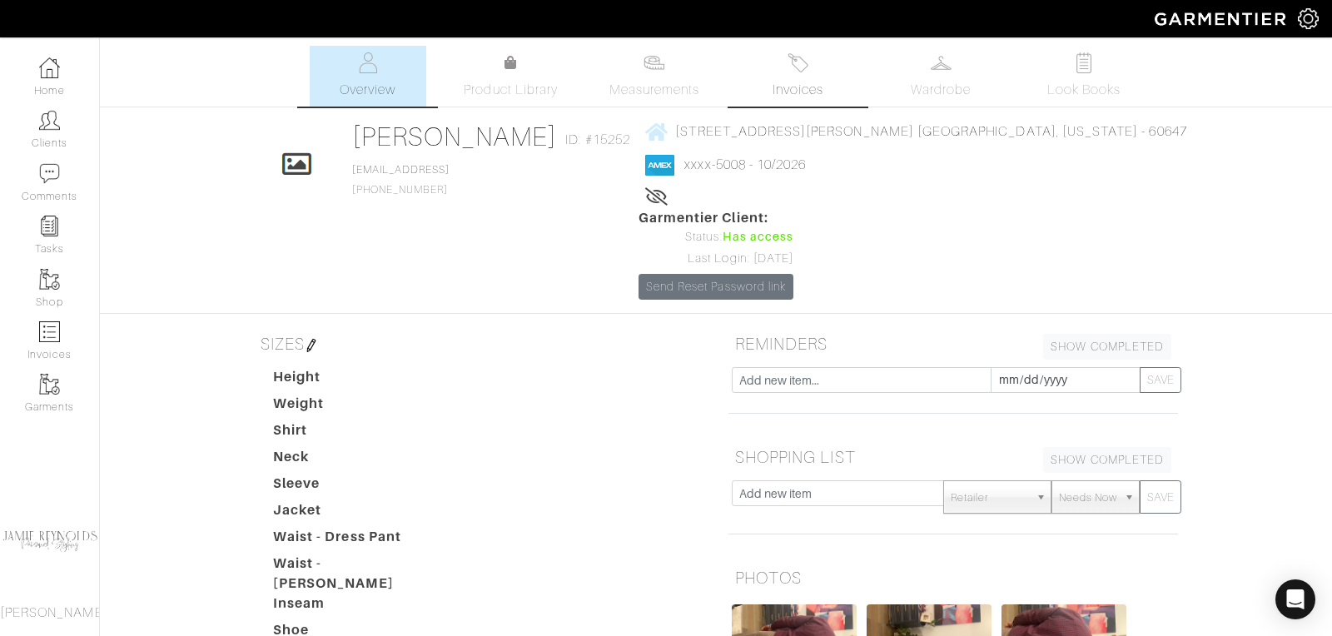
click at [817, 82] on span "Invoices" at bounding box center [798, 90] width 51 height 20
